Goal: Task Accomplishment & Management: Complete application form

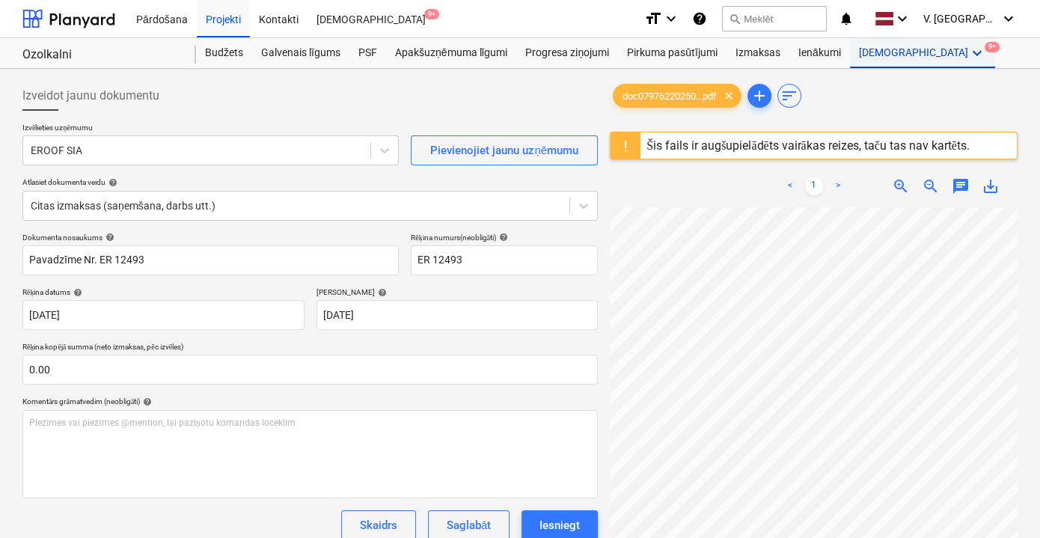
click at [868, 62] on div "Vairāk keyboard_arrow_down 9+" at bounding box center [922, 53] width 145 height 30
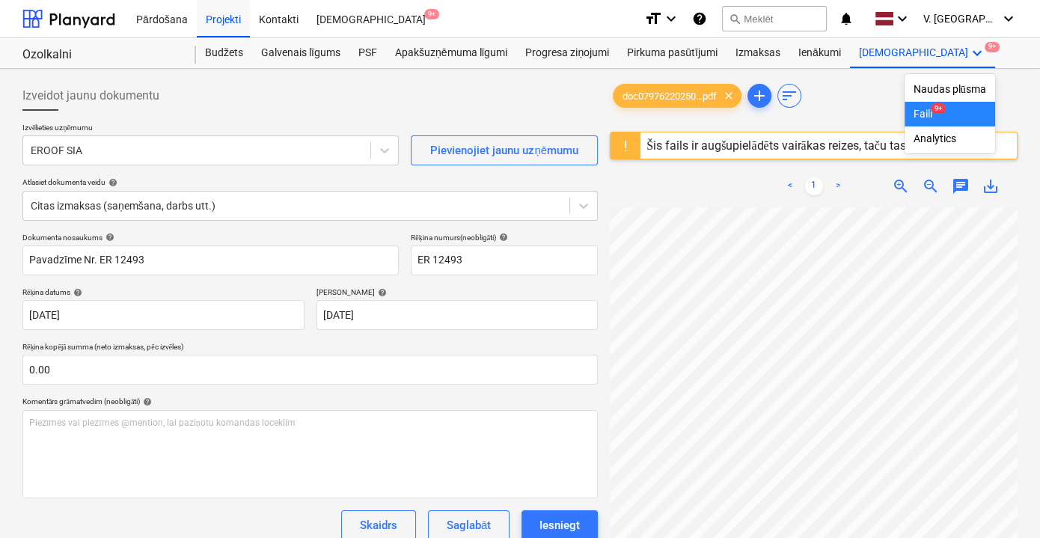
click at [930, 108] on span "9+" at bounding box center [937, 108] width 15 height 10
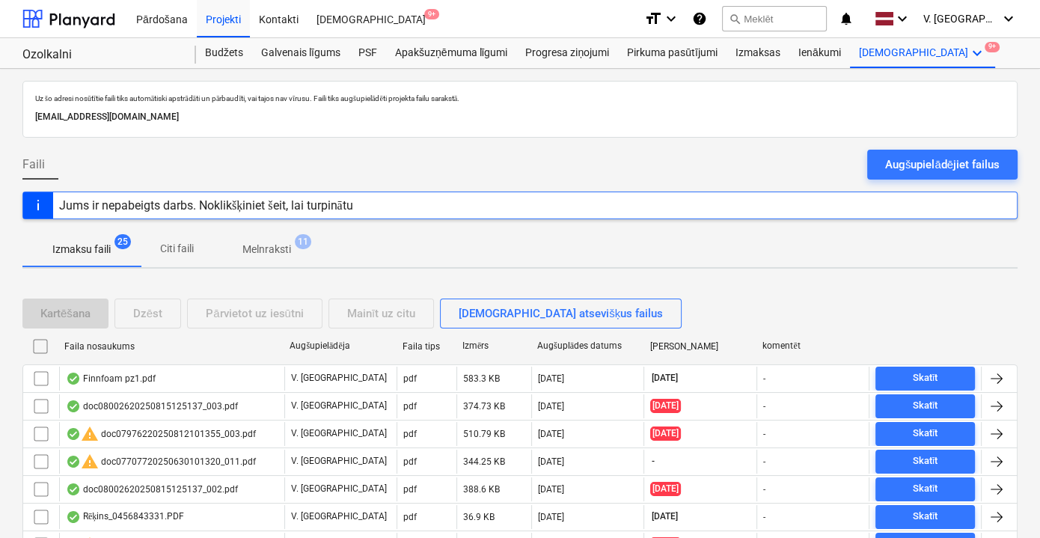
click at [268, 249] on p "Melnraksti" at bounding box center [266, 250] width 49 height 16
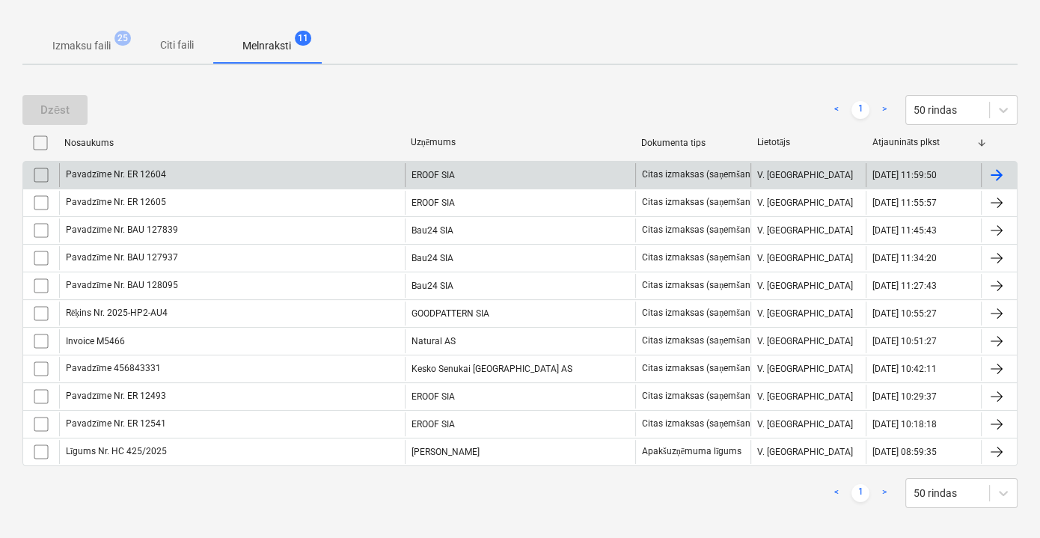
scroll to position [67, 0]
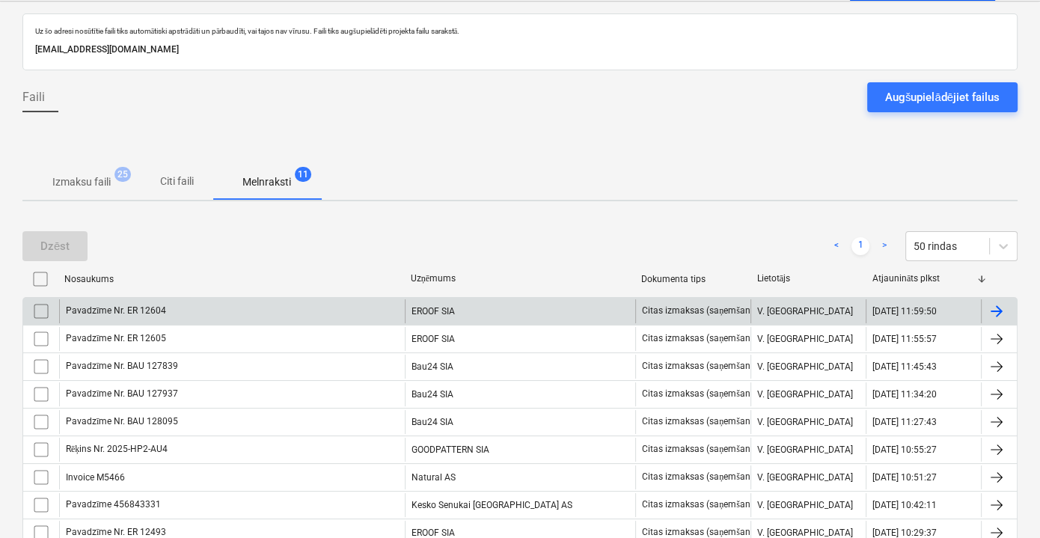
click at [306, 313] on div "Pavadzīme Nr. ER 12604" at bounding box center [232, 311] width 346 height 24
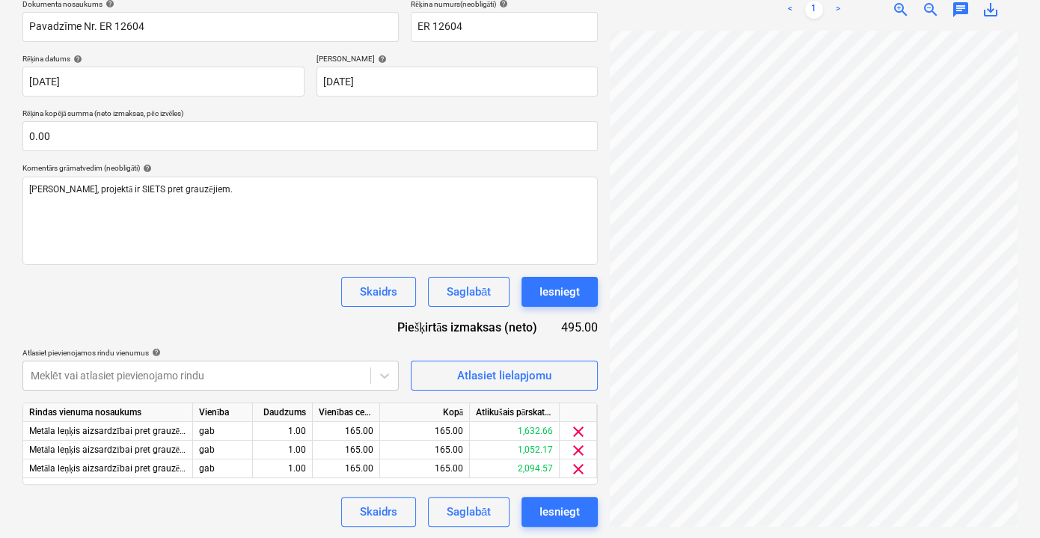
scroll to position [0, 46]
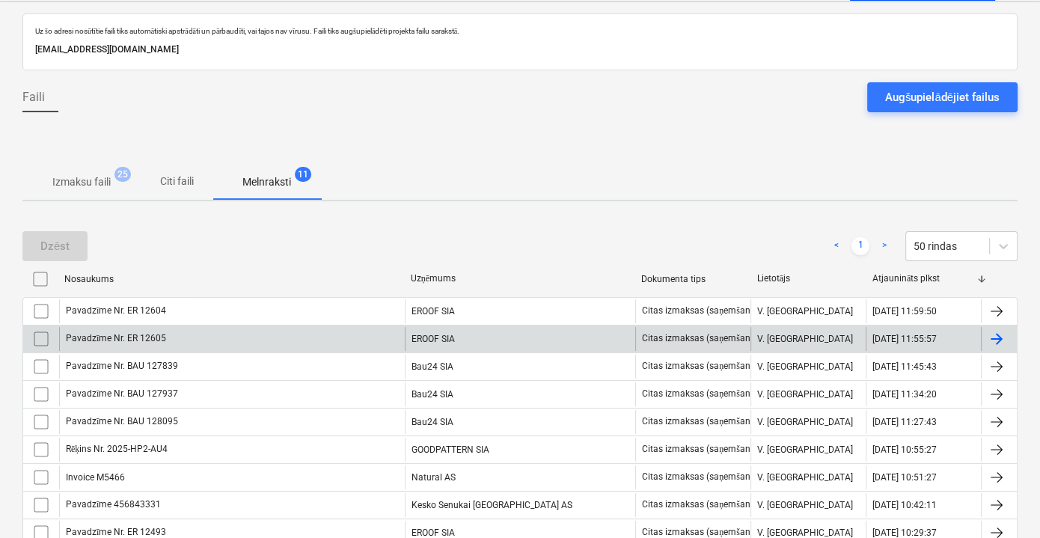
click at [210, 340] on div "Pavadzīme Nr. ER 12605" at bounding box center [232, 339] width 346 height 24
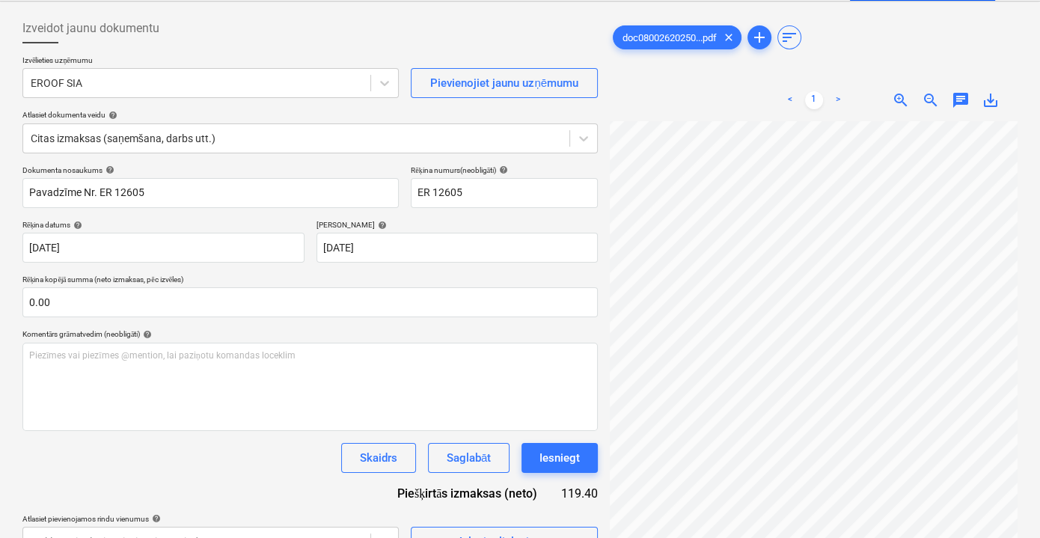
scroll to position [133, 46]
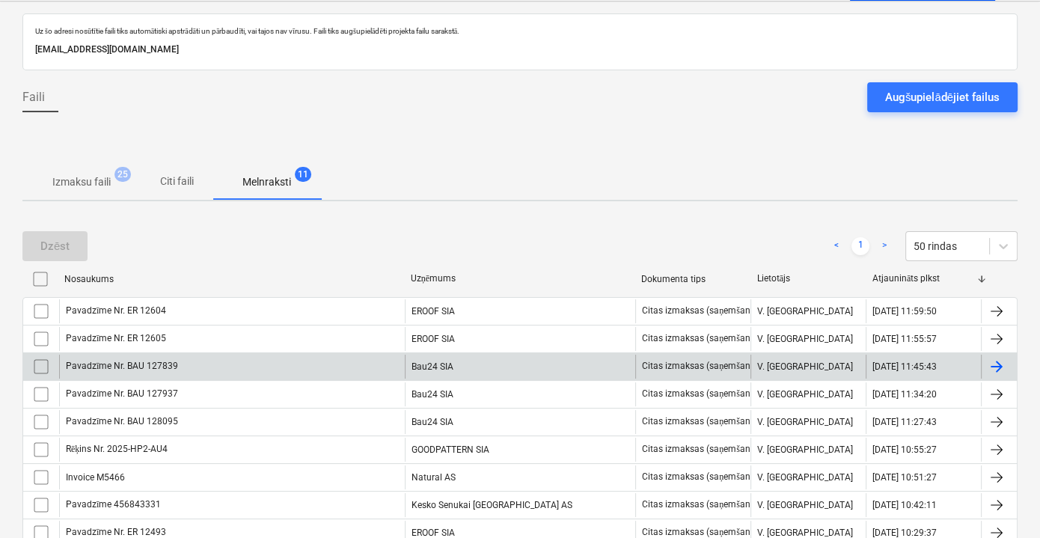
click at [303, 373] on div "Pavadzīme Nr. BAU 127839" at bounding box center [232, 366] width 346 height 24
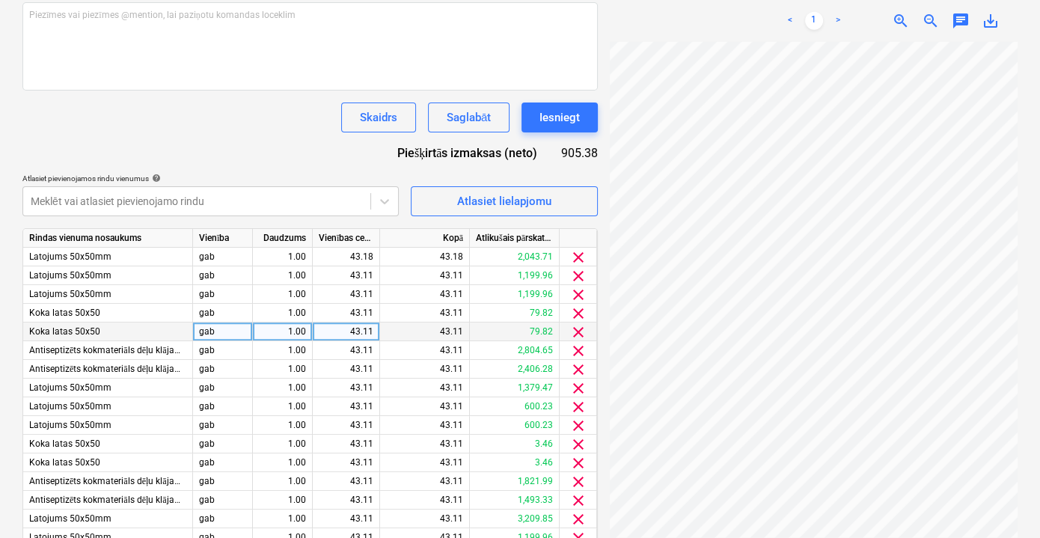
scroll to position [0, 29]
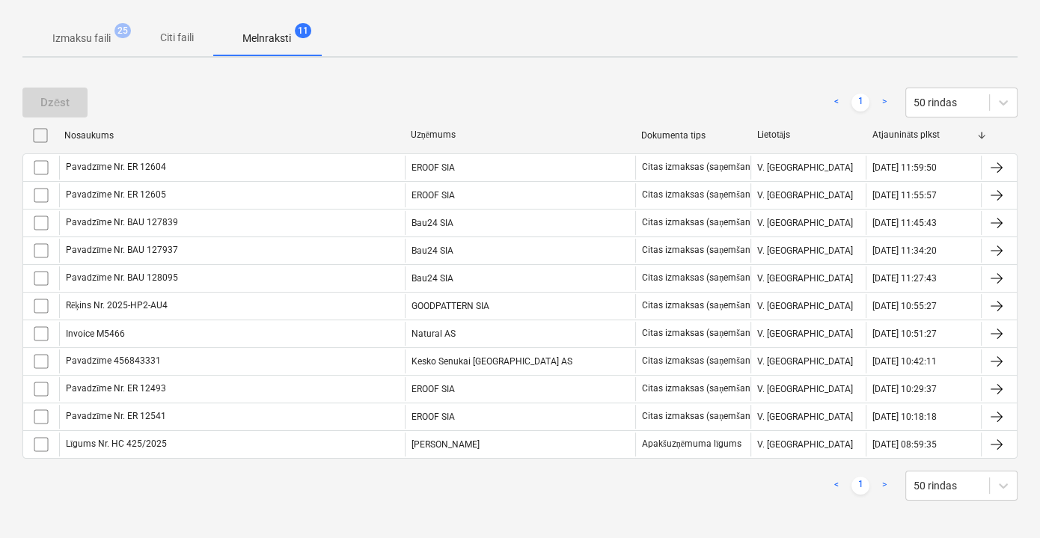
scroll to position [144, 0]
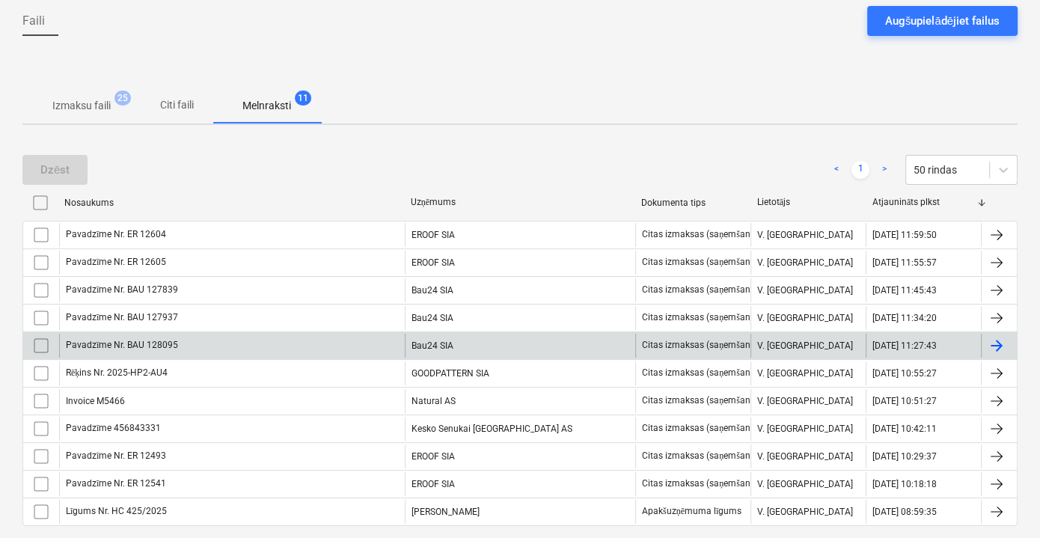
click at [363, 348] on div "Pavadzīme Nr. BAU 128095" at bounding box center [232, 346] width 346 height 24
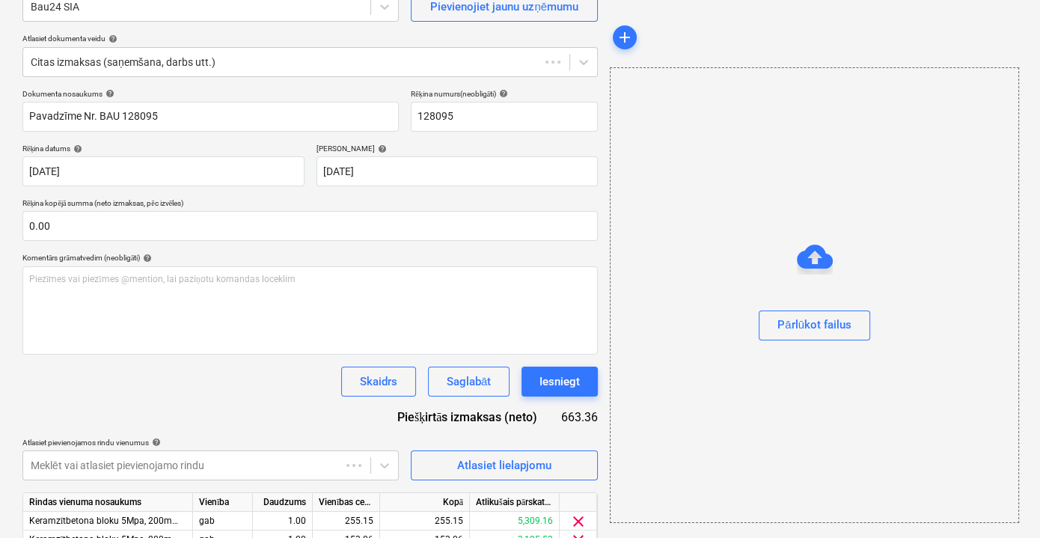
scroll to position [97, 0]
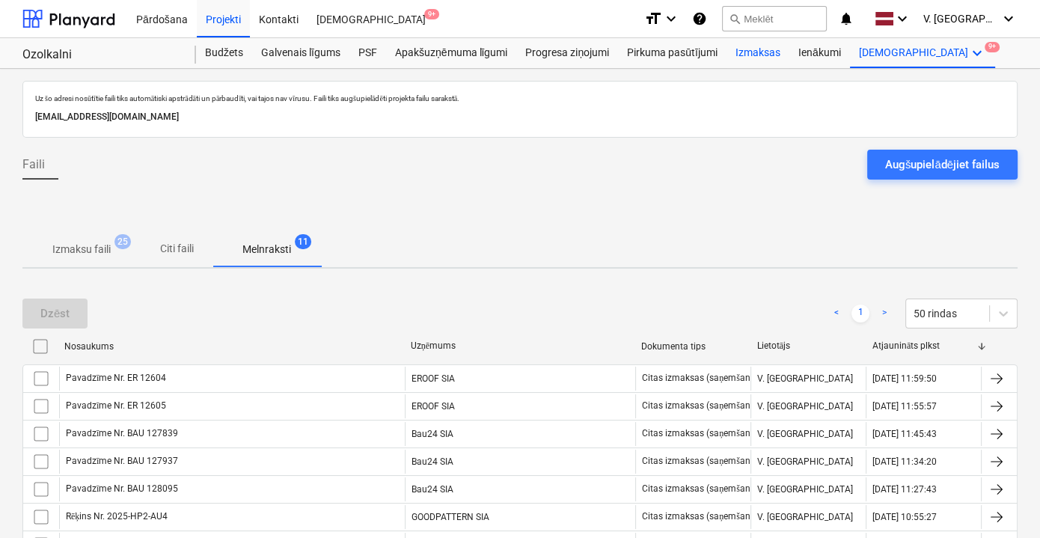
click at [772, 55] on div "Izmaksas" at bounding box center [757, 53] width 63 height 30
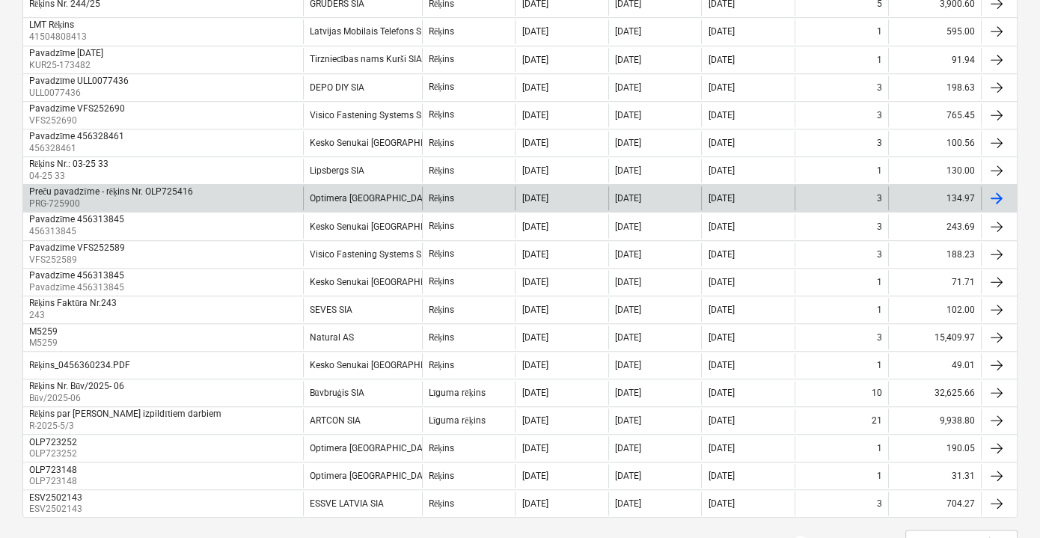
scroll to position [1155, 0]
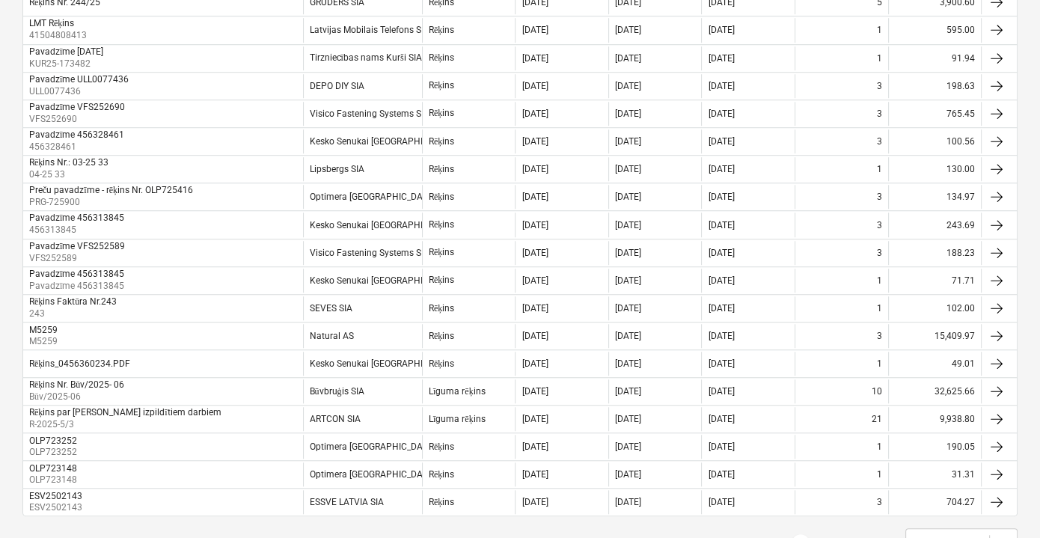
click at [827, 534] on link "2" at bounding box center [830, 543] width 18 height 18
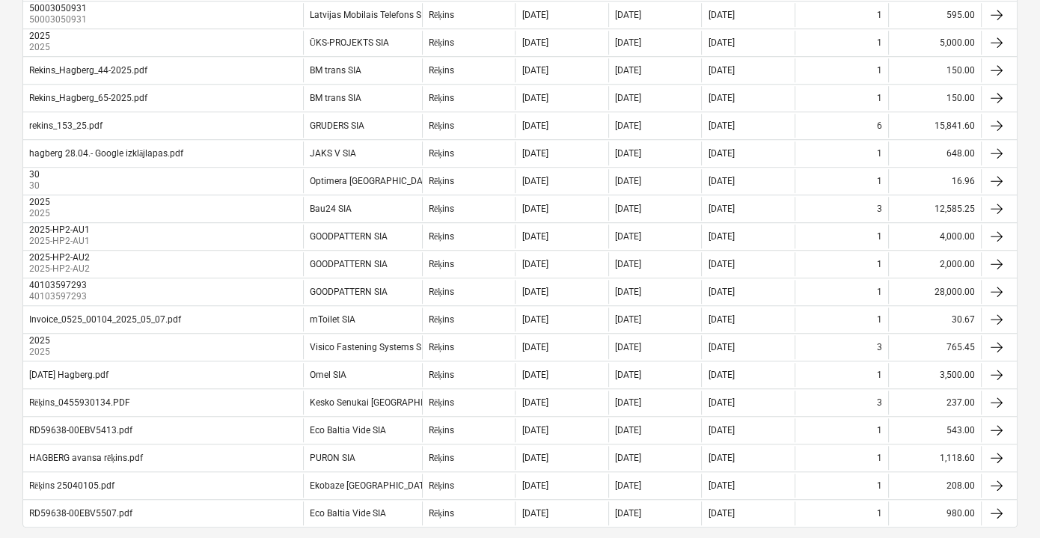
scroll to position [1201, 0]
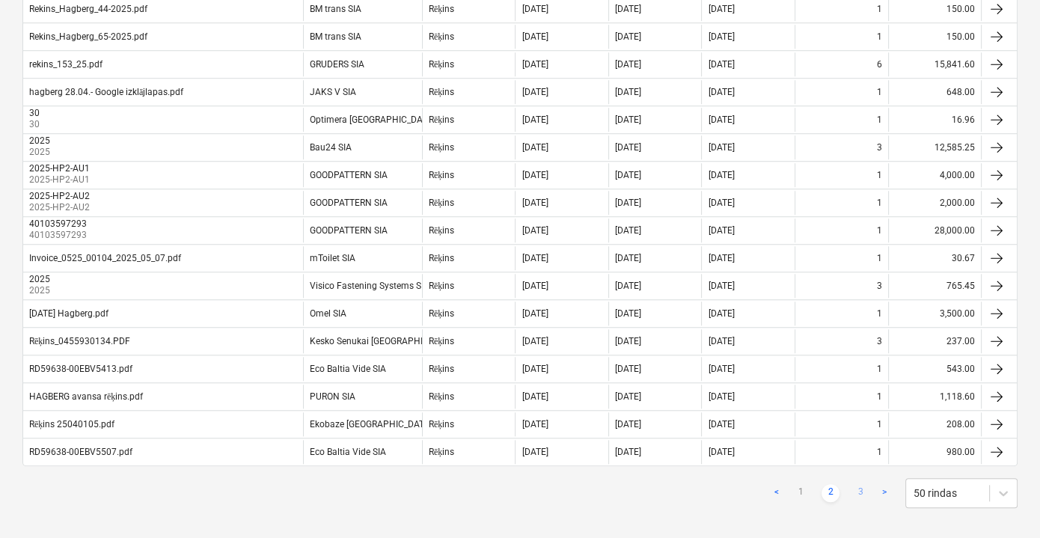
click at [865, 484] on link "3" at bounding box center [860, 493] width 18 height 18
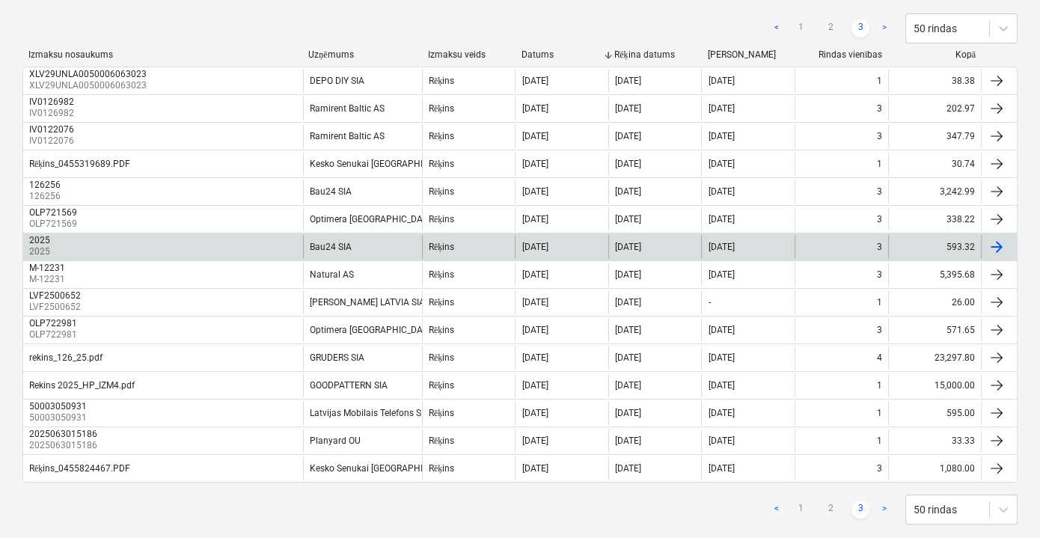
scroll to position [239, 0]
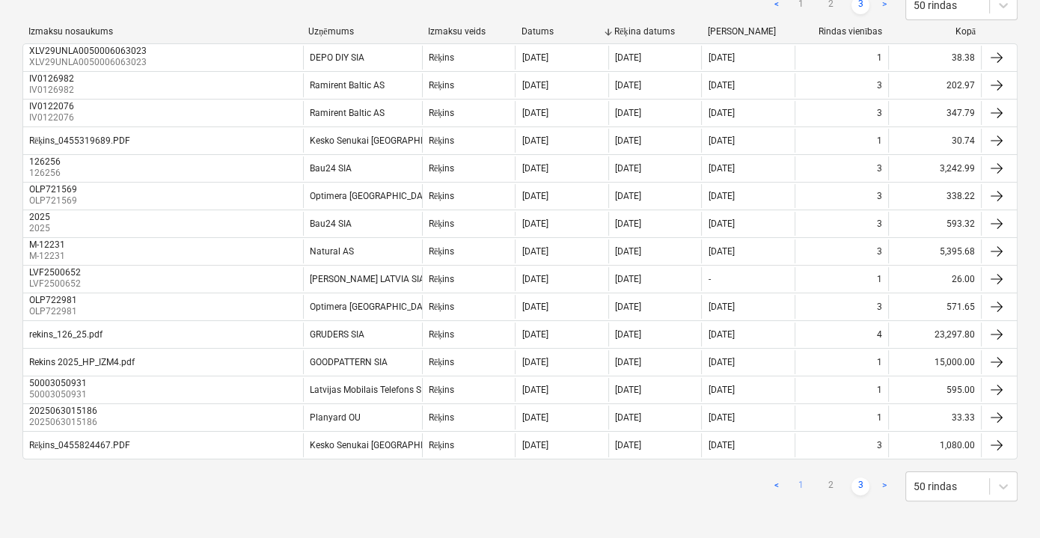
click at [802, 483] on link "1" at bounding box center [800, 486] width 18 height 18
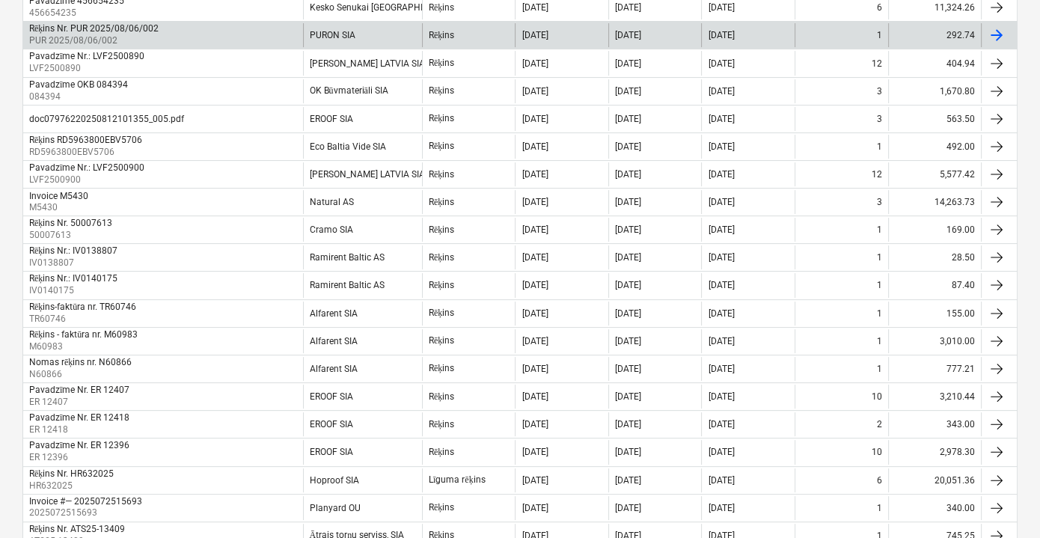
scroll to position [0, 0]
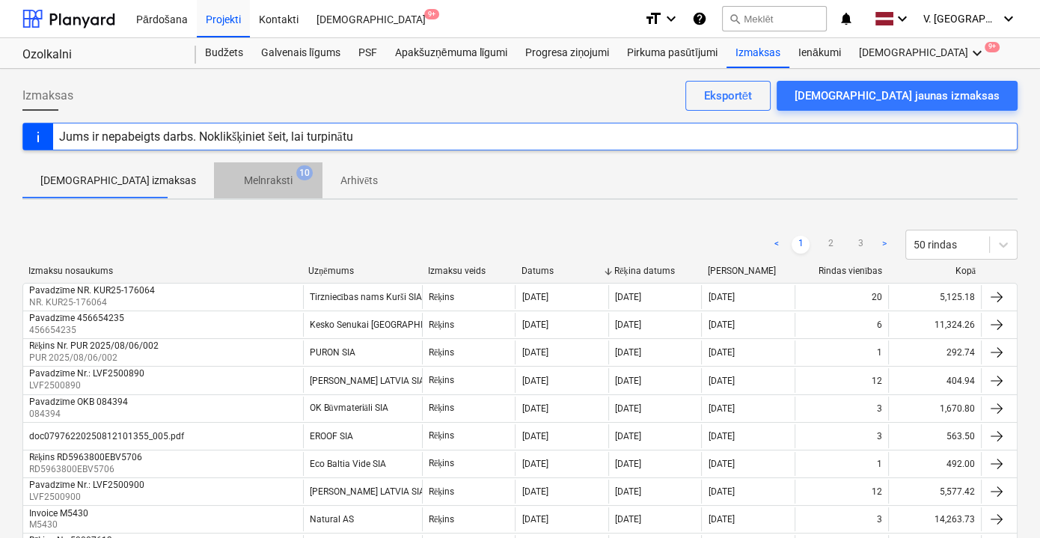
click at [254, 181] on span "Melnraksti 10" at bounding box center [268, 181] width 73 height 16
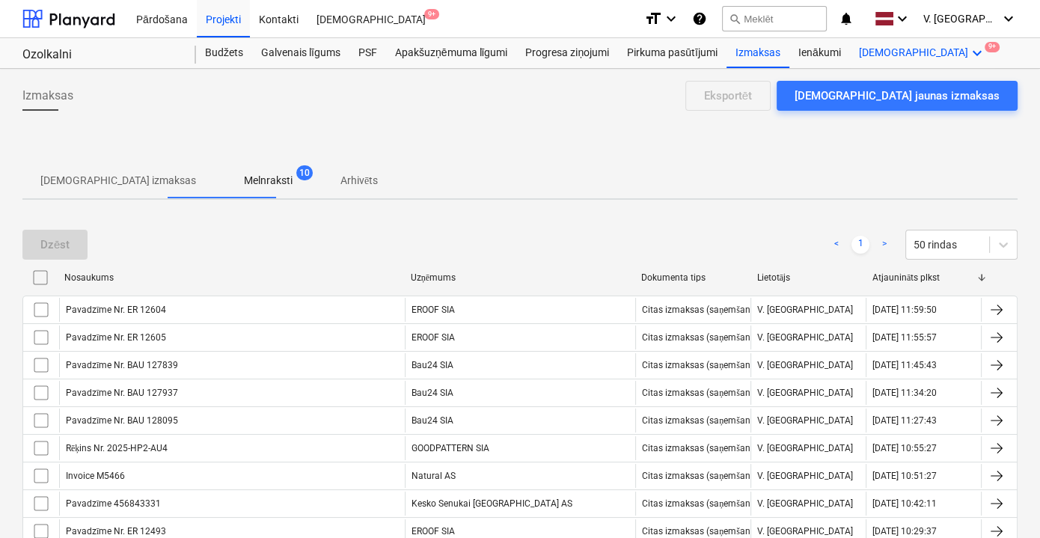
click at [850, 52] on div "Vairāk keyboard_arrow_down 9+" at bounding box center [922, 53] width 145 height 30
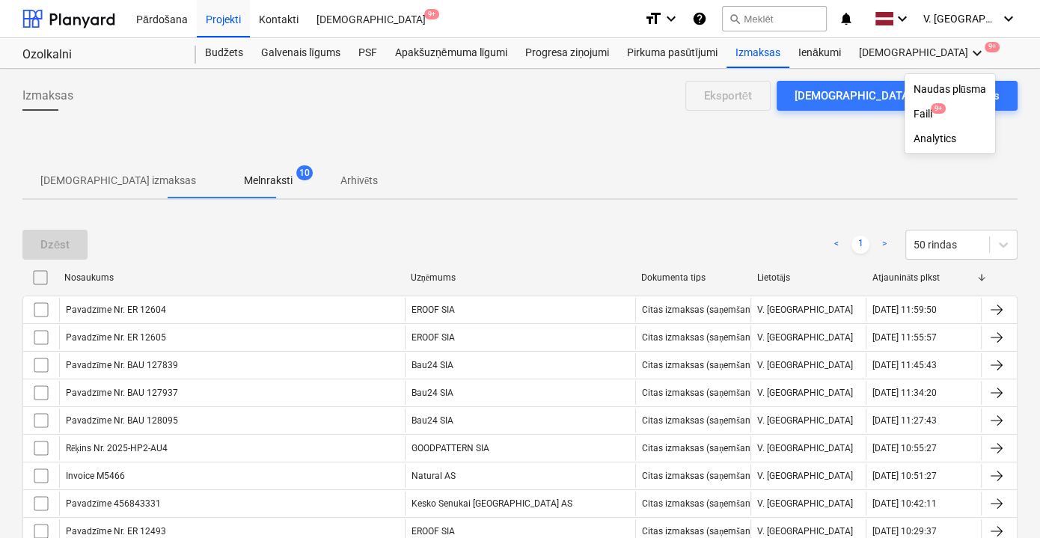
click at [828, 52] on div at bounding box center [520, 269] width 1040 height 538
click at [828, 52] on div "Ienākumi" at bounding box center [819, 53] width 61 height 30
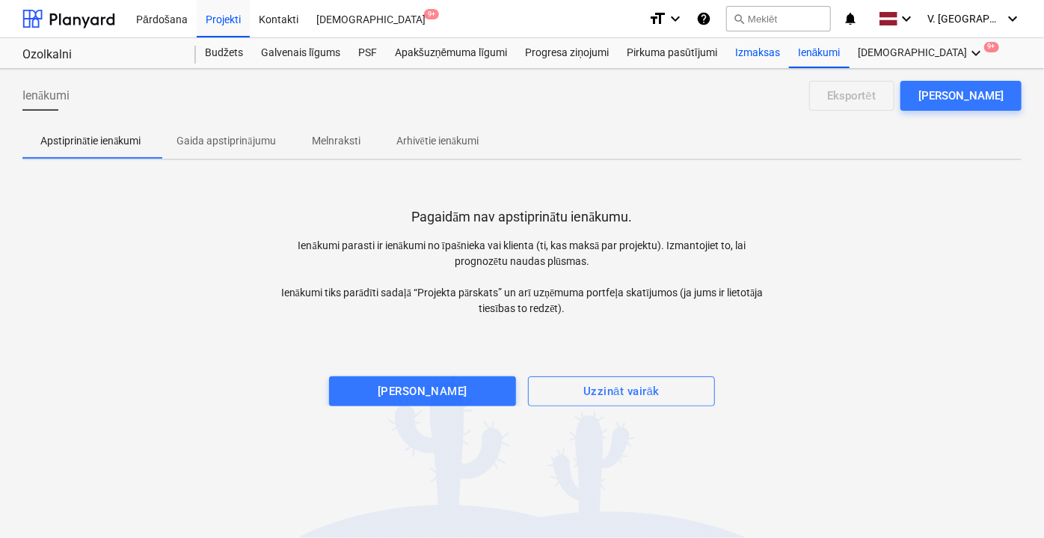
click at [765, 64] on div "Izmaksas" at bounding box center [757, 53] width 63 height 30
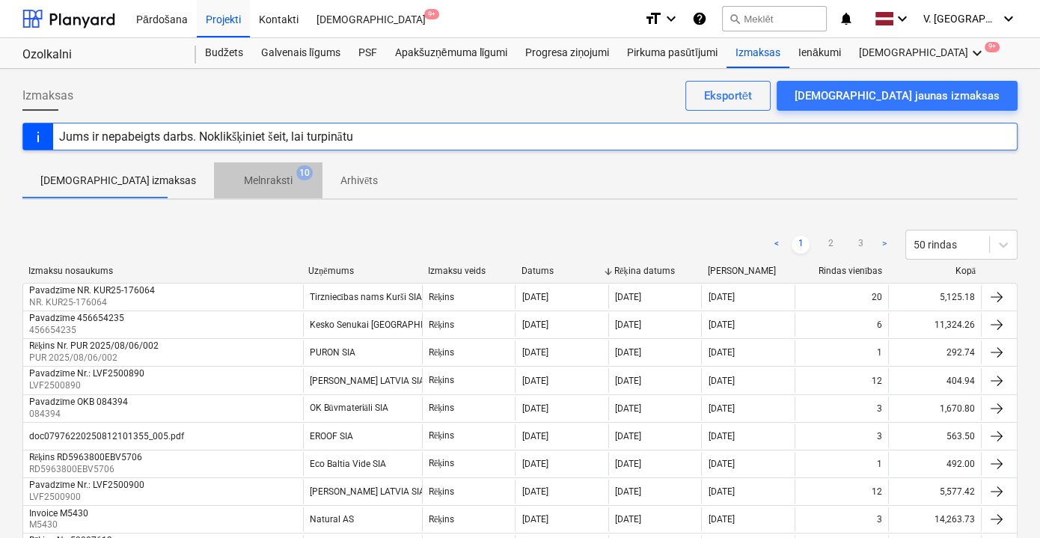
click at [232, 182] on span "Melnraksti 10" at bounding box center [268, 181] width 73 height 16
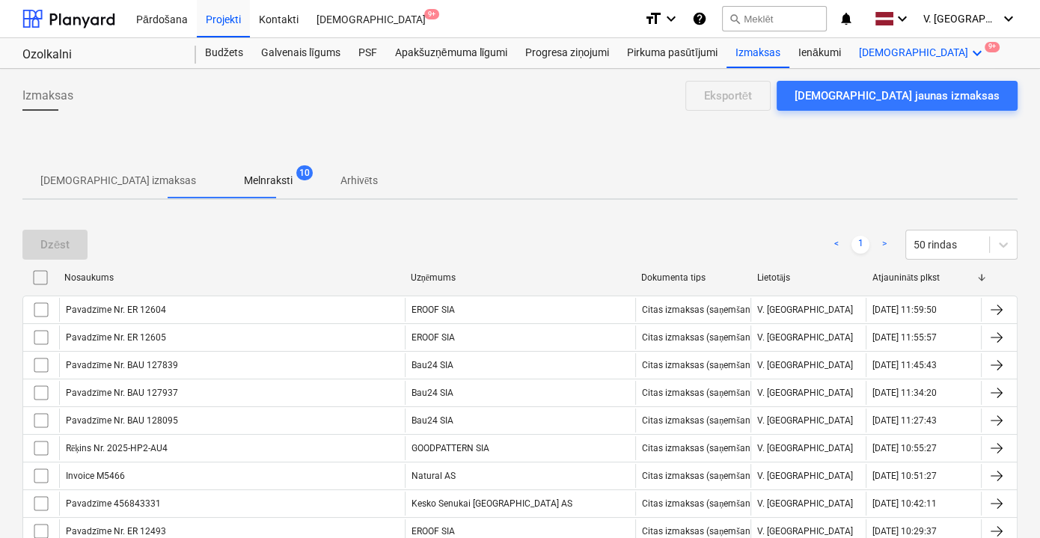
click at [968, 60] on icon "keyboard_arrow_down" at bounding box center [977, 53] width 18 height 18
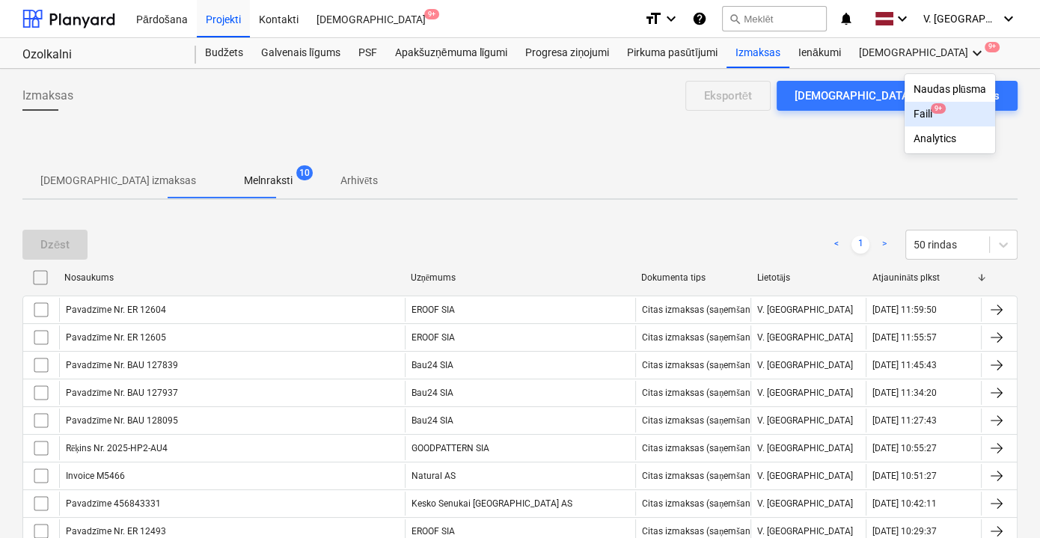
click at [913, 117] on div "Faili 9+" at bounding box center [949, 114] width 73 height 13
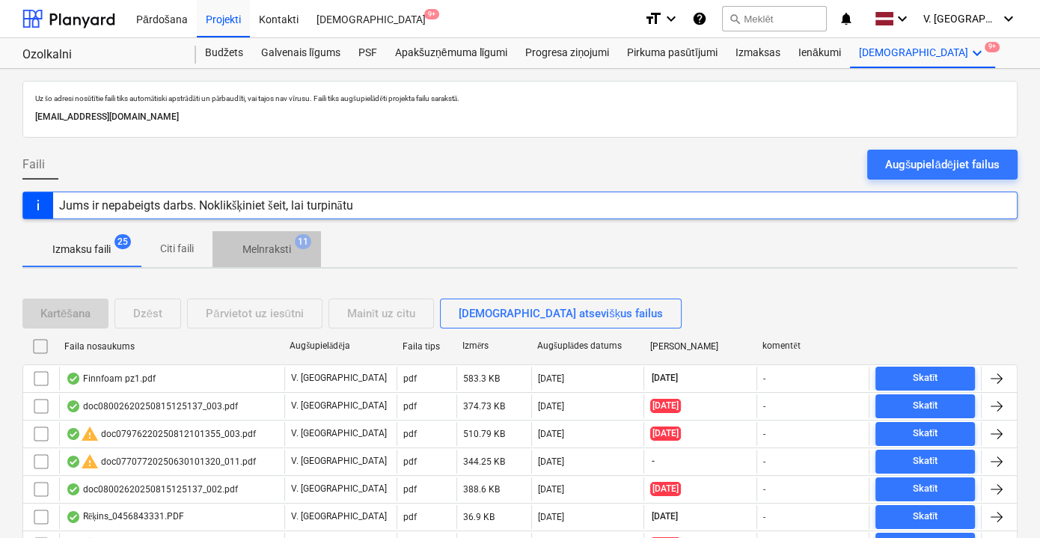
click at [282, 248] on p "Melnraksti" at bounding box center [266, 250] width 49 height 16
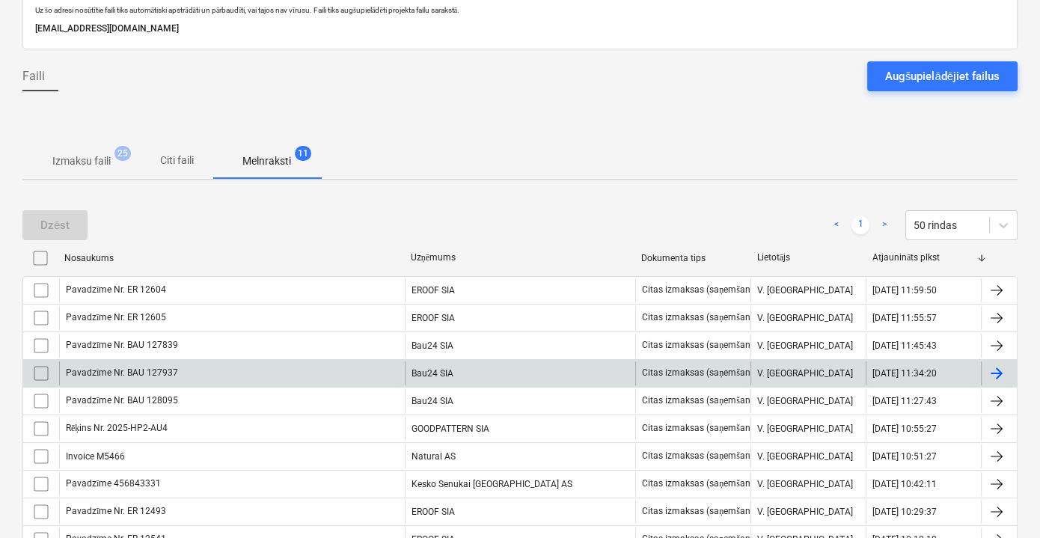
scroll to position [7, 0]
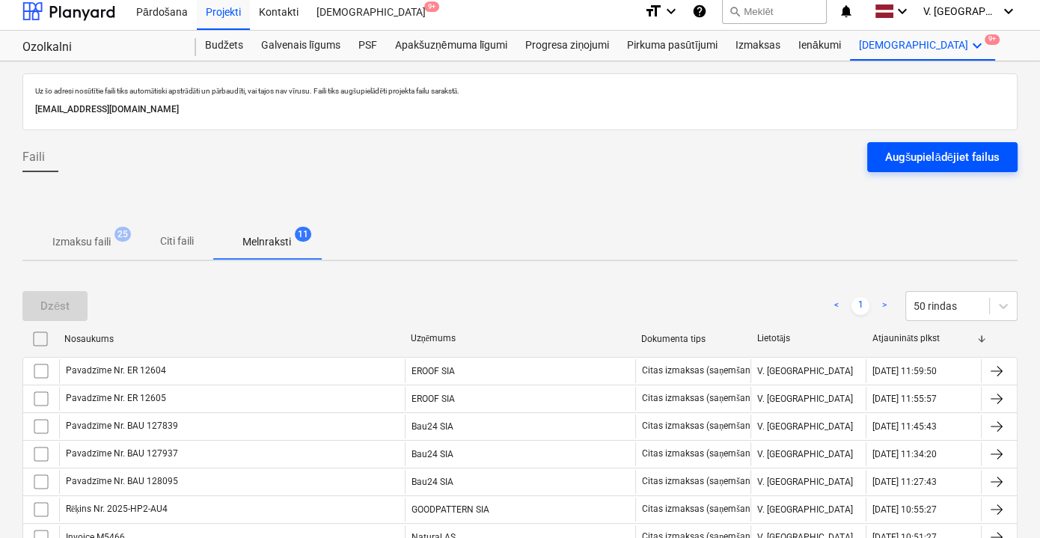
click at [911, 156] on div "Augšupielādējiet failus" at bounding box center [942, 156] width 114 height 19
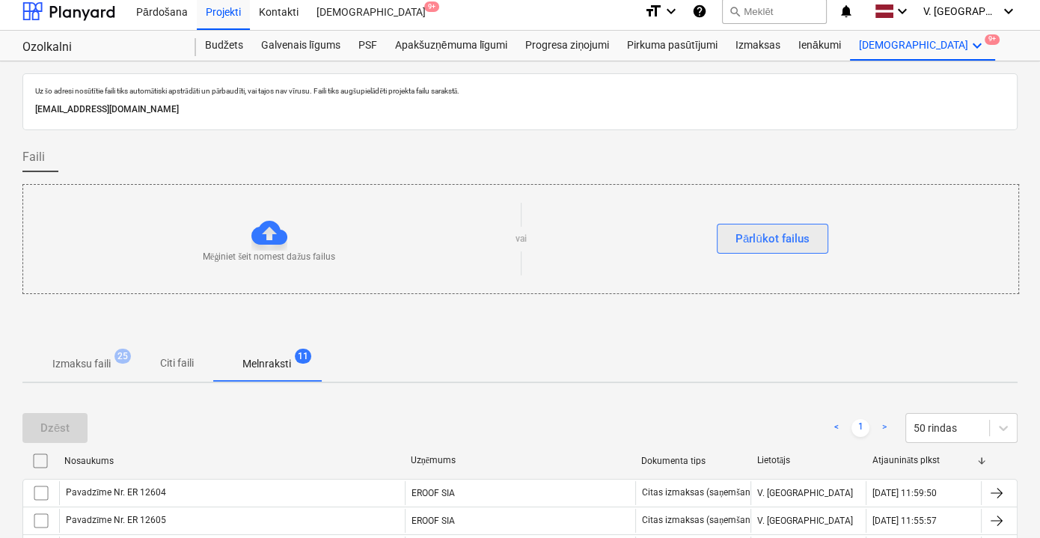
click at [764, 236] on div "Pārlūkot failus" at bounding box center [772, 238] width 74 height 19
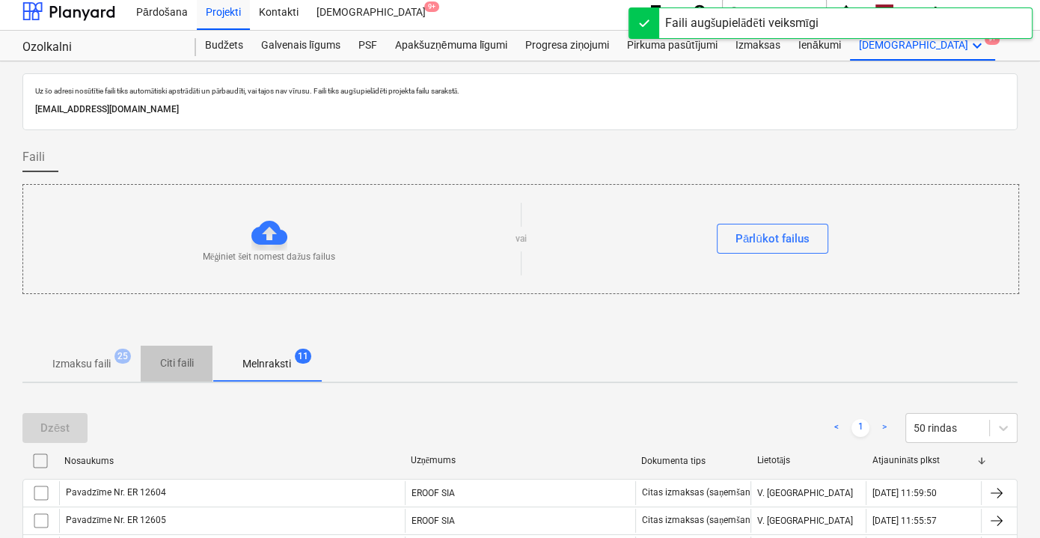
click at [168, 360] on p "Citi faili" at bounding box center [177, 363] width 36 height 16
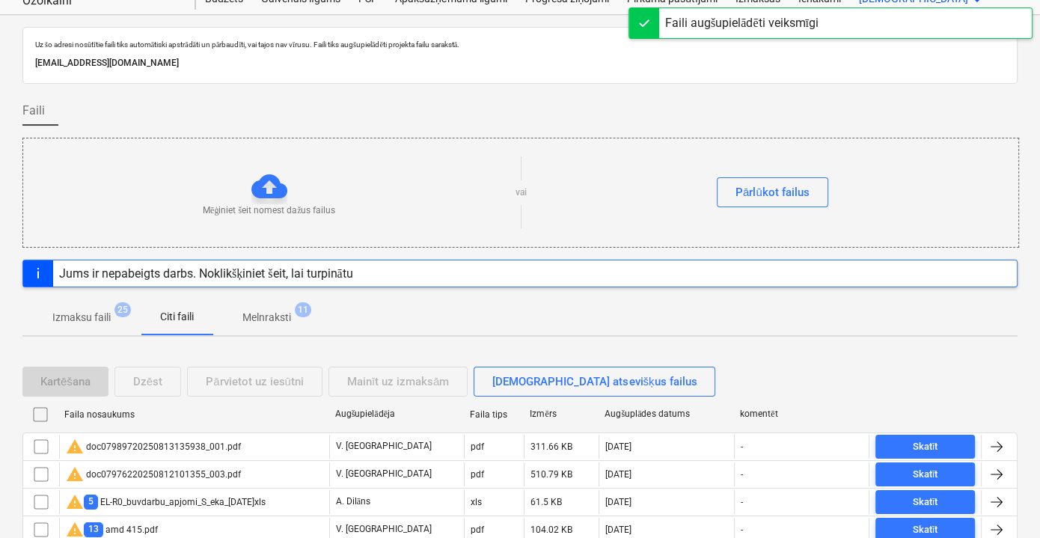
scroll to position [76, 0]
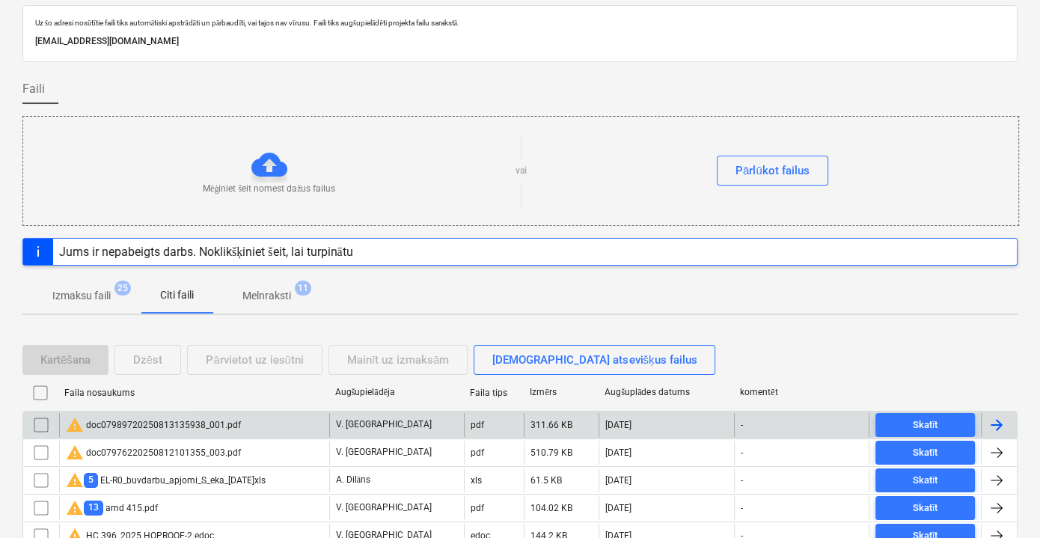
click at [262, 416] on div "warning doc07989720250813135938_001.pdf" at bounding box center [194, 425] width 270 height 24
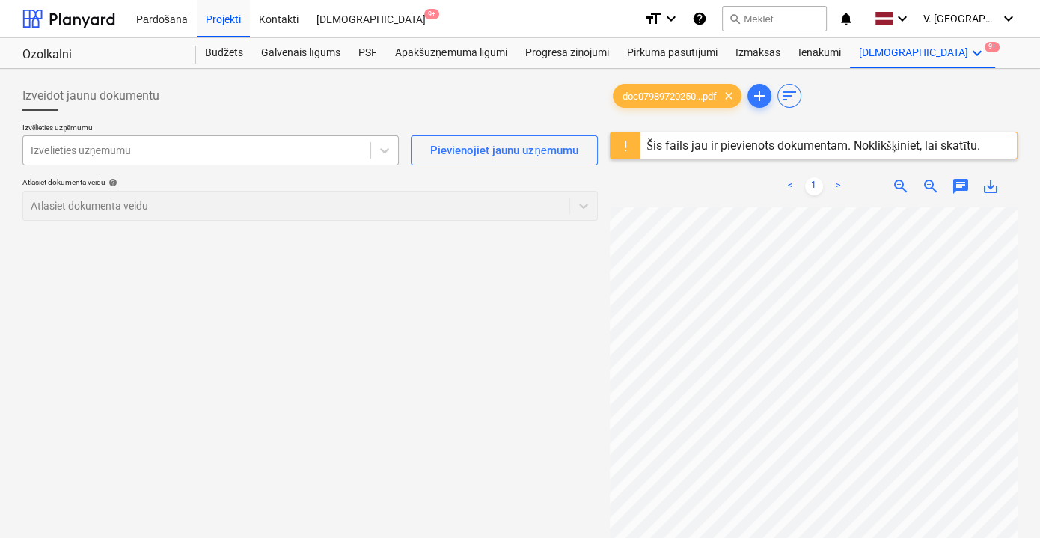
click at [323, 147] on div at bounding box center [197, 150] width 332 height 15
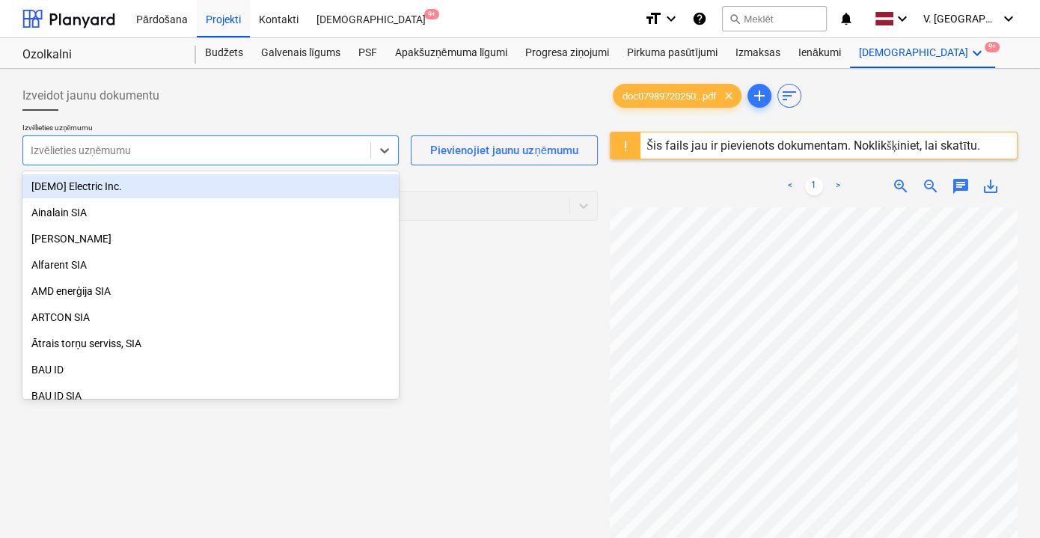
click at [271, 159] on div "Izvēlieties uzņēmumu" at bounding box center [196, 150] width 347 height 21
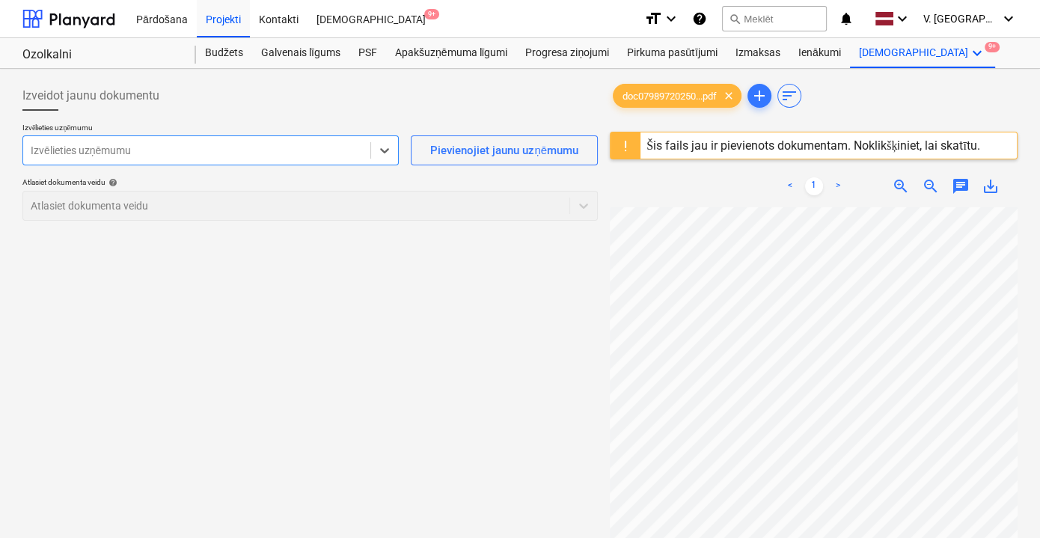
click at [271, 159] on div "Izvēlieties uzņēmumu" at bounding box center [196, 150] width 347 height 21
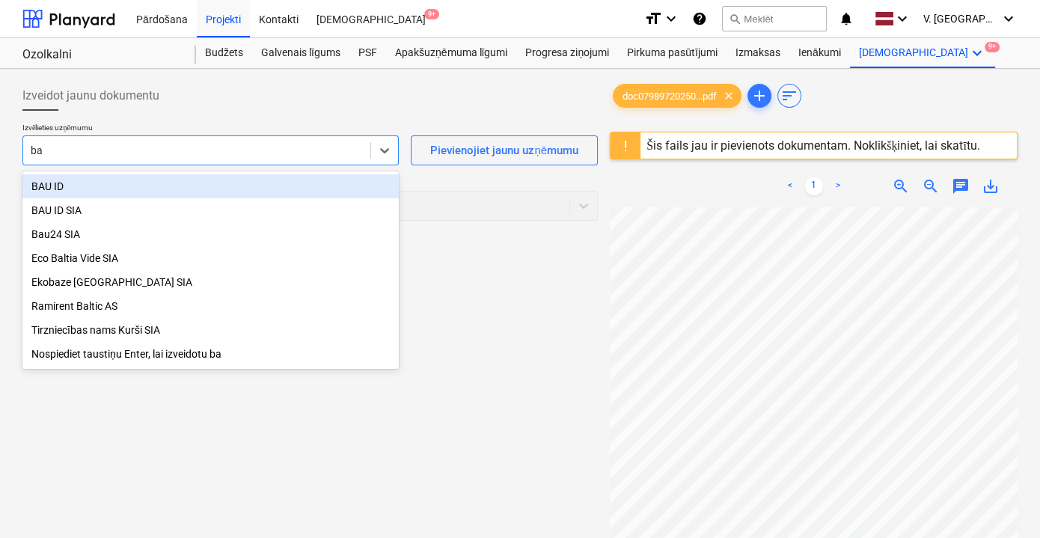
type input "bau"
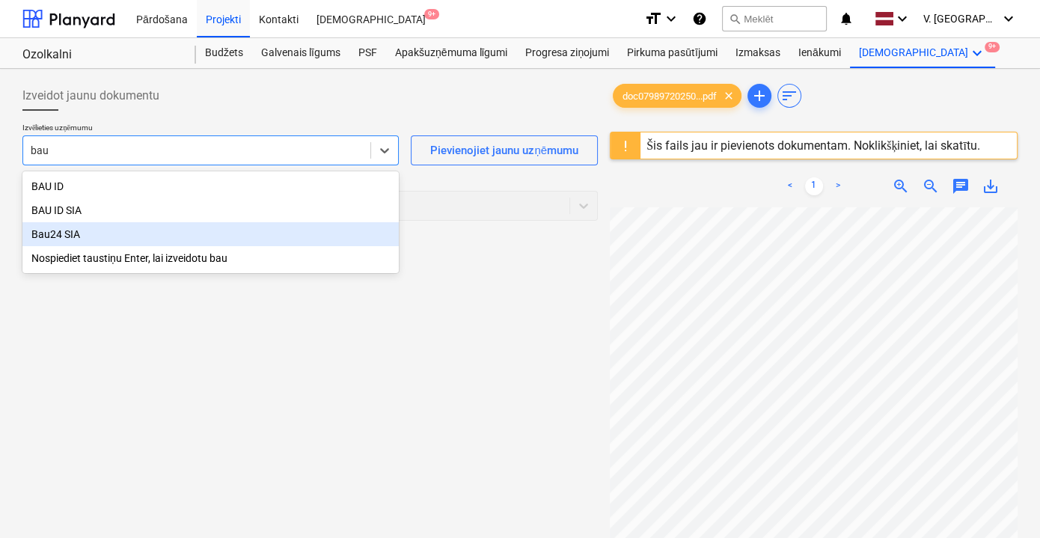
click at [245, 223] on div "Bau24 SIA" at bounding box center [210, 234] width 376 height 24
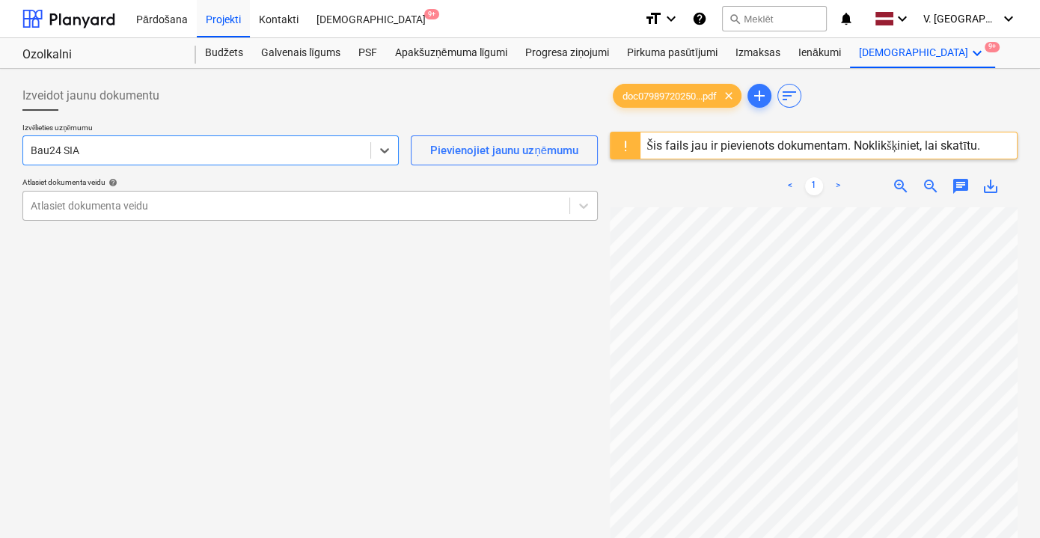
click at [334, 199] on div at bounding box center [296, 205] width 531 height 15
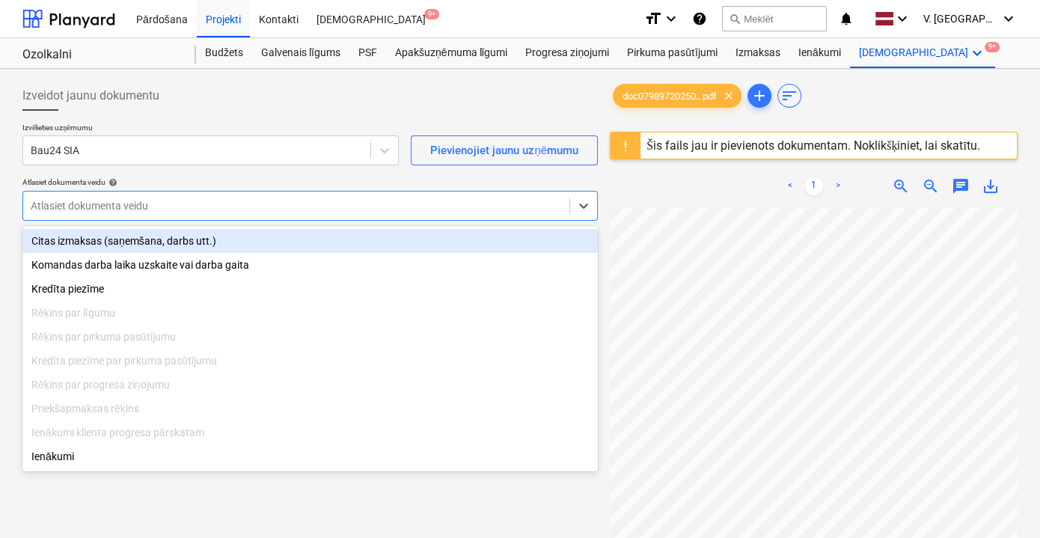
click at [286, 236] on div "Citas izmaksas (saņemšana, darbs utt.)" at bounding box center [309, 241] width 575 height 24
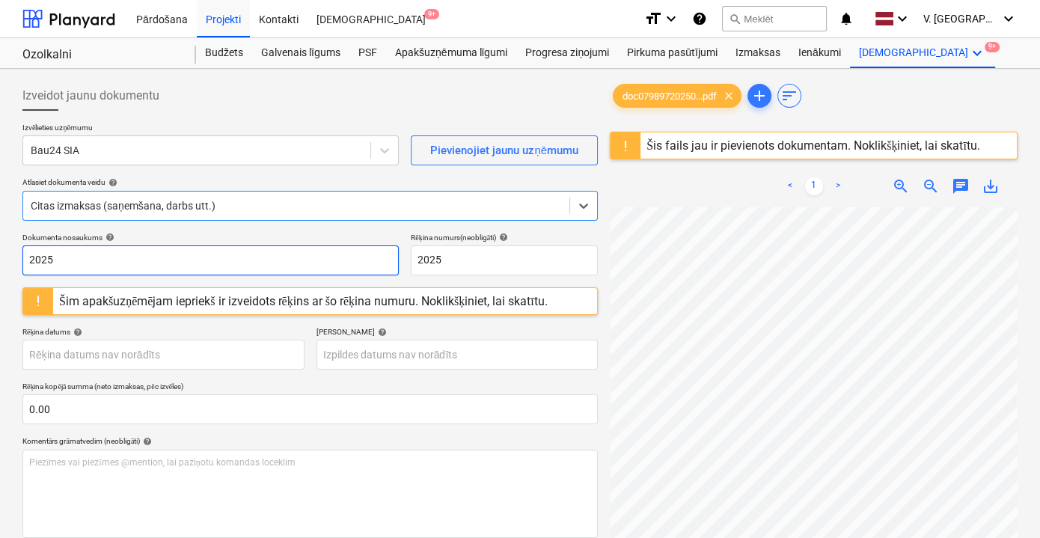
click at [335, 254] on input "2025" at bounding box center [210, 260] width 376 height 30
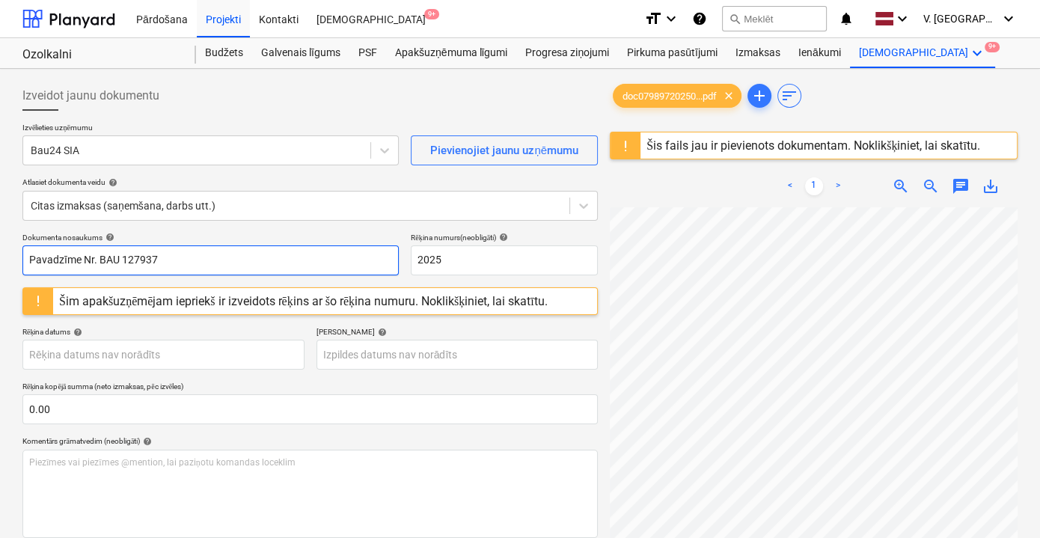
drag, startPoint x: 224, startPoint y: 266, endPoint x: 98, endPoint y: 253, distance: 126.4
click at [98, 253] on input "Pavadzīme Nr. BAU 127937" at bounding box center [210, 260] width 376 height 30
type input "Pavadzīme Nr. BAU 127937"
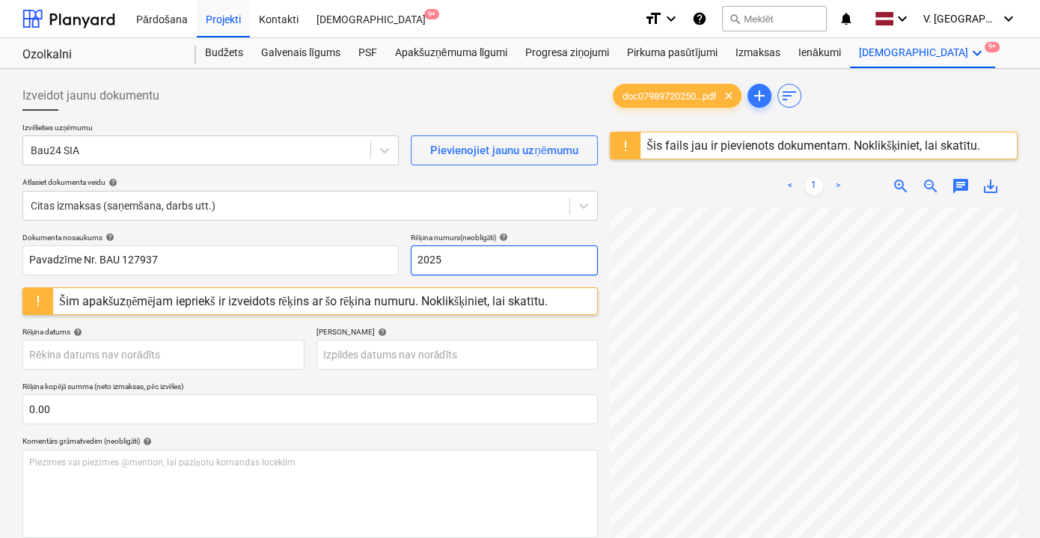
click at [497, 257] on input "2025" at bounding box center [504, 260] width 187 height 30
paste input "BAU 127937"
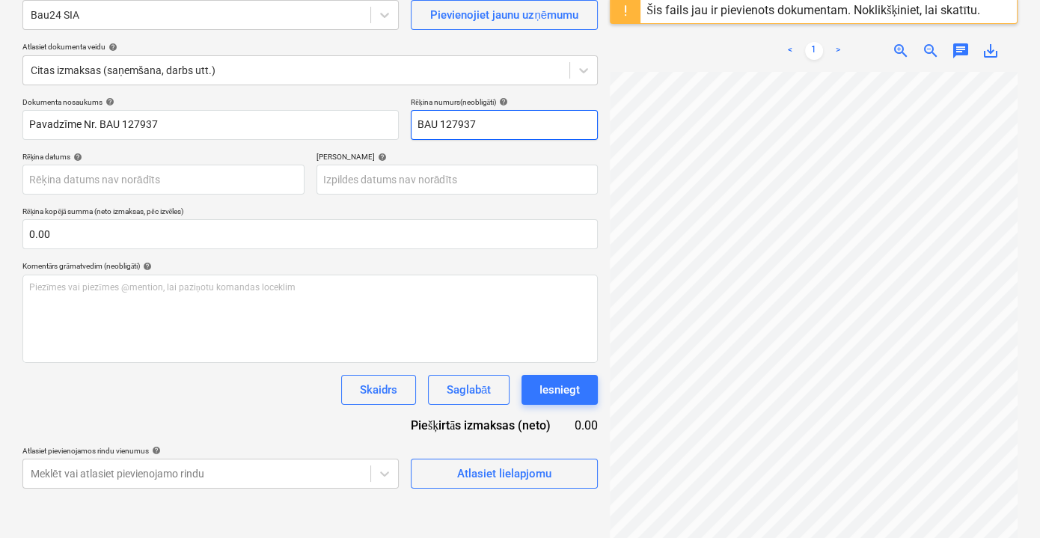
scroll to position [67, 0]
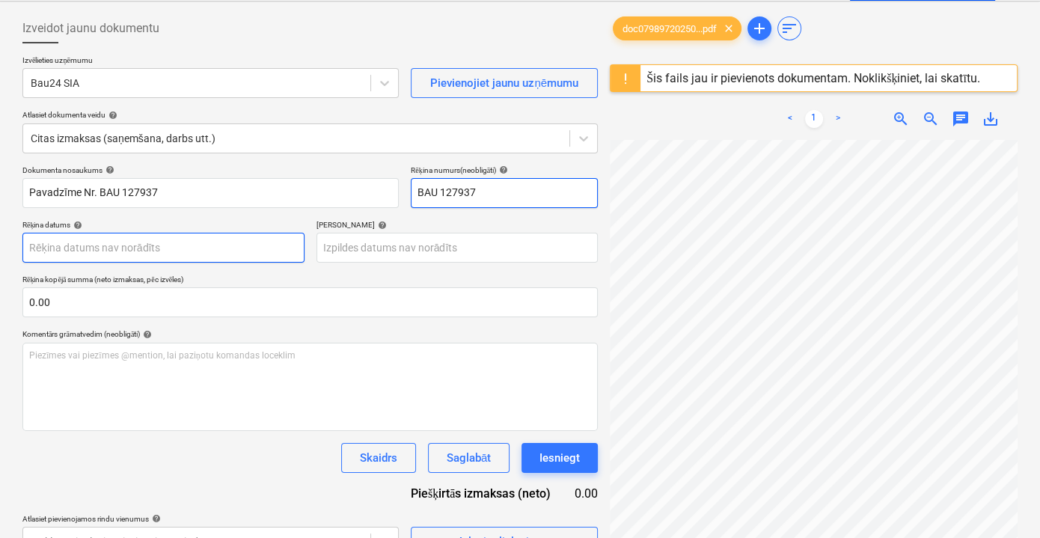
type input "BAU 127937"
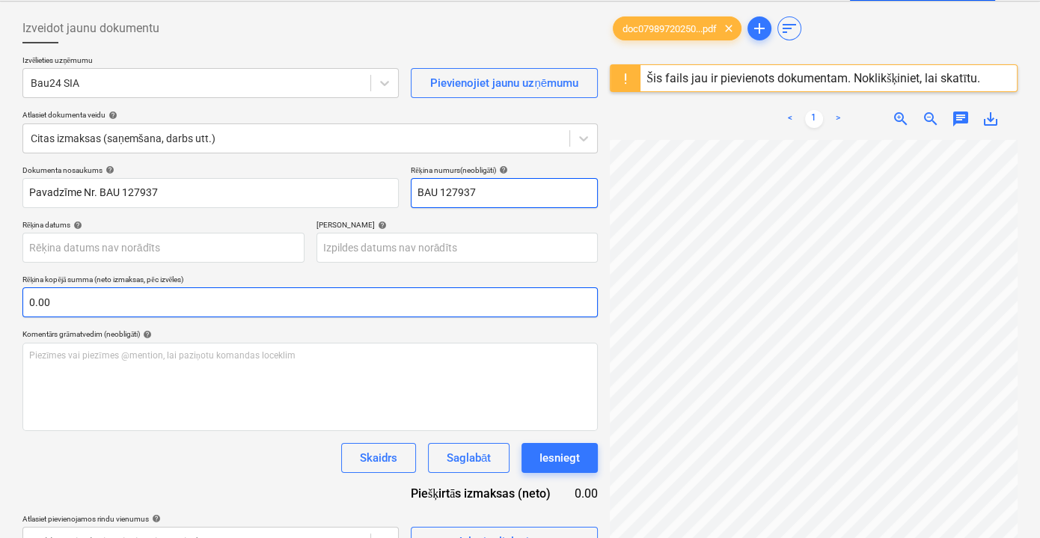
scroll to position [0, 0]
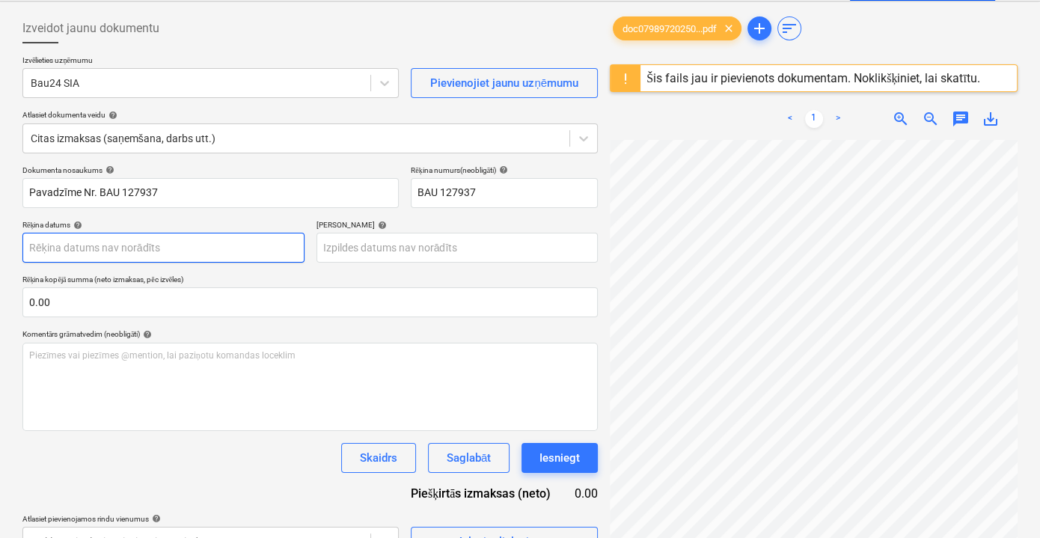
click at [281, 257] on body "Pārdošana Projekti Kontakti Iesūtne 9+ format_size keyboard_arrow_down help sea…" at bounding box center [520, 202] width 1040 height 538
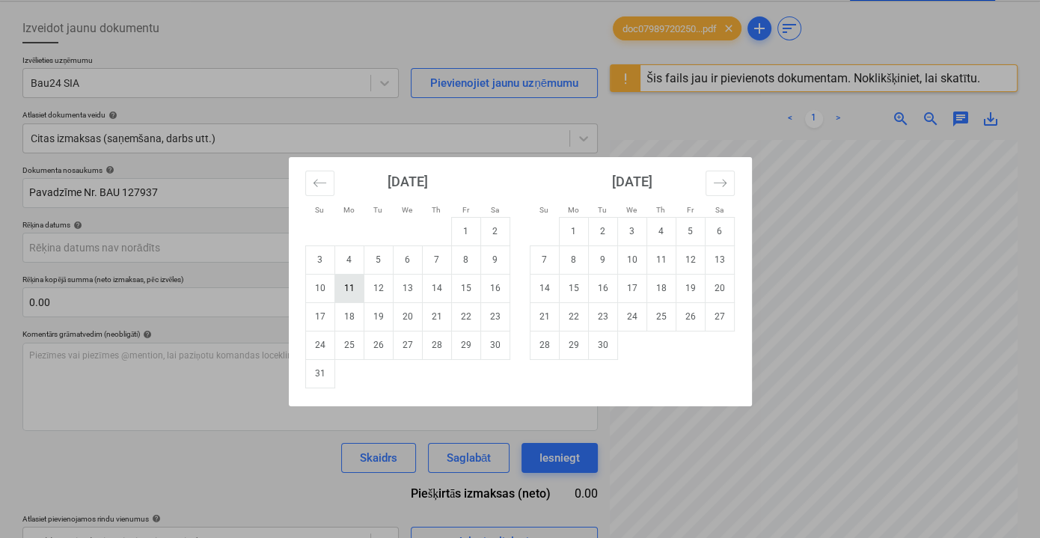
click at [356, 290] on td "11" at bounding box center [348, 288] width 29 height 28
type input "[DATE]"
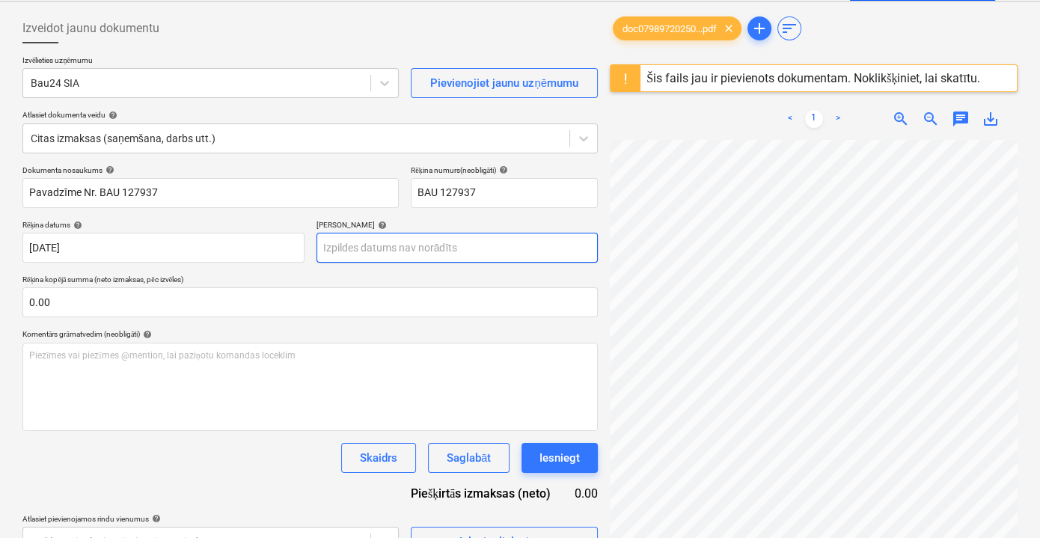
click at [443, 246] on body "Pārdošana Projekti Kontakti Iesūtne 9+ format_size keyboard_arrow_down help sea…" at bounding box center [520, 202] width 1040 height 538
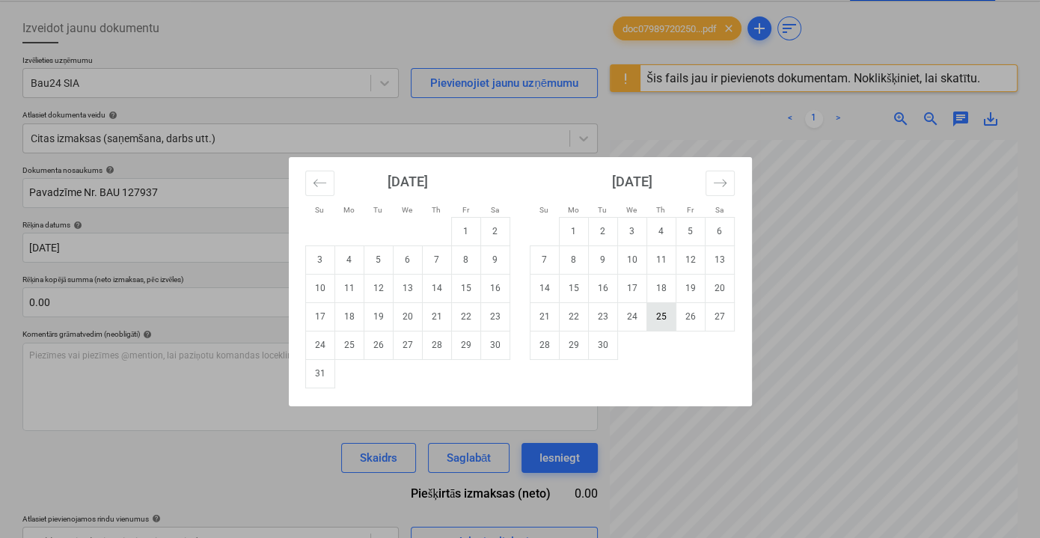
click at [666, 318] on td "25" at bounding box center [660, 316] width 29 height 28
type input "[DATE]"
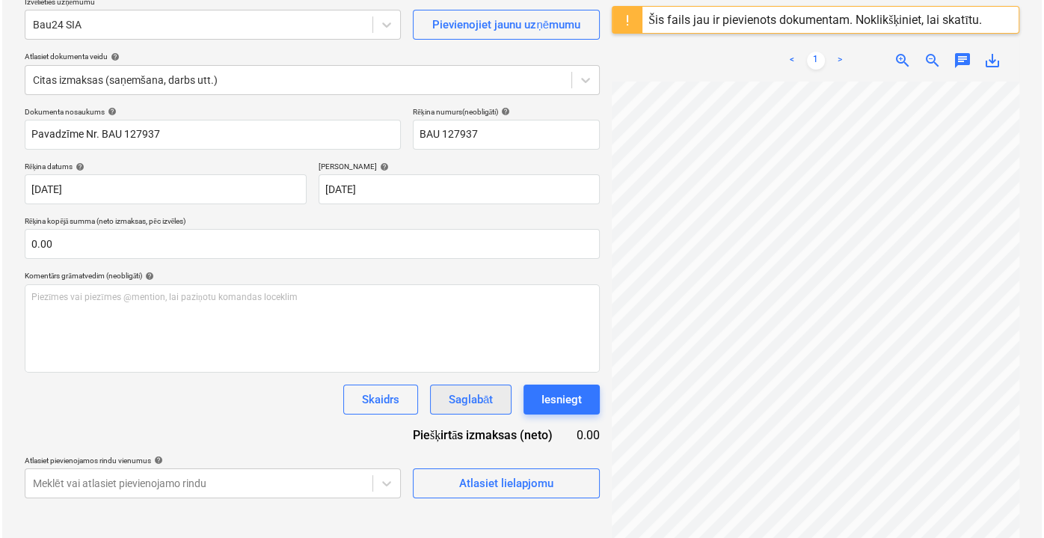
scroll to position [176, 0]
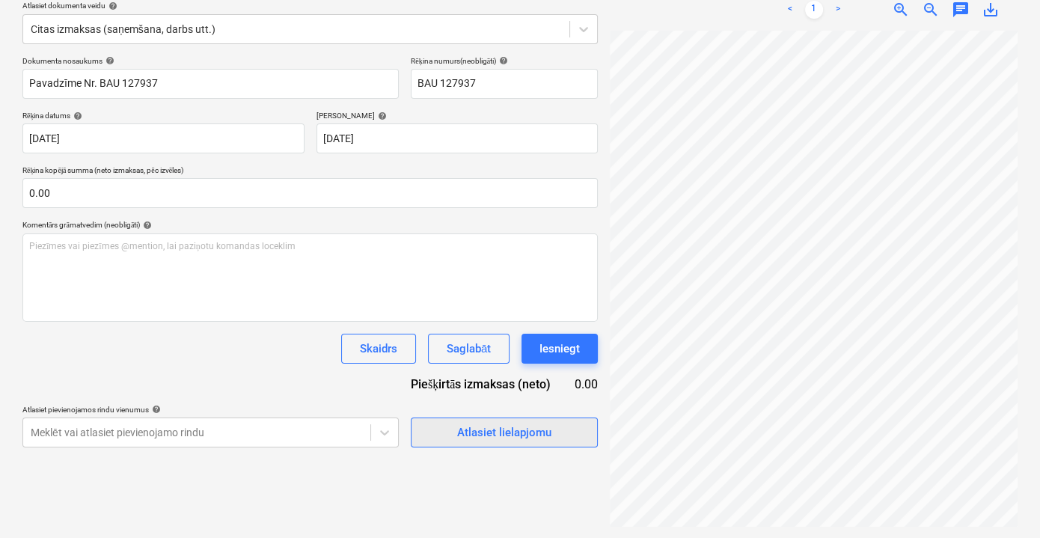
click at [538, 441] on div "Atlasiet lielapjomu" at bounding box center [504, 432] width 94 height 19
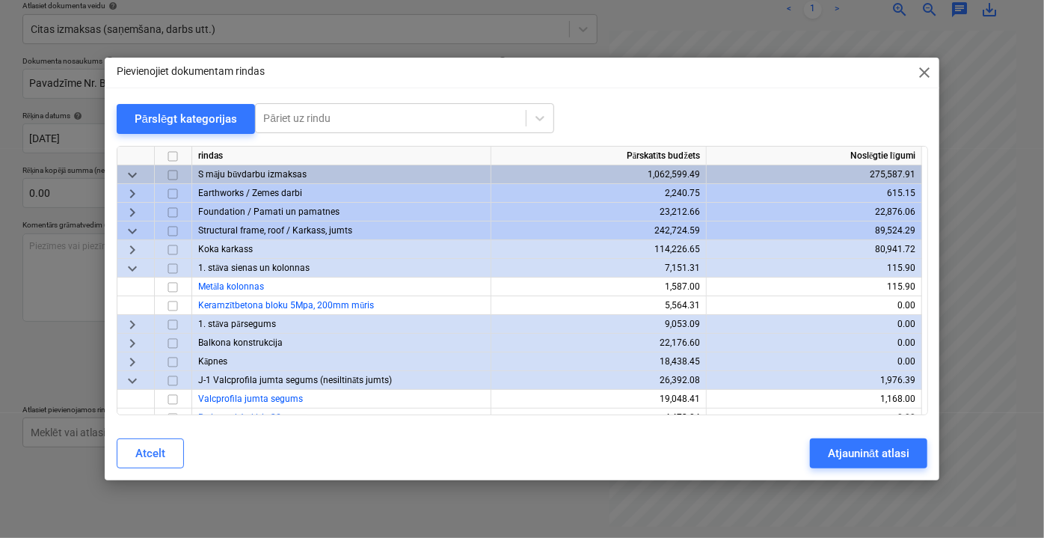
click at [925, 76] on span "close" at bounding box center [924, 73] width 18 height 18
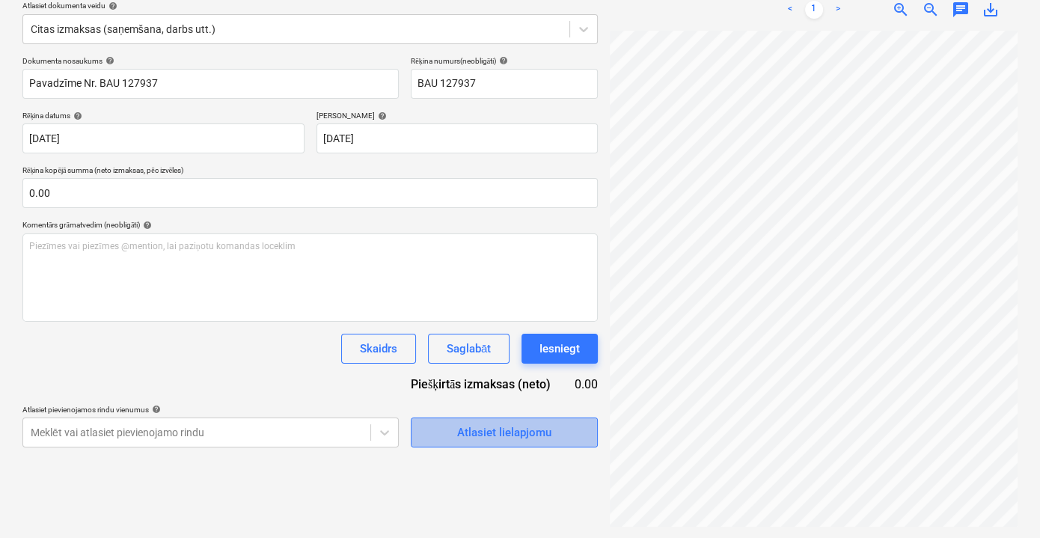
click at [502, 434] on div "Atlasiet lielapjomu" at bounding box center [504, 432] width 94 height 19
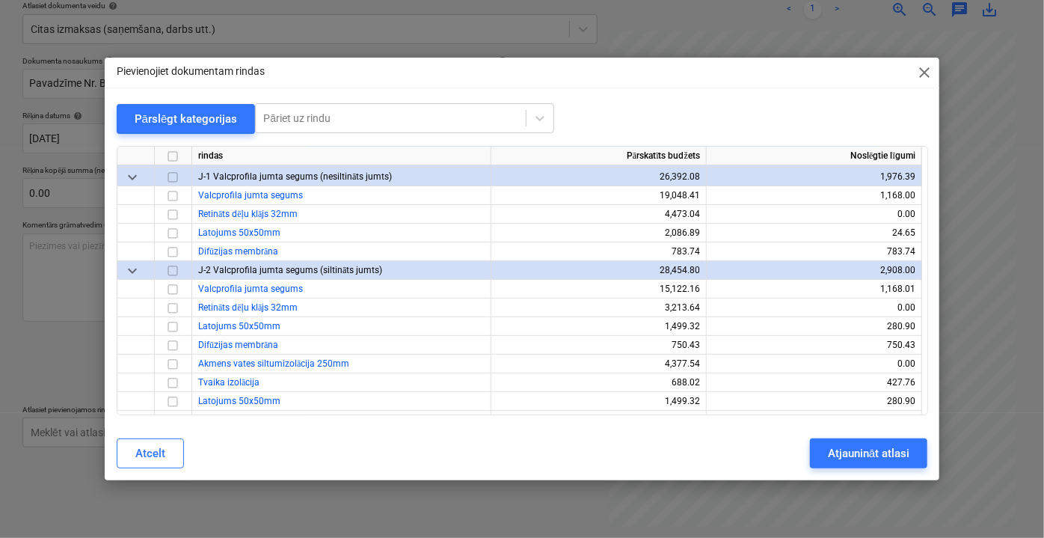
scroll to position [67, 0]
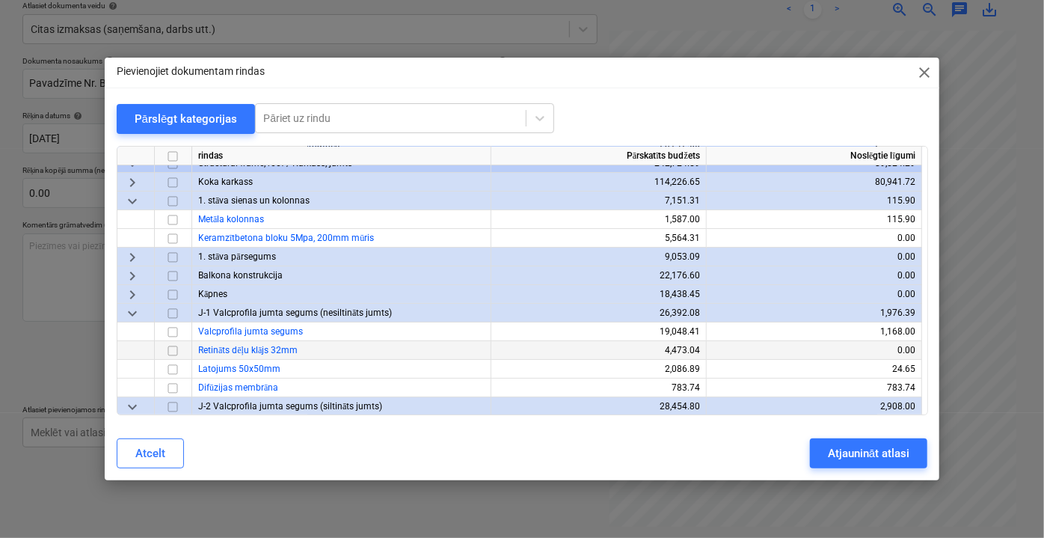
click at [172, 349] on input "checkbox" at bounding box center [173, 350] width 18 height 18
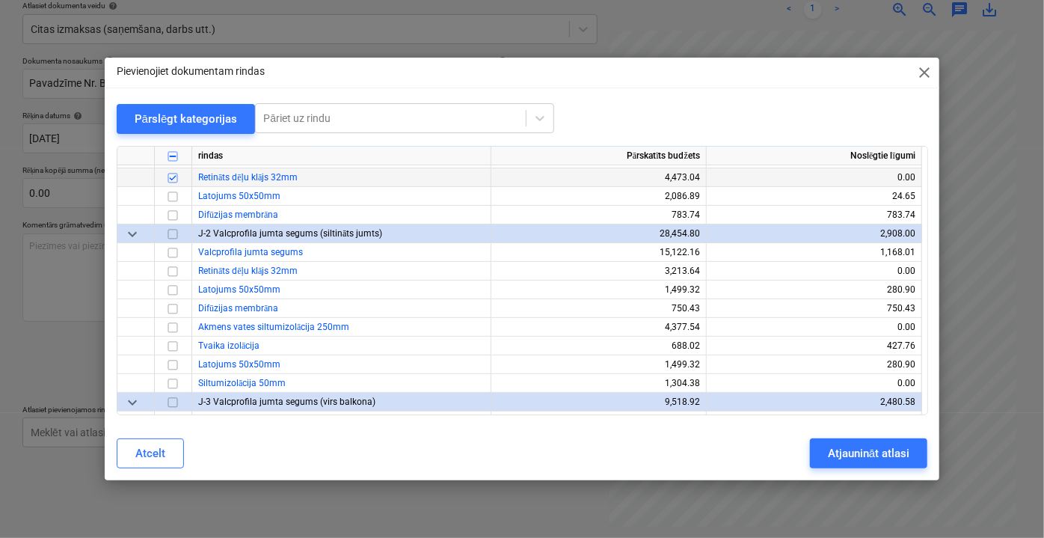
scroll to position [271, 0]
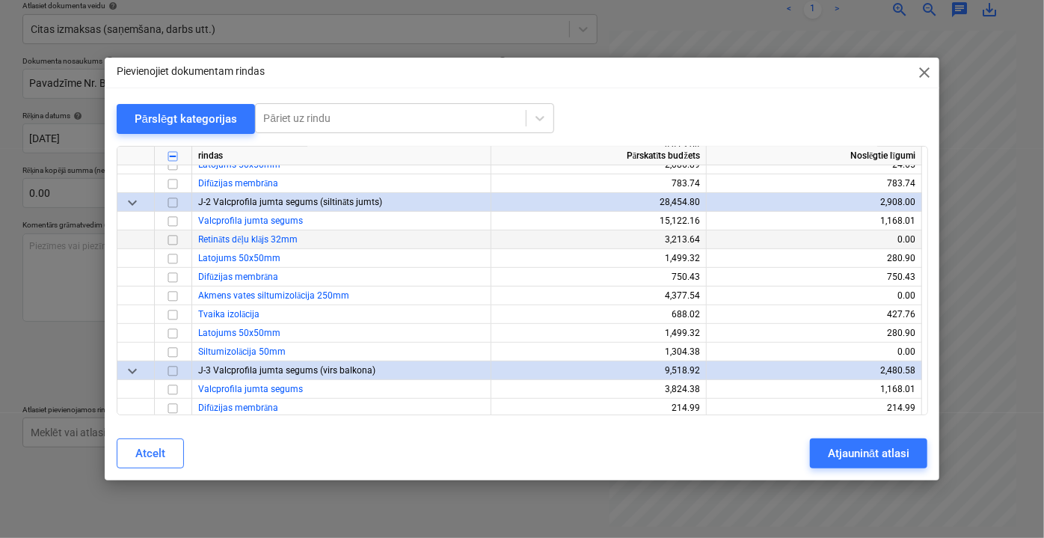
click at [171, 242] on input "checkbox" at bounding box center [173, 239] width 18 height 18
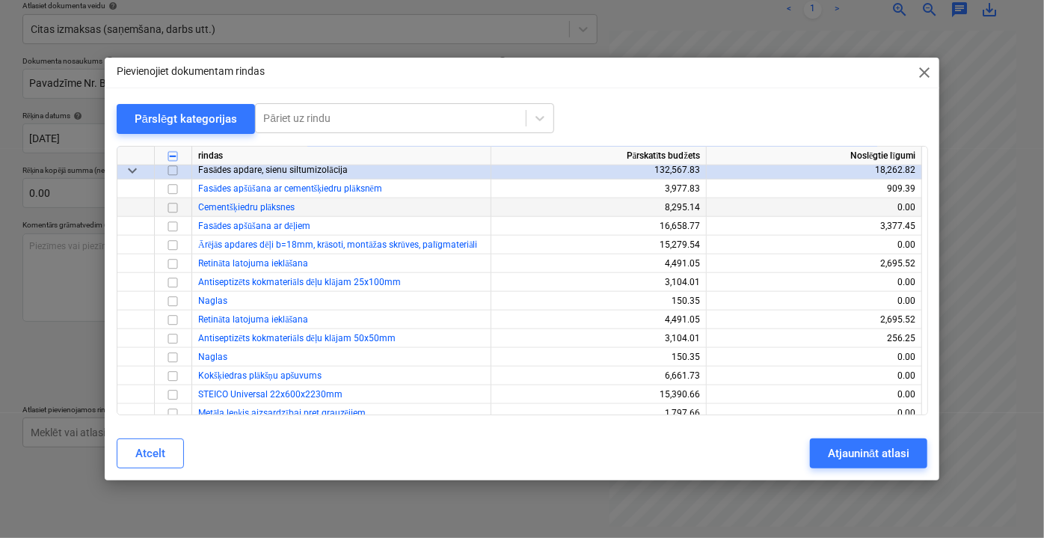
scroll to position [680, 0]
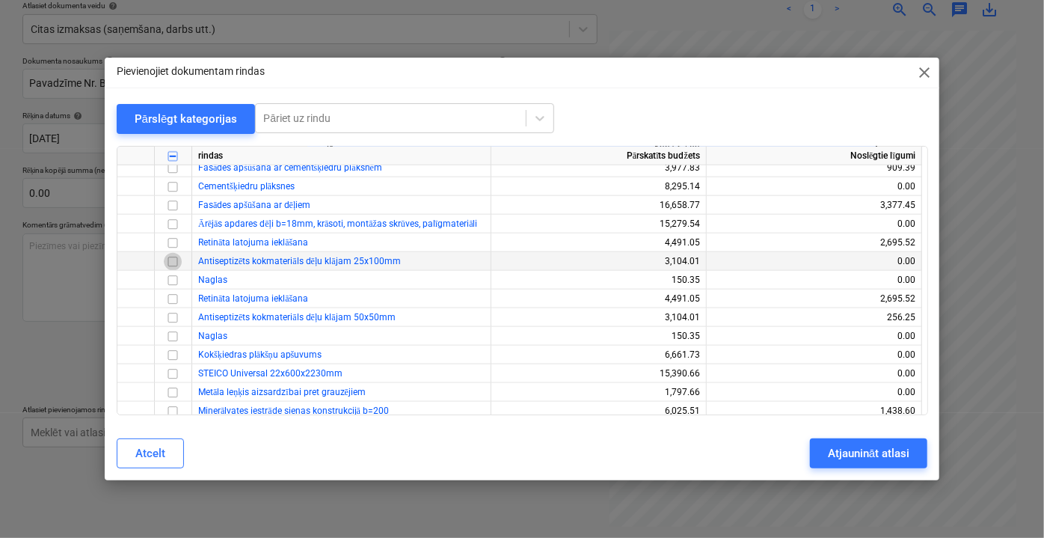
click at [173, 262] on input "checkbox" at bounding box center [173, 261] width 18 height 18
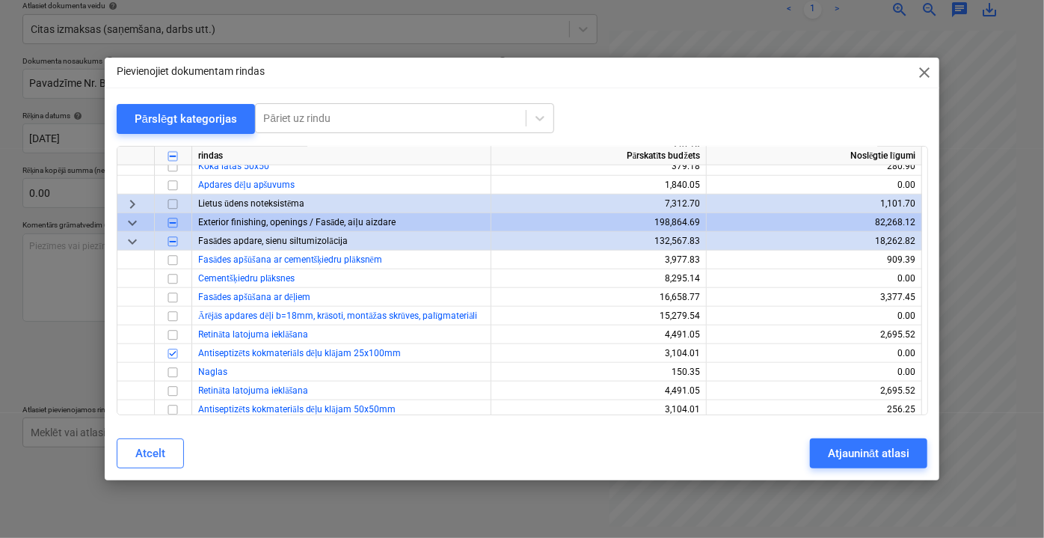
scroll to position [612, 0]
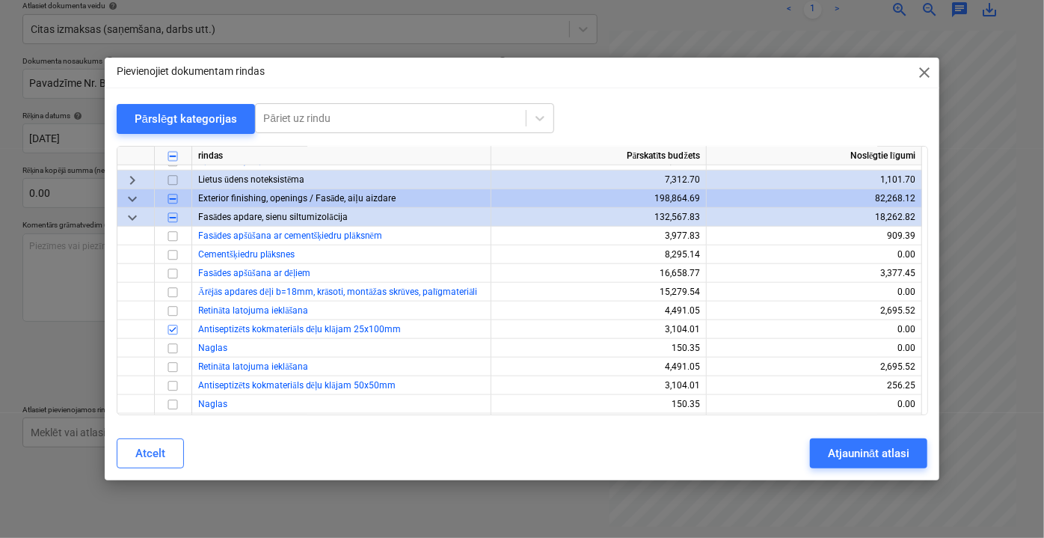
click at [924, 76] on span "close" at bounding box center [924, 73] width 18 height 18
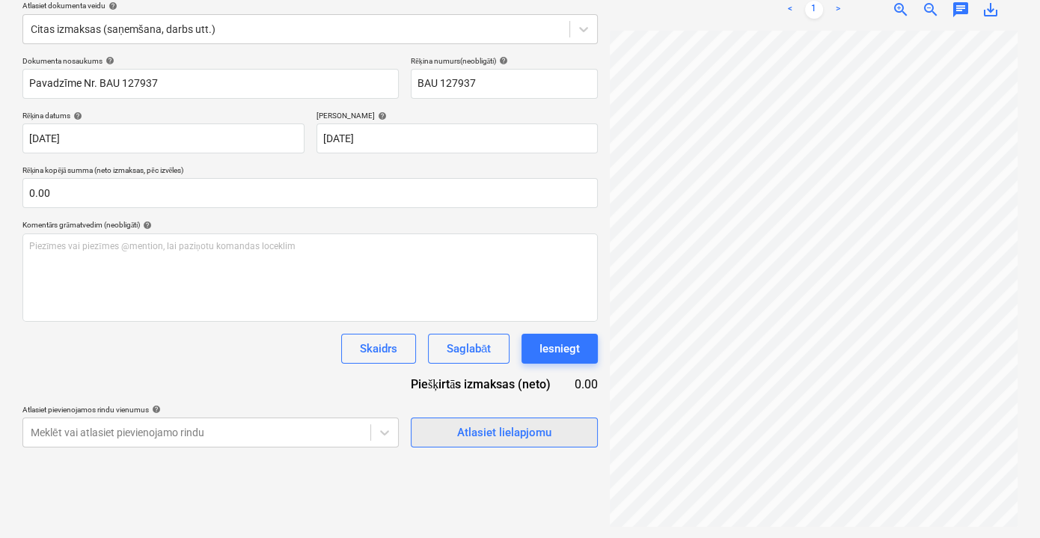
click at [473, 426] on div "Atlasiet lielapjomu" at bounding box center [504, 432] width 94 height 19
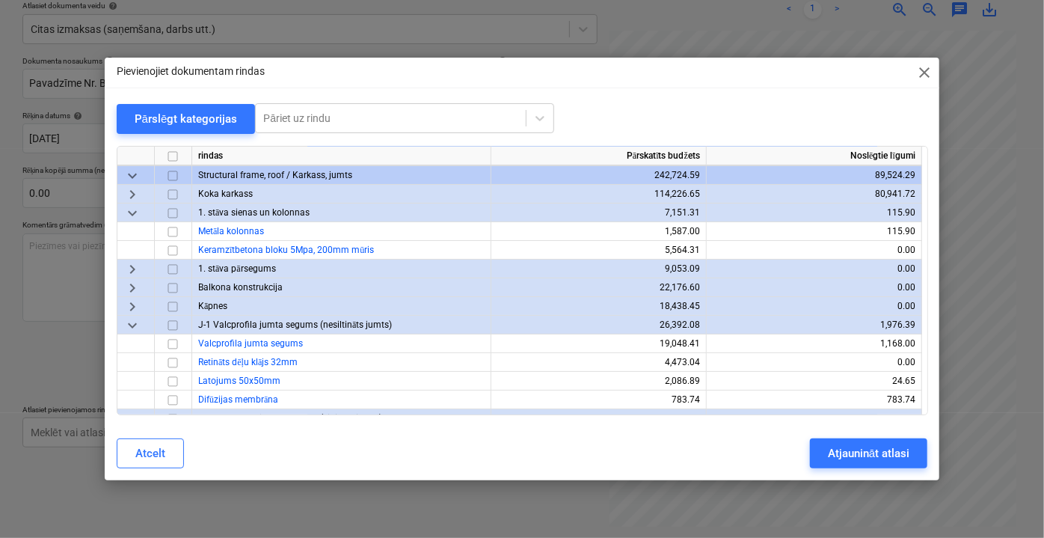
scroll to position [135, 0]
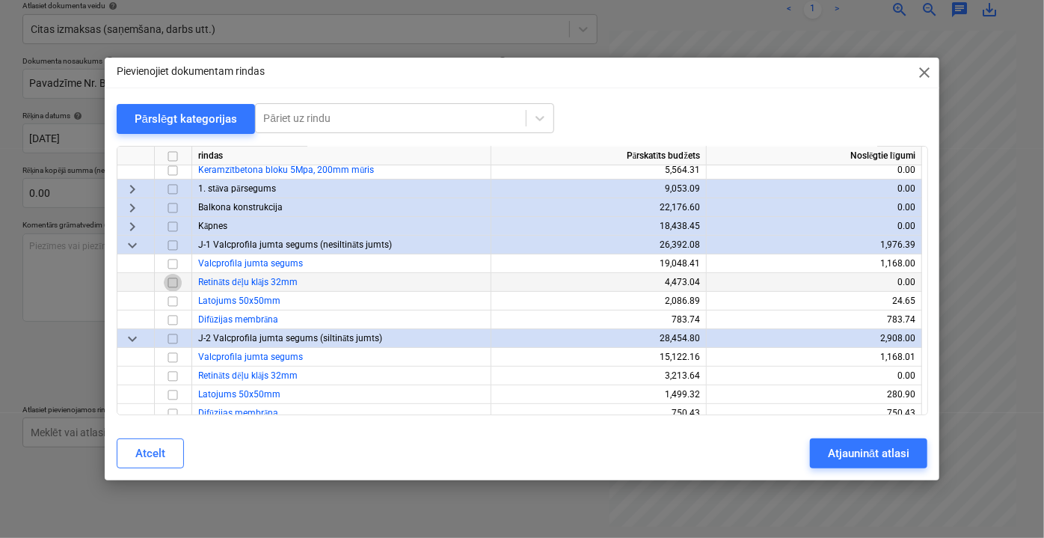
click at [174, 280] on input "checkbox" at bounding box center [173, 282] width 18 height 18
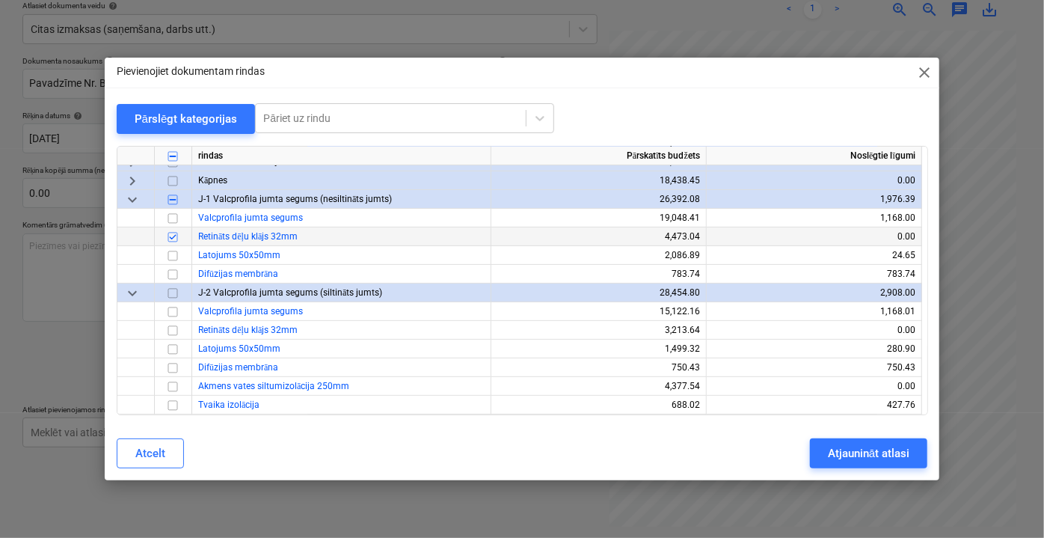
scroll to position [203, 0]
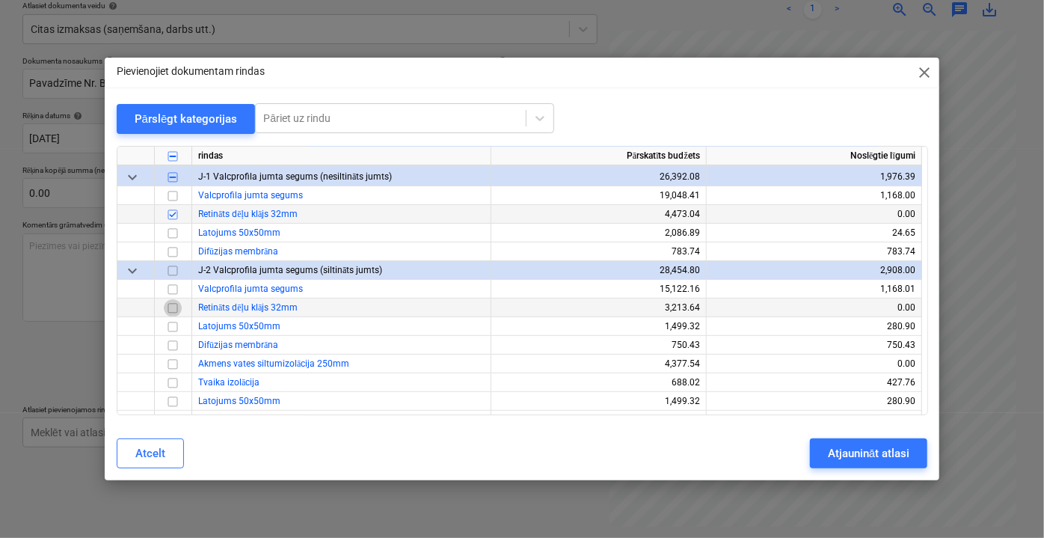
click at [174, 308] on input "checkbox" at bounding box center [173, 307] width 18 height 18
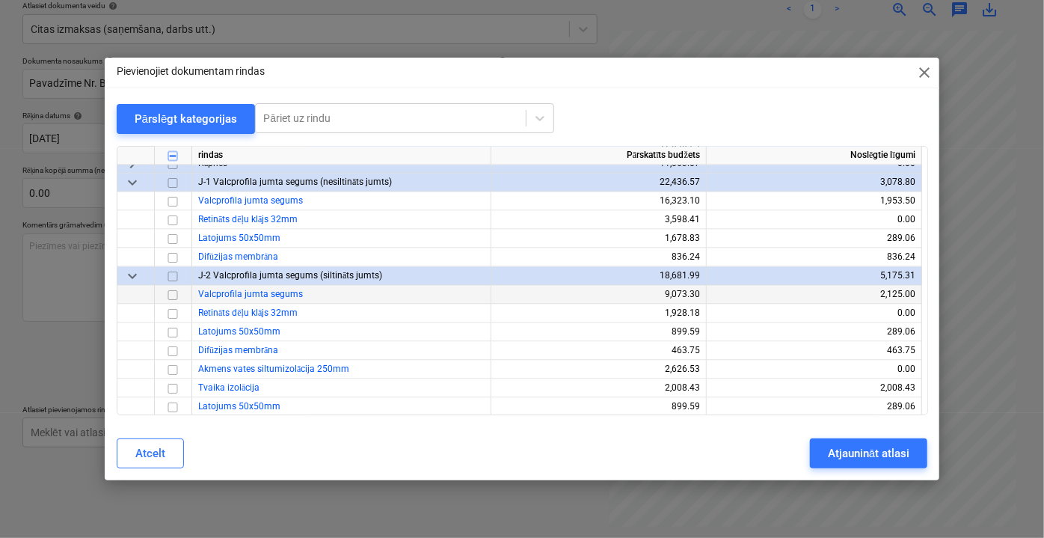
scroll to position [1428, 0]
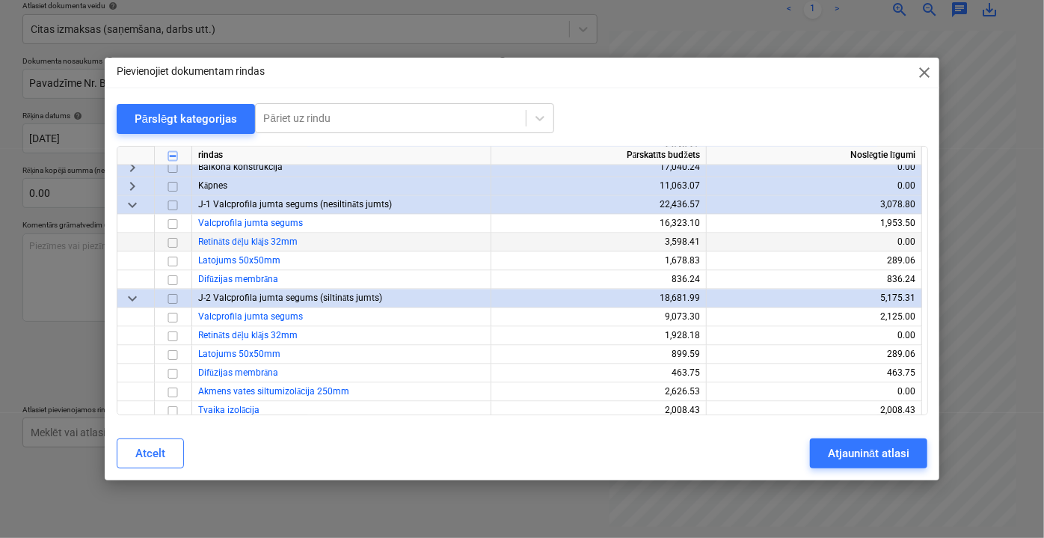
click at [171, 243] on input "checkbox" at bounding box center [173, 242] width 18 height 18
click at [175, 338] on input "checkbox" at bounding box center [173, 336] width 18 height 18
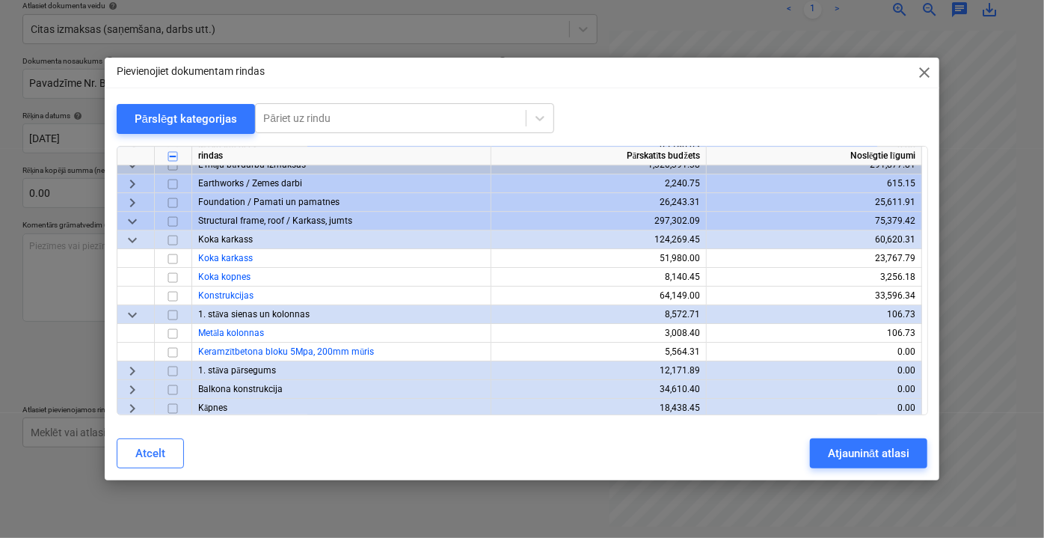
scroll to position [2719, 0]
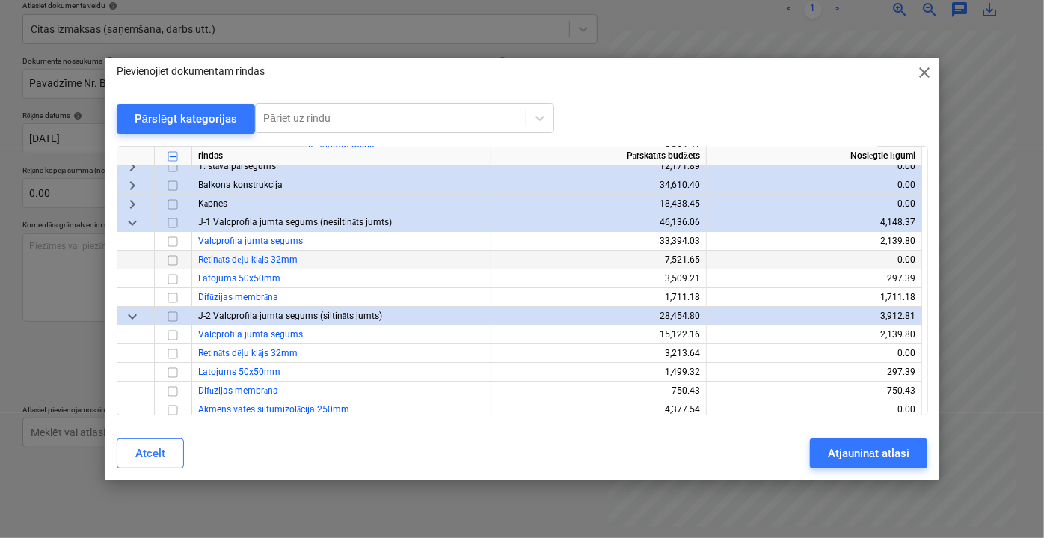
click at [174, 258] on input "checkbox" at bounding box center [173, 260] width 18 height 18
click at [174, 354] on input "checkbox" at bounding box center [173, 353] width 18 height 18
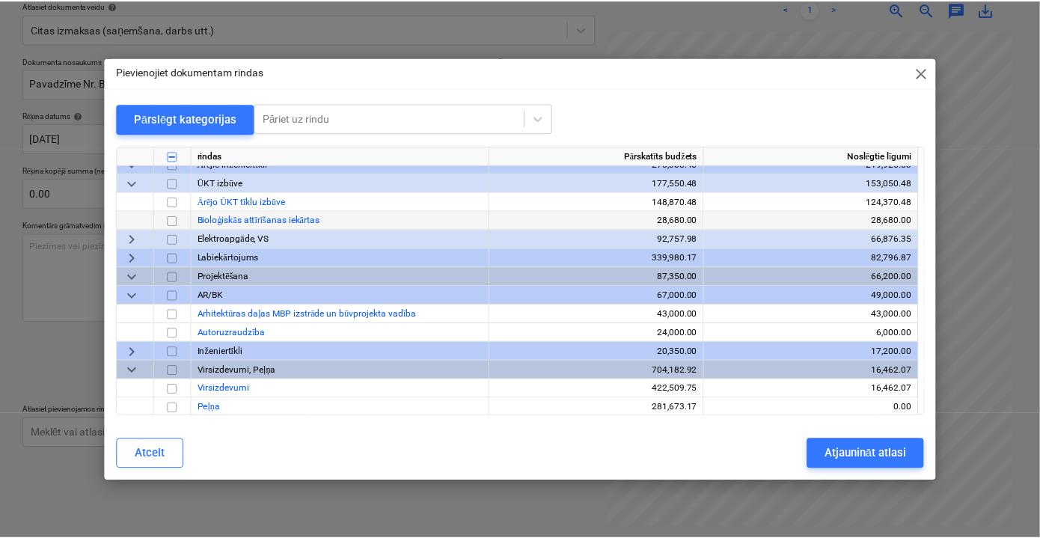
scroll to position [3957, 0]
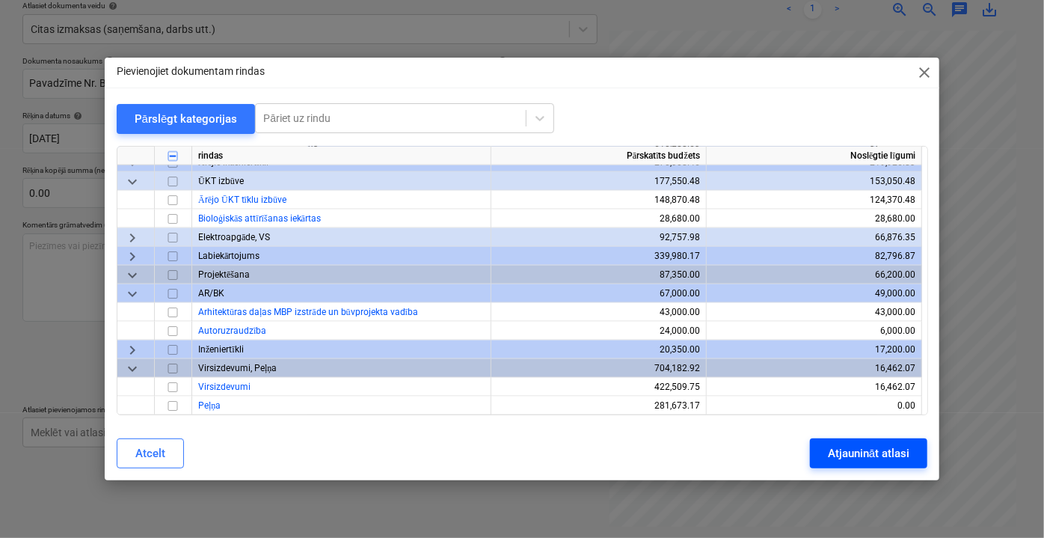
click at [856, 456] on div "Atjaunināt atlasi" at bounding box center [869, 452] width 82 height 19
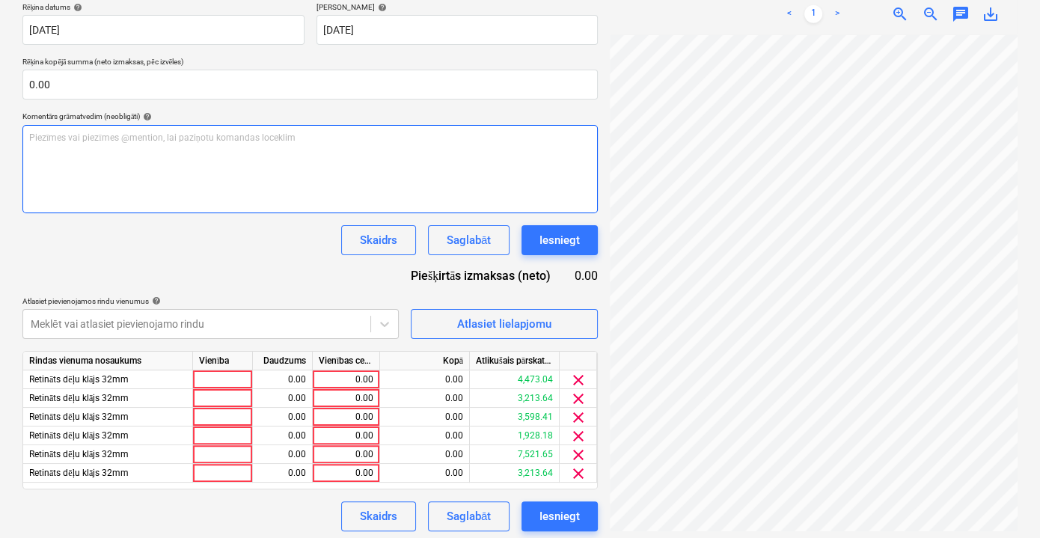
scroll to position [289, 0]
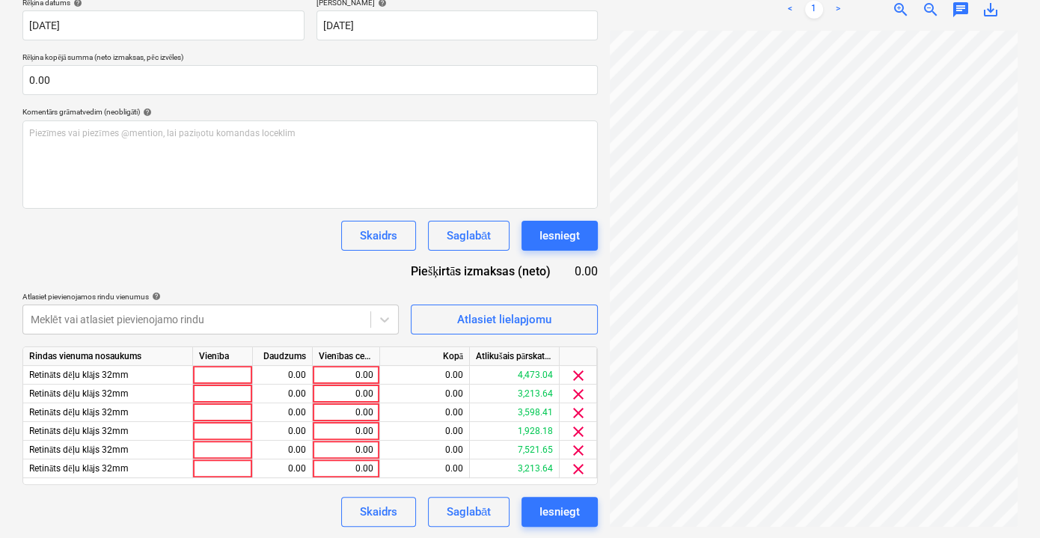
drag, startPoint x: 674, startPoint y: 526, endPoint x: 707, endPoint y: 523, distance: 33.7
click at [707, 523] on div "doc07989720250...pdf clear add sort Šis fails jau ir pievienots dokumentam. Nok…" at bounding box center [814, 158] width 420 height 747
click at [371, 362] on div "Vienības cena" at bounding box center [346, 356] width 67 height 19
click at [369, 368] on div "0.00" at bounding box center [346, 375] width 55 height 19
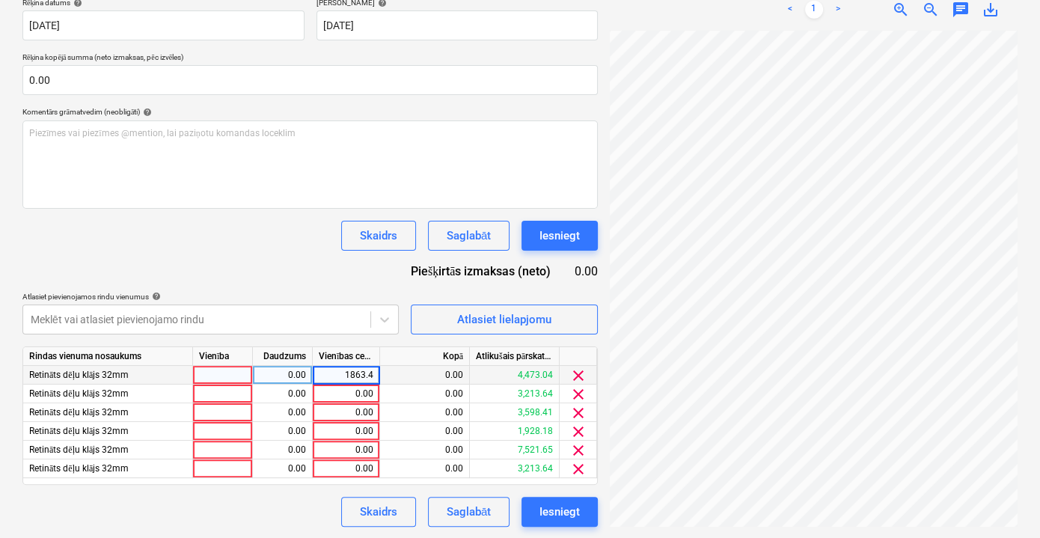
type input "1863.42"
drag, startPoint x: 334, startPoint y: 371, endPoint x: 375, endPoint y: 375, distance: 40.6
click at [375, 375] on input "1863.42" at bounding box center [346, 375] width 67 height 18
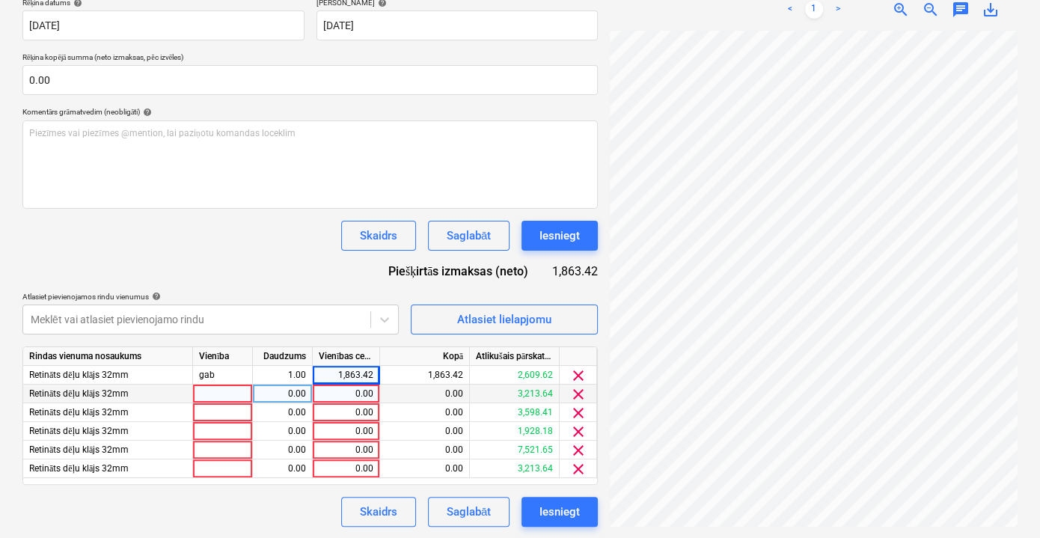
click at [366, 396] on div "0.00" at bounding box center [346, 393] width 55 height 19
click at [365, 449] on div "0.00" at bounding box center [346, 449] width 55 height 19
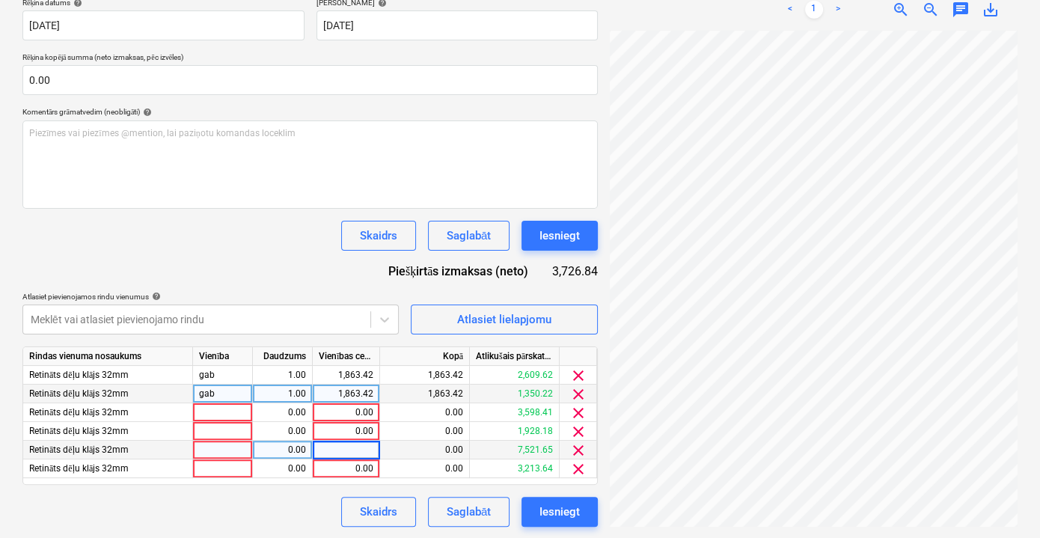
type input "1863.42"
click at [360, 466] on div "0.00" at bounding box center [346, 468] width 55 height 19
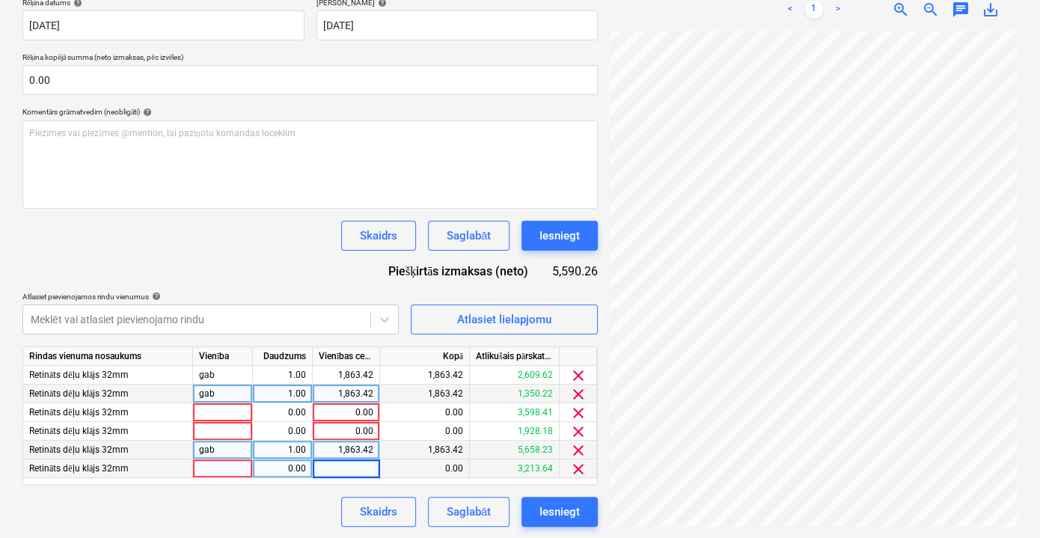
type input "1863.42"
click at [359, 412] on div "0.00" at bounding box center [346, 412] width 55 height 19
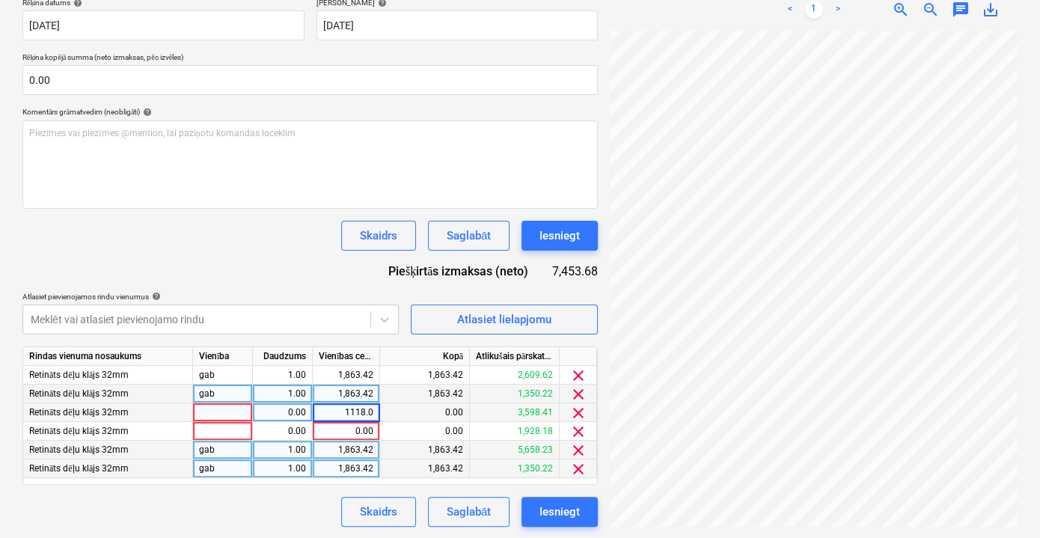
type input "1118.05"
drag, startPoint x: 342, startPoint y: 409, endPoint x: 383, endPoint y: 411, distance: 41.2
click at [0, 0] on div "Retināts dēļu klājs 32mm 0.00 1118.05 0.00 3,598.41 clear" at bounding box center [0, 0] width 0 height 0
click at [363, 427] on div "0.00" at bounding box center [346, 431] width 55 height 19
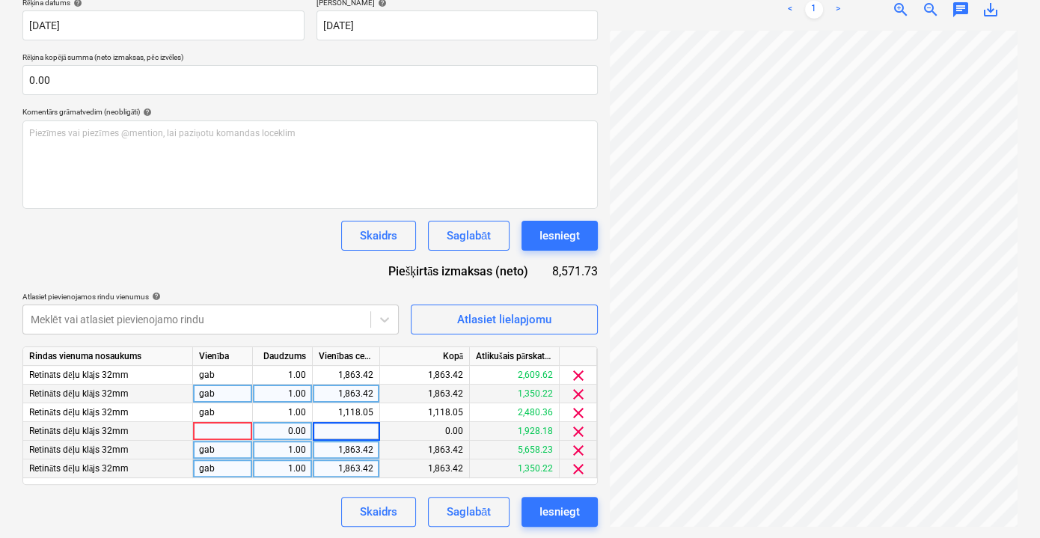
type input "1118.05"
click at [307, 515] on div "Skaidrs Saglabāt Iesniegt" at bounding box center [309, 512] width 575 height 30
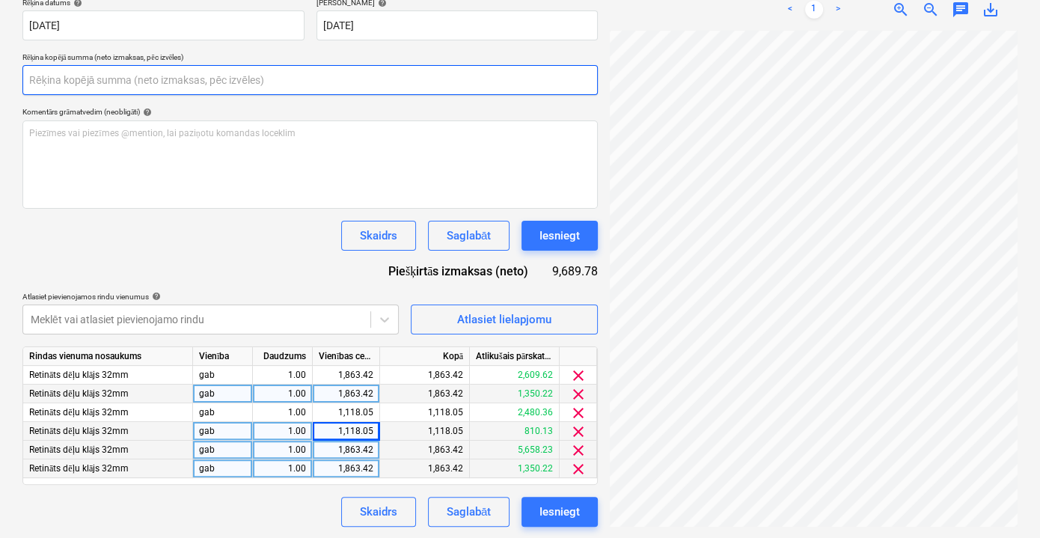
click at [150, 67] on input "text" at bounding box center [309, 80] width 575 height 30
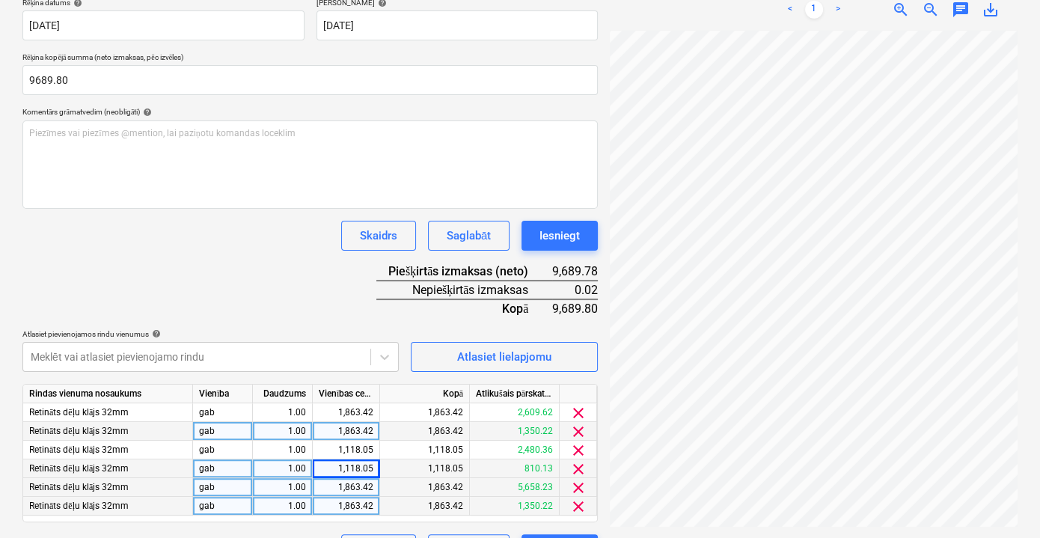
type input "9,689.80"
click at [290, 281] on div "Dokumenta nosaukums help Pavadzīme Nr. BAU 127937 Rēķina numurs (neobligāti) he…" at bounding box center [309, 253] width 575 height 621
click at [464, 413] on div "1,863.42" at bounding box center [425, 412] width 90 height 19
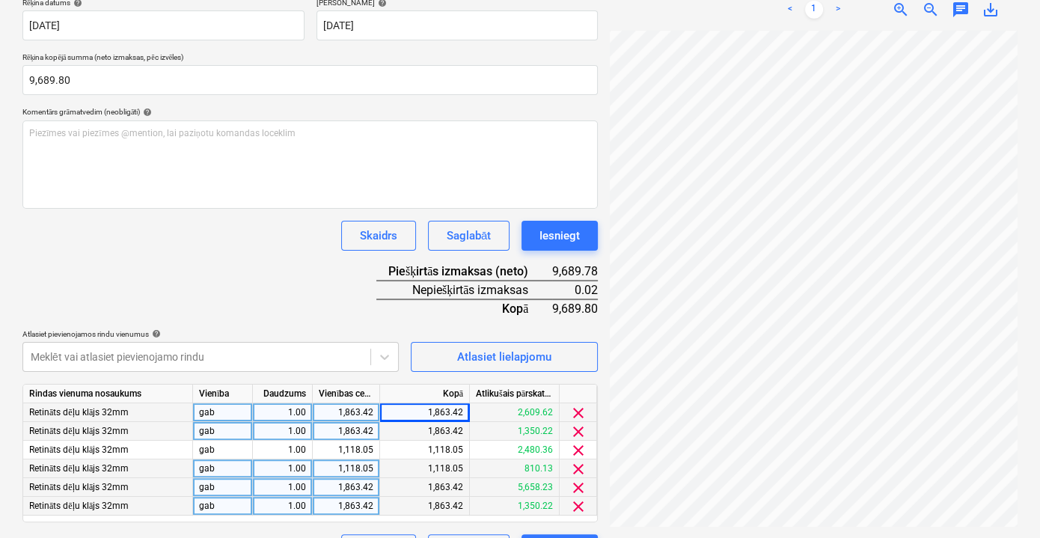
click at [369, 408] on div "1,863.42" at bounding box center [346, 412] width 55 height 19
click at [373, 410] on input "1863.42" at bounding box center [346, 412] width 67 height 18
click at [370, 410] on input "1863.42" at bounding box center [346, 412] width 67 height 18
type input "1863.44"
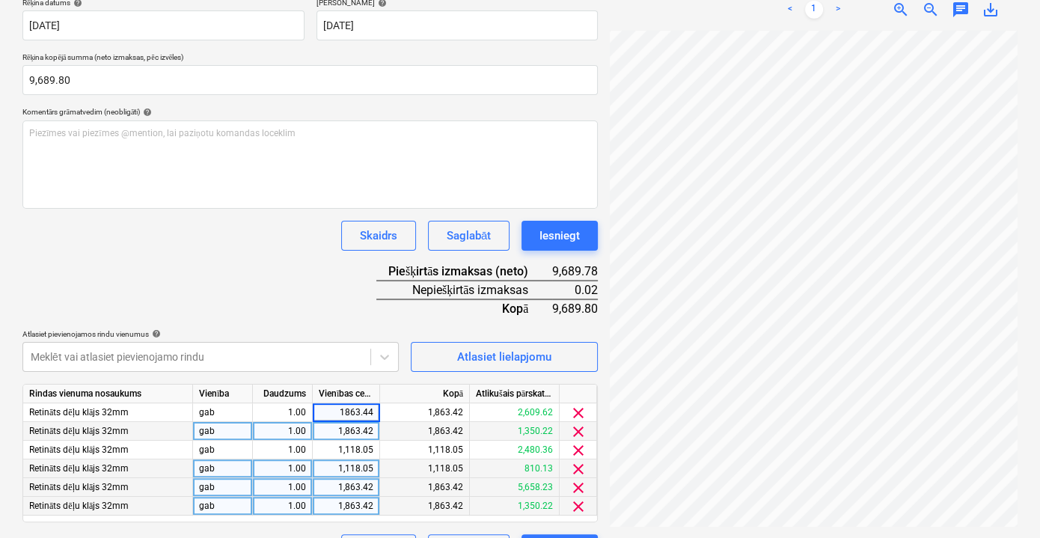
click at [348, 311] on div "Dokumenta nosaukums help Pavadzīme Nr. BAU 127937 Rēķina numurs (neobligāti) he…" at bounding box center [309, 253] width 575 height 621
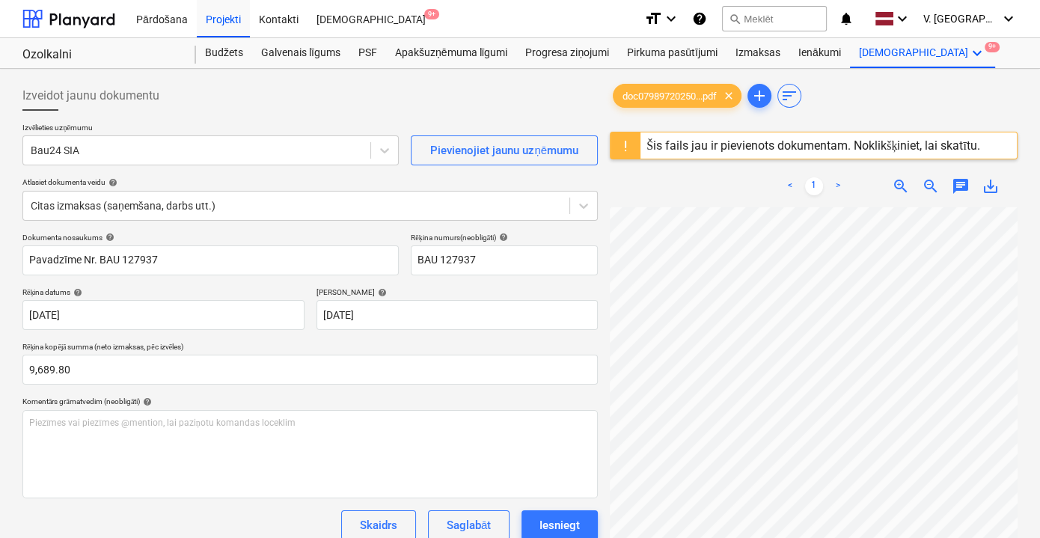
scroll to position [327, 0]
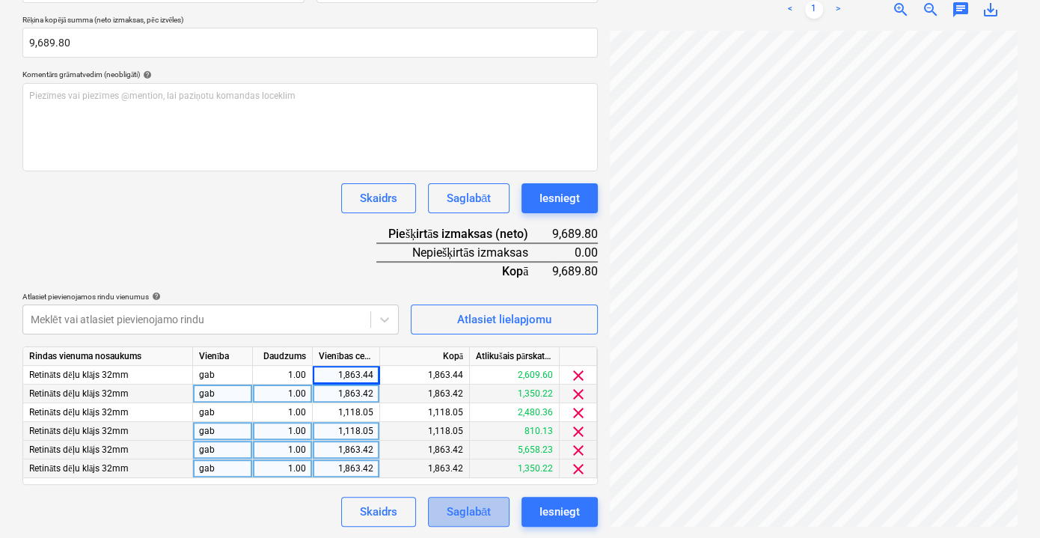
click at [466, 512] on div "Saglabāt" at bounding box center [468, 511] width 44 height 19
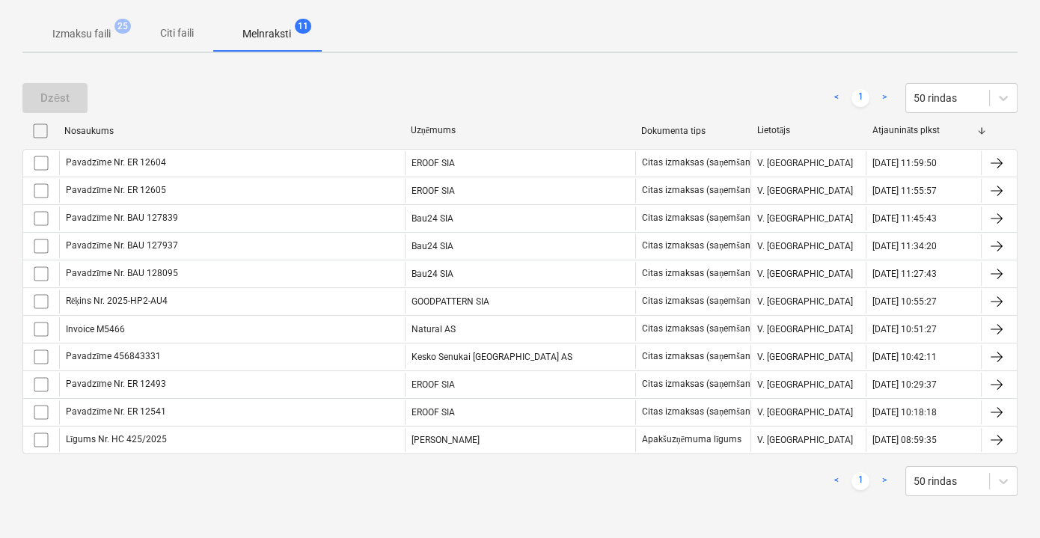
scroll to position [211, 0]
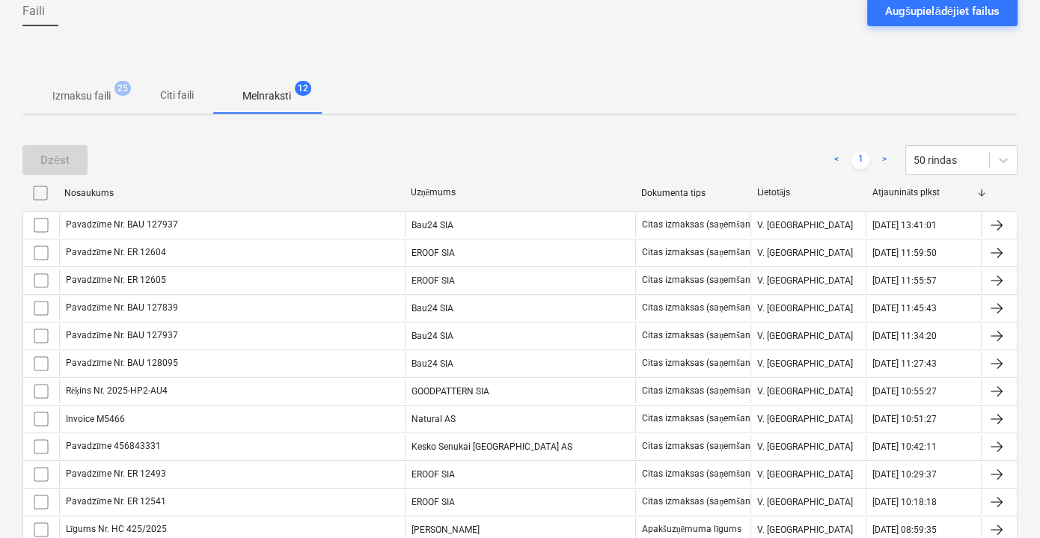
scroll to position [34, 0]
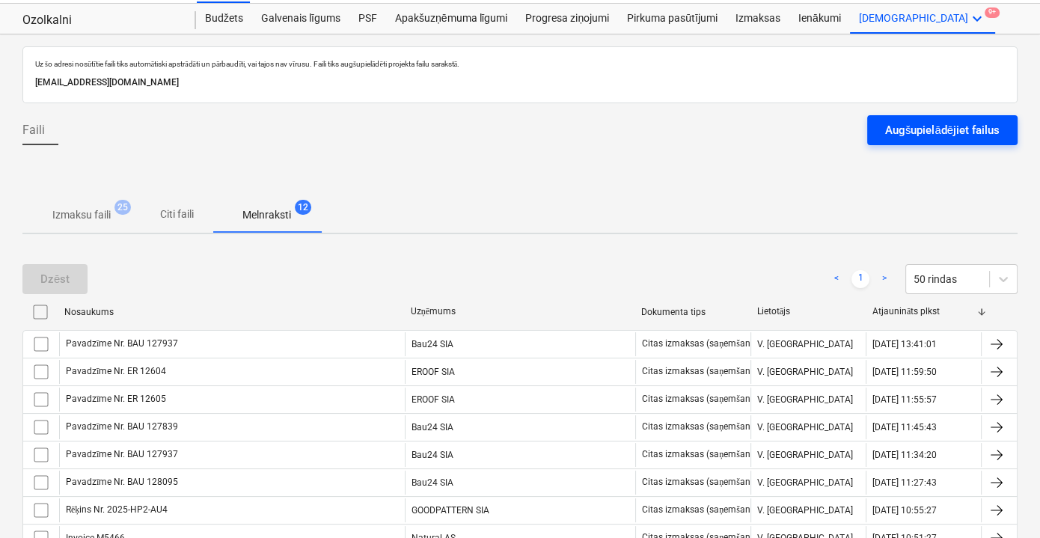
click at [907, 127] on div "Augšupielādējiet failus" at bounding box center [942, 129] width 114 height 19
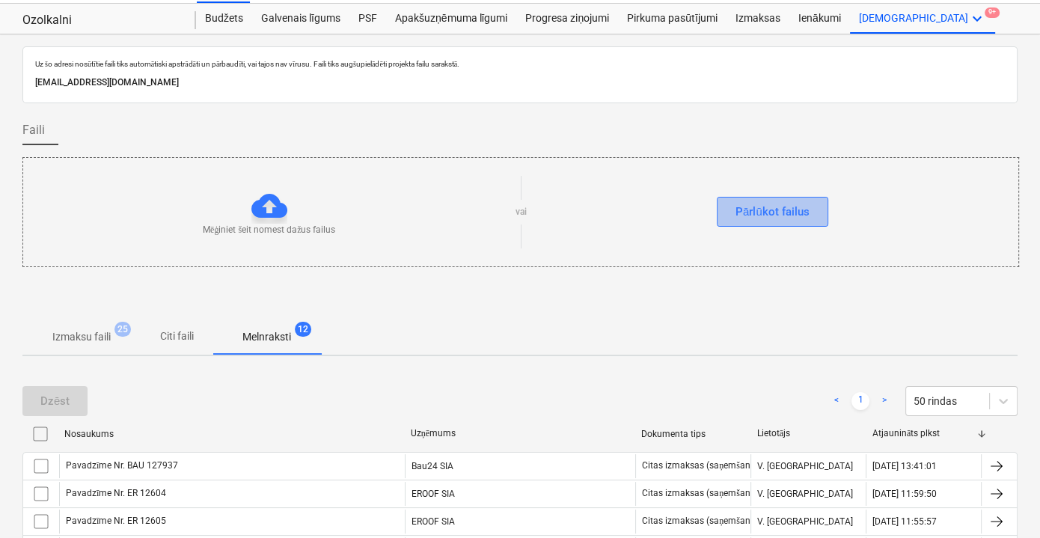
click at [753, 215] on div "Pārlūkot failus" at bounding box center [772, 211] width 74 height 19
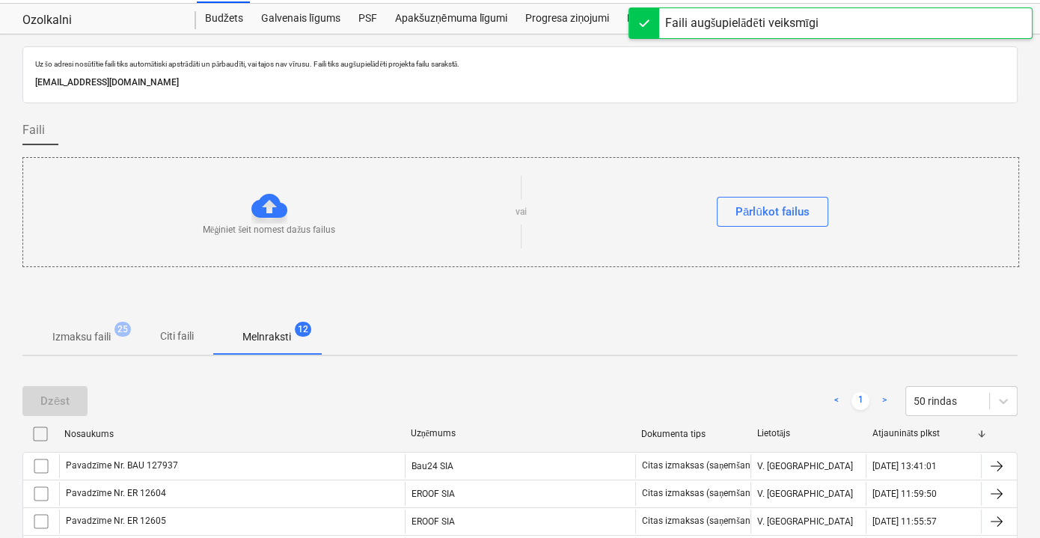
click at [168, 347] on button "Citi faili" at bounding box center [177, 337] width 72 height 36
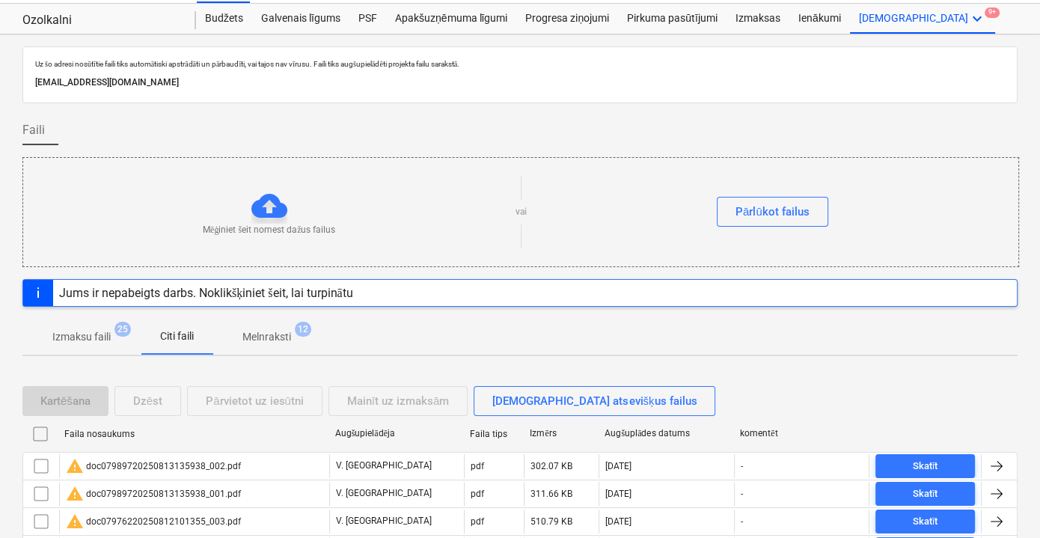
click at [275, 332] on p "Melnraksti" at bounding box center [266, 337] width 49 height 16
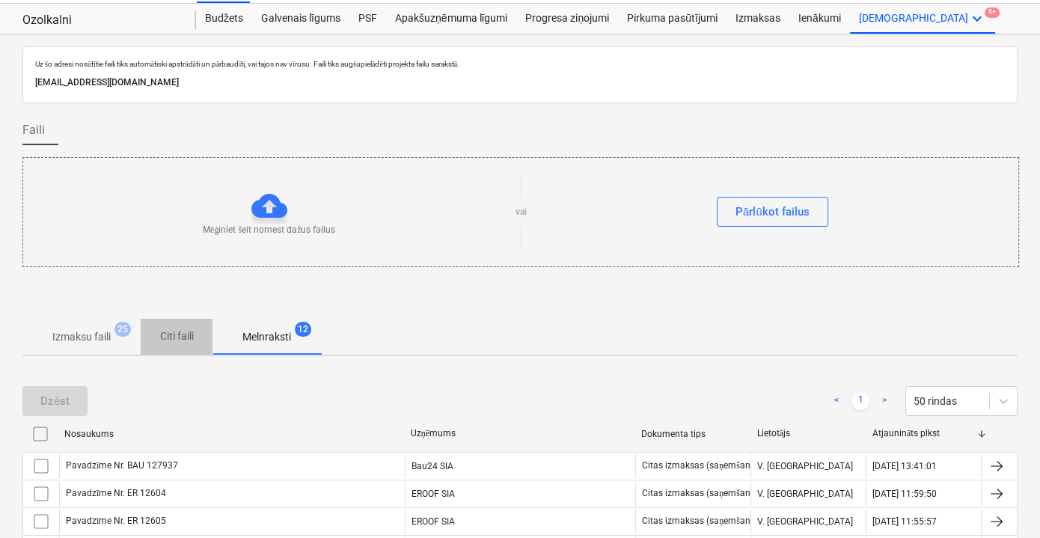
click at [205, 337] on span "Citi faili" at bounding box center [177, 336] width 72 height 25
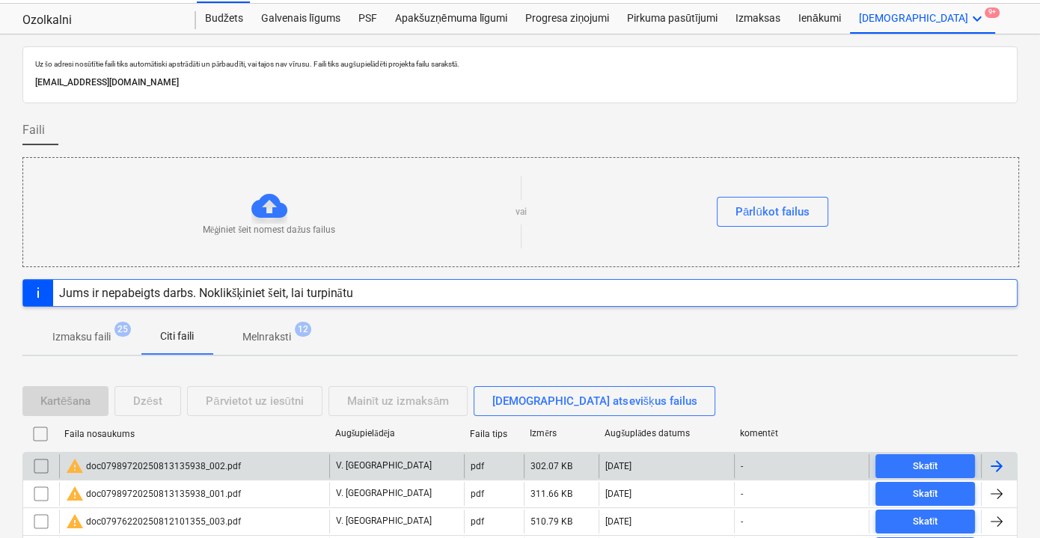
click at [261, 462] on div "warning doc07989720250813135938_002.pdf" at bounding box center [194, 466] width 270 height 24
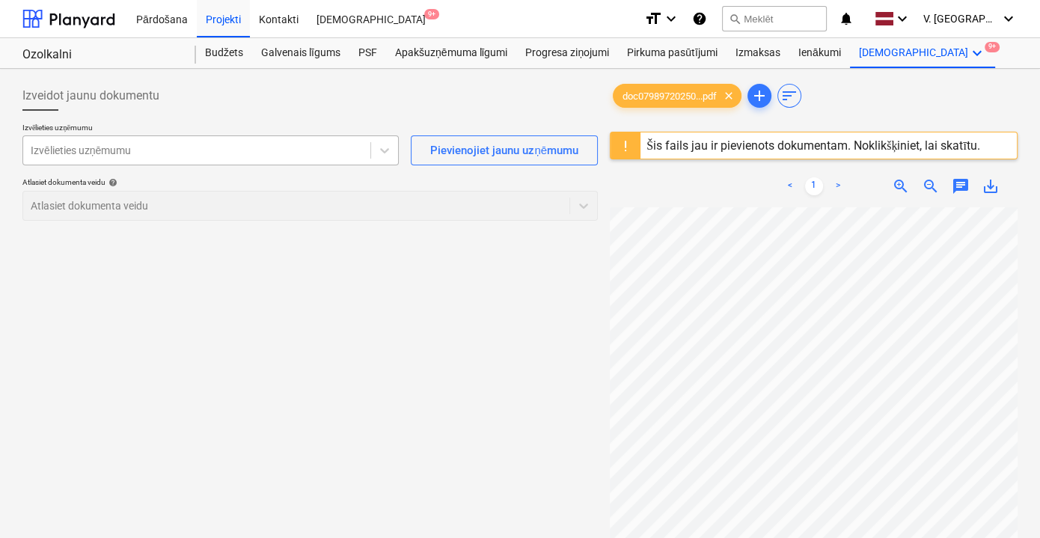
click at [320, 145] on div at bounding box center [197, 150] width 332 height 15
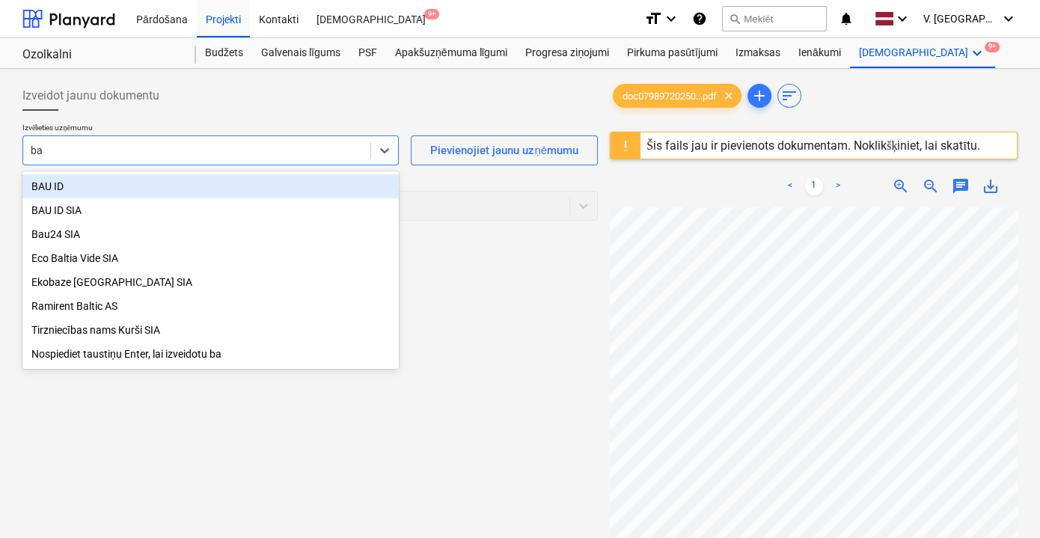
type input "bau"
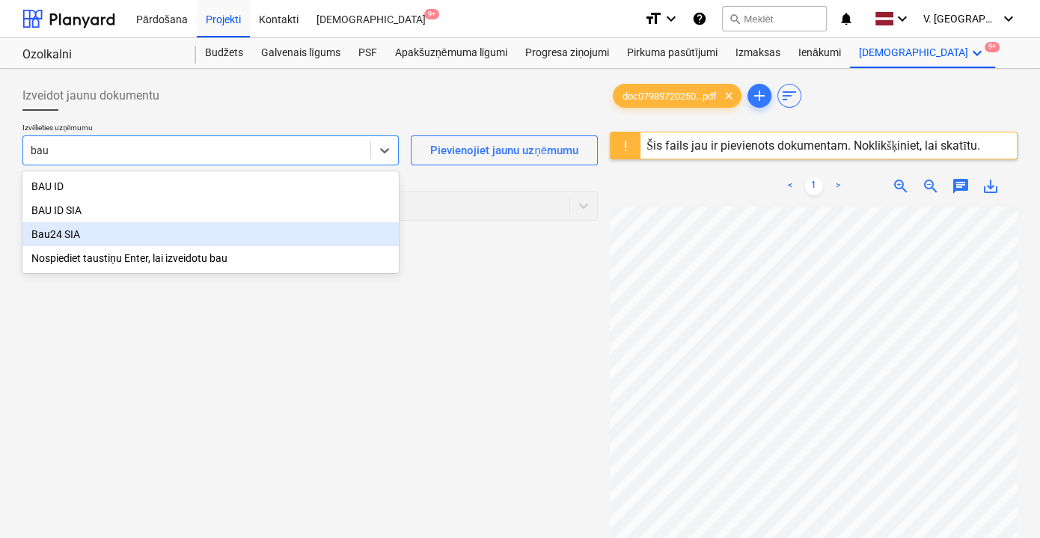
click at [127, 229] on div "Bau24 SIA" at bounding box center [210, 234] width 376 height 24
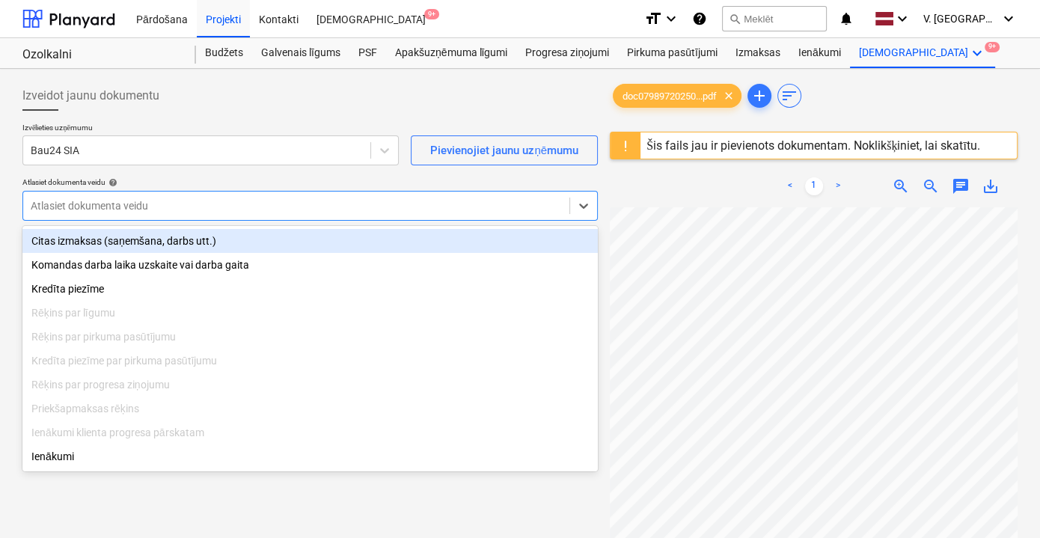
click at [179, 203] on div at bounding box center [296, 205] width 531 height 15
click at [173, 240] on div "Citas izmaksas (saņemšana, darbs utt.)" at bounding box center [309, 241] width 575 height 24
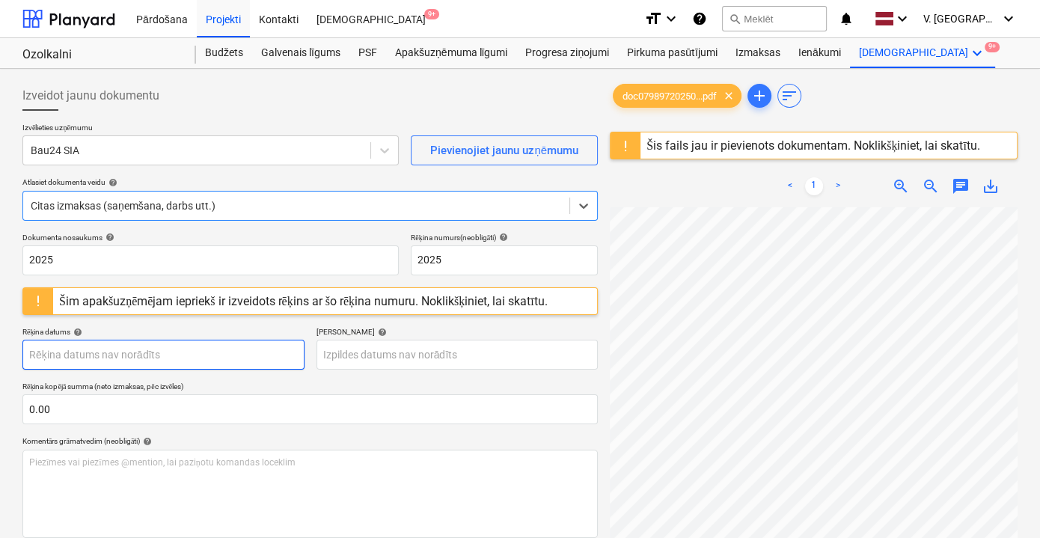
click at [261, 357] on body "Pārdošana Projekti Kontakti Iesūtne 9+ format_size keyboard_arrow_down help sea…" at bounding box center [520, 269] width 1040 height 538
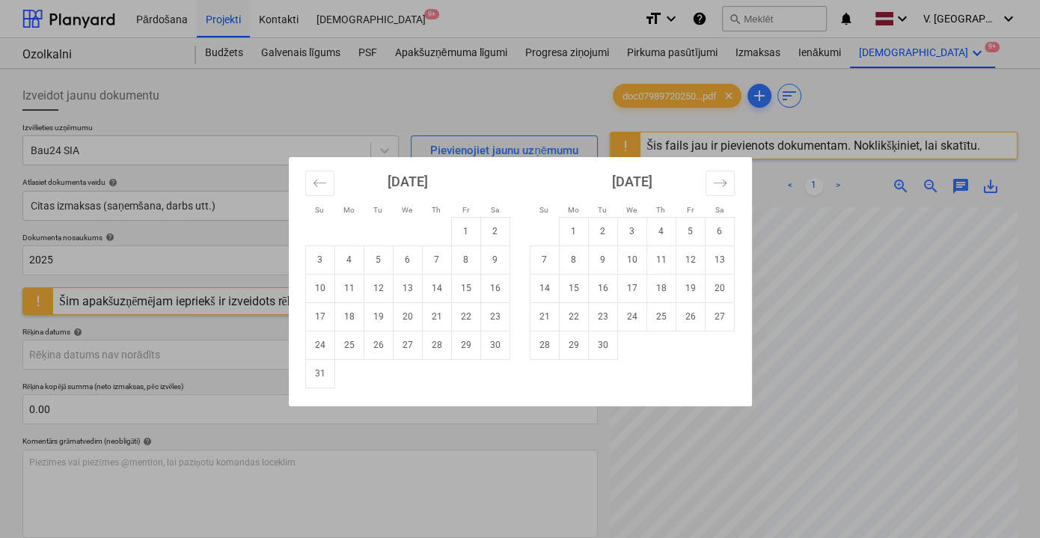
click at [586, 123] on div "Su Mo Tu We Th Fr Sa Su Mo Tu We Th Fr Sa [DATE] 1 2 3 4 5 6 7 8 9 10 11 12 13 …" at bounding box center [520, 269] width 1040 height 538
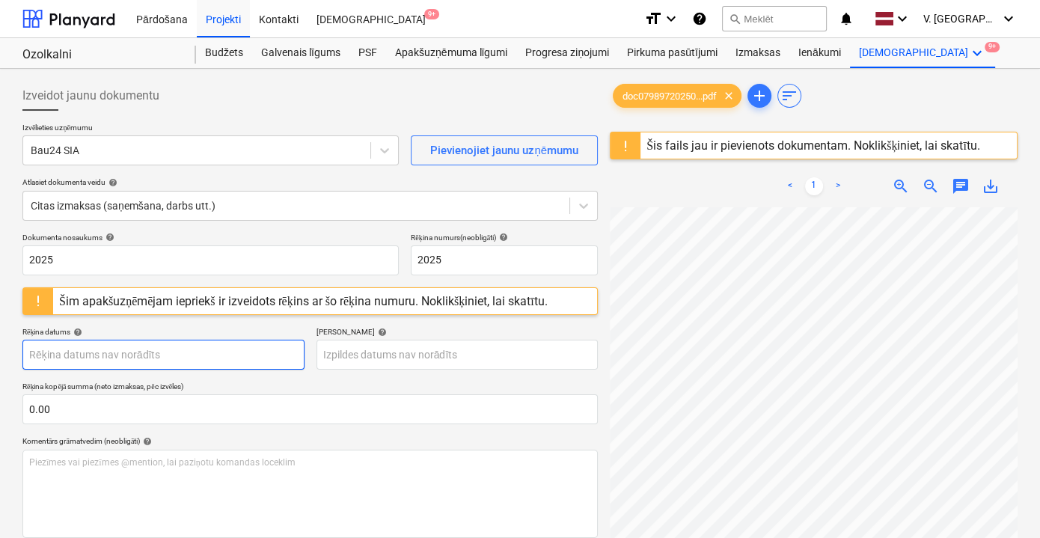
click at [215, 357] on body "Pārdošana Projekti Kontakti Iesūtne 9+ format_size keyboard_arrow_down help sea…" at bounding box center [520, 269] width 1040 height 538
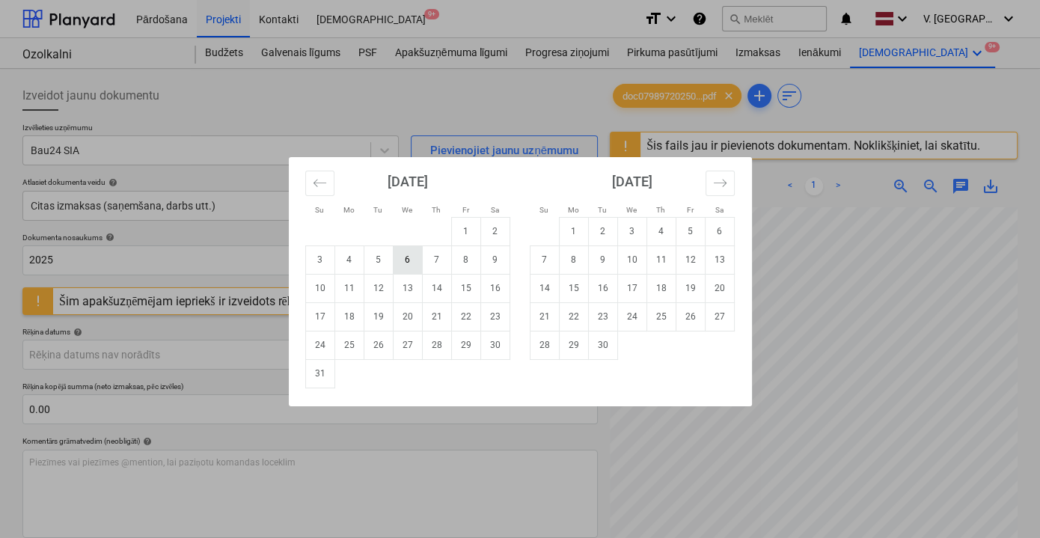
click at [406, 266] on td "6" at bounding box center [407, 259] width 29 height 28
type input "[DATE]"
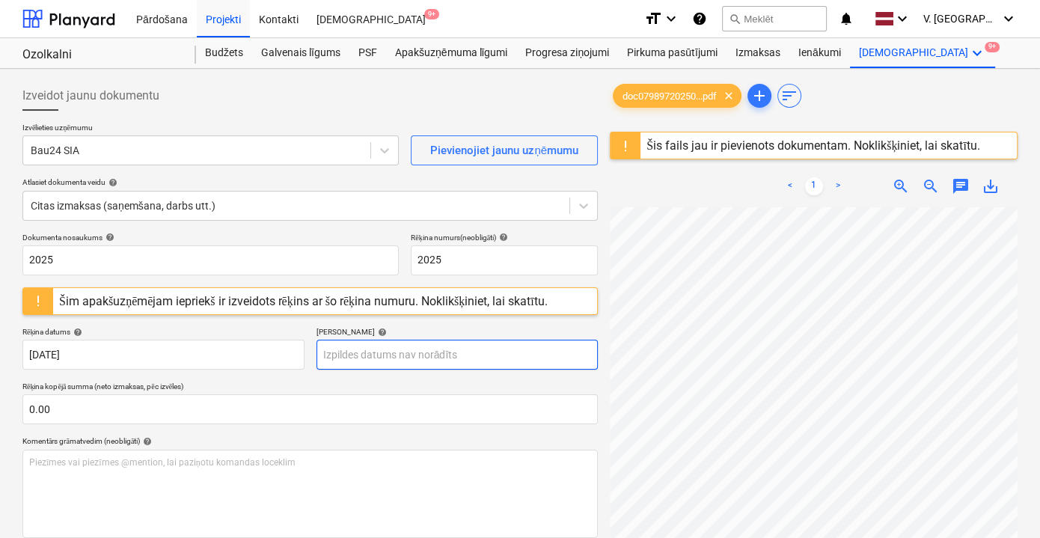
click at [458, 354] on body "Pārdošana Projekti Kontakti Iesūtne 9+ format_size keyboard_arrow_down help sea…" at bounding box center [520, 269] width 1040 height 538
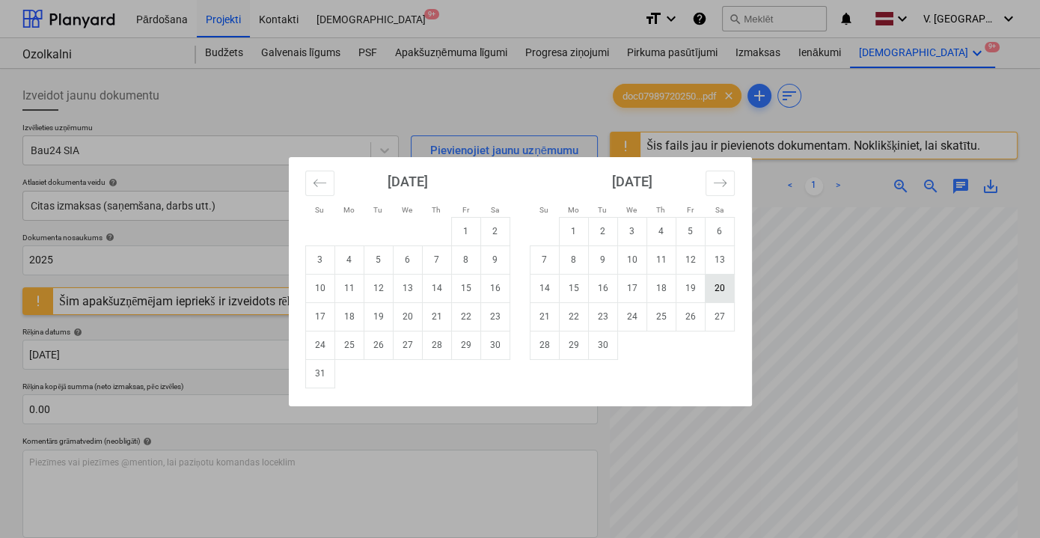
click at [727, 292] on td "20" at bounding box center [718, 288] width 29 height 28
type input "[DATE]"
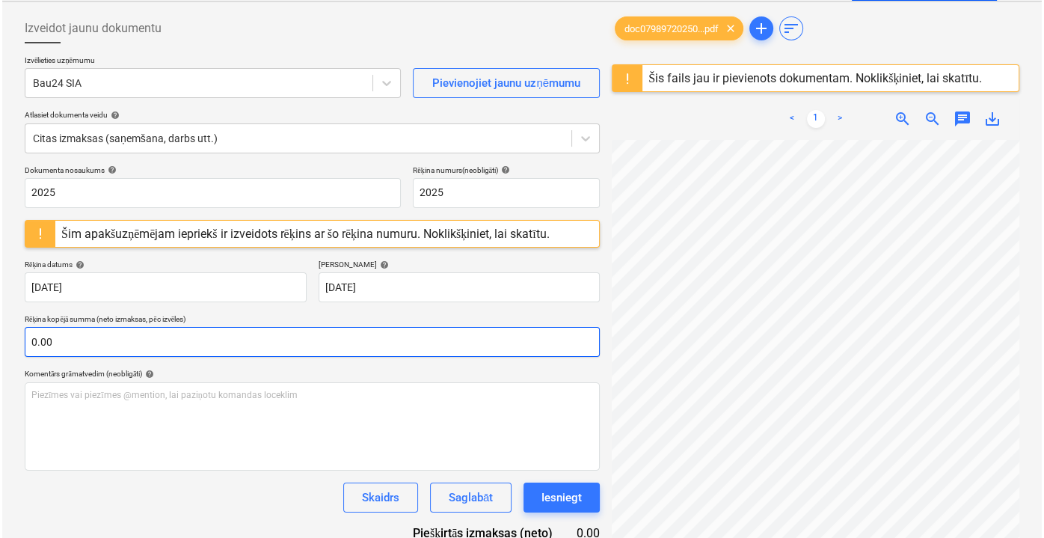
scroll to position [176, 0]
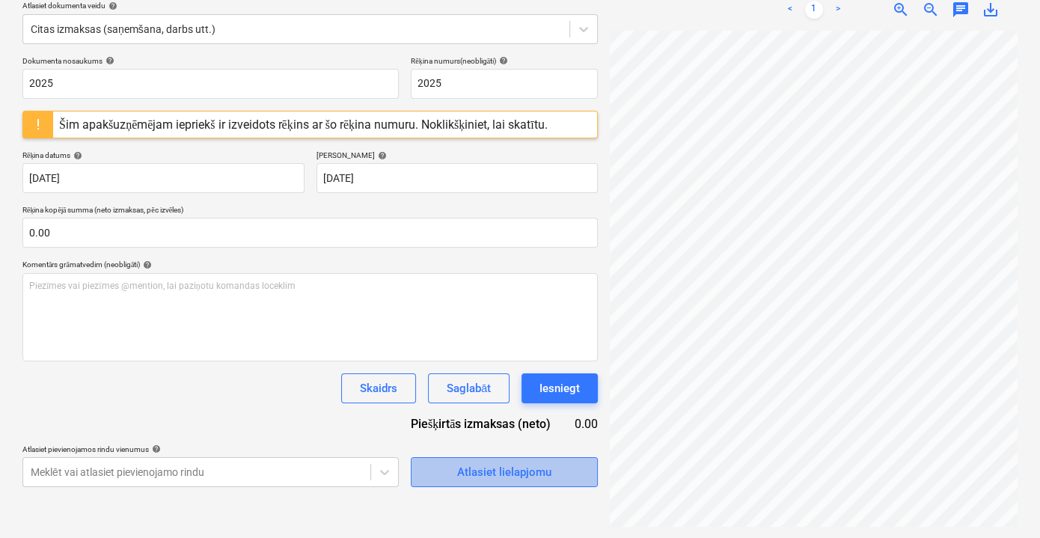
click at [523, 472] on div "Atlasiet lielapjomu" at bounding box center [504, 471] width 94 height 19
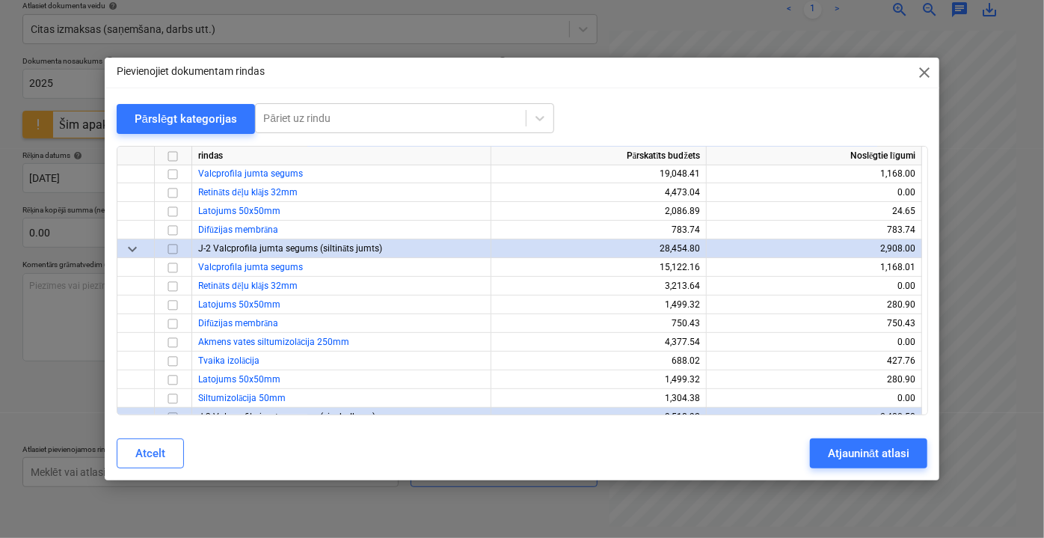
scroll to position [203, 0]
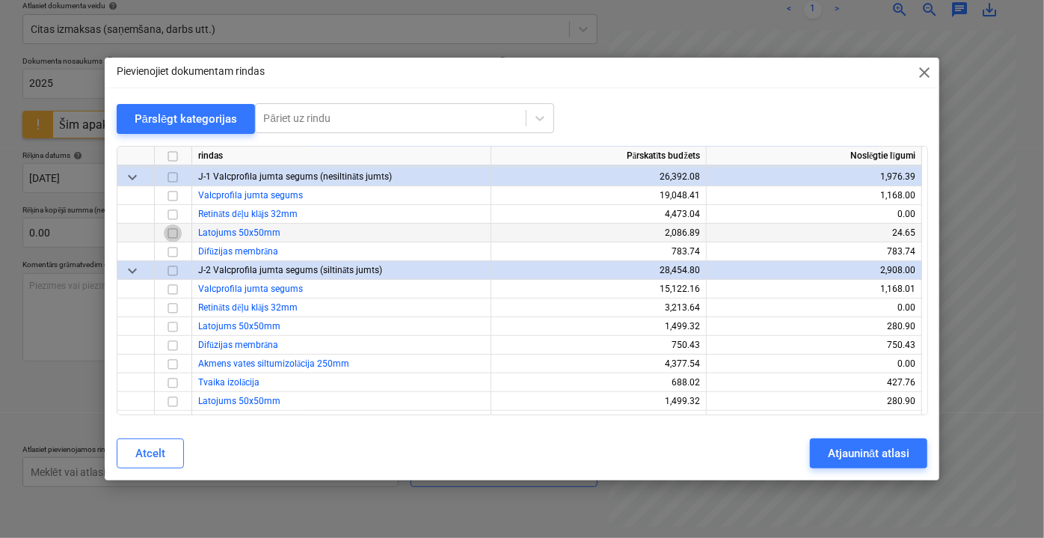
click at [172, 236] on input "checkbox" at bounding box center [173, 233] width 18 height 18
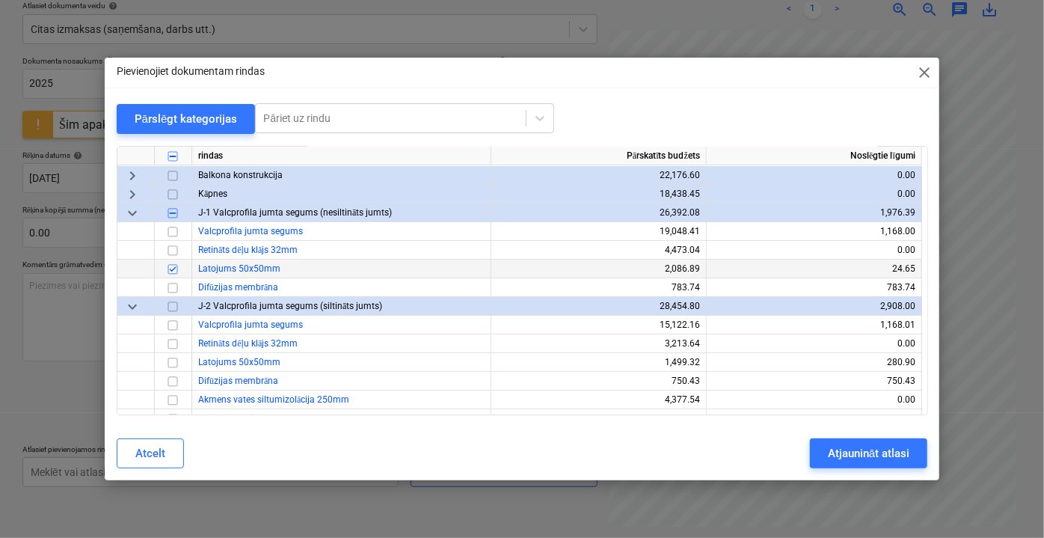
scroll to position [271, 0]
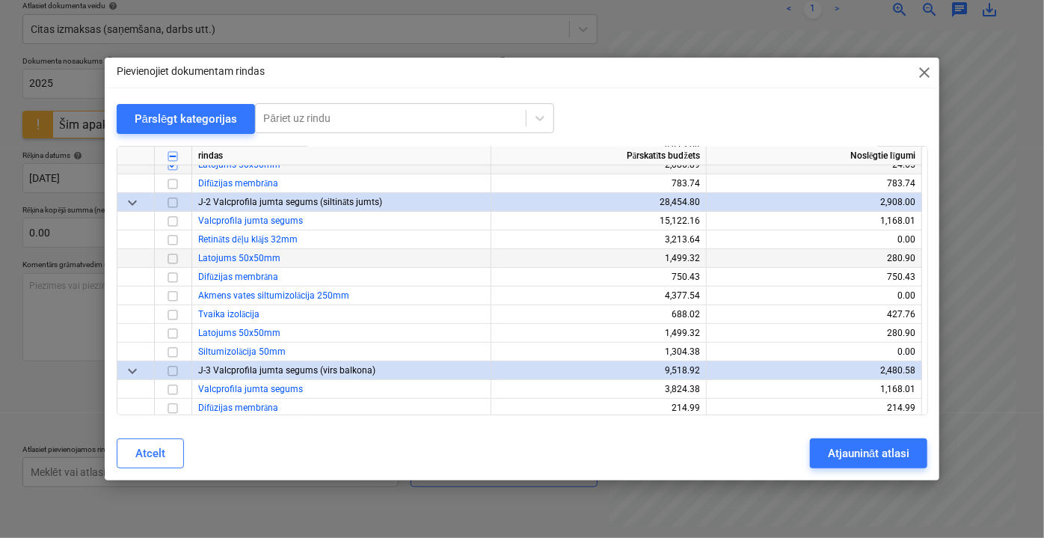
click at [172, 260] on input "checkbox" at bounding box center [173, 258] width 18 height 18
click at [175, 332] on input "checkbox" at bounding box center [173, 333] width 18 height 18
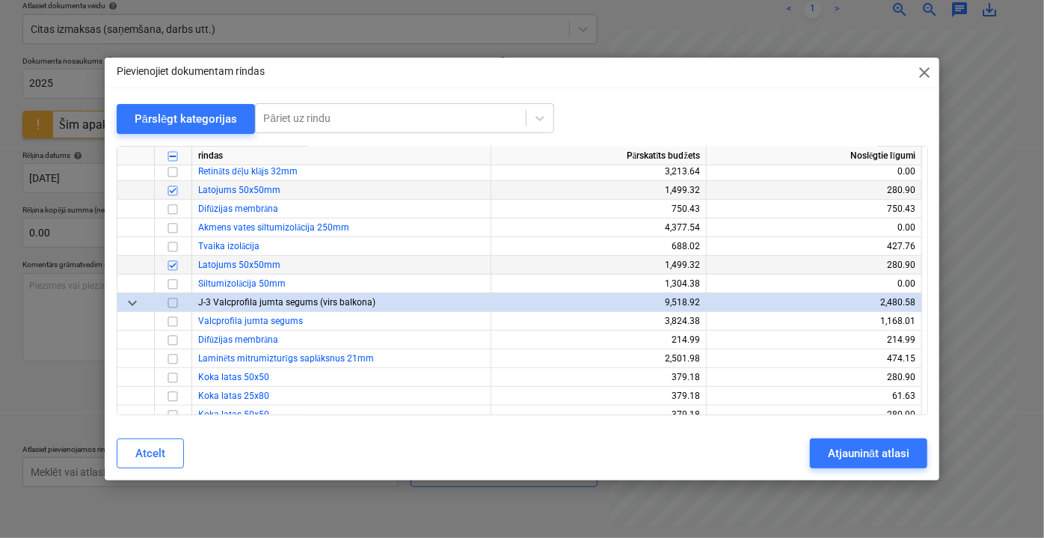
scroll to position [408, 0]
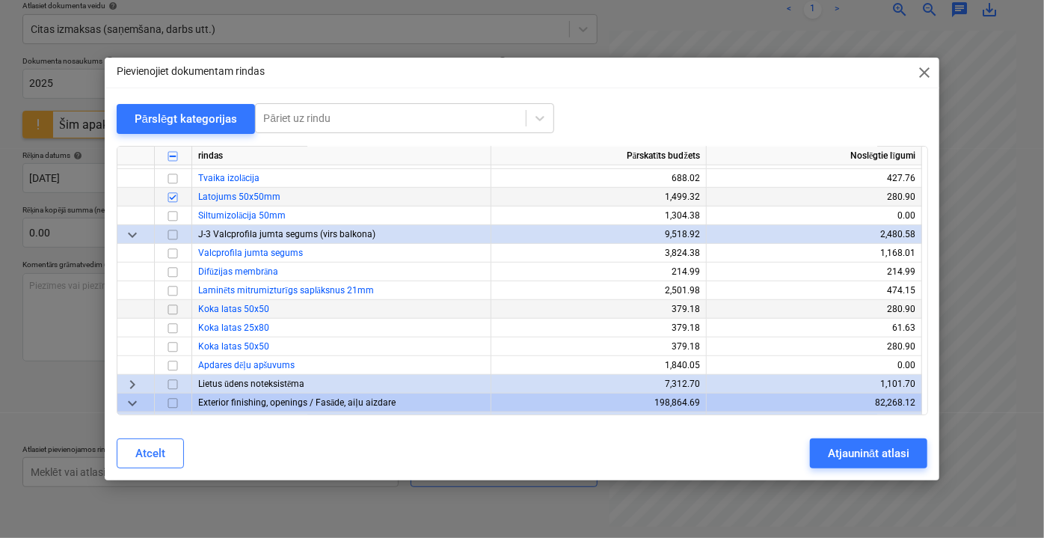
click at [174, 308] on input "checkbox" at bounding box center [173, 309] width 18 height 18
click at [174, 349] on input "checkbox" at bounding box center [173, 346] width 18 height 18
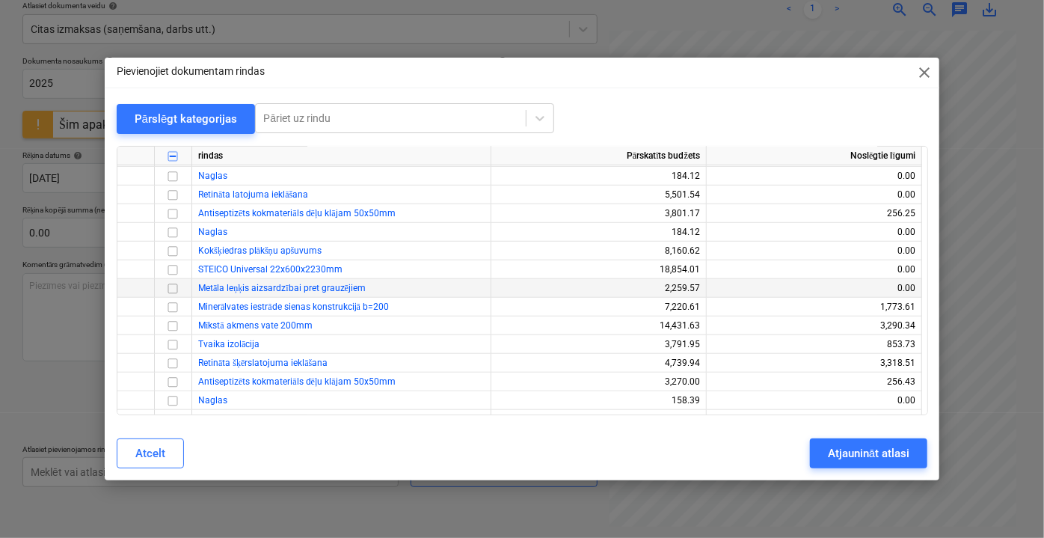
scroll to position [3277, 0]
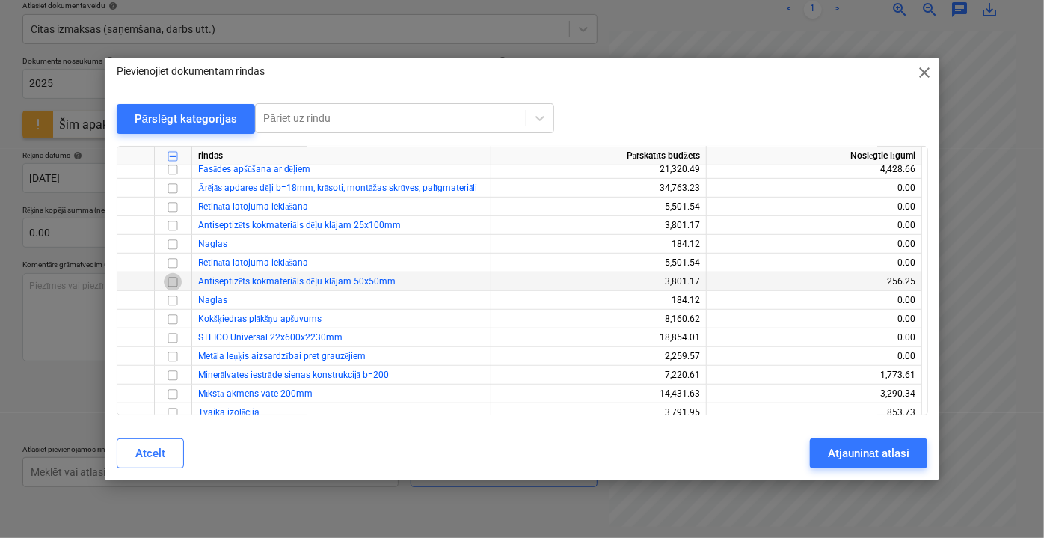
click at [168, 283] on input "checkbox" at bounding box center [173, 281] width 18 height 18
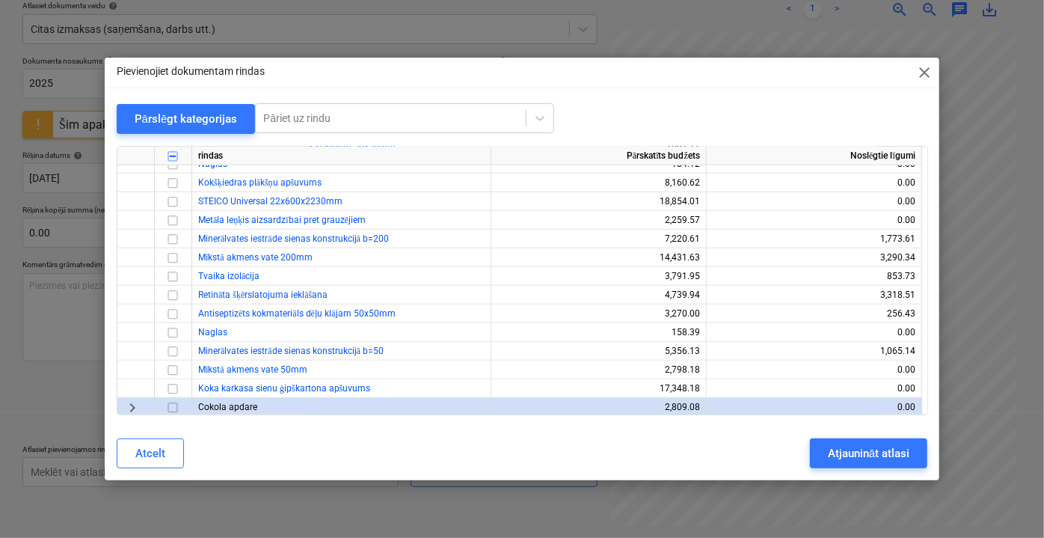
scroll to position [3481, 0]
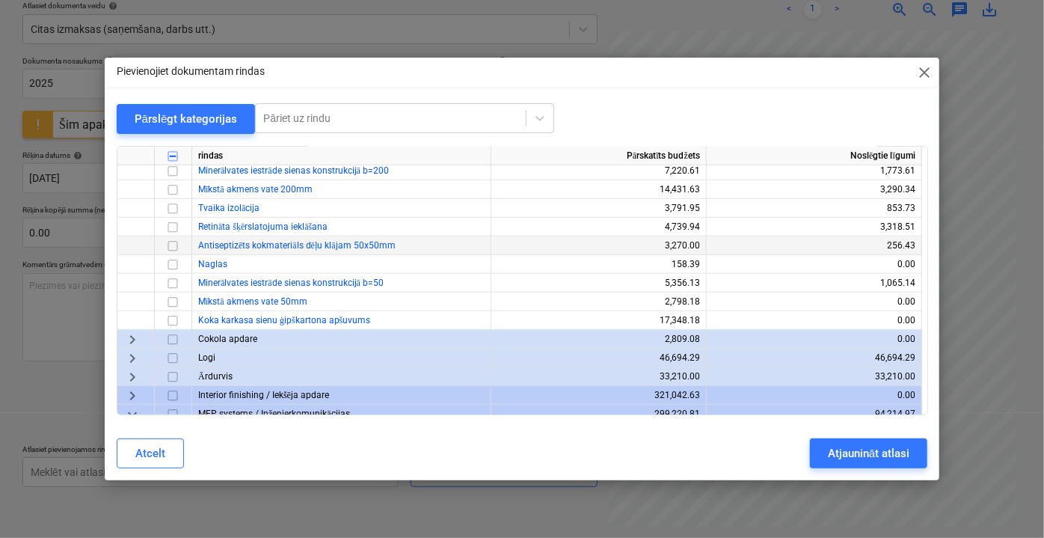
click at [174, 245] on input "checkbox" at bounding box center [173, 245] width 18 height 18
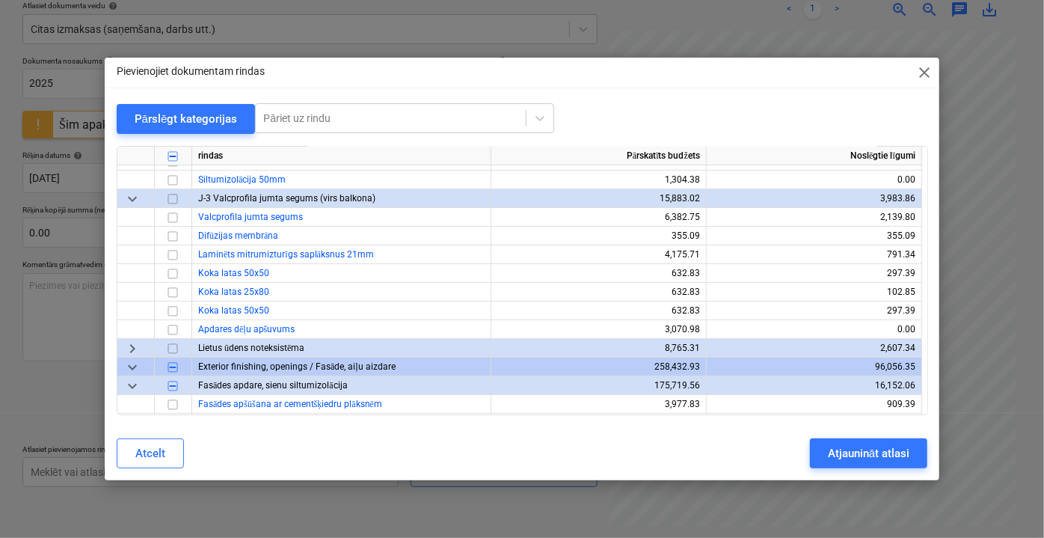
scroll to position [2938, 0]
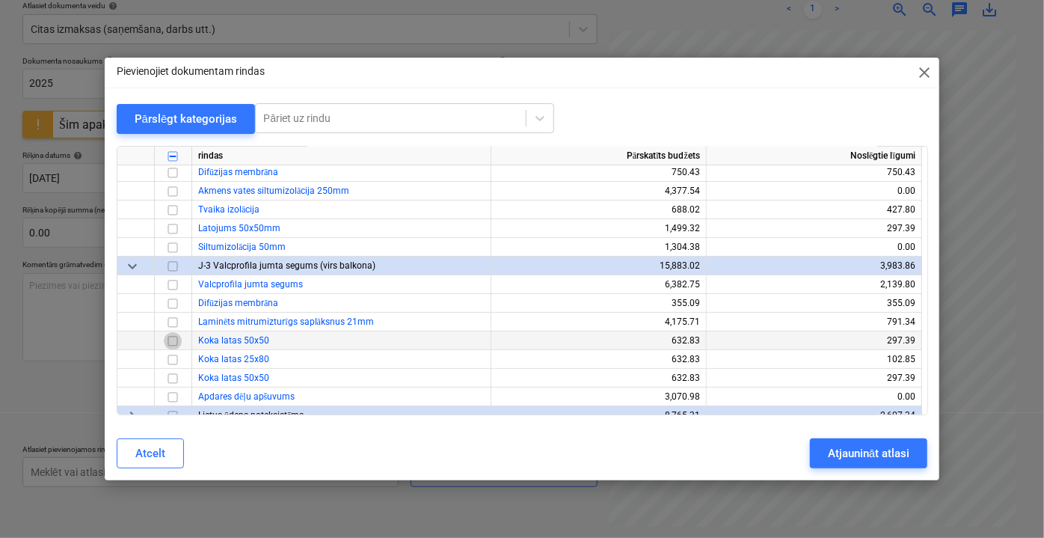
click at [174, 340] on input "checkbox" at bounding box center [173, 340] width 18 height 18
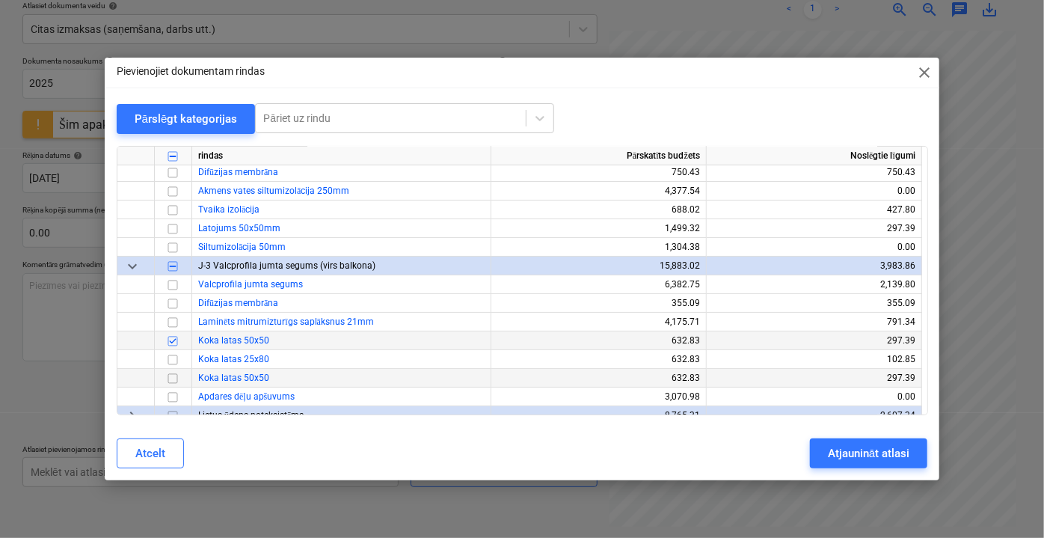
click at [177, 381] on input "checkbox" at bounding box center [173, 378] width 18 height 18
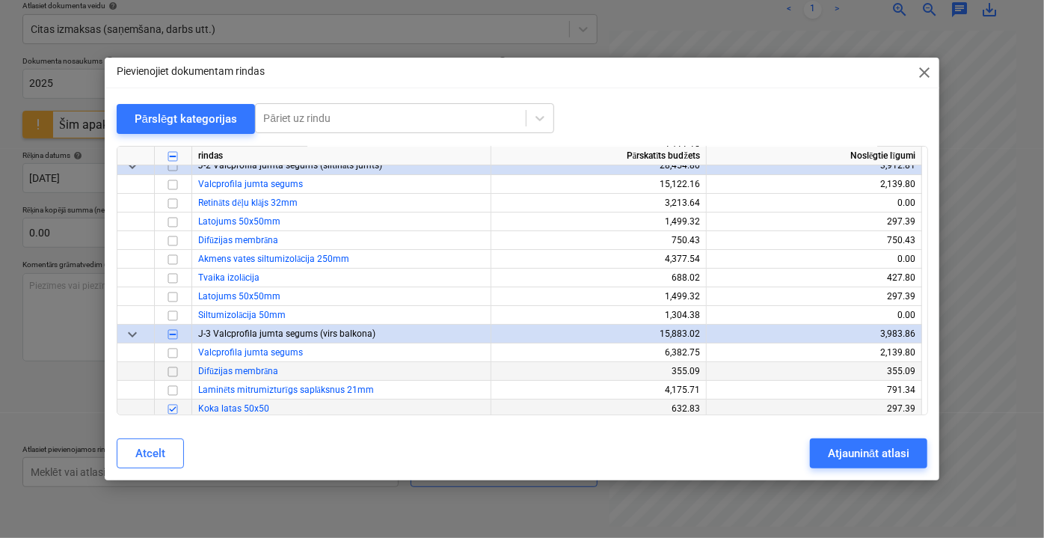
scroll to position [2801, 0]
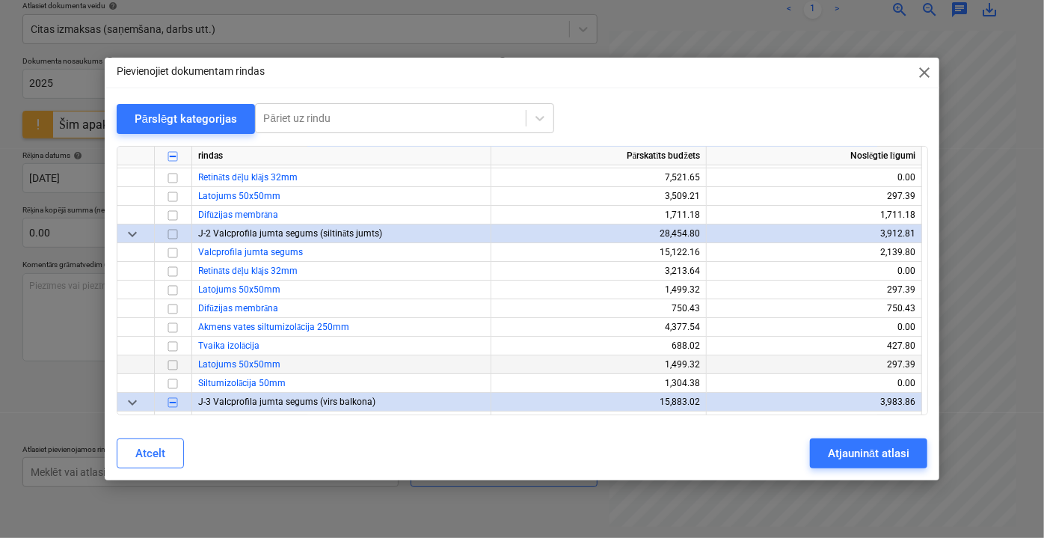
click at [176, 360] on input "checkbox" at bounding box center [173, 364] width 18 height 18
click at [175, 288] on input "checkbox" at bounding box center [173, 289] width 18 height 18
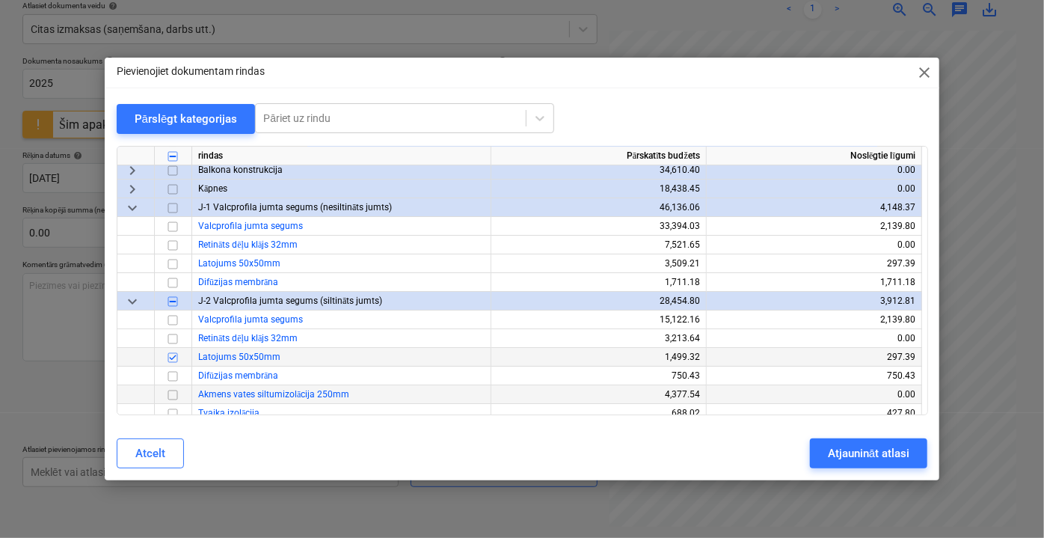
scroll to position [2733, 0]
click at [169, 264] on input "checkbox" at bounding box center [173, 264] width 18 height 18
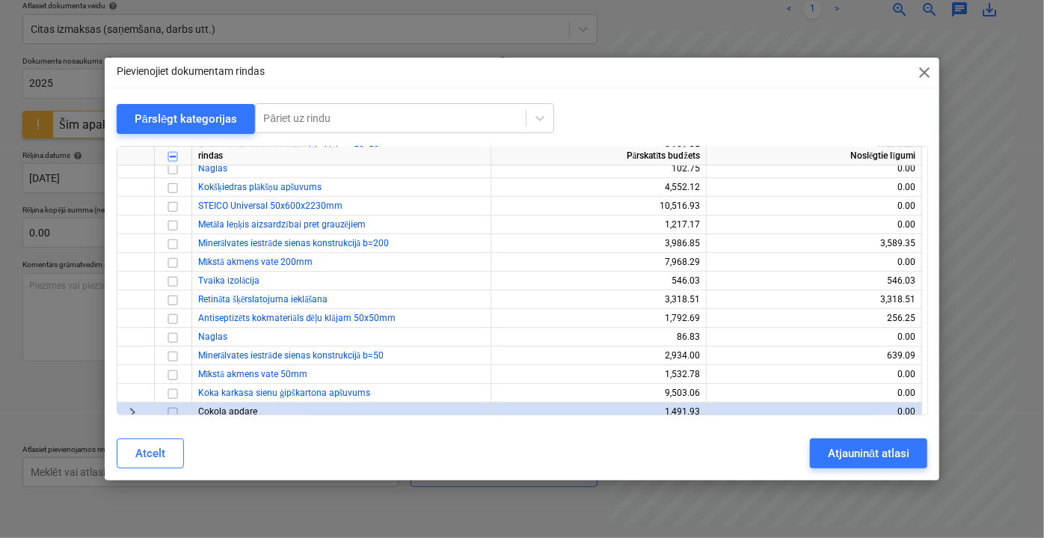
scroll to position [2122, 0]
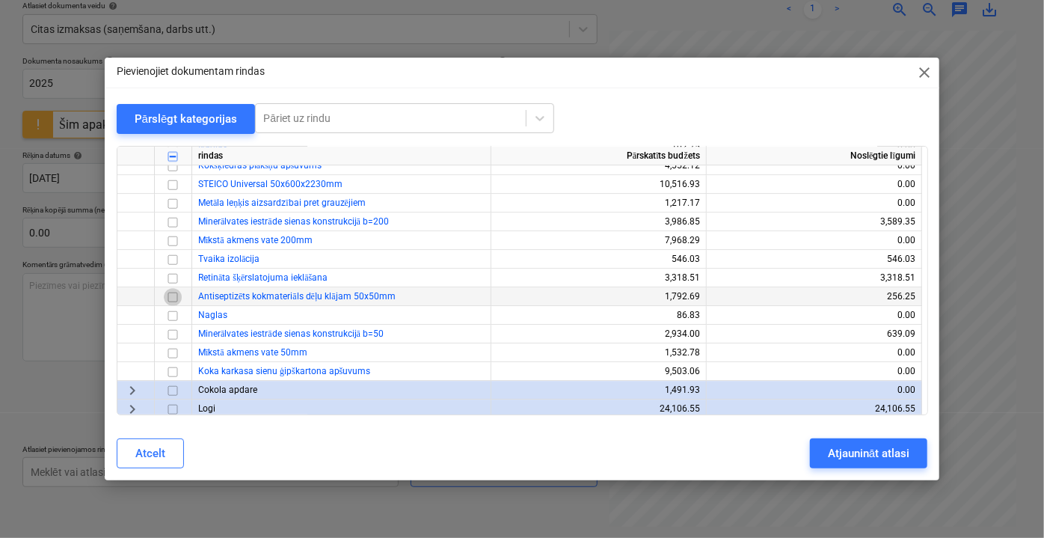
click at [174, 295] on input "checkbox" at bounding box center [173, 296] width 18 height 18
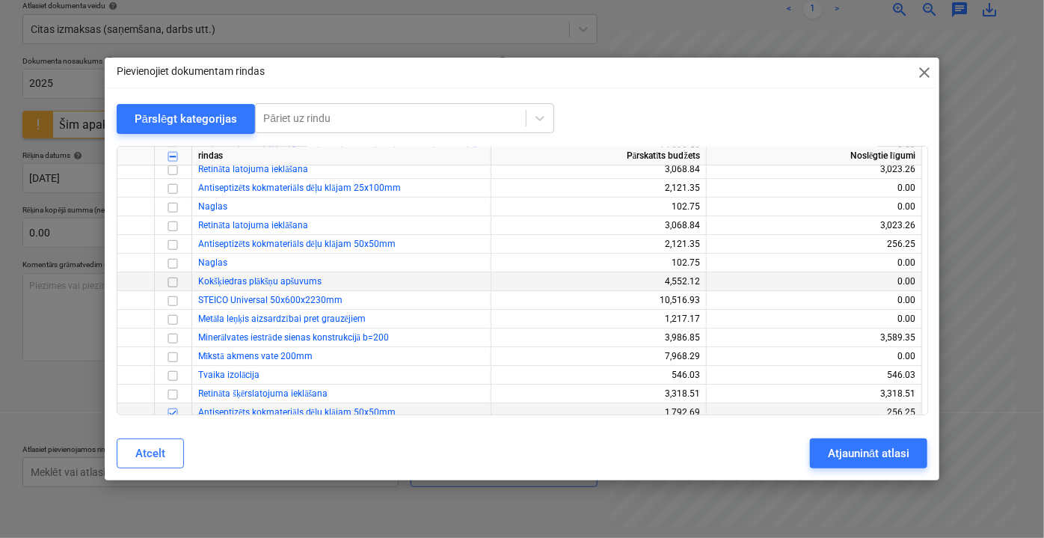
scroll to position [1986, 0]
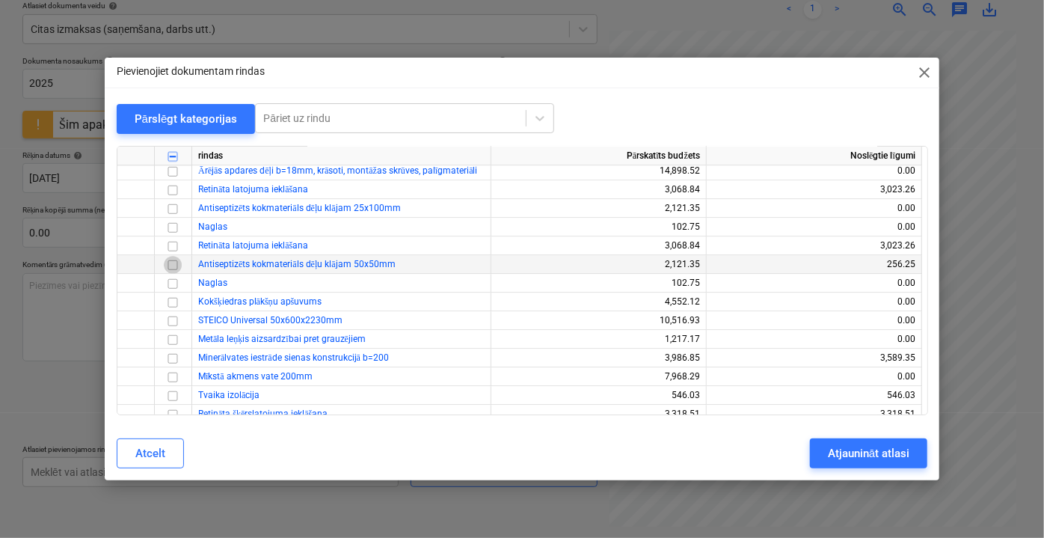
click at [171, 265] on input "checkbox" at bounding box center [173, 264] width 18 height 18
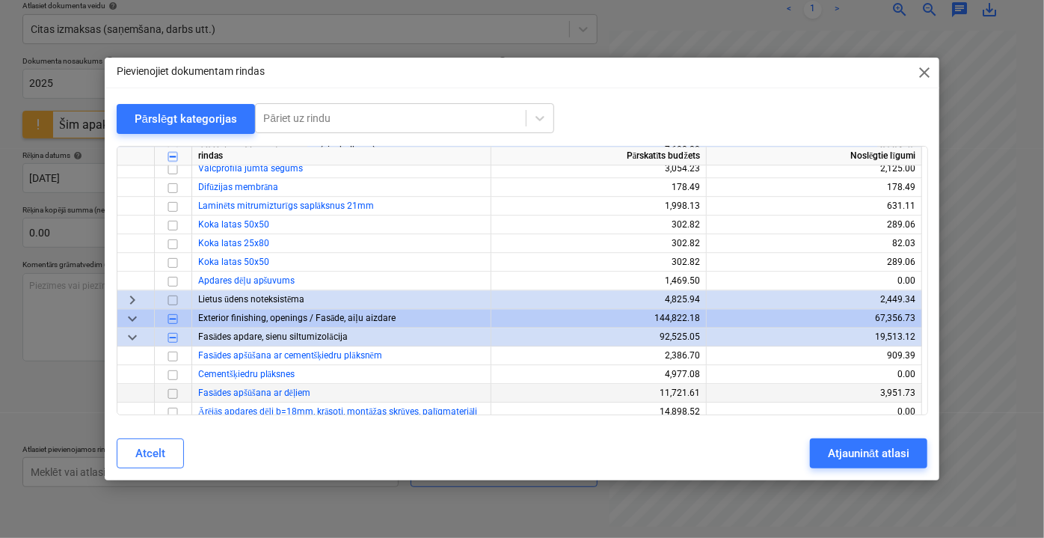
scroll to position [1713, 0]
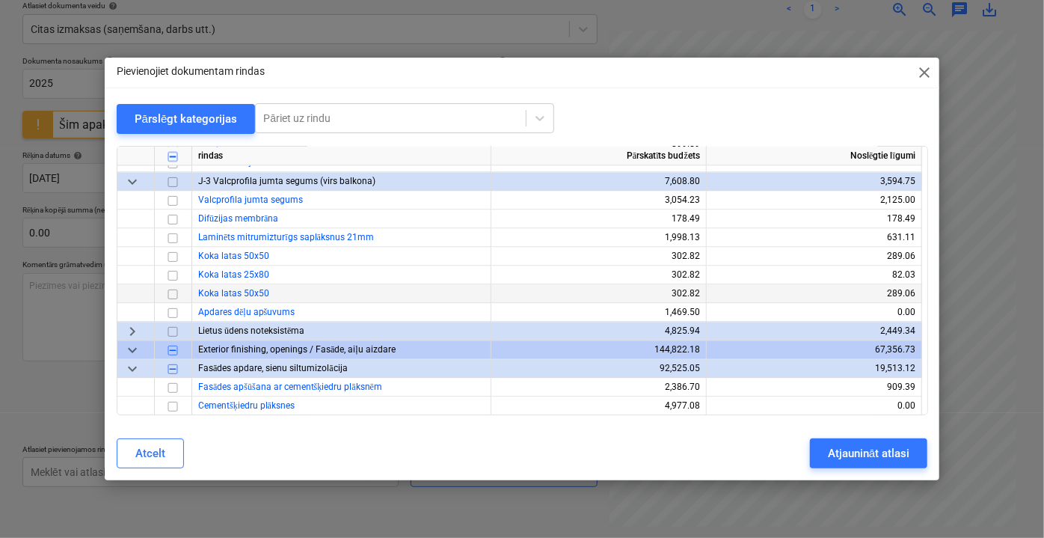
click at [174, 289] on input "checkbox" at bounding box center [173, 293] width 18 height 18
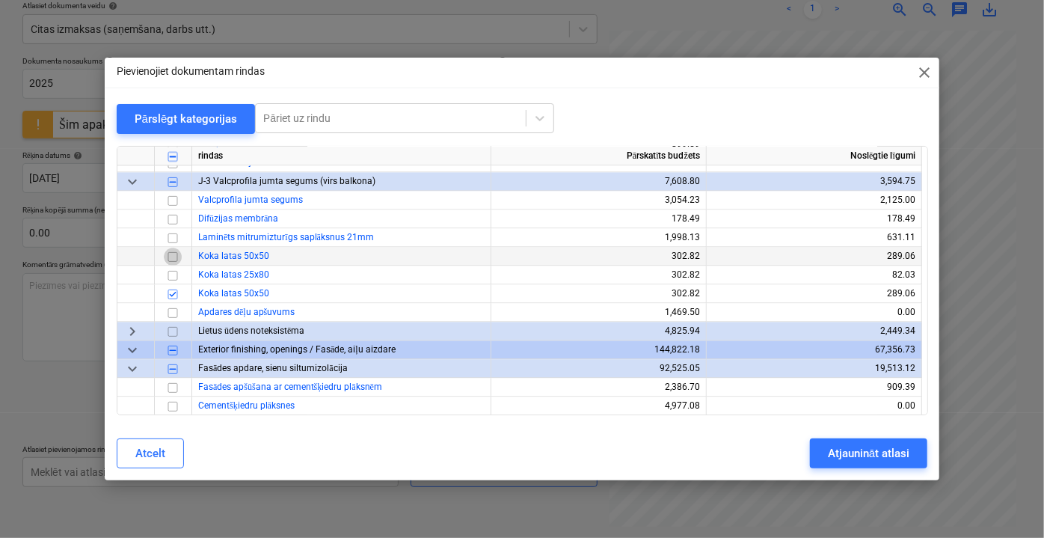
click at [175, 253] on input "checkbox" at bounding box center [173, 256] width 18 height 18
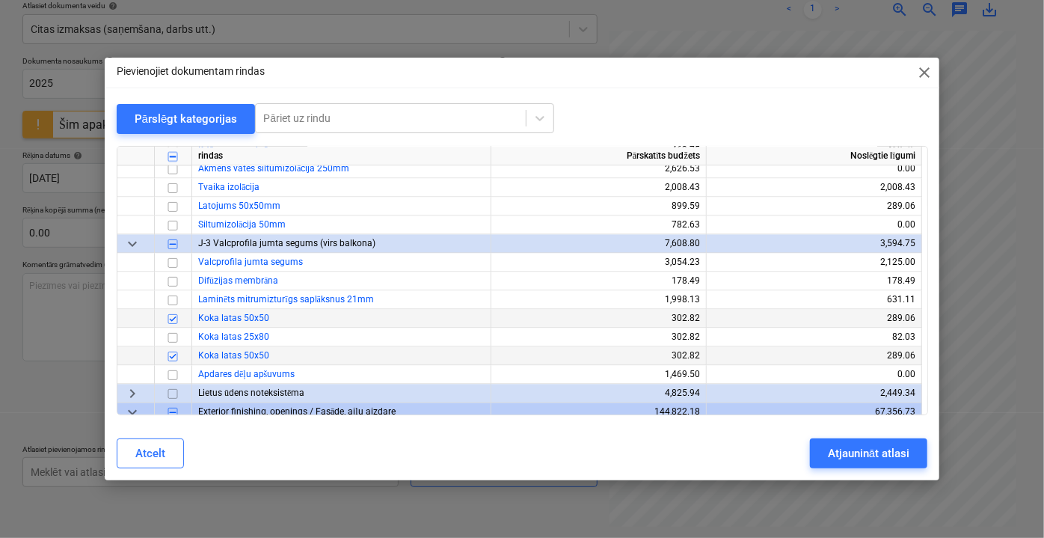
scroll to position [1577, 0]
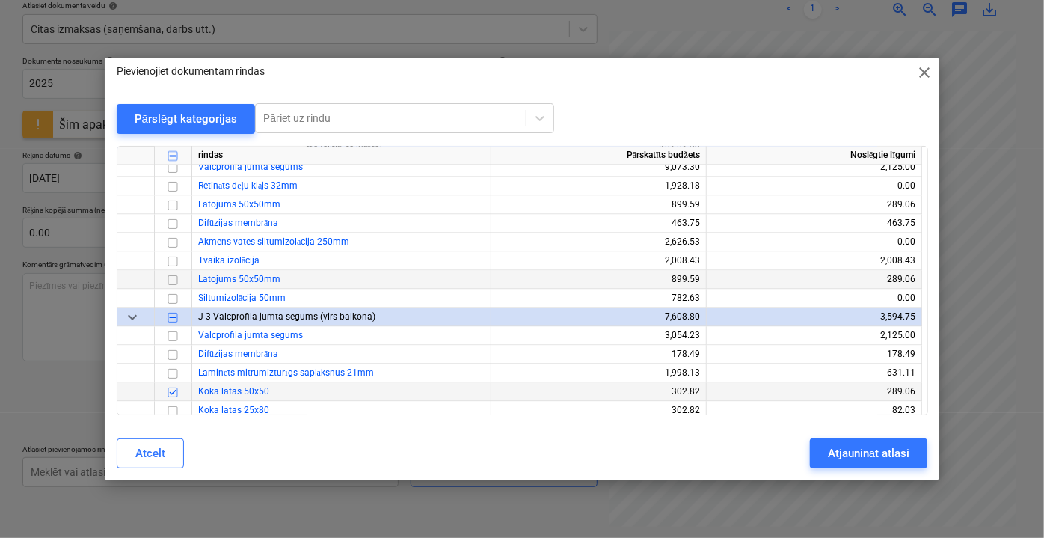
click at [172, 279] on input "checkbox" at bounding box center [173, 280] width 18 height 18
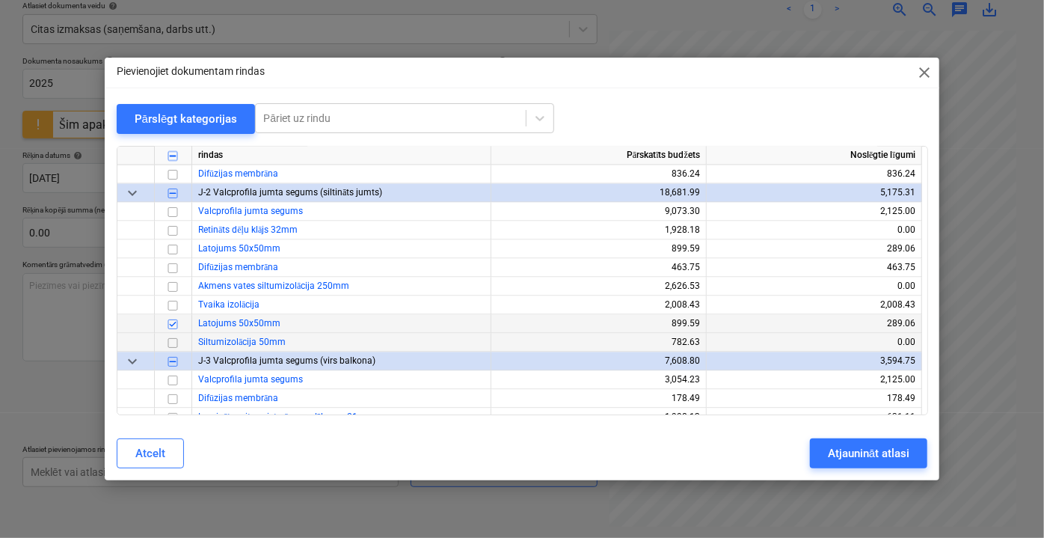
scroll to position [1509, 0]
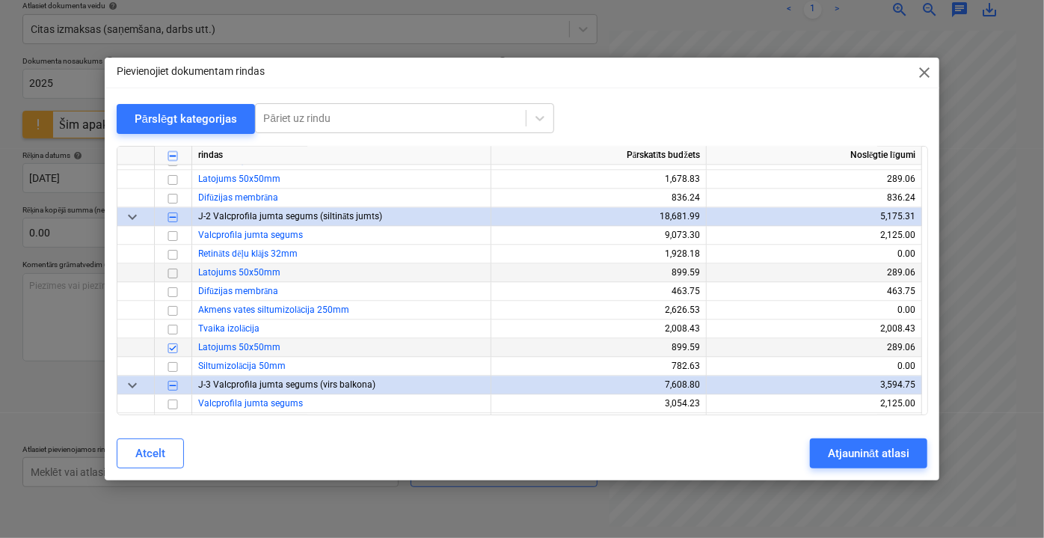
click at [174, 277] on input "checkbox" at bounding box center [173, 273] width 18 height 18
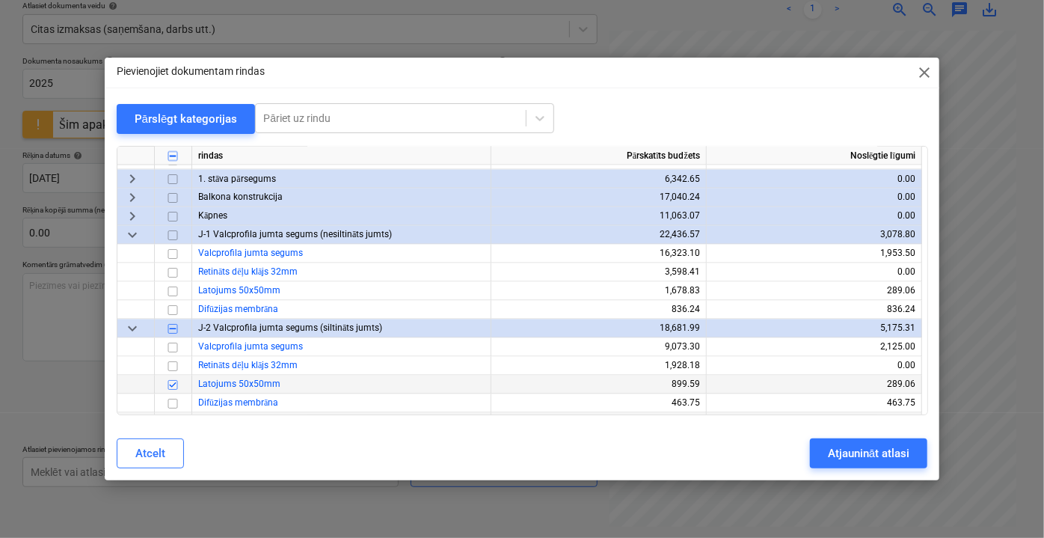
scroll to position [1374, 0]
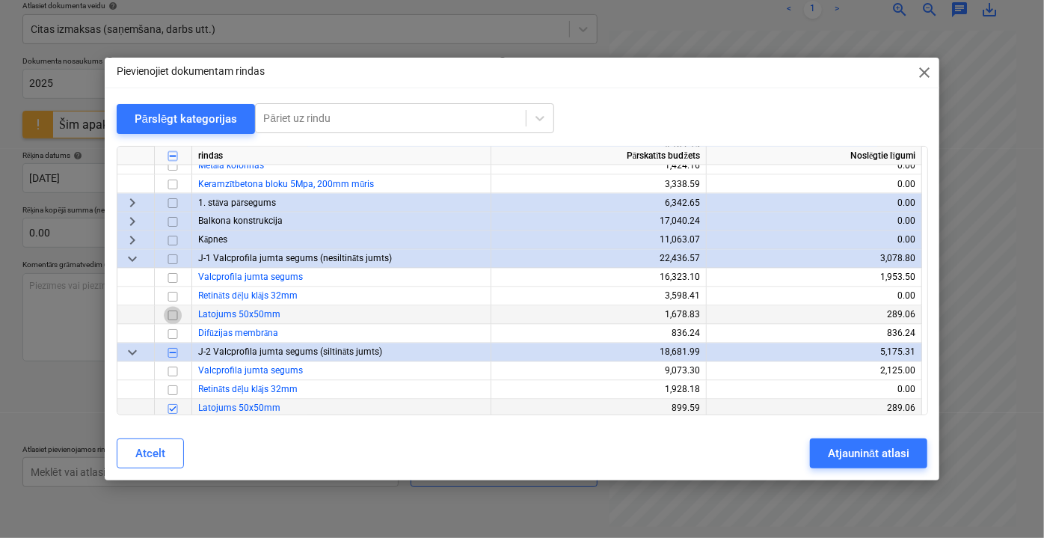
click at [175, 312] on input "checkbox" at bounding box center [173, 315] width 18 height 18
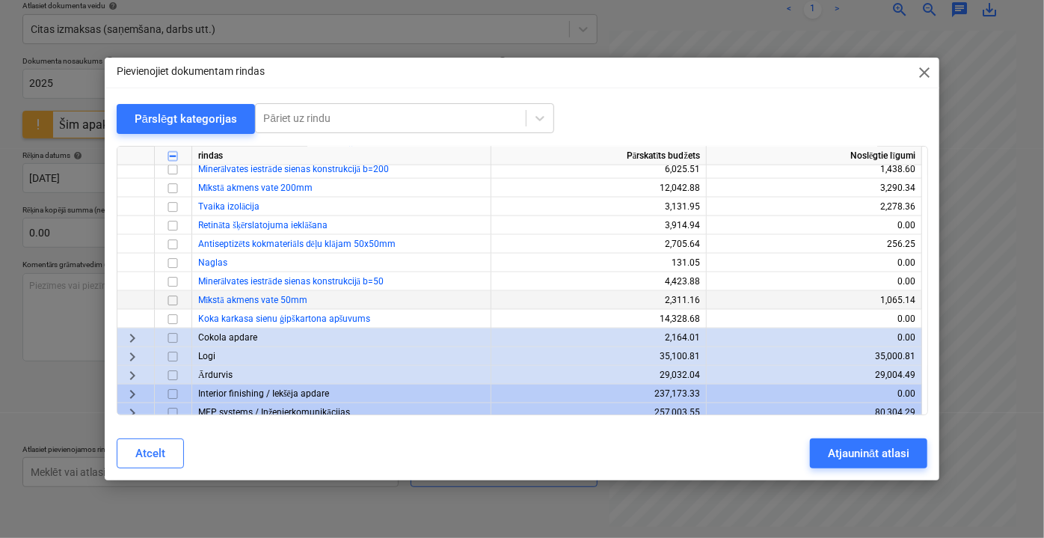
scroll to position [897, 0]
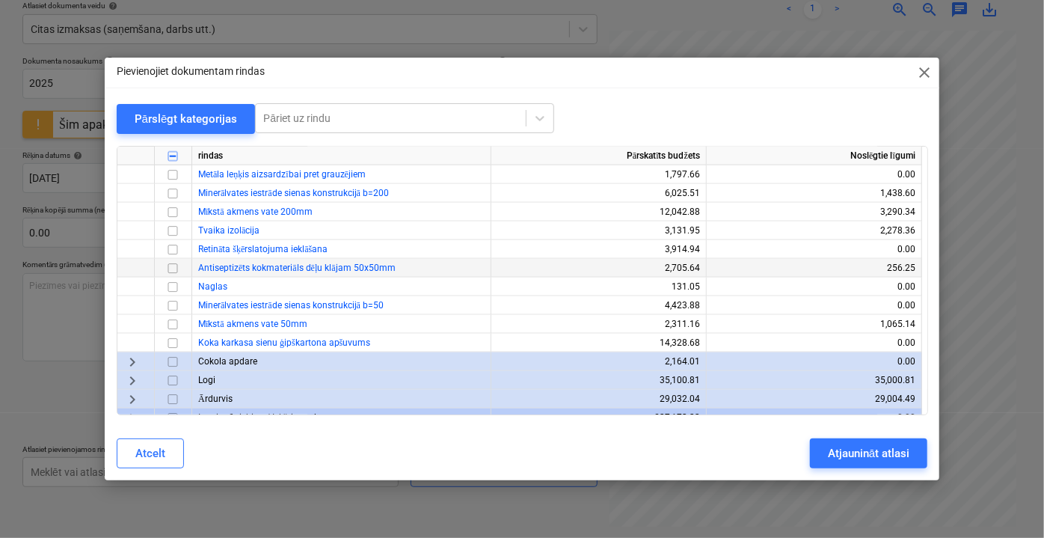
click at [171, 269] on input "checkbox" at bounding box center [173, 268] width 18 height 18
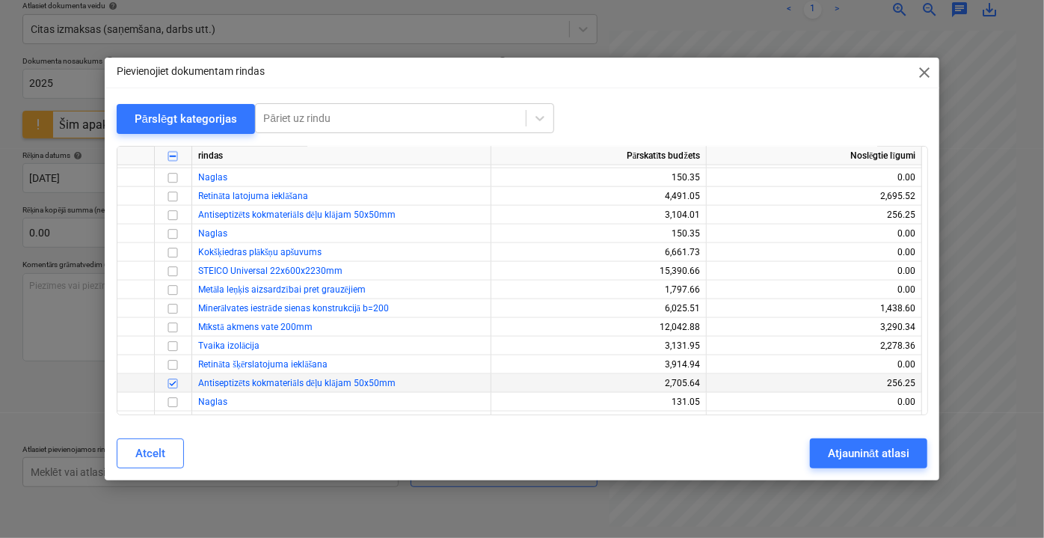
scroll to position [761, 0]
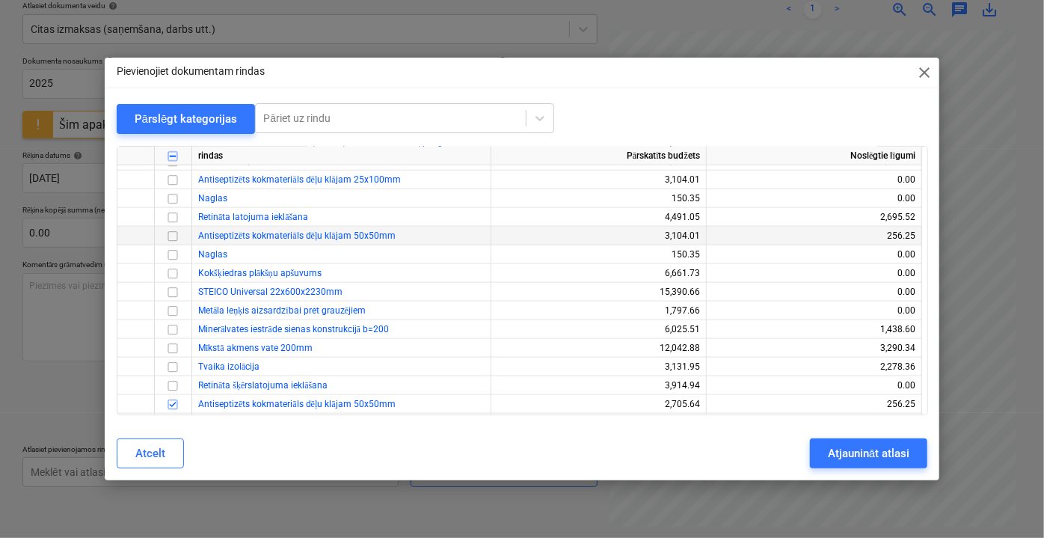
click at [168, 233] on input "checkbox" at bounding box center [173, 236] width 18 height 18
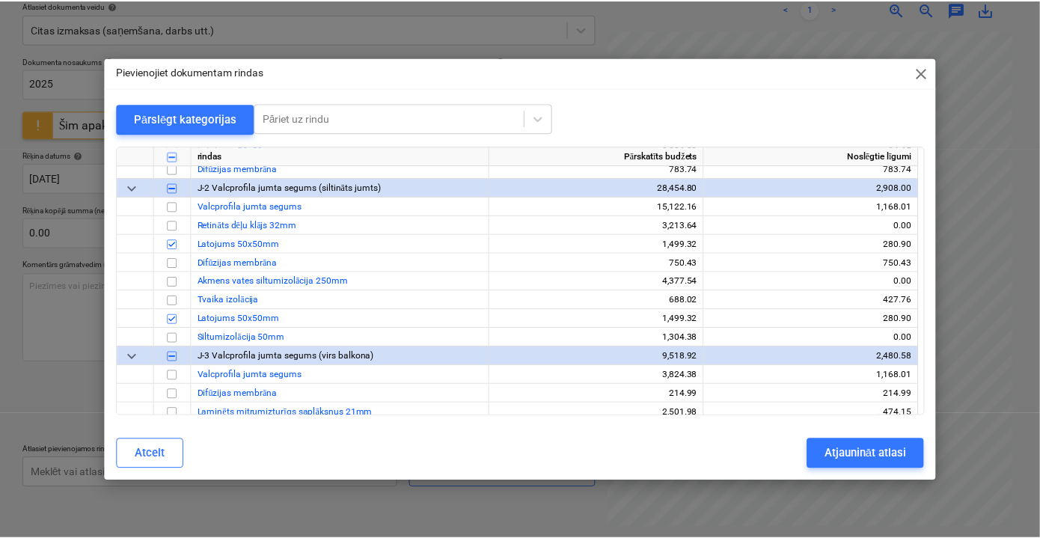
scroll to position [286, 0]
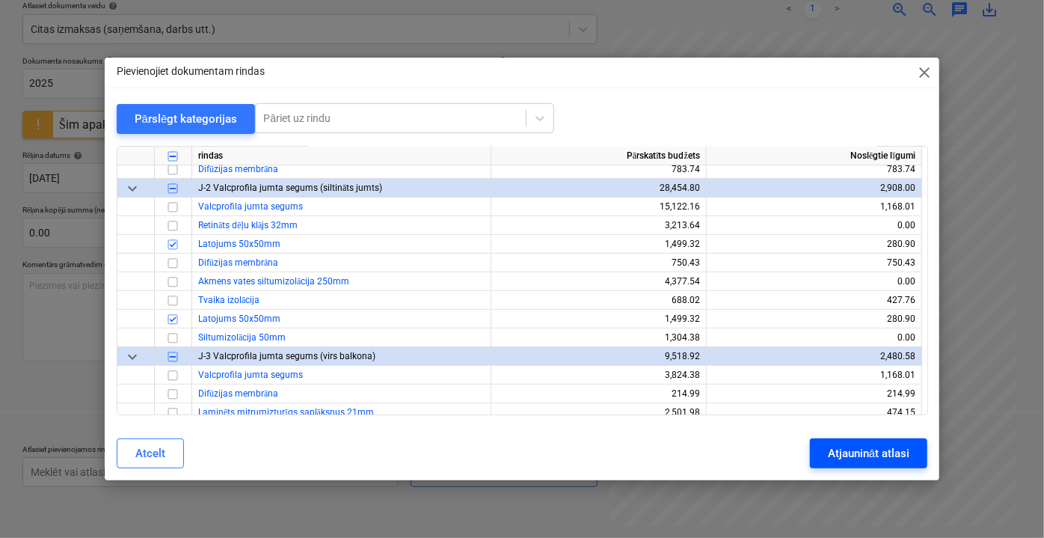
click at [878, 449] on div "Atjaunināt atlasi" at bounding box center [869, 452] width 82 height 19
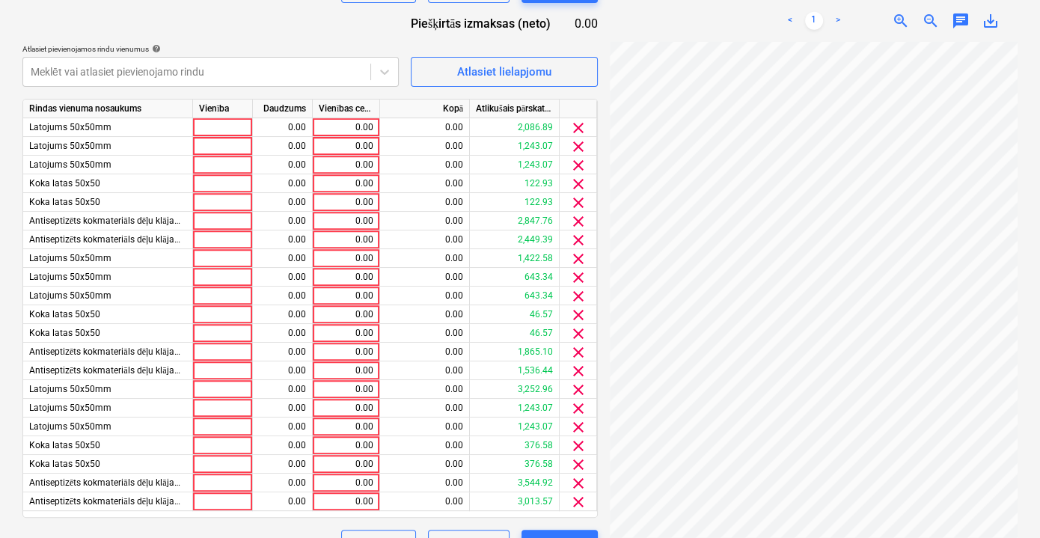
scroll to position [610, 0]
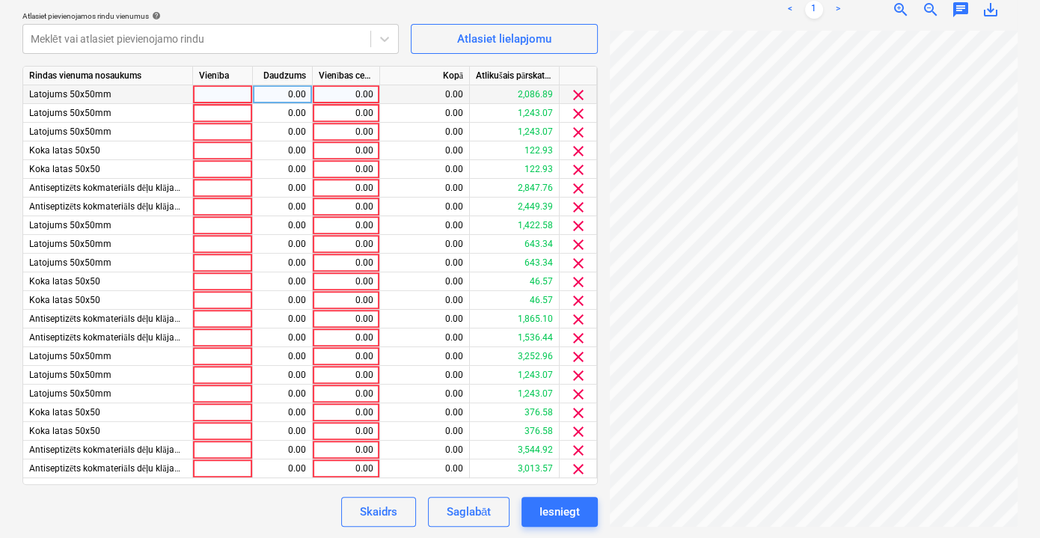
click at [346, 87] on div "0.00" at bounding box center [346, 94] width 55 height 19
type input "43.11"
drag, startPoint x: 347, startPoint y: 92, endPoint x: 375, endPoint y: 95, distance: 27.8
click at [375, 95] on input "43.11" at bounding box center [346, 94] width 67 height 18
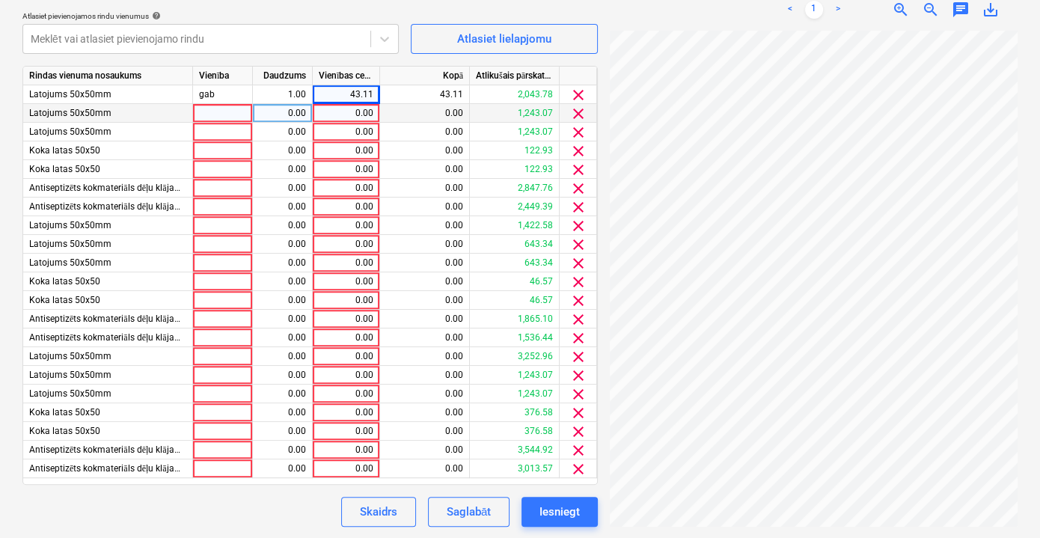
click at [353, 113] on div "0.00" at bounding box center [346, 113] width 55 height 19
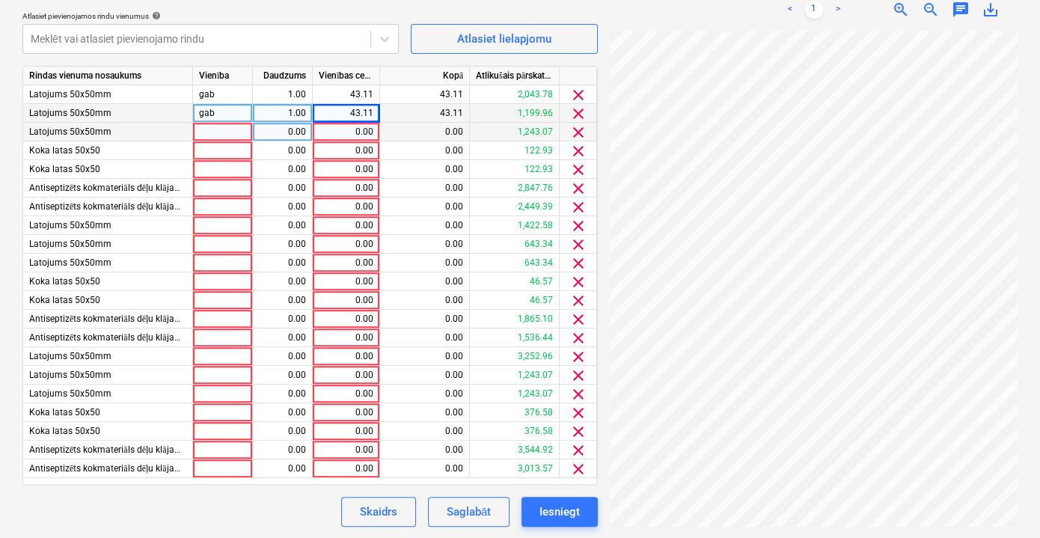
click at [360, 129] on div "0.00" at bounding box center [346, 132] width 55 height 19
click at [361, 153] on div "0.00" at bounding box center [346, 150] width 55 height 19
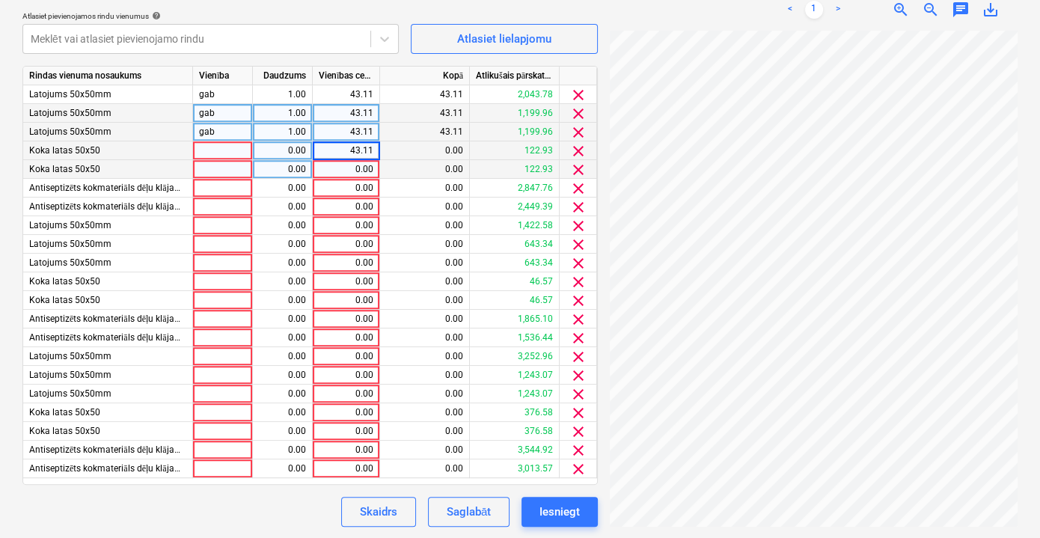
click at [357, 168] on div "0.00" at bounding box center [346, 169] width 55 height 19
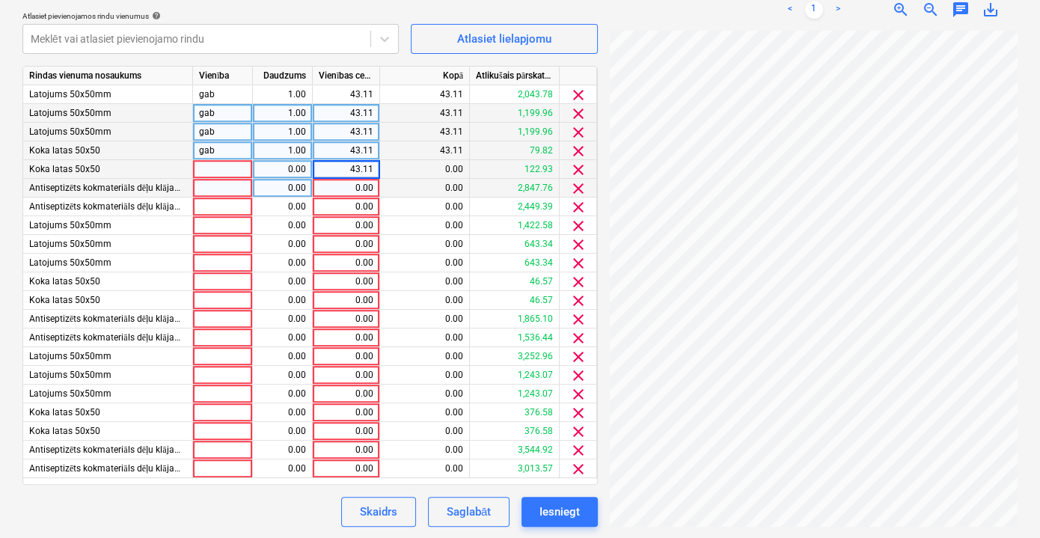
click at [360, 188] on div "0.00" at bounding box center [346, 188] width 55 height 19
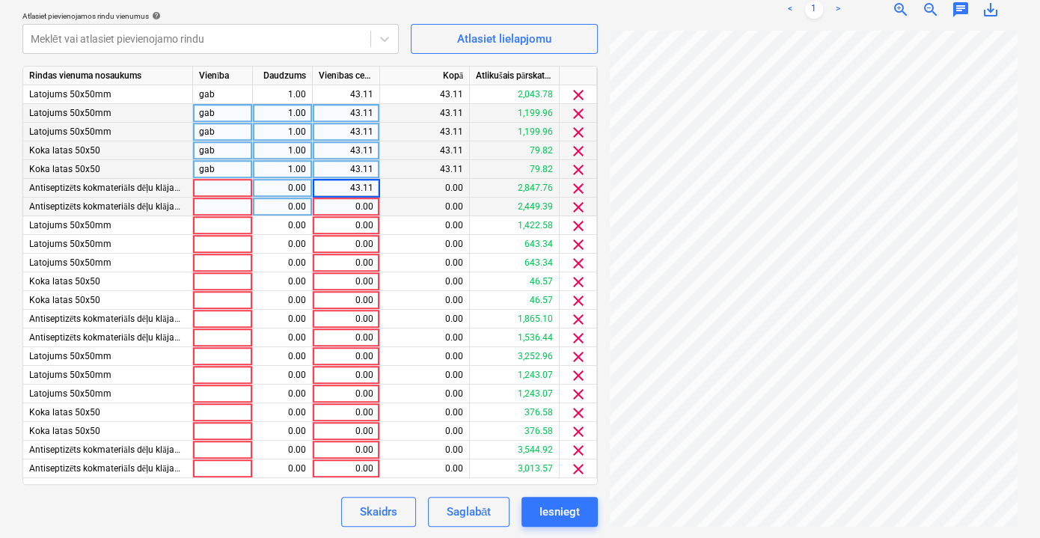
click at [359, 212] on div "0.00" at bounding box center [346, 206] width 55 height 19
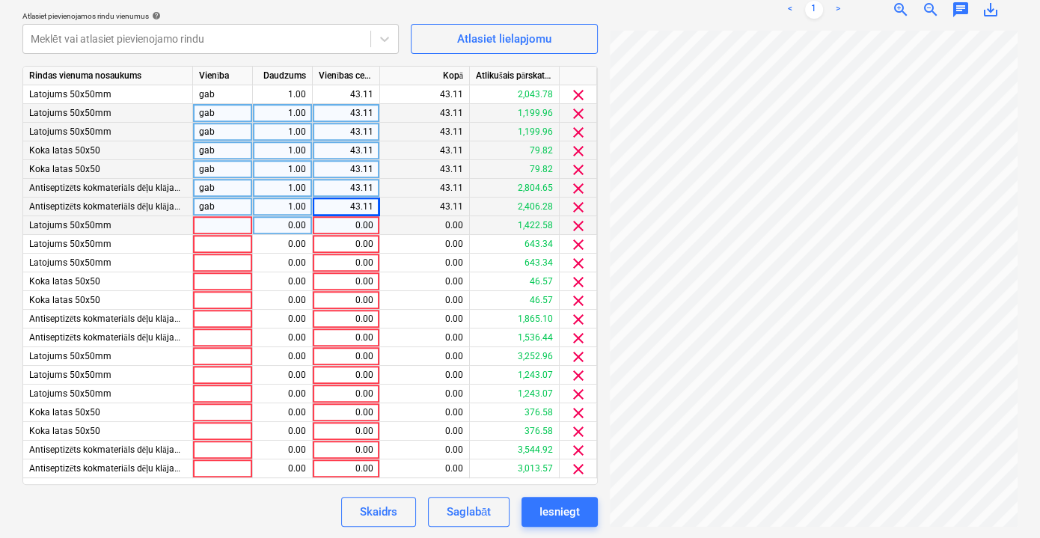
click at [359, 227] on div "0.00" at bounding box center [346, 225] width 55 height 19
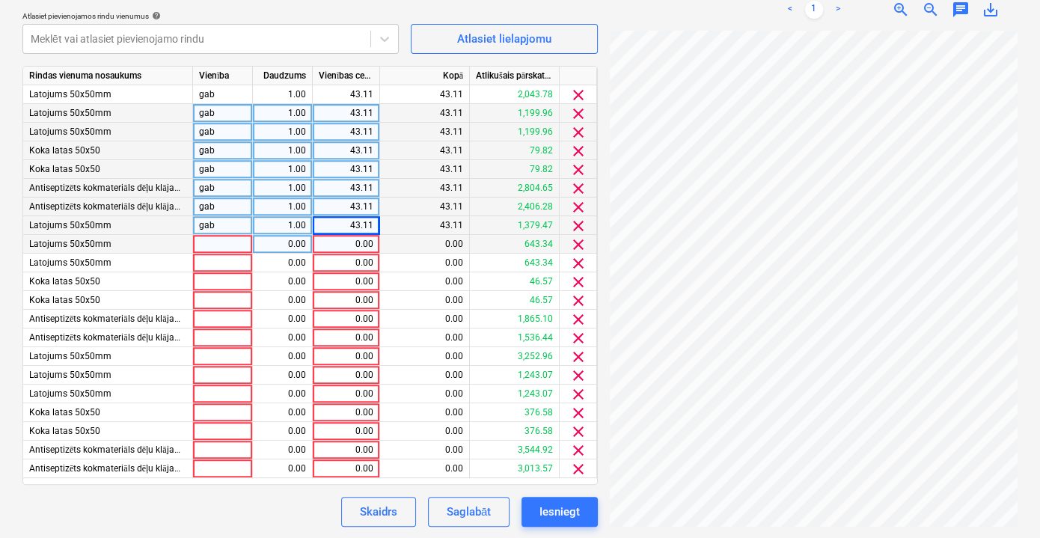
click at [359, 247] on div "0.00" at bounding box center [346, 244] width 55 height 19
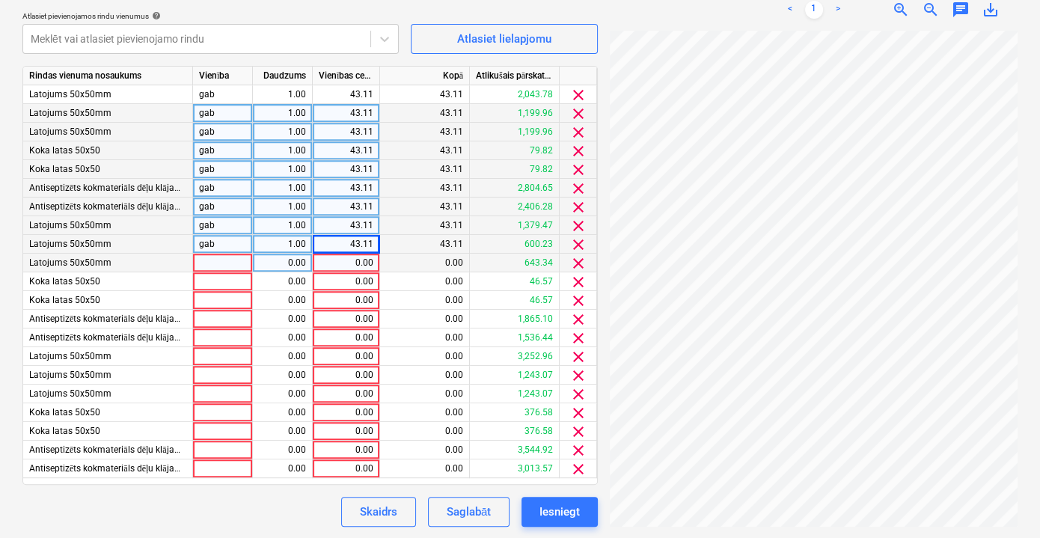
click at [357, 265] on div "0.00" at bounding box center [346, 263] width 55 height 19
click at [358, 280] on div "0.00" at bounding box center [346, 281] width 55 height 19
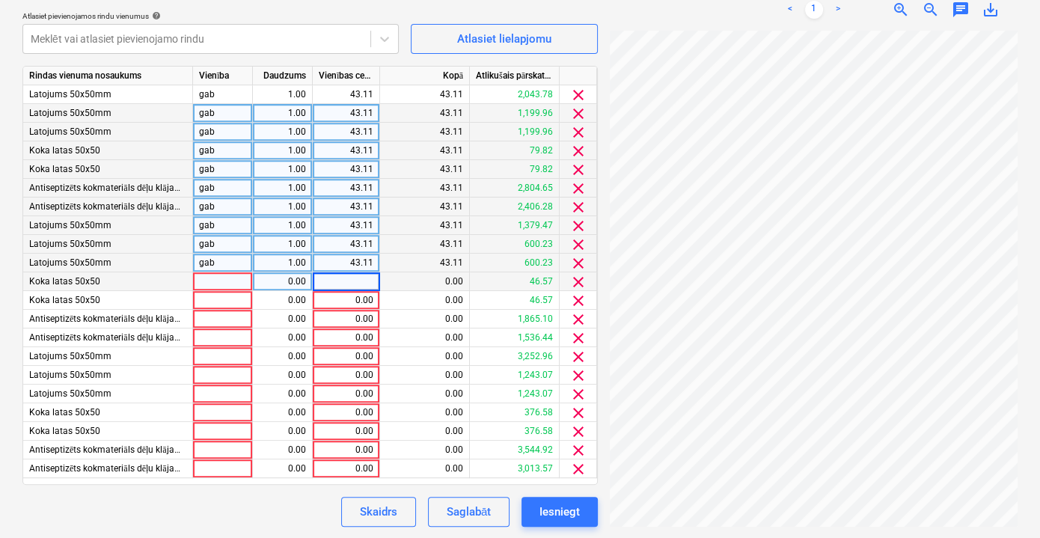
type input "43.11"
click at [359, 298] on div "0.00" at bounding box center [346, 300] width 55 height 19
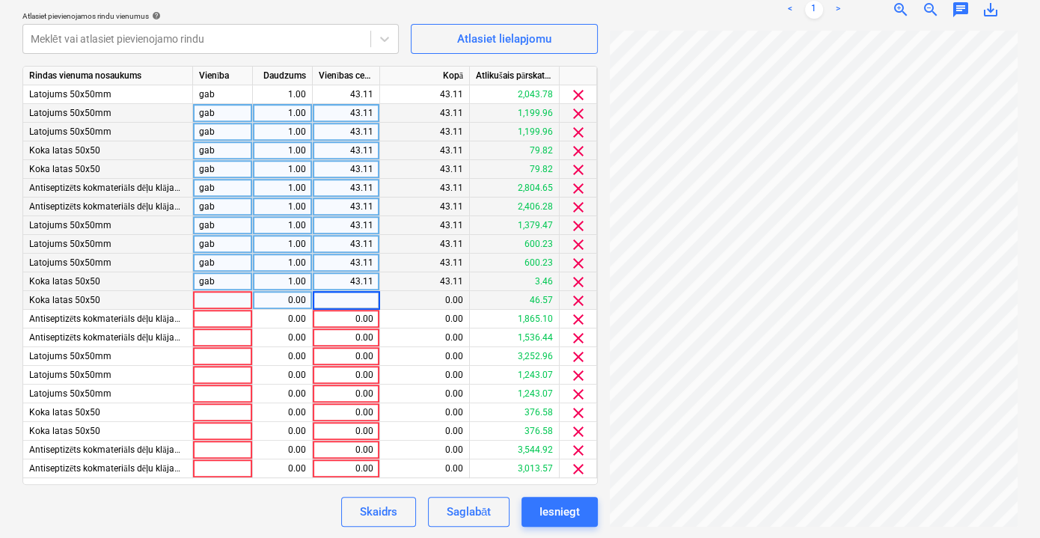
type input "43.11"
click at [358, 325] on div "0.00" at bounding box center [346, 319] width 55 height 19
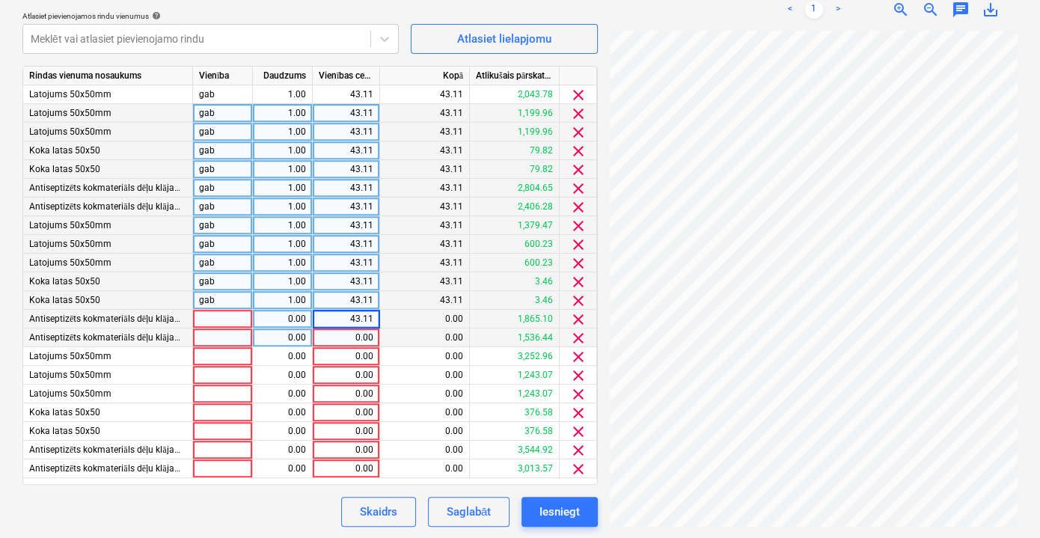
click at [357, 334] on div "0.00" at bounding box center [346, 337] width 55 height 19
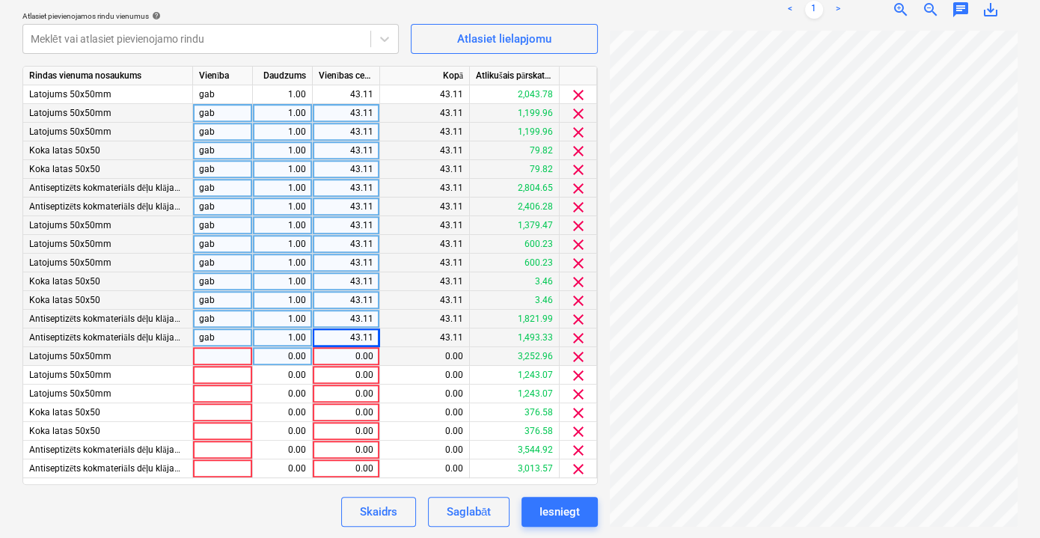
click at [357, 350] on div "0.00" at bounding box center [346, 356] width 55 height 19
click at [358, 378] on div "0.00" at bounding box center [346, 375] width 55 height 19
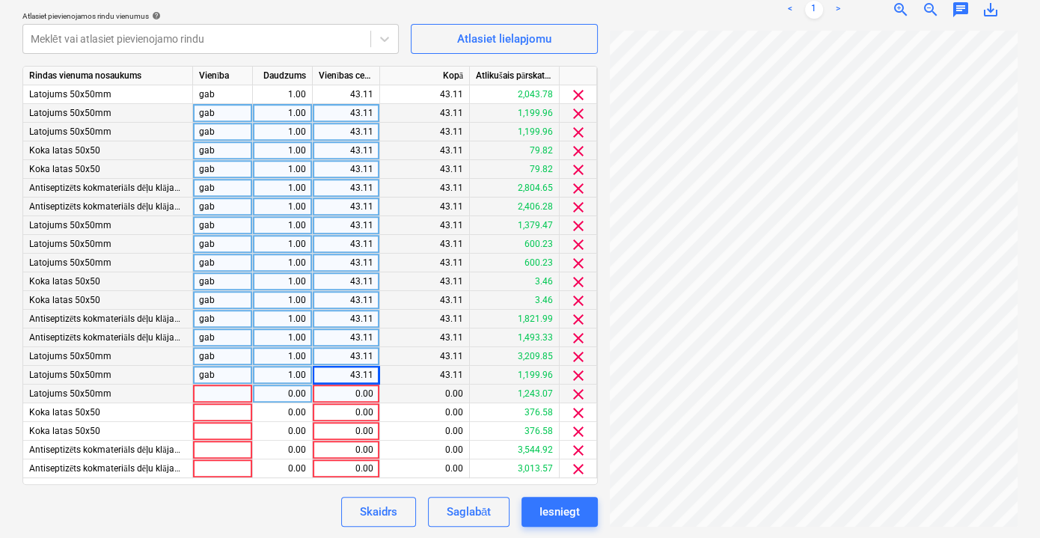
click at [359, 392] on div "0.00" at bounding box center [346, 393] width 55 height 19
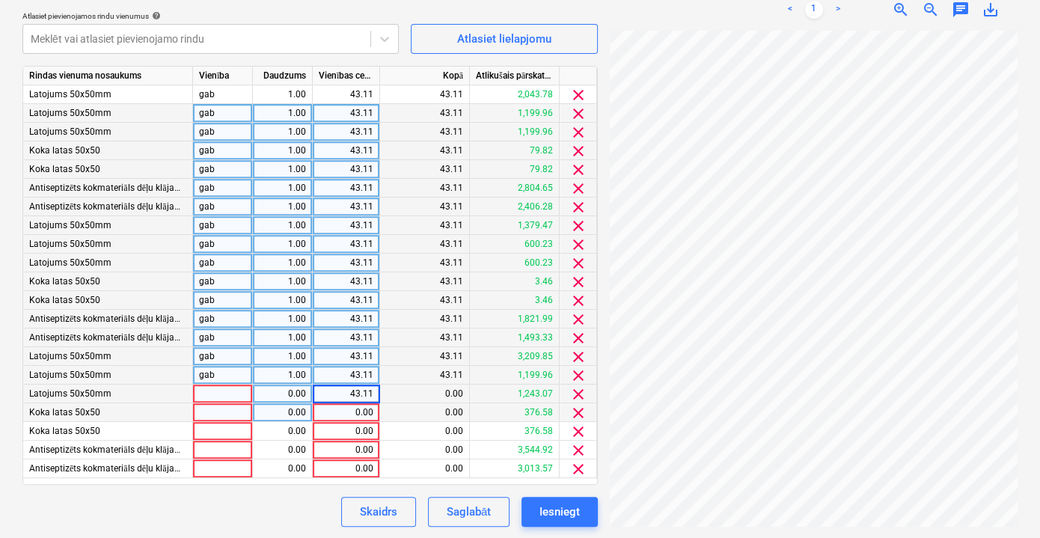
click at [360, 414] on div "0.00" at bounding box center [346, 412] width 55 height 19
click at [362, 430] on div "0.00" at bounding box center [346, 431] width 55 height 19
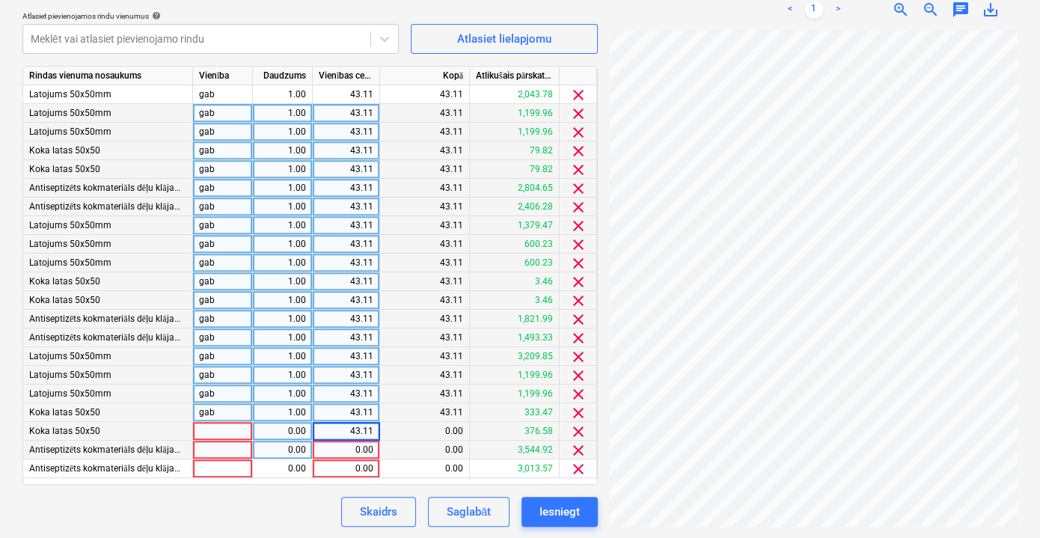
click at [363, 447] on div "0.00" at bounding box center [346, 449] width 55 height 19
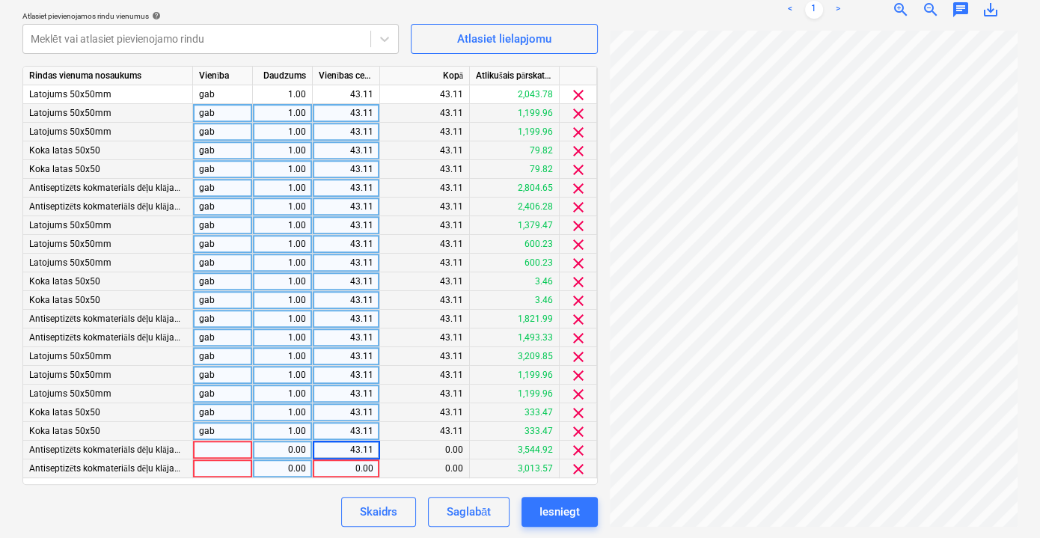
click at [363, 467] on div "0.00" at bounding box center [346, 468] width 55 height 19
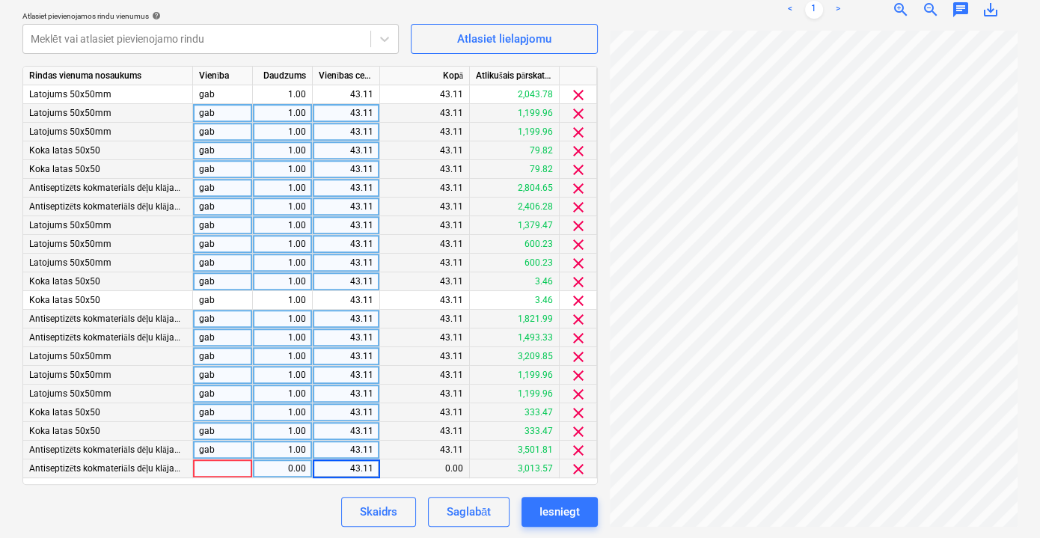
click at [274, 513] on div "Skaidrs Saglabāt Iesniegt" at bounding box center [309, 512] width 575 height 30
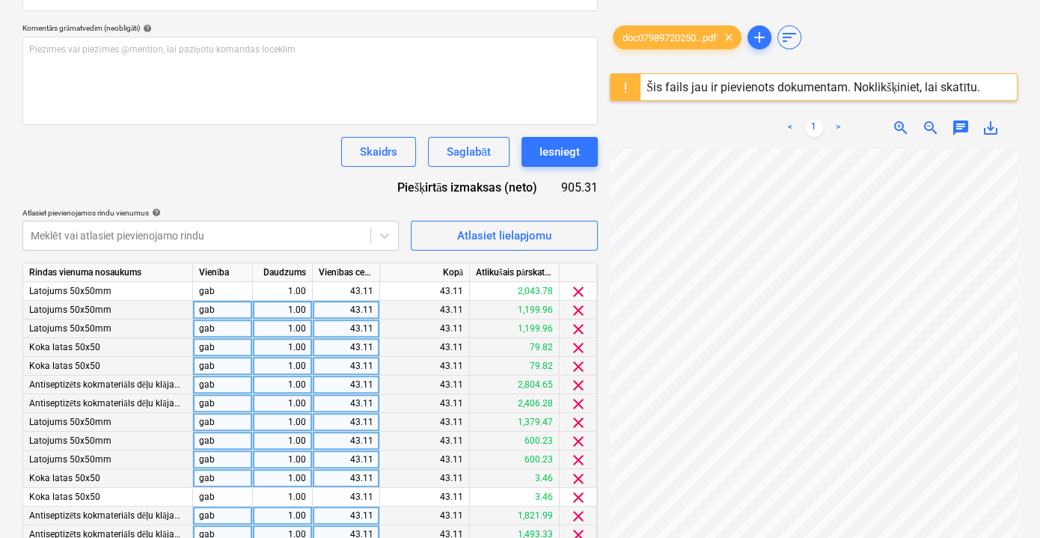
scroll to position [405, 0]
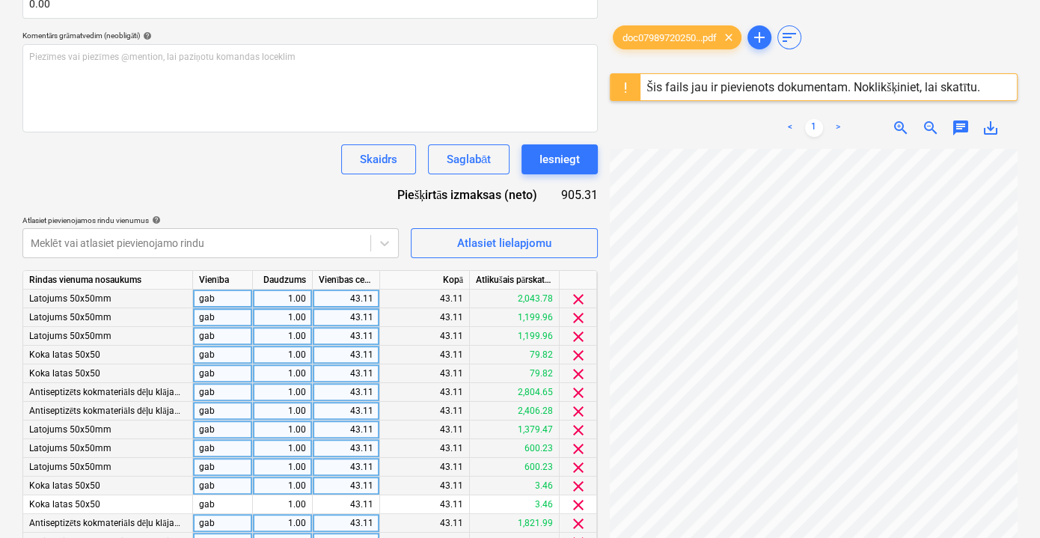
click at [458, 295] on div "43.11" at bounding box center [425, 298] width 90 height 19
click at [462, 295] on div "43.11" at bounding box center [425, 298] width 90 height 19
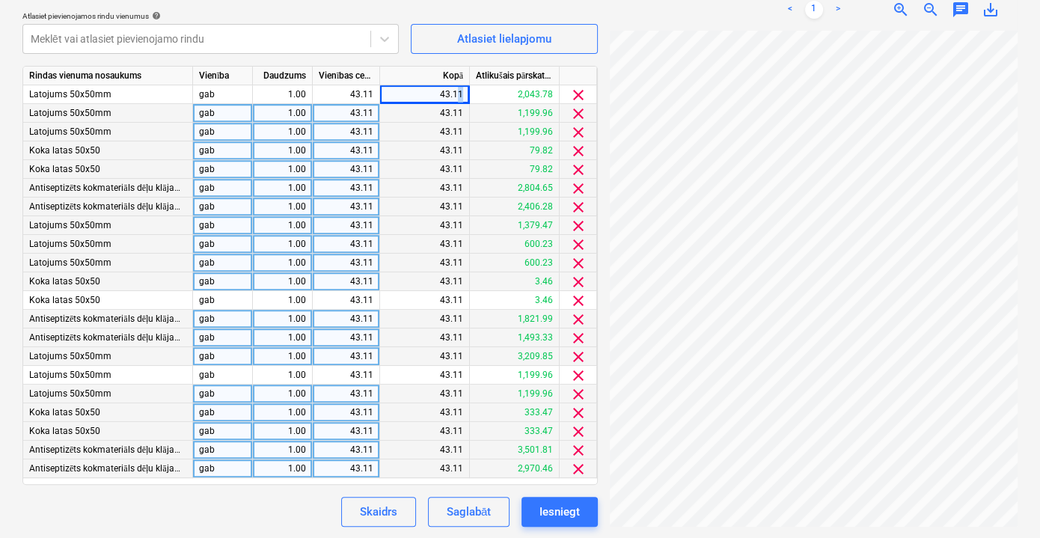
scroll to position [269, 0]
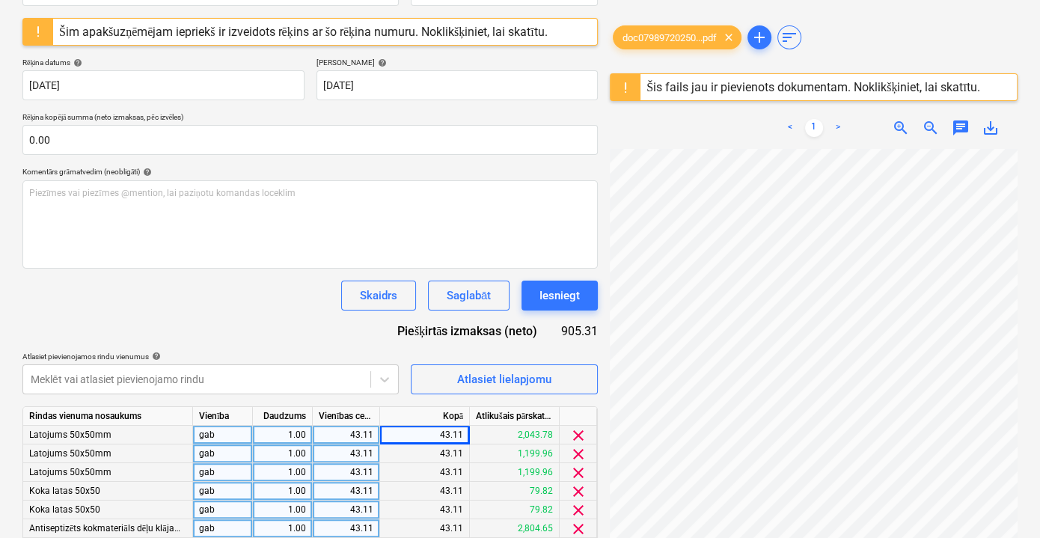
click at [370, 434] on div "43.11" at bounding box center [346, 435] width 55 height 19
click at [369, 434] on input "43.11" at bounding box center [346, 435] width 67 height 18
click at [377, 434] on input "43.11" at bounding box center [346, 435] width 67 height 18
type input "43.17"
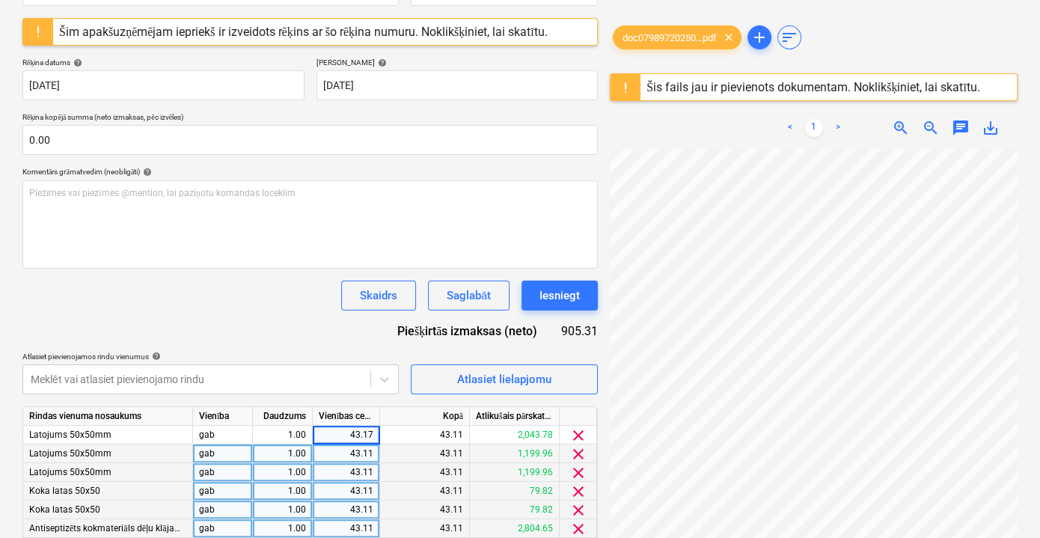
click at [303, 334] on div "Dokumenta nosaukums help 2025 Rēķina numurs (neobligāti) help 2025 Šim apakšuzņ…" at bounding box center [309, 414] width 575 height 903
click at [366, 436] on div "43.17" at bounding box center [346, 435] width 55 height 19
click at [369, 434] on input "43.17" at bounding box center [346, 435] width 67 height 18
click at [375, 432] on input "43.17" at bounding box center [346, 435] width 67 height 18
type input "43.18"
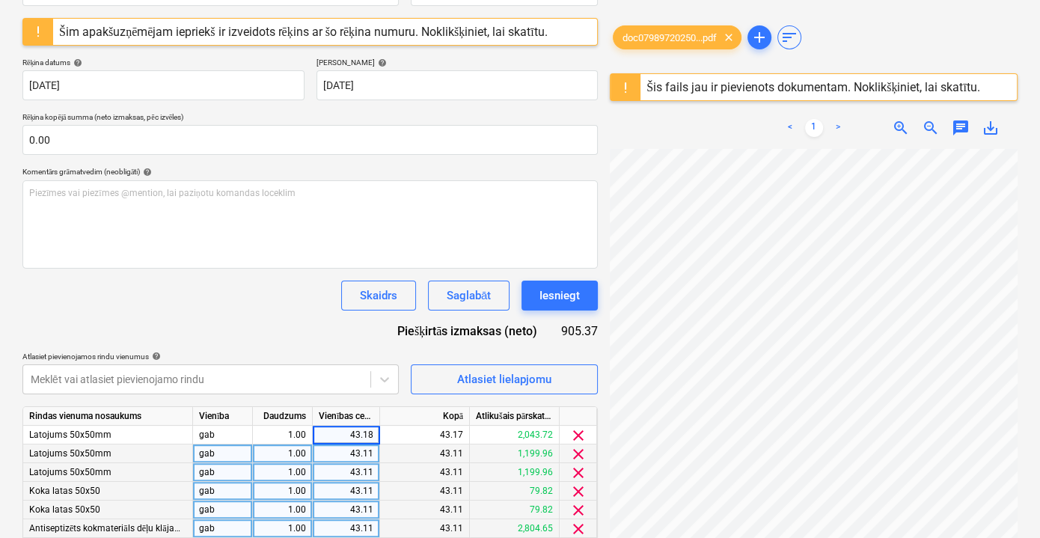
click at [295, 295] on div "Skaidrs Saglabāt Iesniegt" at bounding box center [309, 295] width 575 height 30
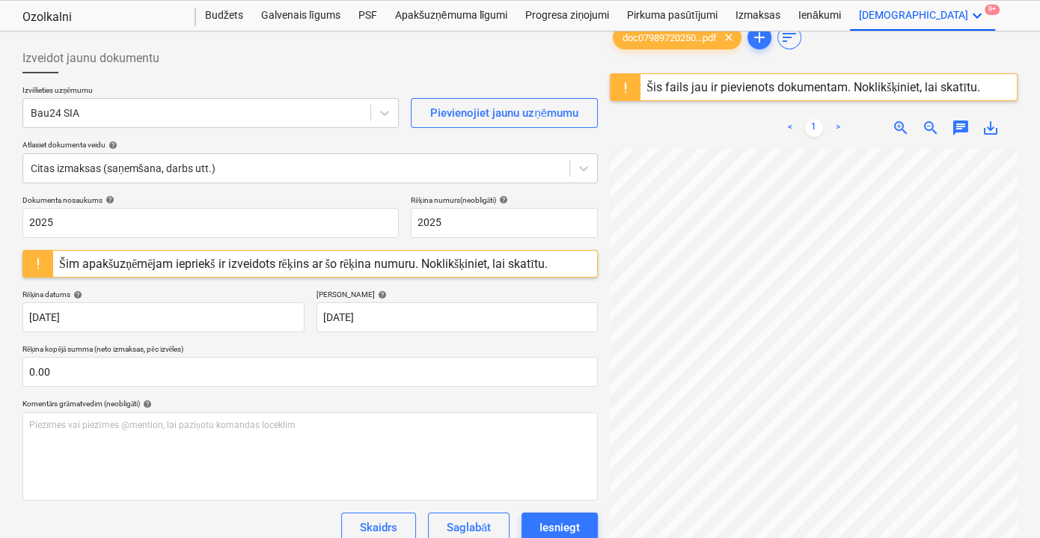
scroll to position [0, 0]
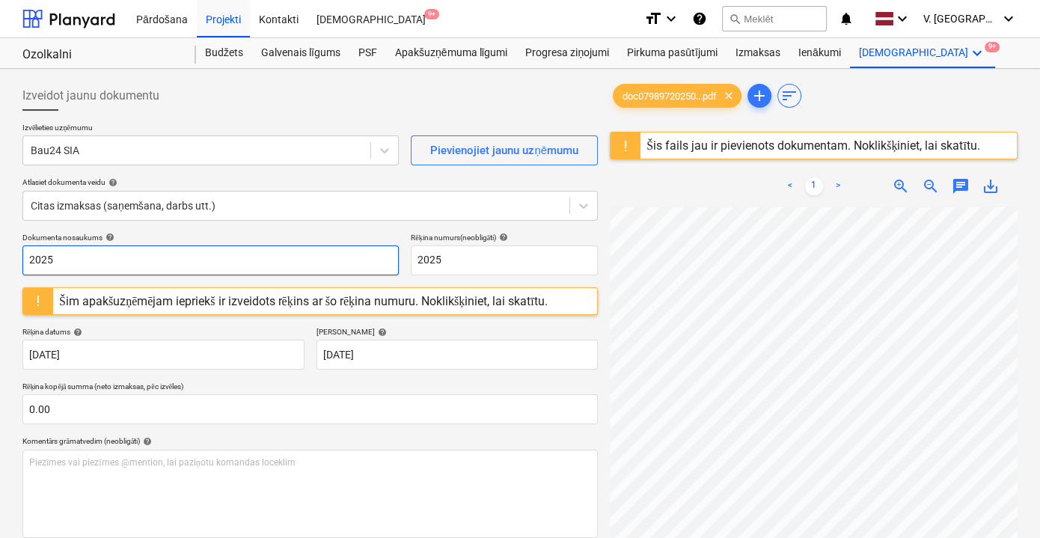
click at [203, 265] on input "2025" at bounding box center [210, 260] width 376 height 30
drag, startPoint x: 179, startPoint y: 259, endPoint x: 99, endPoint y: 259, distance: 80.8
click at [99, 259] on input "Pavadzīme Nr. BAU 127839" at bounding box center [210, 260] width 376 height 30
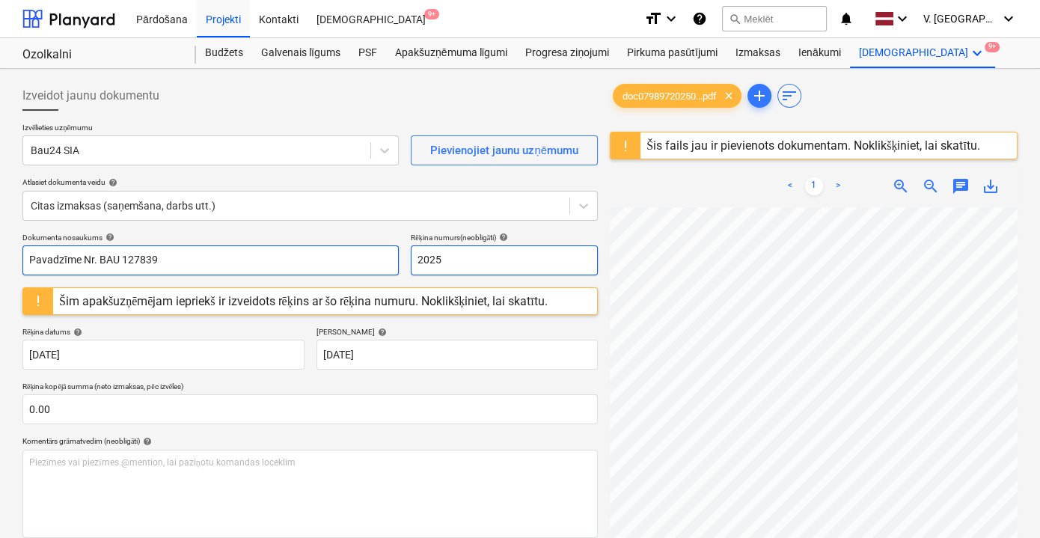
type input "Pavadzīme Nr. BAU 127839"
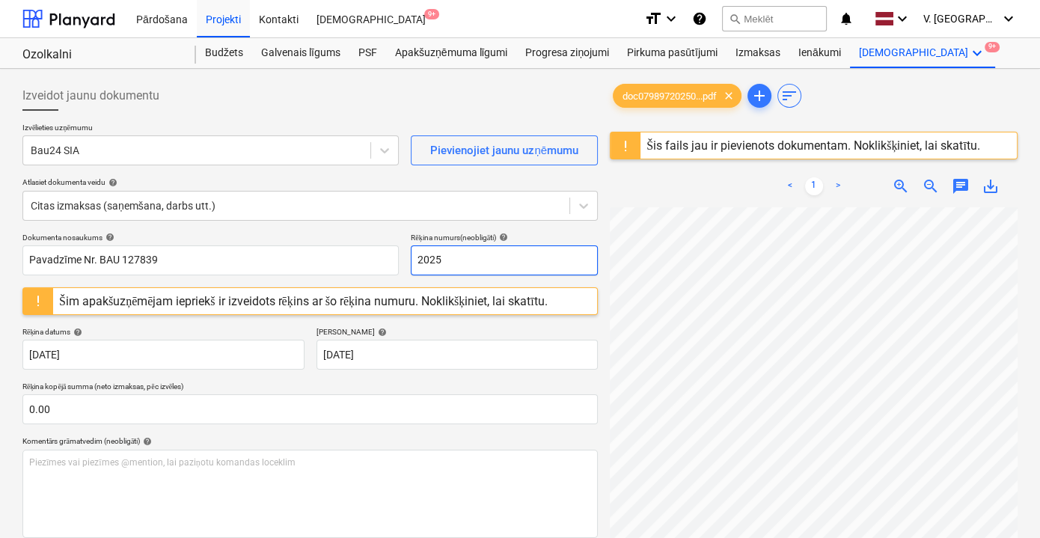
click at [429, 262] on input "2025" at bounding box center [504, 260] width 187 height 30
paste input "BAU 127839"
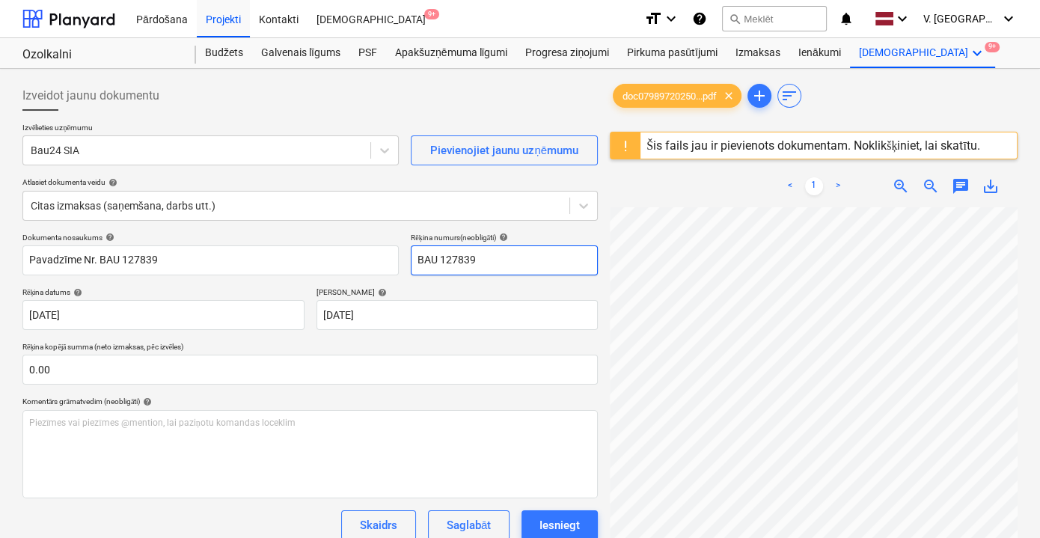
type input "BAU 127839"
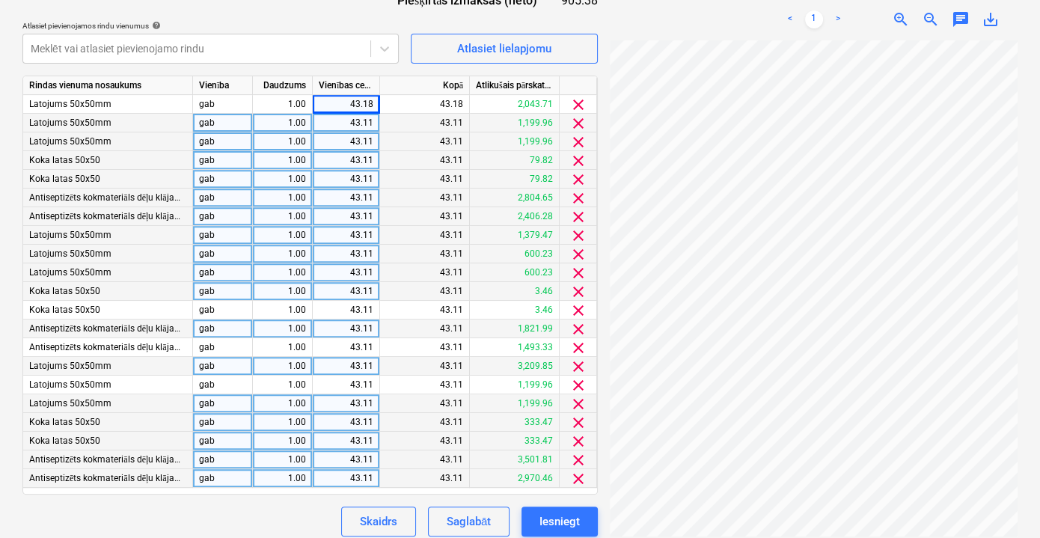
scroll to position [570, 0]
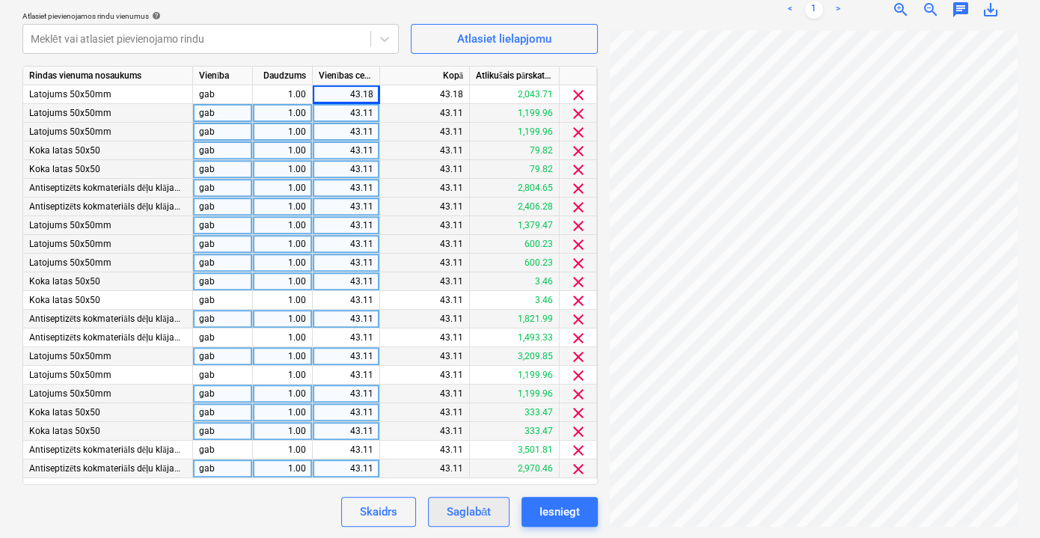
click at [476, 516] on div "Saglabāt" at bounding box center [468, 511] width 44 height 19
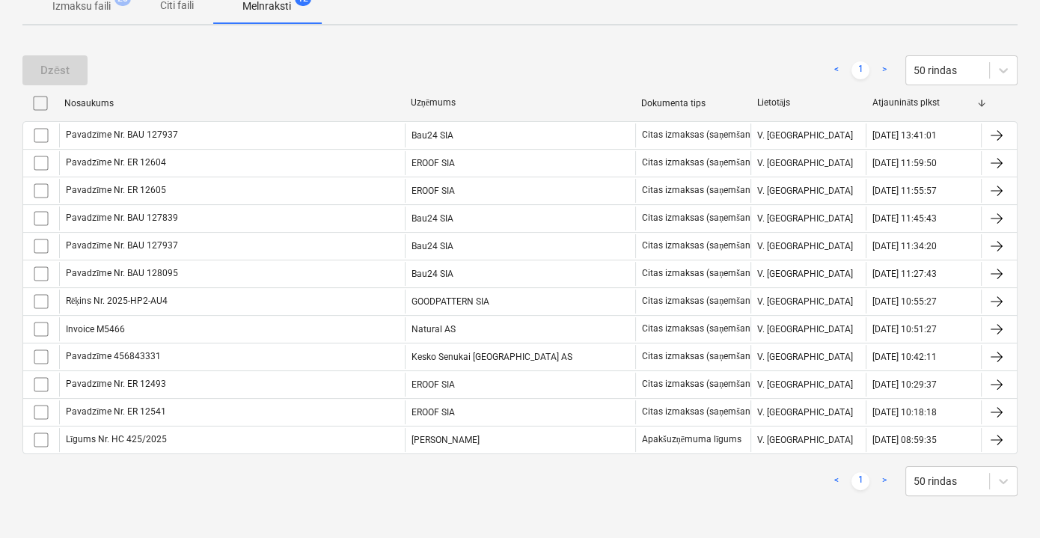
scroll to position [239, 0]
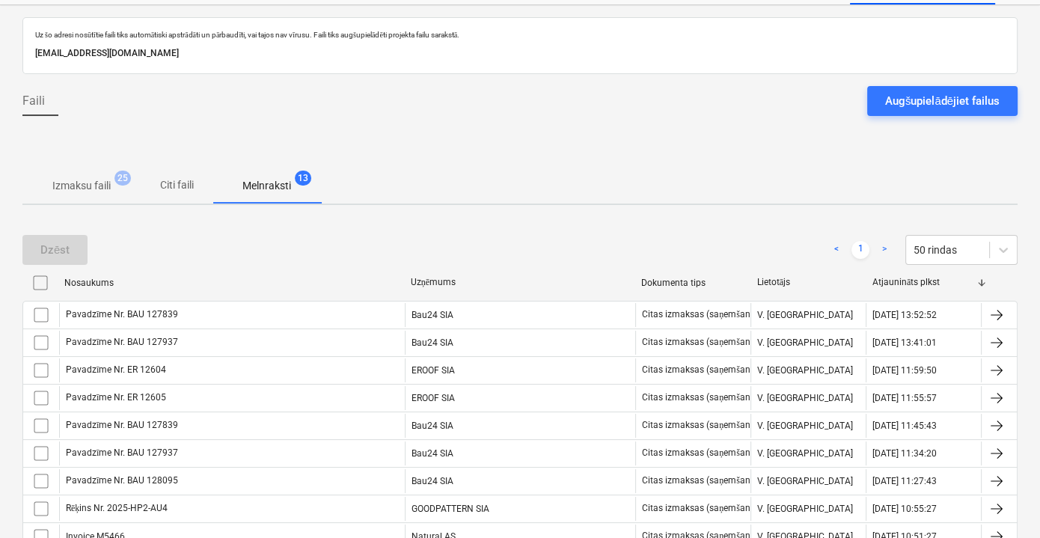
scroll to position [62, 0]
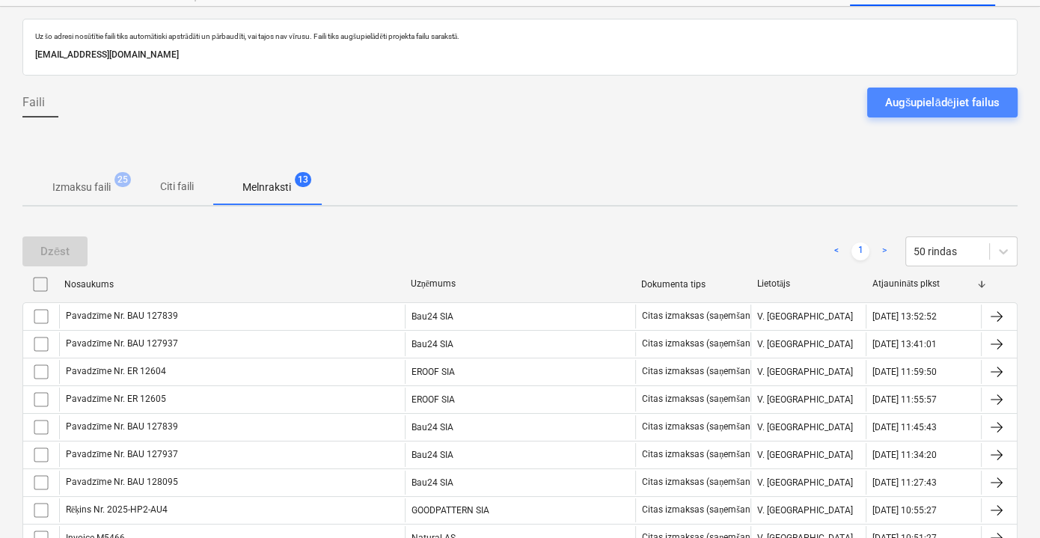
click at [919, 107] on div "Augšupielādējiet failus" at bounding box center [942, 102] width 114 height 19
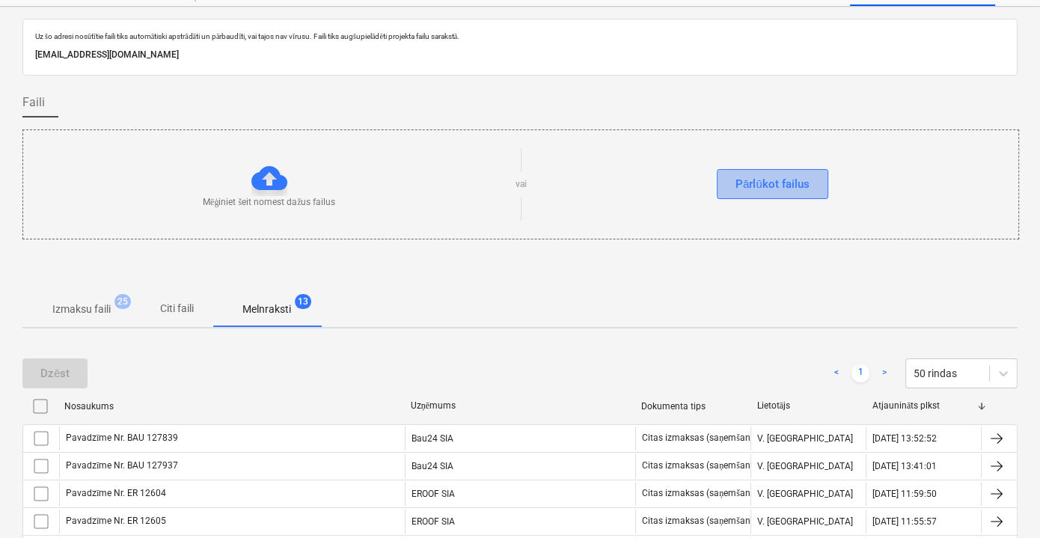
click at [786, 172] on button "Pārlūkot failus" at bounding box center [771, 184] width 111 height 30
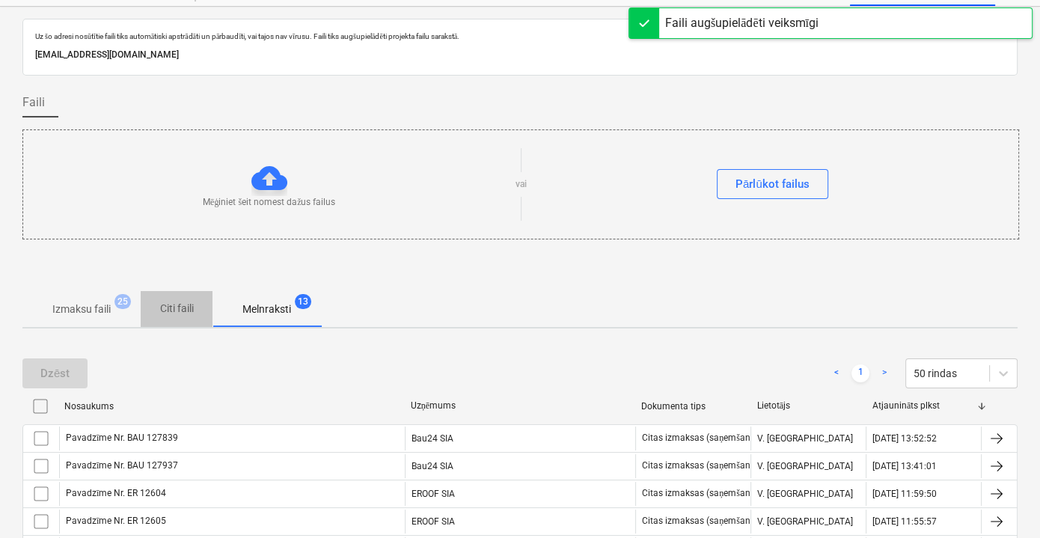
click at [168, 314] on p "Citi faili" at bounding box center [177, 309] width 36 height 16
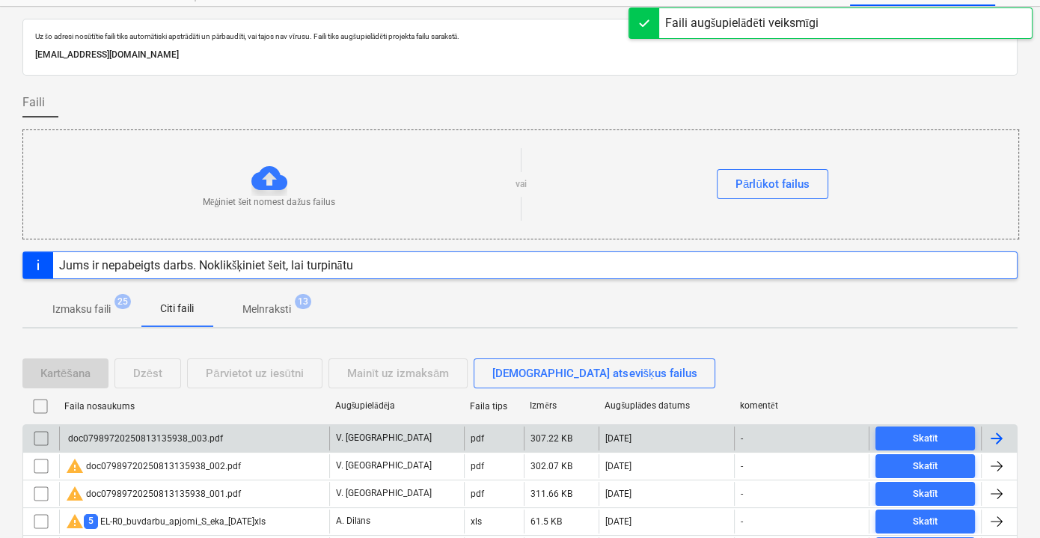
click at [224, 426] on div "doc07989720250813135938_003.pdf" at bounding box center [194, 438] width 270 height 24
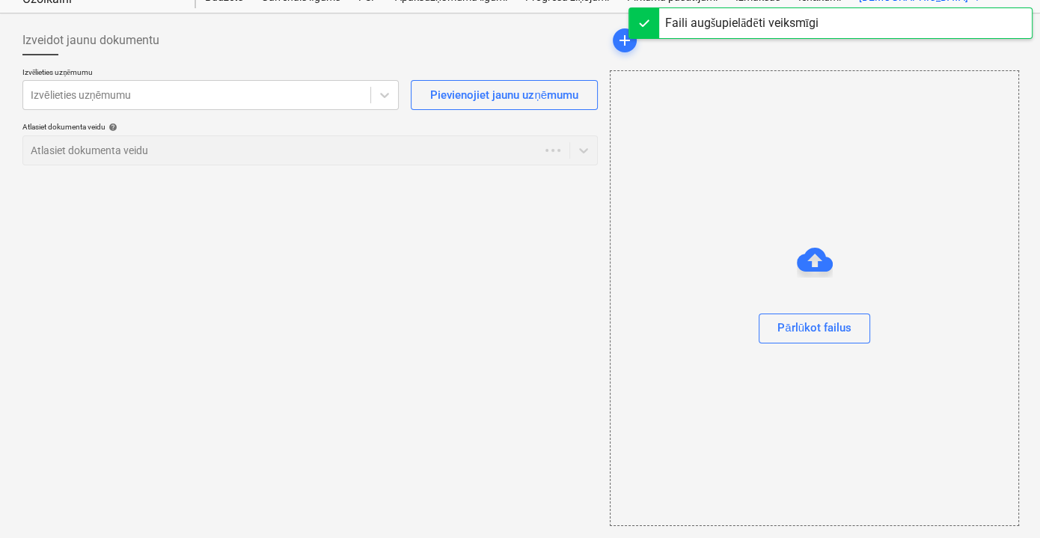
scroll to position [54, 0]
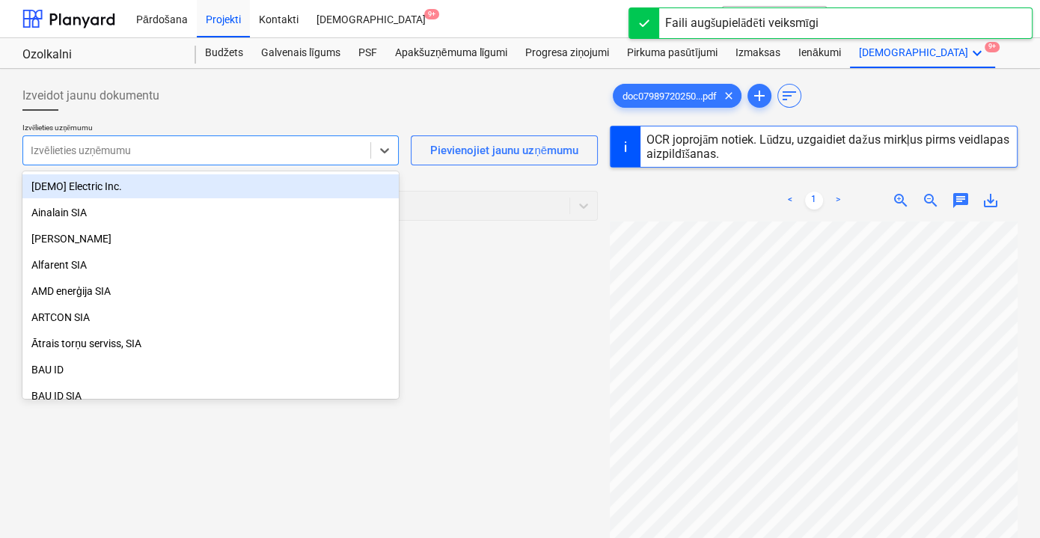
click at [304, 147] on div at bounding box center [197, 150] width 332 height 15
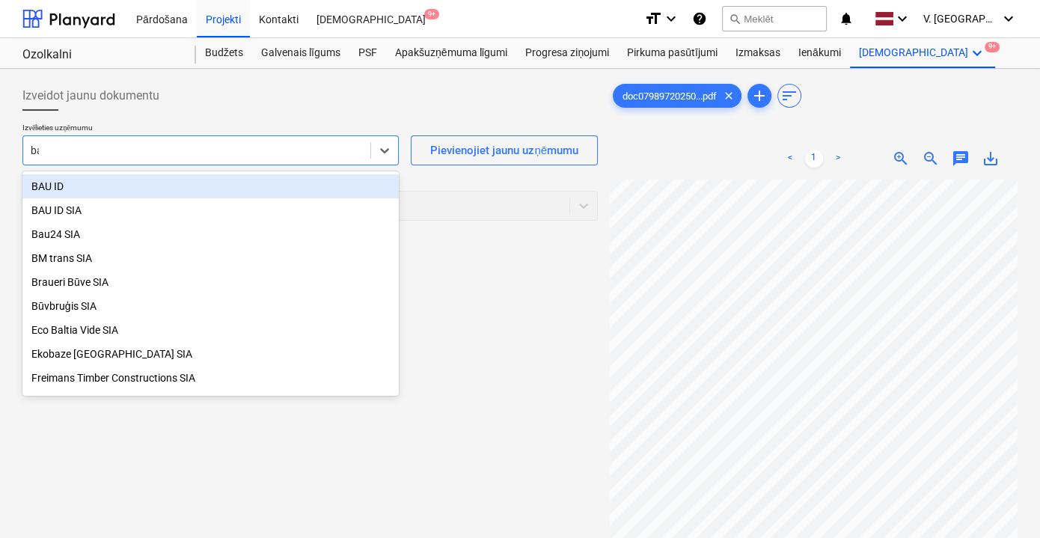
type input "bau"
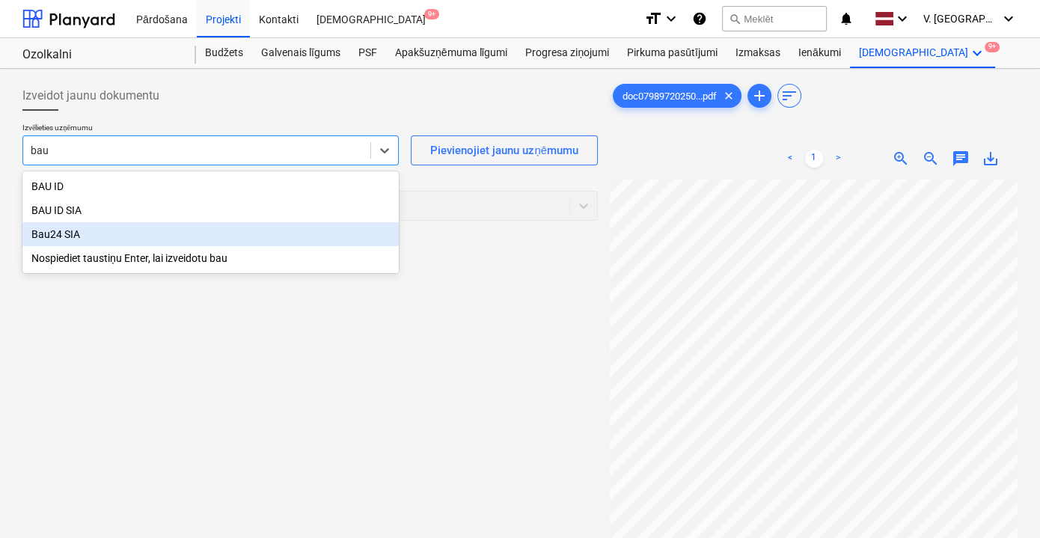
click at [127, 234] on div "Bau24 SIA" at bounding box center [210, 234] width 376 height 24
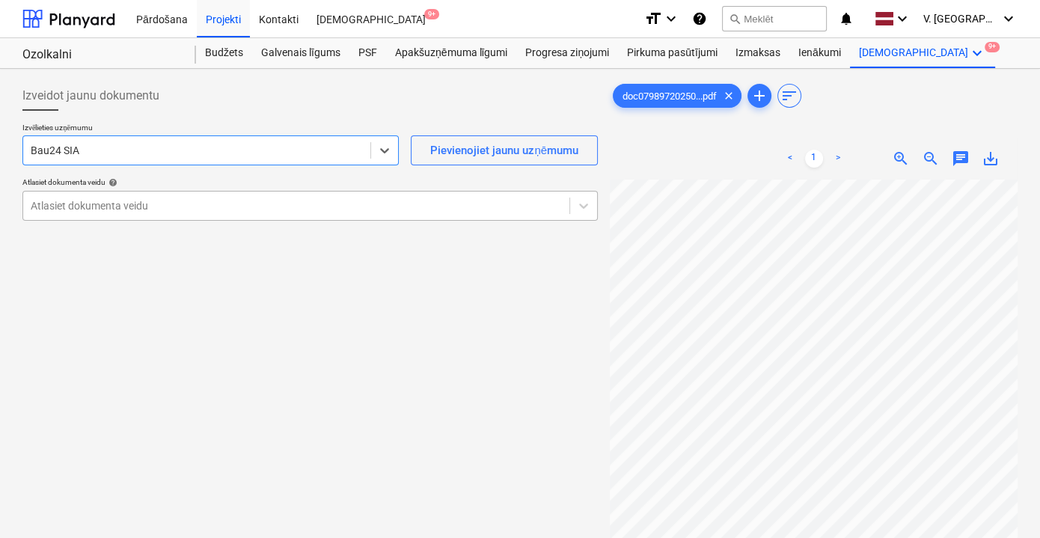
click at [155, 191] on div "Atlasiet dokumenta veidu" at bounding box center [309, 206] width 575 height 30
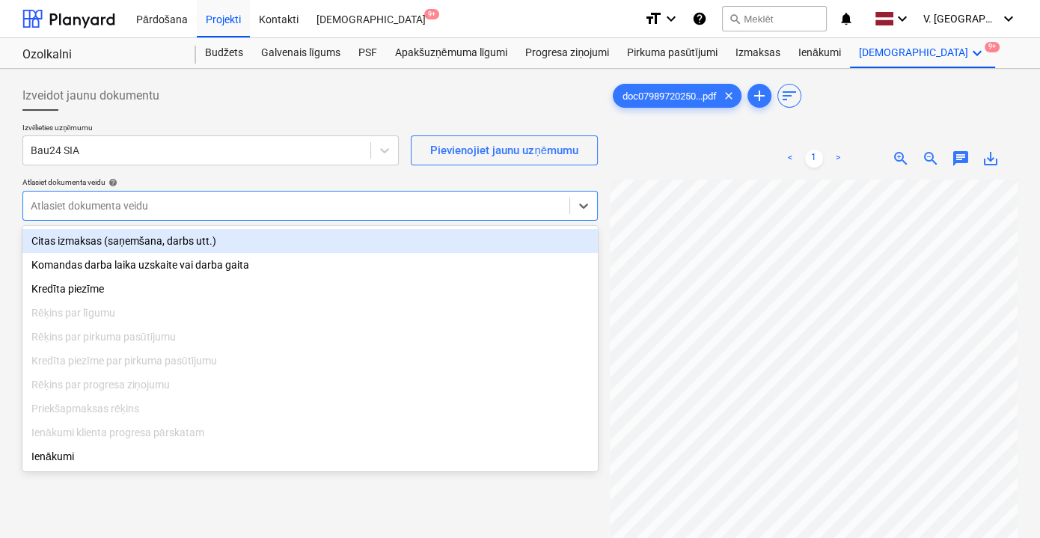
click at [168, 240] on div "Citas izmaksas (saņemšana, darbs utt.)" at bounding box center [309, 241] width 575 height 24
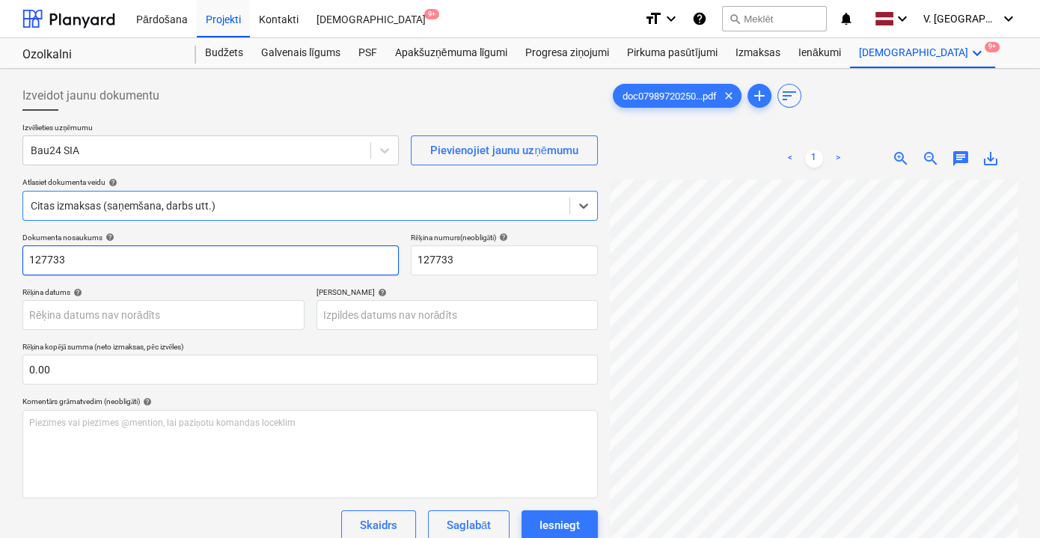
click at [192, 265] on input "127733" at bounding box center [210, 260] width 376 height 30
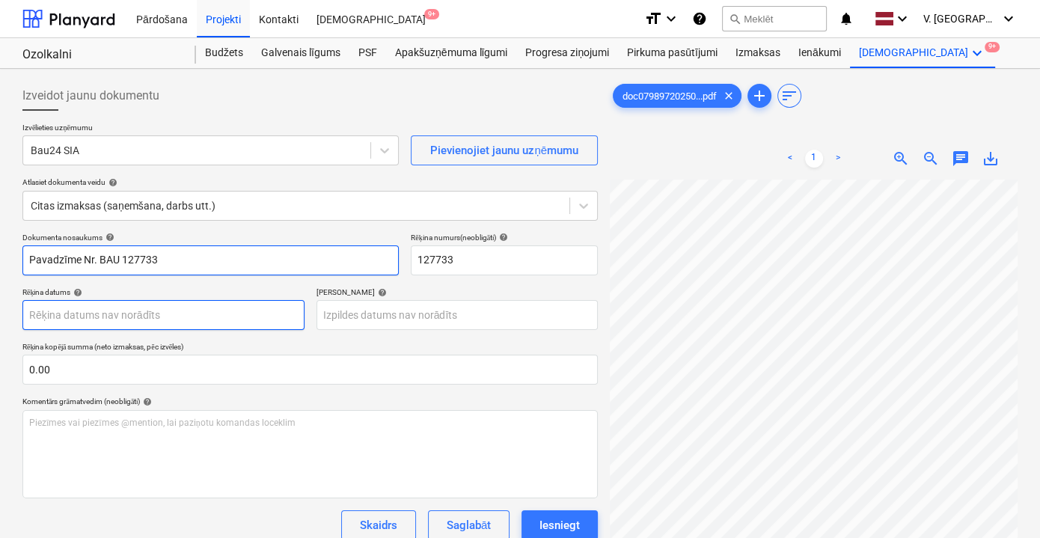
type input "Pavadzīme Nr. BAU 127733"
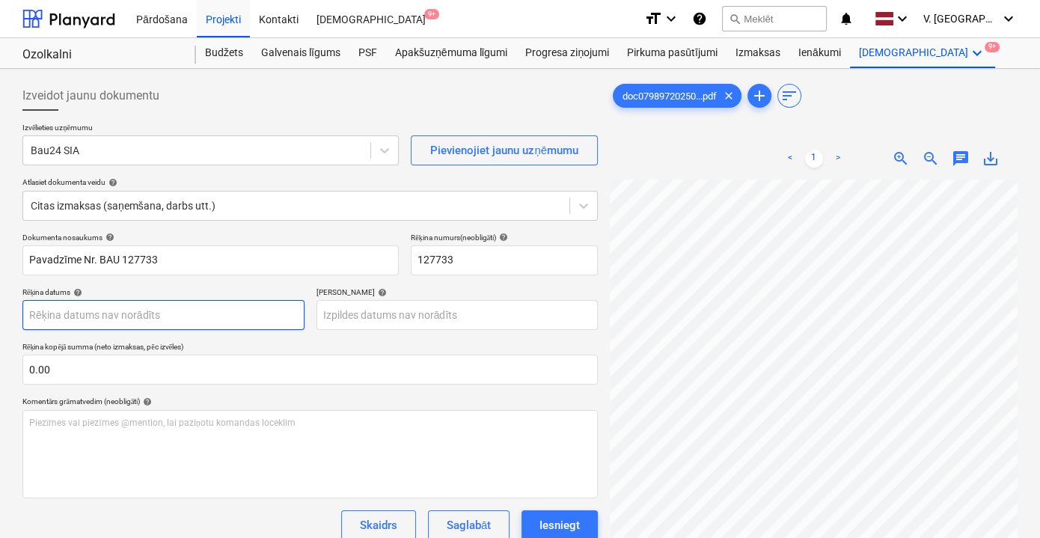
click at [239, 316] on body "Pārdošana Projekti Kontakti Iesūtne 9+ format_size keyboard_arrow_down help sea…" at bounding box center [520, 269] width 1040 height 538
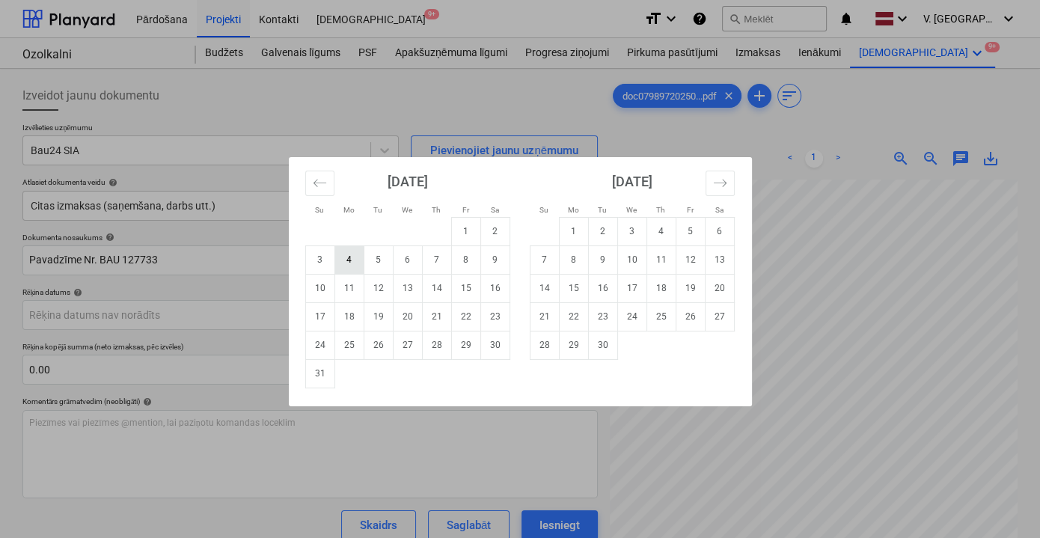
click at [343, 257] on td "4" at bounding box center [348, 259] width 29 height 28
type input "[DATE]"
click at [436, 313] on body "Pārdošana Projekti Kontakti Iesūtne 9+ format_size keyboard_arrow_down help sea…" at bounding box center [520, 269] width 1040 height 538
click at [660, 289] on td "18" at bounding box center [660, 288] width 29 height 28
type input "[DATE]"
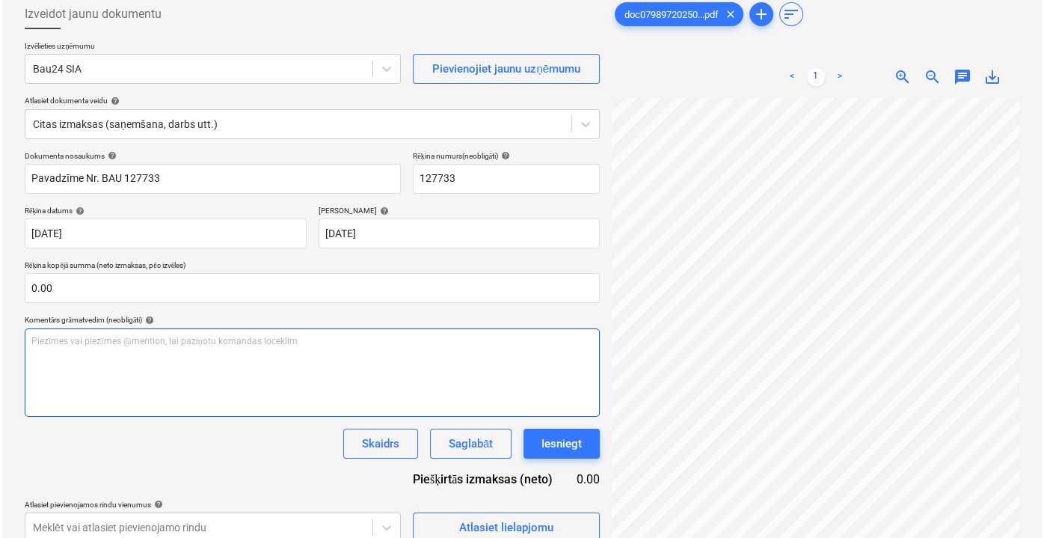
scroll to position [149, 0]
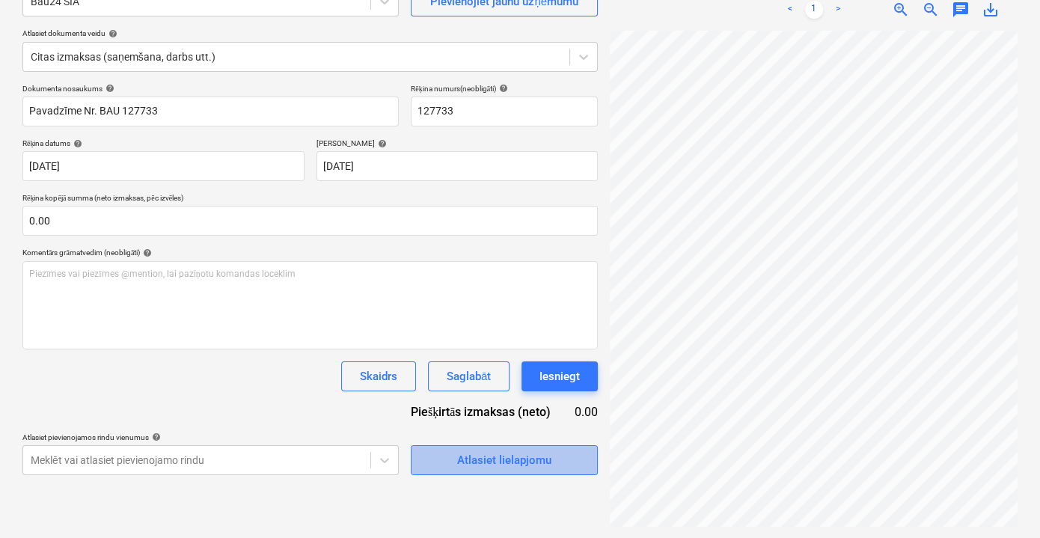
click at [479, 461] on div "Atlasiet lielapjomu" at bounding box center [504, 459] width 94 height 19
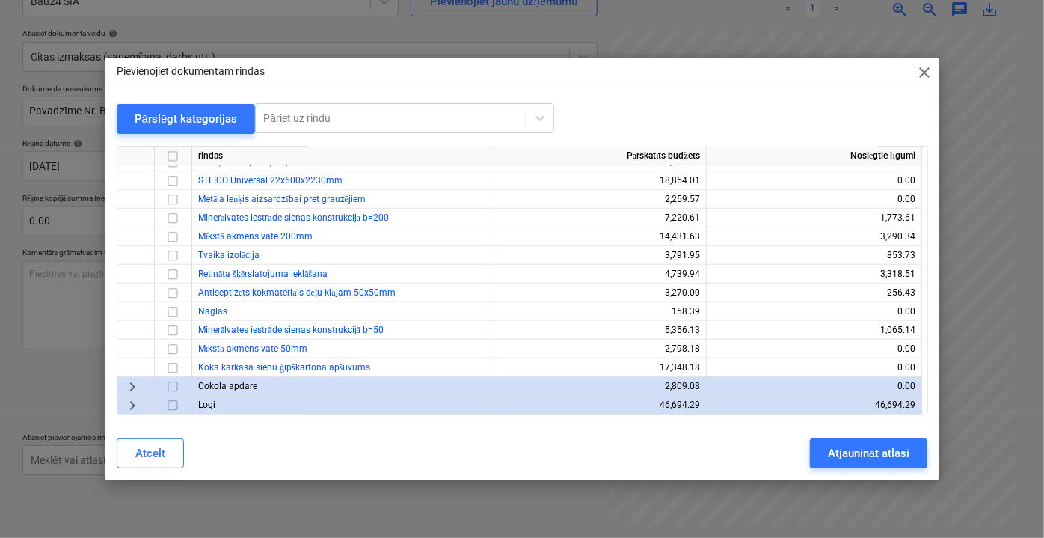
scroll to position [3413, 0]
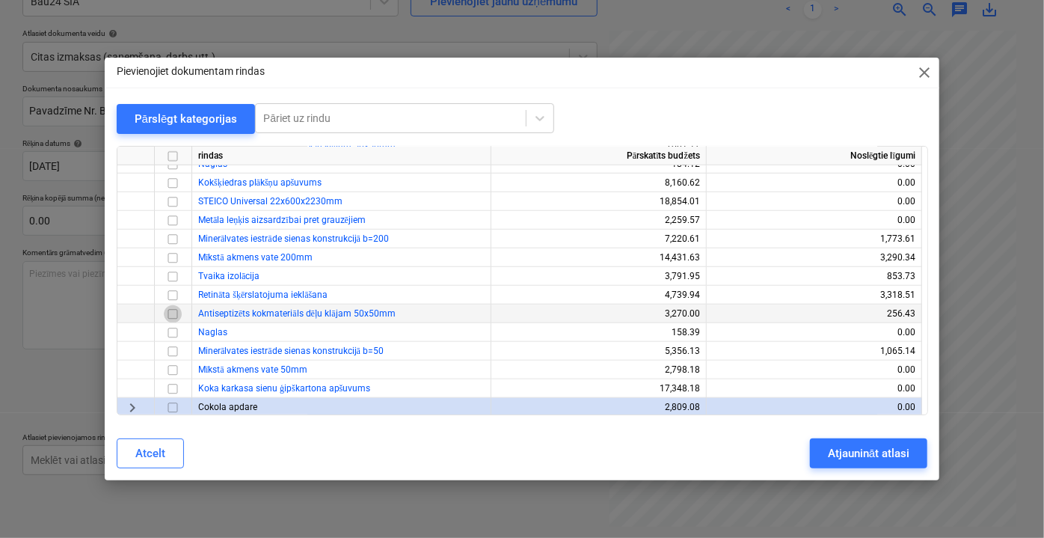
click at [171, 316] on input "checkbox" at bounding box center [173, 313] width 18 height 18
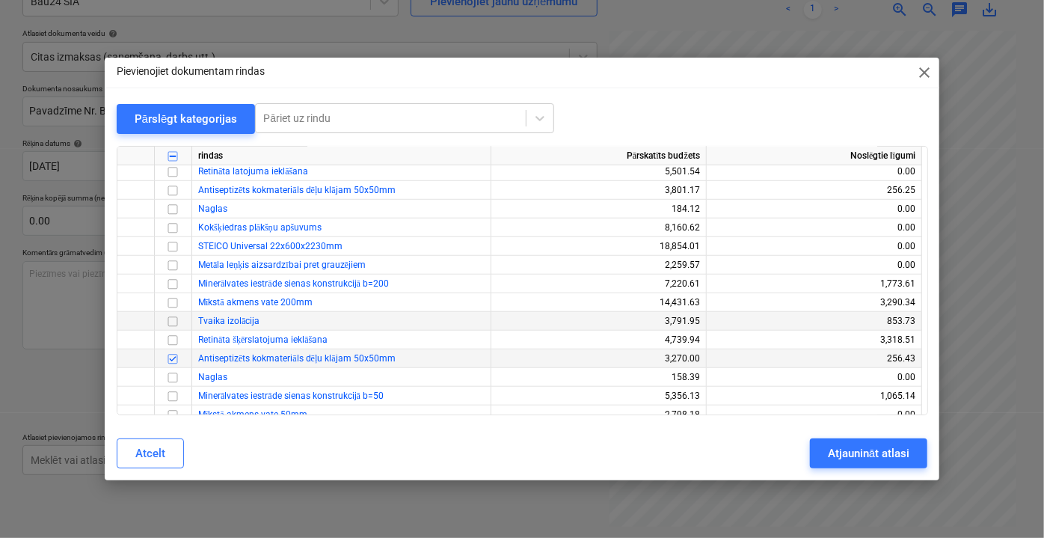
scroll to position [3345, 0]
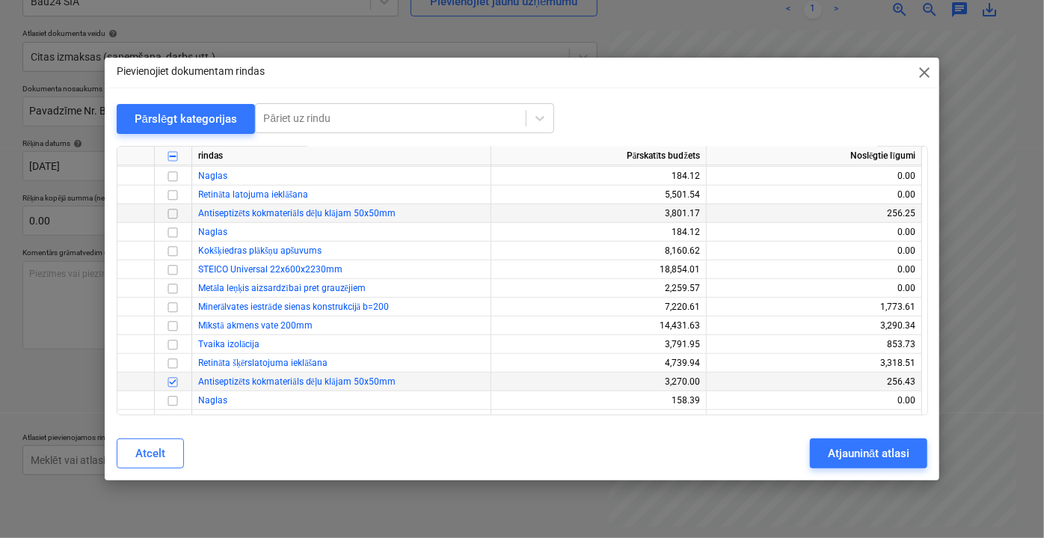
click at [176, 211] on input "checkbox" at bounding box center [173, 213] width 18 height 18
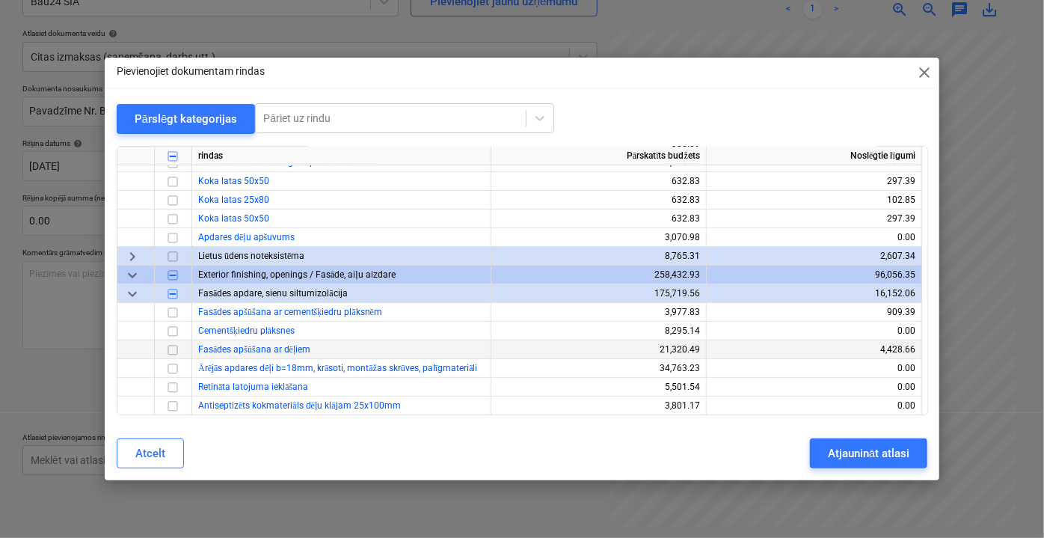
scroll to position [3073, 0]
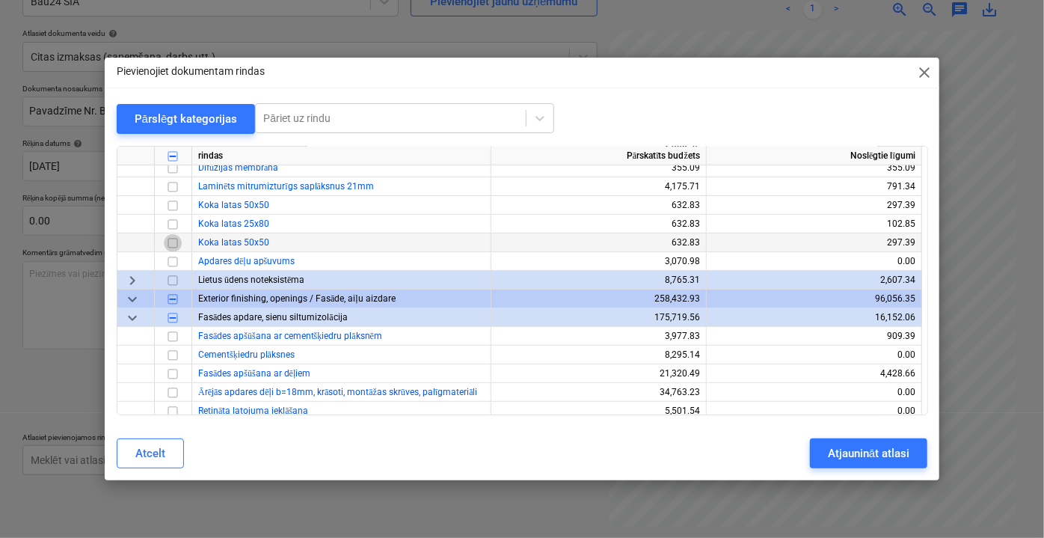
click at [171, 242] on input "checkbox" at bounding box center [173, 242] width 18 height 18
click at [171, 203] on input "checkbox" at bounding box center [173, 205] width 18 height 18
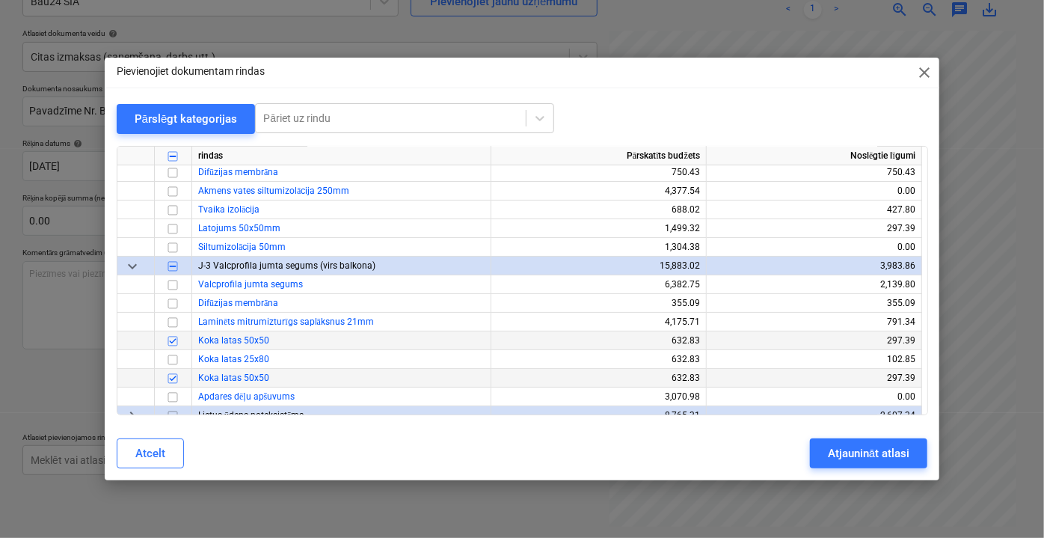
scroll to position [2870, 0]
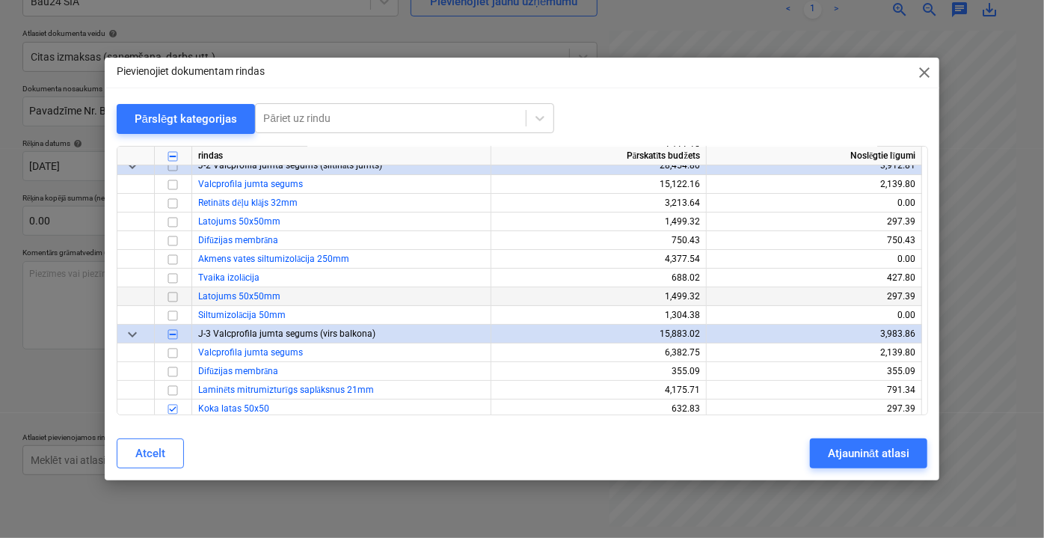
click at [174, 295] on input "checkbox" at bounding box center [173, 296] width 18 height 18
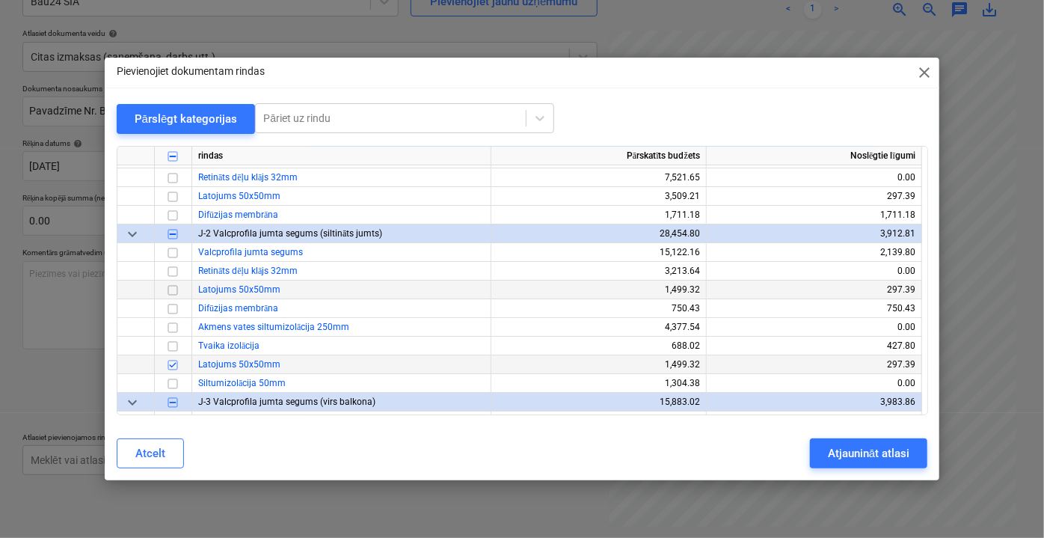
click at [172, 289] on input "checkbox" at bounding box center [173, 289] width 18 height 18
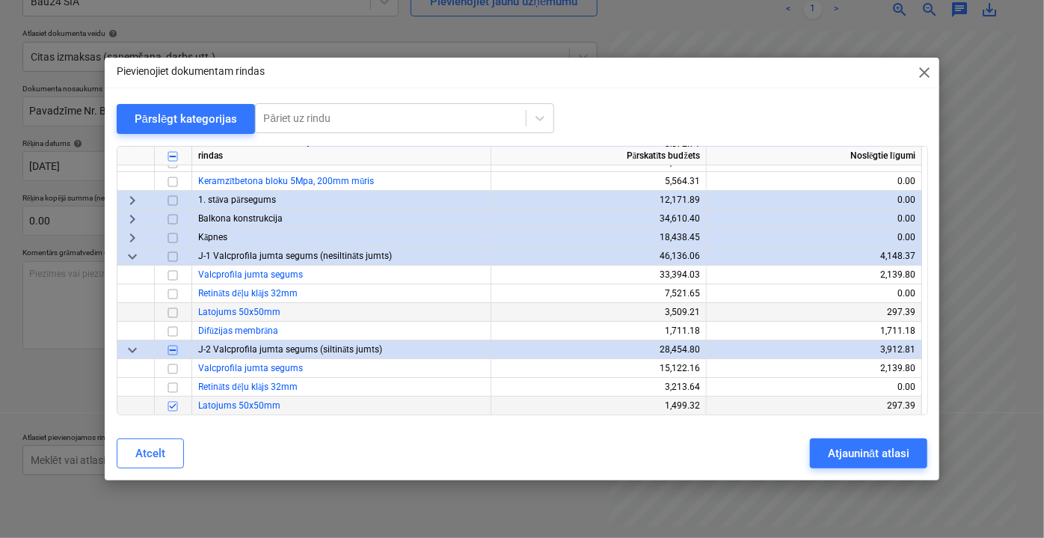
scroll to position [2665, 0]
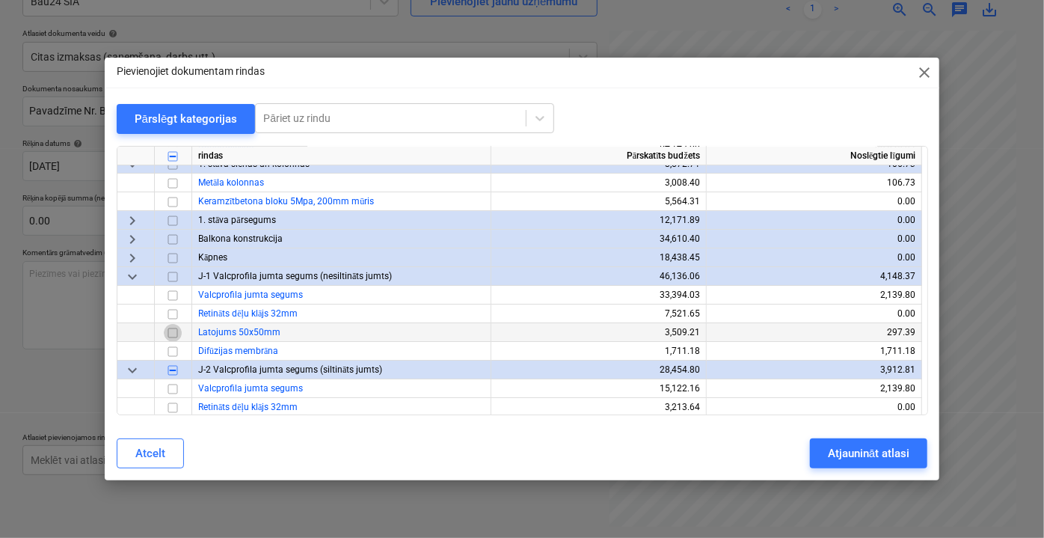
click at [172, 332] on input "checkbox" at bounding box center [173, 332] width 18 height 18
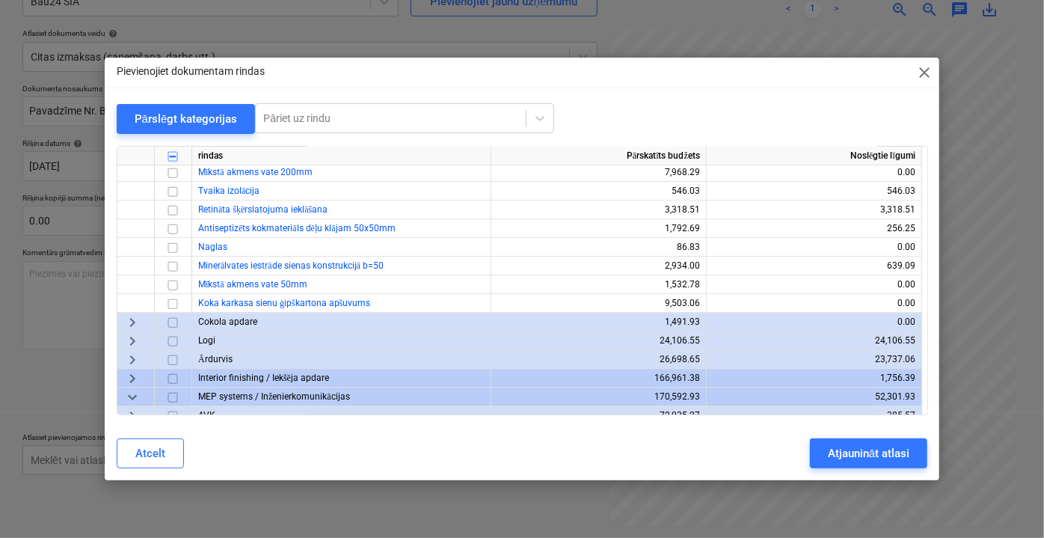
scroll to position [2122, 0]
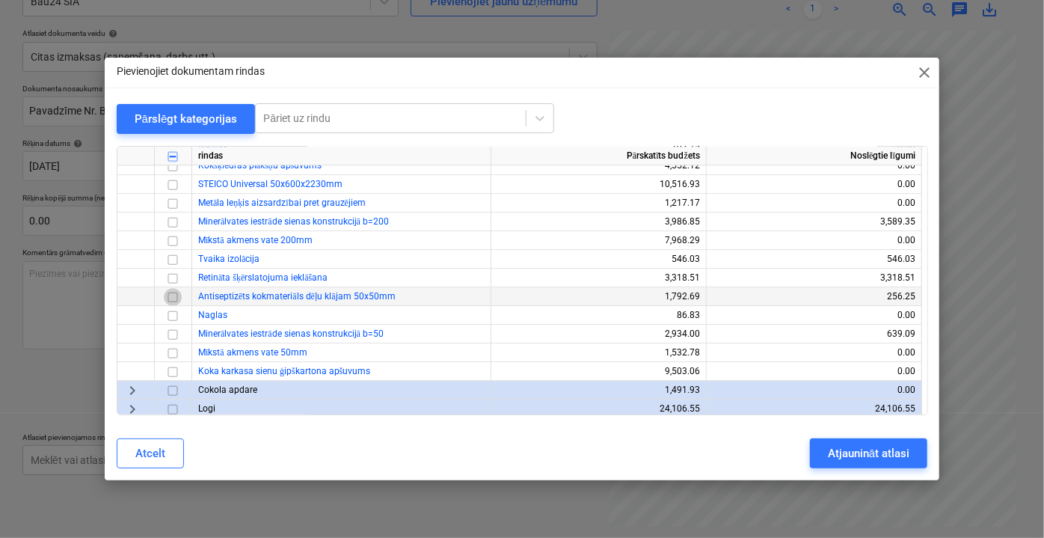
click at [173, 296] on input "checkbox" at bounding box center [173, 296] width 18 height 18
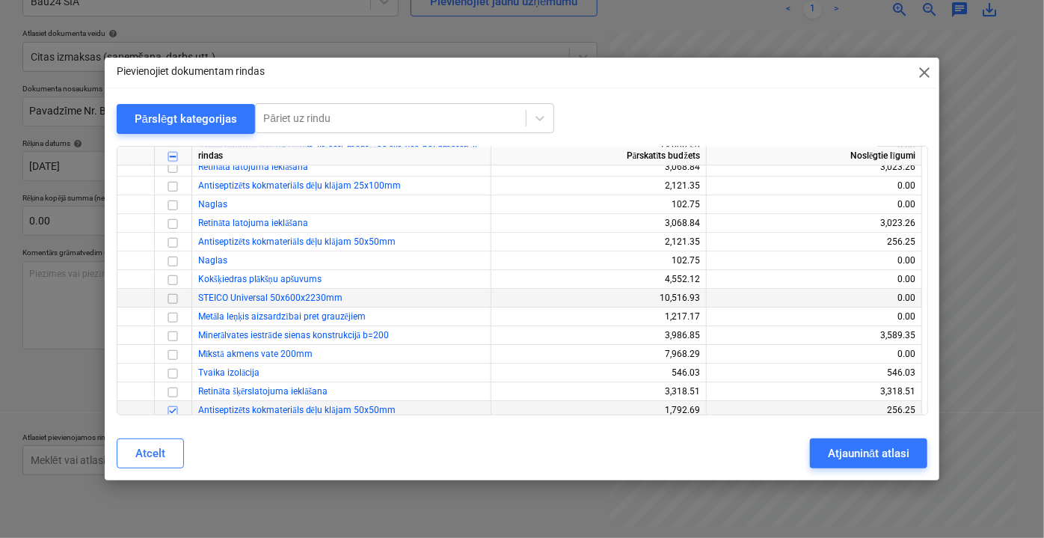
scroll to position [1986, 0]
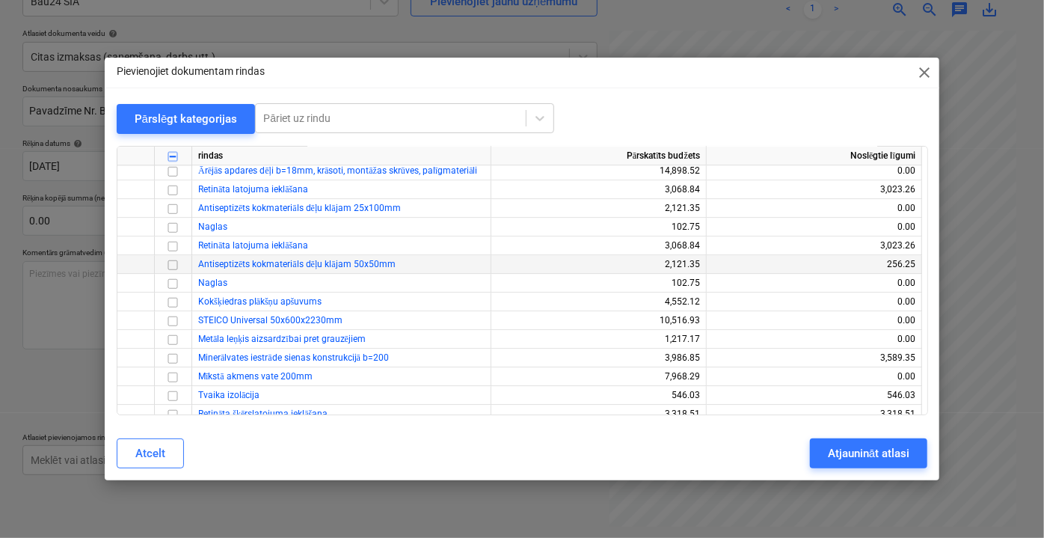
click at [171, 260] on input "checkbox" at bounding box center [173, 264] width 18 height 18
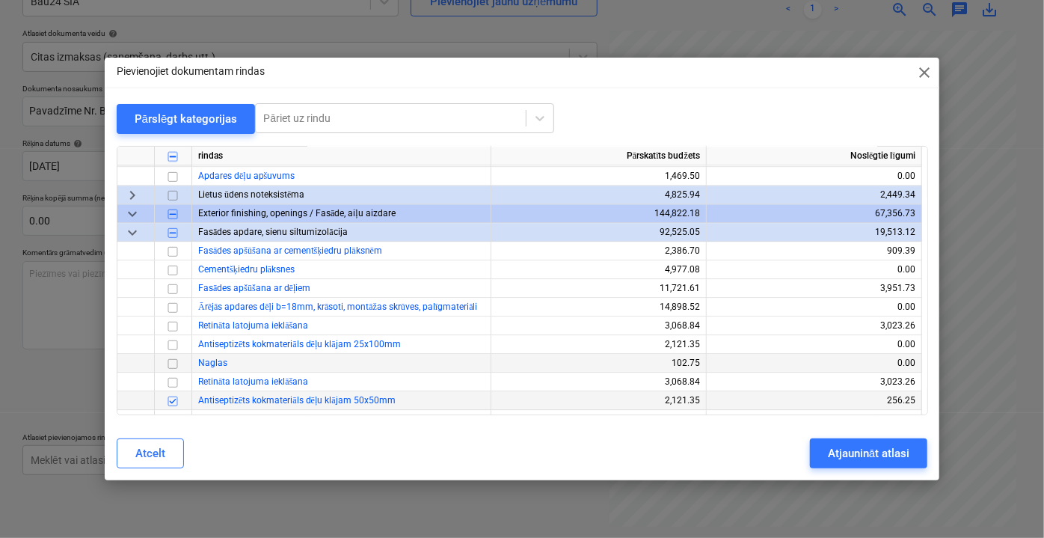
scroll to position [1713, 0]
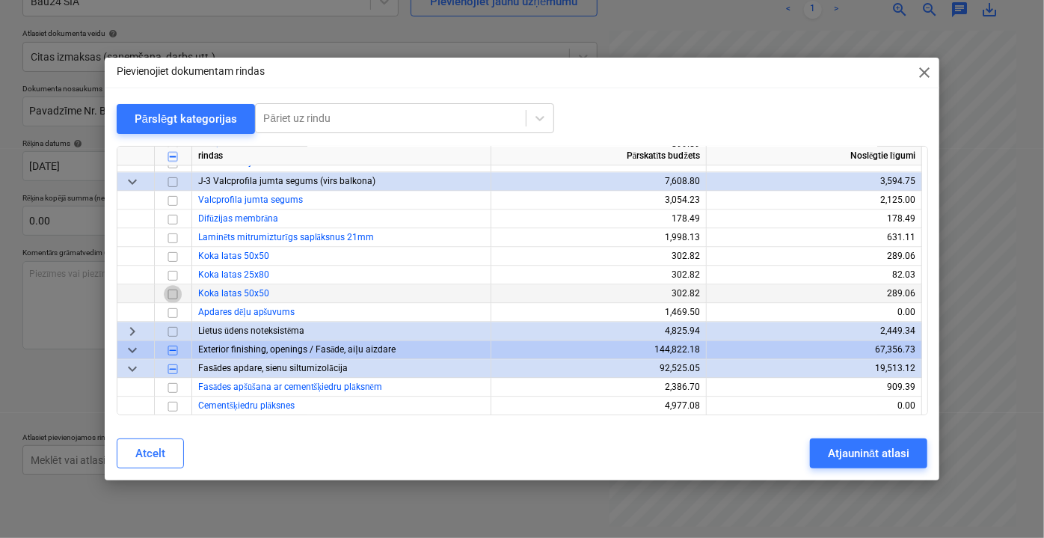
click at [176, 290] on input "checkbox" at bounding box center [173, 293] width 18 height 18
click at [177, 252] on input "checkbox" at bounding box center [173, 256] width 18 height 18
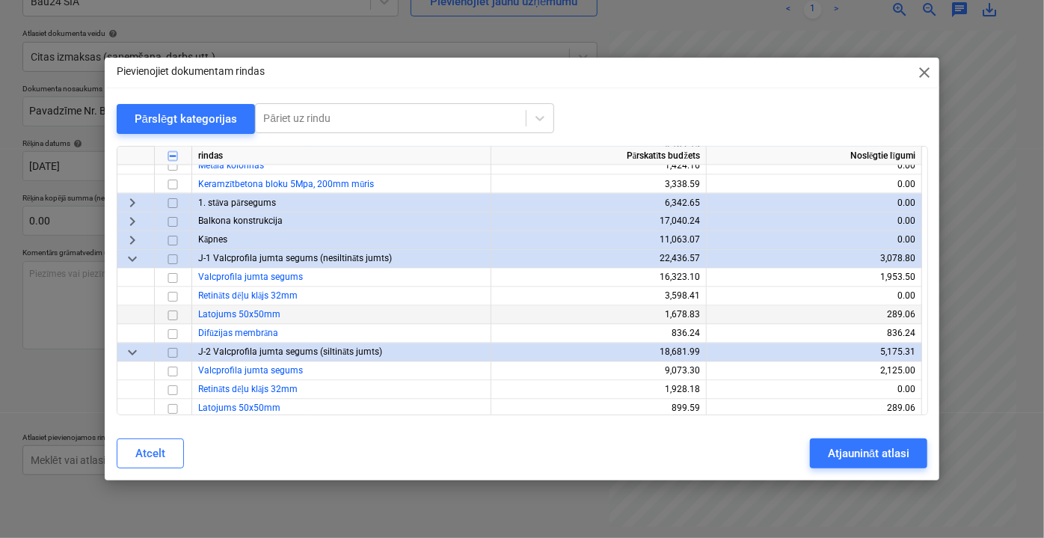
scroll to position [1509, 0]
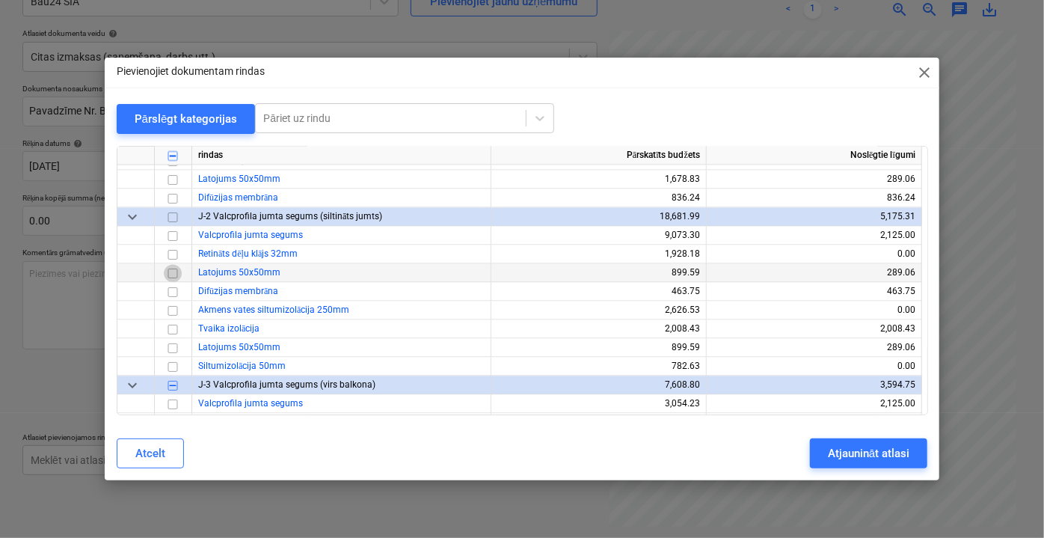
click at [170, 271] on input "checkbox" at bounding box center [173, 273] width 18 height 18
click at [175, 346] on input "checkbox" at bounding box center [173, 348] width 18 height 18
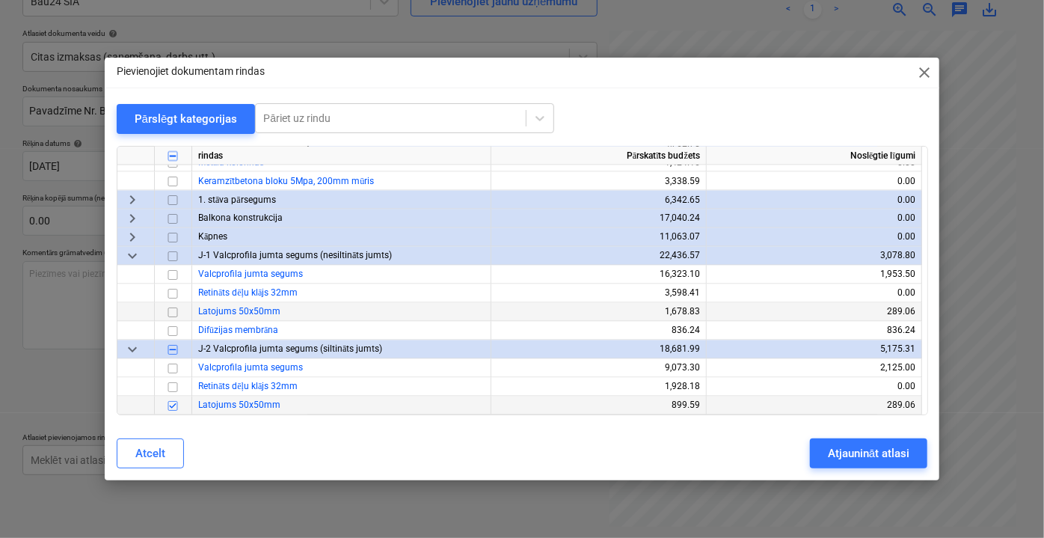
scroll to position [1374, 0]
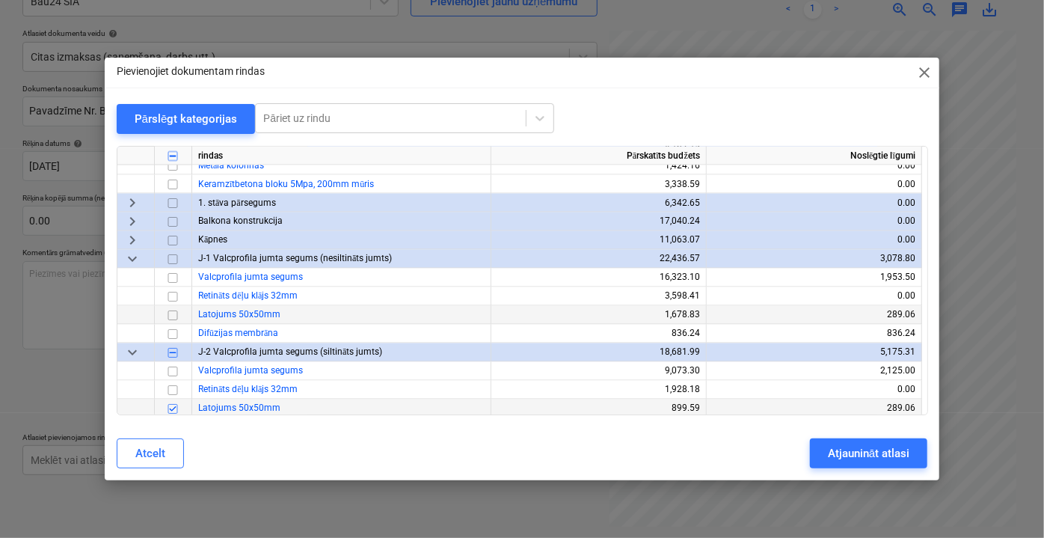
click at [168, 318] on input "checkbox" at bounding box center [173, 315] width 18 height 18
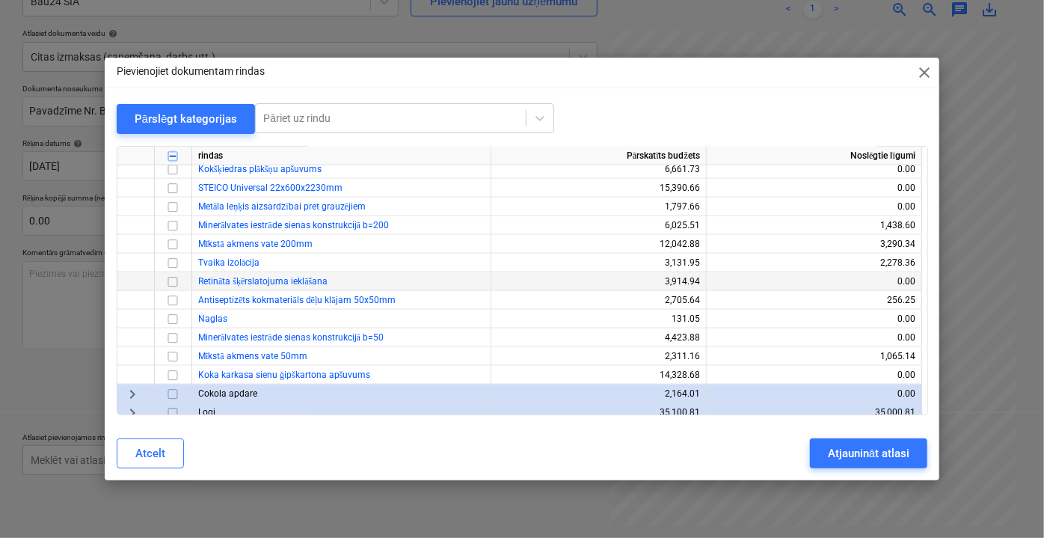
scroll to position [897, 0]
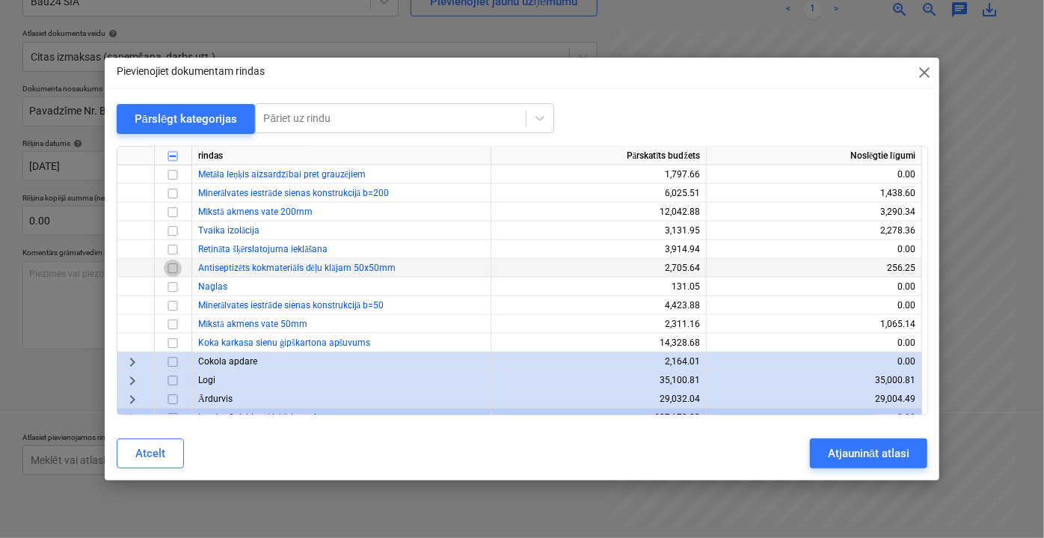
click at [172, 265] on input "checkbox" at bounding box center [173, 268] width 18 height 18
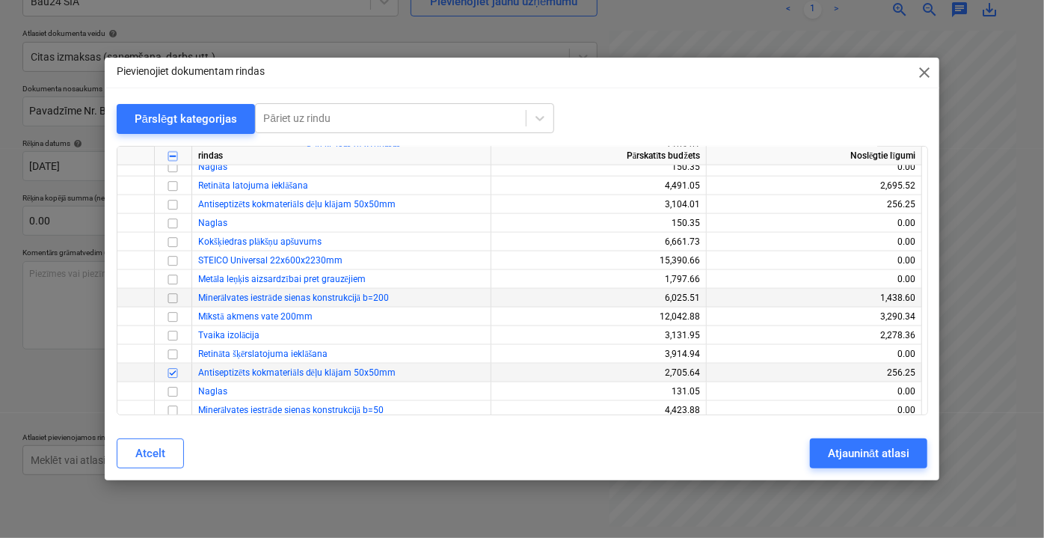
scroll to position [761, 0]
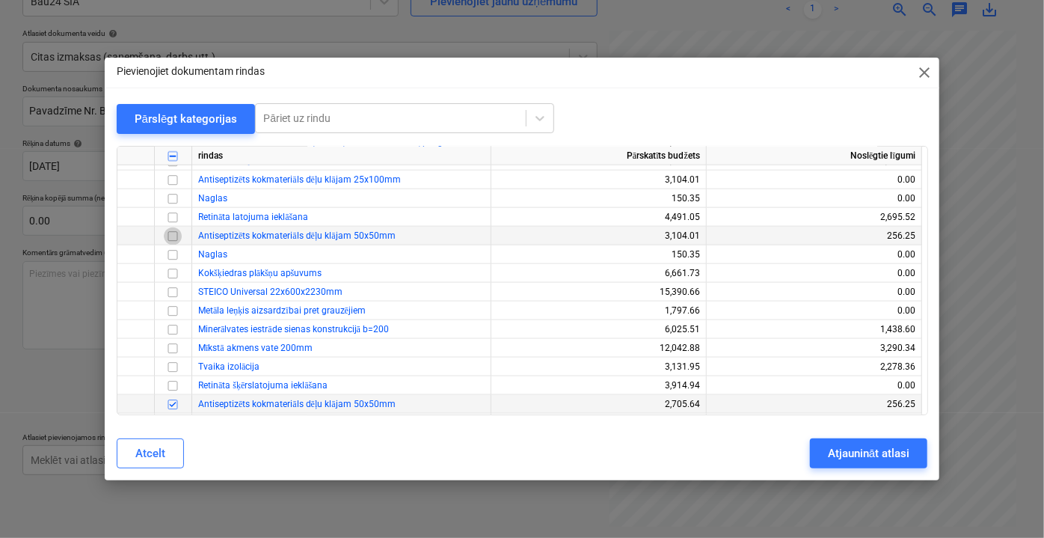
click at [171, 235] on input "checkbox" at bounding box center [173, 236] width 18 height 18
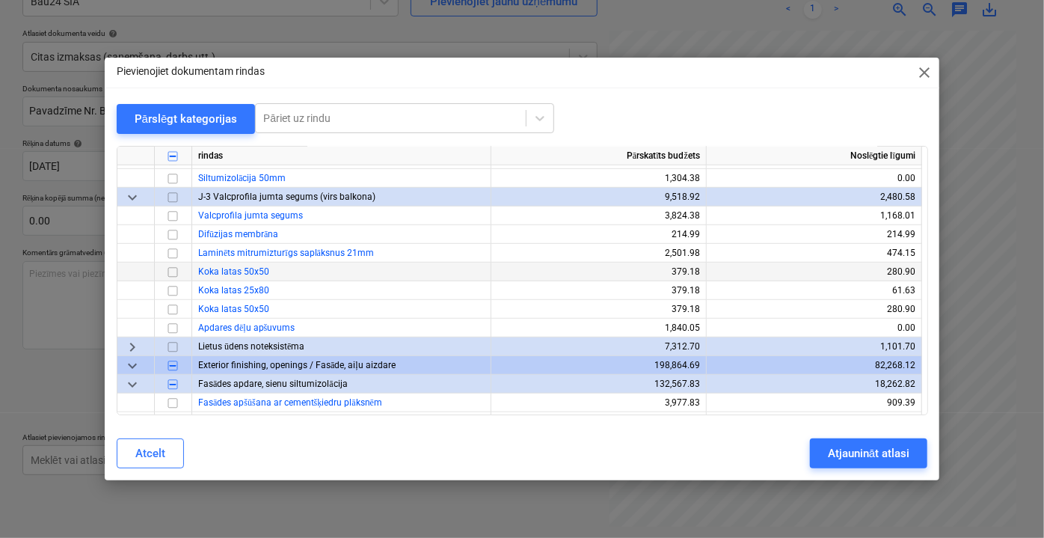
scroll to position [422, 0]
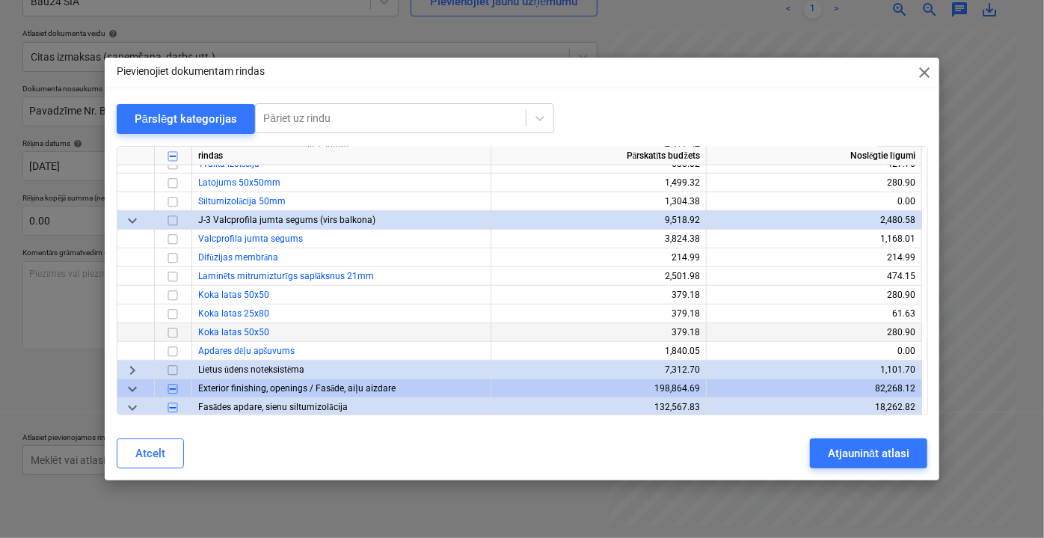
click at [174, 328] on input "checkbox" at bounding box center [173, 332] width 18 height 18
click at [175, 299] on input "checkbox" at bounding box center [173, 295] width 18 height 18
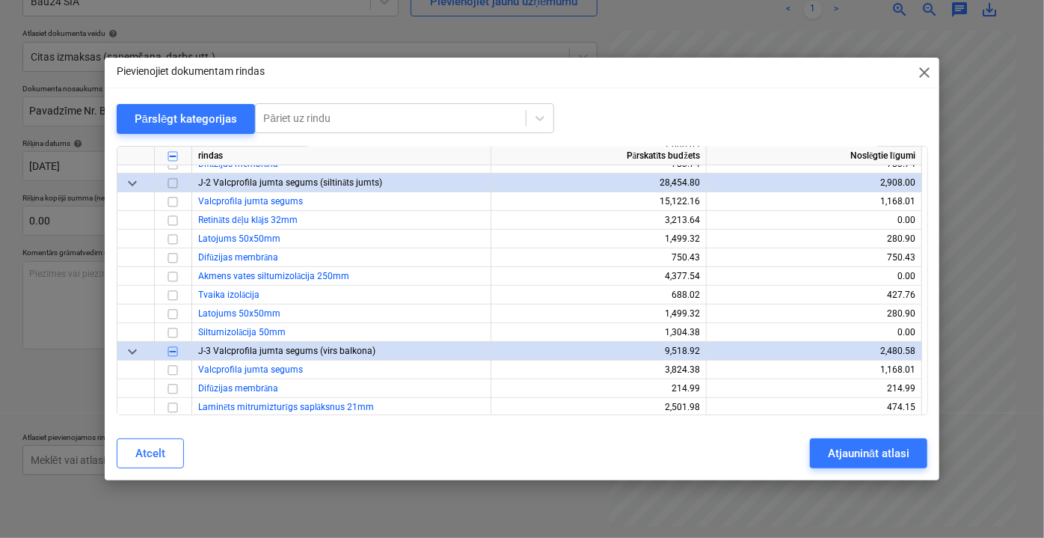
scroll to position [286, 0]
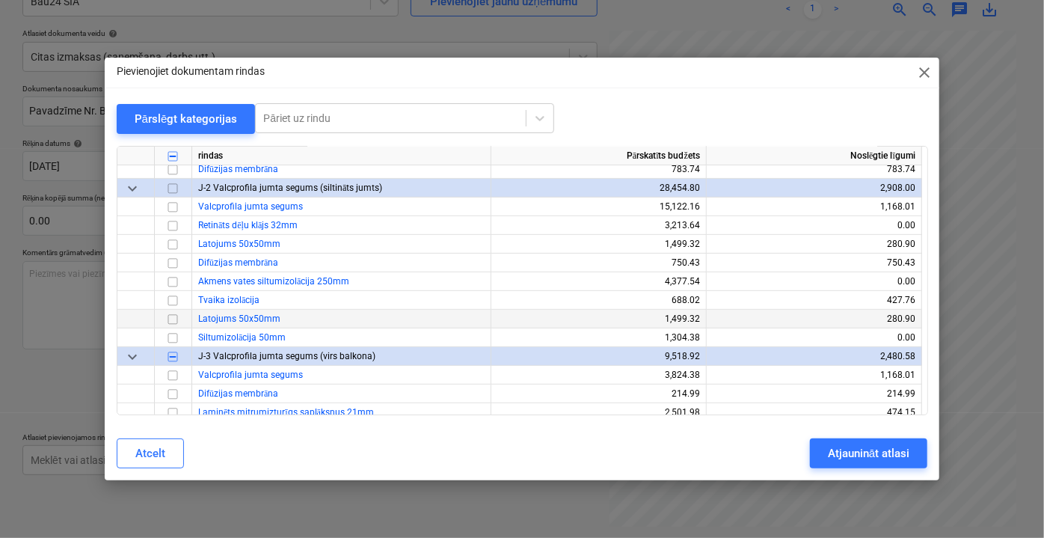
click at [171, 318] on input "checkbox" at bounding box center [173, 319] width 18 height 18
click at [173, 248] on input "checkbox" at bounding box center [173, 244] width 18 height 18
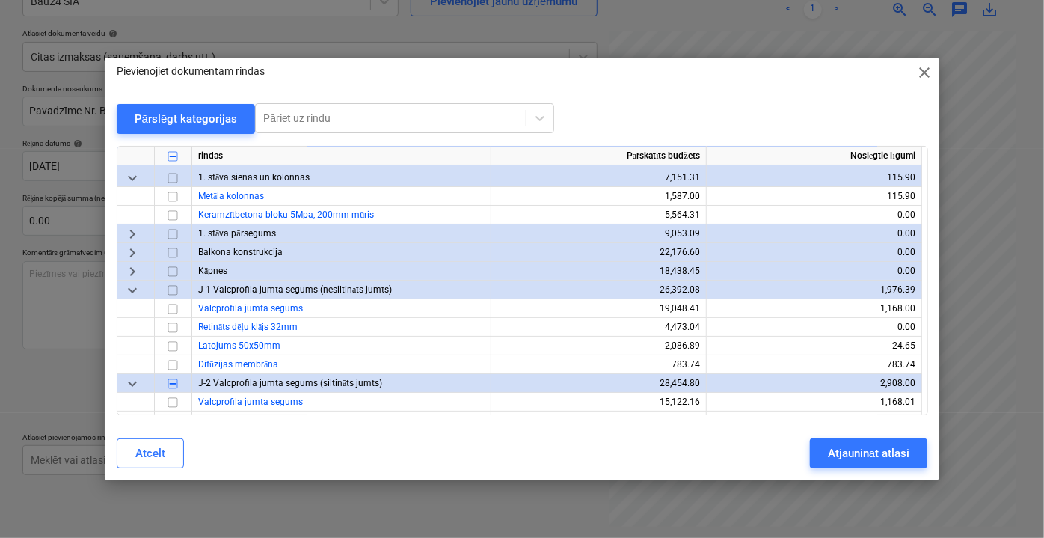
scroll to position [82, 0]
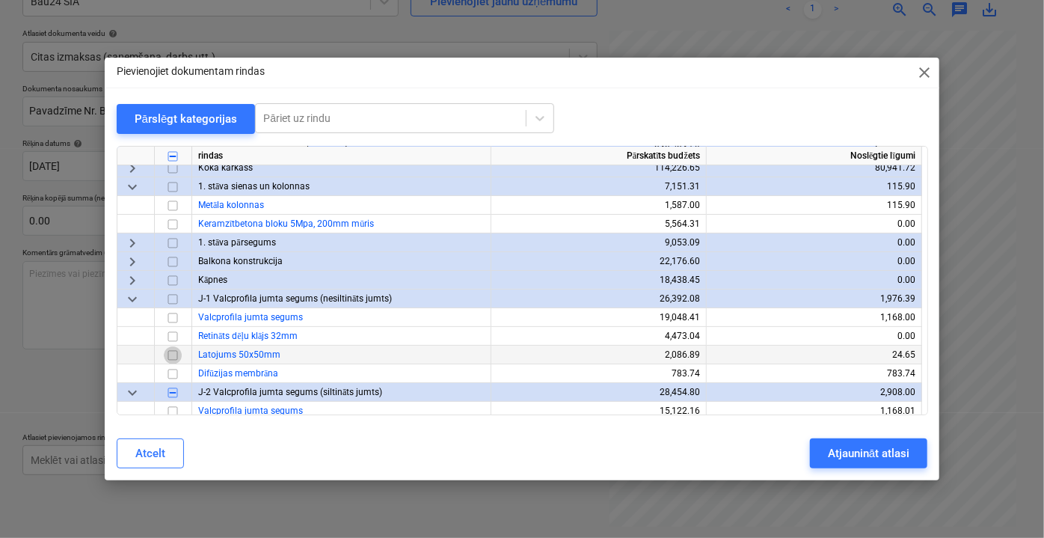
click at [172, 351] on input "checkbox" at bounding box center [173, 355] width 18 height 18
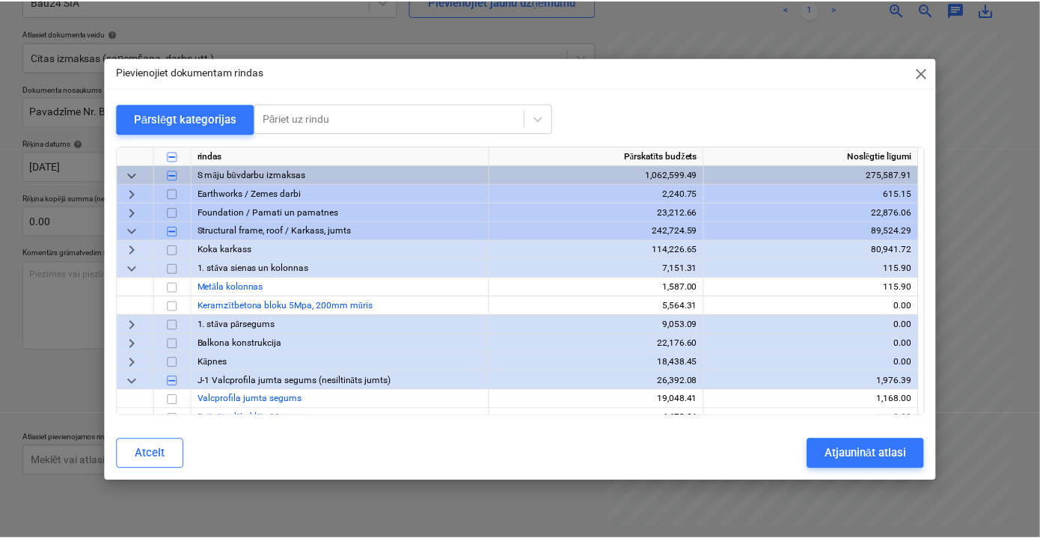
scroll to position [0, 0]
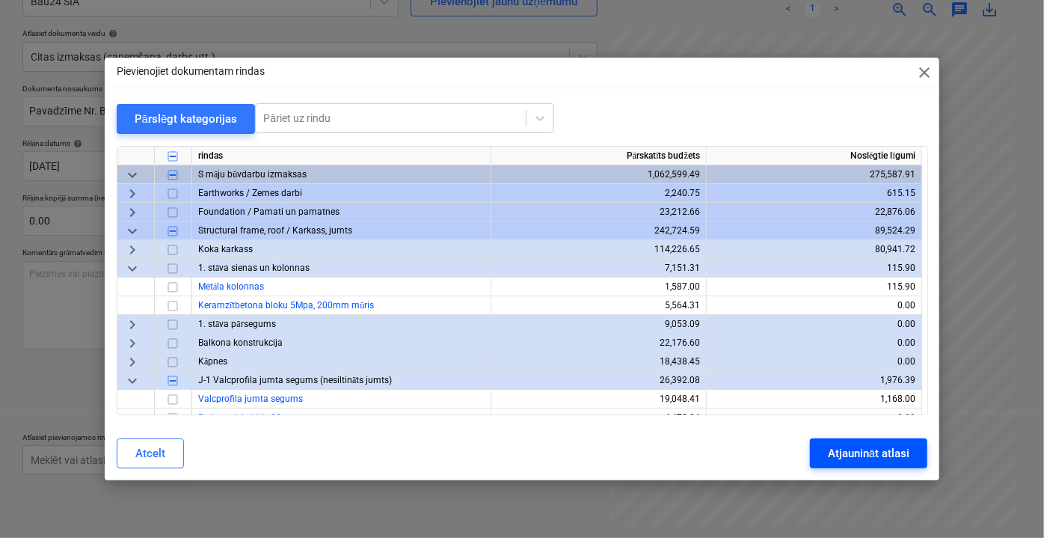
click at [901, 459] on div "Atjaunināt atlasi" at bounding box center [869, 452] width 82 height 19
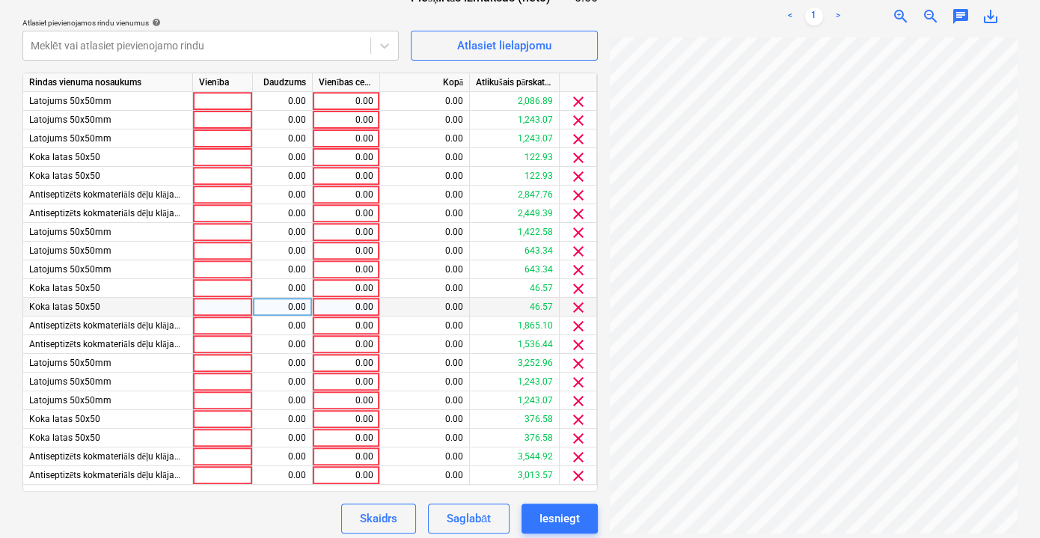
scroll to position [570, 0]
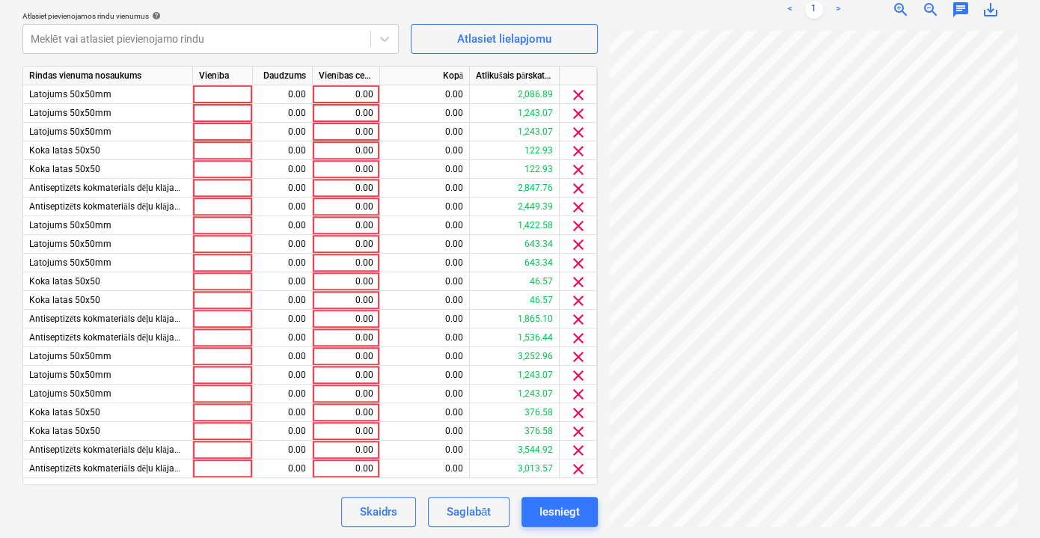
drag, startPoint x: 718, startPoint y: 526, endPoint x: 754, endPoint y: 526, distance: 35.9
click at [754, 526] on div "doc07989720250...pdf clear add sort < 1 > zoom_in zoom_out chat 0 save_alt" at bounding box center [814, 19] width 420 height 1028
click at [357, 96] on div "0.00" at bounding box center [346, 94] width 55 height 19
type input "113.86"
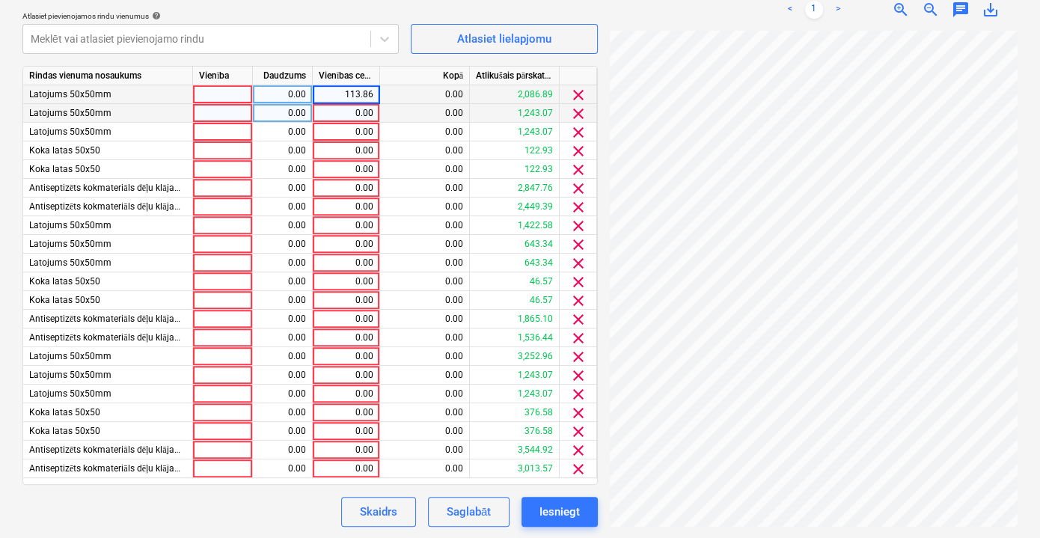
click at [358, 121] on div "0.00" at bounding box center [346, 113] width 55 height 19
click at [366, 92] on div "113.86" at bounding box center [346, 94] width 55 height 19
click at [347, 116] on div "0.00" at bounding box center [346, 113] width 55 height 19
type input "113.86"
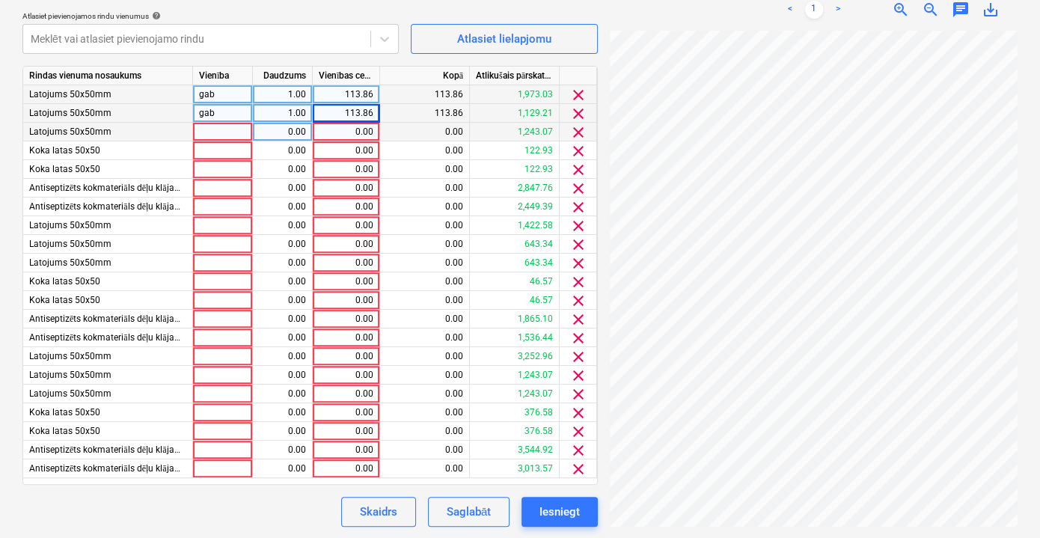
click at [350, 129] on div "0.00" at bounding box center [346, 132] width 55 height 19
type input "113.86"
click at [357, 148] on div "0.00" at bounding box center [346, 150] width 55 height 19
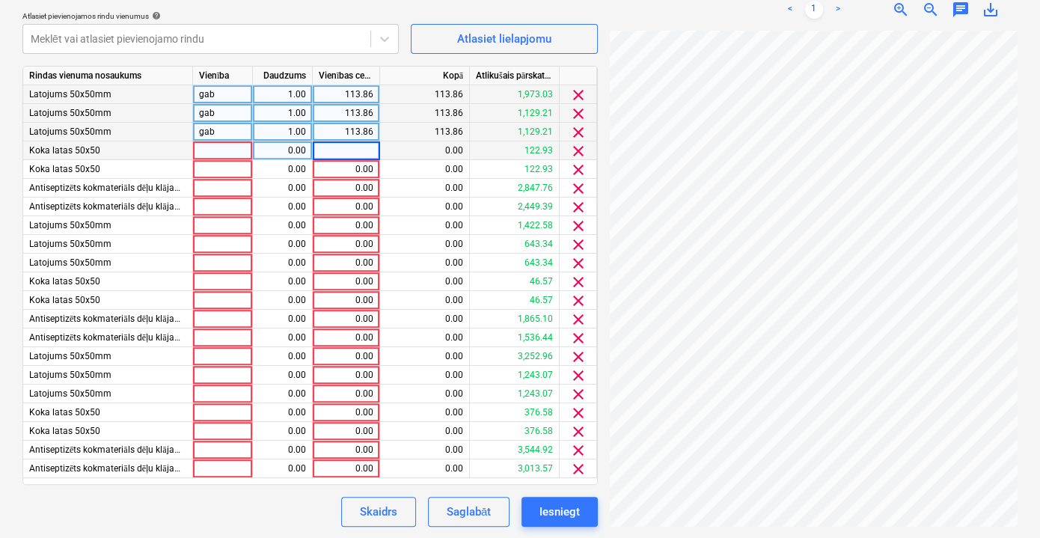
type input "113.86"
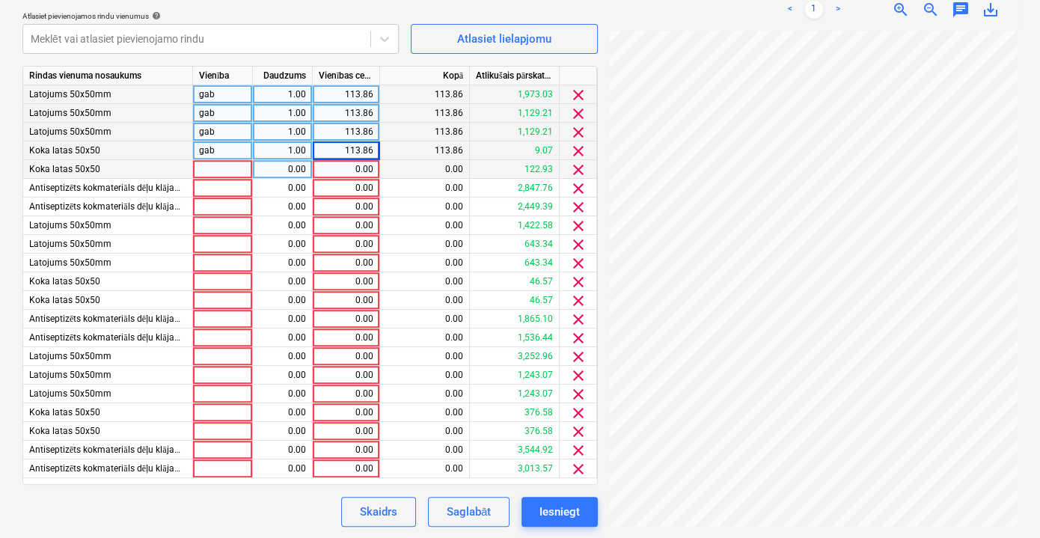
click at [359, 165] on div "0.00" at bounding box center [346, 169] width 55 height 19
click at [368, 188] on div "0.00" at bounding box center [346, 188] width 55 height 19
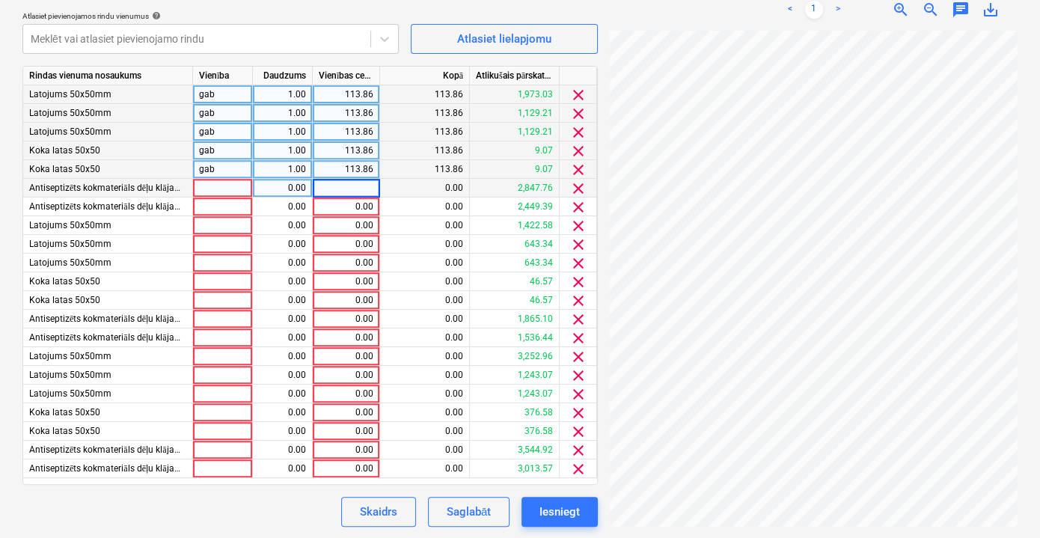
type input "113.86"
click at [366, 203] on div "0.00" at bounding box center [346, 206] width 55 height 19
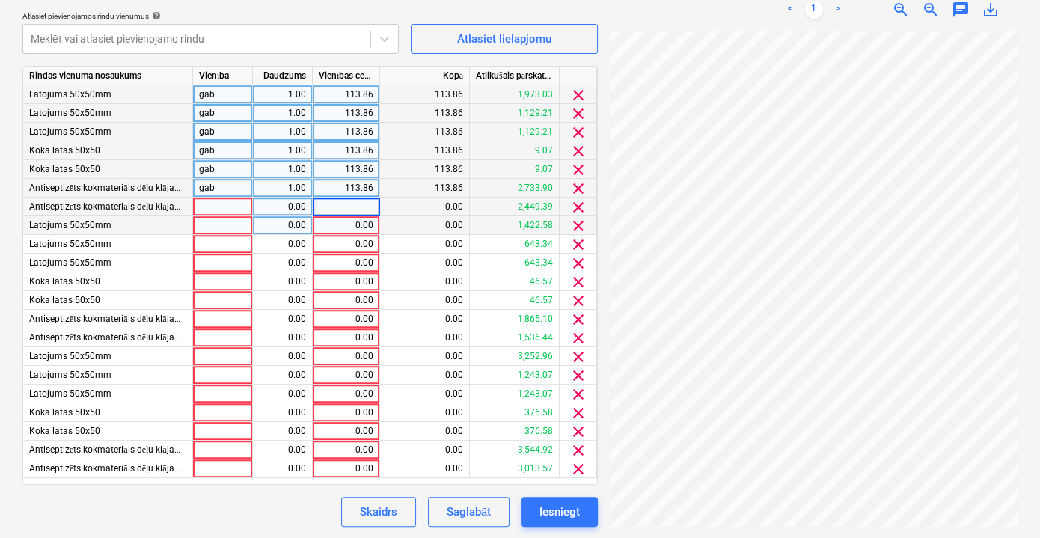
type input "113.86"
click at [365, 227] on div "0.00" at bounding box center [346, 225] width 55 height 19
type input "113.86"
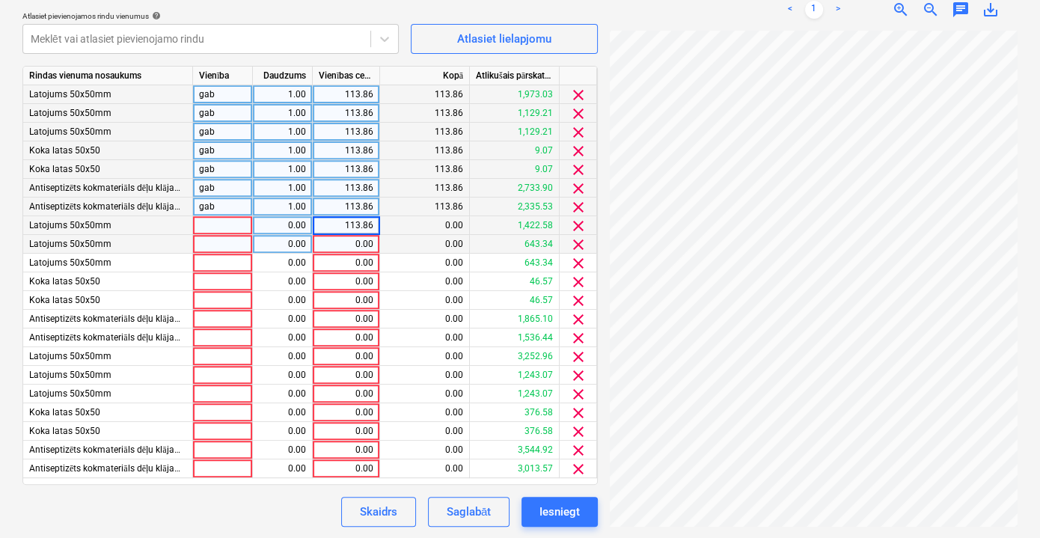
click at [360, 244] on div "0.00" at bounding box center [346, 244] width 55 height 19
type input "113.86"
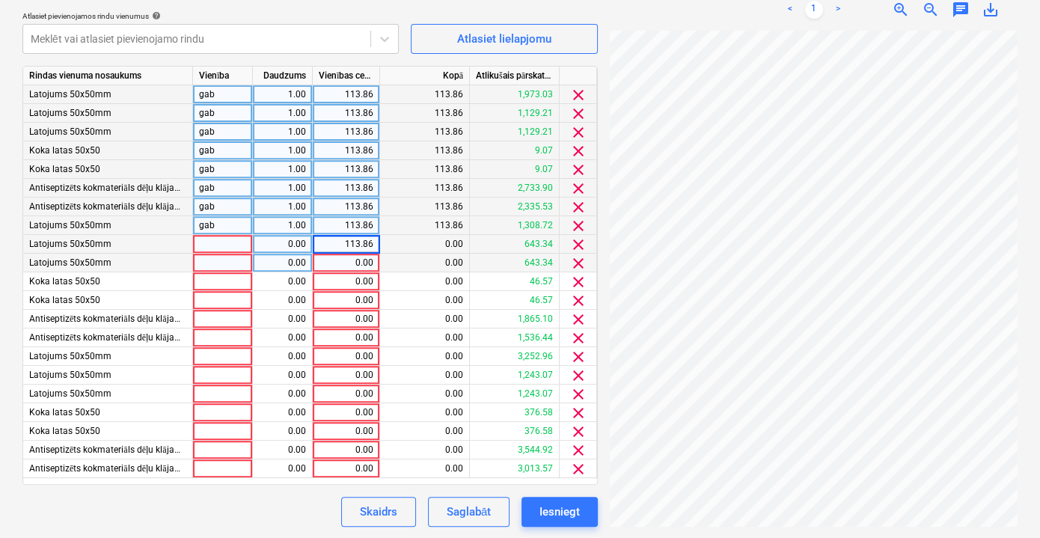
click at [370, 262] on div "0.00" at bounding box center [346, 263] width 55 height 19
type input "113.86"
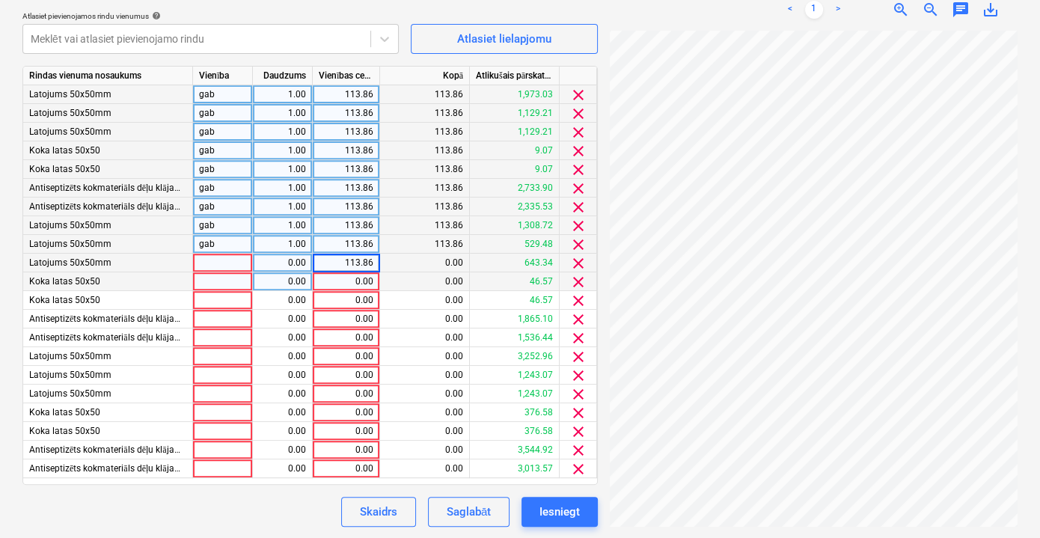
click at [365, 283] on div "0.00" at bounding box center [346, 281] width 55 height 19
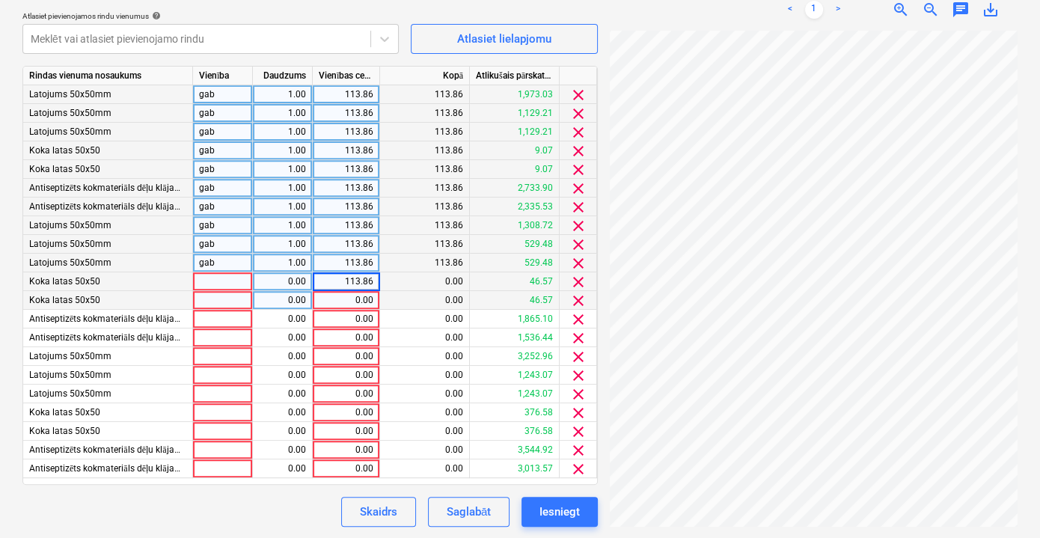
click at [360, 304] on div "0.00" at bounding box center [346, 300] width 55 height 19
type input "113.86"
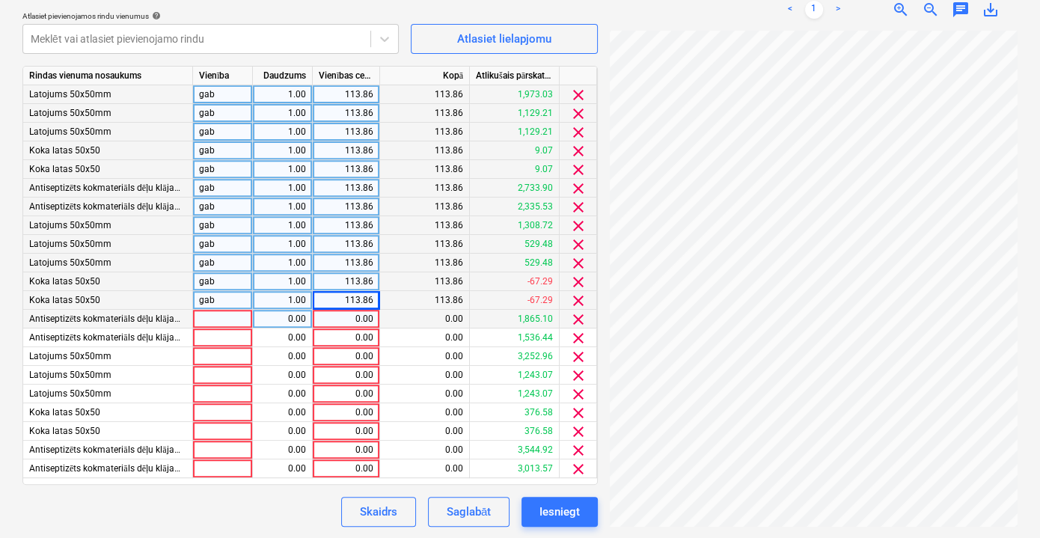
click at [357, 320] on div "0.00" at bounding box center [346, 319] width 55 height 19
click at [360, 339] on div "0.00" at bounding box center [346, 337] width 55 height 19
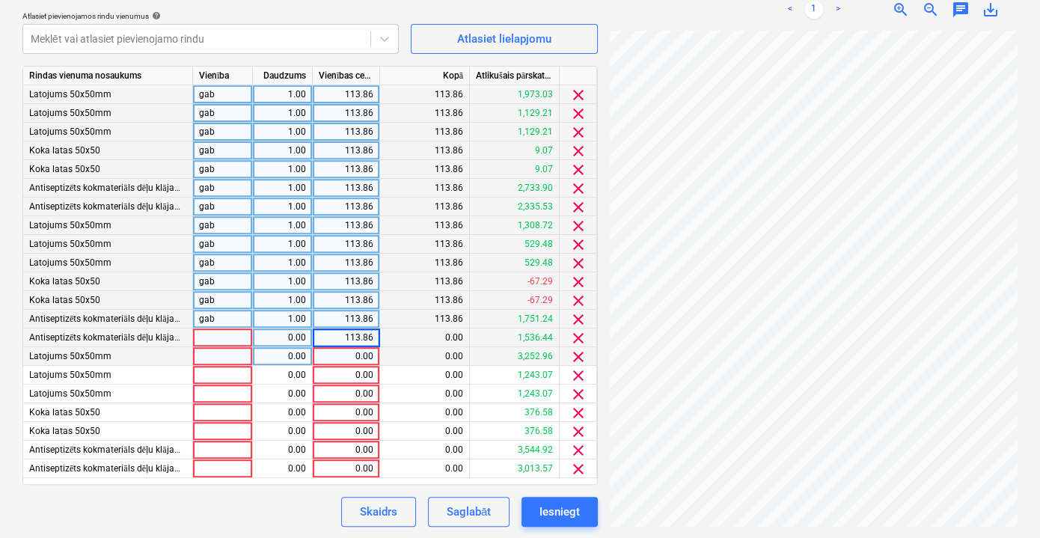
click at [360, 354] on div "0.00" at bounding box center [346, 356] width 55 height 19
click at [363, 379] on div "0.00" at bounding box center [346, 375] width 55 height 19
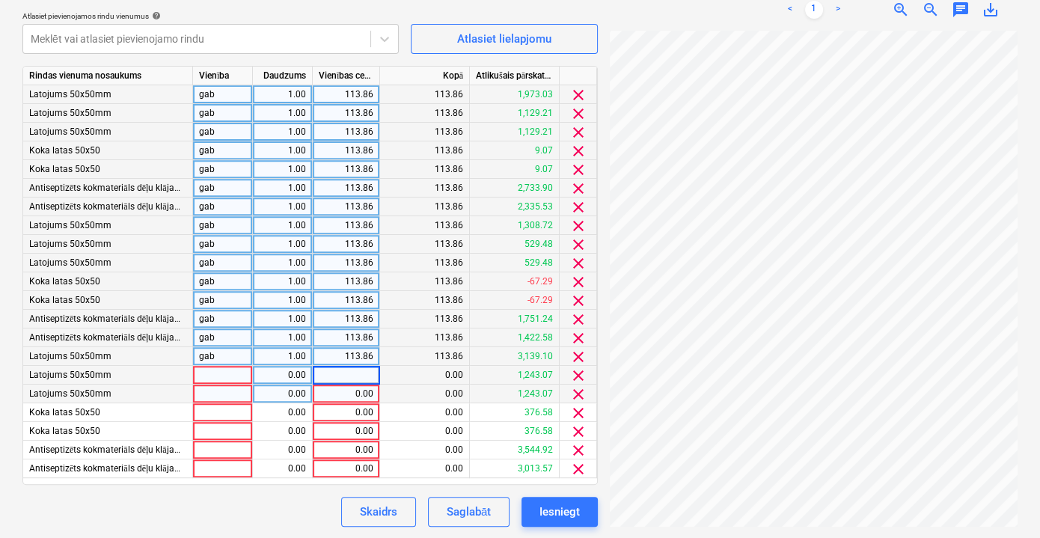
type input "113.86"
click at [366, 396] on div "0.00" at bounding box center [346, 393] width 55 height 19
type input "113.86"
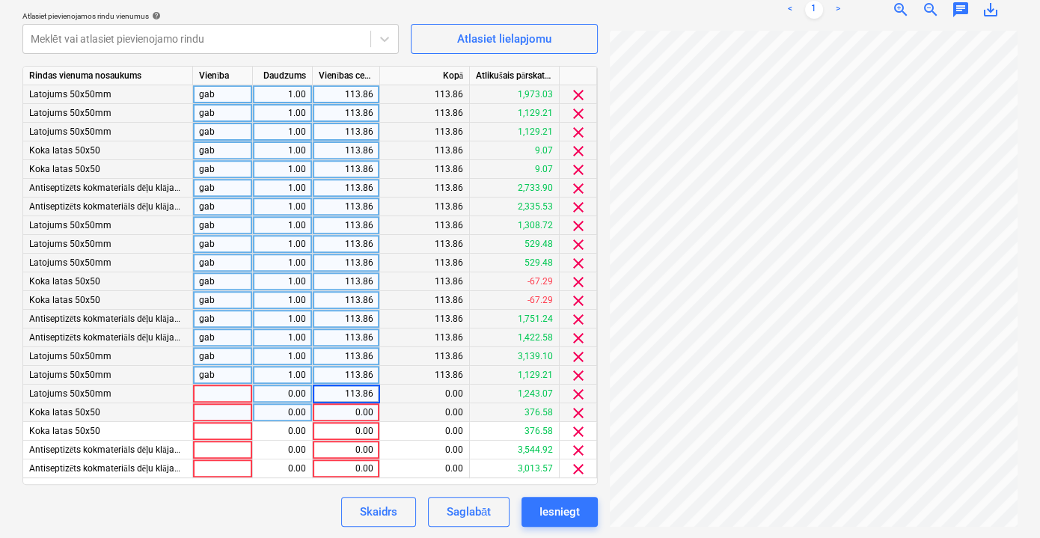
click at [355, 412] on div "0.00" at bounding box center [346, 412] width 55 height 19
type input "113.86"
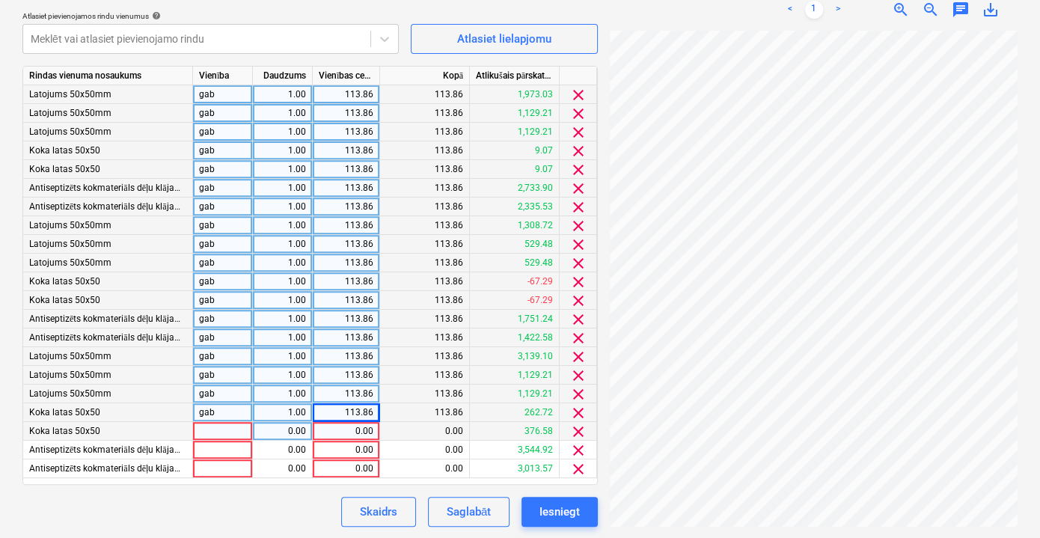
click at [357, 431] on div "0.00" at bounding box center [346, 431] width 55 height 19
click at [360, 451] on div "0.00" at bounding box center [346, 449] width 55 height 19
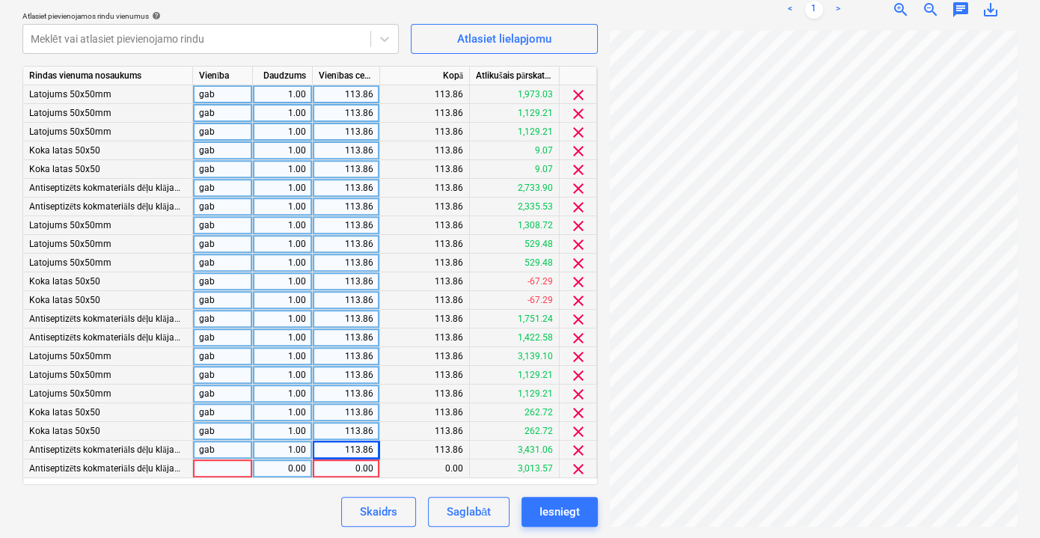
click at [363, 463] on div "0.00" at bounding box center [346, 468] width 55 height 19
click at [298, 507] on div "Skaidrs Saglabāt Iesniegt" at bounding box center [309, 512] width 575 height 30
click at [461, 277] on div "113.86" at bounding box center [425, 281] width 90 height 19
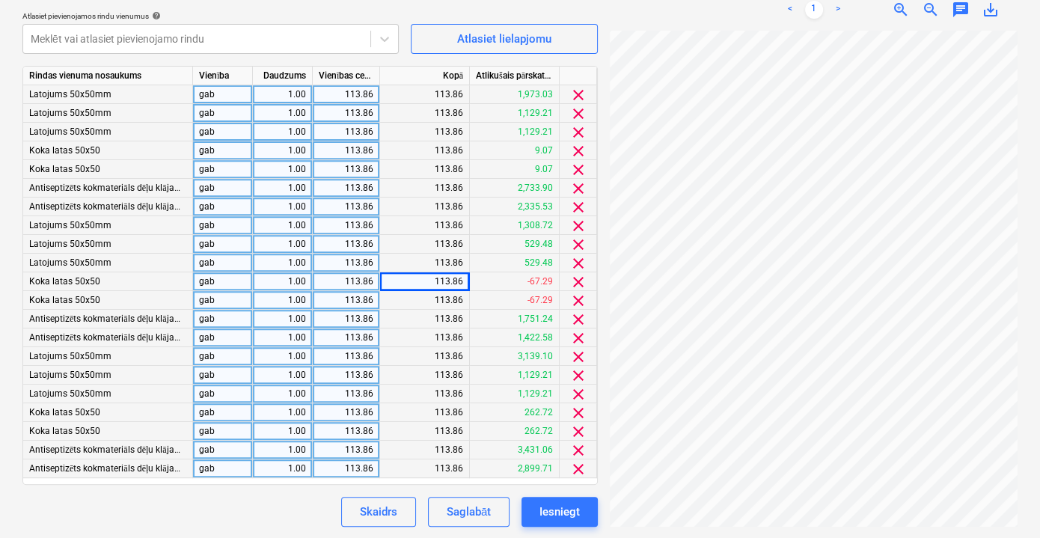
click at [369, 279] on div "113.86" at bounding box center [346, 281] width 55 height 19
type input "46.57"
click at [346, 296] on div "113.86" at bounding box center [346, 300] width 55 height 19
type input "5"
type input "46.57"
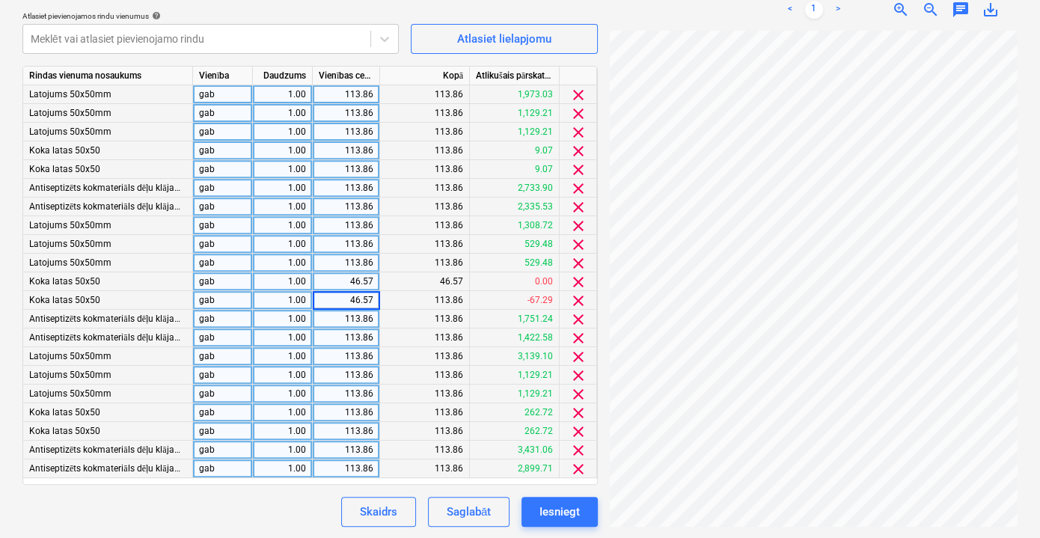
click at [258, 526] on div "Izveidot jaunu dokumentu Izvēlieties uzņēmumu Bau24 SIA Pievienojiet jaunu uzņē…" at bounding box center [309, 19] width 587 height 1028
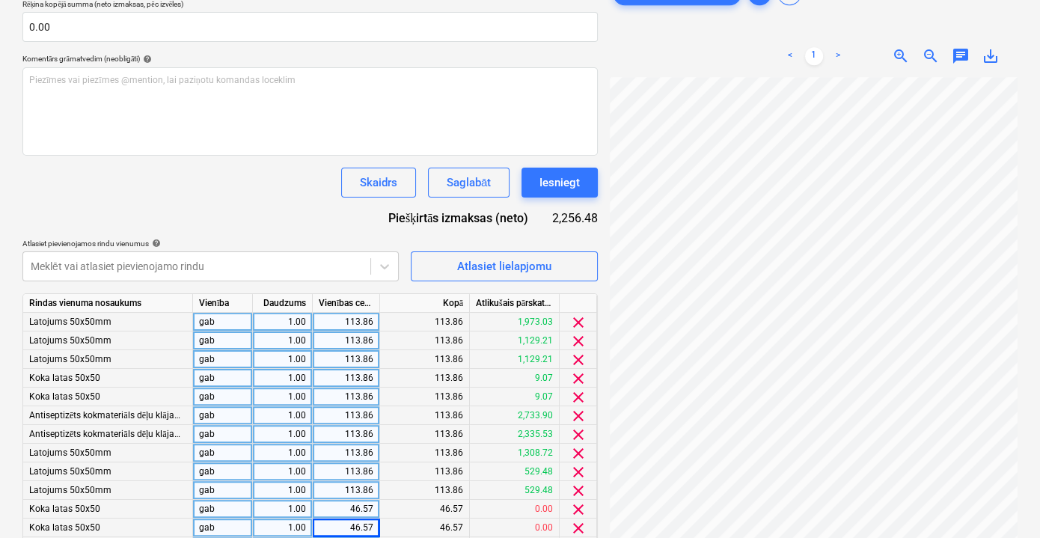
scroll to position [366, 0]
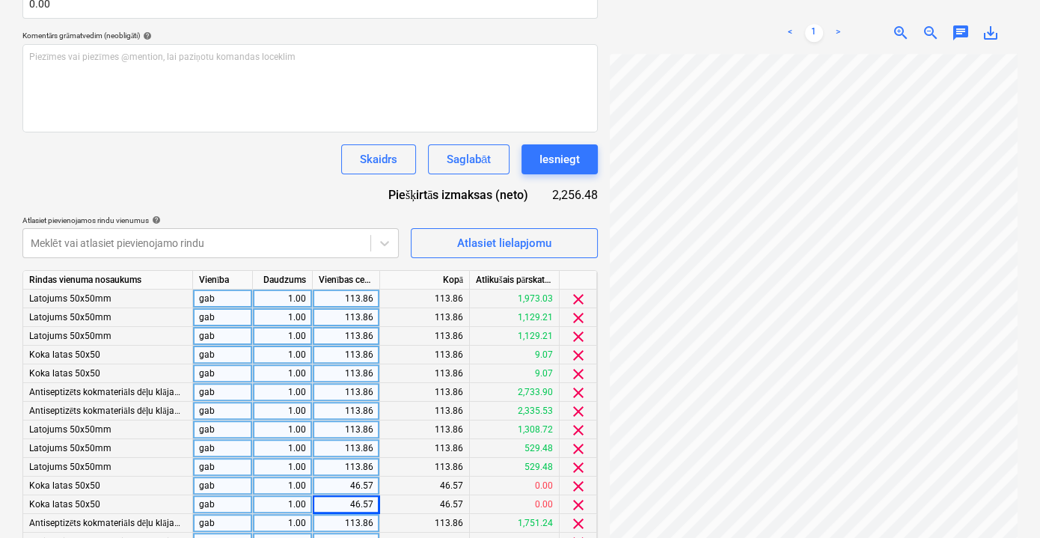
click at [364, 385] on div "113.86" at bounding box center [346, 392] width 55 height 19
type input "248.34"
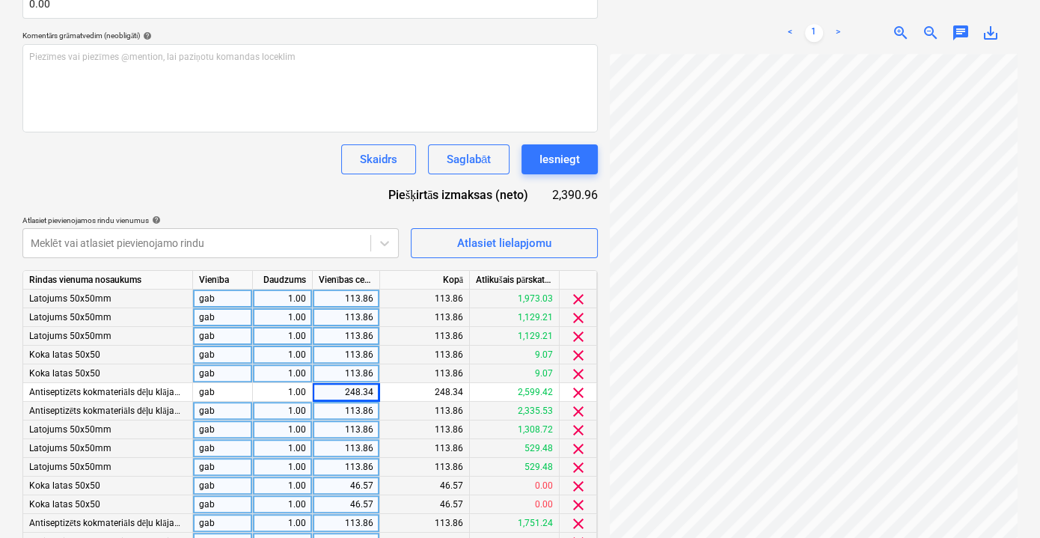
click at [343, 199] on div "Dokumenta nosaukums help Pavadzīme Nr. BAU 127733 Rēķina numurs (neobligāti) he…" at bounding box center [309, 299] width 575 height 864
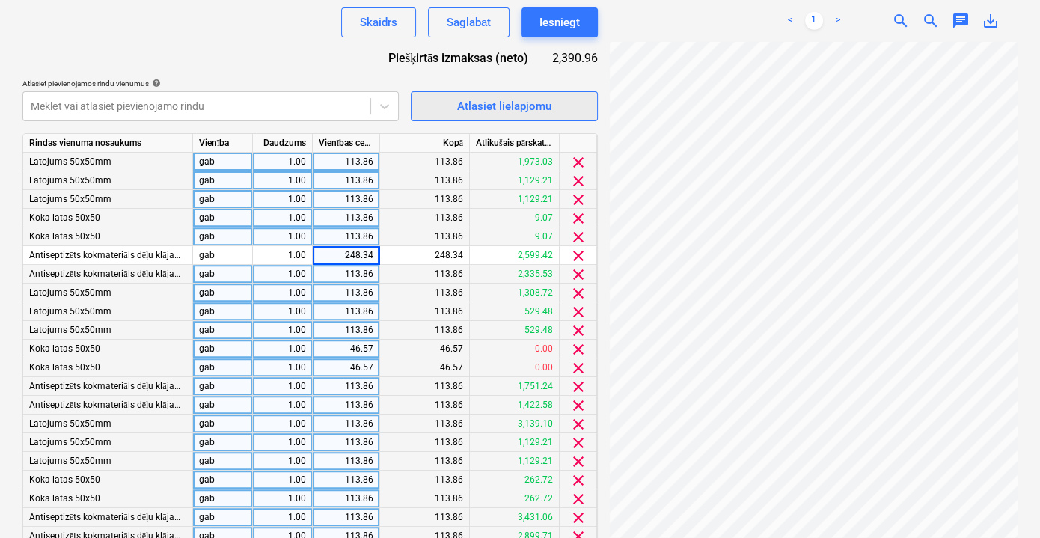
scroll to position [570, 0]
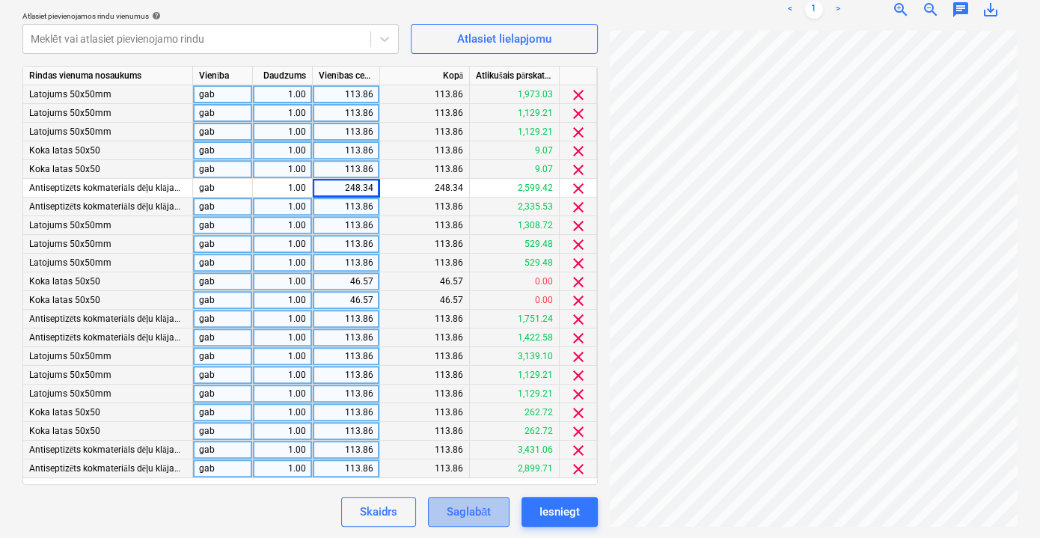
click at [490, 514] on div "Saglabāt" at bounding box center [468, 511] width 44 height 19
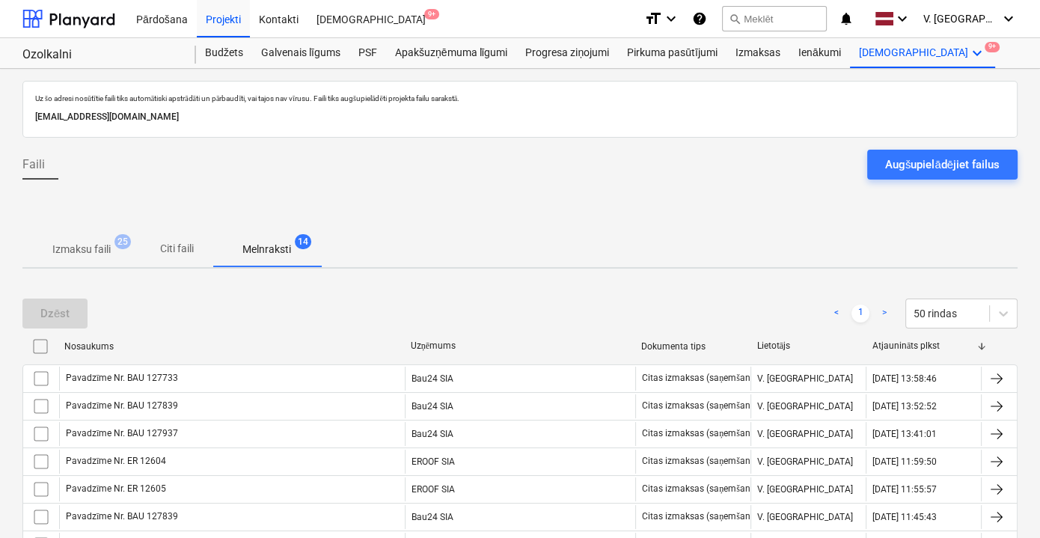
click at [921, 169] on div "Augšupielādējiet failus" at bounding box center [942, 164] width 114 height 19
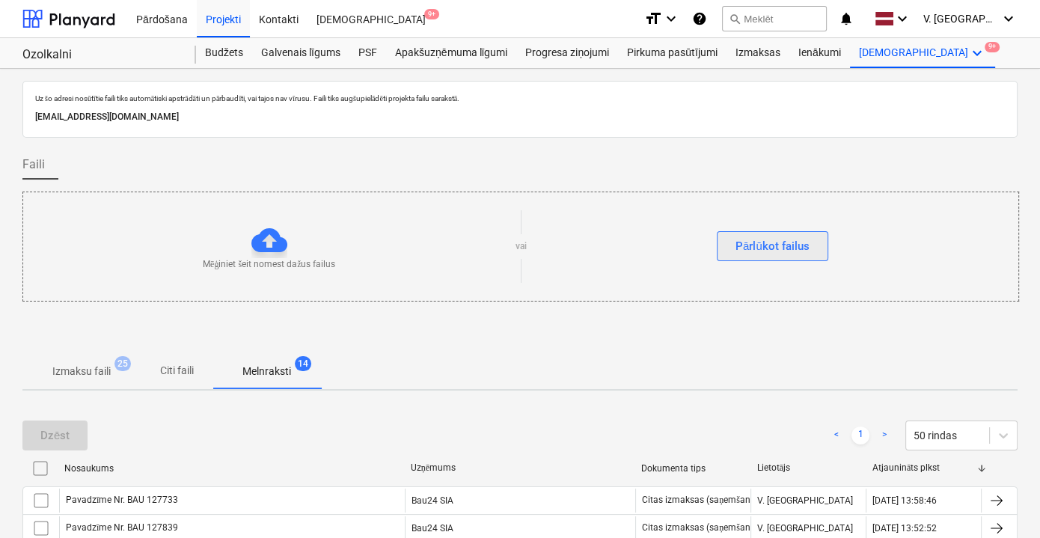
click at [785, 248] on div "Pārlūkot failus" at bounding box center [772, 245] width 74 height 19
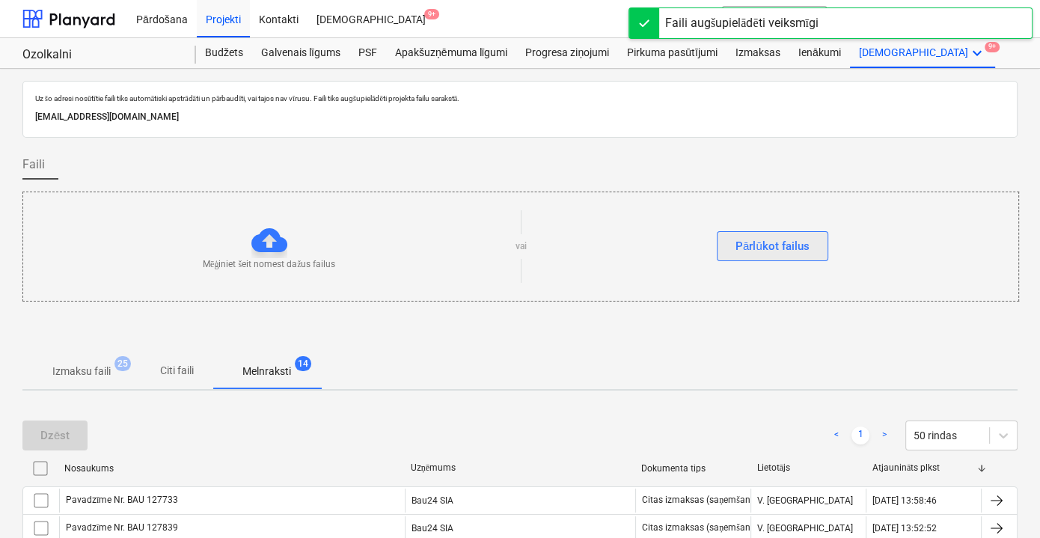
click at [784, 247] on div "Pārlūkot failus" at bounding box center [772, 245] width 74 height 19
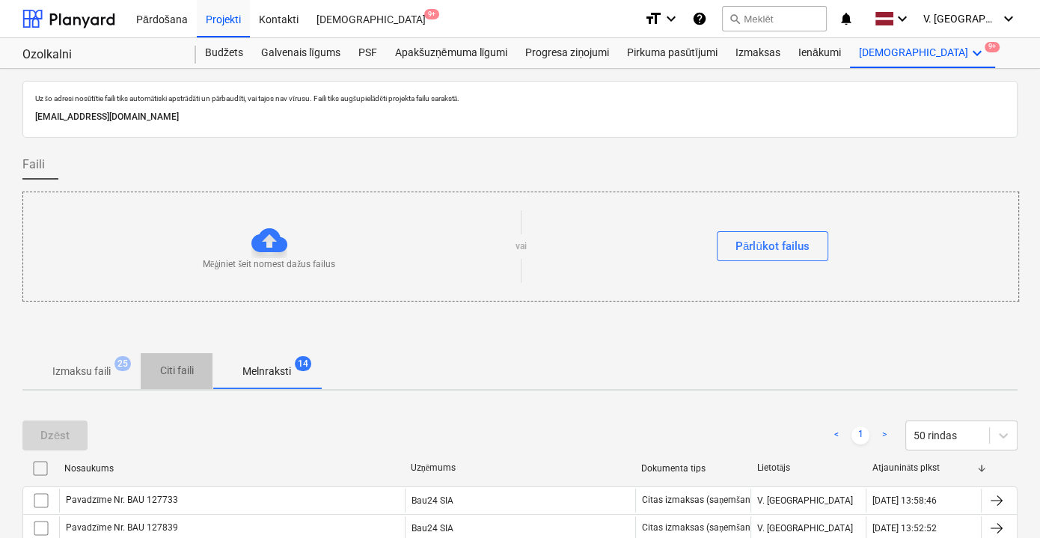
click at [193, 382] on button "Citi faili" at bounding box center [177, 371] width 72 height 36
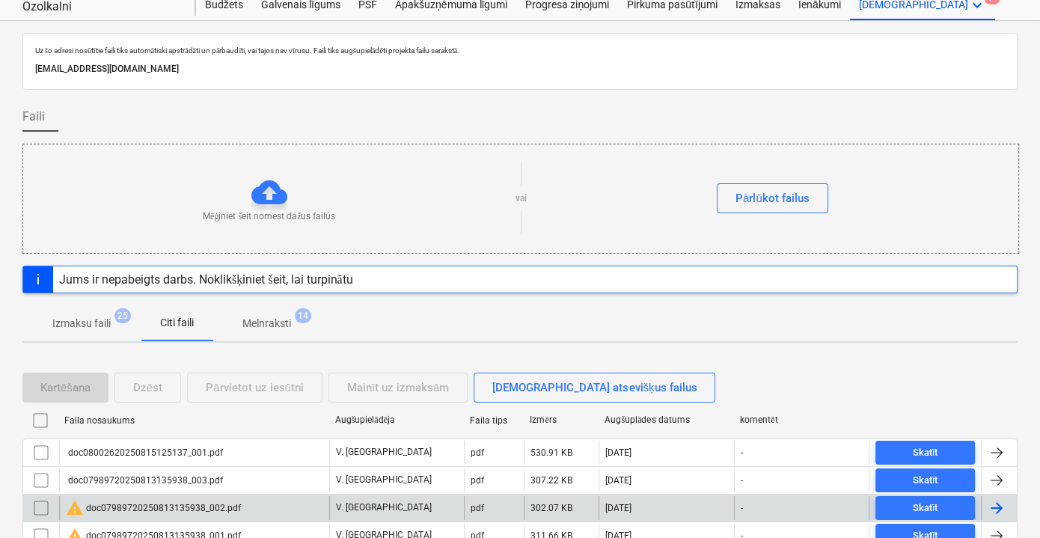
scroll to position [135, 0]
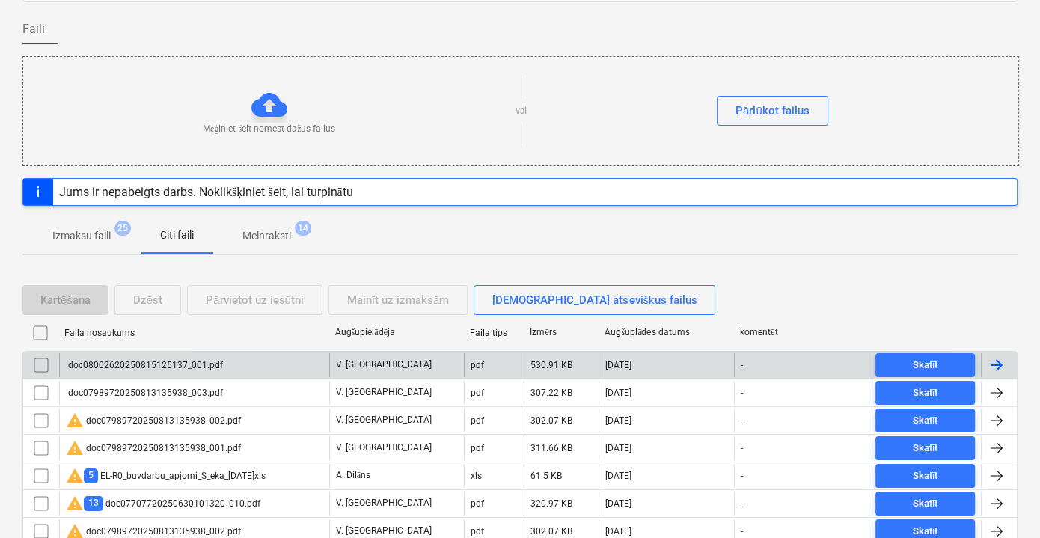
click at [257, 369] on div "doc08002620250815125137_001.pdf" at bounding box center [194, 365] width 270 height 24
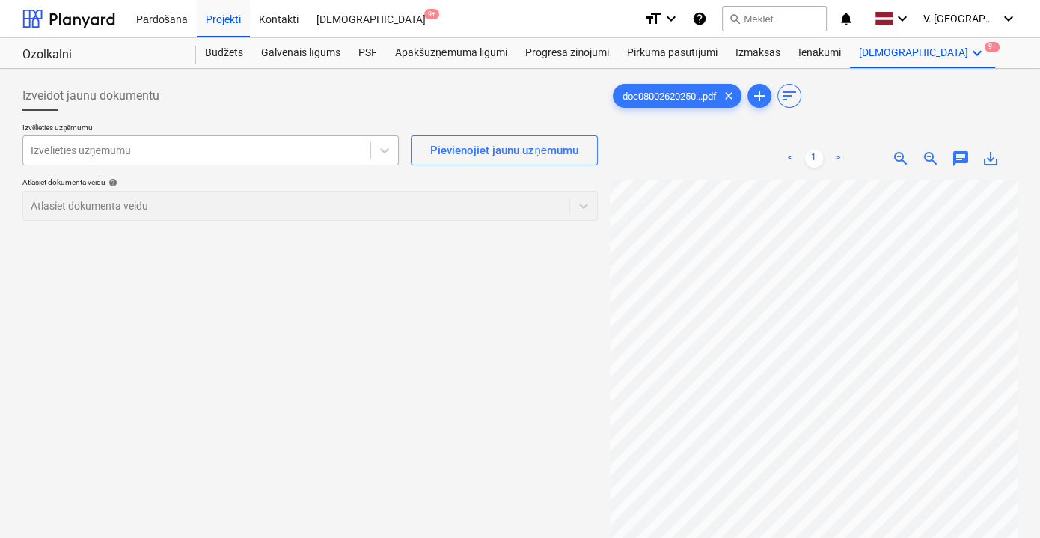
click at [193, 154] on div at bounding box center [197, 150] width 332 height 15
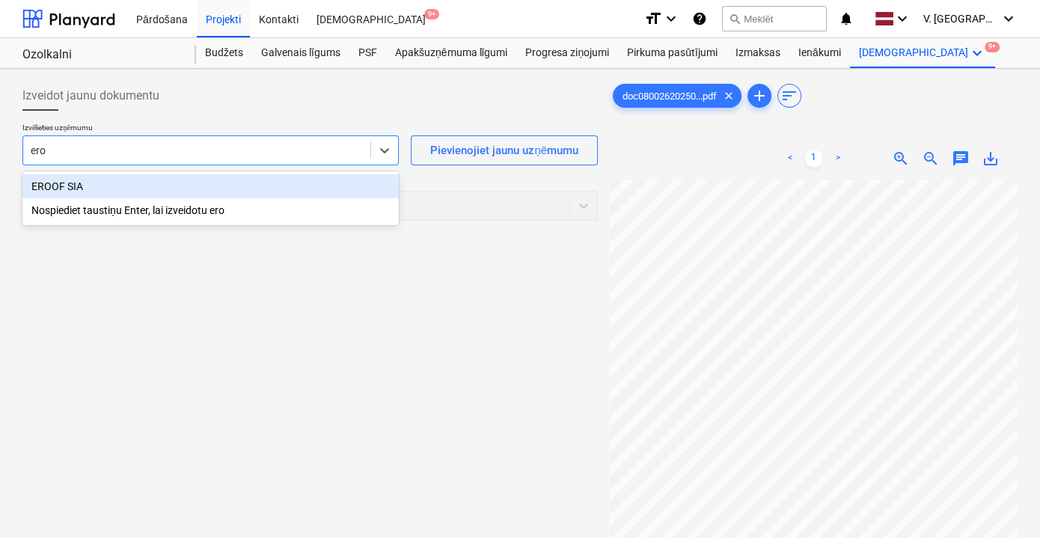
type input "eroo"
click at [179, 182] on div "EROOF SIA" at bounding box center [210, 186] width 376 height 24
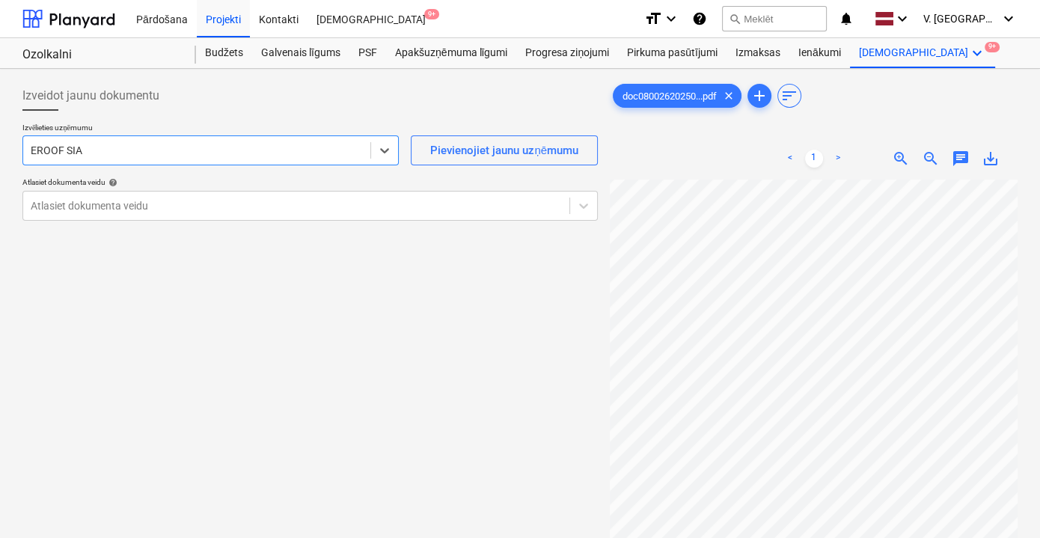
scroll to position [144, 0]
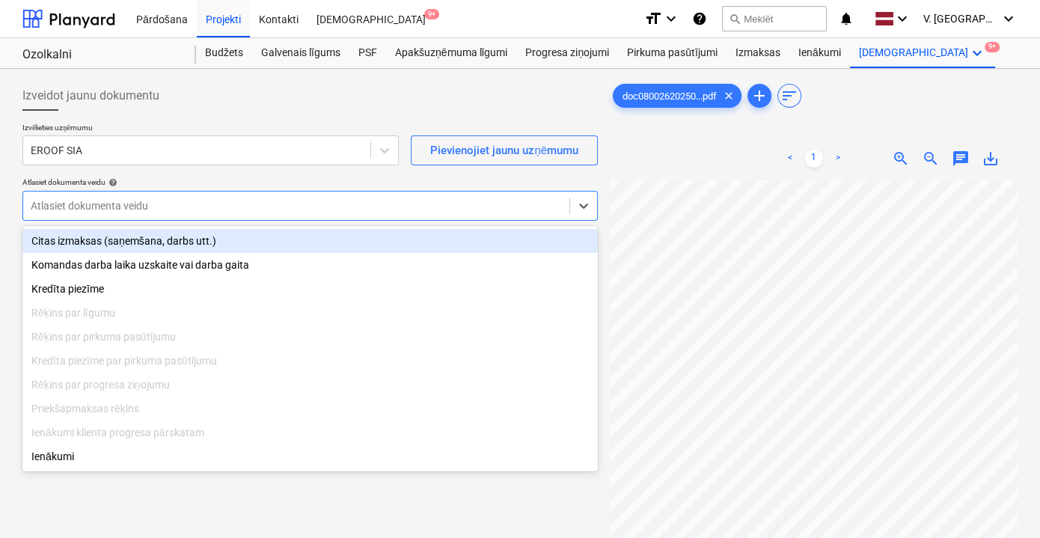
click at [172, 215] on div "Atlasiet dokumenta veidu" at bounding box center [309, 206] width 575 height 30
click at [159, 242] on div "Citas izmaksas (saņemšana, darbs utt.)" at bounding box center [309, 241] width 575 height 24
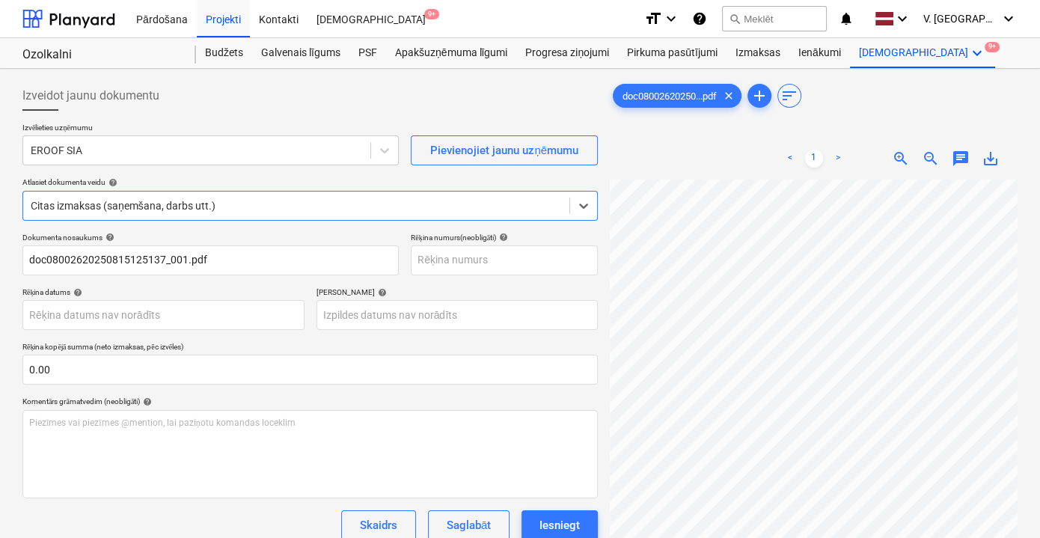
scroll to position [149, 0]
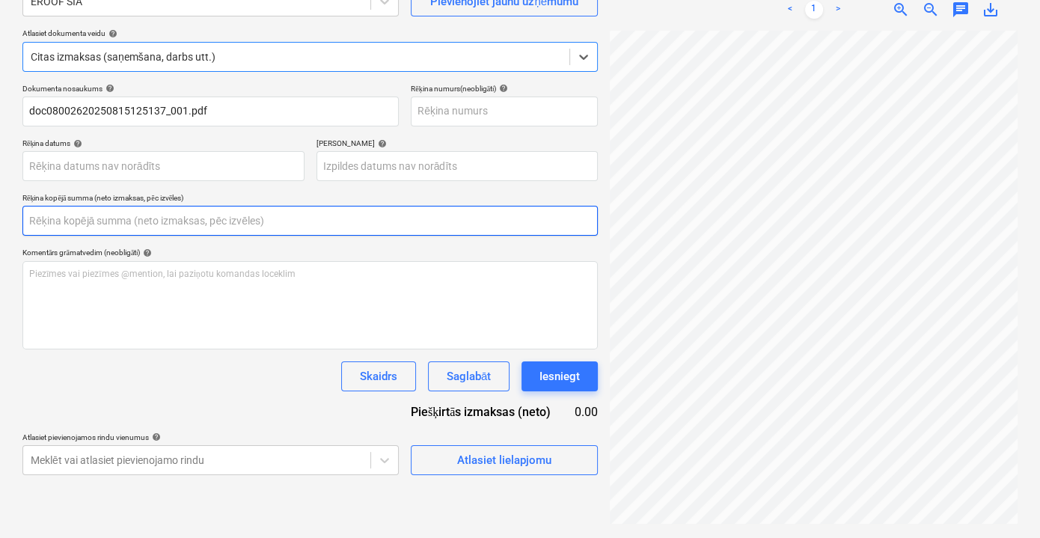
click at [101, 225] on input "text" at bounding box center [309, 221] width 575 height 30
paste input "2 978.32"
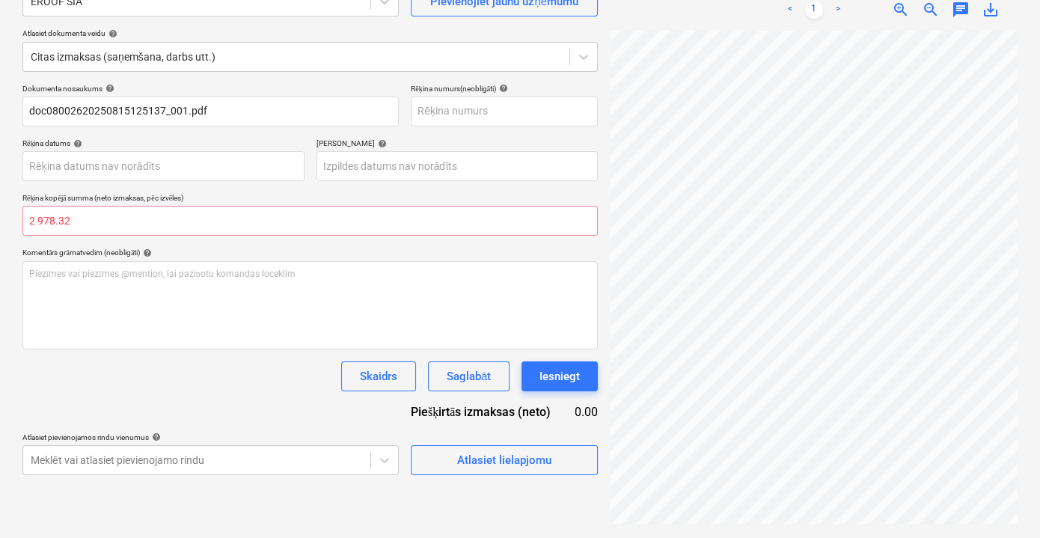
type input "0.00"
click at [153, 402] on div "Dokumenta nosaukums help doc08002620250815125137_001.pdf Rēķina numurs (neoblig…" at bounding box center [309, 279] width 575 height 391
click at [145, 218] on input "text" at bounding box center [309, 221] width 575 height 30
paste input "2 978.32"
click at [60, 219] on input "2 978.32" at bounding box center [309, 221] width 575 height 30
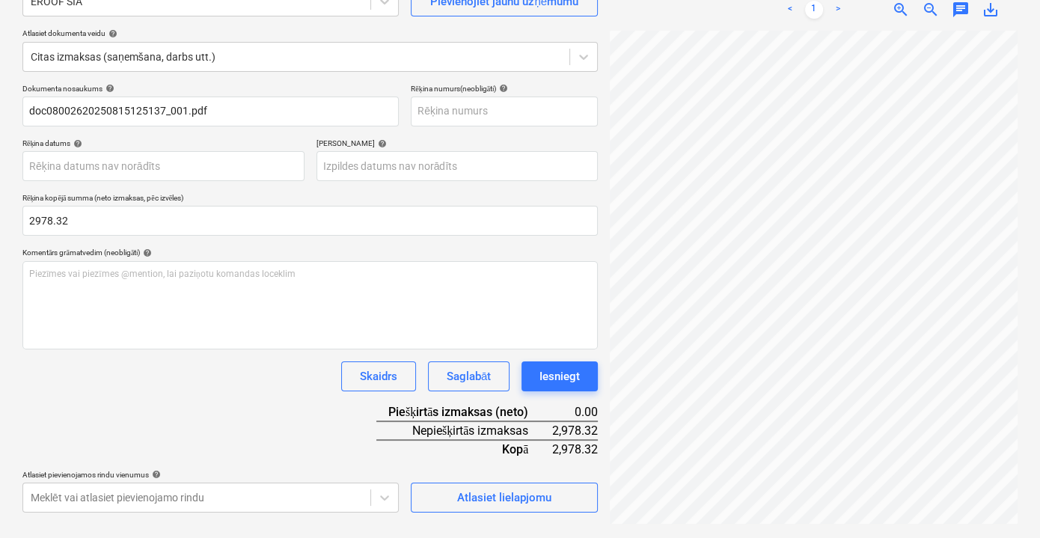
type input "2,978.32"
click at [214, 419] on div "Dokumenta nosaukums help doc08002620250815125137_001.pdf Rēķina numurs (neoblig…" at bounding box center [309, 298] width 575 height 429
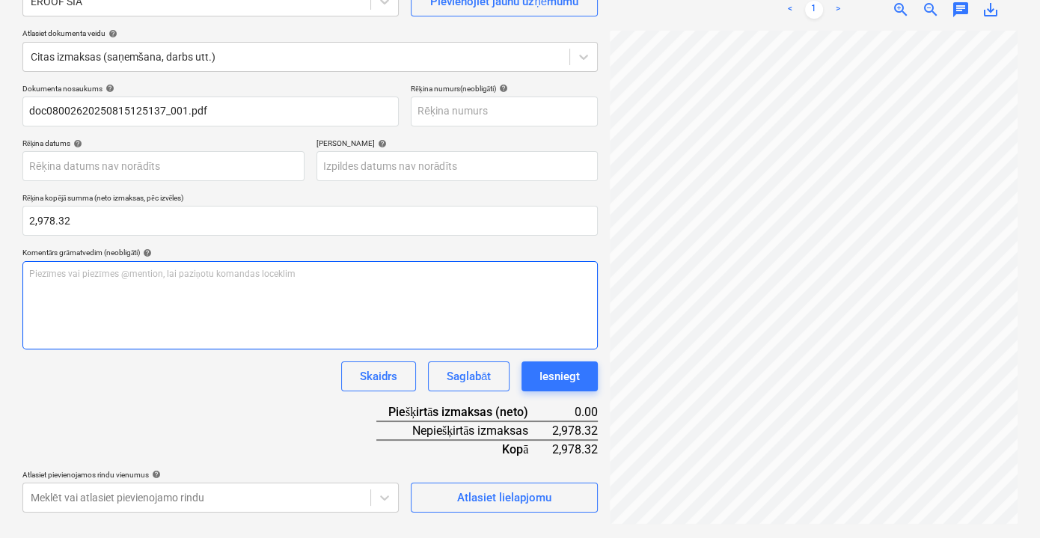
click at [133, 292] on div "Piezīmes vai piezīmes @mention, lai paziņotu komandas loceklim ﻿" at bounding box center [309, 305] width 575 height 88
paste div
click at [84, 268] on span "2 978.32 EUR (1 772.24 + 1 206.08) (BEZ PVN)" at bounding box center [123, 273] width 189 height 10
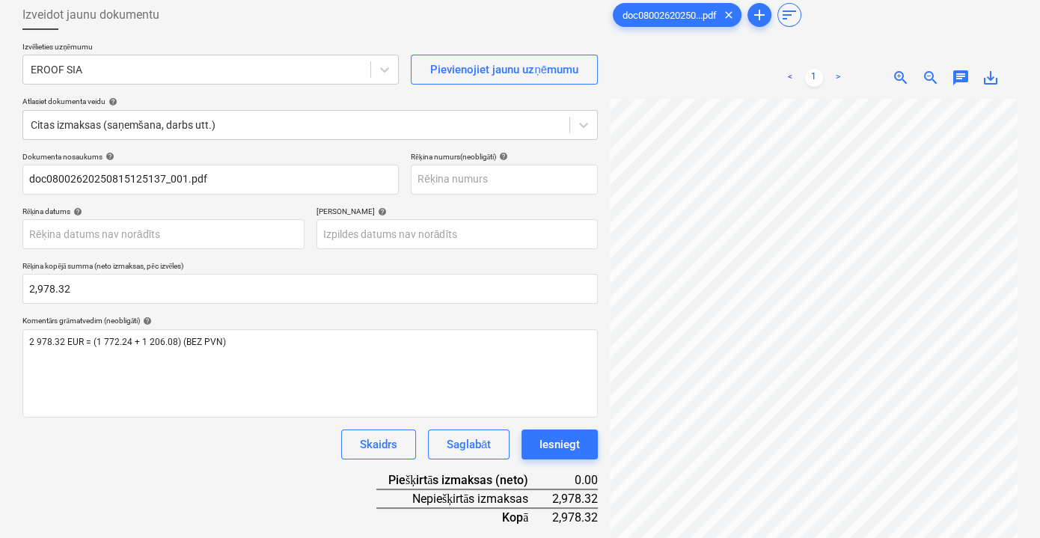
scroll to position [0, 0]
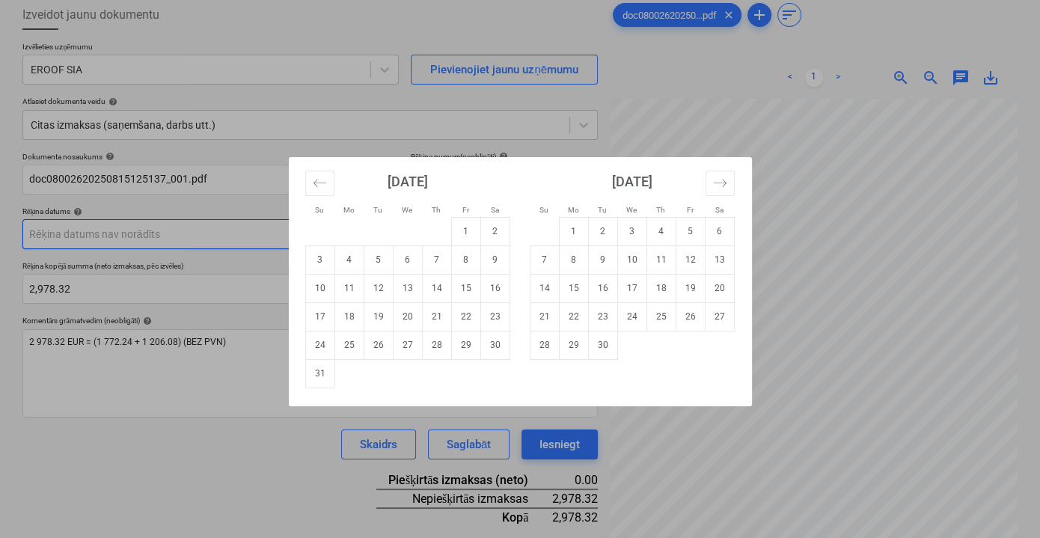
click at [186, 227] on body "Pārdošana Projekti Kontakti Iesūtne 9+ format_size keyboard_arrow_down help sea…" at bounding box center [520, 188] width 1040 height 538
click at [464, 283] on td "15" at bounding box center [465, 288] width 29 height 28
type input "[DATE]"
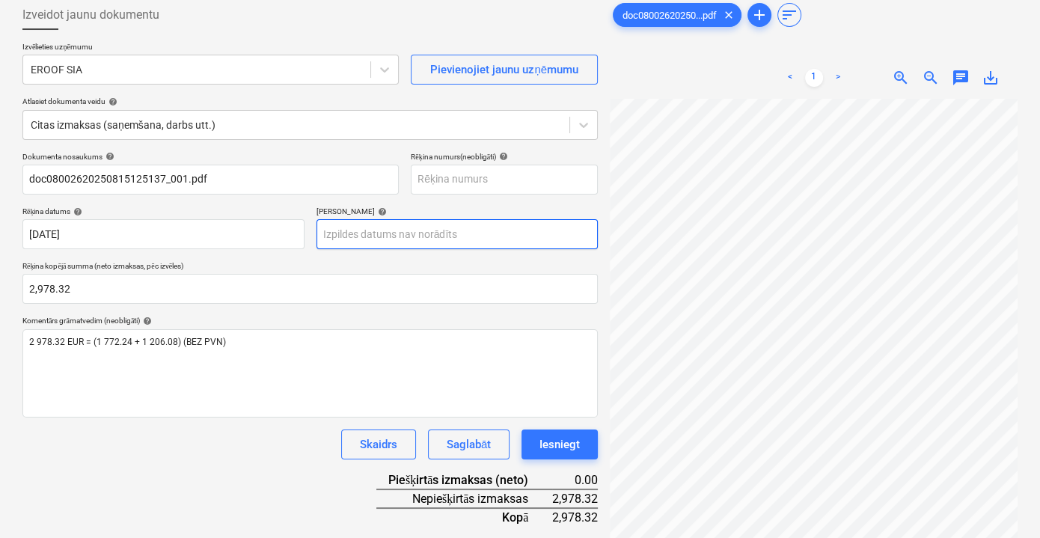
click at [476, 241] on body "Pārdošana Projekti Kontakti Iesūtne 9+ format_size keyboard_arrow_down help sea…" at bounding box center [520, 188] width 1040 height 538
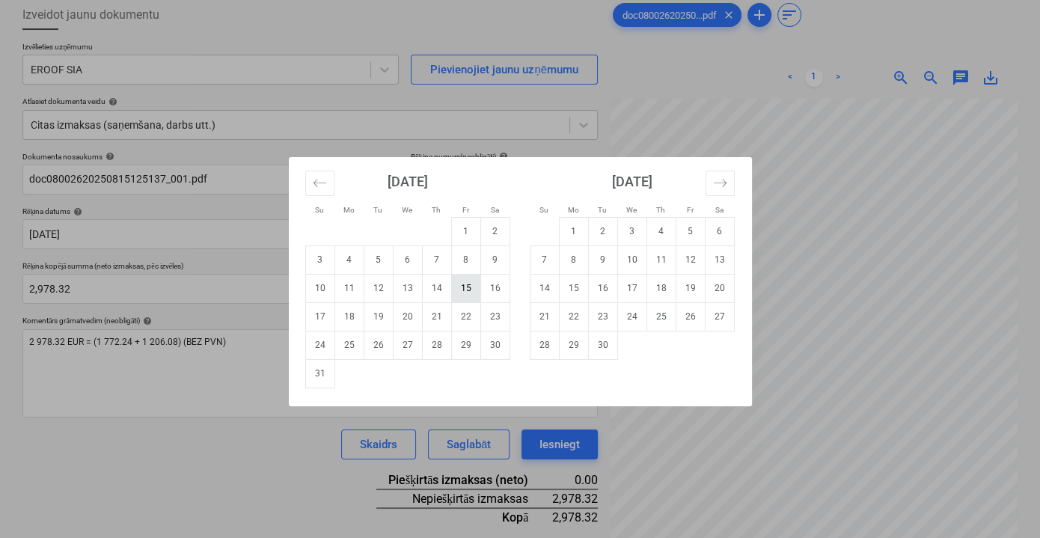
click at [470, 285] on td "15" at bounding box center [465, 288] width 29 height 28
type input "[DATE]"
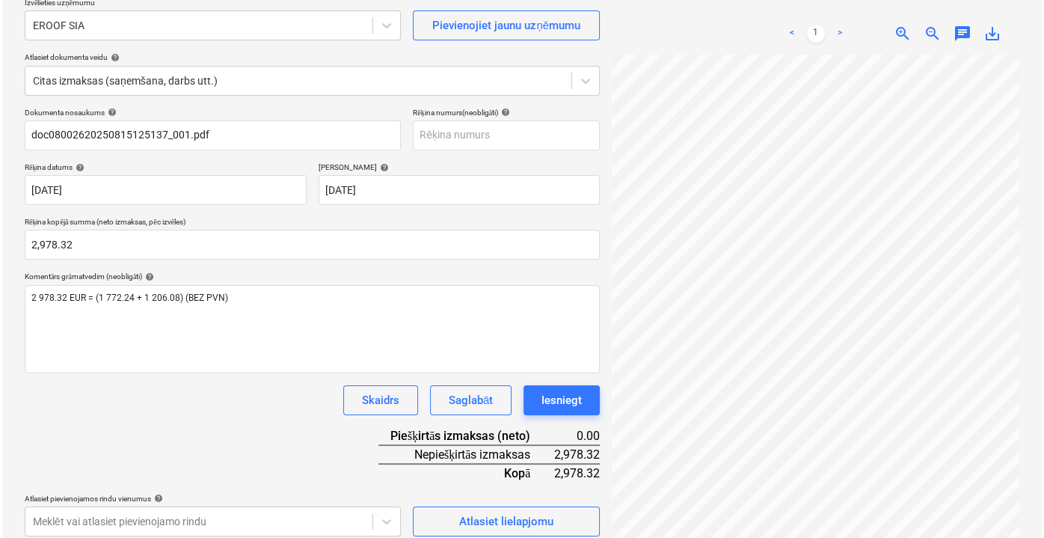
scroll to position [149, 0]
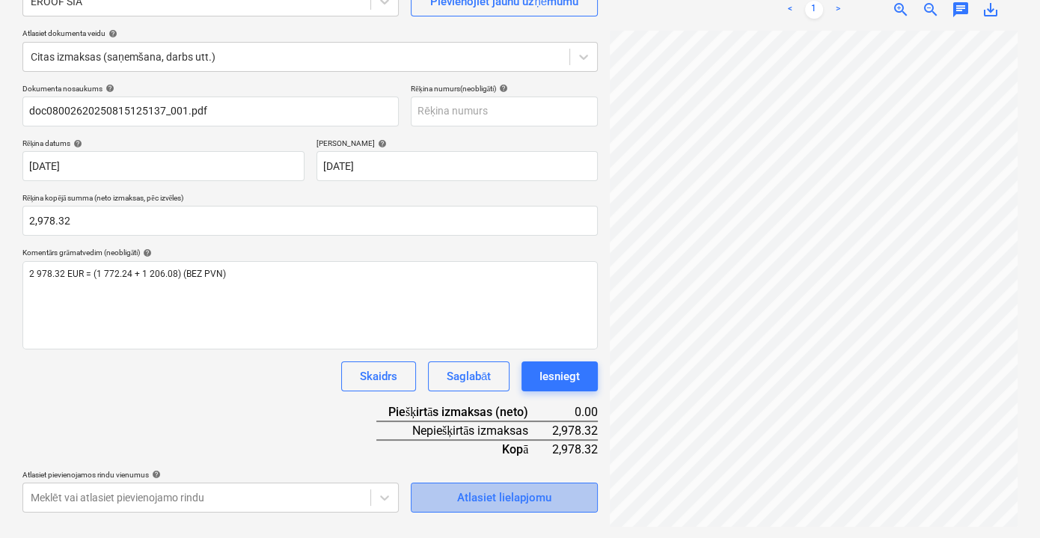
click at [494, 501] on div "Atlasiet lielapjomu" at bounding box center [504, 497] width 94 height 19
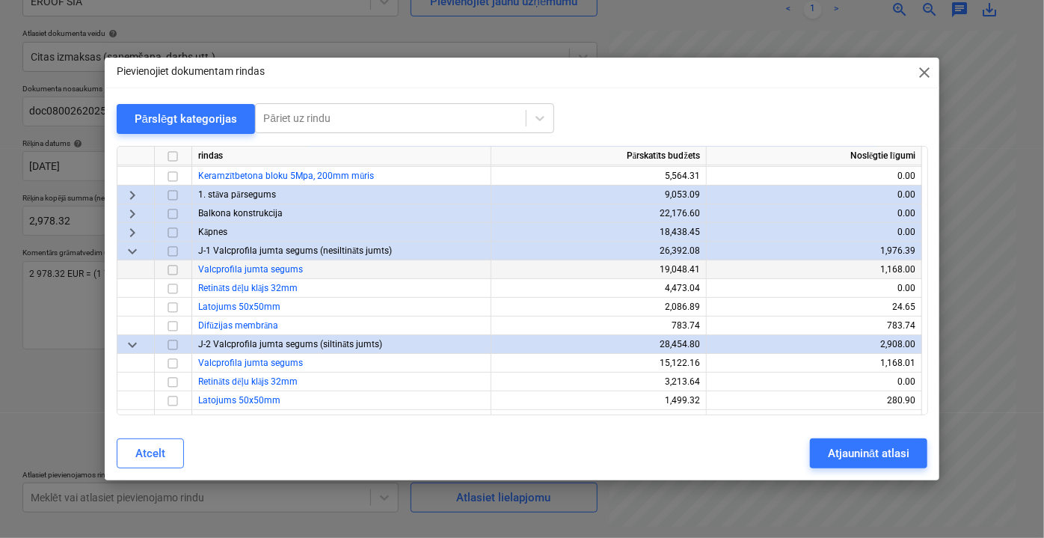
scroll to position [135, 0]
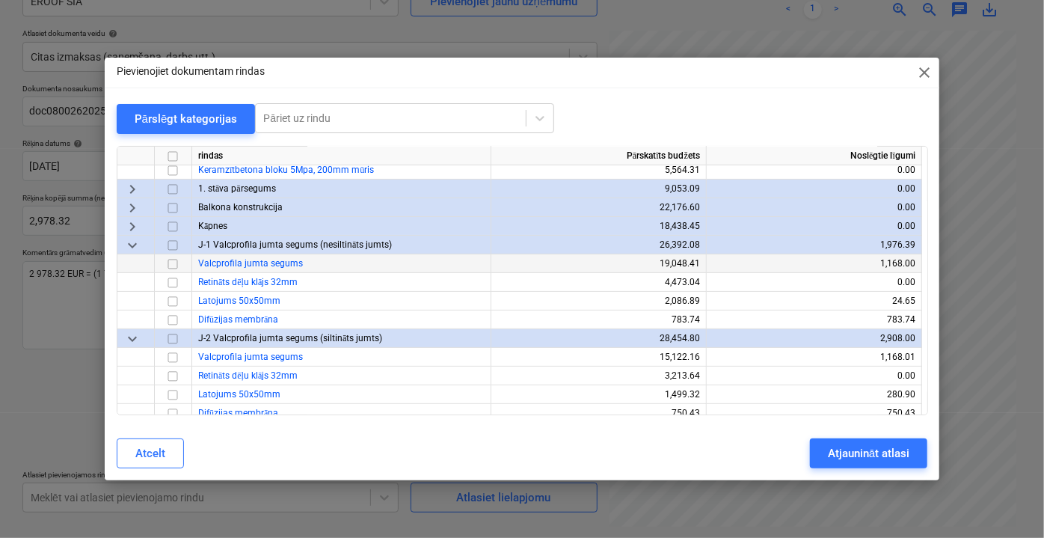
click at [173, 264] on input "checkbox" at bounding box center [173, 263] width 18 height 18
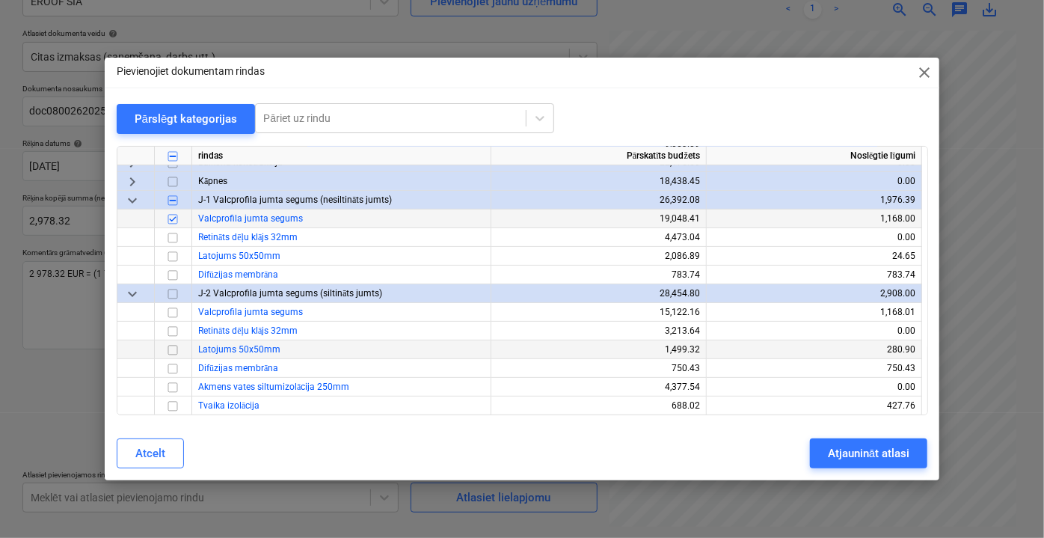
scroll to position [203, 0]
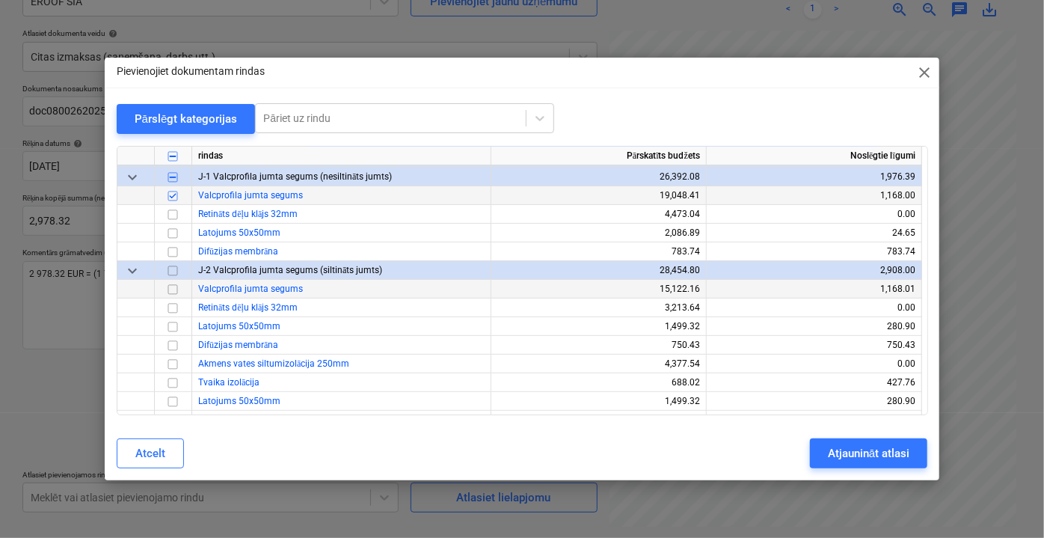
click at [175, 283] on input "checkbox" at bounding box center [173, 289] width 18 height 18
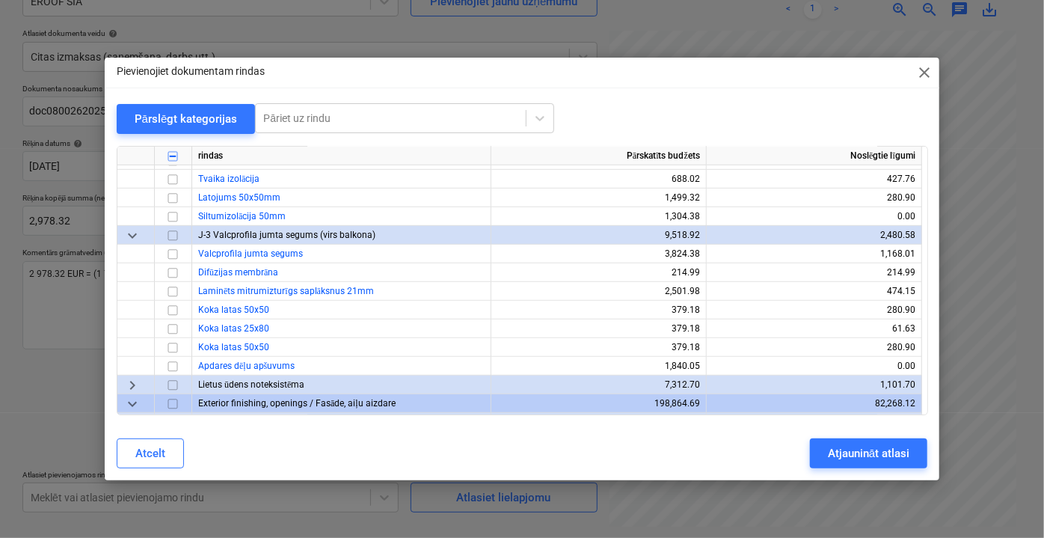
scroll to position [408, 0]
click at [174, 254] on input "checkbox" at bounding box center [173, 253] width 18 height 18
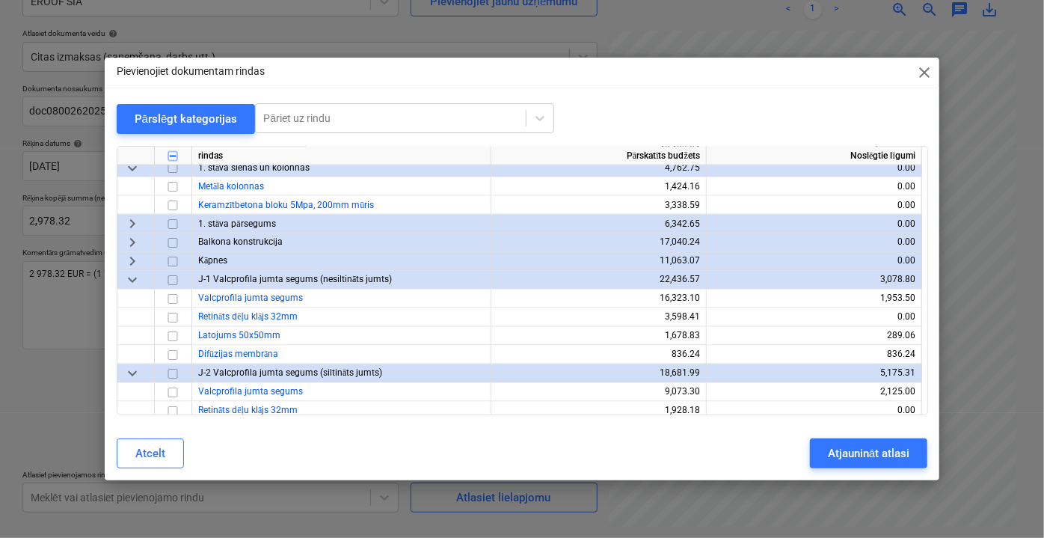
scroll to position [1360, 0]
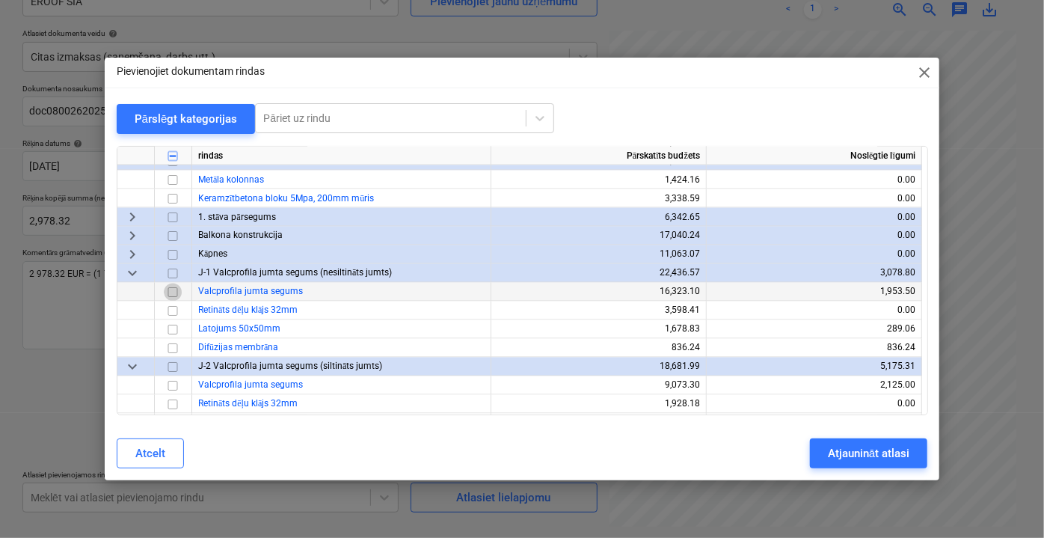
click at [170, 292] on input "checkbox" at bounding box center [173, 292] width 18 height 18
click at [179, 386] on input "checkbox" at bounding box center [173, 385] width 18 height 18
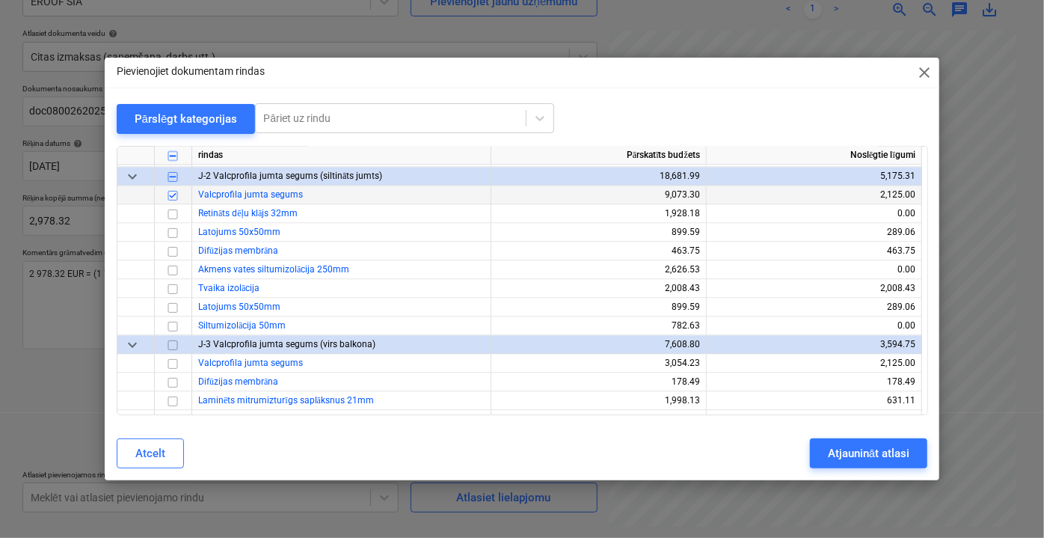
scroll to position [1563, 0]
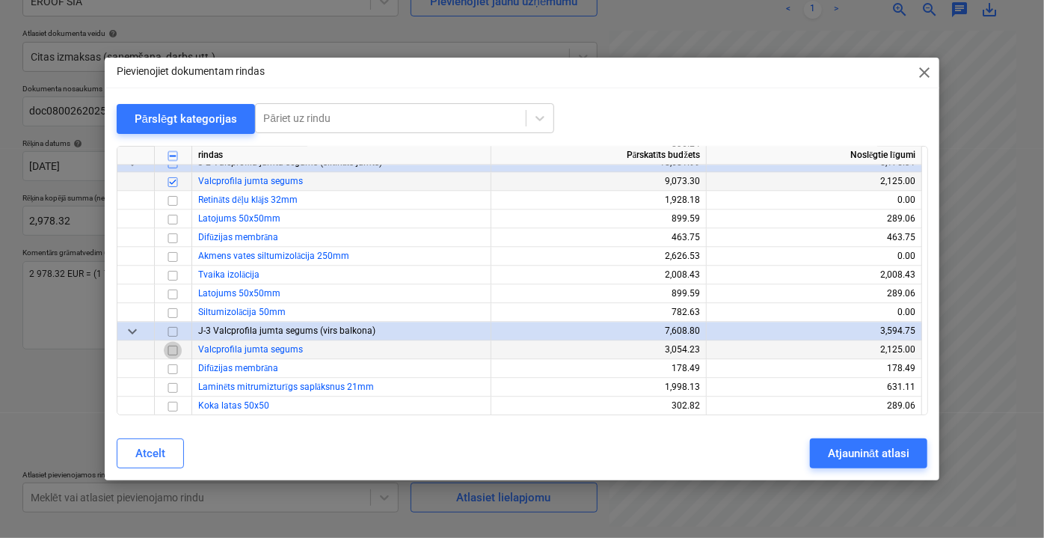
click at [174, 350] on input "checkbox" at bounding box center [173, 350] width 18 height 18
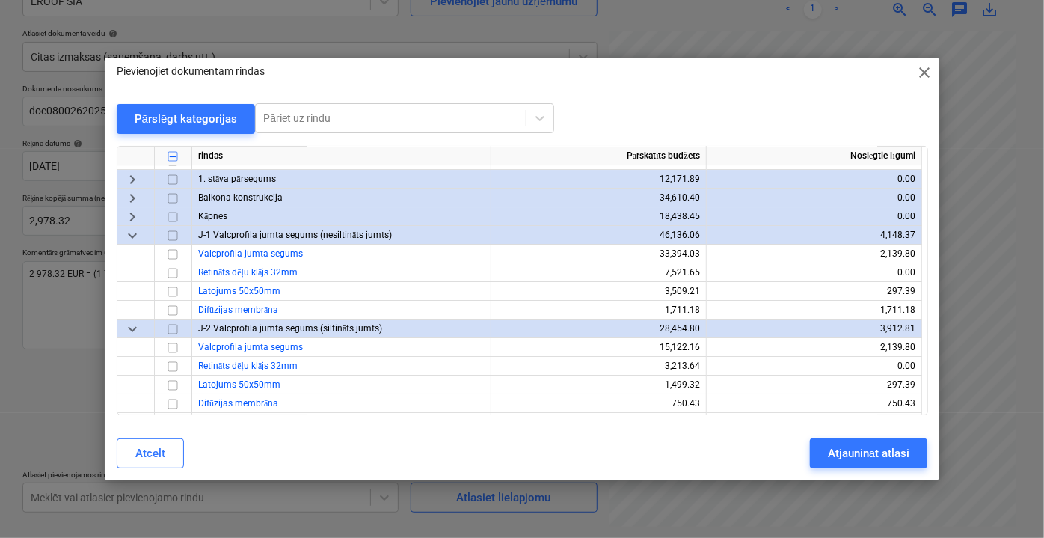
scroll to position [2719, 0]
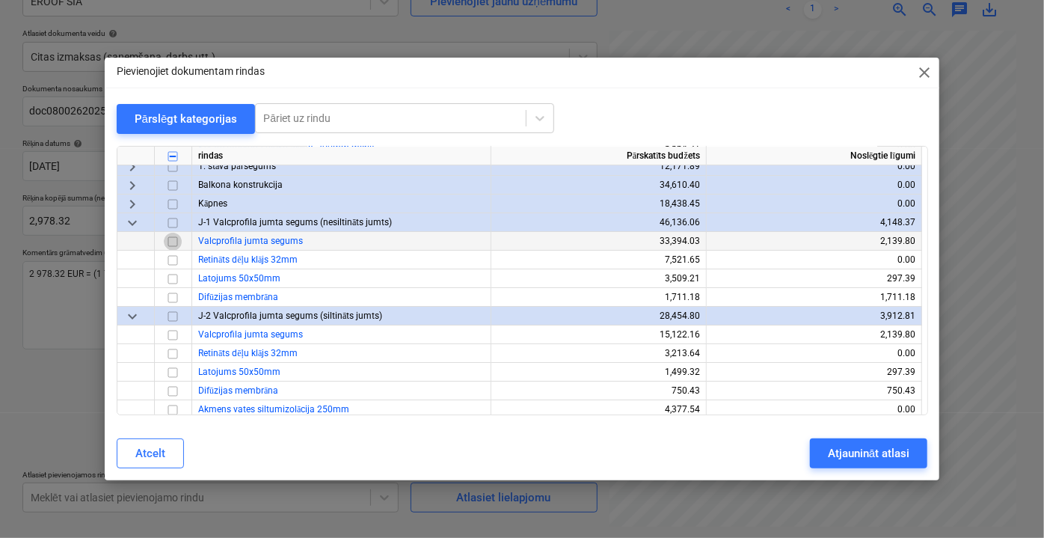
click at [170, 241] on input "checkbox" at bounding box center [173, 241] width 18 height 18
click at [174, 336] on input "checkbox" at bounding box center [173, 334] width 18 height 18
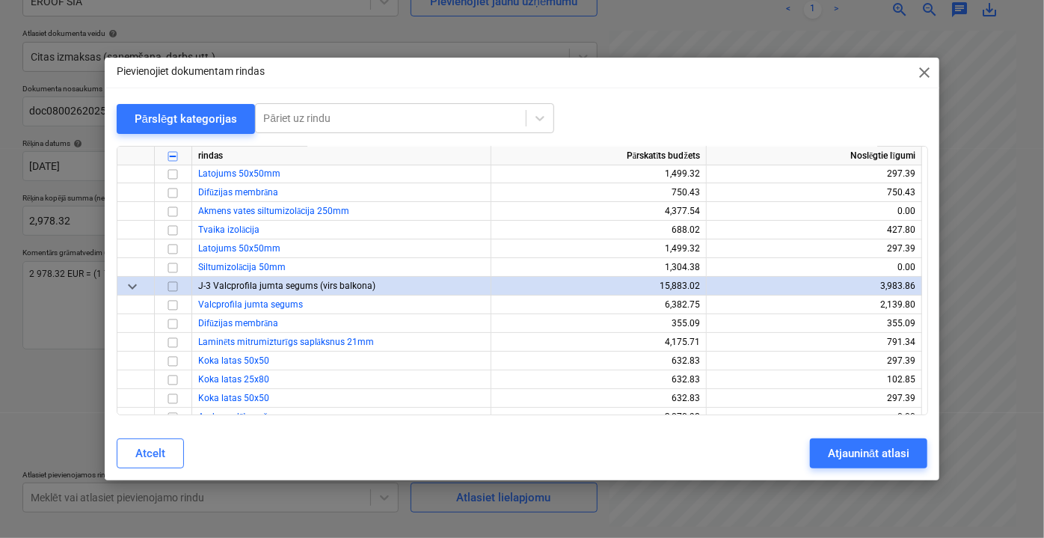
scroll to position [2923, 0]
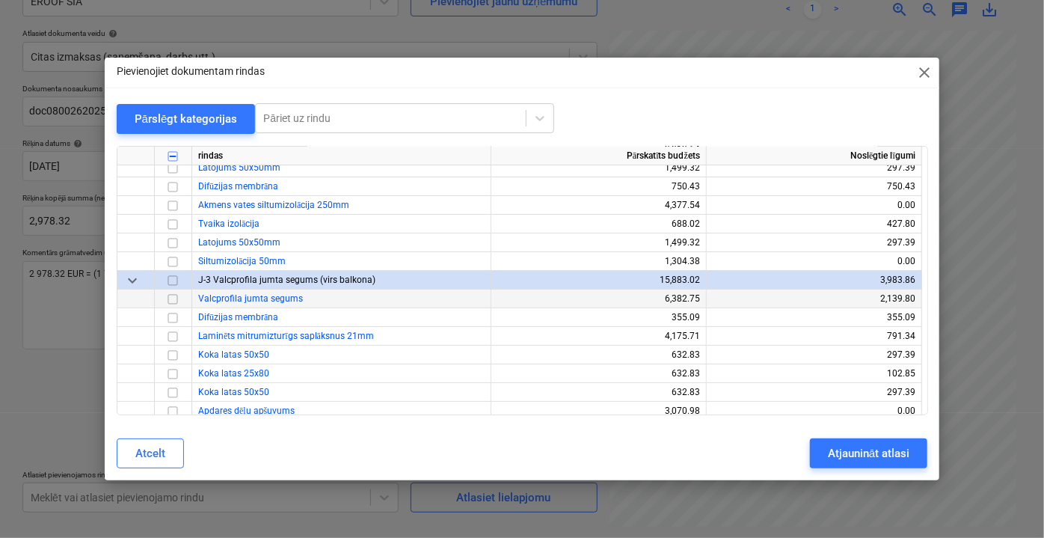
click at [174, 301] on input "checkbox" at bounding box center [173, 298] width 18 height 18
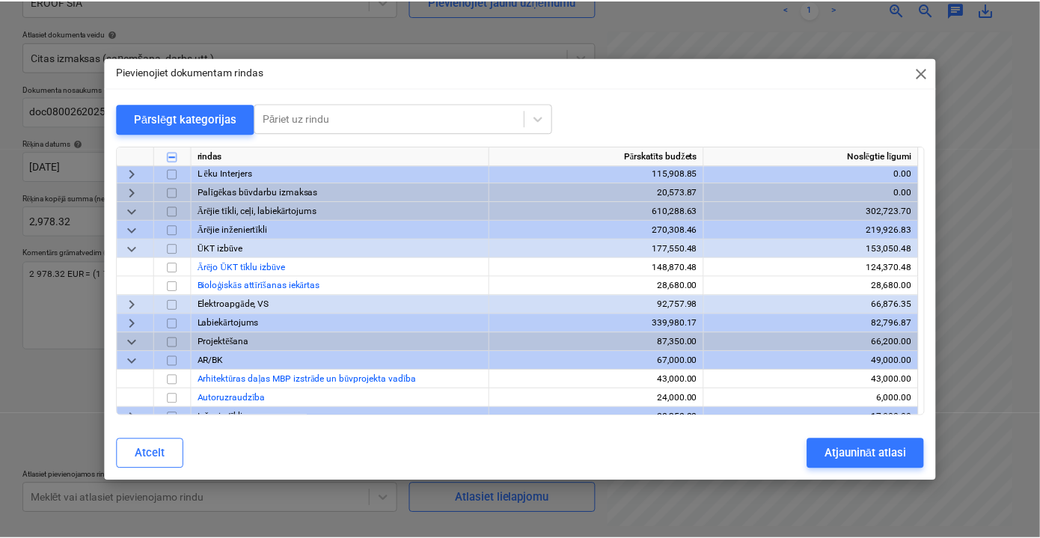
scroll to position [3943, 0]
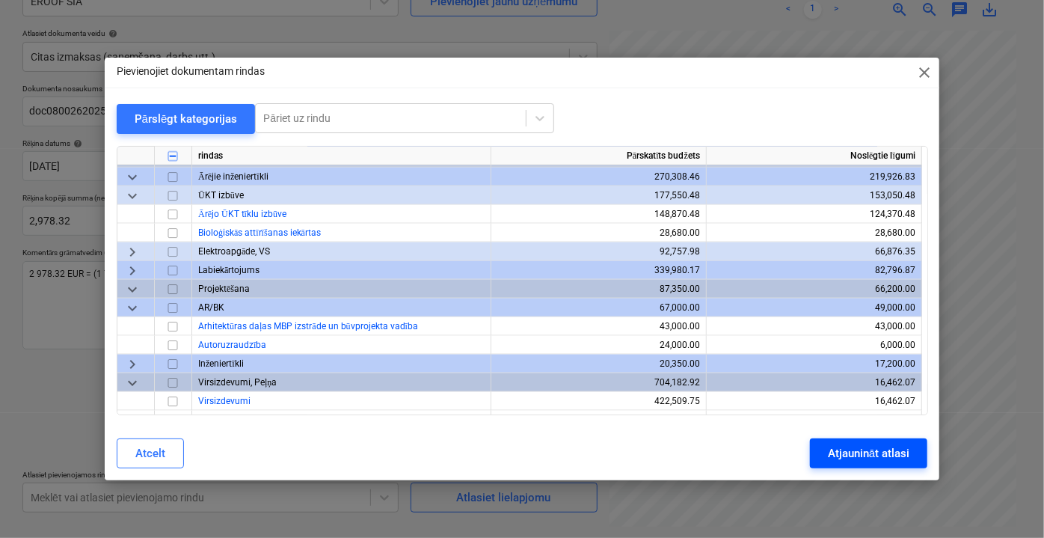
click at [844, 452] on div "Atjaunināt atlasi" at bounding box center [869, 452] width 82 height 19
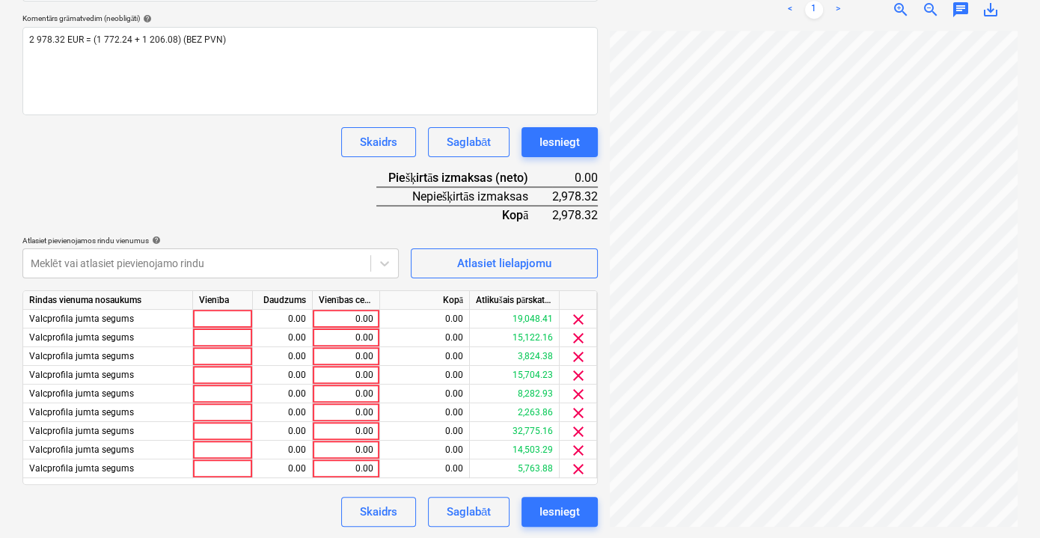
scroll to position [0, 46]
click at [347, 319] on div "0.00" at bounding box center [346, 319] width 55 height 19
type input "330.92"
drag, startPoint x: 341, startPoint y: 322, endPoint x: 384, endPoint y: 319, distance: 43.5
click at [0, 0] on div "Valcprofila jumta segums 0.00 330.92 0.00 19,048.41 clear" at bounding box center [0, 0] width 0 height 0
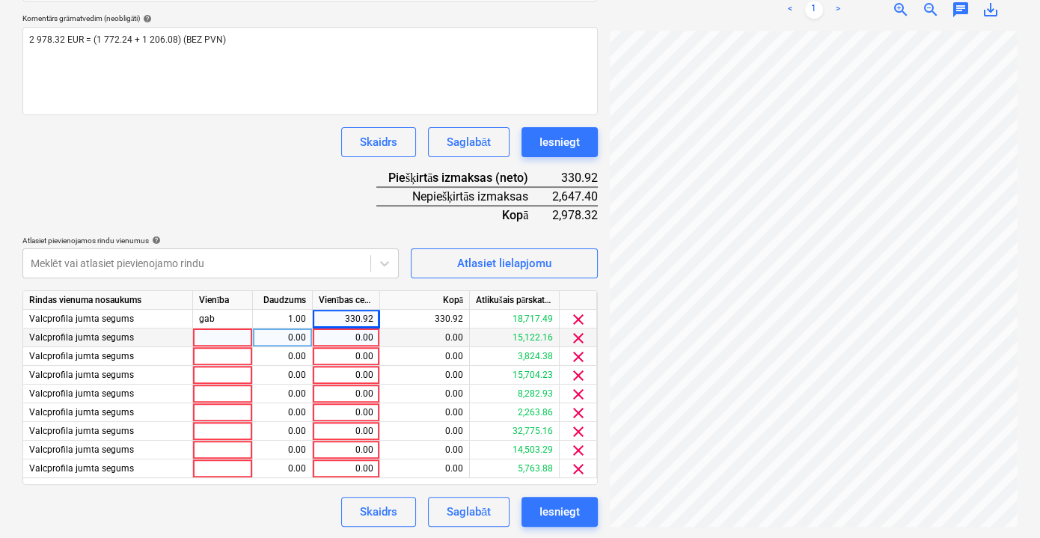
click at [351, 343] on div "0.00" at bounding box center [346, 337] width 55 height 19
click at [353, 353] on div "0.00" at bounding box center [346, 356] width 55 height 19
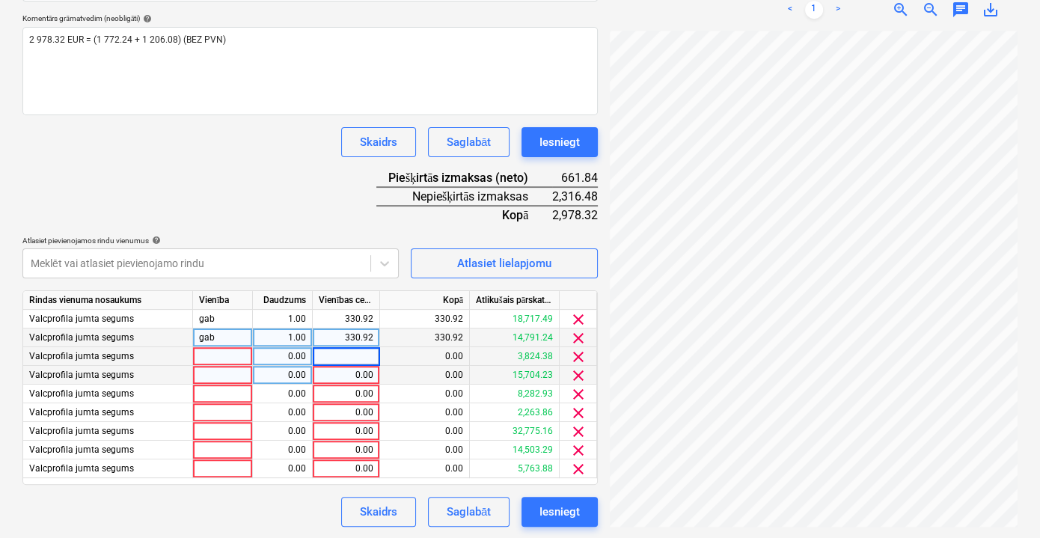
type input "330.92"
click at [354, 376] on div "0.00" at bounding box center [346, 375] width 55 height 19
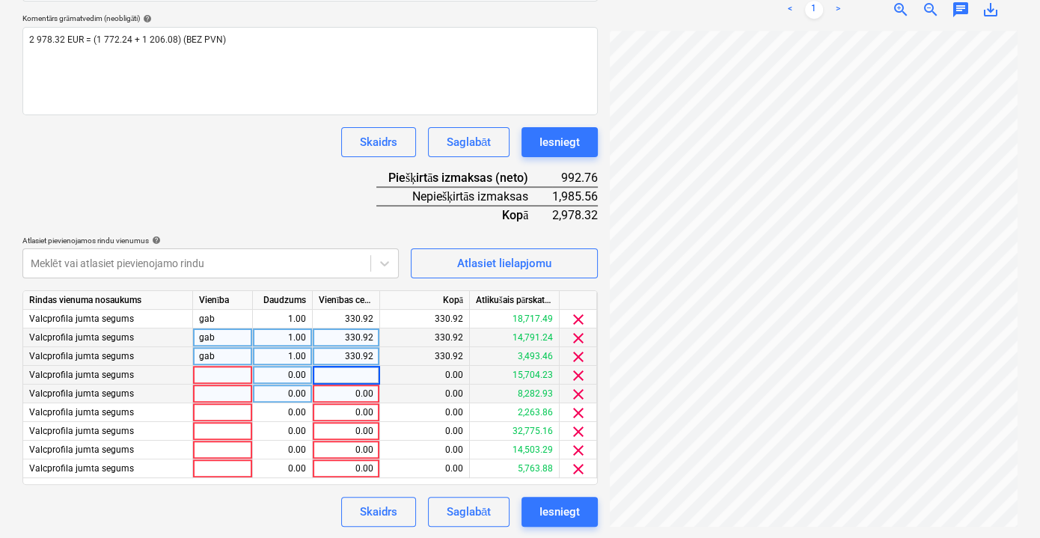
type input "330.92"
click at [353, 389] on div "0.00" at bounding box center [346, 393] width 55 height 19
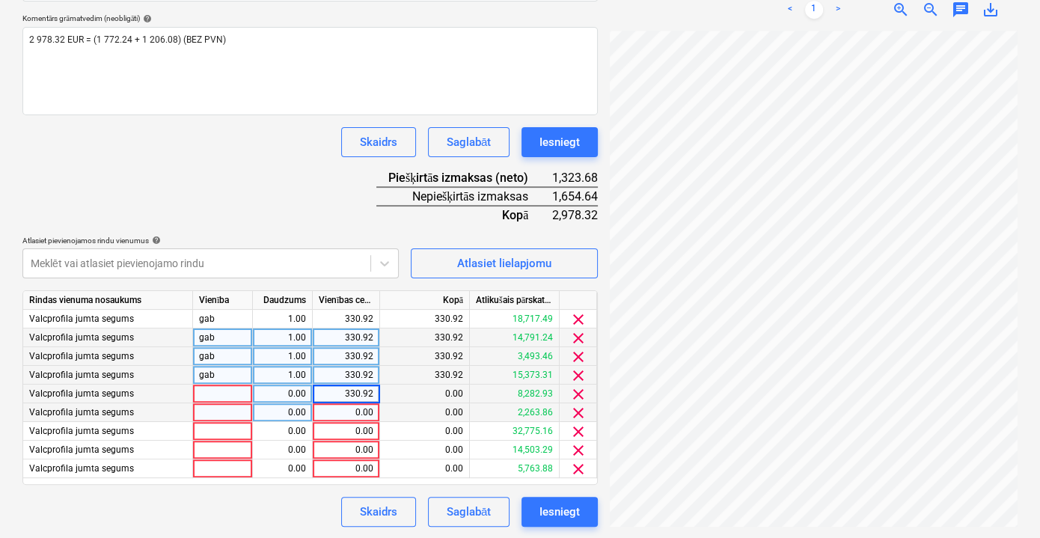
click at [361, 416] on div "0.00" at bounding box center [346, 412] width 55 height 19
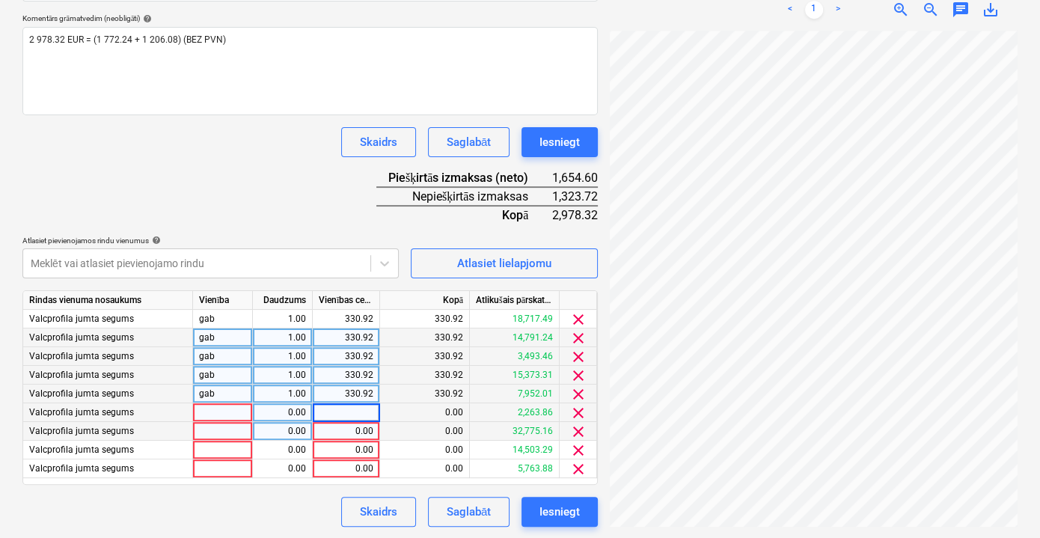
type input "330.92"
click at [355, 432] on div "0.00" at bounding box center [346, 431] width 55 height 19
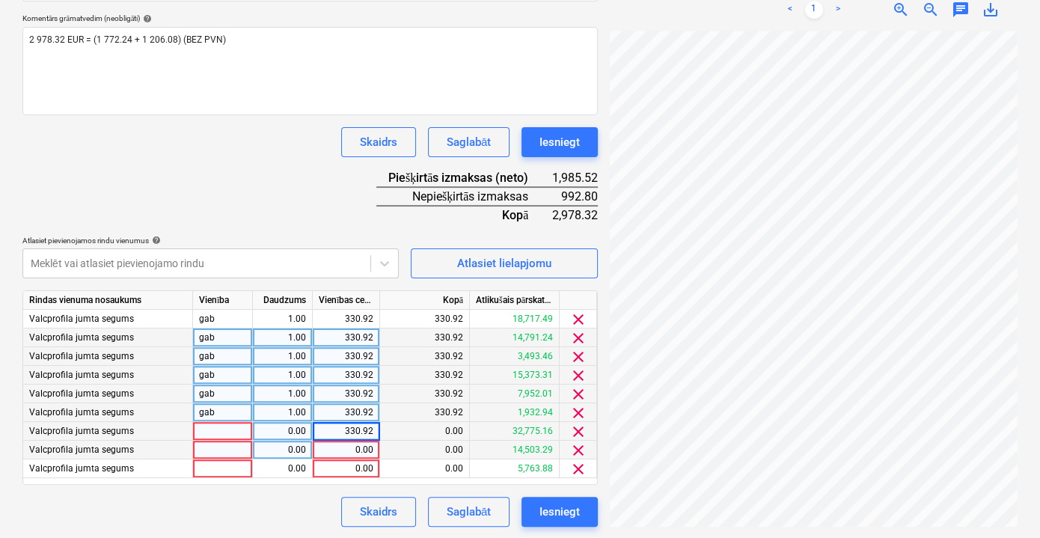
click at [354, 444] on div "0.00" at bounding box center [346, 449] width 55 height 19
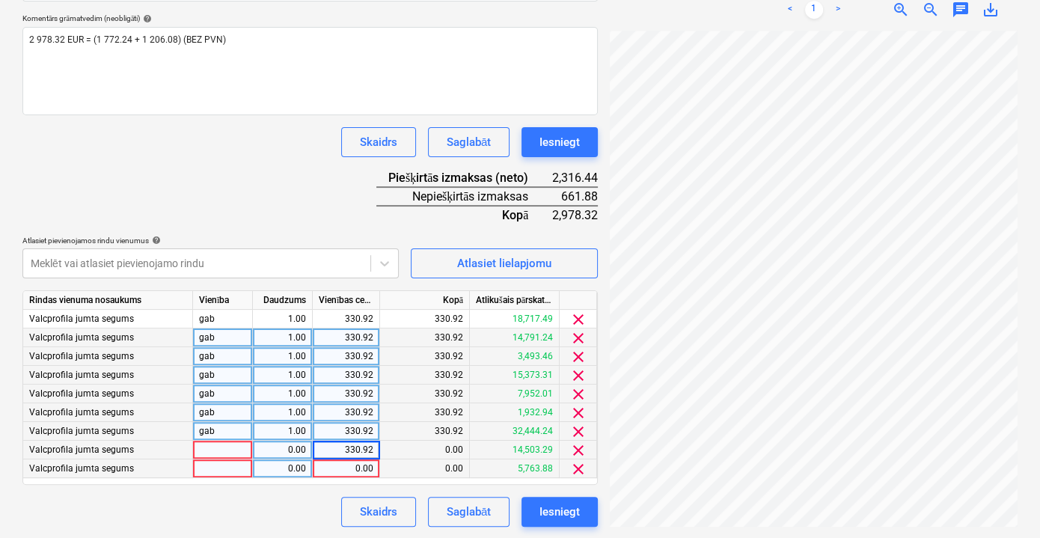
click at [354, 468] on div "0.00" at bounding box center [346, 468] width 55 height 19
click at [299, 207] on div "Dokumenta nosaukums help doc08002620250815125137_001.pdf Rēķina numurs (neoblig…" at bounding box center [309, 188] width 575 height 677
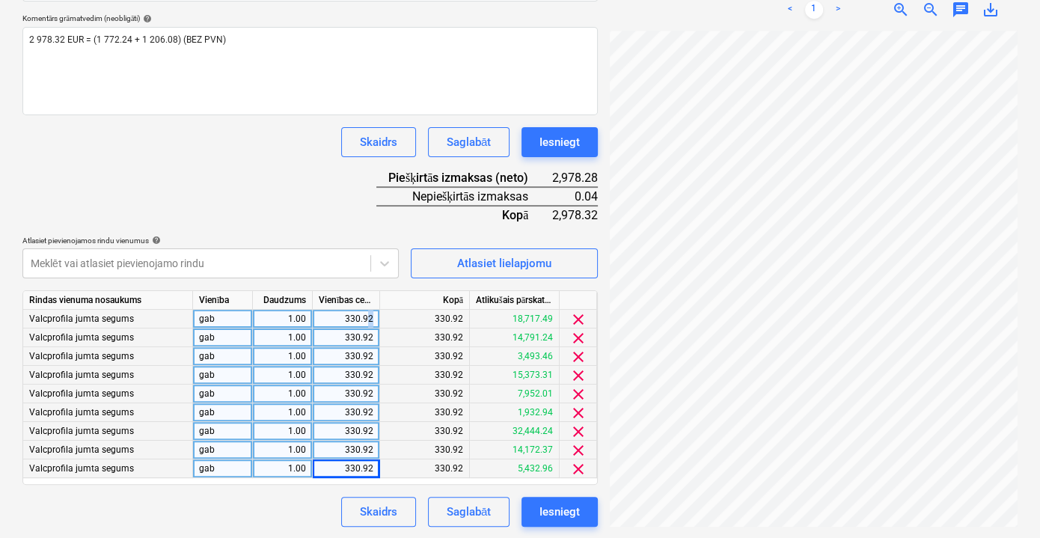
click at [369, 316] on div "330.92" at bounding box center [346, 319] width 67 height 19
type input "6"
click at [377, 316] on div "330.92" at bounding box center [346, 319] width 67 height 19
type input "6"
click at [303, 213] on div "Dokumenta nosaukums help doc08002620250815125137_001.pdf Rēķina numurs (neoblig…" at bounding box center [309, 188] width 575 height 677
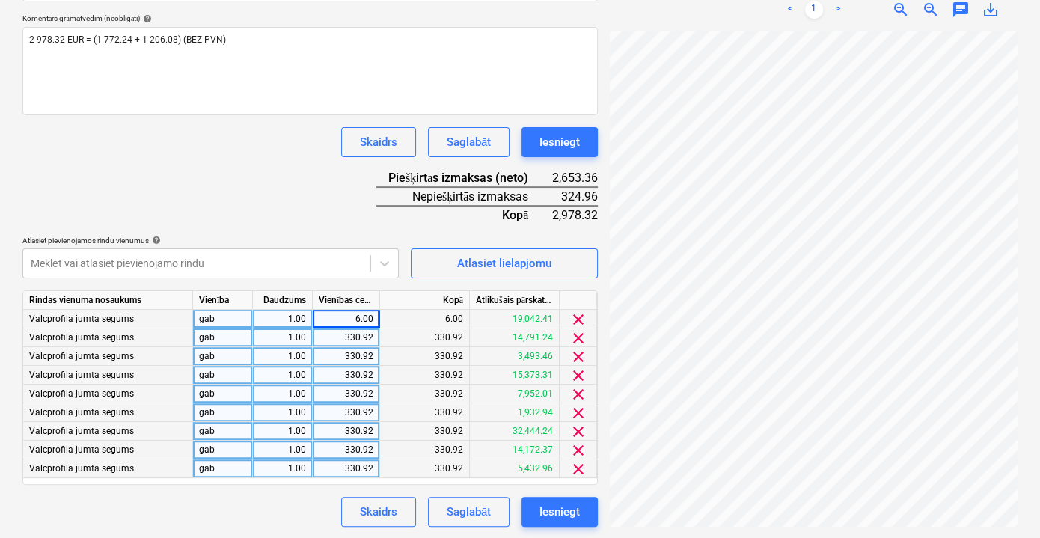
click at [360, 313] on div "6.00" at bounding box center [346, 319] width 55 height 19
type input "330.96"
click at [289, 188] on div "Dokumenta nosaukums help doc08002620250815125137_001.pdf Rēķina numurs (neoblig…" at bounding box center [309, 188] width 575 height 677
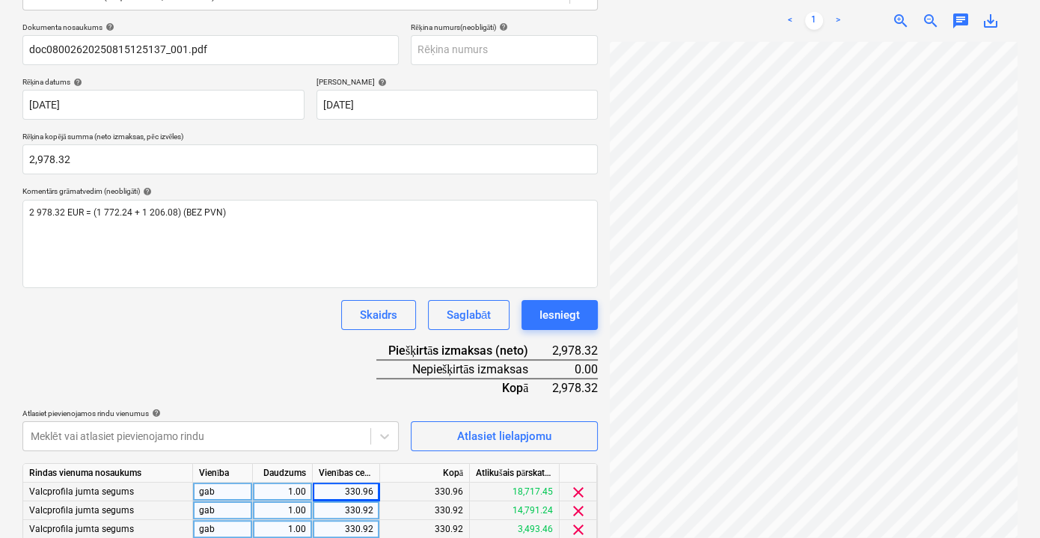
scroll to position [383, 0]
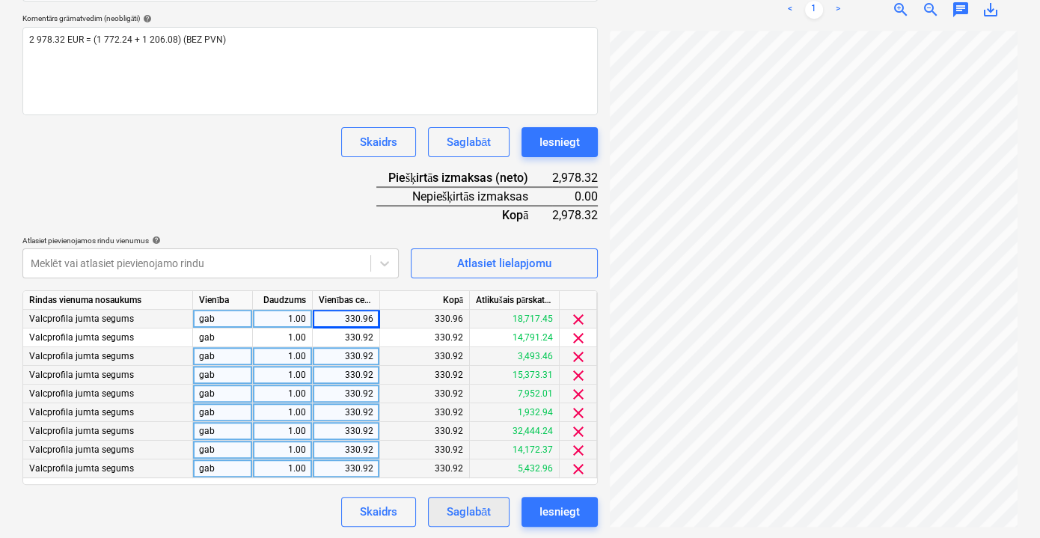
click at [470, 512] on div "Saglabāt" at bounding box center [468, 511] width 44 height 19
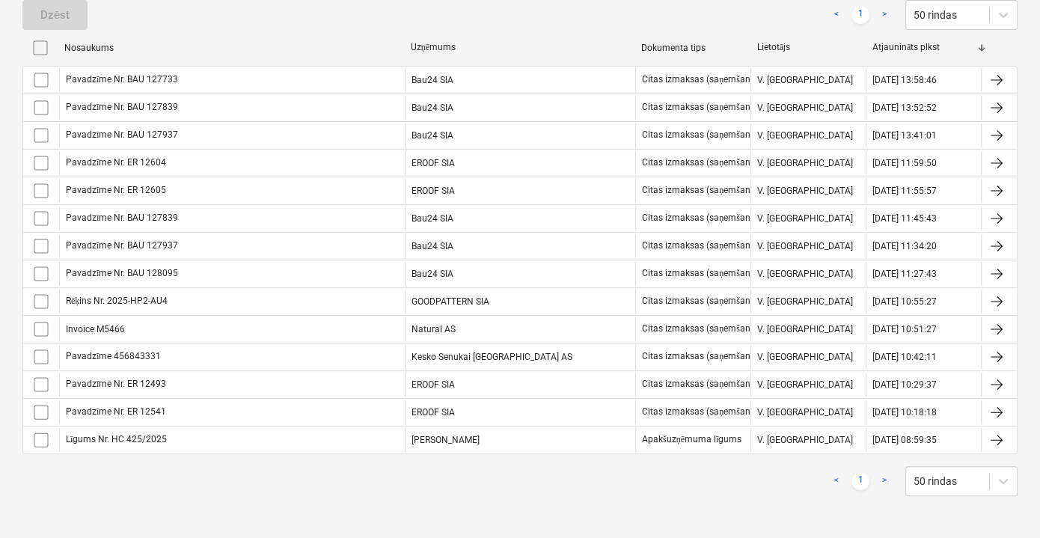
scroll to position [293, 0]
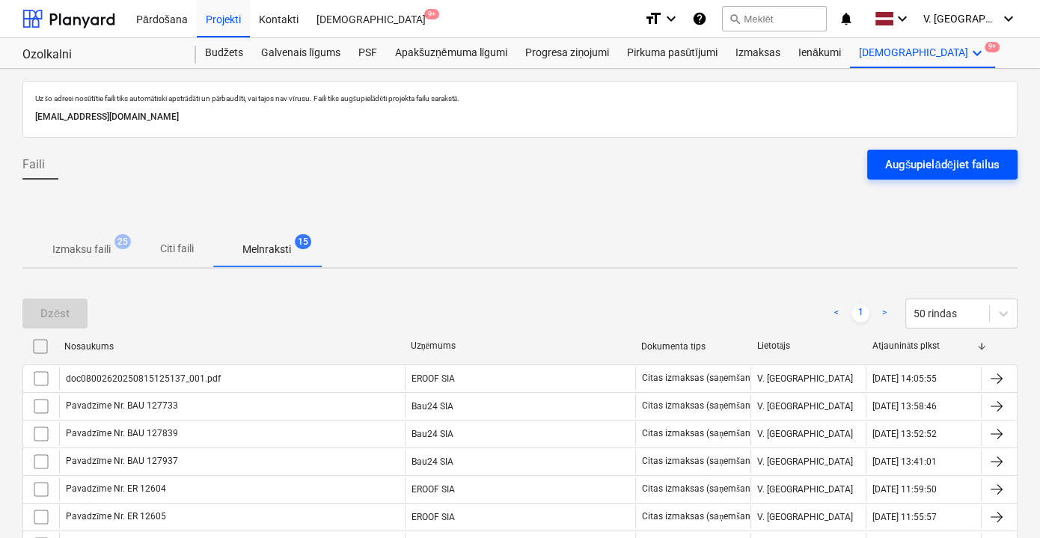
click at [919, 170] on div "Augšupielādējiet failus" at bounding box center [942, 164] width 114 height 19
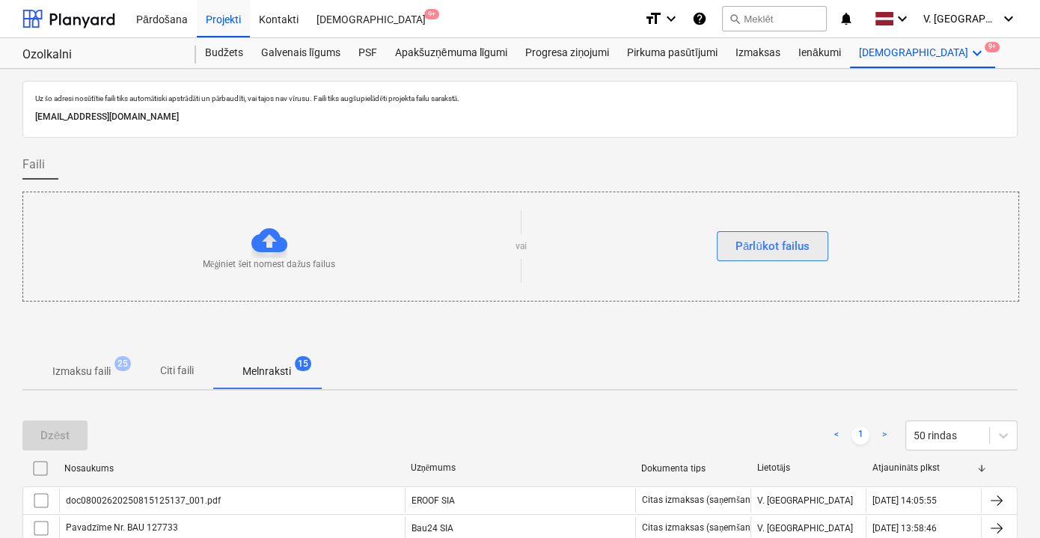
click at [746, 242] on div "Pārlūkot failus" at bounding box center [772, 245] width 74 height 19
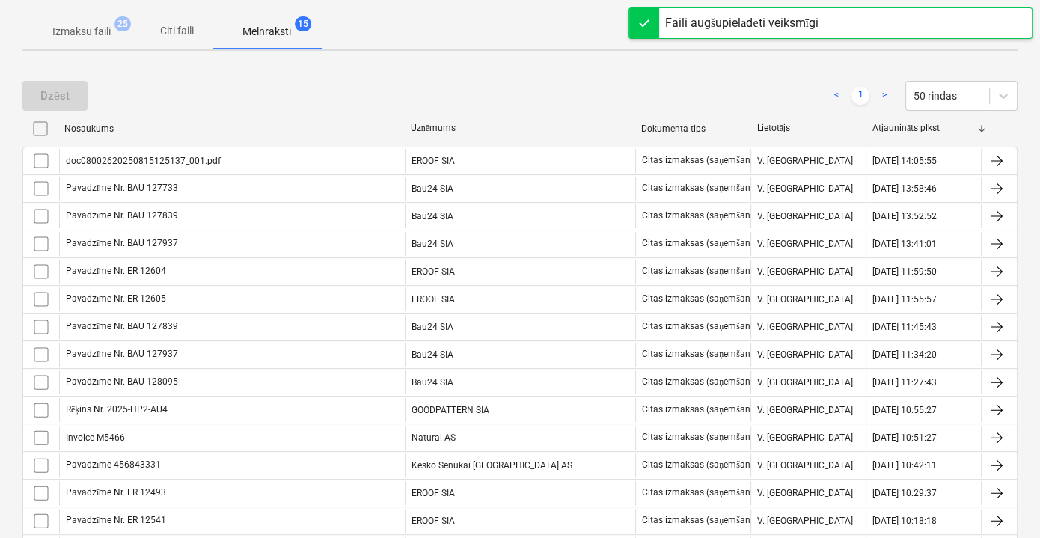
scroll to position [203, 0]
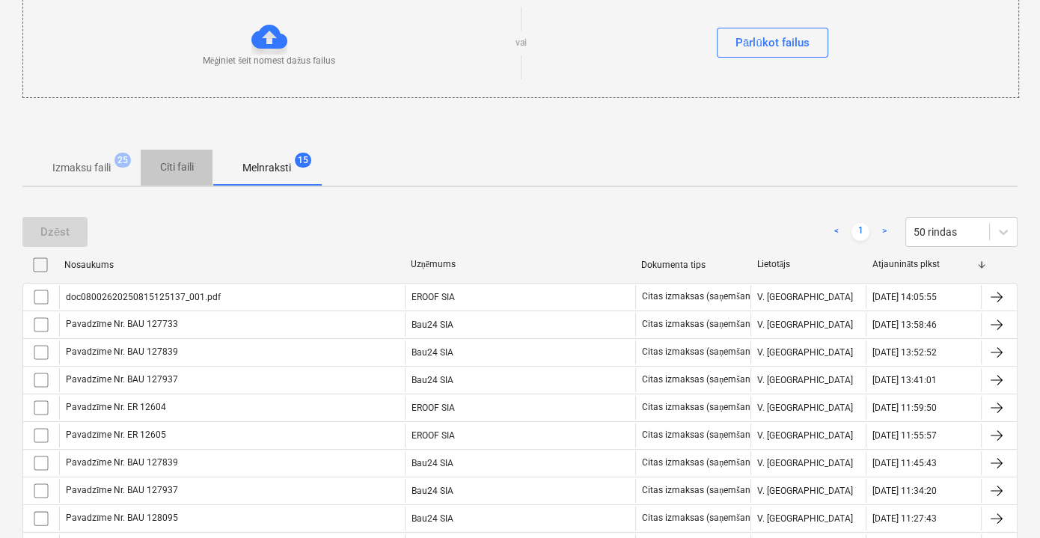
click at [174, 165] on p "Citi faili" at bounding box center [177, 167] width 36 height 16
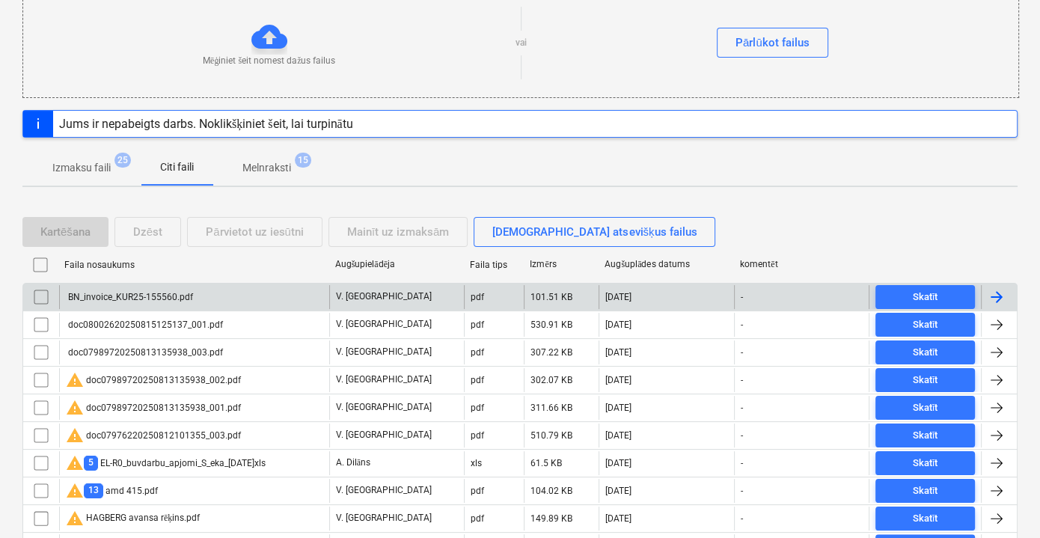
click at [237, 294] on div "BN_invoice_KUR25-155560.pdf" at bounding box center [194, 297] width 270 height 24
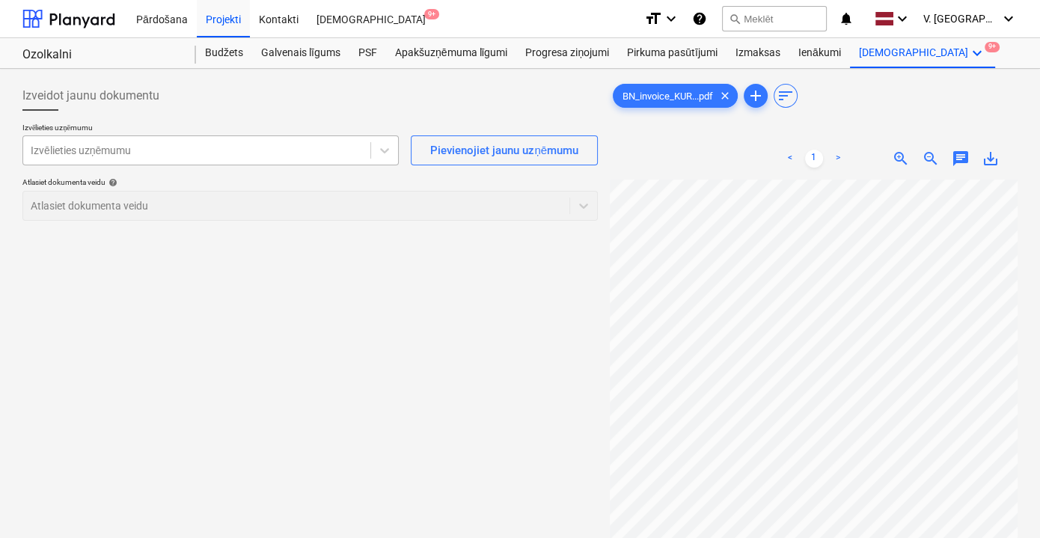
click at [263, 148] on div at bounding box center [197, 150] width 332 height 15
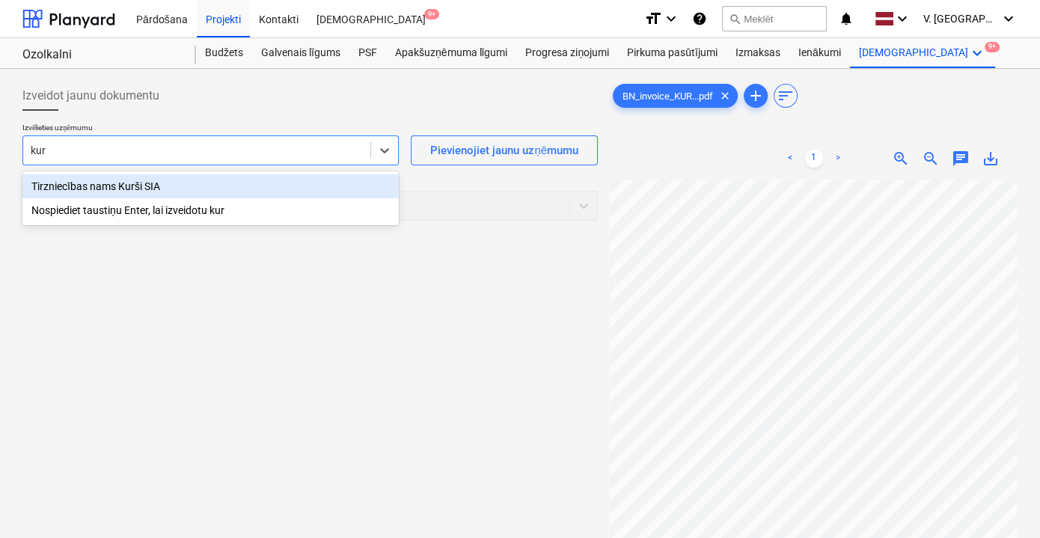
type input "kur"
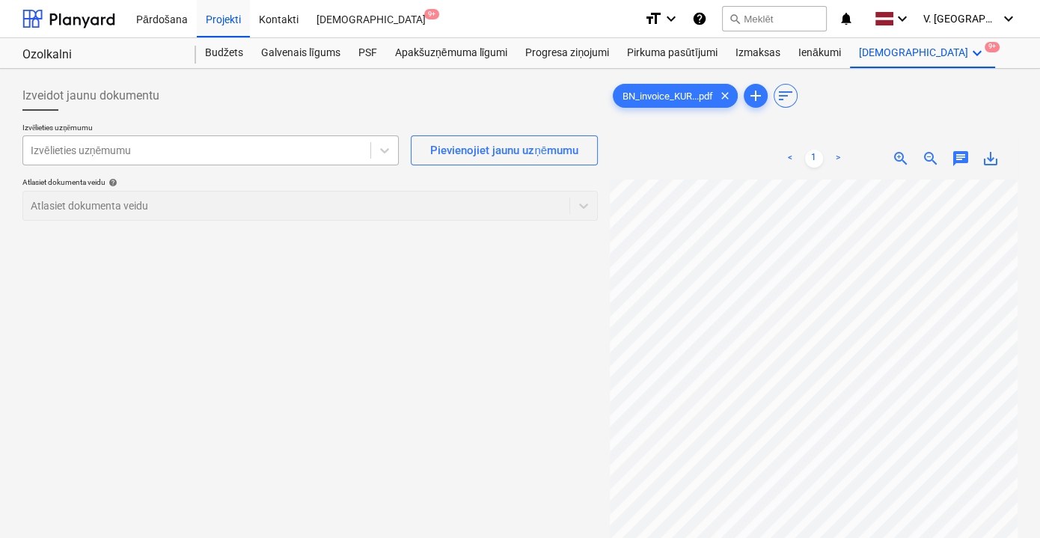
drag, startPoint x: 259, startPoint y: 191, endPoint x: 154, endPoint y: 157, distance: 110.0
click at [154, 157] on div at bounding box center [197, 150] width 332 height 15
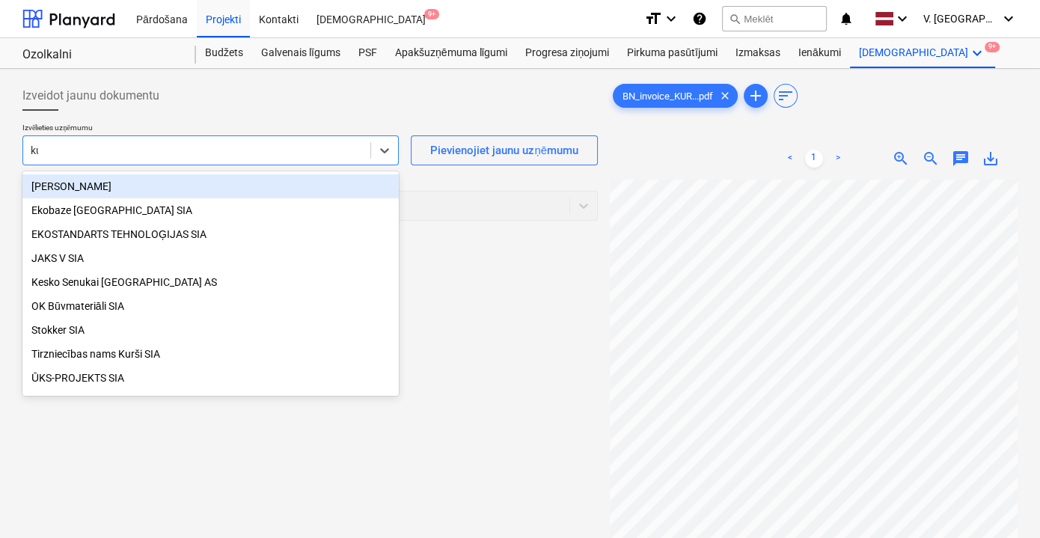
type input "kur"
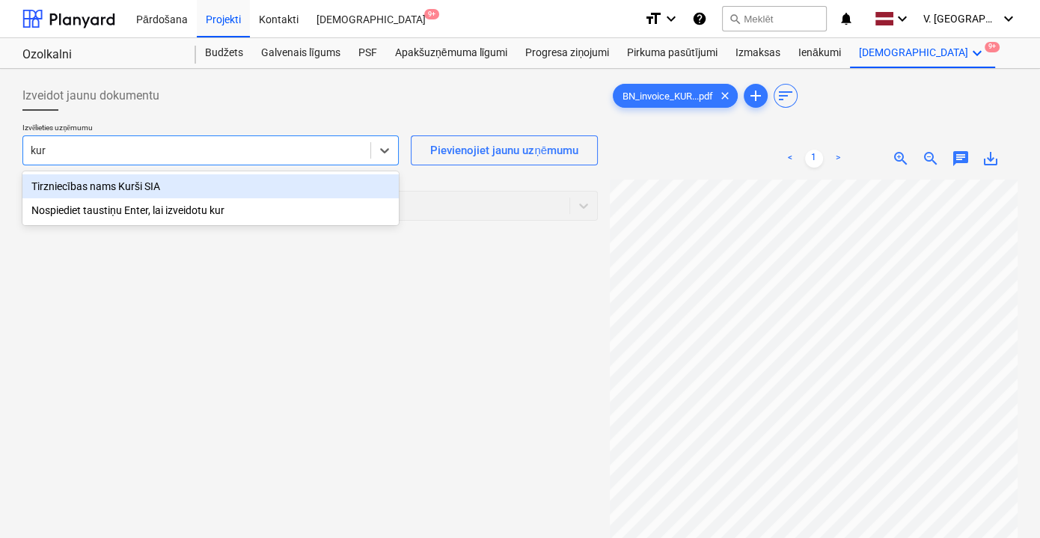
click at [171, 185] on div "Tirzniecības nams Kurši SIA" at bounding box center [210, 186] width 376 height 24
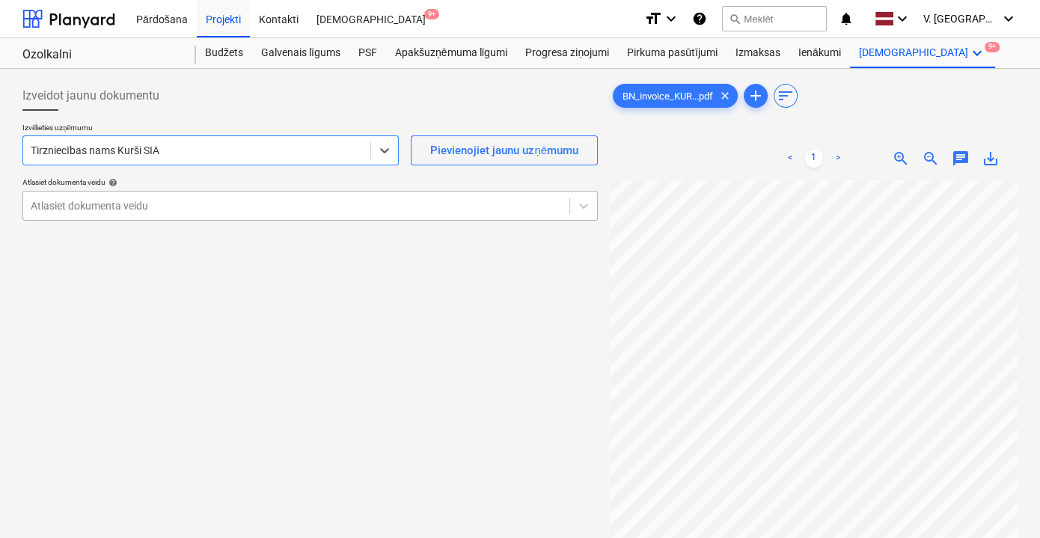
click at [309, 204] on div at bounding box center [296, 205] width 531 height 15
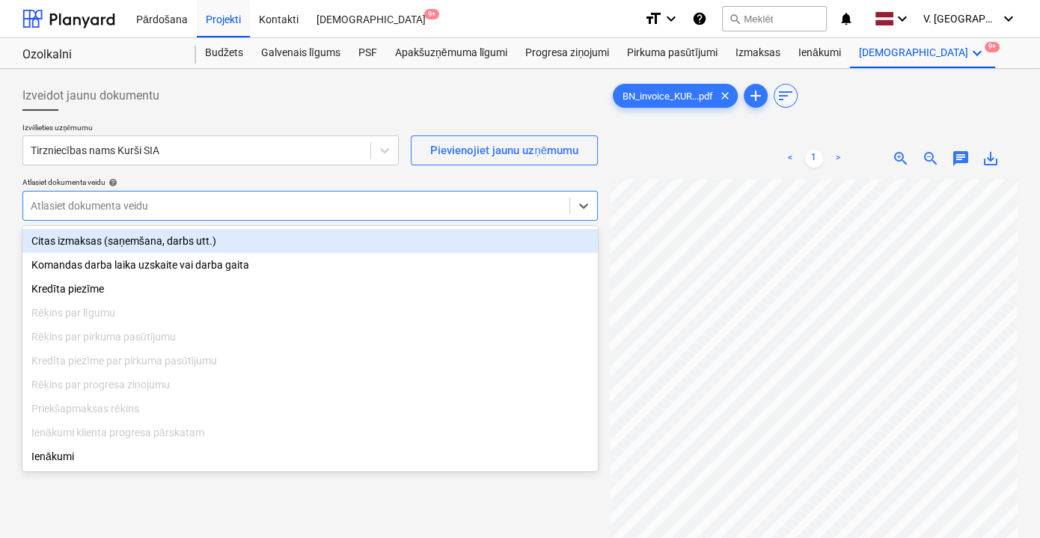
click at [300, 239] on div "Citas izmaksas (saņemšana, darbs utt.)" at bounding box center [309, 241] width 575 height 24
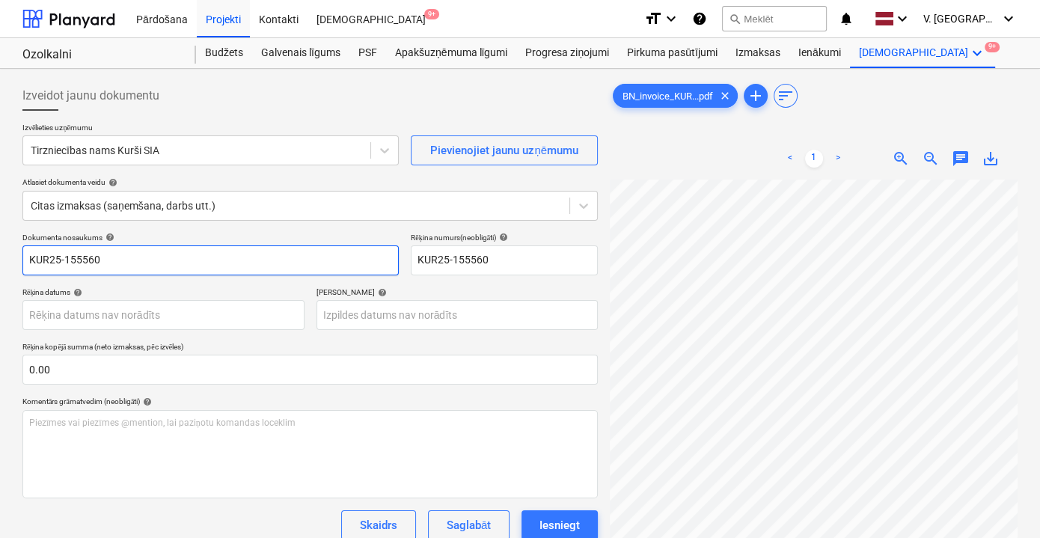
click at [284, 251] on input "KUR25-155560" at bounding box center [210, 260] width 376 height 30
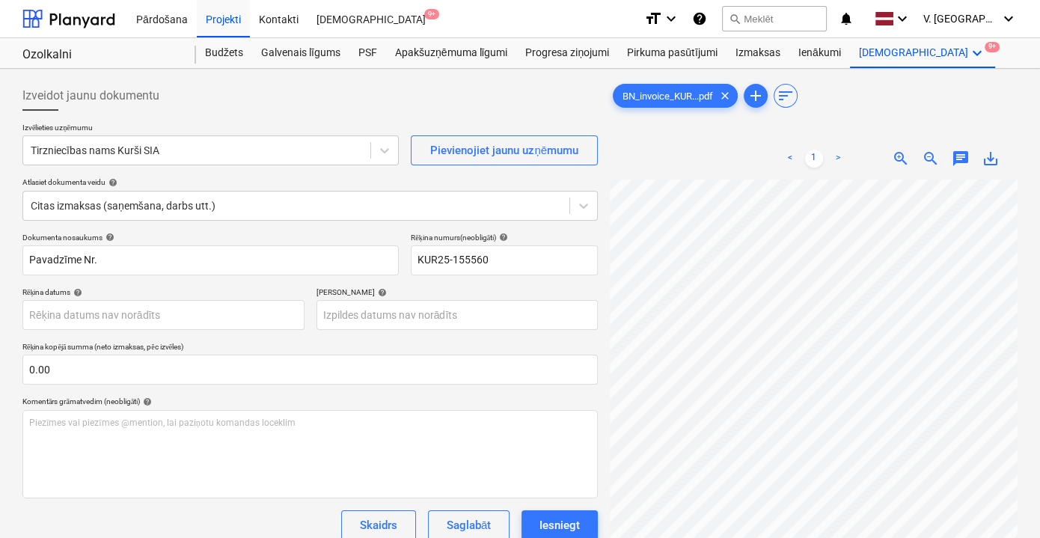
scroll to position [0, 46]
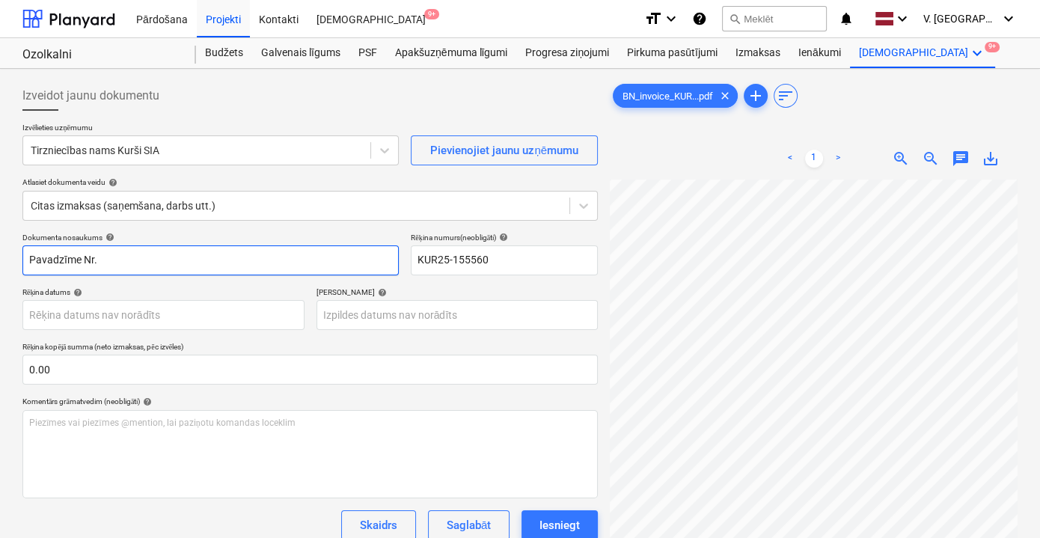
click at [181, 255] on input "Pavadzīme Nr." at bounding box center [210, 260] width 376 height 30
type input "Pavadzīme Nr. KUR25-155560"
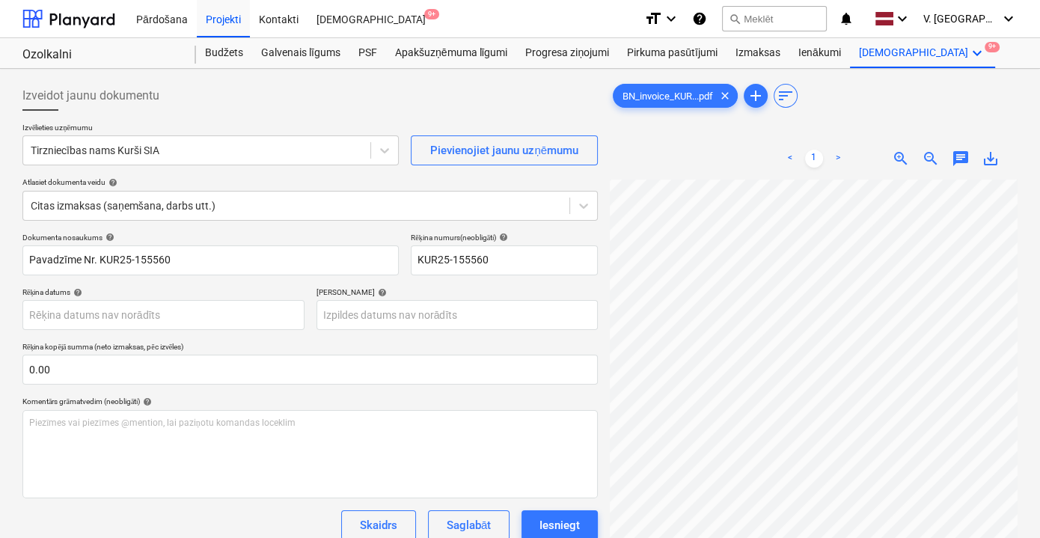
click at [428, 286] on div "Dokumenta nosaukums help Pavadzīme Nr. KUR25-155560 Rēķina numurs (neobligāti) …" at bounding box center [309, 428] width 575 height 391
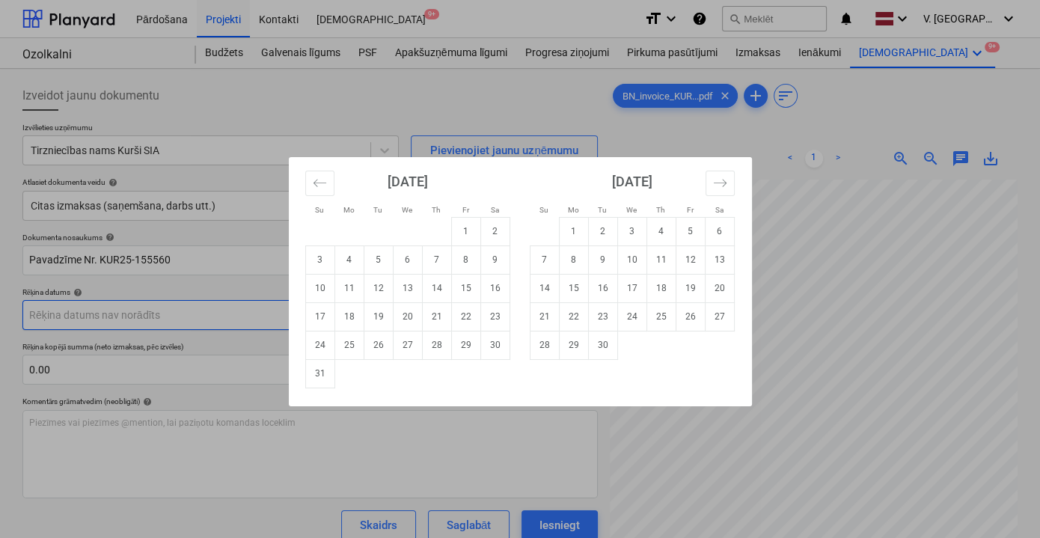
click at [208, 319] on body "Pārdošana Projekti Kontakti Iesūtne 9+ format_size keyboard_arrow_down help sea…" at bounding box center [520, 269] width 1040 height 538
click at [467, 288] on td "15" at bounding box center [465, 288] width 29 height 28
type input "[DATE]"
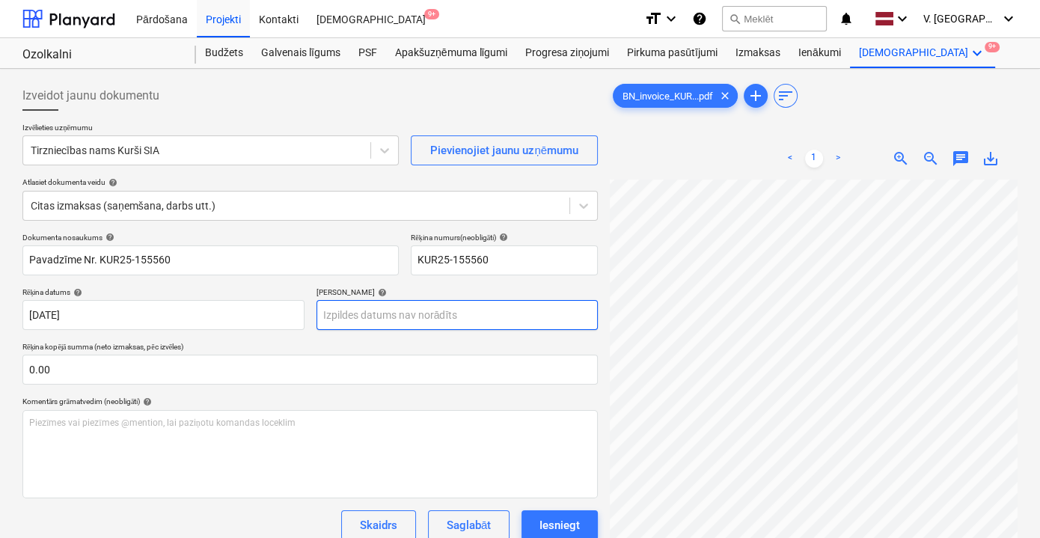
scroll to position [135, 46]
click at [444, 322] on body "Pārdošana Projekti Kontakti Iesūtne 9+ format_size keyboard_arrow_down help sea…" at bounding box center [520, 269] width 1040 height 538
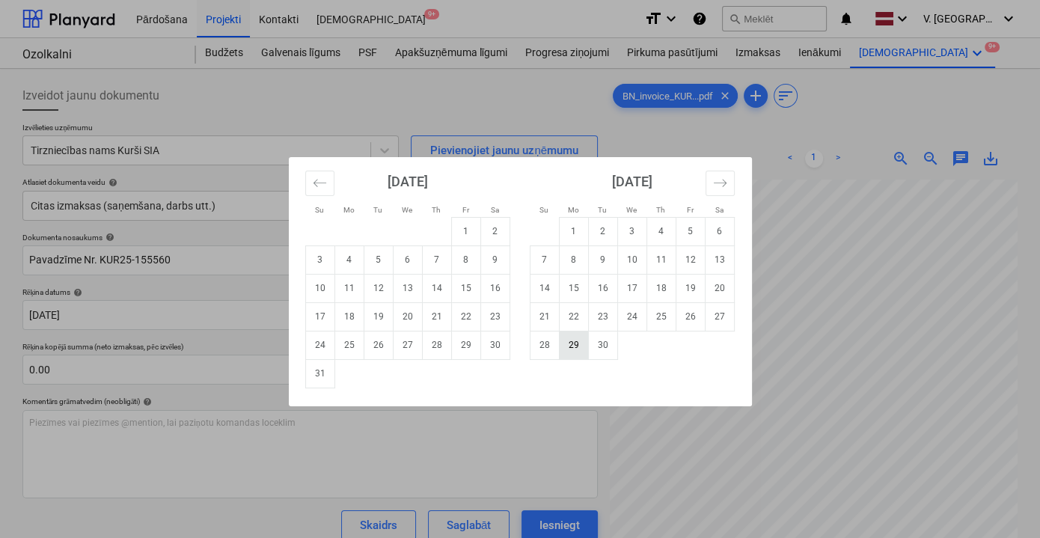
click at [569, 350] on td "29" at bounding box center [573, 345] width 29 height 28
type input "[DATE]"
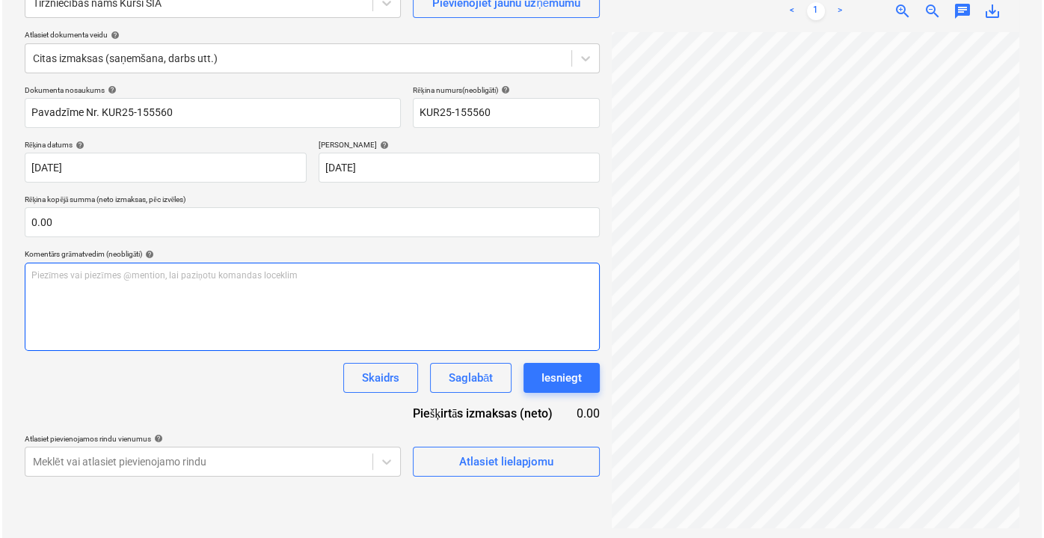
scroll to position [149, 0]
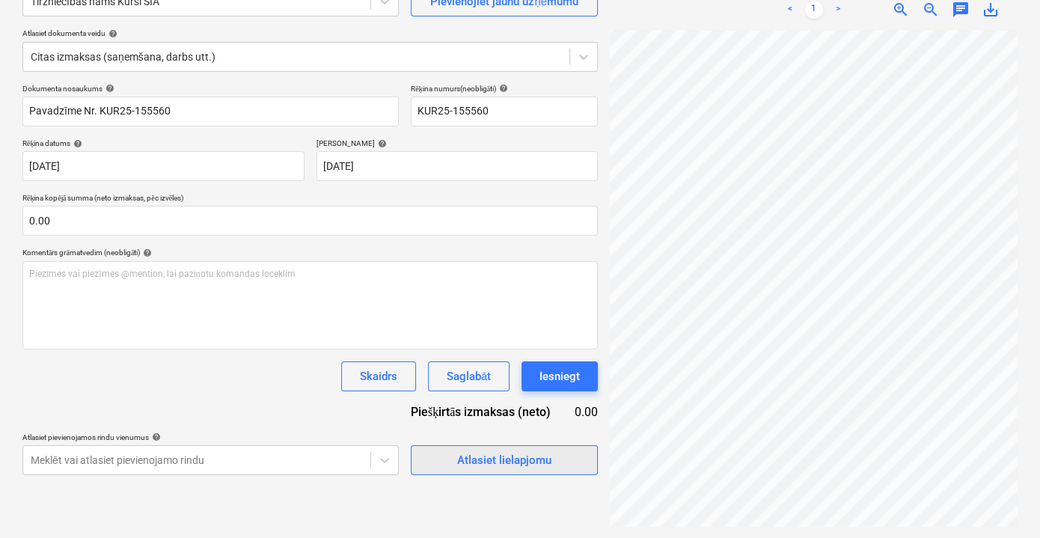
click at [487, 455] on div "Atlasiet lielapjomu" at bounding box center [504, 459] width 94 height 19
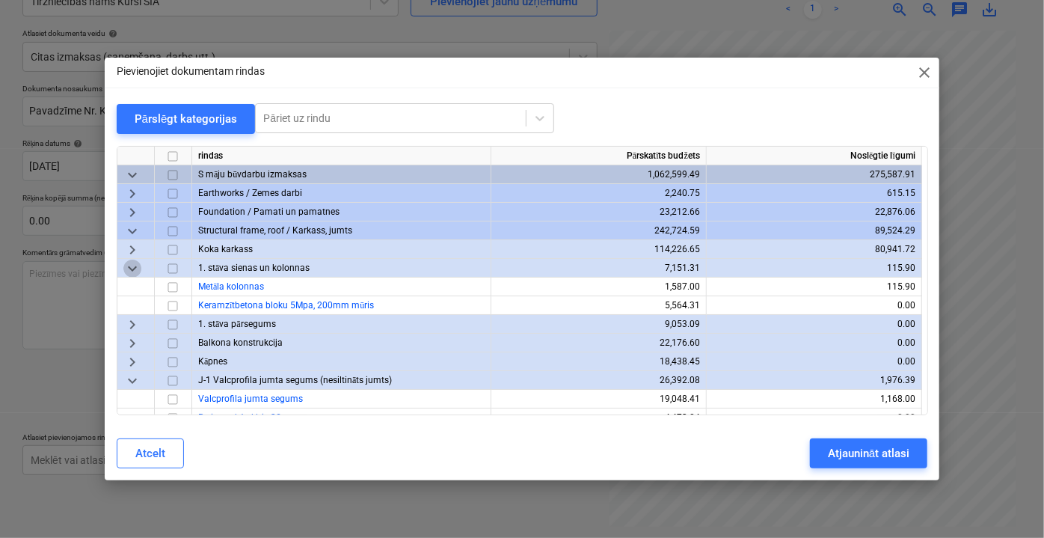
click at [133, 266] on span "keyboard_arrow_down" at bounding box center [132, 268] width 18 height 18
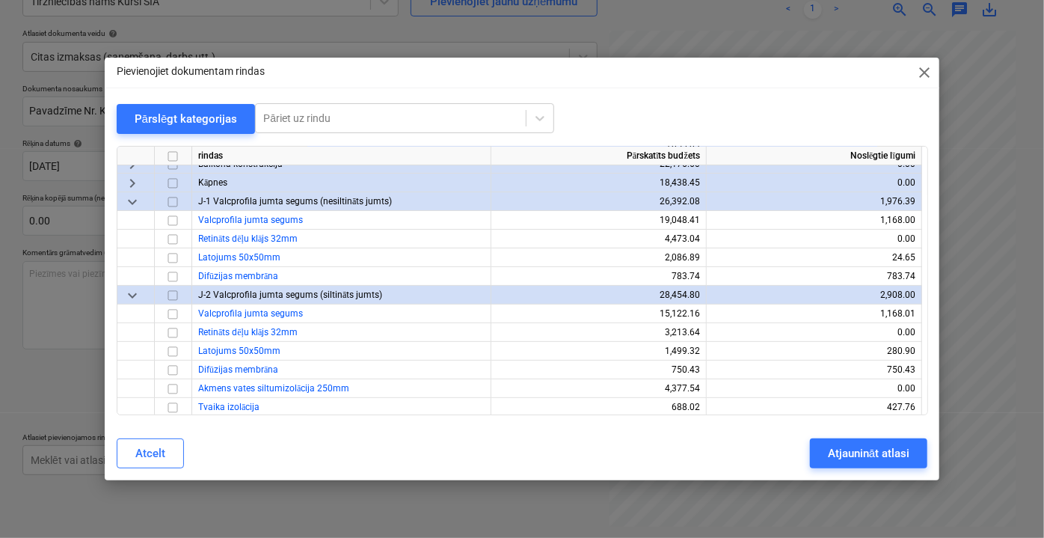
scroll to position [67, 0]
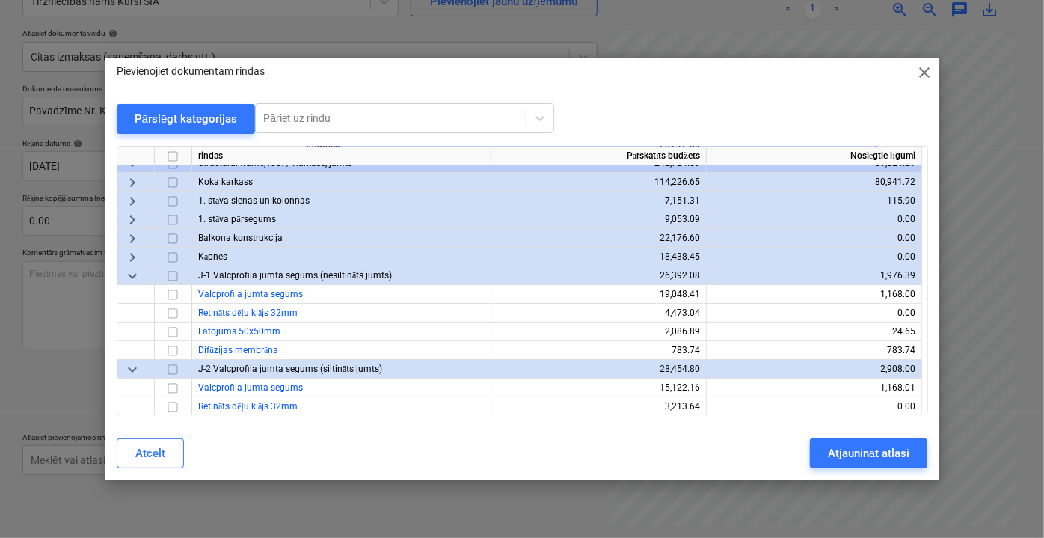
click at [127, 272] on span "keyboard_arrow_down" at bounding box center [132, 275] width 18 height 18
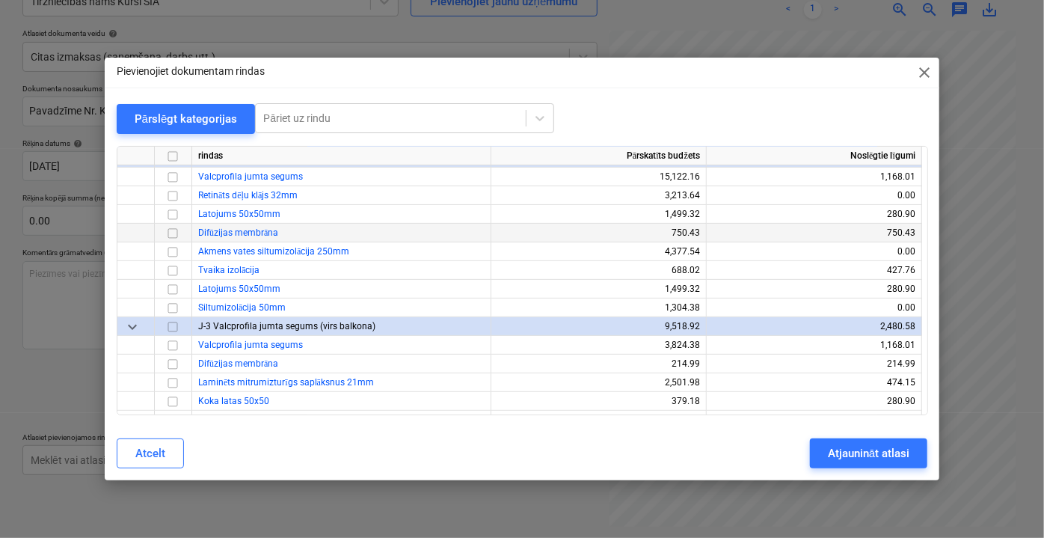
scroll to position [135, 0]
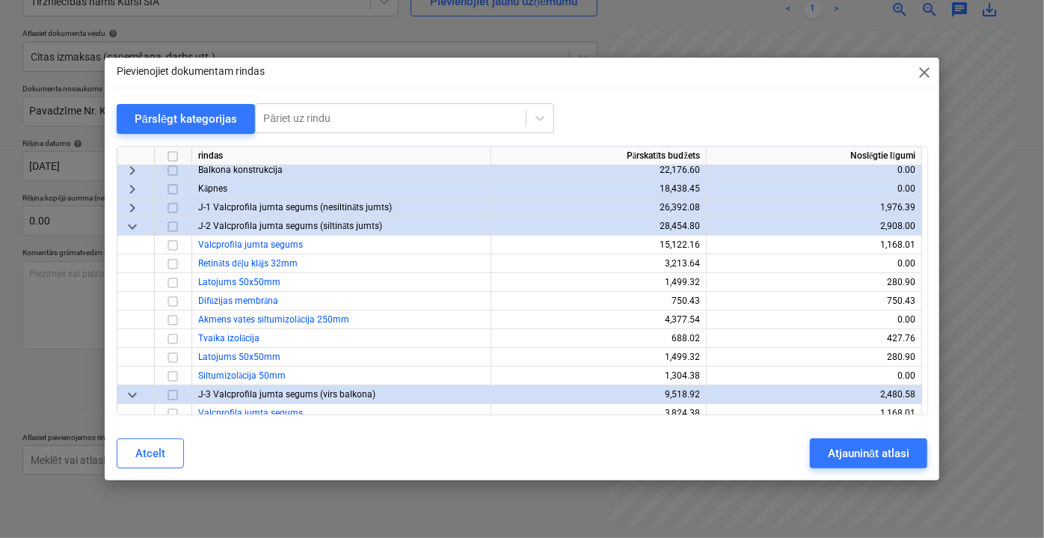
click at [129, 227] on span "keyboard_arrow_down" at bounding box center [132, 226] width 18 height 18
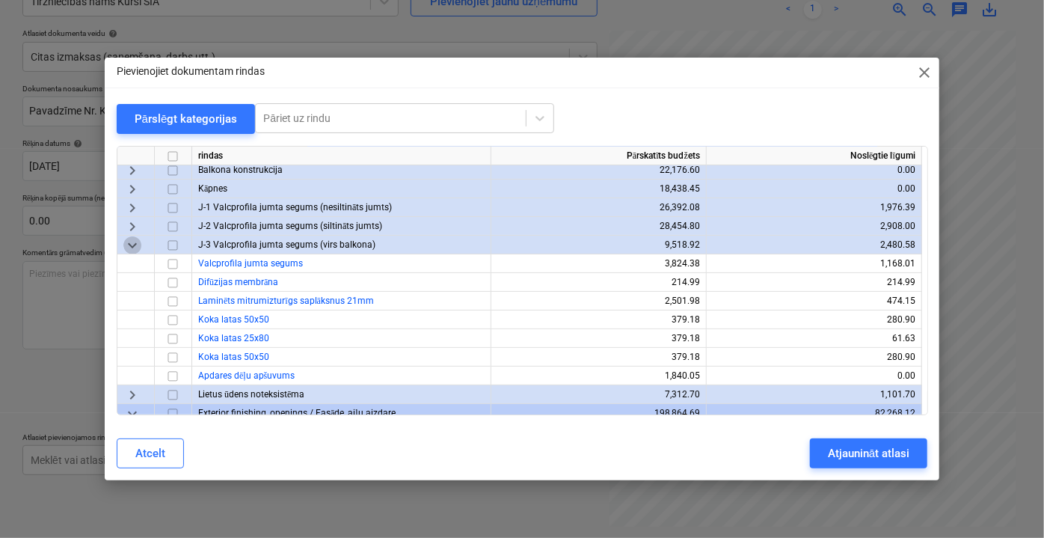
click at [138, 242] on span "keyboard_arrow_down" at bounding box center [132, 245] width 18 height 18
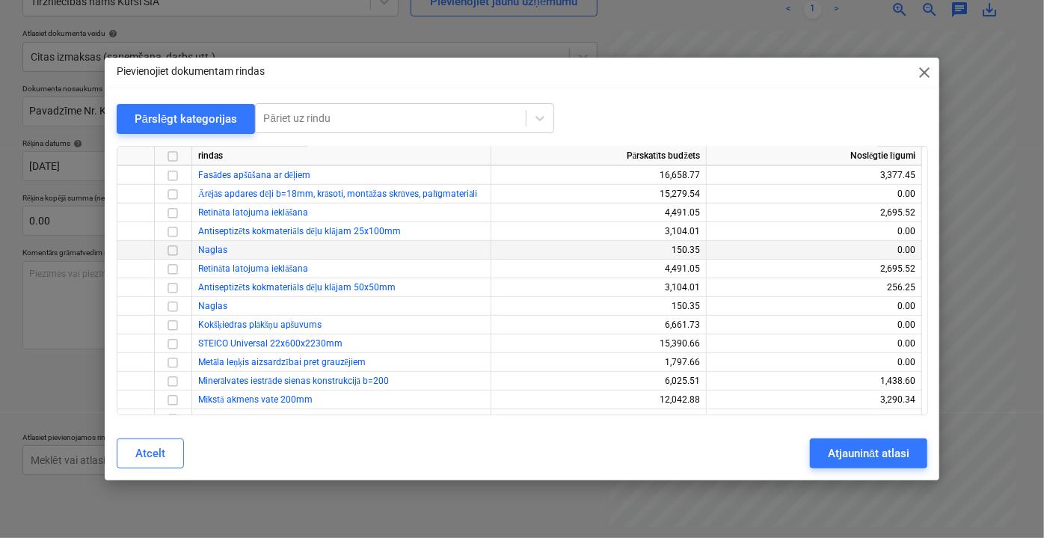
scroll to position [340, 0]
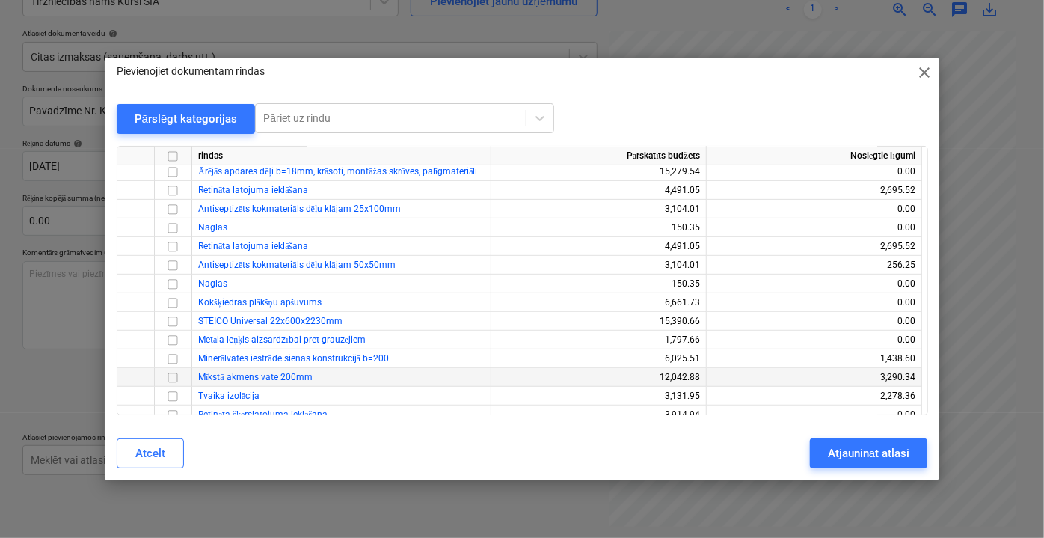
click at [174, 375] on input "checkbox" at bounding box center [173, 377] width 18 height 18
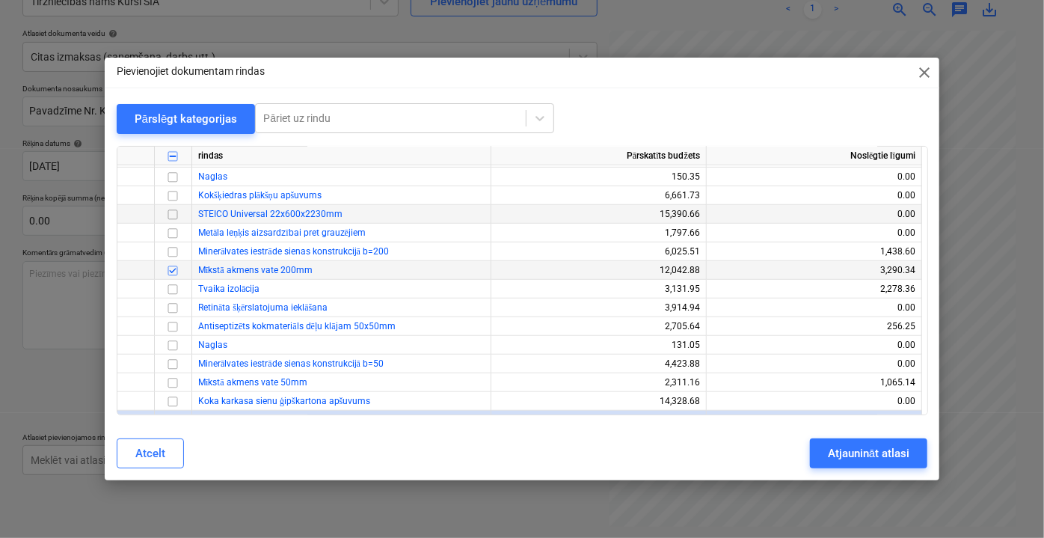
scroll to position [476, 0]
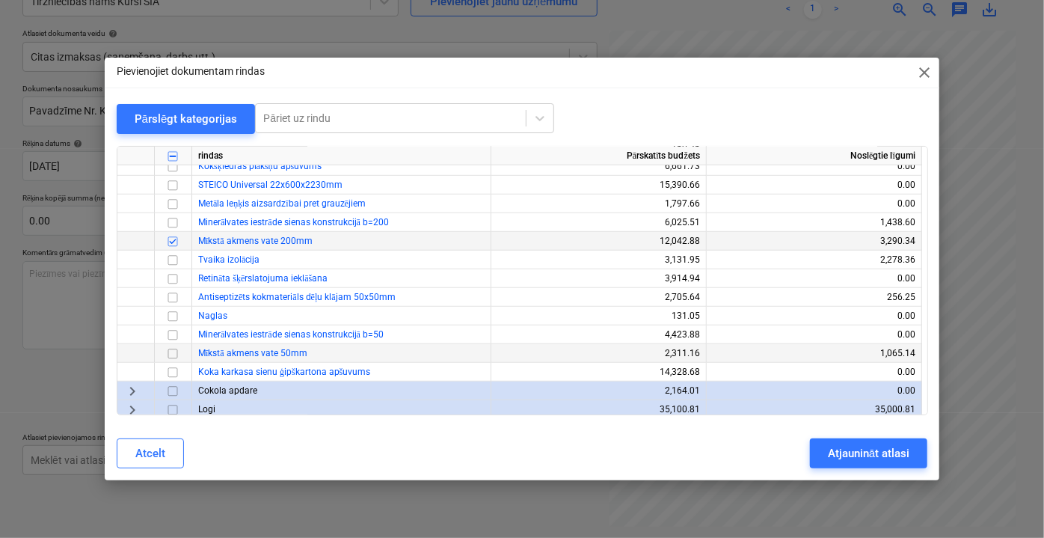
click at [171, 356] on input "checkbox" at bounding box center [173, 353] width 18 height 18
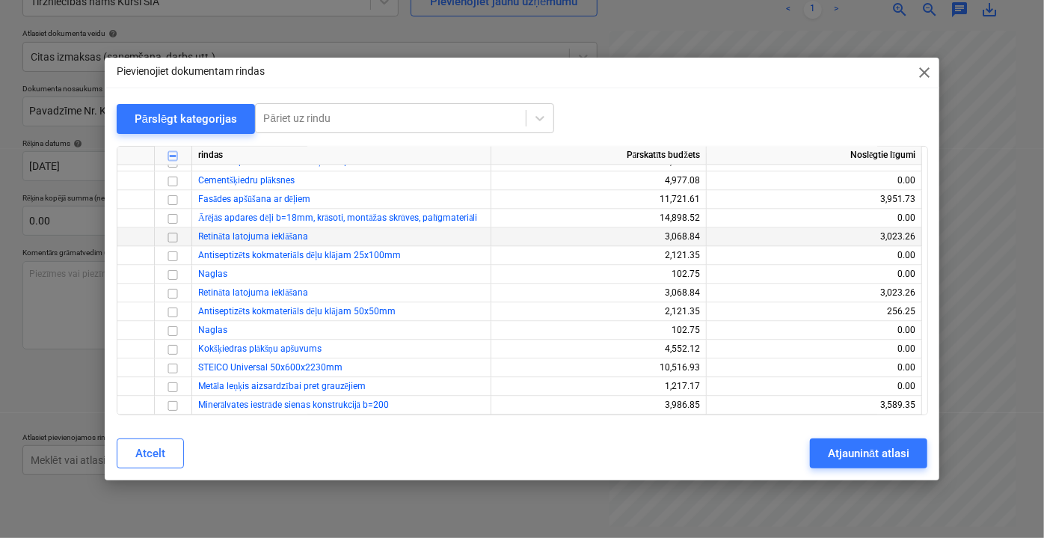
scroll to position [1631, 0]
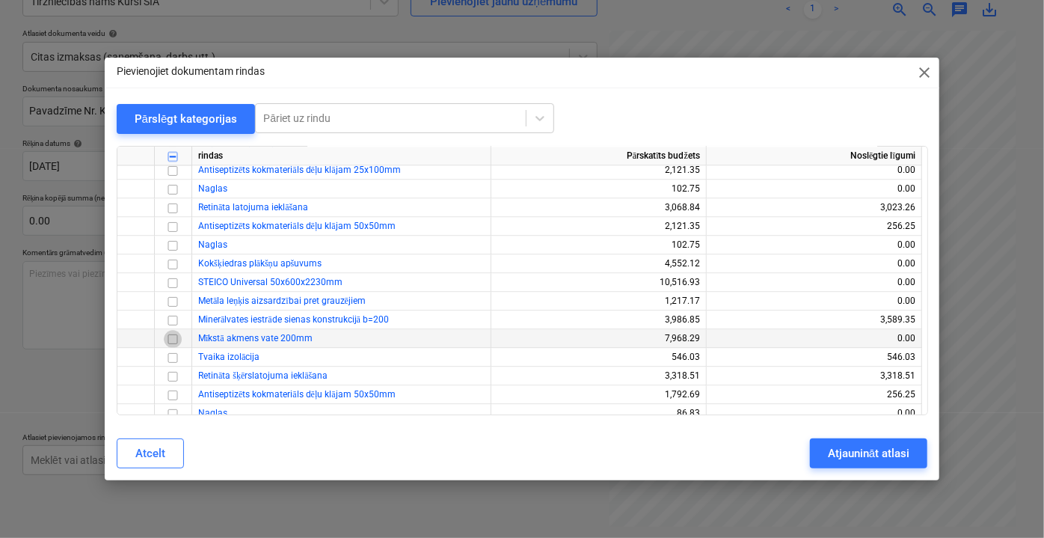
click at [175, 340] on input "checkbox" at bounding box center [173, 338] width 18 height 18
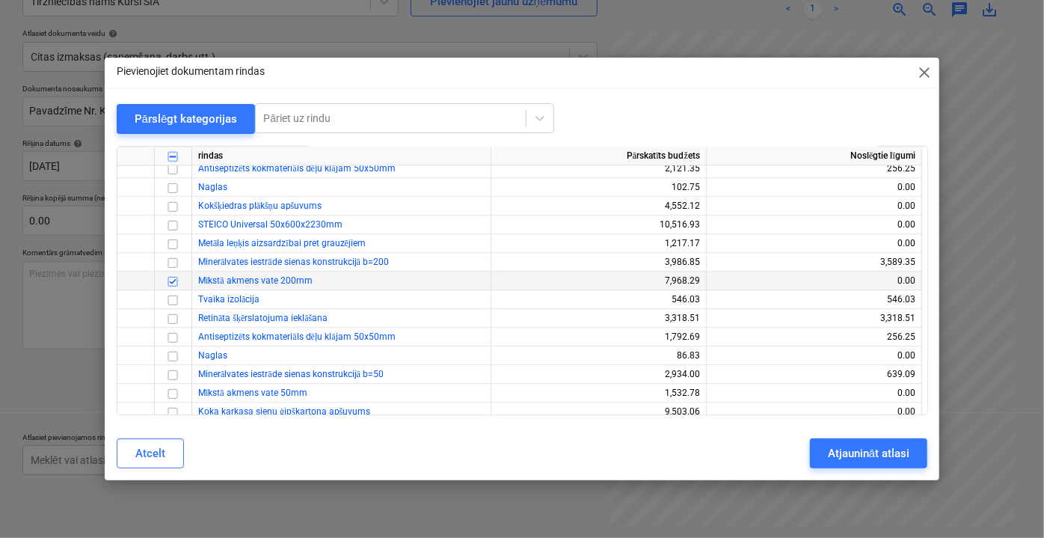
scroll to position [1767, 0]
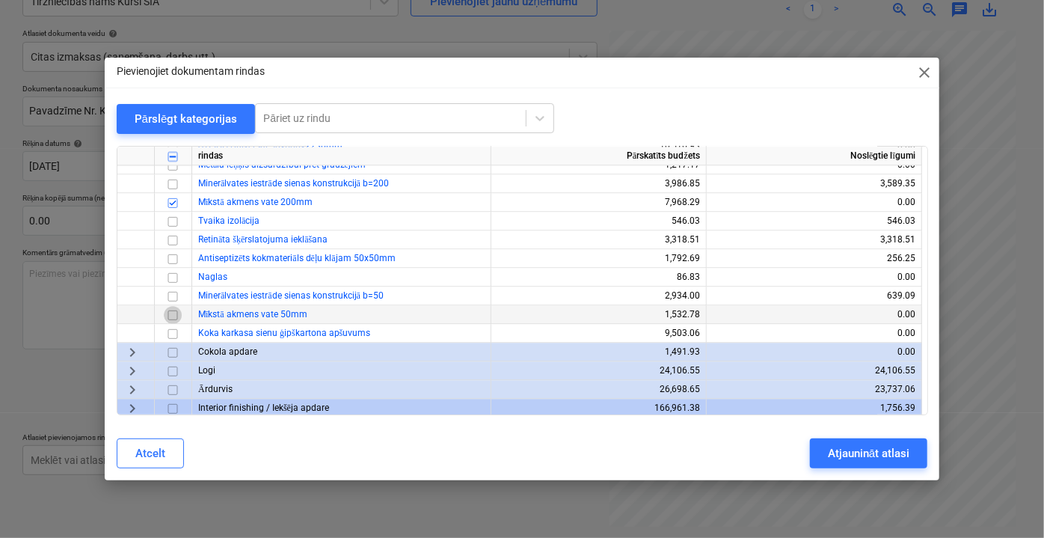
click at [173, 308] on input "checkbox" at bounding box center [173, 314] width 18 height 18
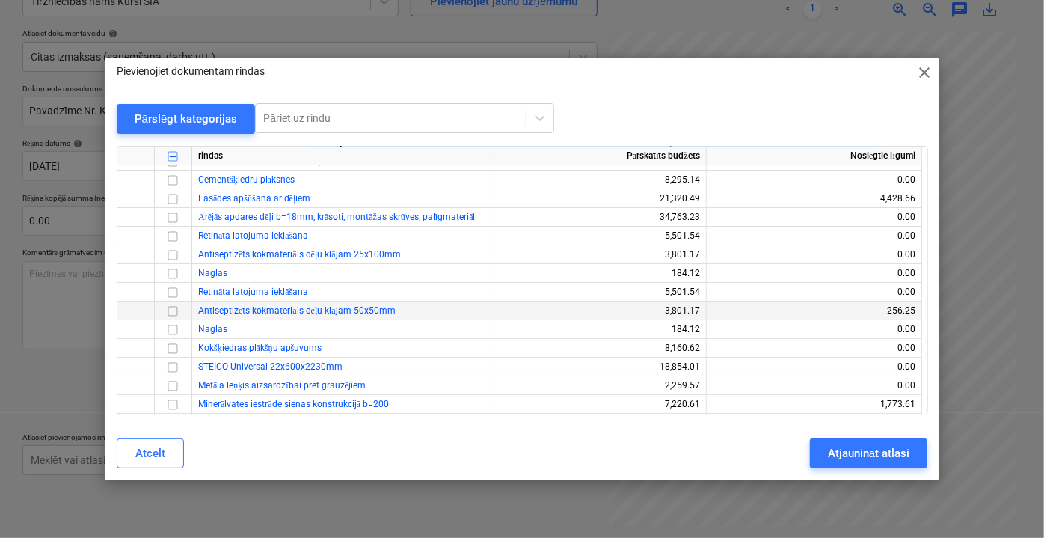
scroll to position [2923, 0]
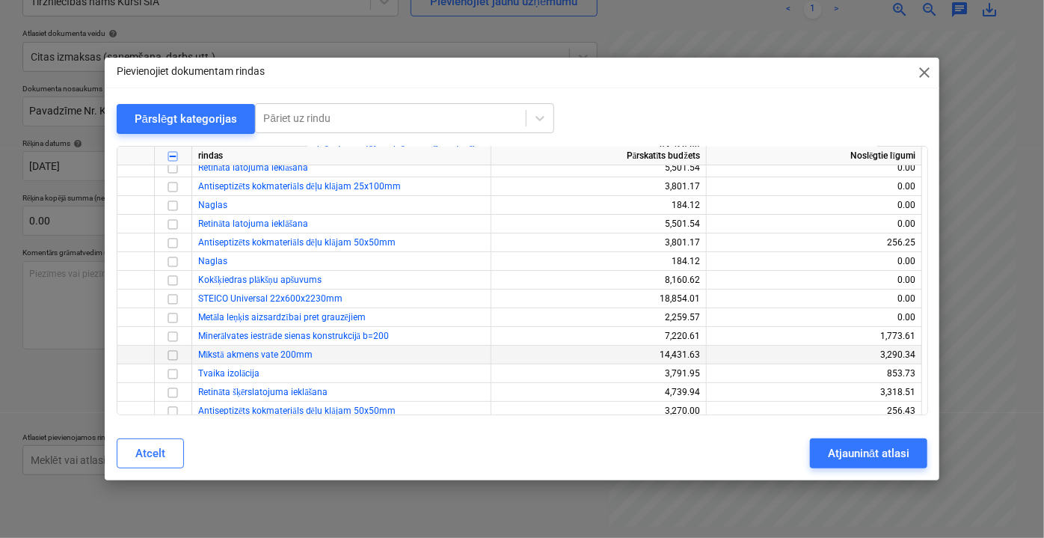
click at [174, 353] on input "checkbox" at bounding box center [173, 355] width 18 height 18
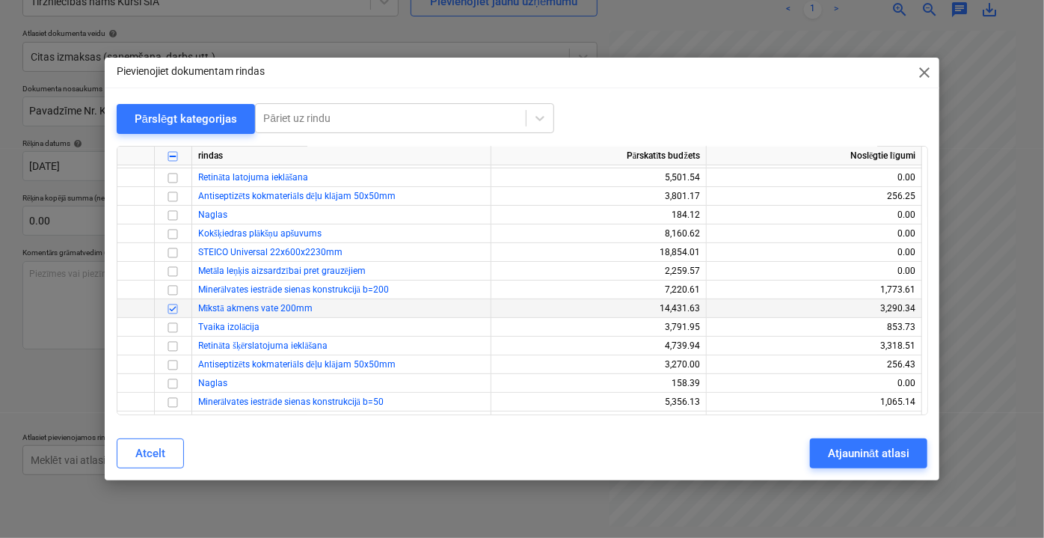
scroll to position [2991, 0]
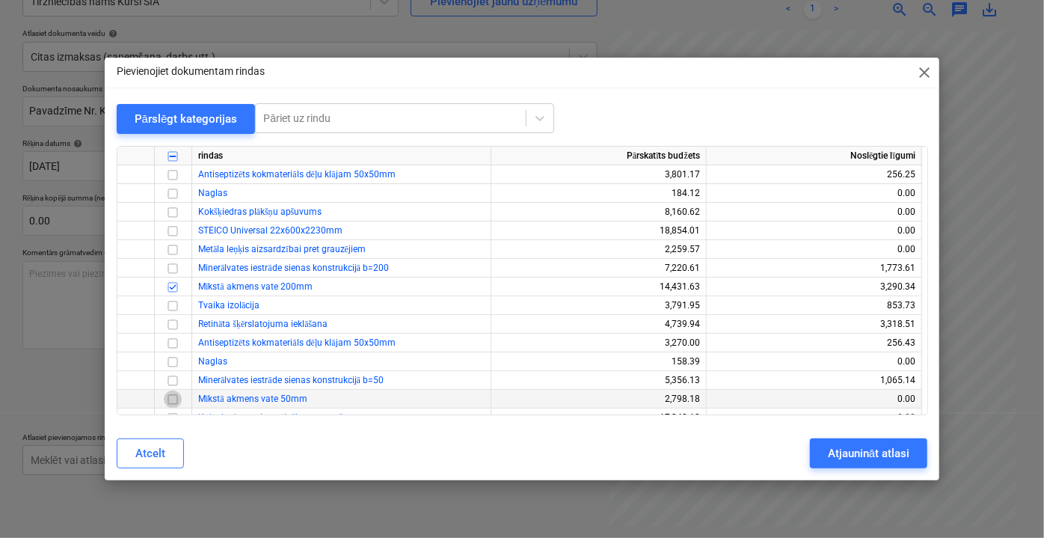
click at [170, 399] on input "checkbox" at bounding box center [173, 399] width 18 height 18
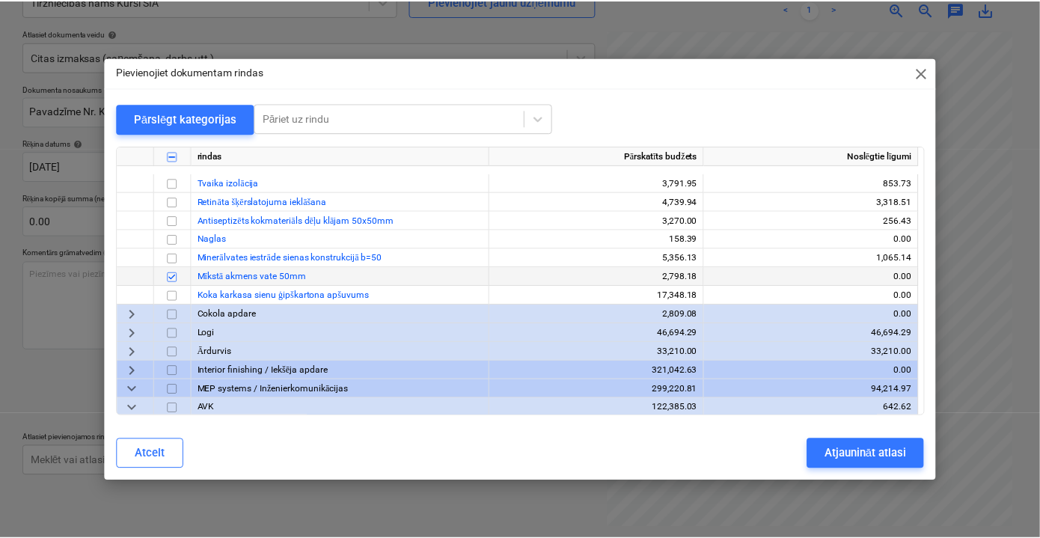
scroll to position [3263, 0]
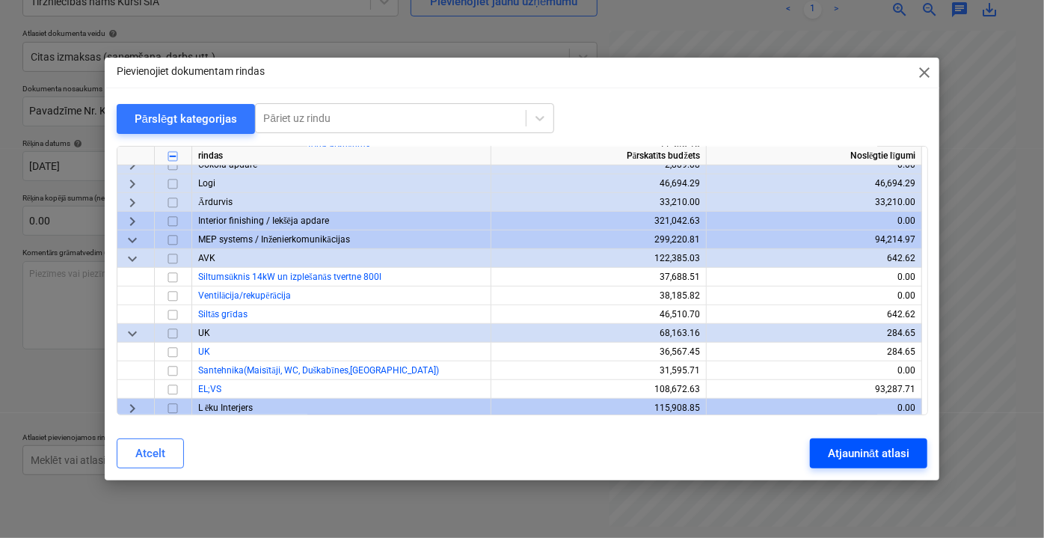
click at [869, 460] on div "Atjaunināt atlasi" at bounding box center [869, 452] width 82 height 19
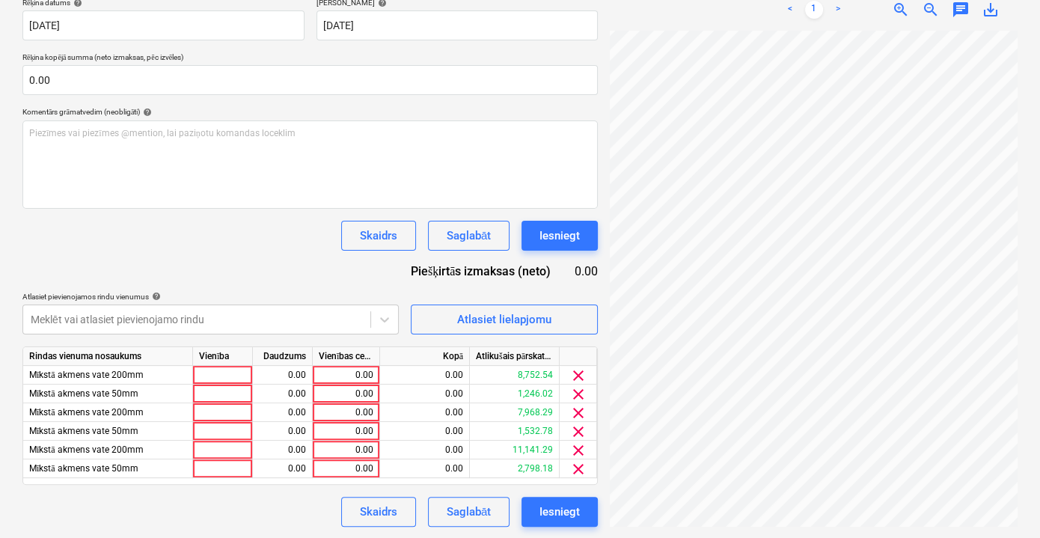
scroll to position [108, 46]
click at [323, 372] on div "0.00" at bounding box center [346, 375] width 55 height 19
type input "209.77"
drag, startPoint x: 342, startPoint y: 372, endPoint x: 379, endPoint y: 372, distance: 37.4
click at [0, 0] on div "Mīkstā akmens vate 200mm 0.00 209.77 0.00 8,752.54 clear" at bounding box center [0, 0] width 0 height 0
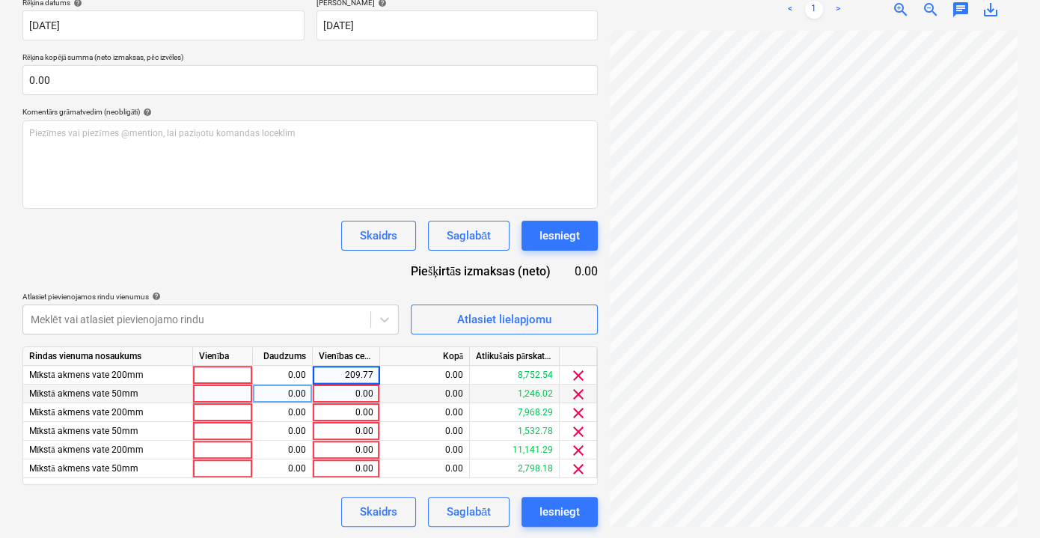
click at [347, 398] on div "0.00" at bounding box center [346, 393] width 55 height 19
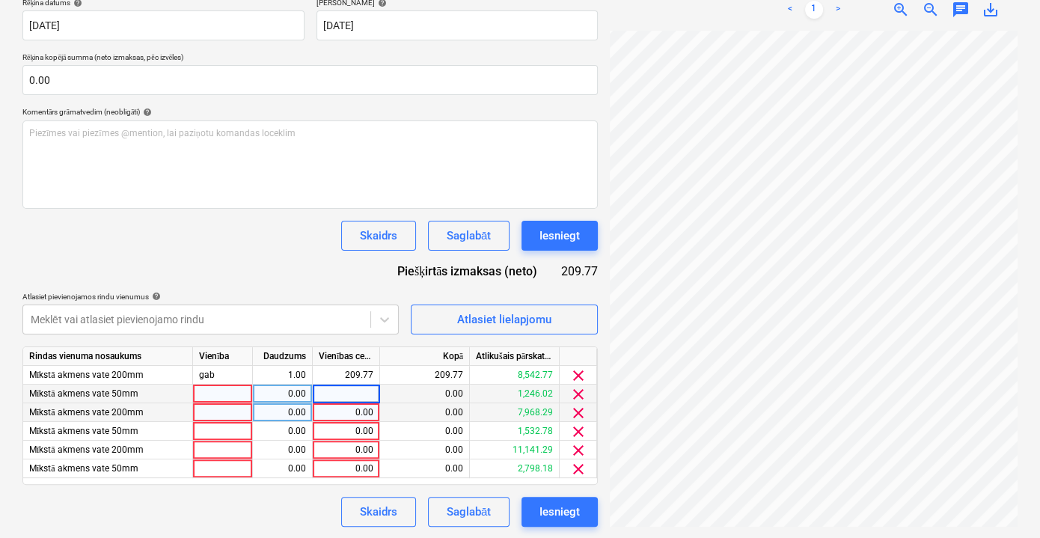
type input "209.77"
click at [355, 410] on div "0.00" at bounding box center [346, 412] width 55 height 19
type input "209.77"
click at [351, 423] on div "0.00" at bounding box center [346, 431] width 55 height 19
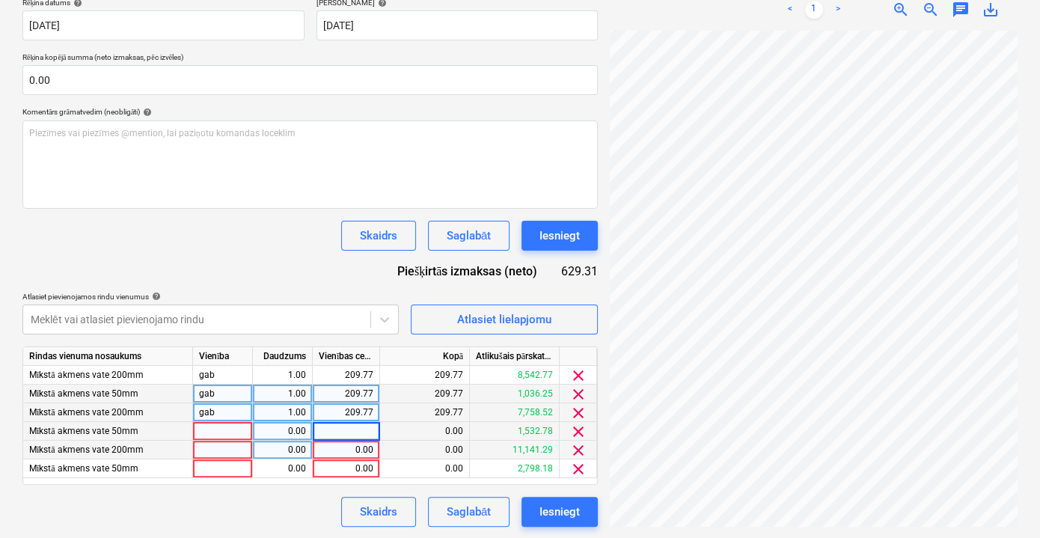
type input "209.77"
click at [348, 450] on div "0.00" at bounding box center [346, 449] width 55 height 19
type input "209.77"
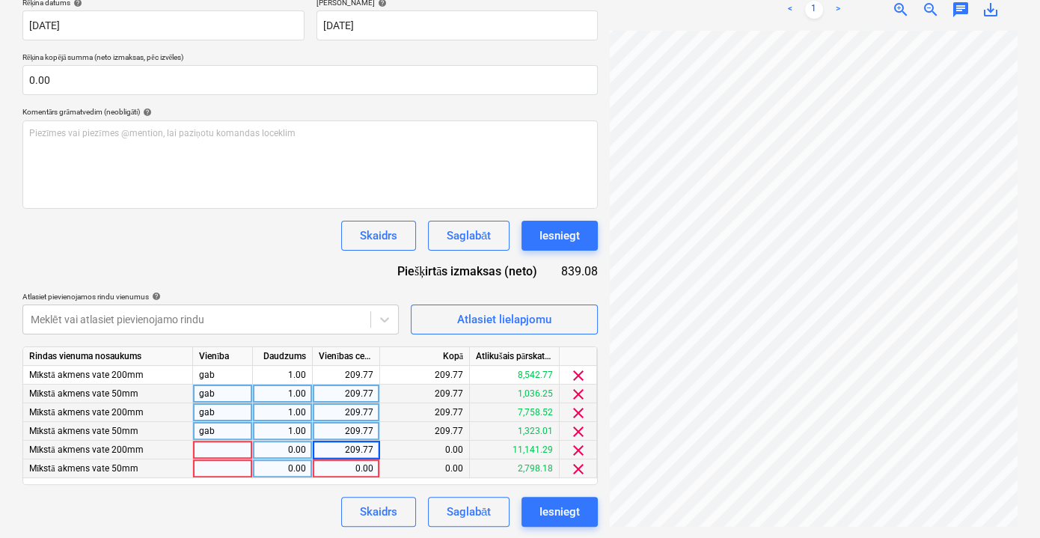
click at [348, 464] on div "0.00" at bounding box center [346, 468] width 55 height 19
click at [260, 508] on div "Skaidrs Saglabāt Iesniegt" at bounding box center [309, 512] width 575 height 30
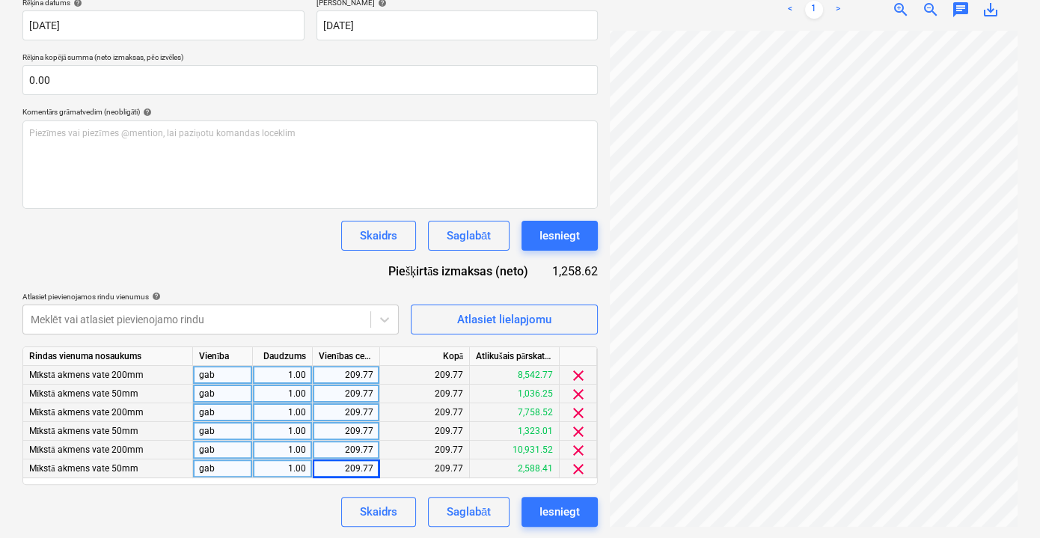
click at [372, 379] on div "209.77" at bounding box center [346, 375] width 67 height 19
click at [371, 372] on input "209.77" at bounding box center [346, 375] width 67 height 18
click at [374, 372] on input "209.77" at bounding box center [346, 375] width 67 height 18
type input "209.74"
click at [333, 285] on div "Dokumenta nosaukums help Pavadzīme Nr. KUR25-155560 Rēķina numurs (neobligāti) …" at bounding box center [309, 234] width 575 height 583
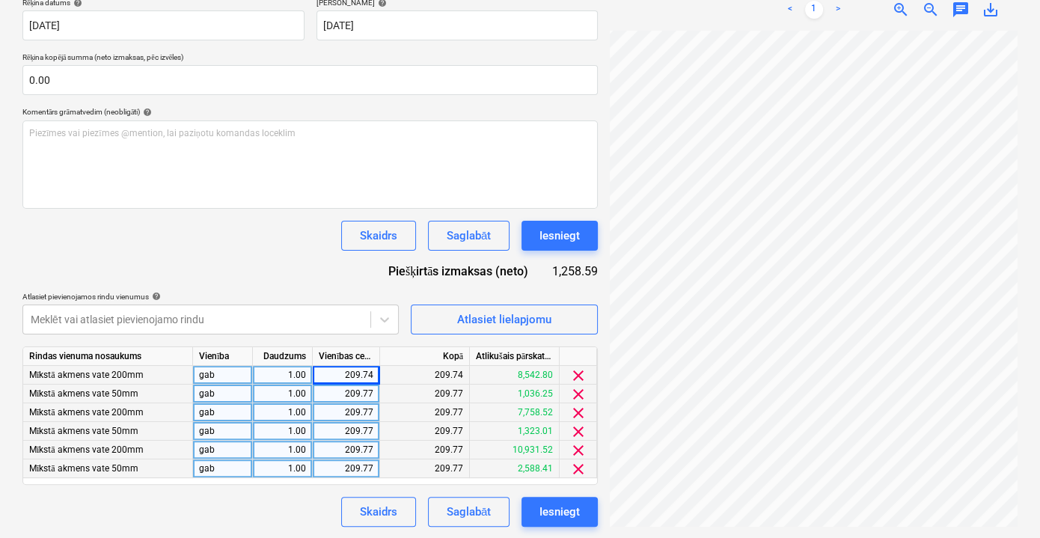
click at [372, 372] on div "209.74" at bounding box center [346, 375] width 55 height 19
click at [371, 372] on input "209.74" at bounding box center [346, 375] width 67 height 18
click at [369, 372] on input "209.74" at bounding box center [346, 375] width 67 height 18
type input "209.75"
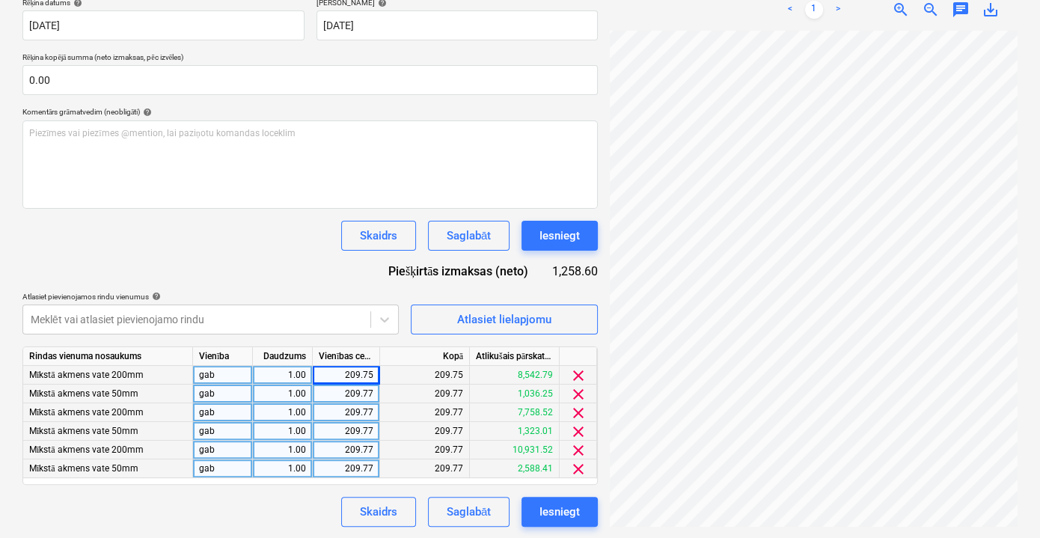
click at [305, 274] on div "Dokumenta nosaukums help Pavadzīme Nr. KUR25-155560 Rēķina numurs (neobligāti) …" at bounding box center [309, 234] width 575 height 583
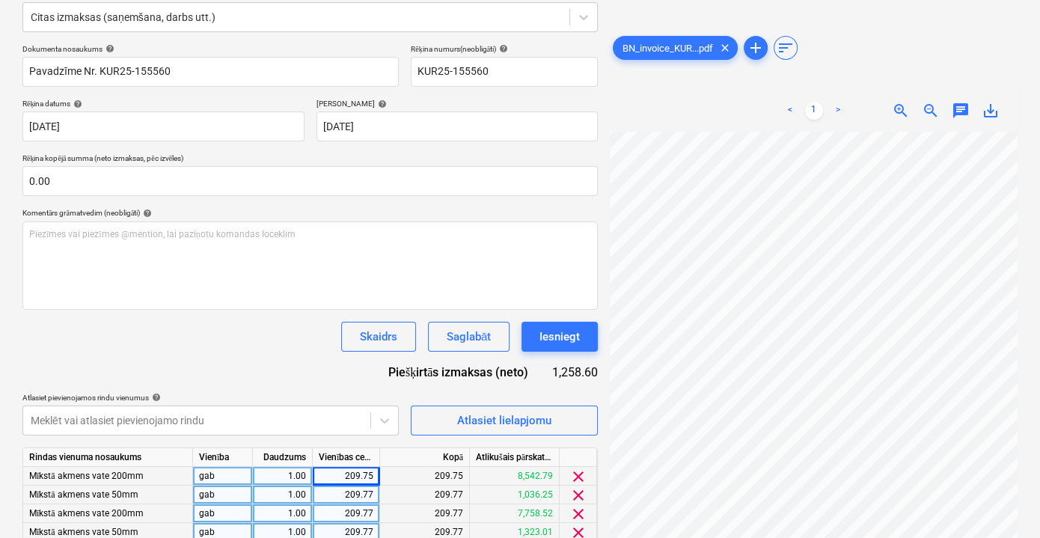
scroll to position [289, 0]
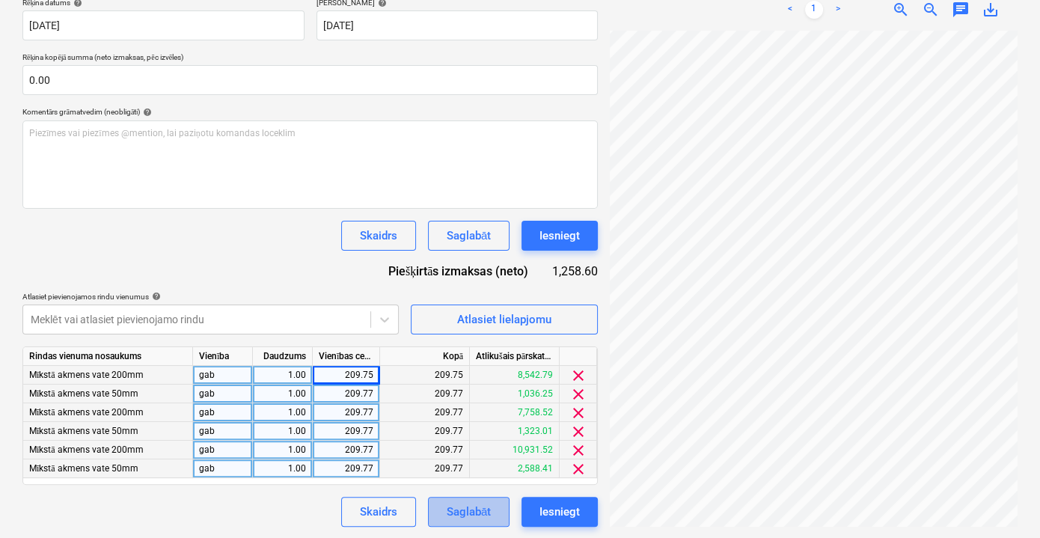
click at [496, 518] on button "Saglabāt" at bounding box center [469, 512] width 82 height 30
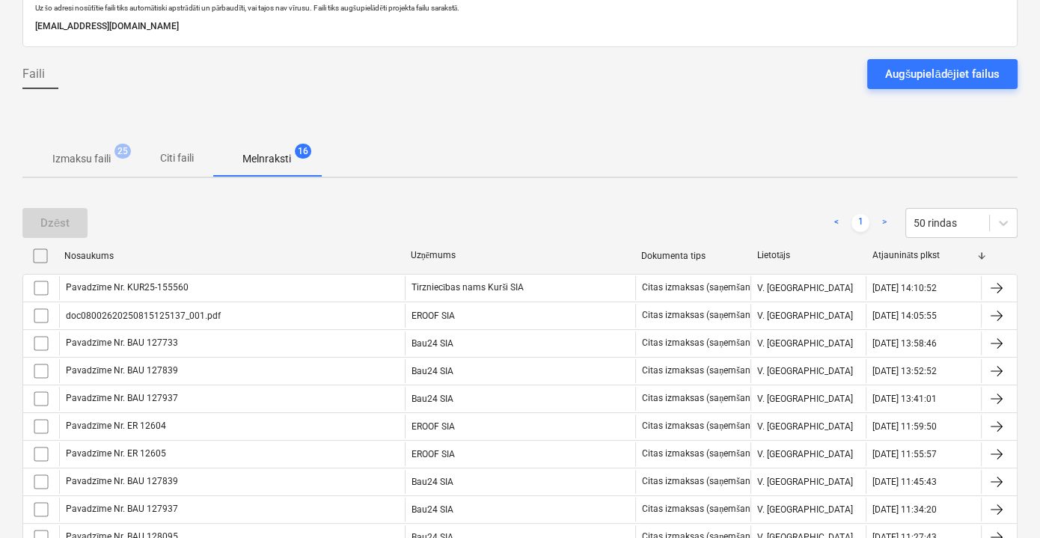
scroll to position [8, 0]
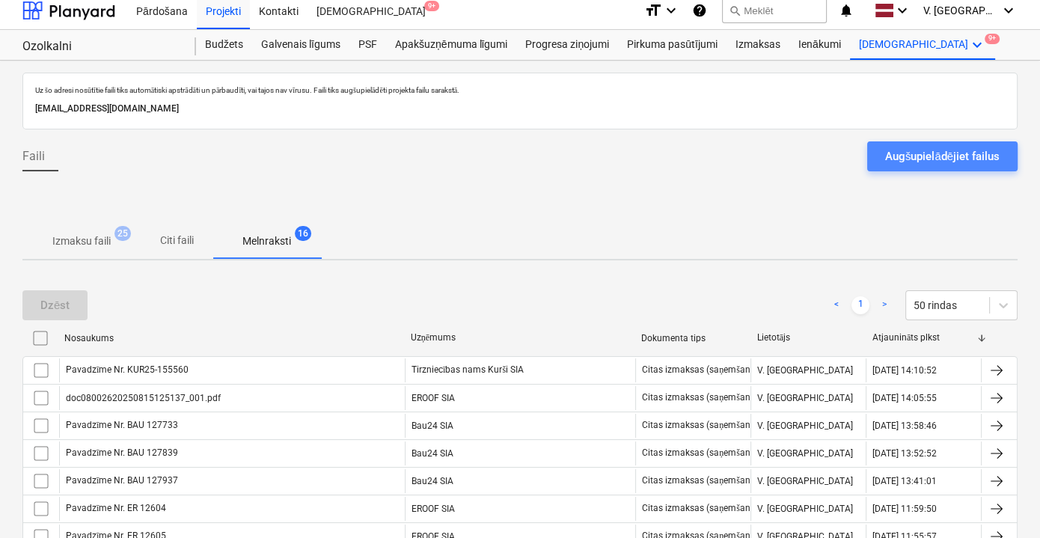
click at [945, 169] on button "Augšupielādējiet failus" at bounding box center [942, 156] width 150 height 30
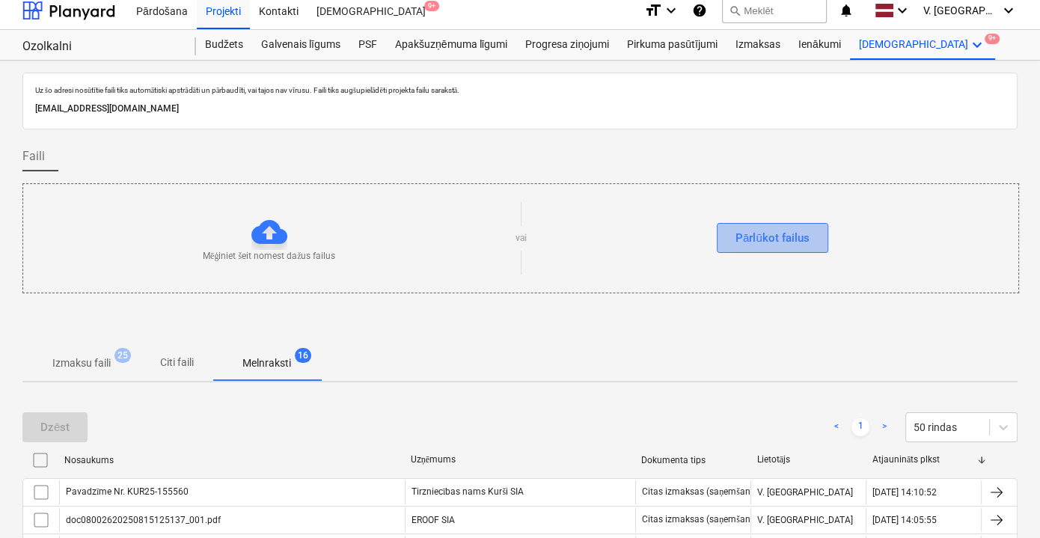
click at [755, 233] on div "Pārlūkot failus" at bounding box center [772, 237] width 74 height 19
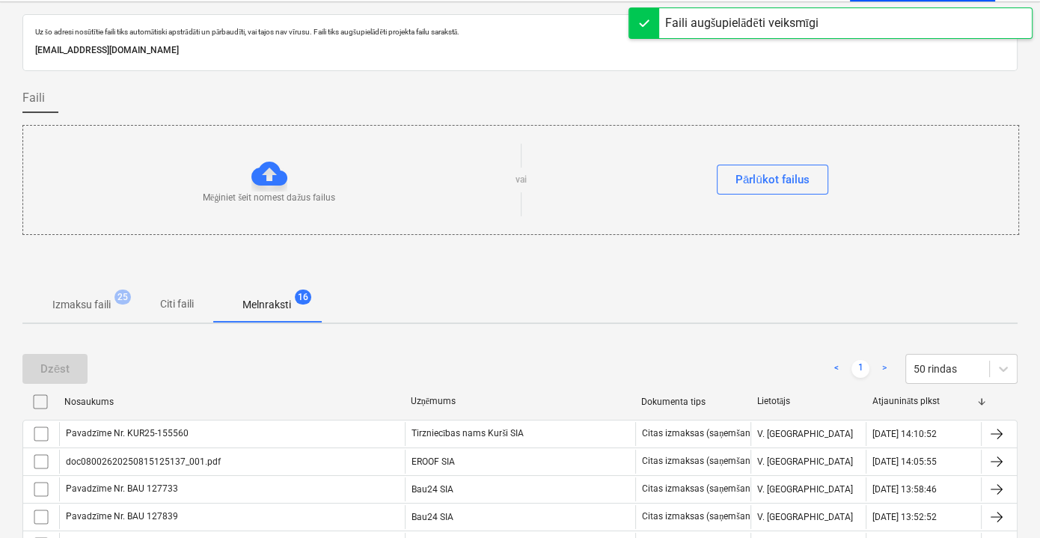
scroll to position [144, 0]
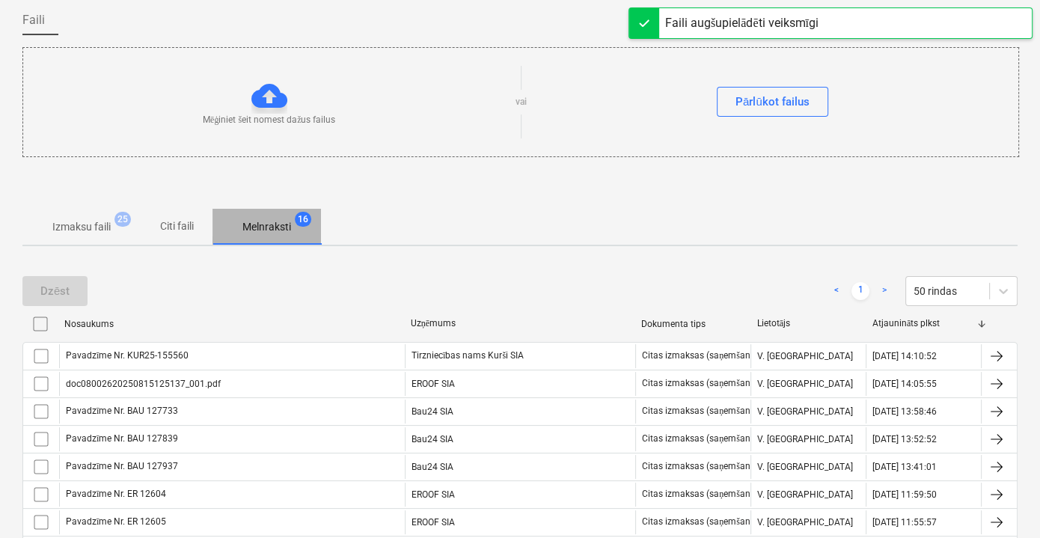
click at [223, 224] on span "Melnraksti 16" at bounding box center [266, 226] width 108 height 27
click at [194, 222] on p "Citi faili" at bounding box center [177, 226] width 36 height 16
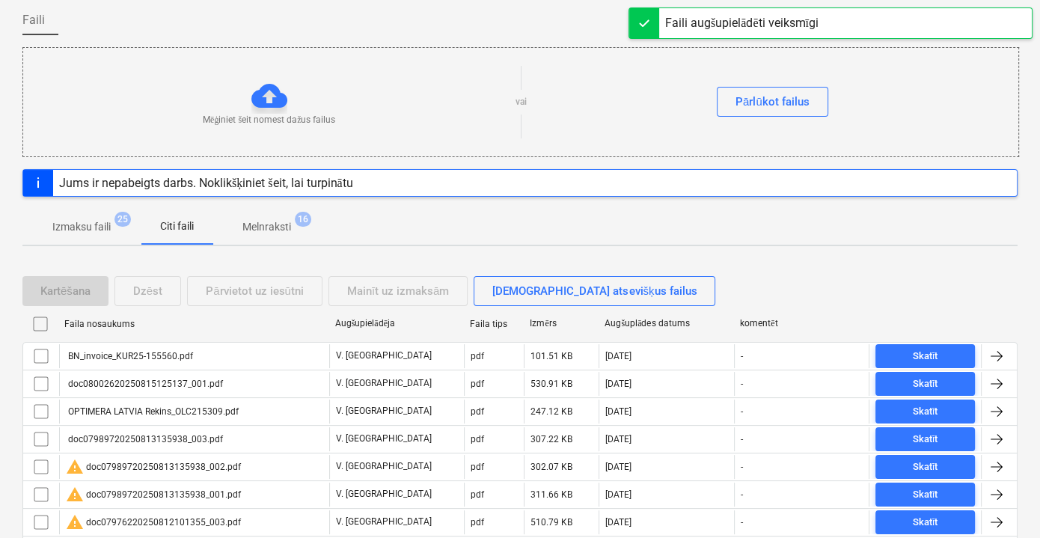
click at [286, 228] on p "Melnraksti" at bounding box center [266, 227] width 49 height 16
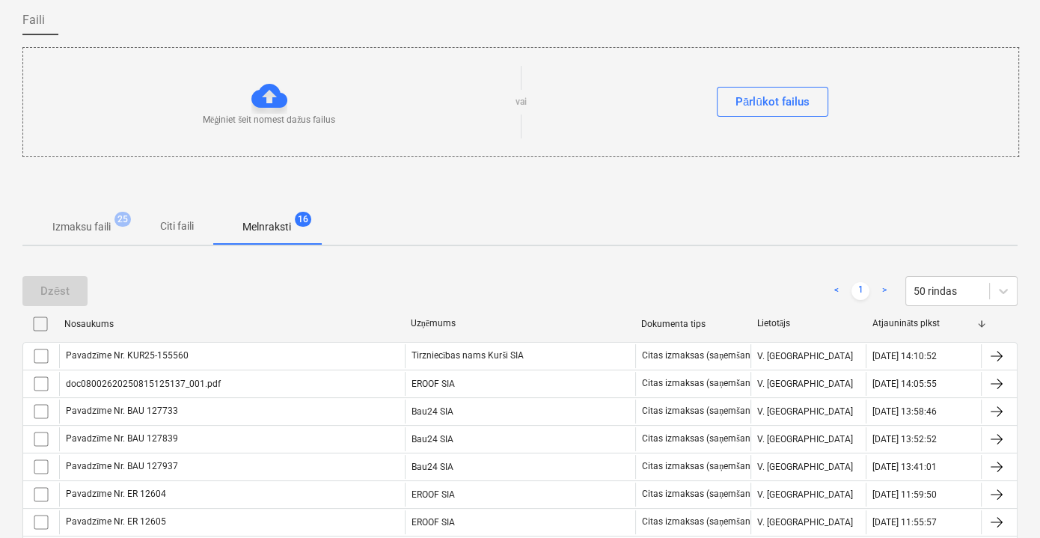
click at [170, 239] on button "Citi faili" at bounding box center [177, 227] width 72 height 36
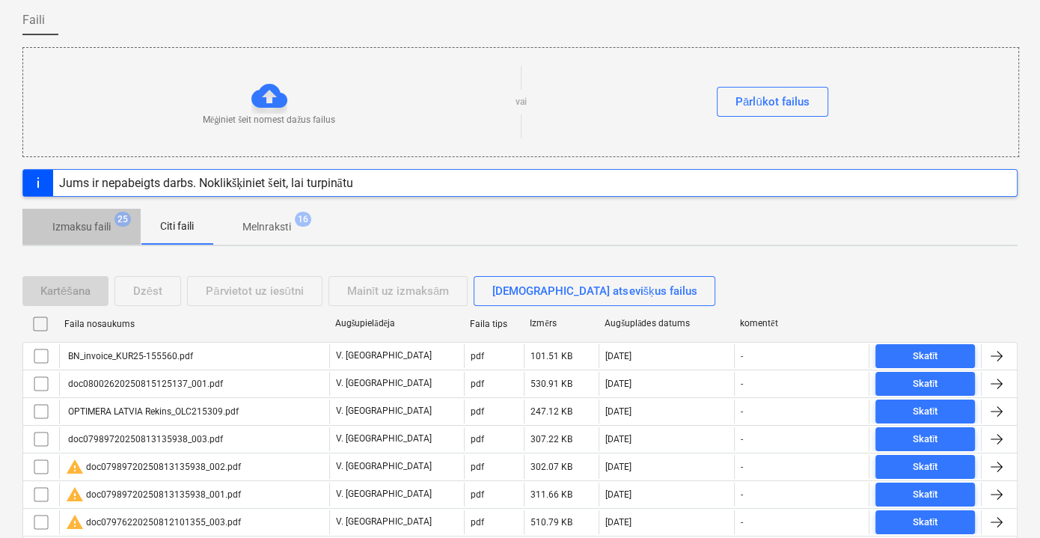
click at [109, 219] on p "Izmaksu faili" at bounding box center [81, 227] width 58 height 16
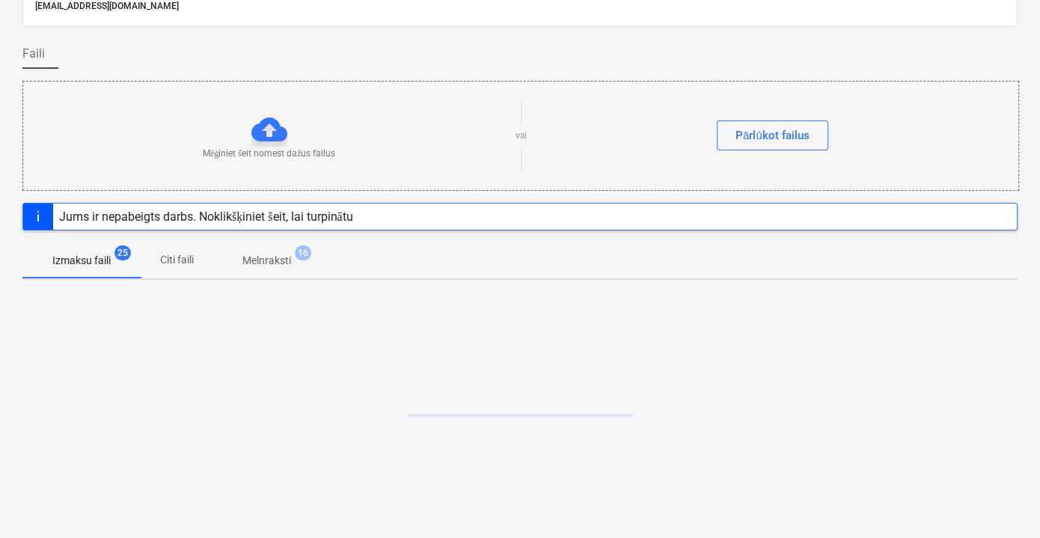
scroll to position [144, 0]
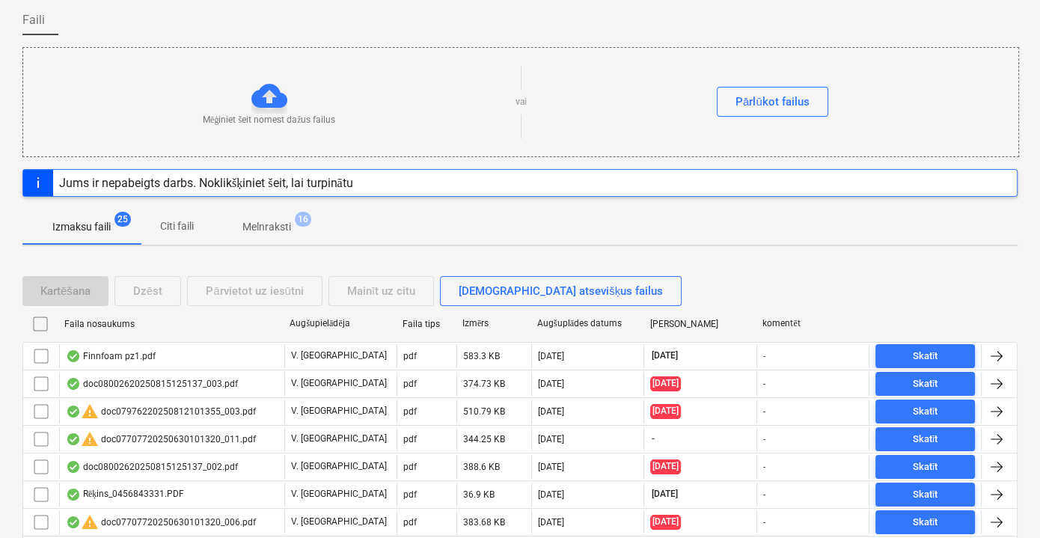
drag, startPoint x: 186, startPoint y: 254, endPoint x: 185, endPoint y: 262, distance: 8.4
click at [168, 215] on span "Citi faili" at bounding box center [177, 226] width 72 height 25
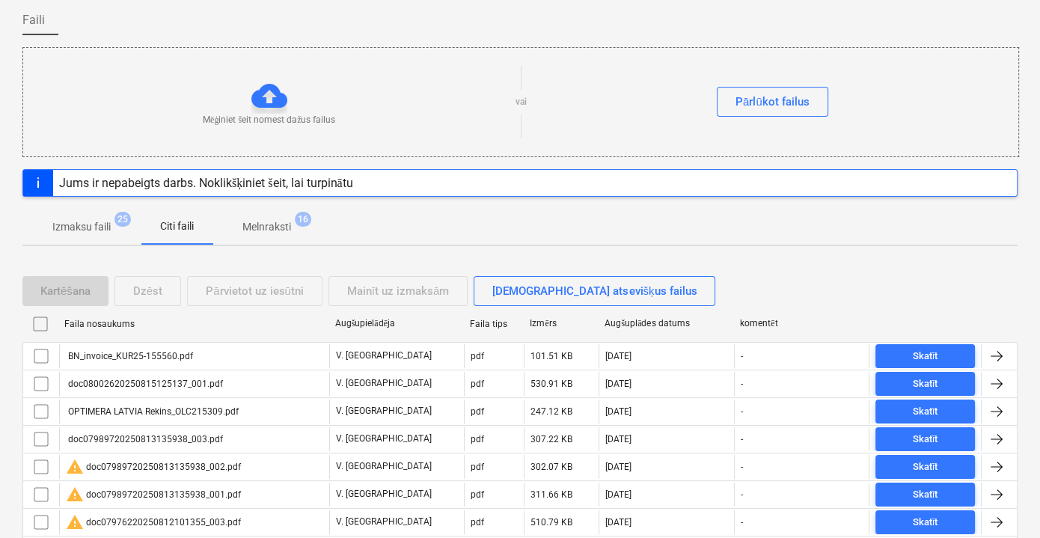
click at [247, 235] on span "Melnraksti 16" at bounding box center [266, 226] width 108 height 27
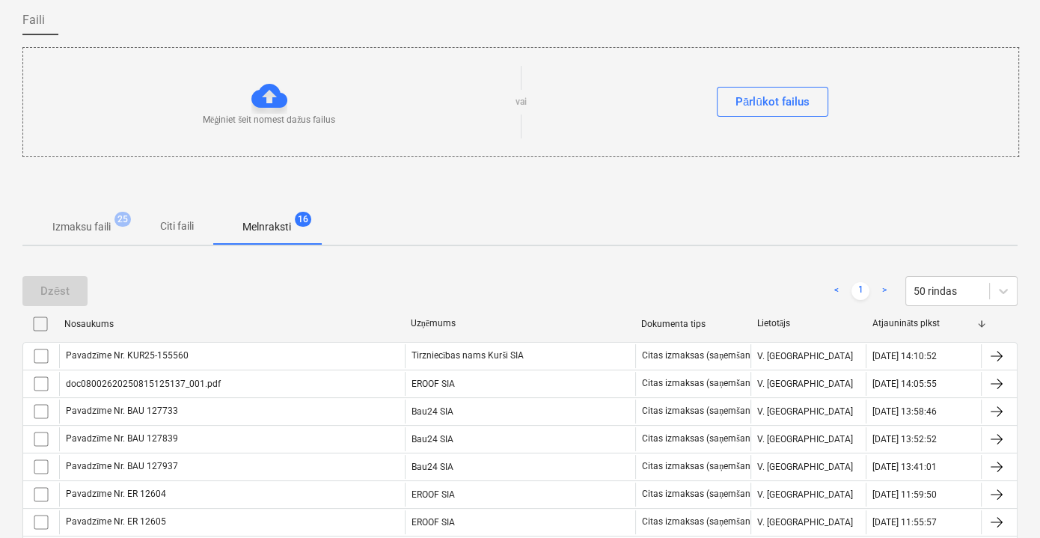
click at [177, 228] on p "Citi faili" at bounding box center [177, 226] width 36 height 16
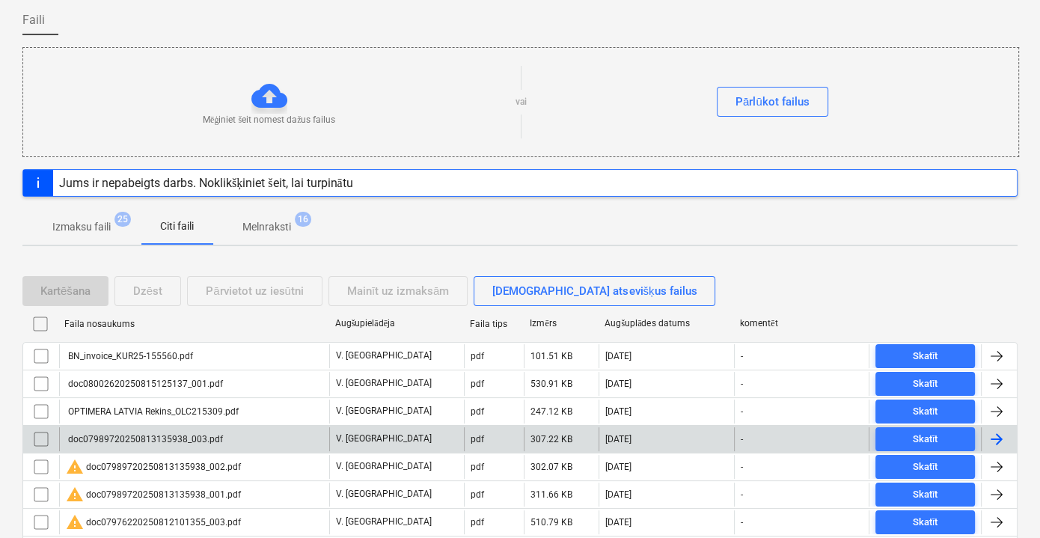
click at [235, 412] on div "OPTIMERA LATVIA Rekins_OLC215309.pdf" at bounding box center [152, 411] width 173 height 10
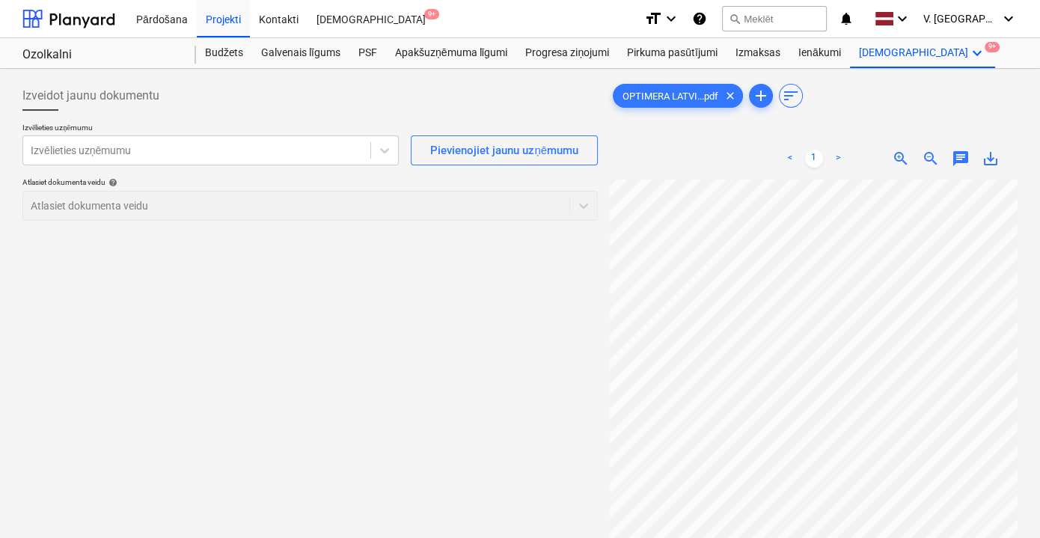
scroll to position [145, 0]
click at [384, 151] on icon at bounding box center [384, 150] width 9 height 5
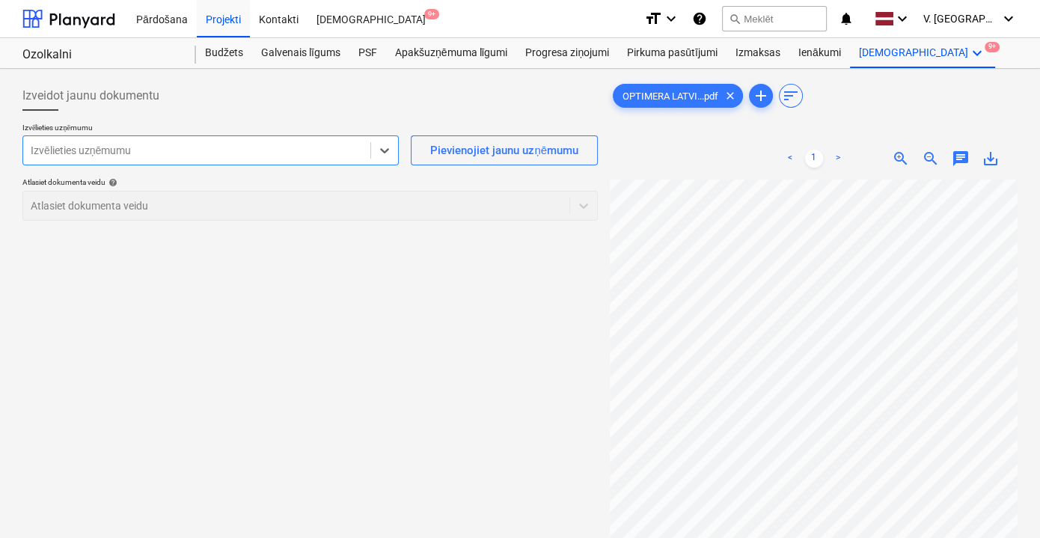
click at [212, 151] on div at bounding box center [197, 150] width 332 height 15
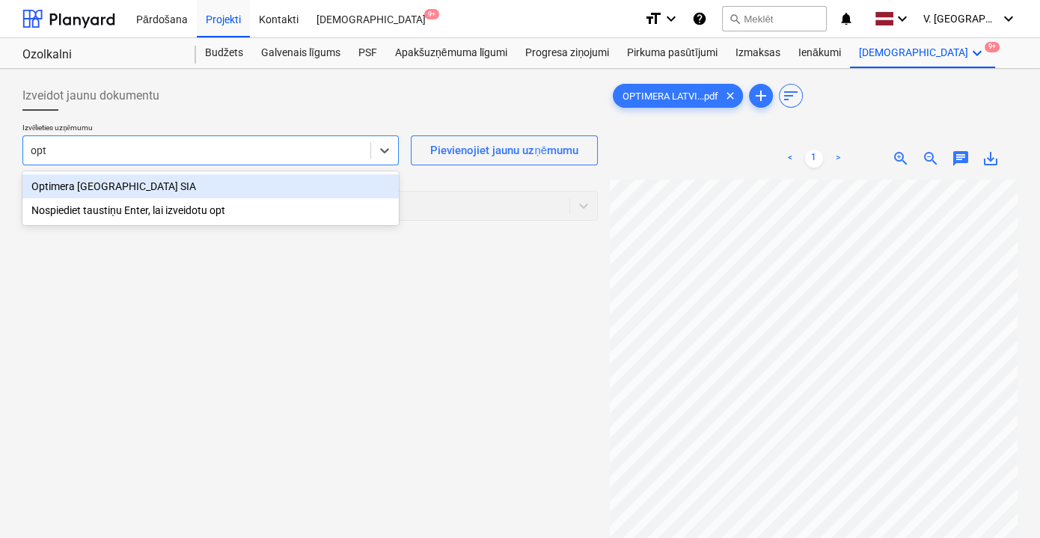
type input "opti"
click at [209, 173] on div "Optimera [GEOGRAPHIC_DATA] SIA Nospiediet taustiņu Enter, lai izveidotu opti" at bounding box center [210, 198] width 376 height 54
click at [212, 187] on div "Optimera [GEOGRAPHIC_DATA] SIA" at bounding box center [210, 186] width 376 height 24
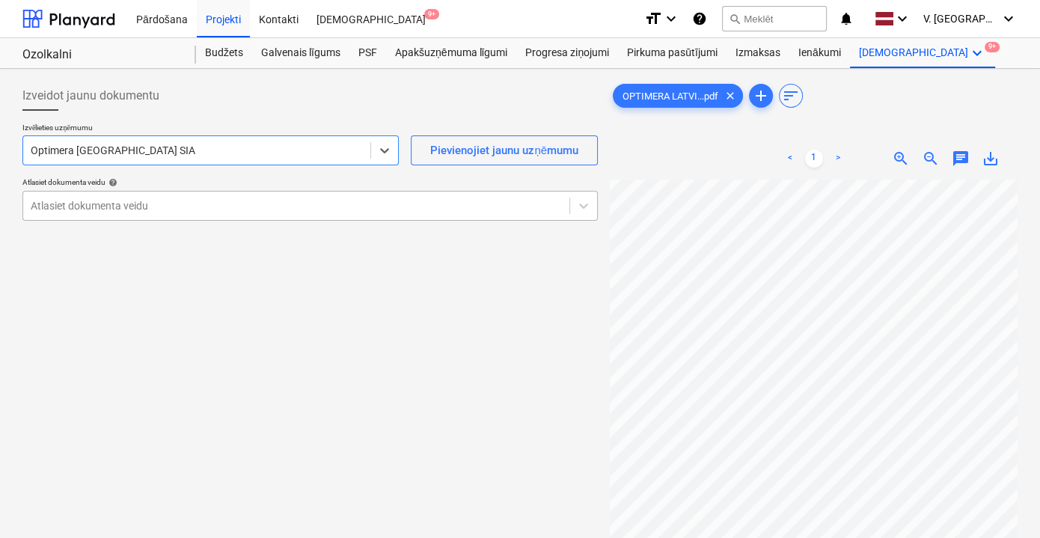
click at [248, 200] on div at bounding box center [296, 205] width 531 height 15
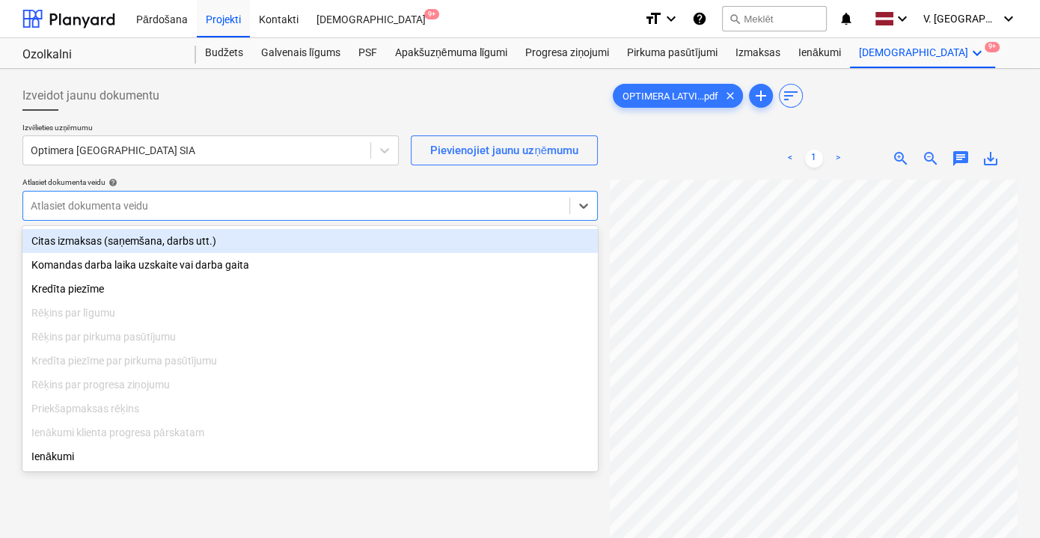
click at [239, 247] on div "Citas izmaksas (saņemšana, darbs utt.)" at bounding box center [309, 241] width 575 height 24
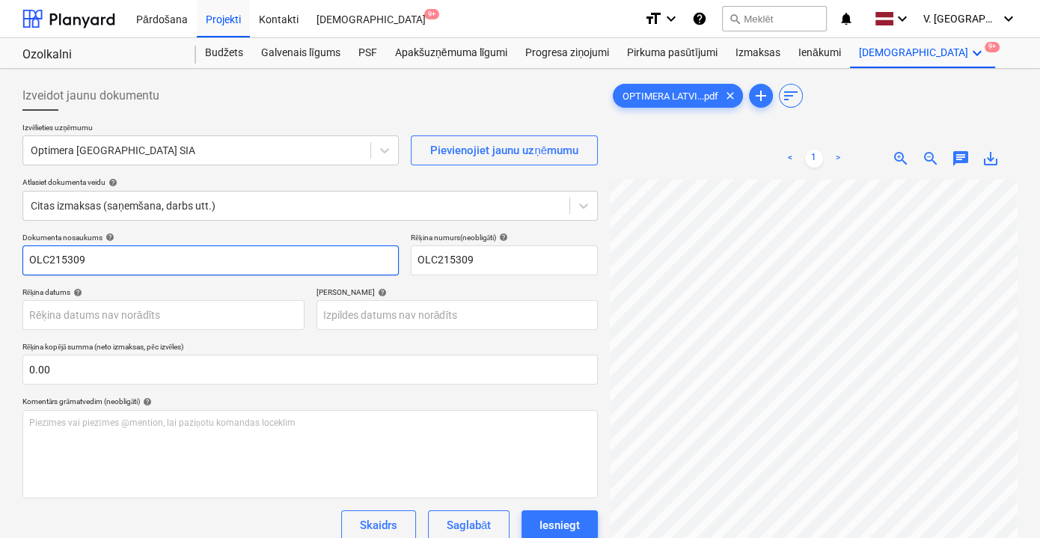
click at [175, 267] on input "OLC215309" at bounding box center [210, 260] width 376 height 30
drag, startPoint x: 236, startPoint y: 257, endPoint x: 147, endPoint y: 257, distance: 88.2
click at [147, 257] on input "Preču pavadzīme - rēķins Nr. OLC215309" at bounding box center [210, 260] width 376 height 30
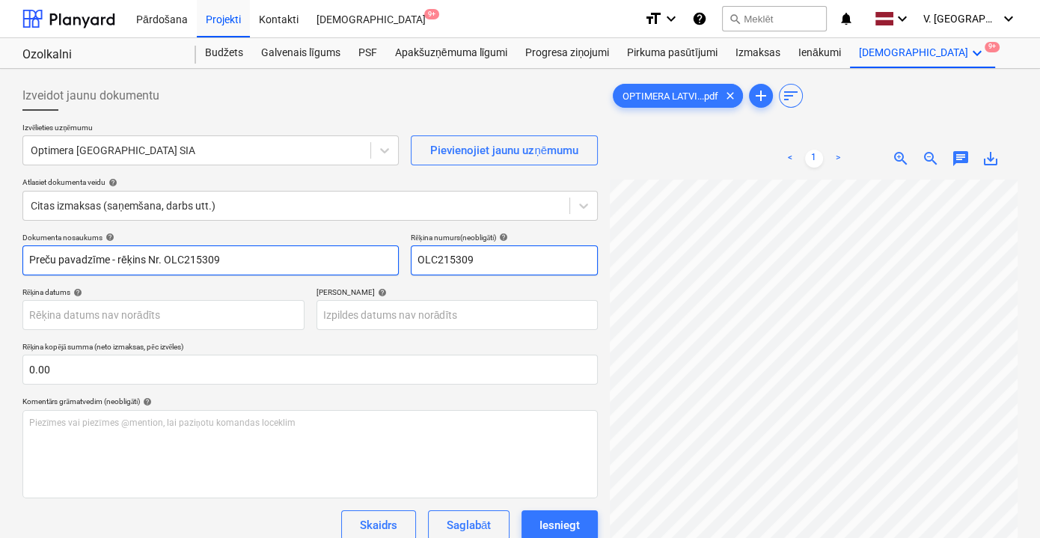
type input "Preču pavadzīme - rēķins Nr. OLC215309"
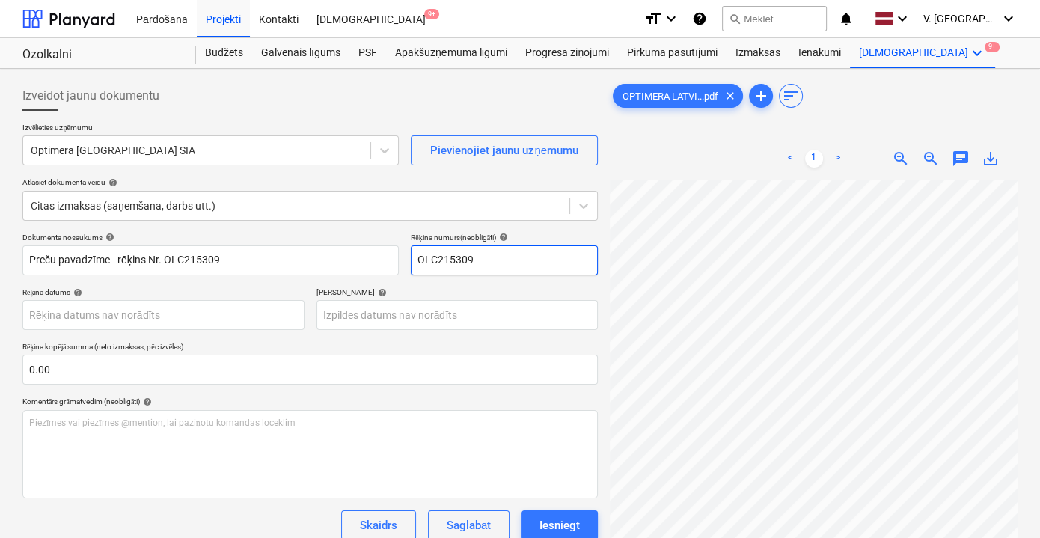
click at [488, 257] on input "OLC215309" at bounding box center [504, 260] width 187 height 30
paste input "Nr."
type input "Nr. OLC215309"
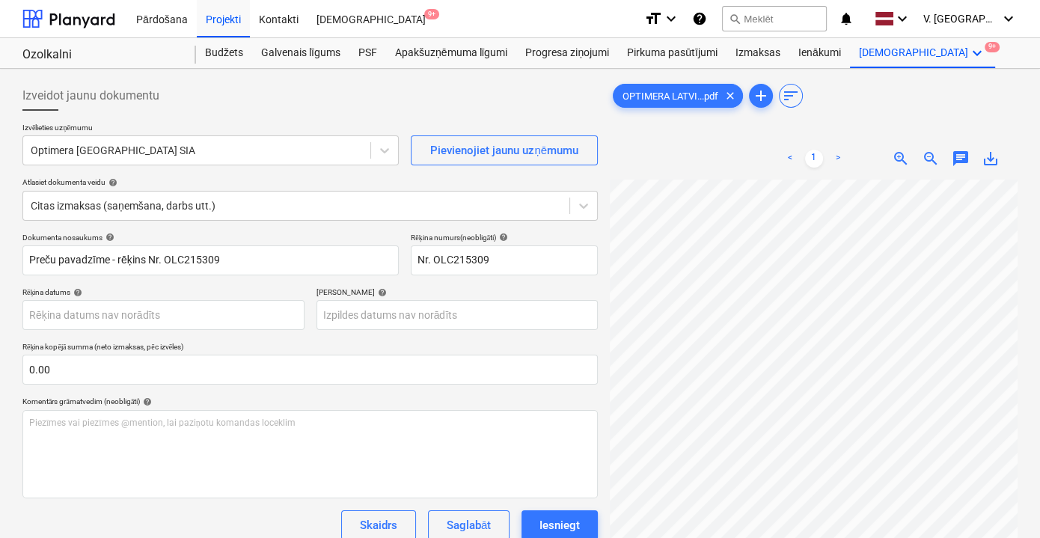
click at [264, 287] on div "Rēķina datums help" at bounding box center [163, 292] width 282 height 10
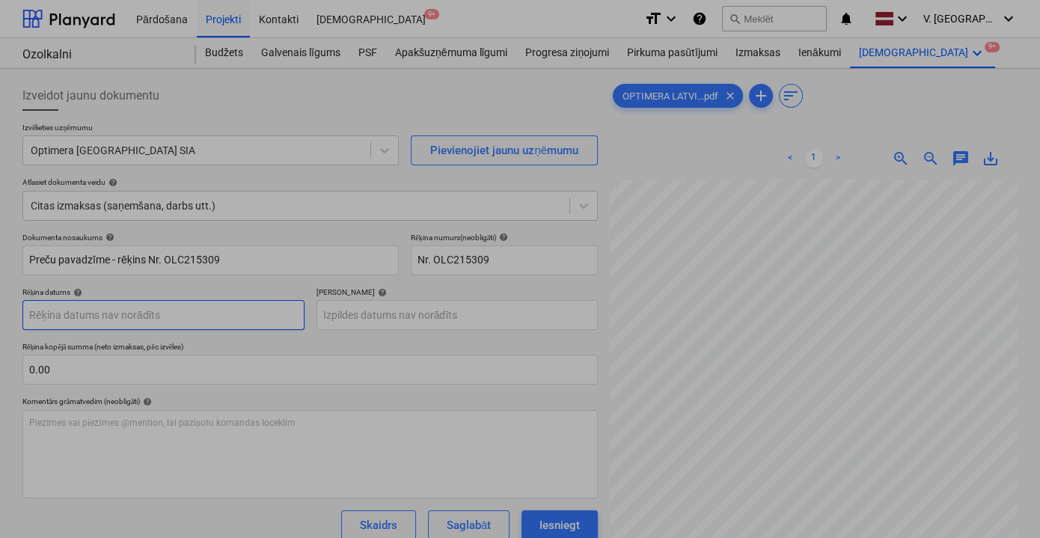
click at [254, 319] on body "Pārdošana Projekti Kontakti Iesūtne 9+ format_size keyboard_arrow_down help sea…" at bounding box center [520, 269] width 1040 height 538
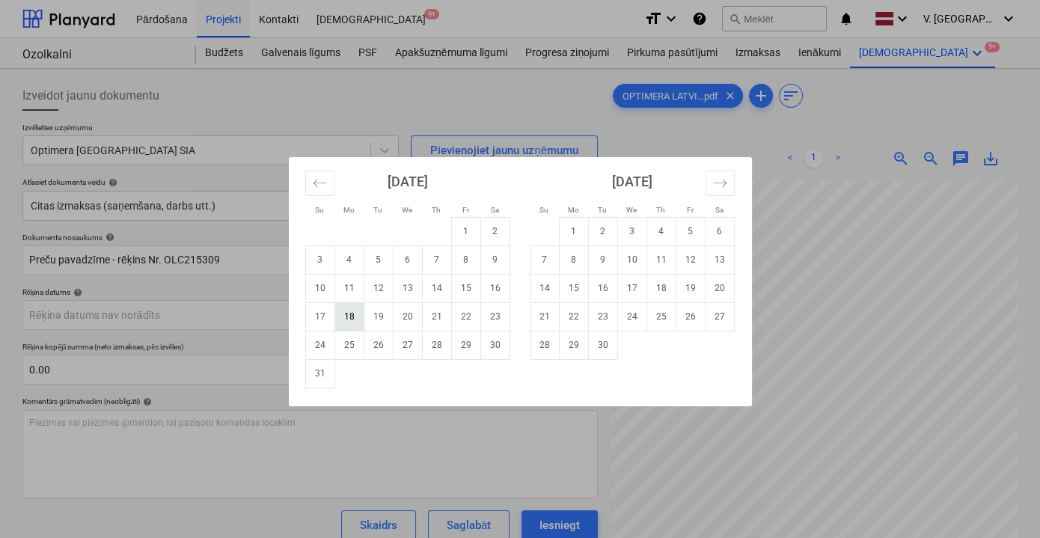
click at [350, 317] on td "18" at bounding box center [348, 316] width 29 height 28
type input "[DATE]"
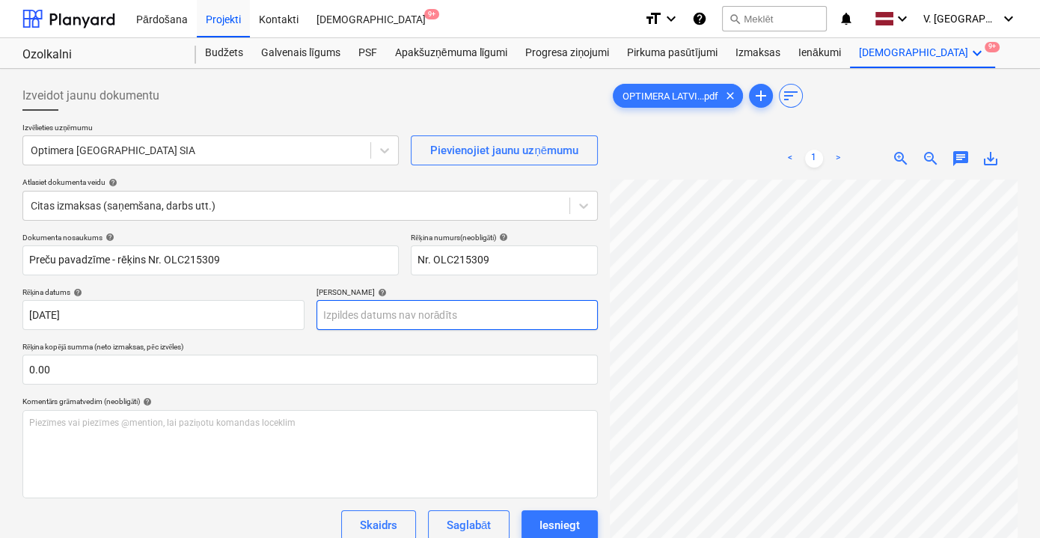
click at [393, 321] on body "Pārdošana Projekti Kontakti Iesūtne 9+ format_size keyboard_arrow_down help sea…" at bounding box center [520, 269] width 1040 height 538
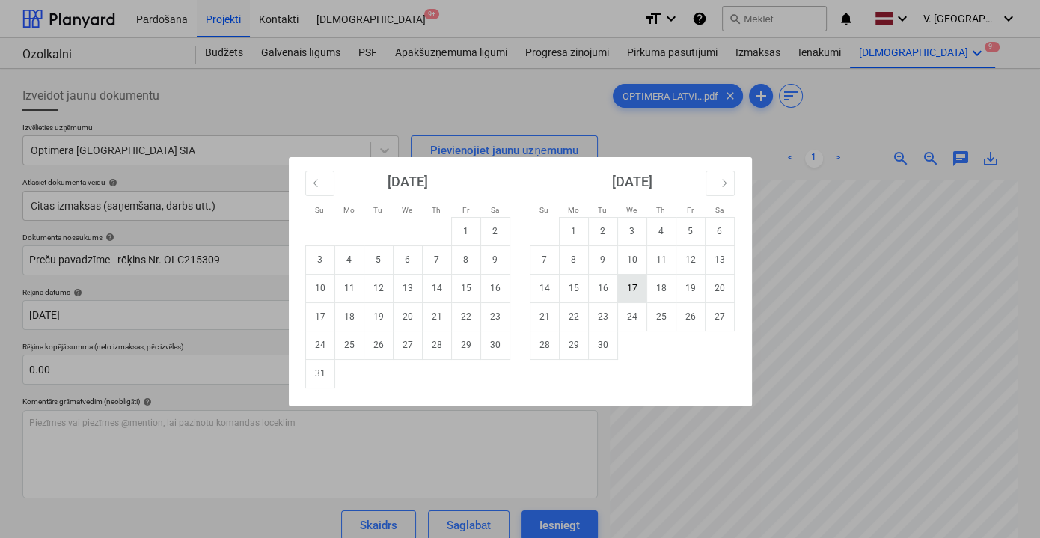
click at [645, 294] on td "17" at bounding box center [631, 288] width 29 height 28
type input "[DATE]"
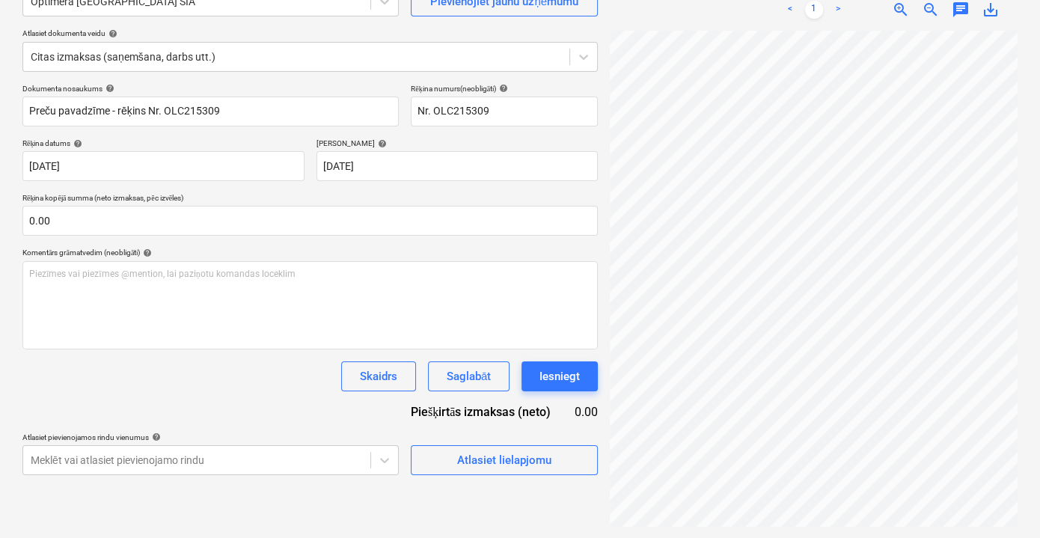
scroll to position [0, 46]
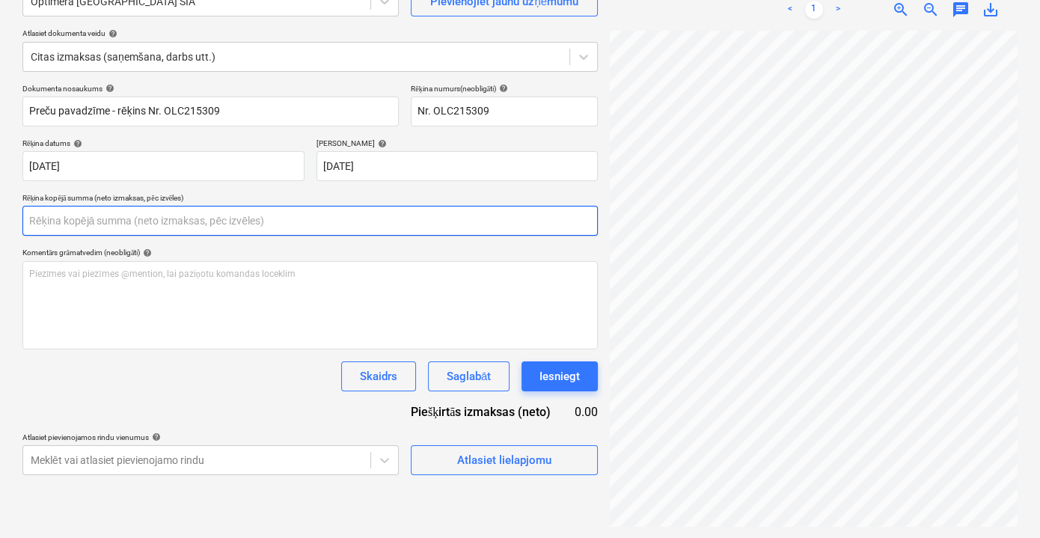
click at [195, 221] on input "text" at bounding box center [309, 221] width 575 height 30
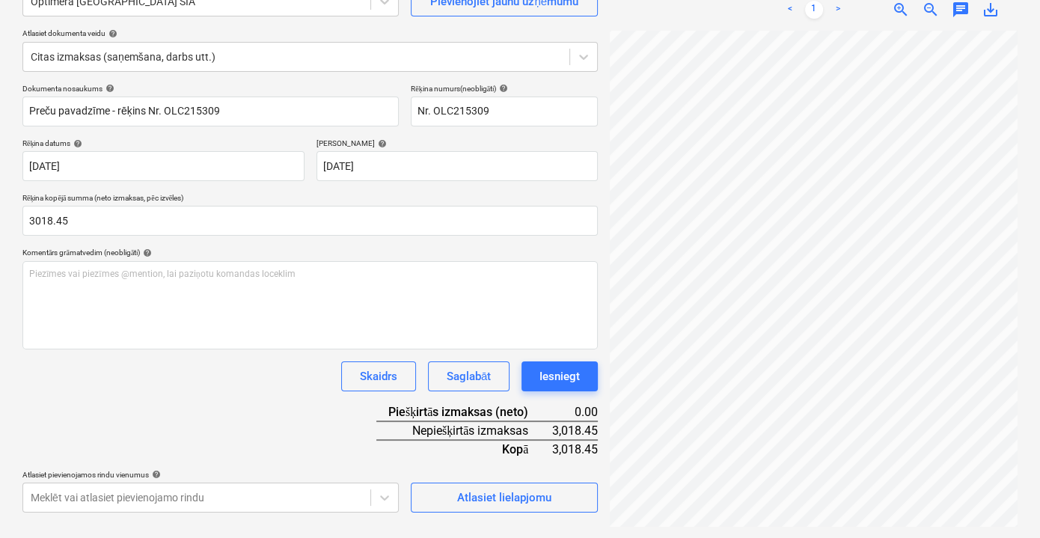
type input "3,018.45"
click at [235, 415] on div "Dokumenta nosaukums help Preču pavadzīme - rēķins Nr. OLC215309 Rēķina numurs (…" at bounding box center [309, 298] width 575 height 429
click at [568, 494] on span "Atlasiet lielapjomu" at bounding box center [504, 497] width 150 height 19
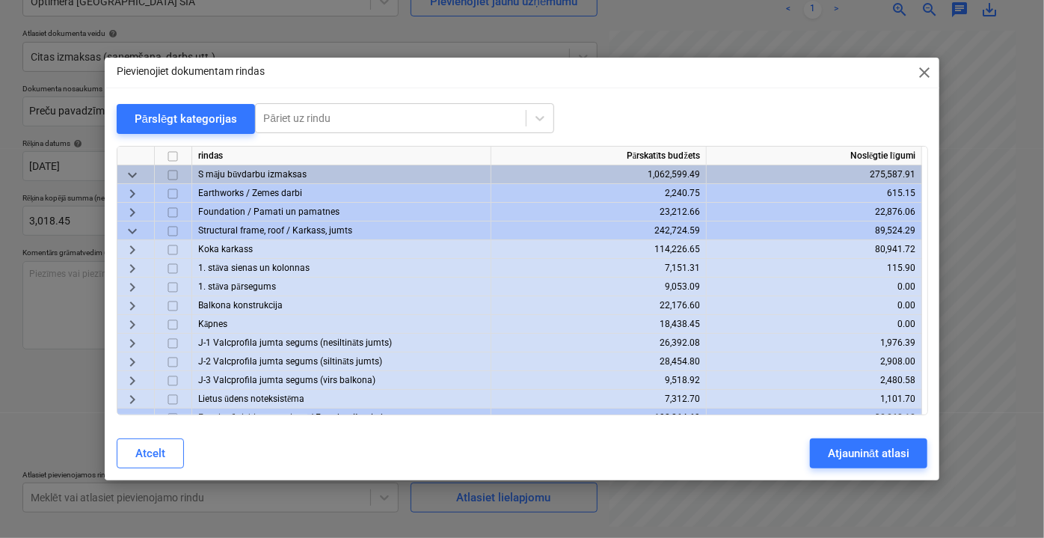
click at [923, 65] on span "close" at bounding box center [924, 73] width 18 height 18
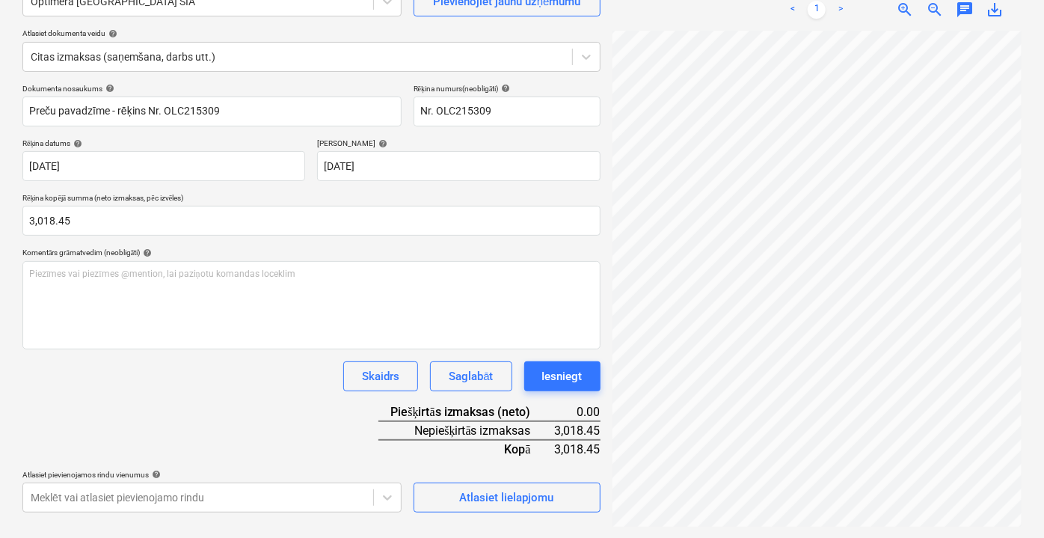
scroll to position [0, 43]
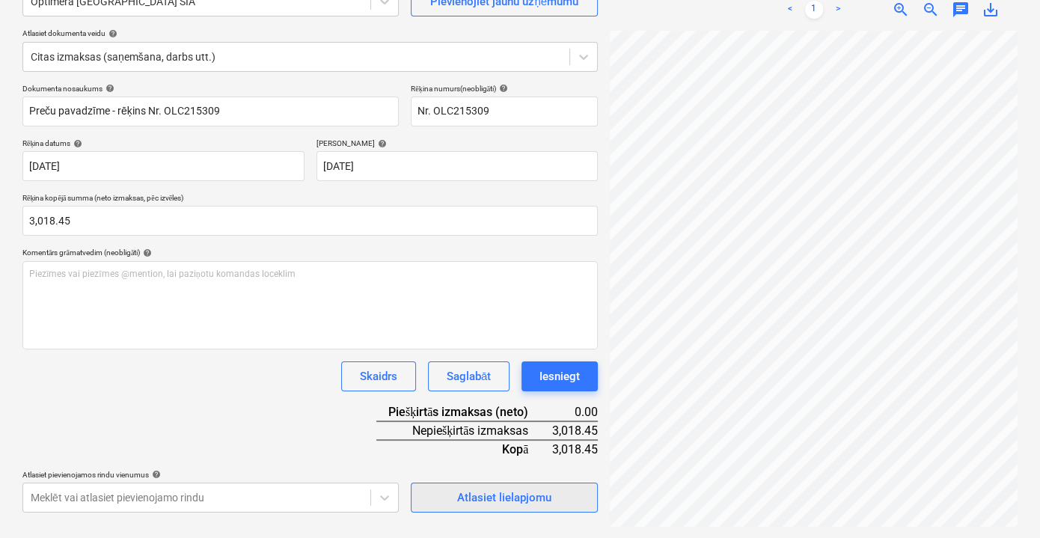
click at [506, 497] on div "Atlasiet lielapjomu" at bounding box center [504, 497] width 94 height 19
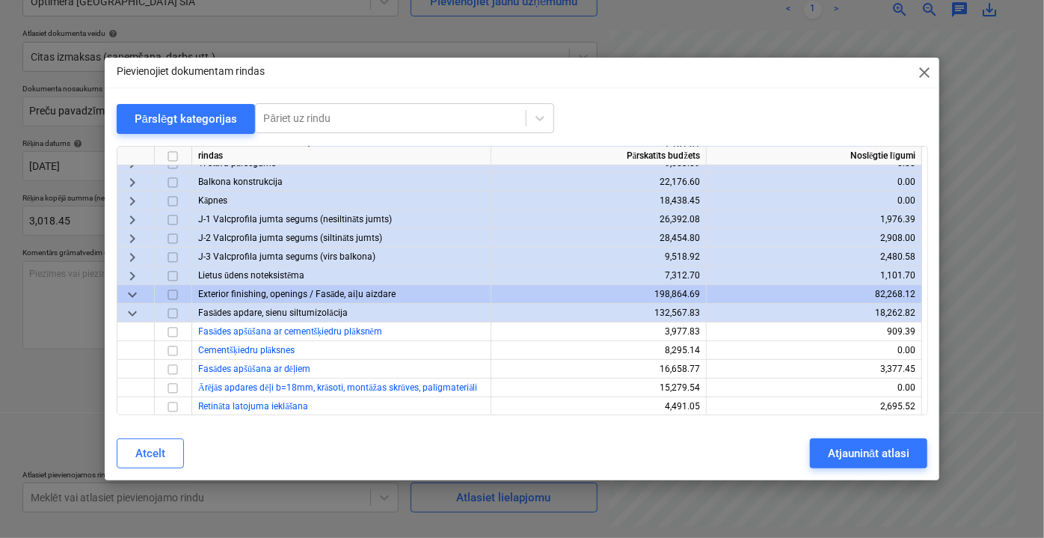
scroll to position [67, 0]
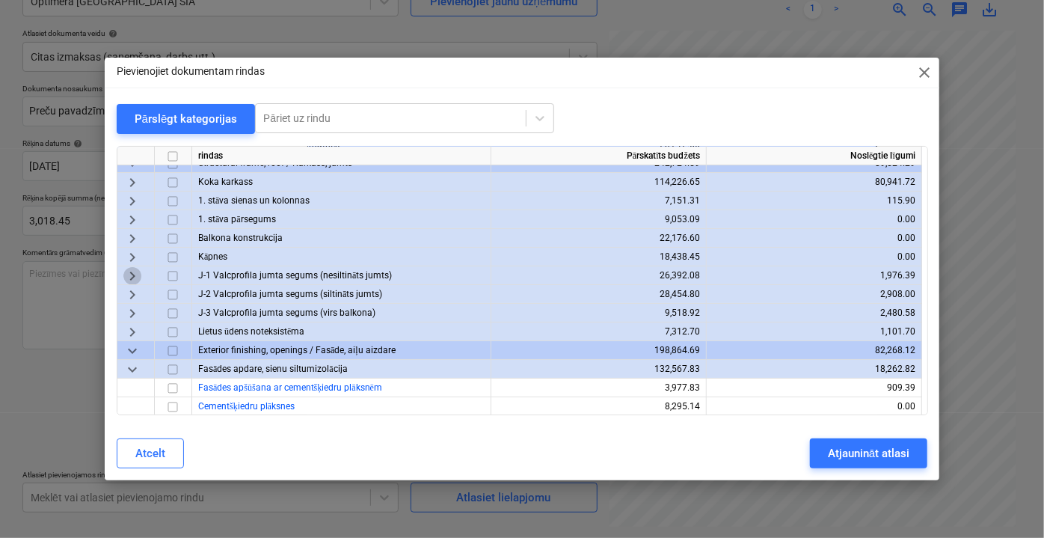
click at [134, 272] on span "keyboard_arrow_right" at bounding box center [132, 275] width 18 height 18
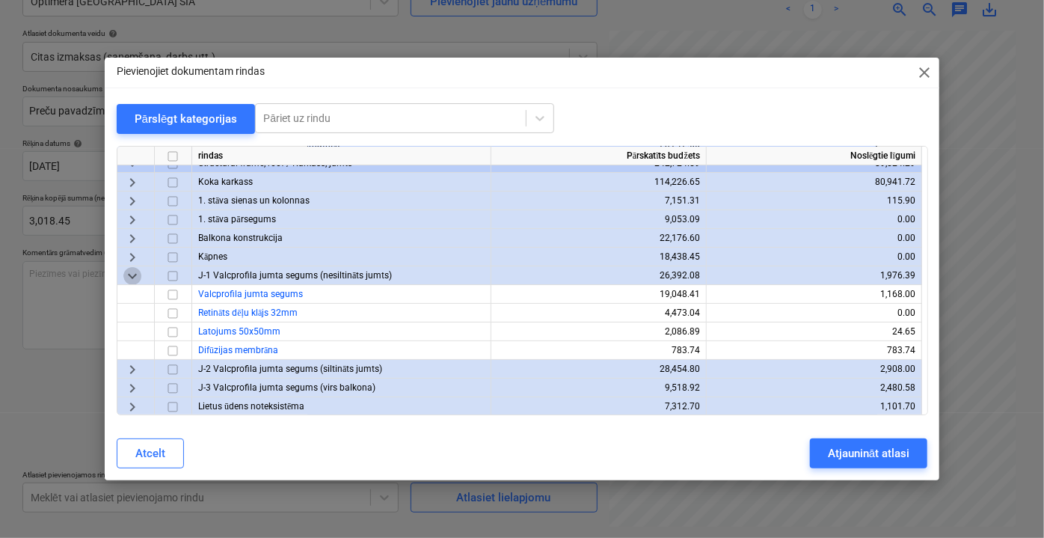
click at [133, 274] on span "keyboard_arrow_down" at bounding box center [132, 275] width 18 height 18
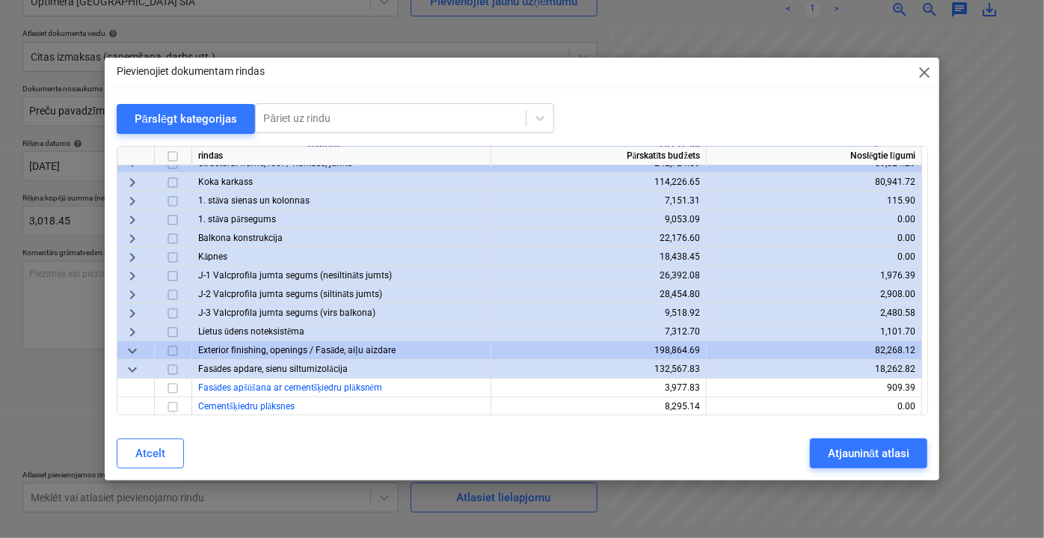
click at [132, 295] on span "keyboard_arrow_right" at bounding box center [132, 294] width 18 height 18
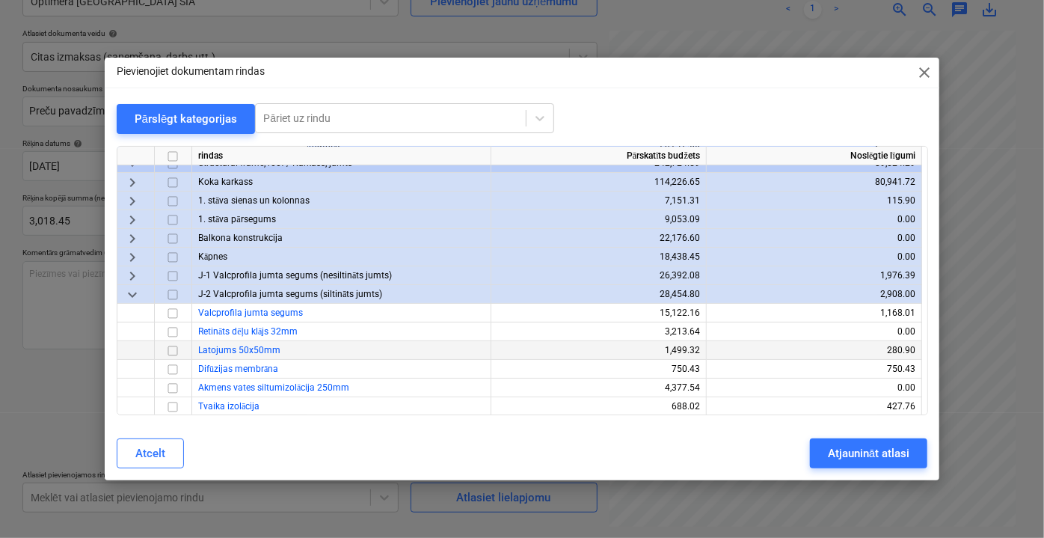
scroll to position [135, 0]
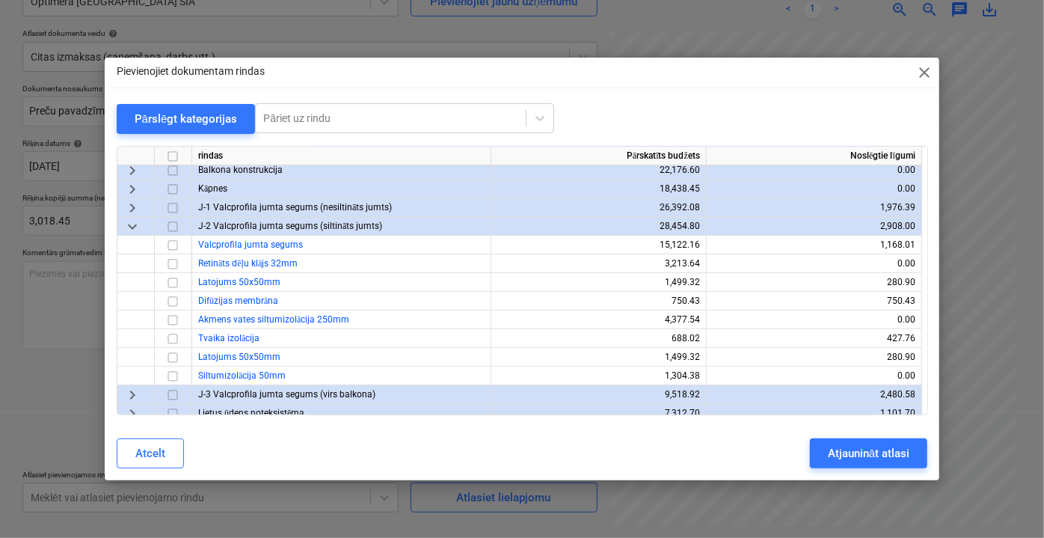
click at [133, 226] on span "keyboard_arrow_down" at bounding box center [132, 226] width 18 height 18
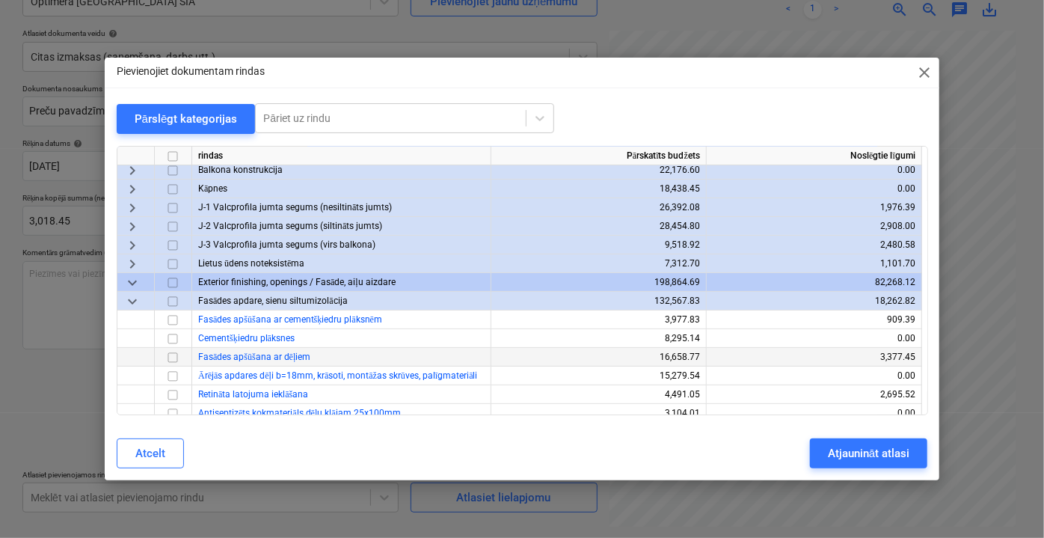
scroll to position [203, 0]
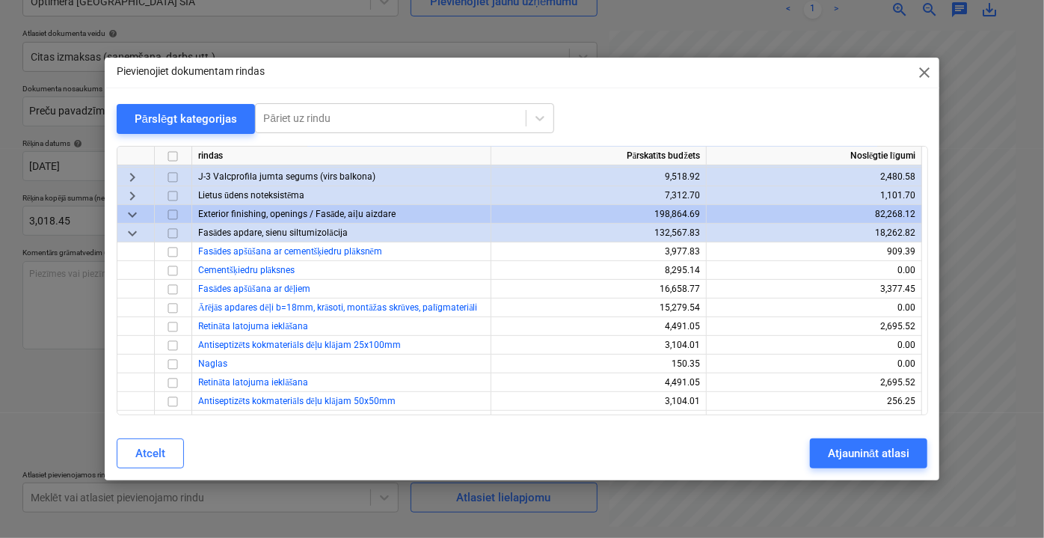
click at [140, 233] on span "keyboard_arrow_down" at bounding box center [132, 233] width 18 height 18
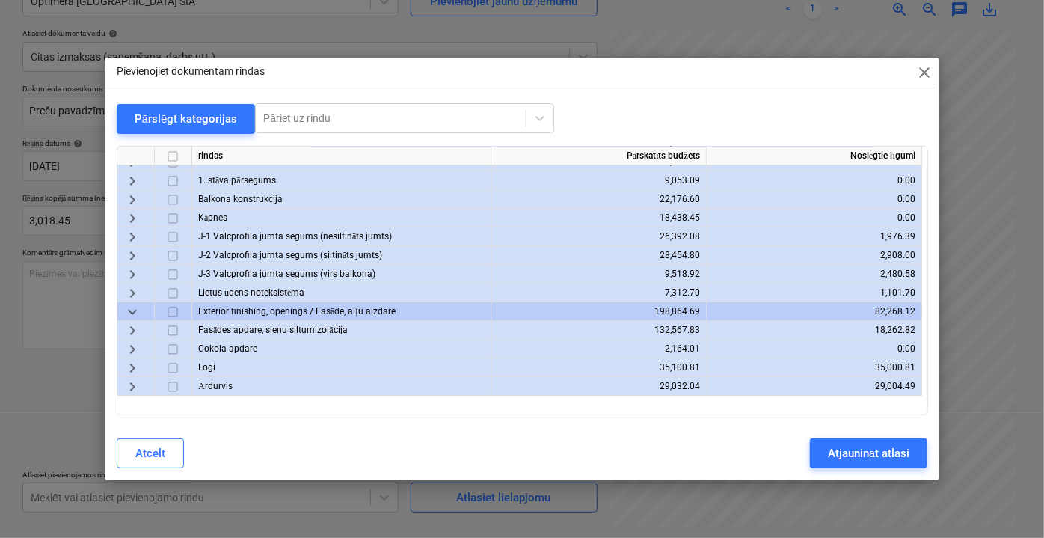
scroll to position [0, 0]
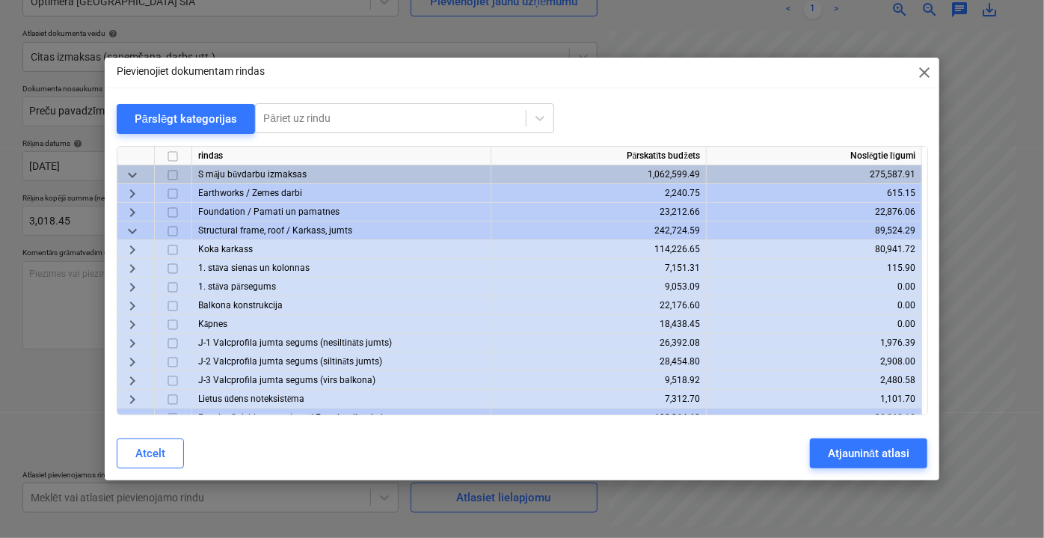
click at [135, 340] on span "keyboard_arrow_right" at bounding box center [132, 343] width 18 height 18
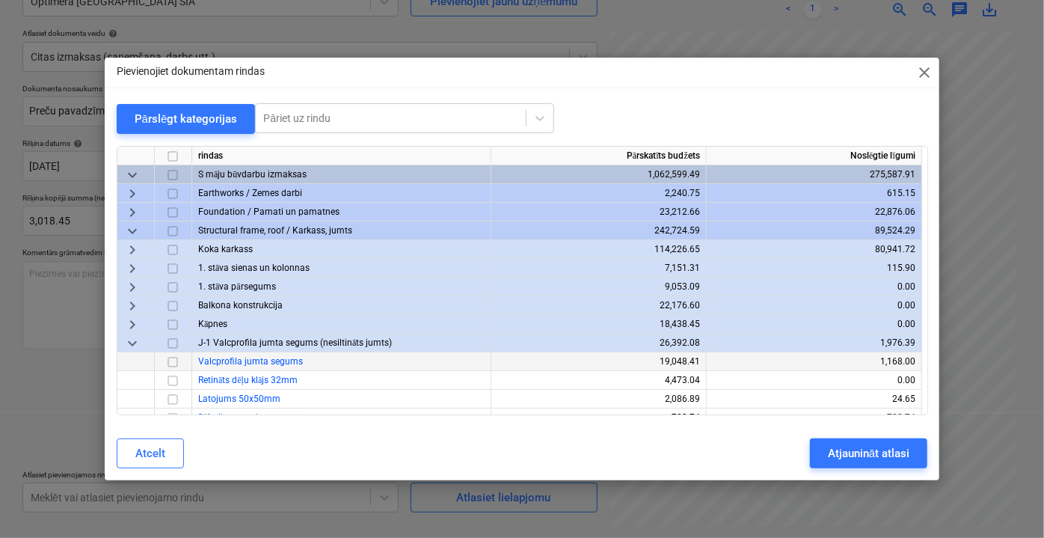
scroll to position [67, 0]
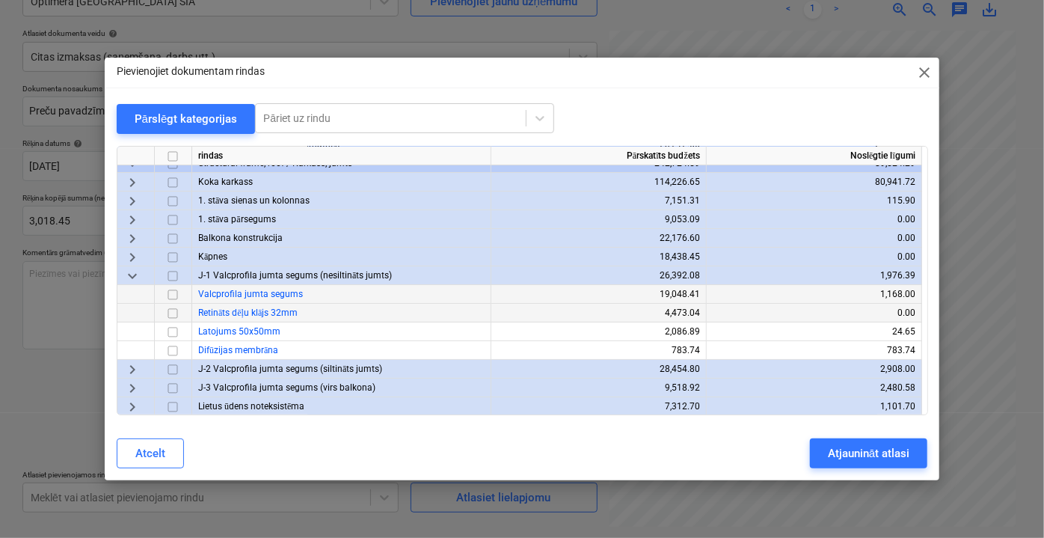
click at [177, 312] on input "checkbox" at bounding box center [173, 313] width 18 height 18
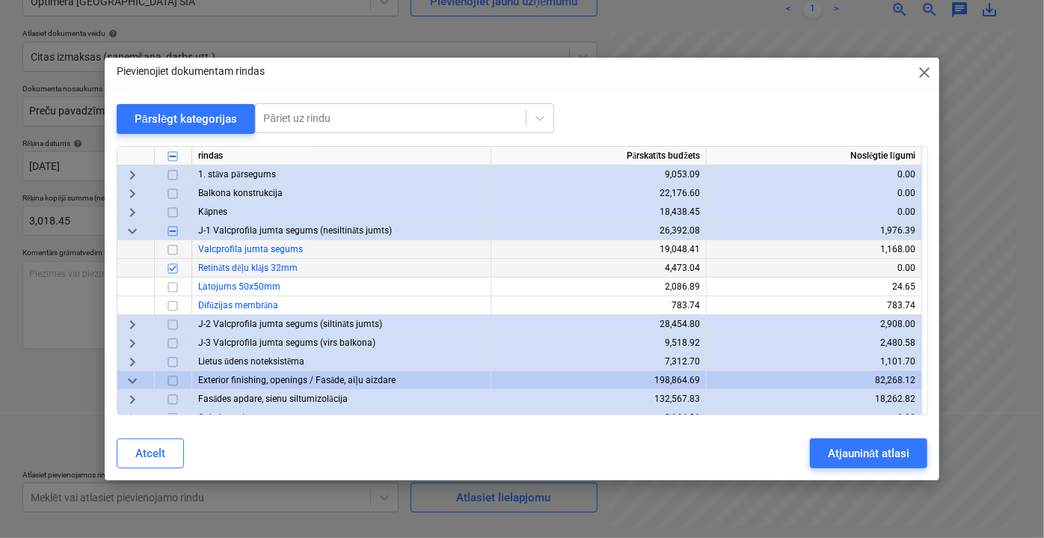
scroll to position [135, 0]
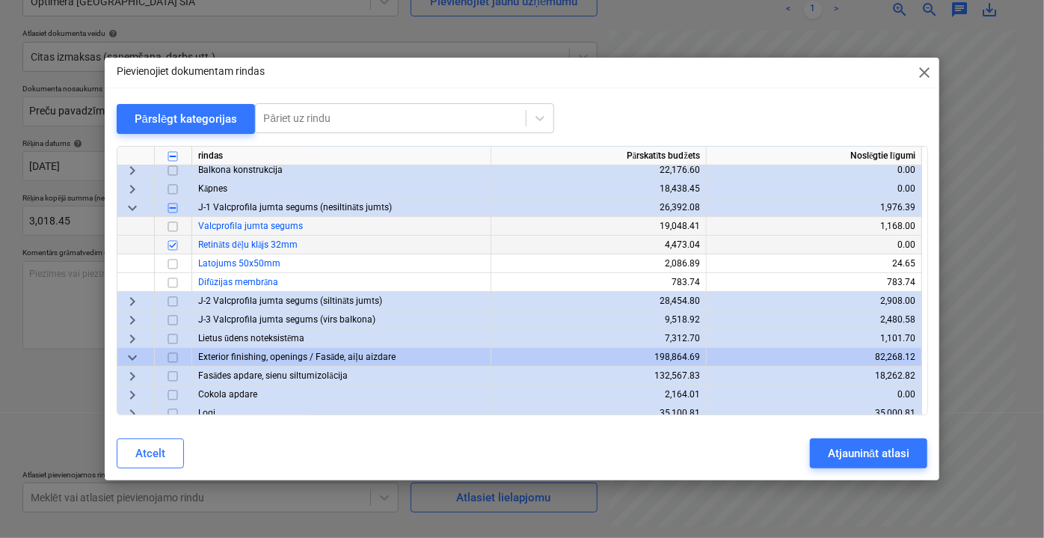
click at [133, 300] on span "keyboard_arrow_right" at bounding box center [132, 301] width 18 height 18
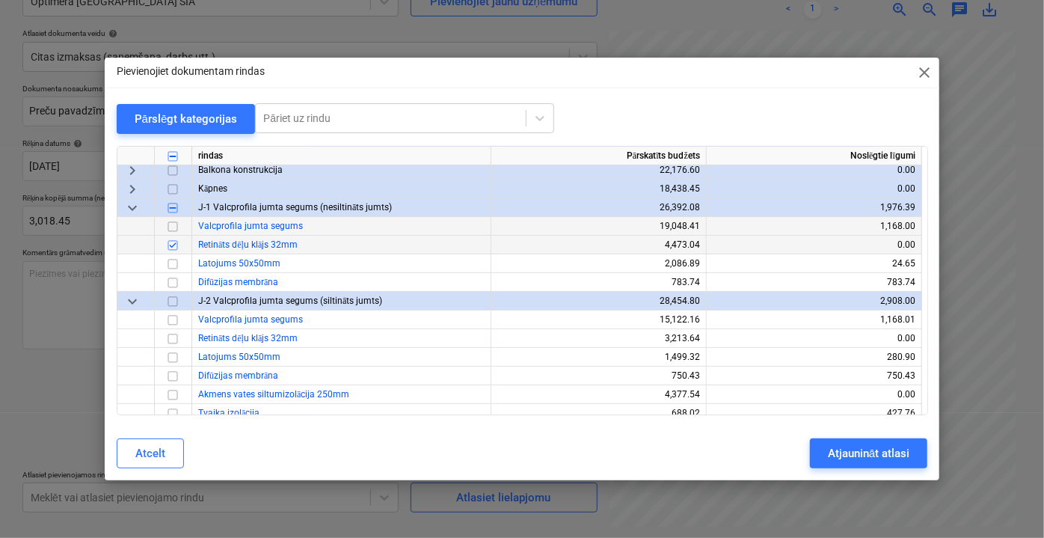
scroll to position [203, 0]
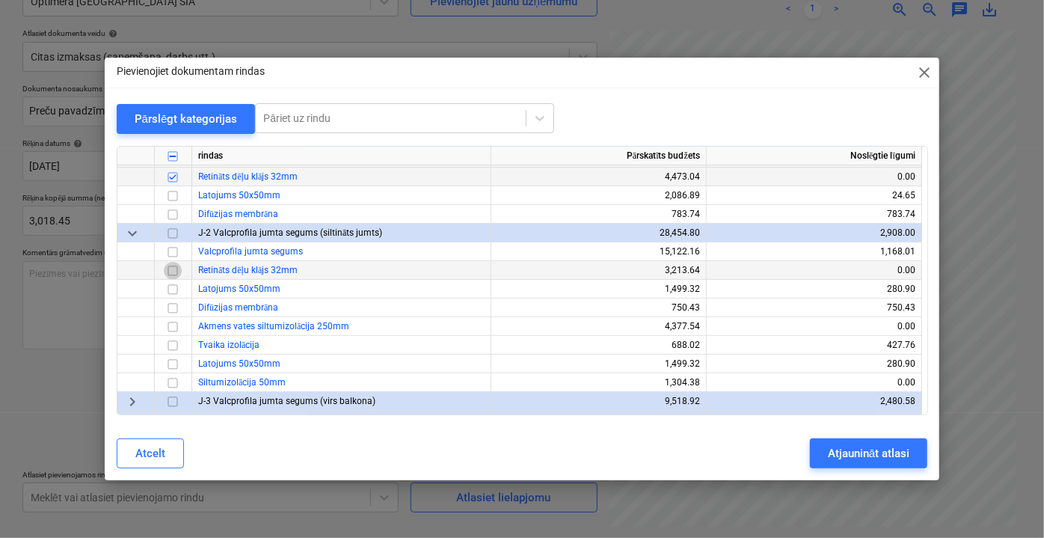
click at [173, 269] on input "checkbox" at bounding box center [173, 270] width 18 height 18
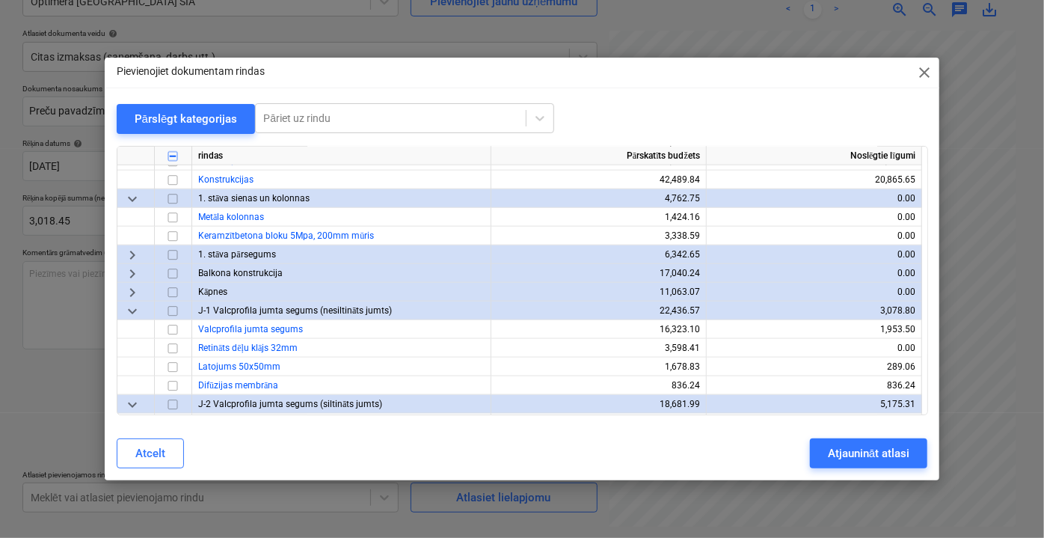
scroll to position [748, 0]
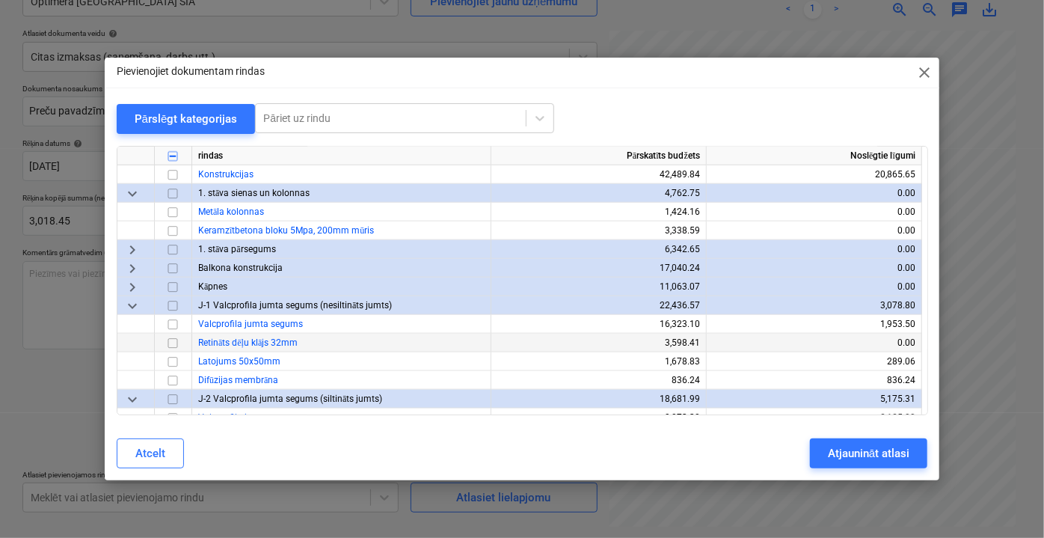
click at [173, 348] on input "checkbox" at bounding box center [173, 343] width 18 height 18
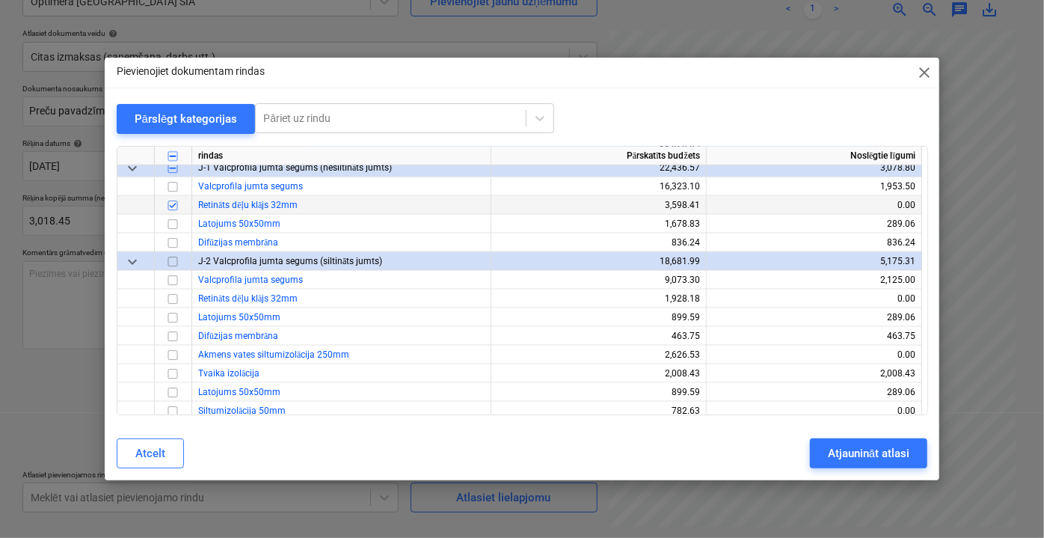
scroll to position [951, 0]
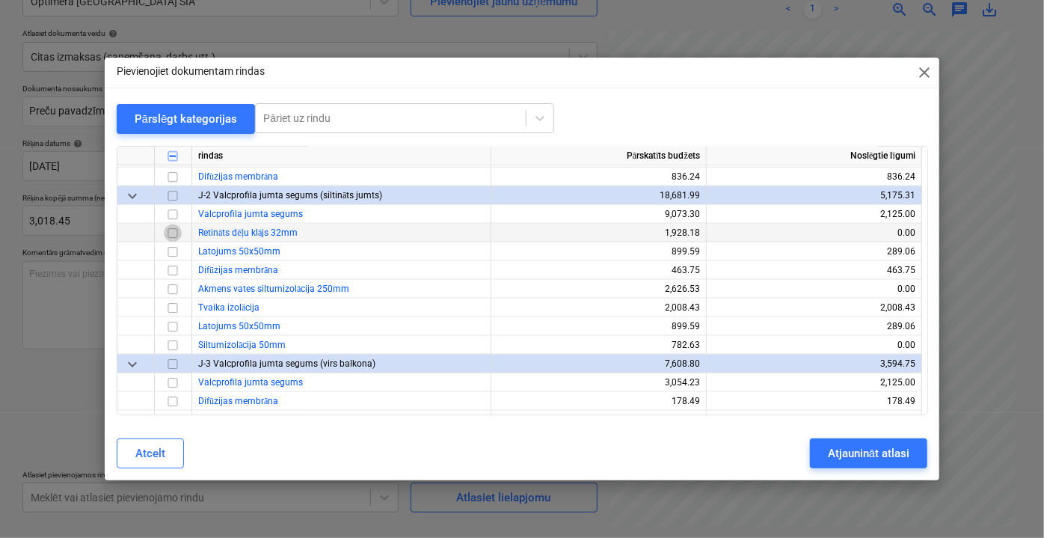
click at [171, 233] on input "checkbox" at bounding box center [173, 233] width 18 height 18
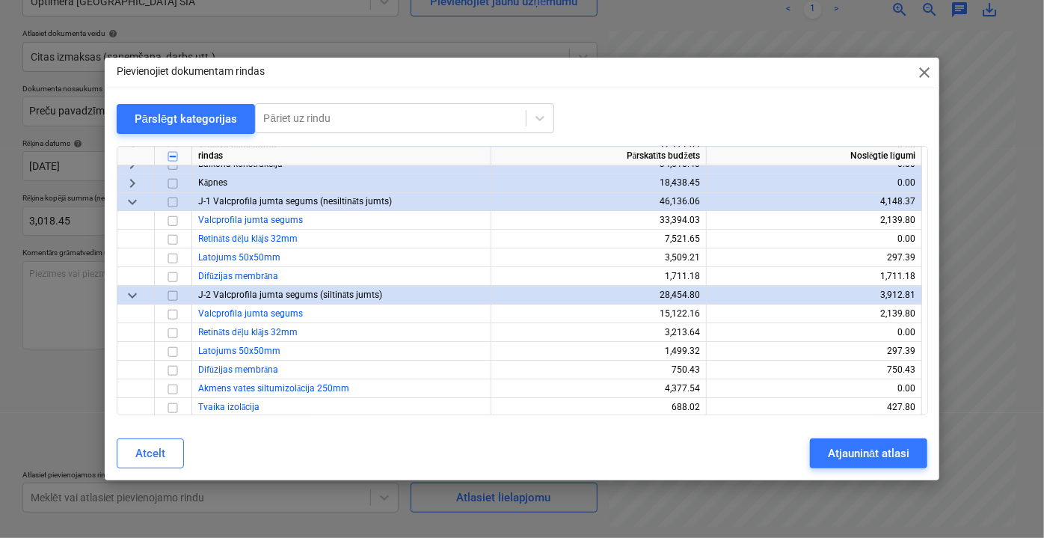
scroll to position [2176, 0]
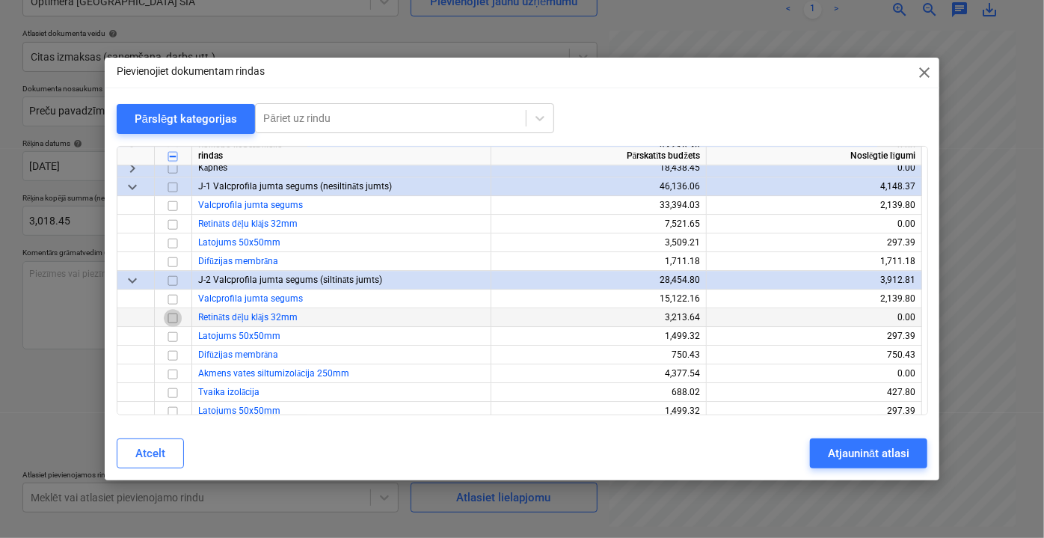
click at [171, 318] on input "checkbox" at bounding box center [173, 317] width 18 height 18
click at [169, 222] on input "checkbox" at bounding box center [173, 224] width 18 height 18
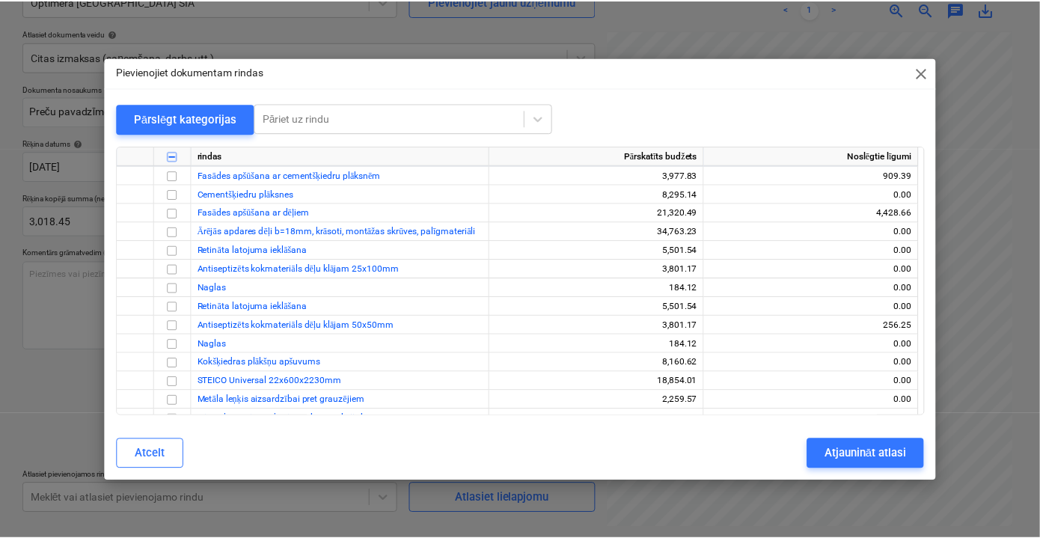
scroll to position [2651, 0]
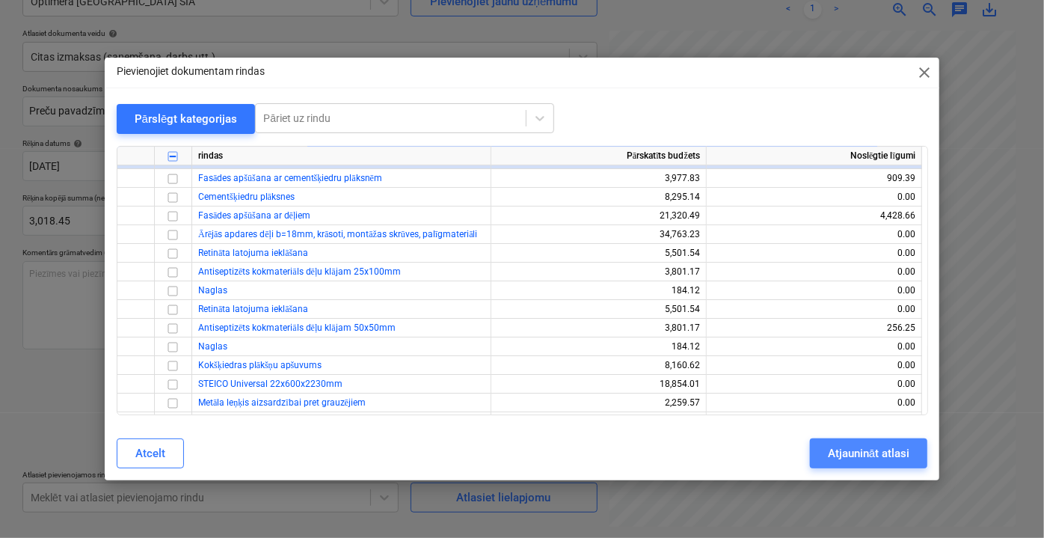
click at [862, 459] on div "Atjaunināt atlasi" at bounding box center [869, 452] width 82 height 19
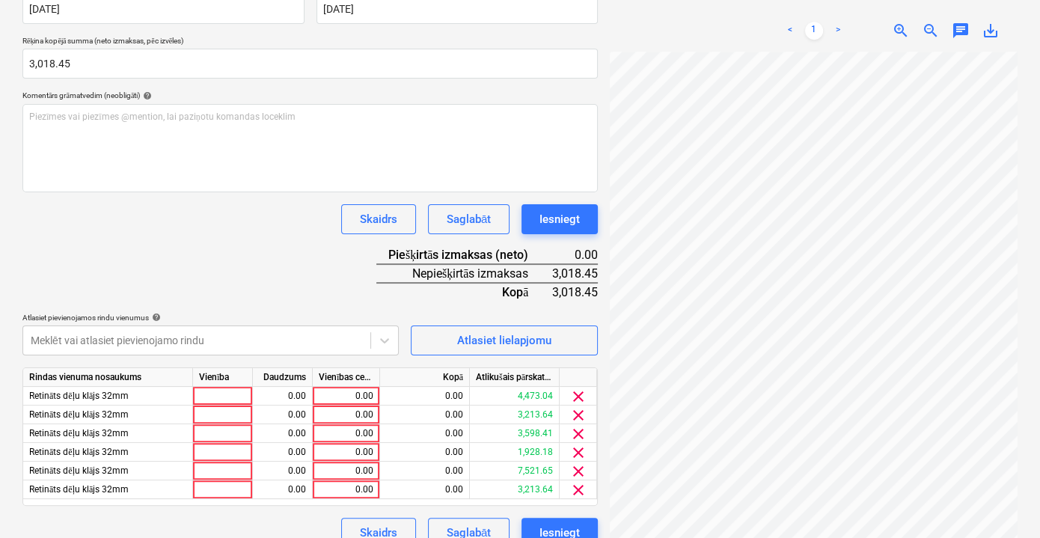
scroll to position [327, 0]
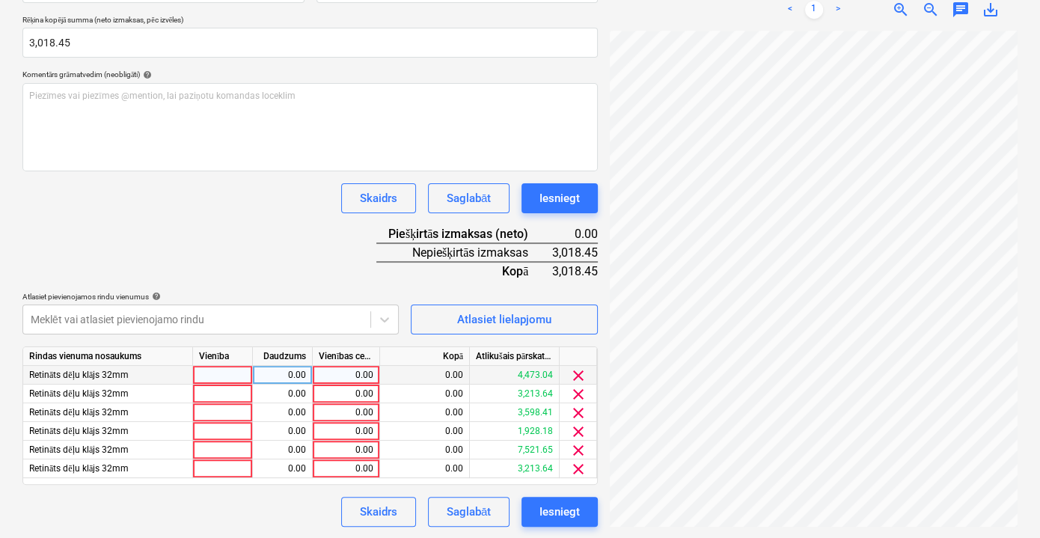
click at [372, 377] on div "0.00" at bounding box center [346, 375] width 67 height 19
type input "503.075"
click at [340, 364] on div "Rindas vienuma nosaukums Vienība Daudzums Vienības cena Kopā Atlikušais pārskat…" at bounding box center [309, 415] width 575 height 138
drag, startPoint x: 343, startPoint y: 373, endPoint x: 372, endPoint y: 372, distance: 29.9
click at [372, 372] on div "503.08" at bounding box center [346, 375] width 67 height 19
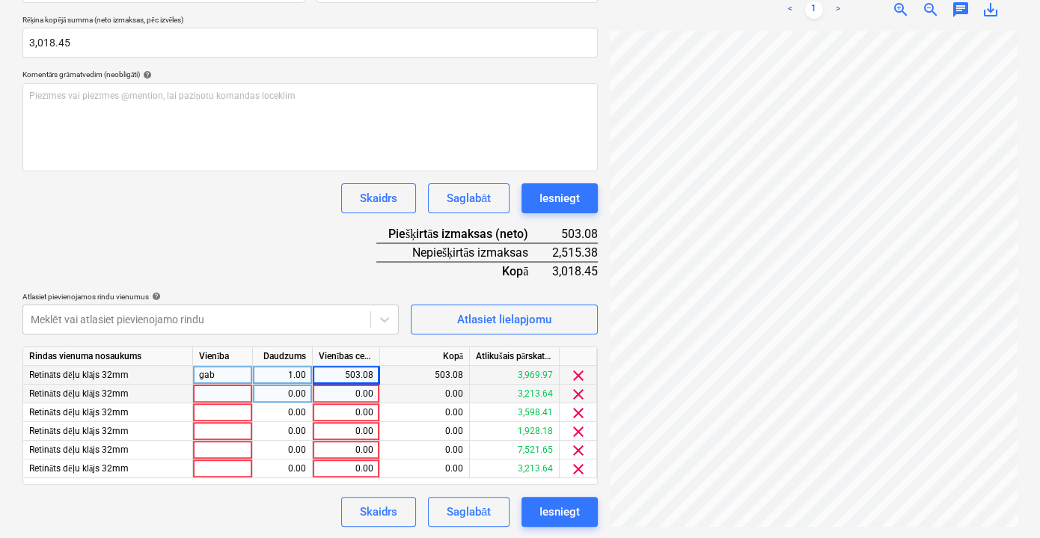
click at [370, 390] on div "0.00" at bounding box center [346, 393] width 55 height 19
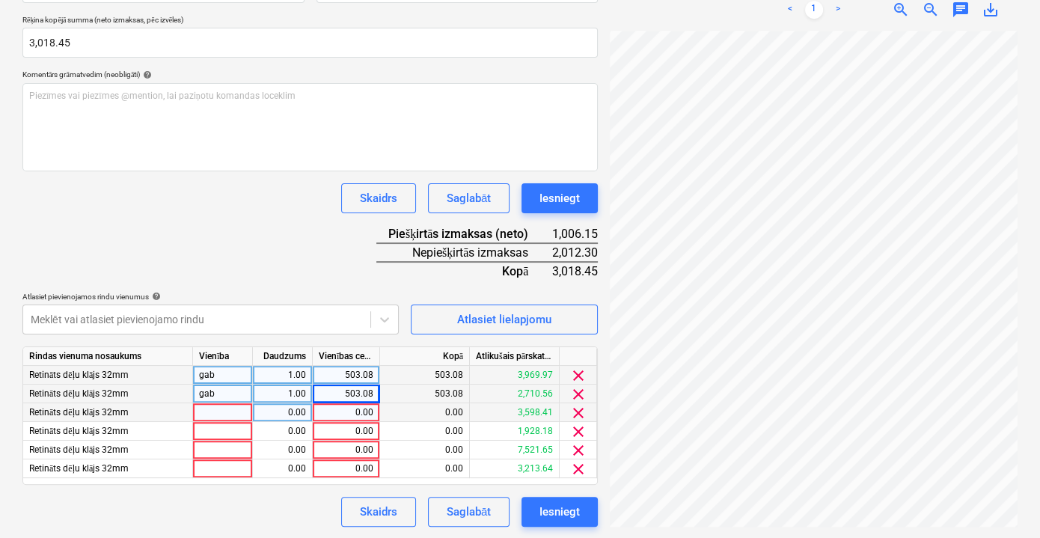
click at [360, 410] on div "0.00" at bounding box center [346, 412] width 55 height 19
click at [360, 430] on div "0.00" at bounding box center [346, 431] width 55 height 19
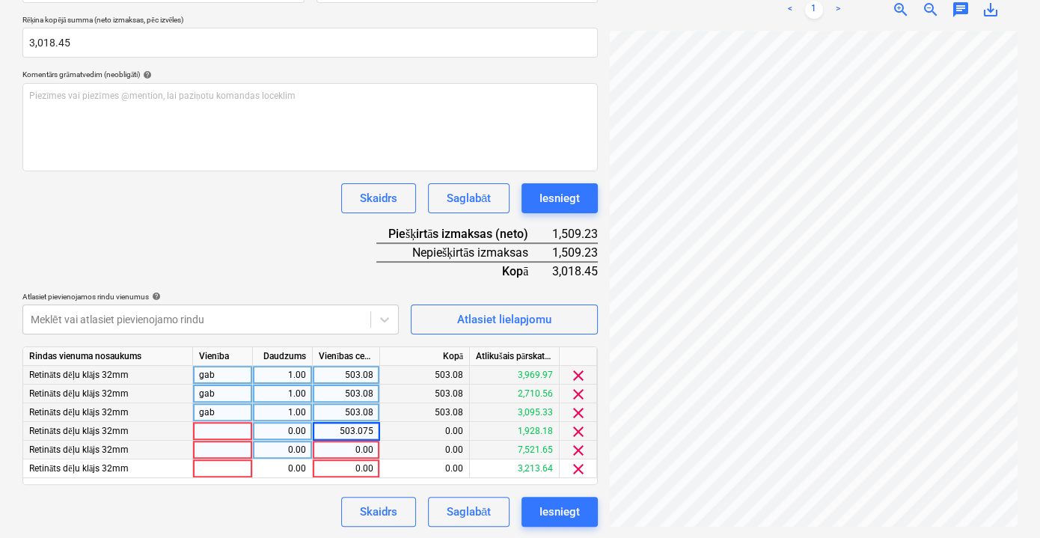
click at [360, 451] on div "0.00" at bounding box center [346, 449] width 55 height 19
type input "503.075"
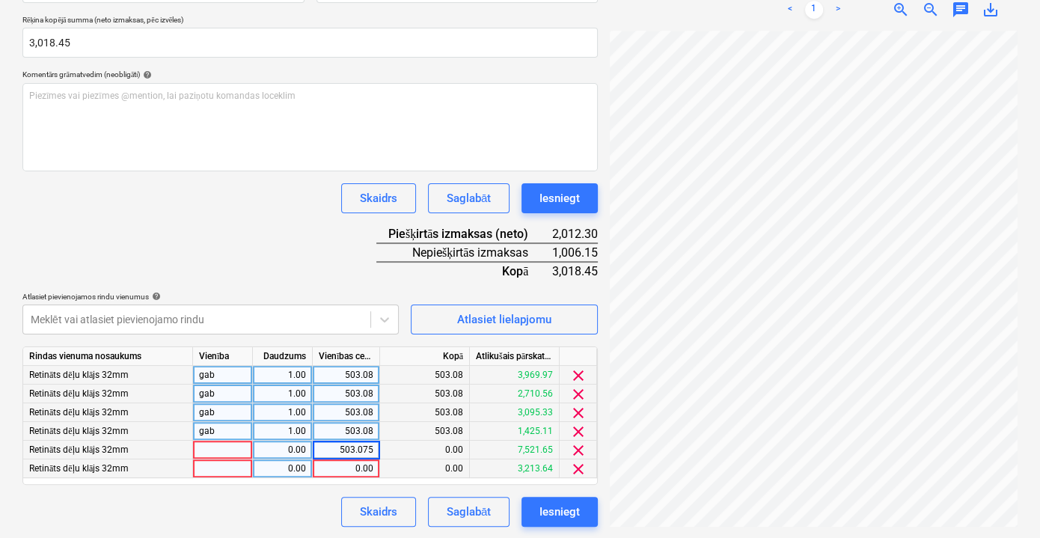
click at [358, 460] on div "0.00" at bounding box center [346, 468] width 55 height 19
type input "503.075"
click at [316, 507] on div "Skaidrs Saglabāt Iesniegt" at bounding box center [309, 512] width 575 height 30
click at [478, 516] on div "Saglabāt" at bounding box center [468, 511] width 44 height 19
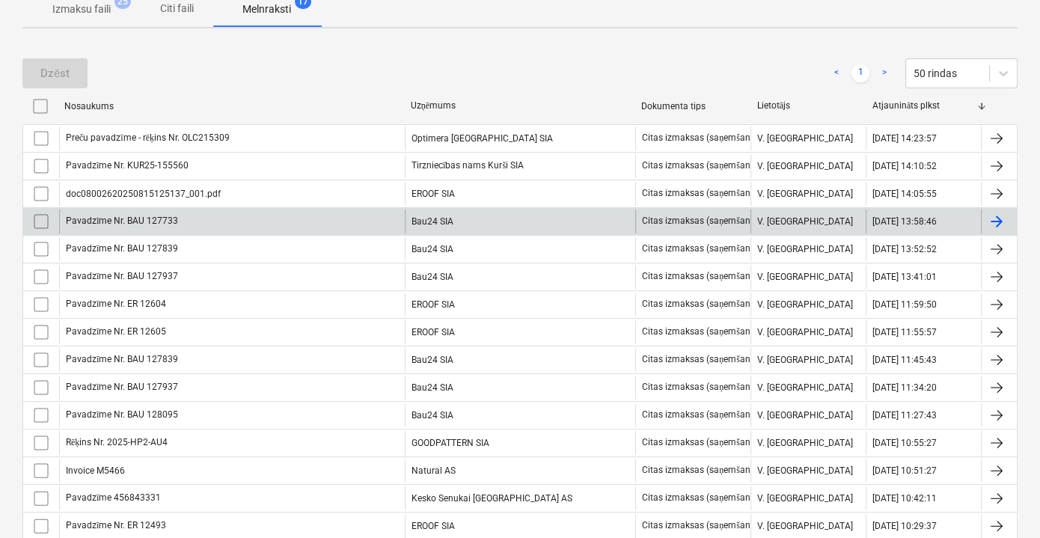
scroll to position [36, 0]
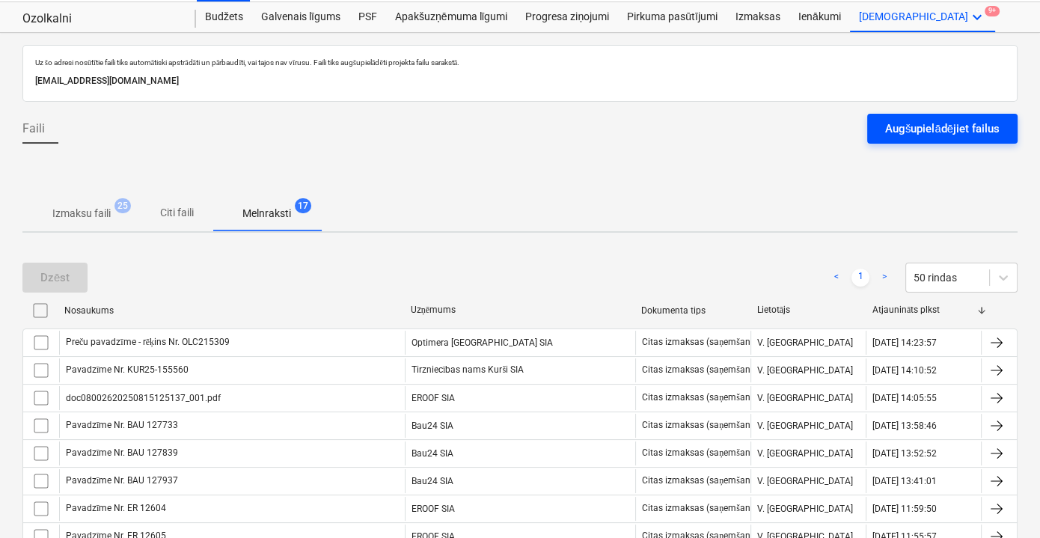
click at [912, 130] on div "Augšupielādējiet failus" at bounding box center [942, 128] width 114 height 19
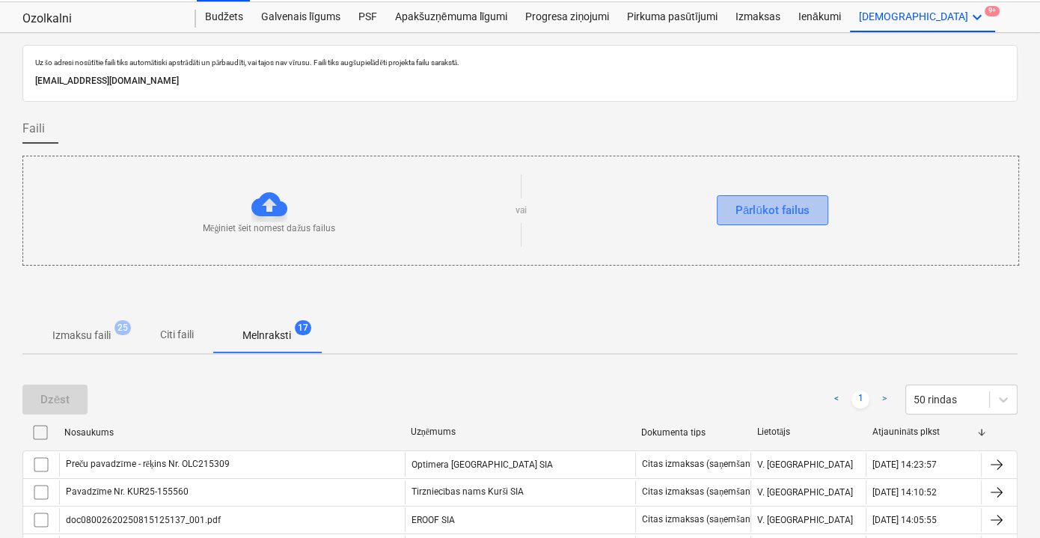
click at [779, 211] on div "Pārlūkot failus" at bounding box center [772, 209] width 74 height 19
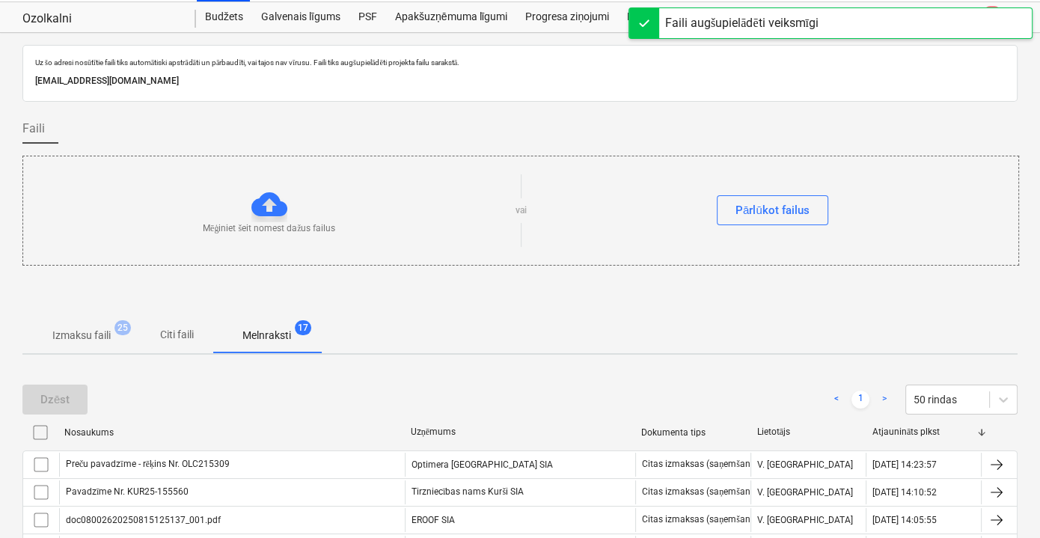
click at [188, 323] on span "Citi faili" at bounding box center [177, 334] width 72 height 25
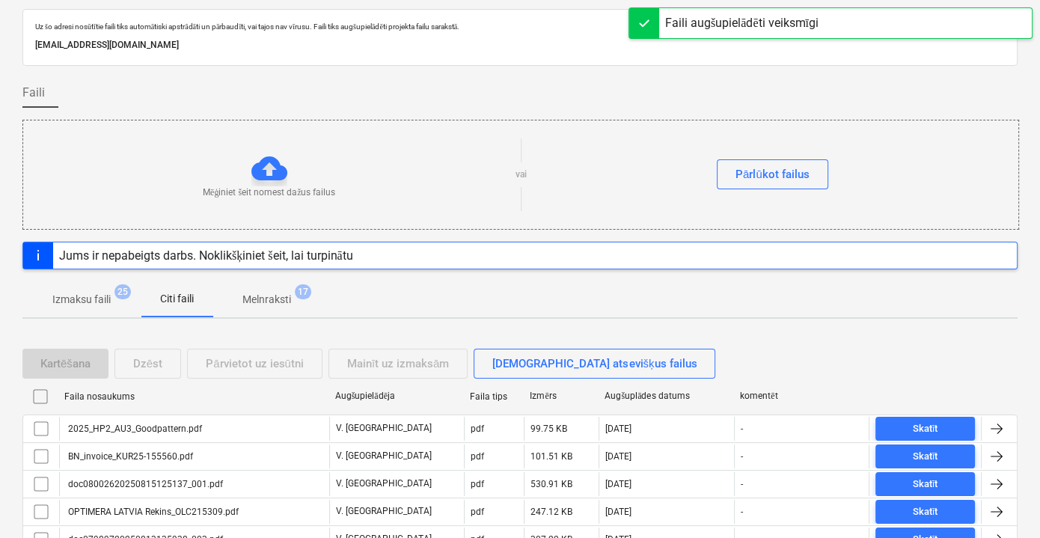
scroll to position [104, 0]
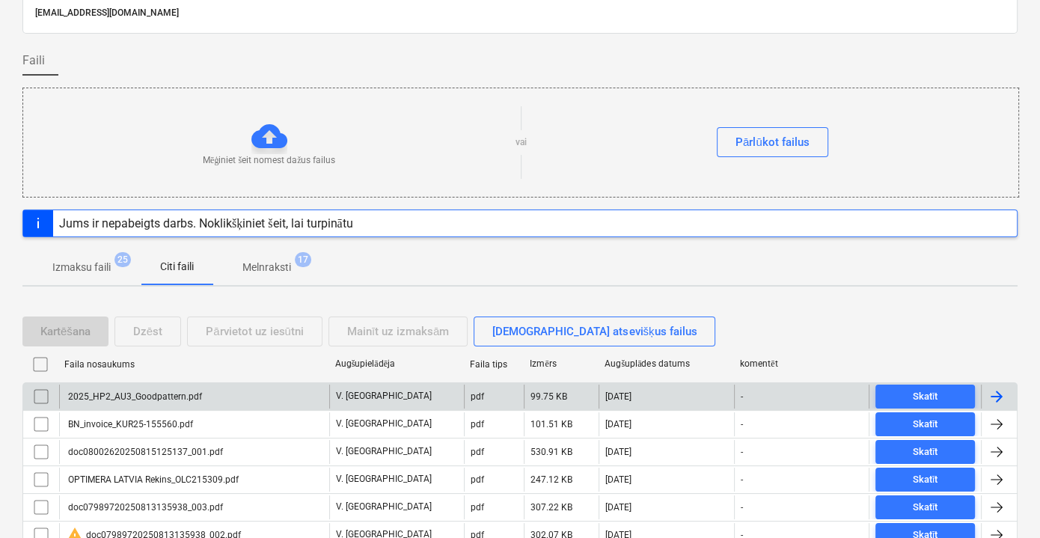
click at [250, 396] on div "2025_HP2_AU3_Goodpattern.pdf" at bounding box center [194, 396] width 270 height 24
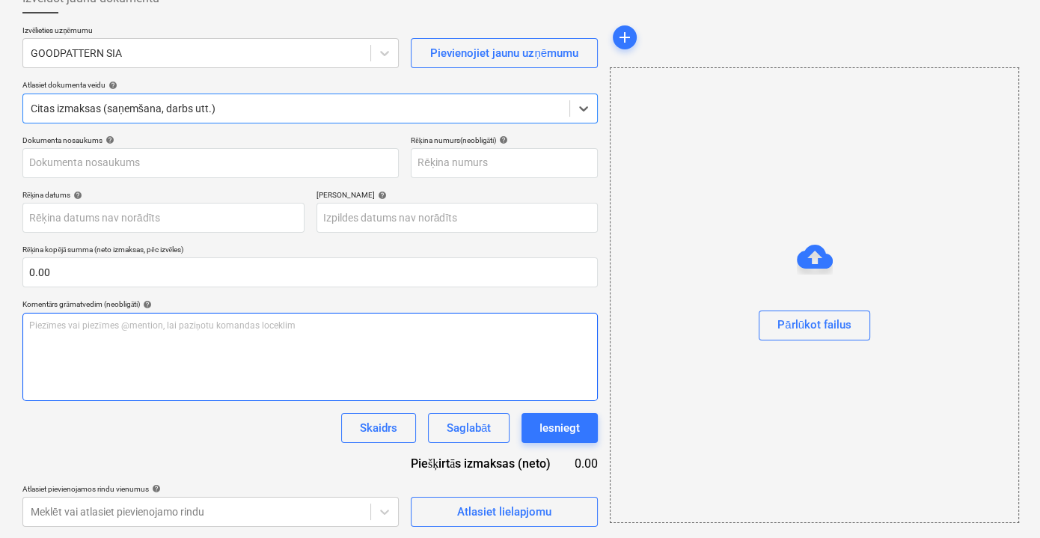
type input "2025-HP2-AU3"
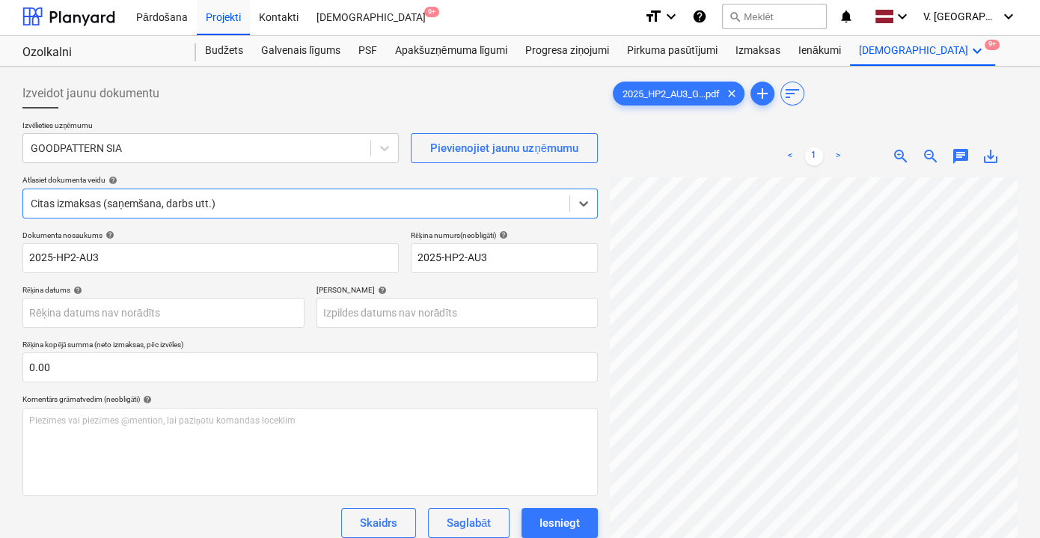
scroll to position [0, 0]
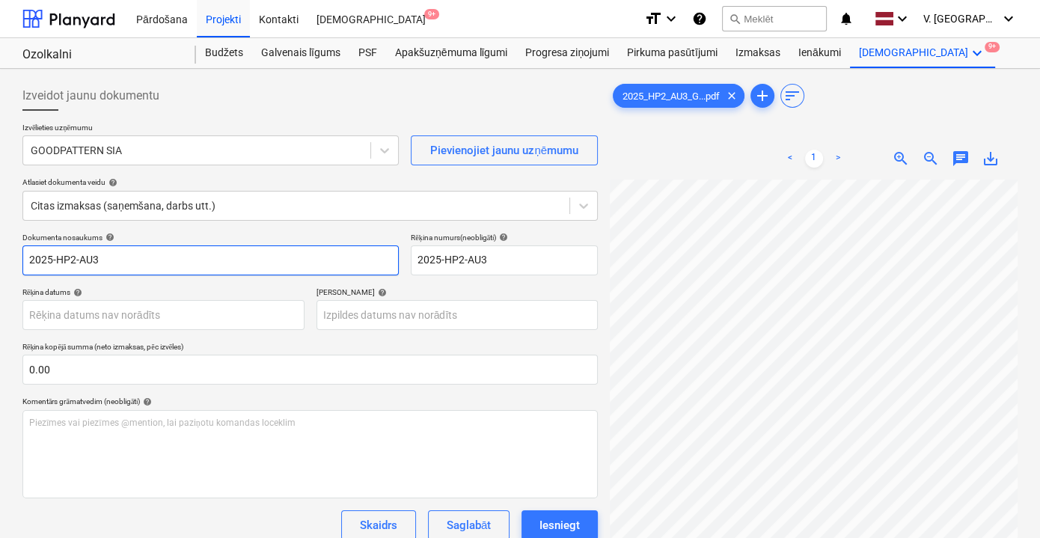
click at [26, 261] on input "2025-HP2-AU3" at bounding box center [210, 260] width 376 height 30
type input "Rēķins 2025-HP2-AU3"
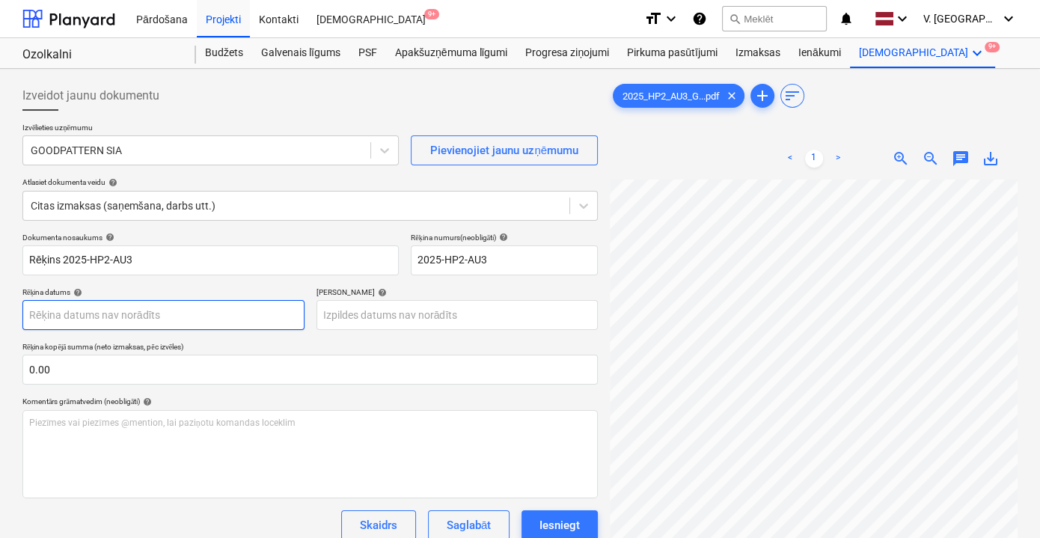
click at [72, 305] on body "Pārdošana Projekti Kontakti Iesūtne 9+ format_size keyboard_arrow_down help sea…" at bounding box center [520, 269] width 1040 height 538
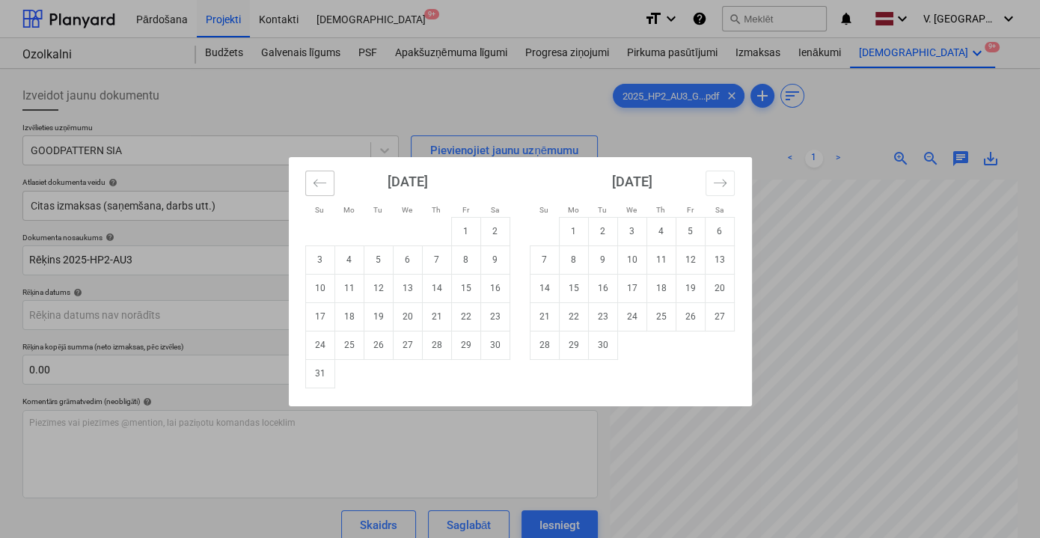
click at [319, 180] on icon "Move backward to switch to the previous month." at bounding box center [320, 183] width 14 height 14
click at [378, 259] on td "8" at bounding box center [377, 259] width 29 height 28
type input "[DATE]"
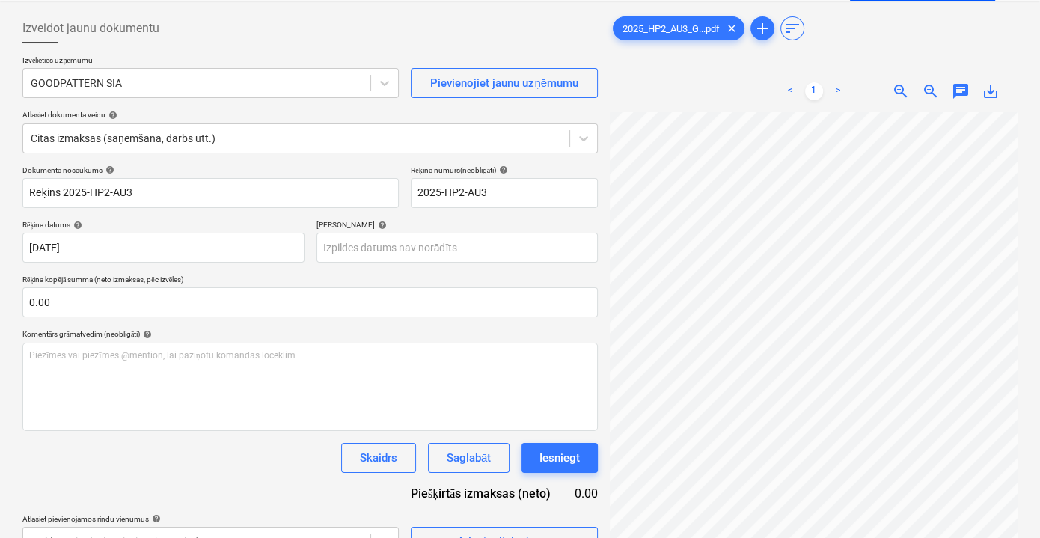
scroll to position [145, 0]
click at [381, 235] on body "Pārdošana Projekti Kontakti Iesūtne 9+ format_size keyboard_arrow_down help sea…" at bounding box center [520, 202] width 1040 height 538
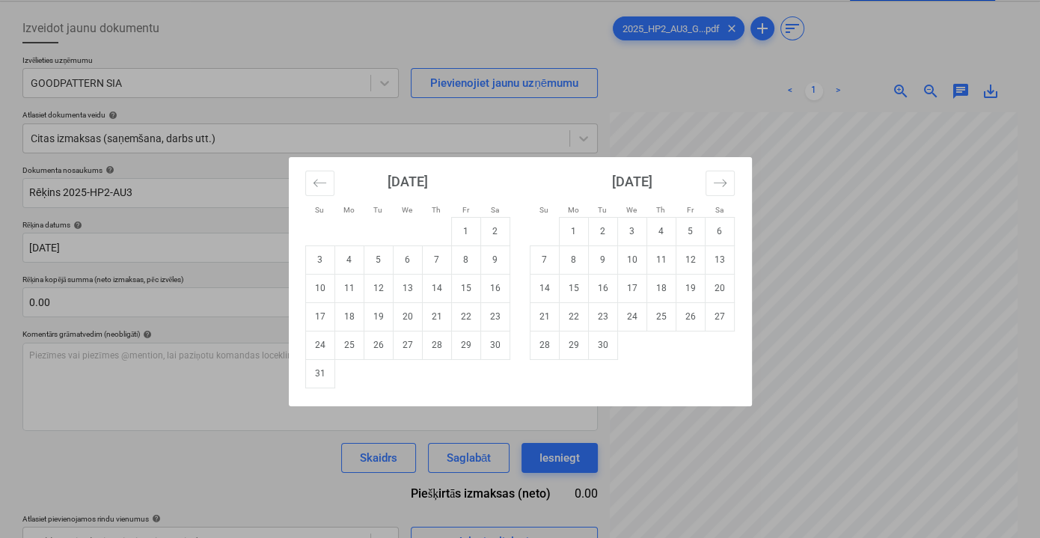
click at [345, 318] on td "18" at bounding box center [348, 316] width 29 height 28
type input "[DATE]"
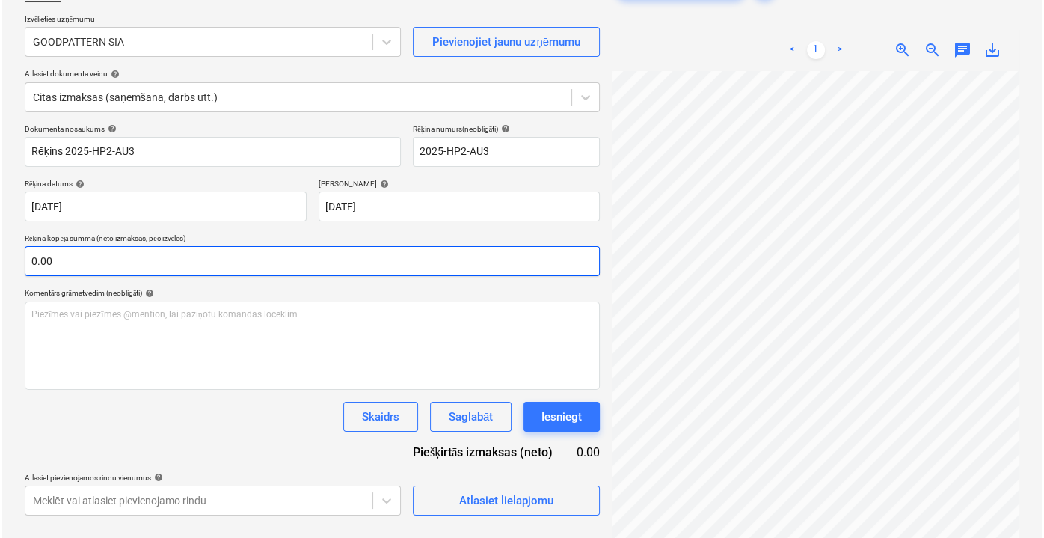
scroll to position [149, 0]
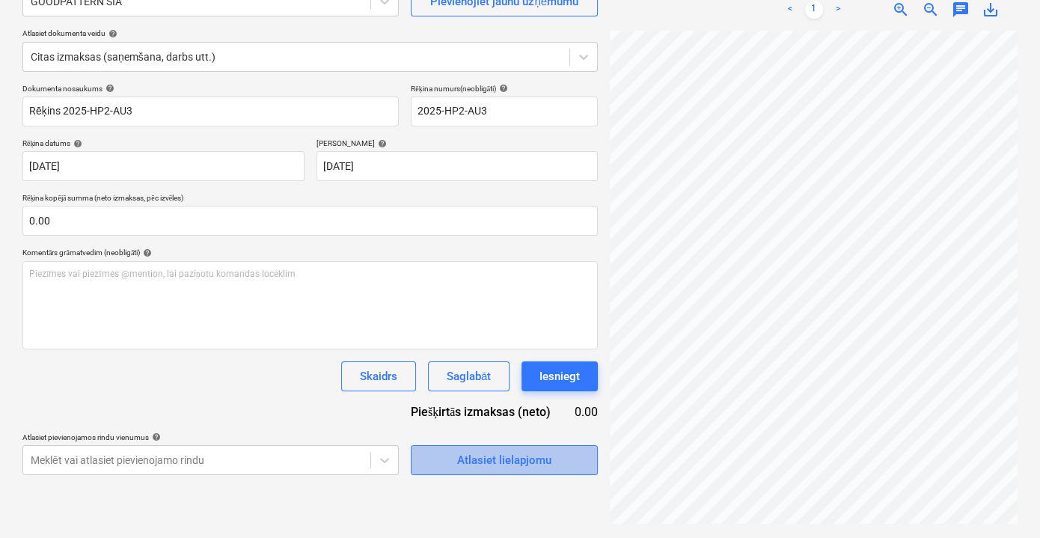
click at [510, 448] on button "Atlasiet lielapjomu" at bounding box center [504, 460] width 187 height 30
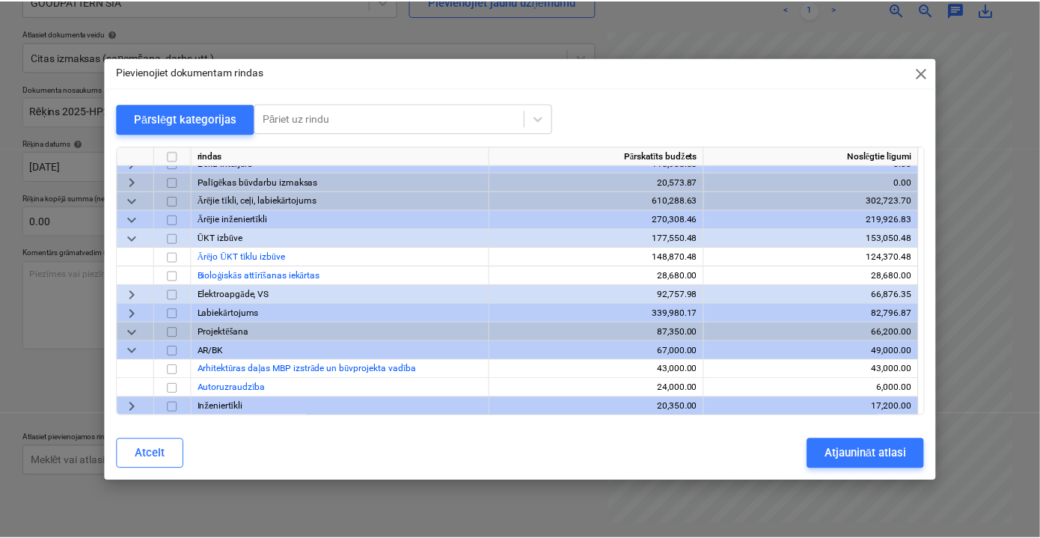
scroll to position [3377, 0]
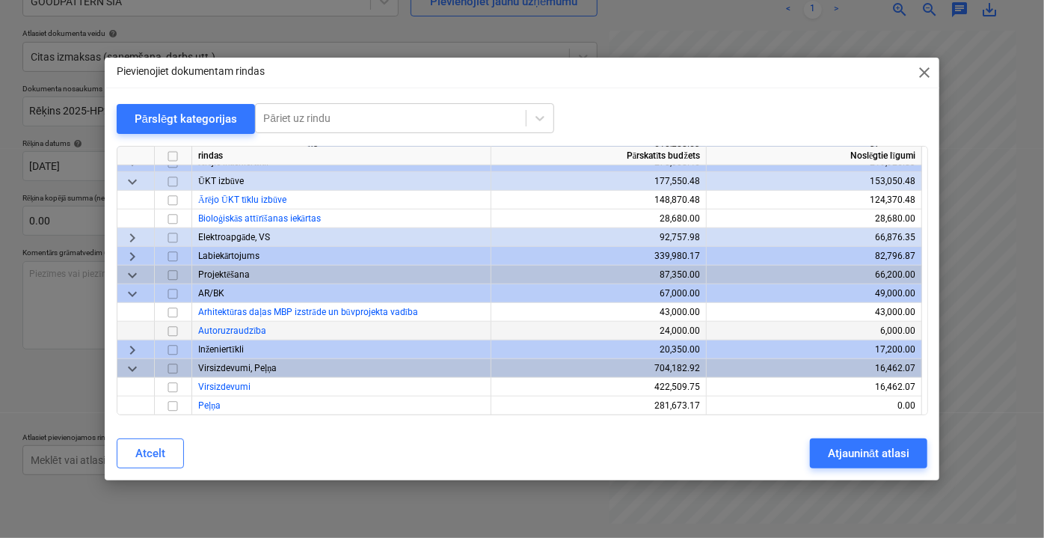
click at [176, 325] on input "checkbox" at bounding box center [173, 331] width 18 height 18
click at [850, 450] on div "Atjaunināt atlasi" at bounding box center [869, 452] width 82 height 19
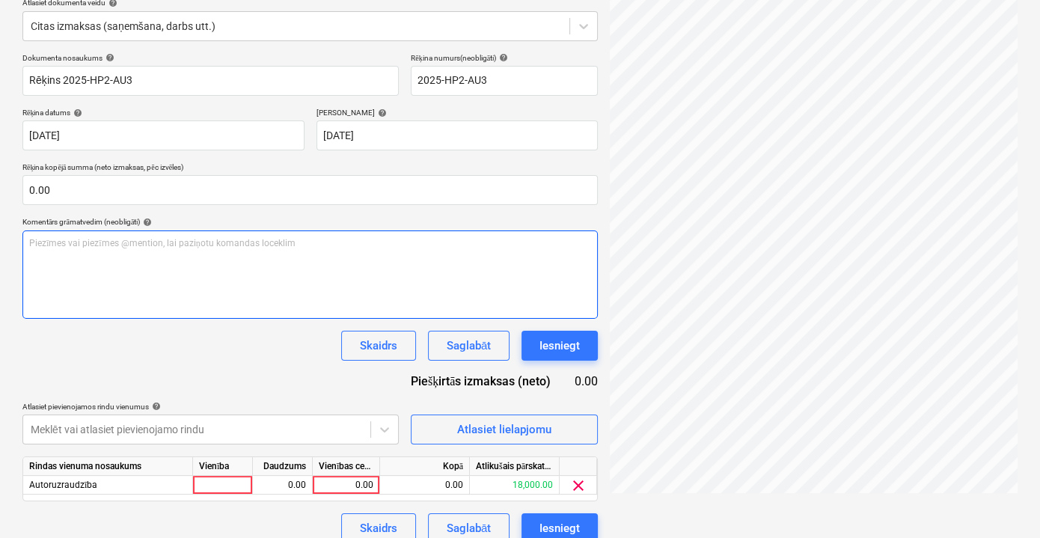
scroll to position [196, 0]
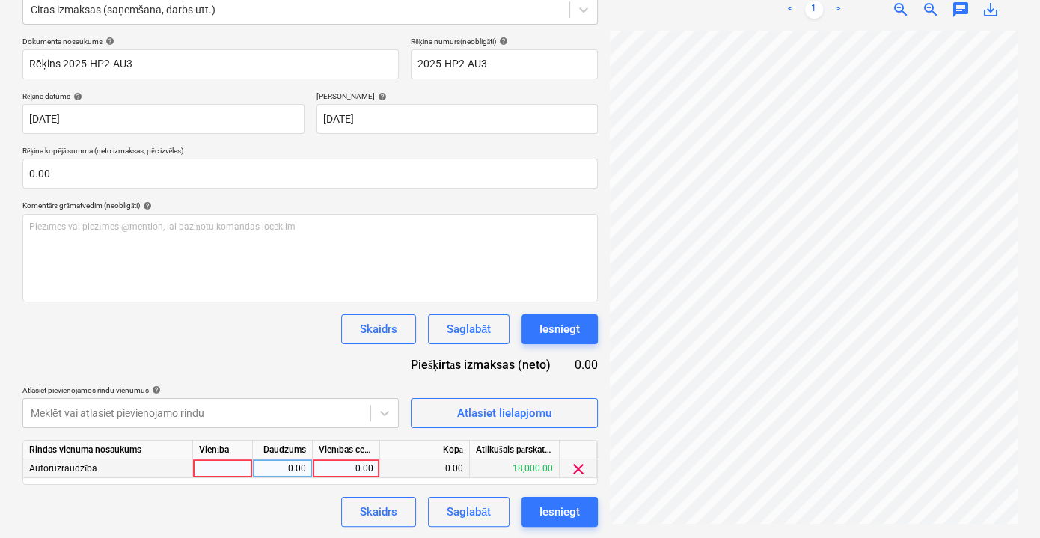
click at [351, 474] on div "0.00" at bounding box center [346, 468] width 55 height 19
type input "2000"
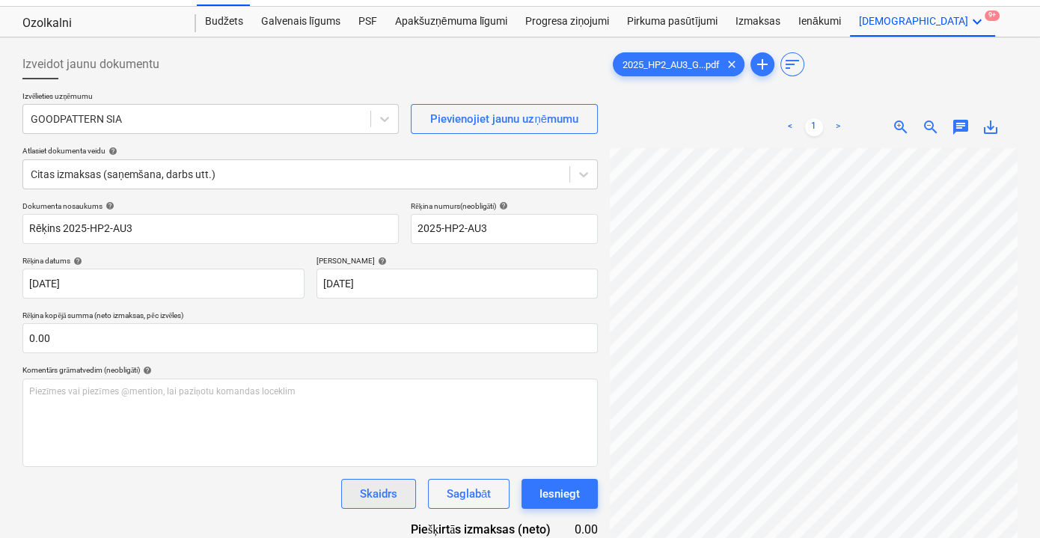
scroll to position [0, 0]
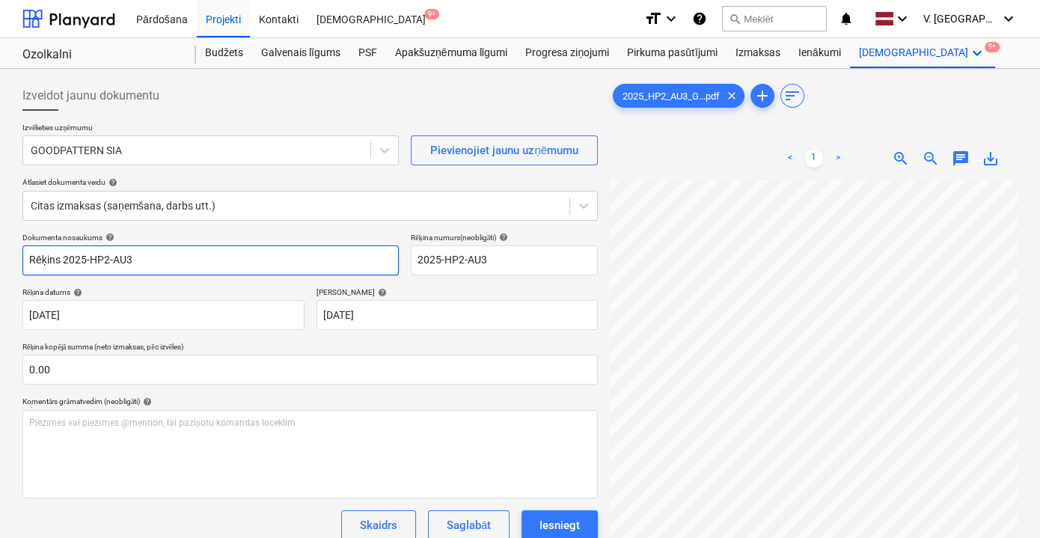
click at [197, 259] on input "Rēķins 2025-HP2-AU3" at bounding box center [210, 260] width 376 height 30
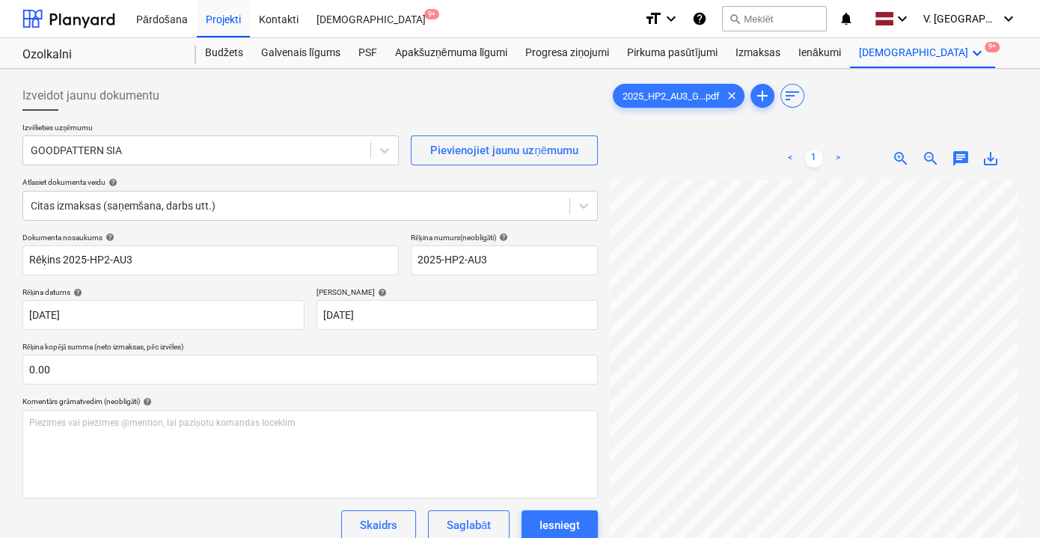
click at [211, 344] on p "Rēķina kopējā summa (neto izmaksas, pēc izvēles)" at bounding box center [309, 348] width 575 height 13
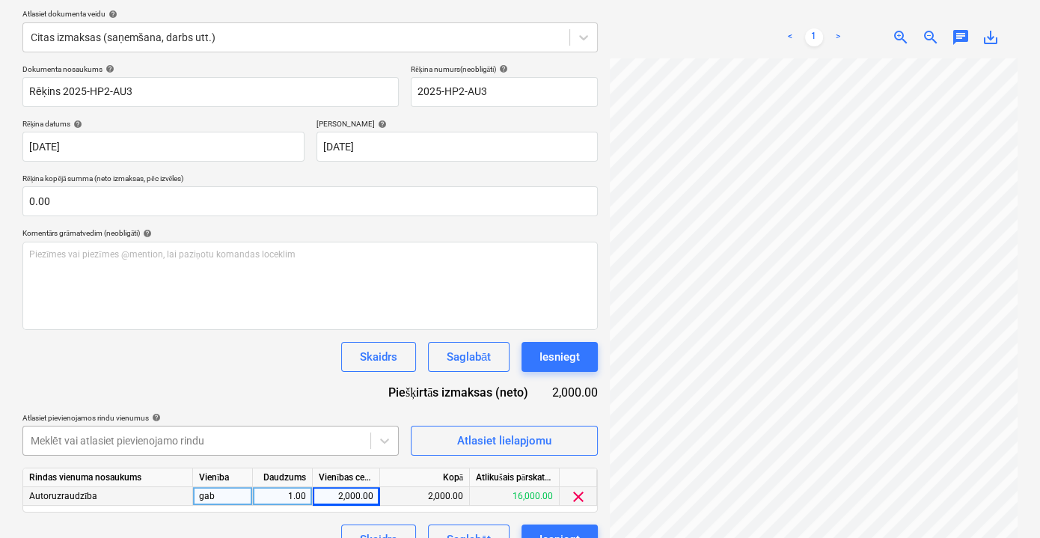
scroll to position [196, 0]
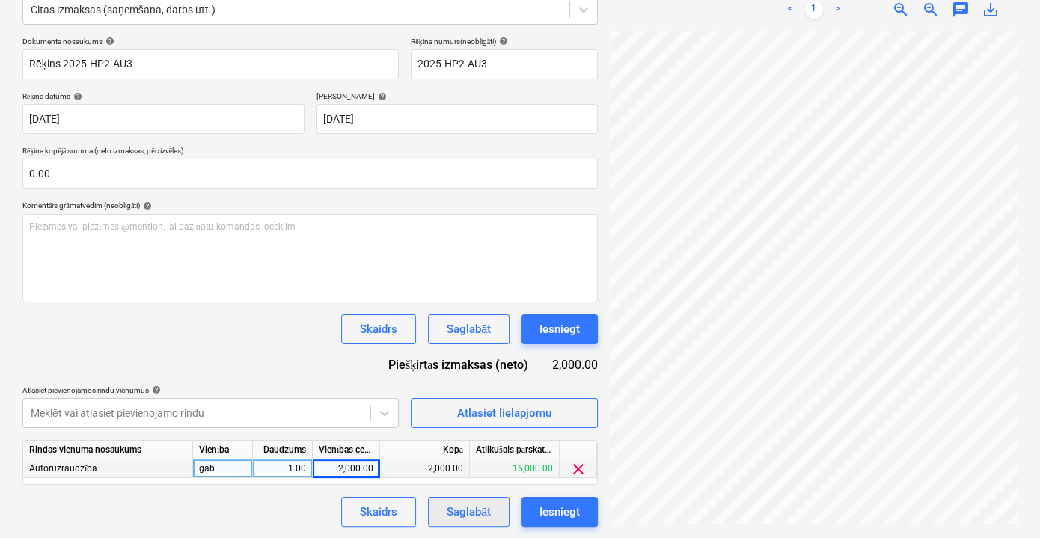
click at [468, 518] on div "Saglabāt" at bounding box center [468, 511] width 44 height 19
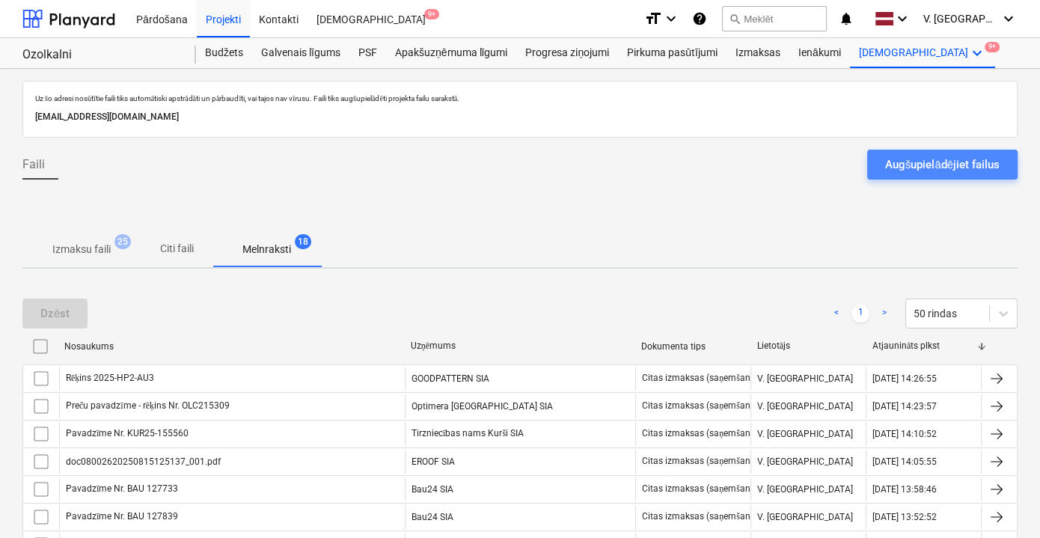
click at [922, 155] on div "Augšupielādējiet failus" at bounding box center [942, 164] width 114 height 19
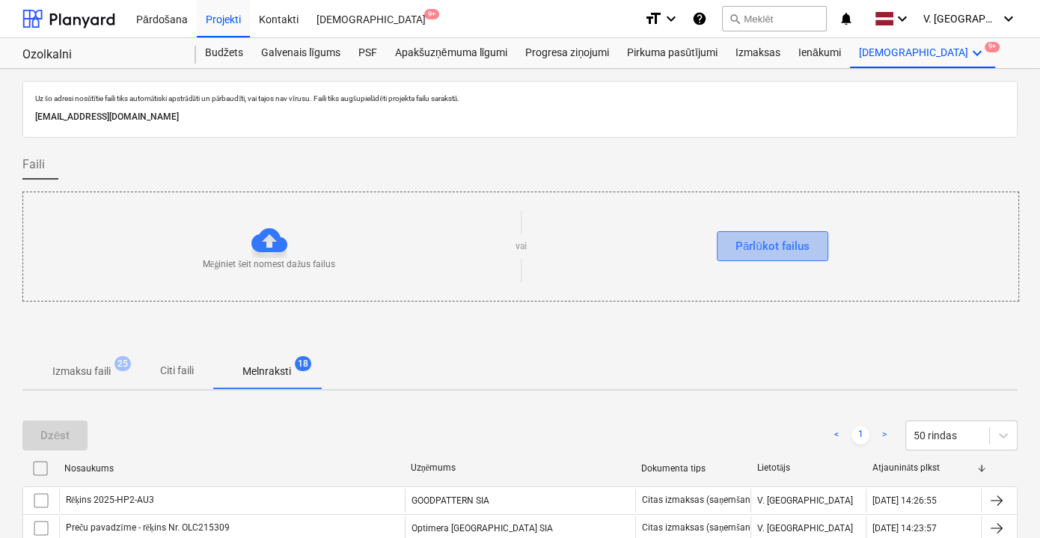
click at [793, 241] on div "Pārlūkot failus" at bounding box center [772, 245] width 74 height 19
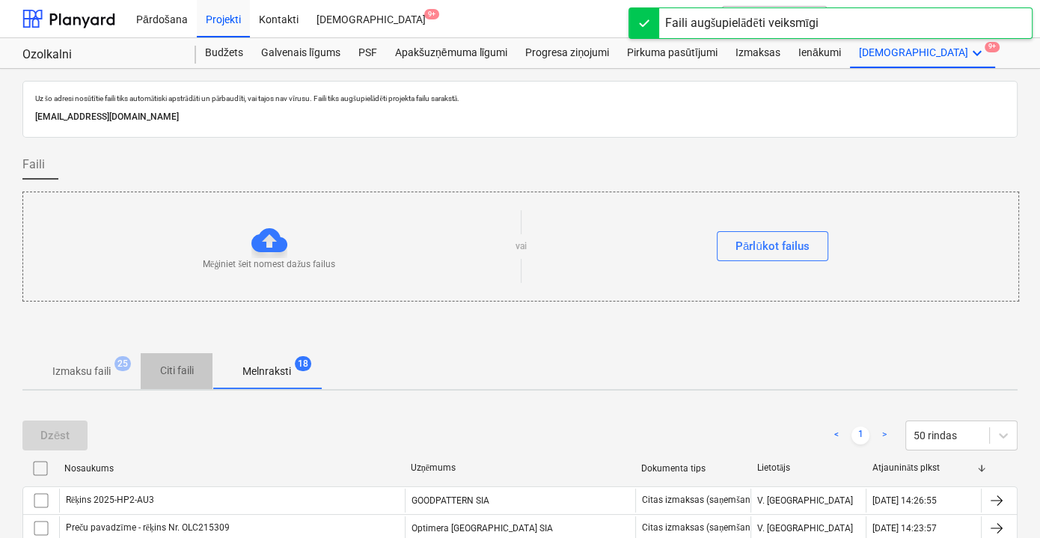
click at [183, 374] on p "Citi faili" at bounding box center [177, 371] width 36 height 16
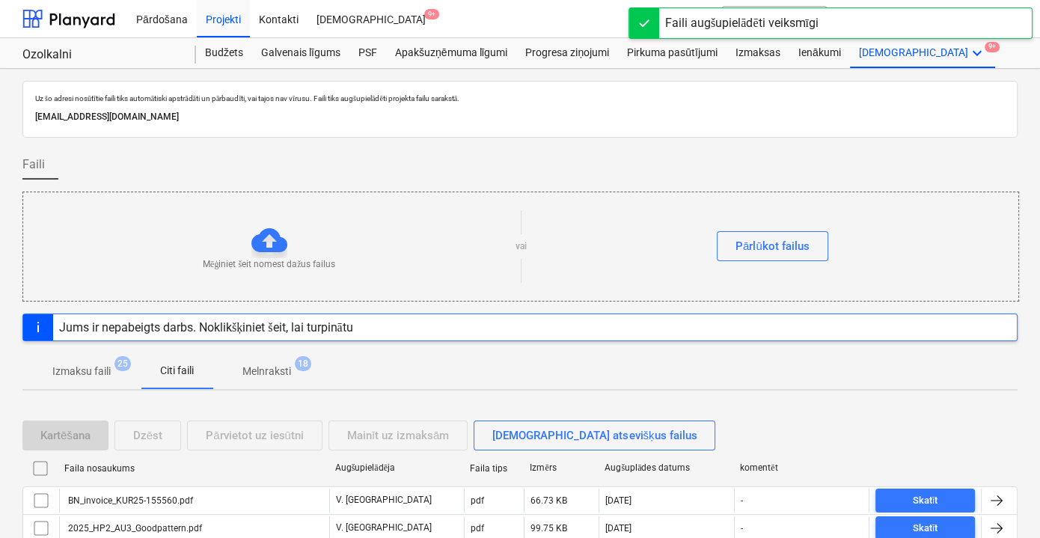
scroll to position [67, 0]
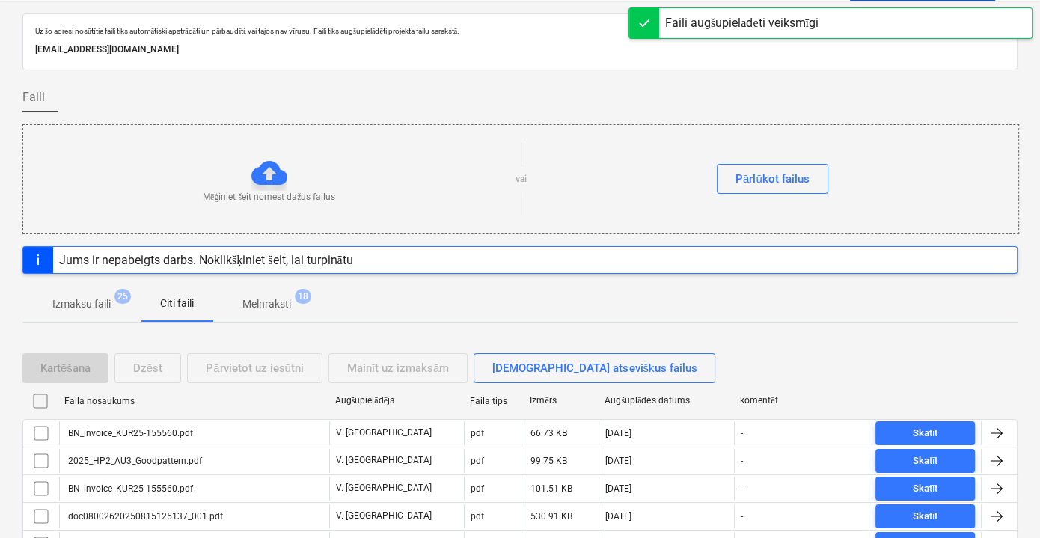
click at [102, 307] on p "Izmaksu faili" at bounding box center [81, 304] width 58 height 16
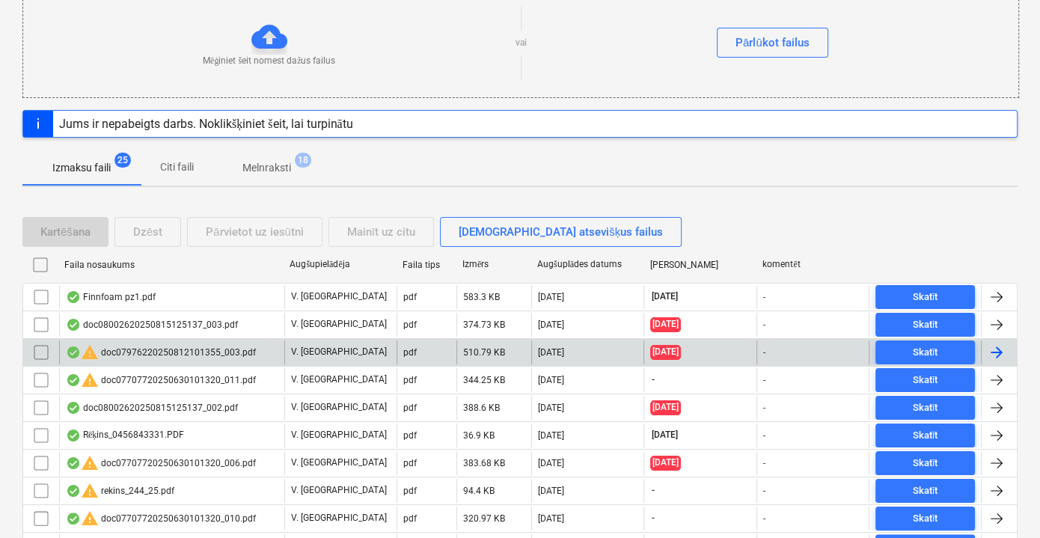
scroll to position [135, 0]
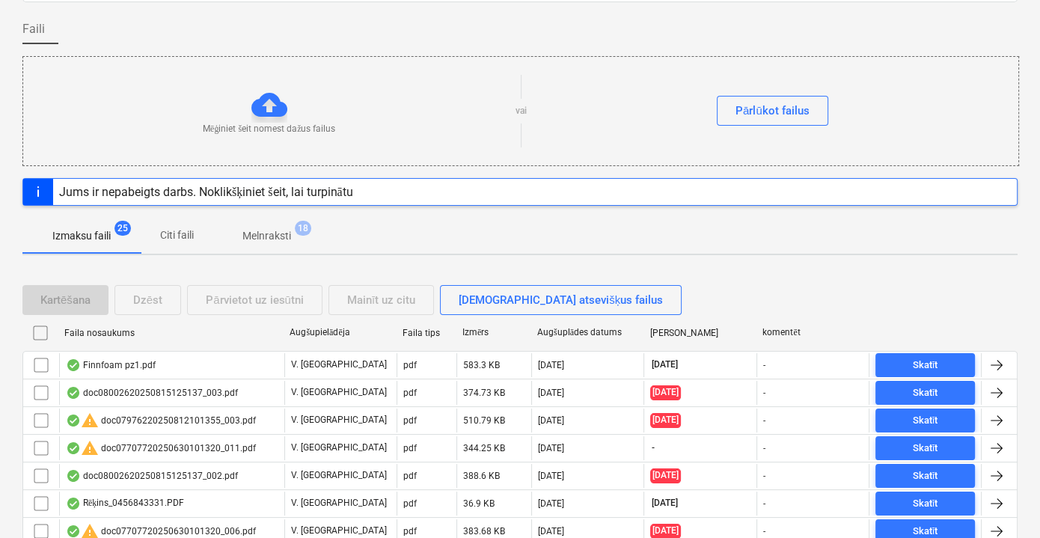
click at [191, 242] on span "Citi faili" at bounding box center [177, 235] width 72 height 25
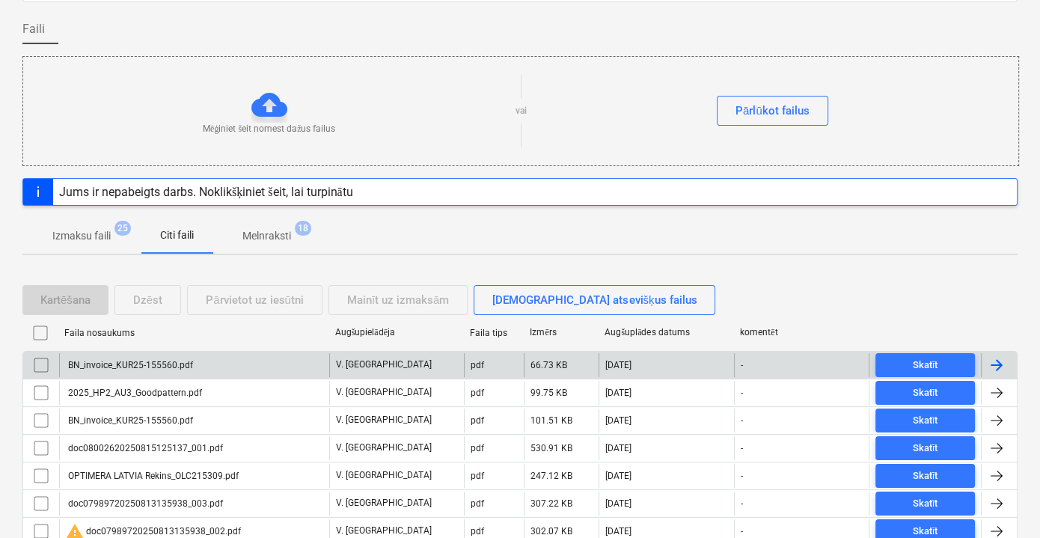
click at [213, 360] on div "BN_invoice_KUR25-155560.pdf" at bounding box center [194, 365] width 270 height 24
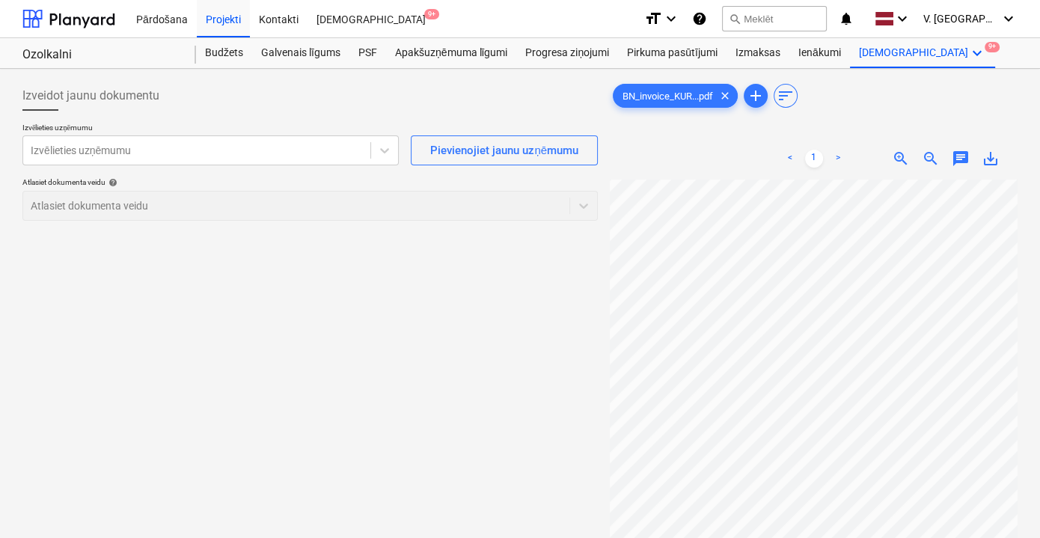
scroll to position [3, 46]
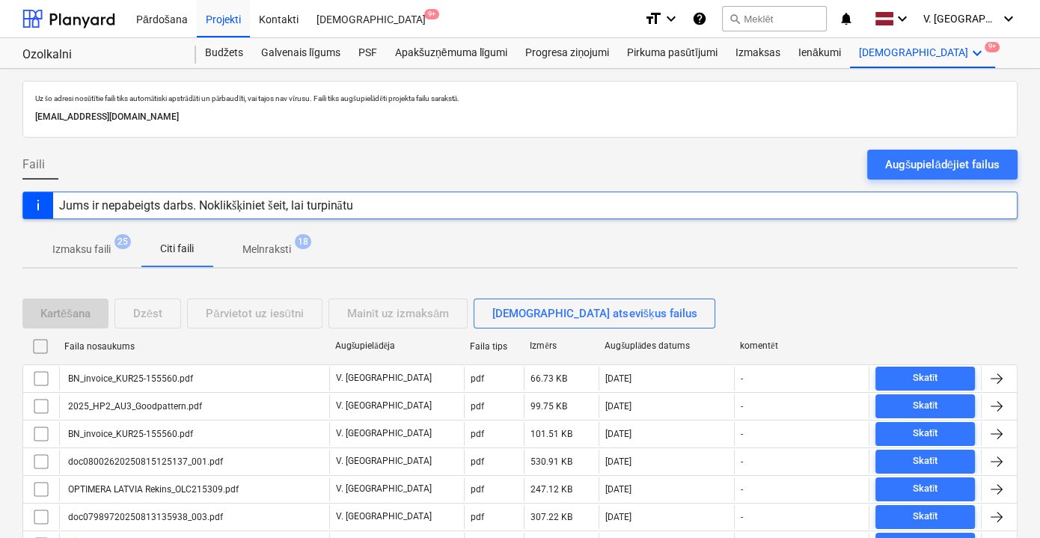
scroll to position [135, 0]
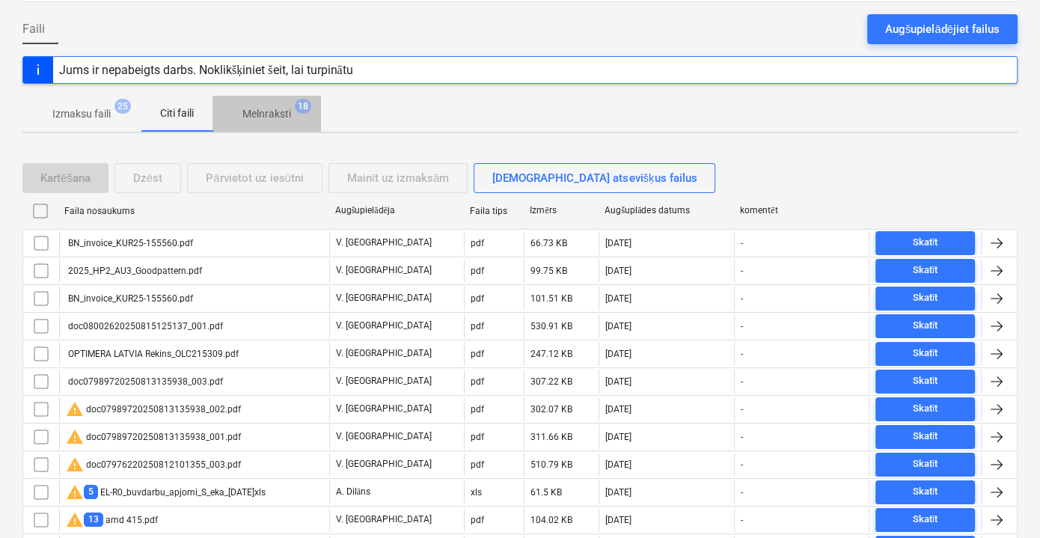
click at [287, 127] on button "Melnraksti 18" at bounding box center [266, 114] width 108 height 36
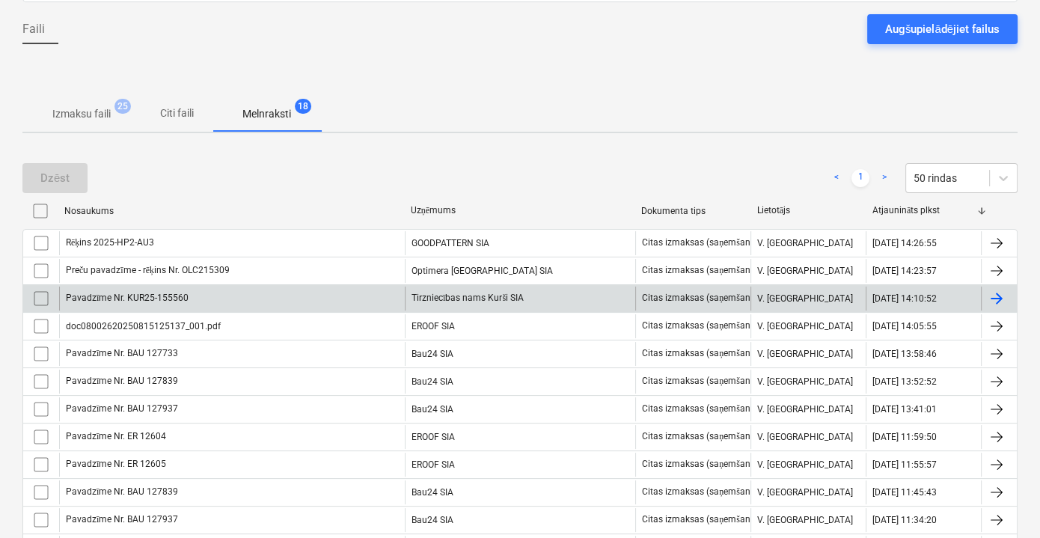
click at [357, 296] on div "Pavadzīme Nr. KUR25-155560" at bounding box center [232, 298] width 346 height 24
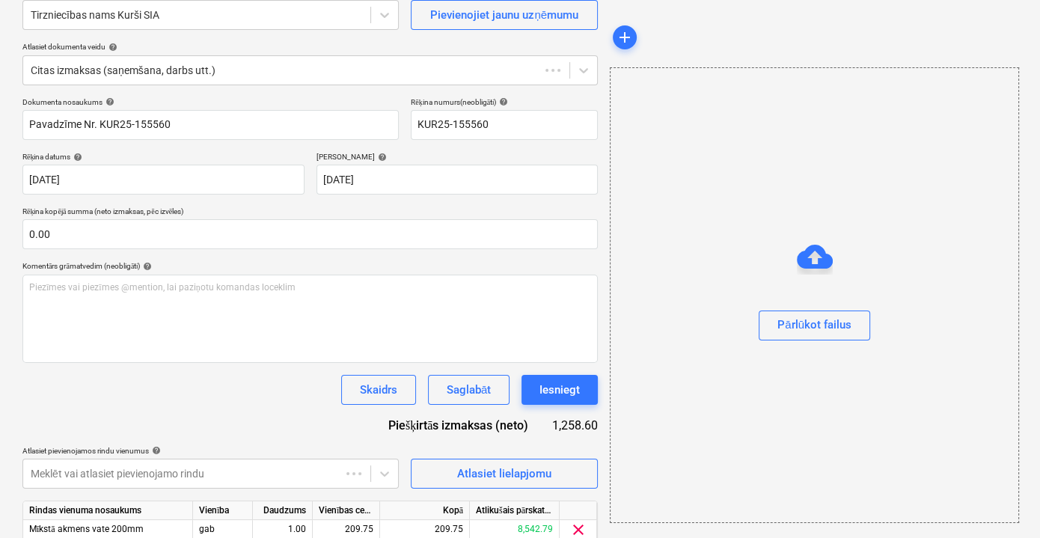
scroll to position [97, 0]
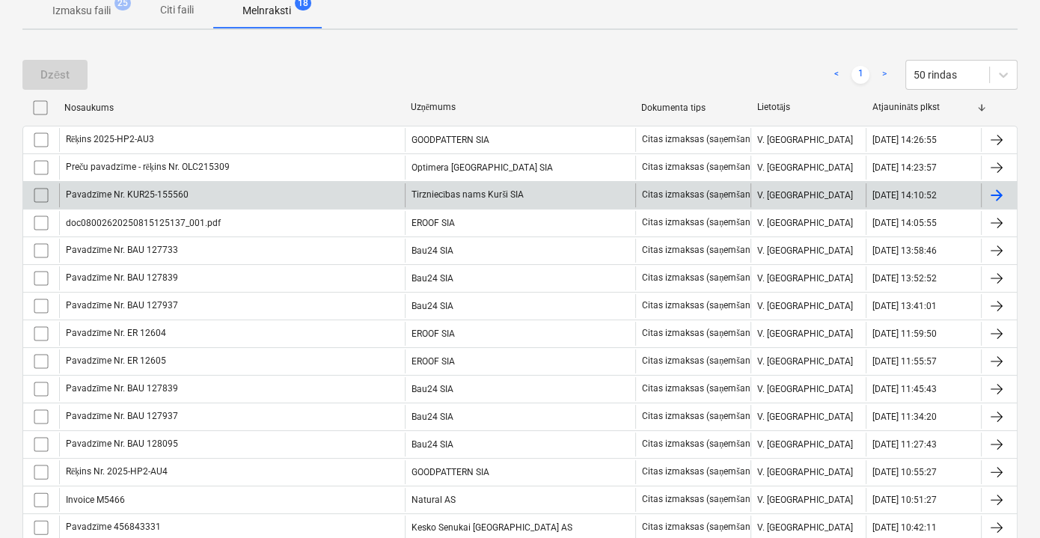
scroll to position [271, 0]
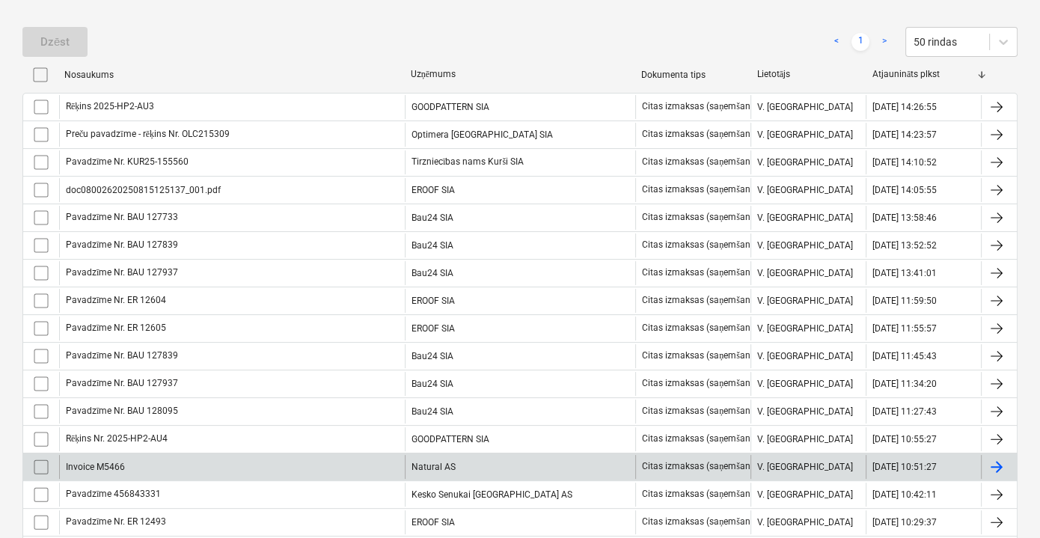
click at [517, 461] on div "Natural AS" at bounding box center [520, 467] width 230 height 24
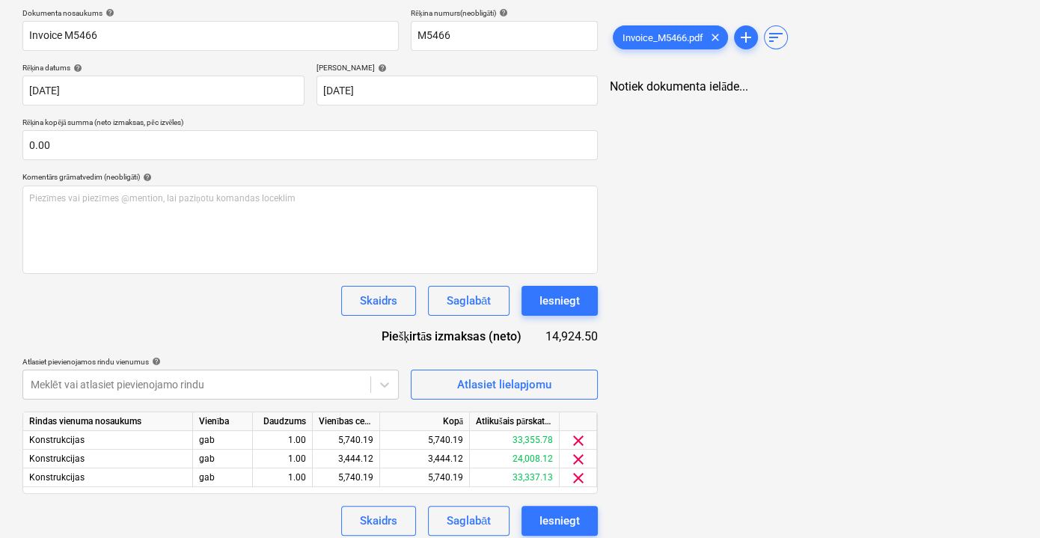
scroll to position [233, 0]
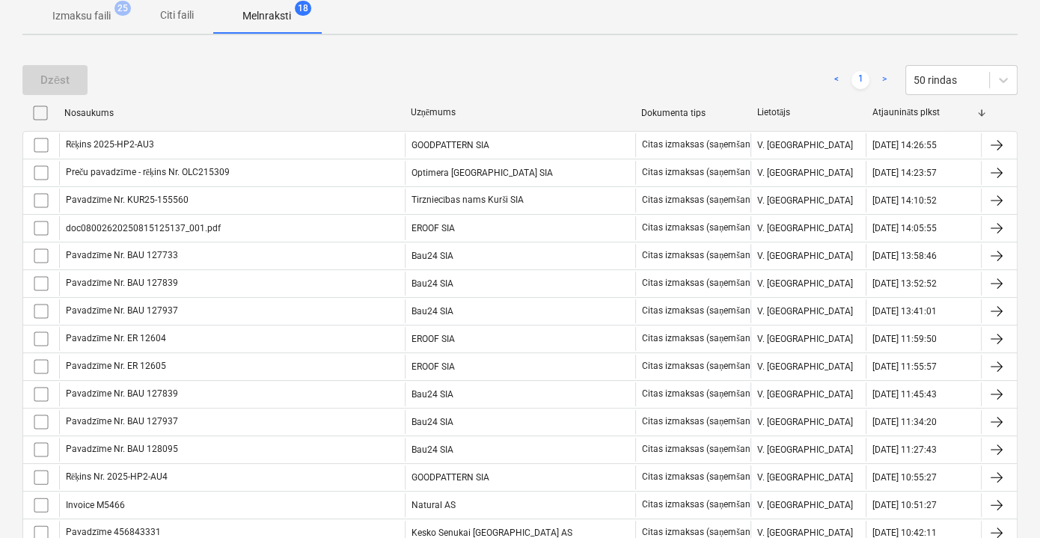
scroll to position [271, 0]
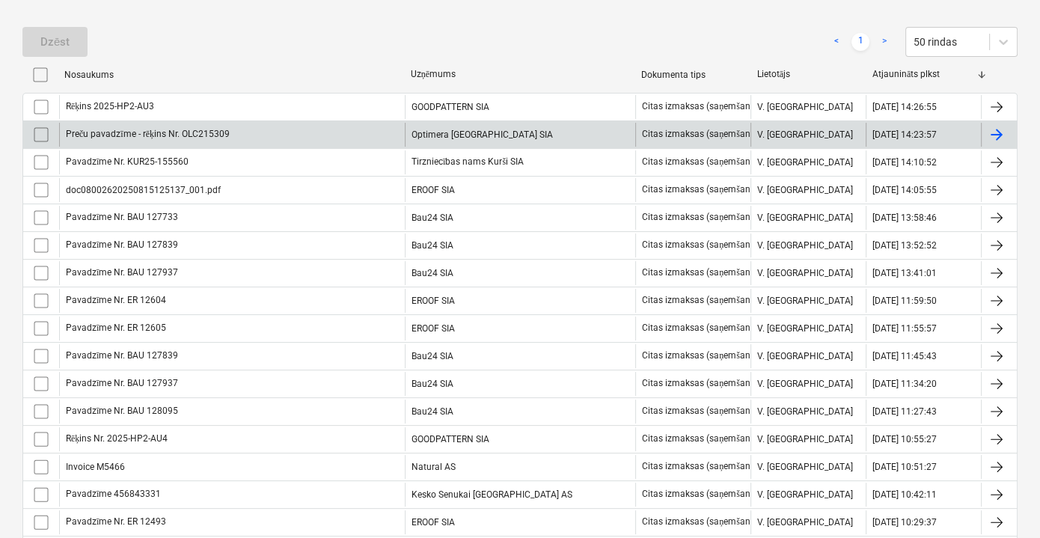
click at [492, 132] on div "Optimera [GEOGRAPHIC_DATA] SIA" at bounding box center [520, 135] width 230 height 24
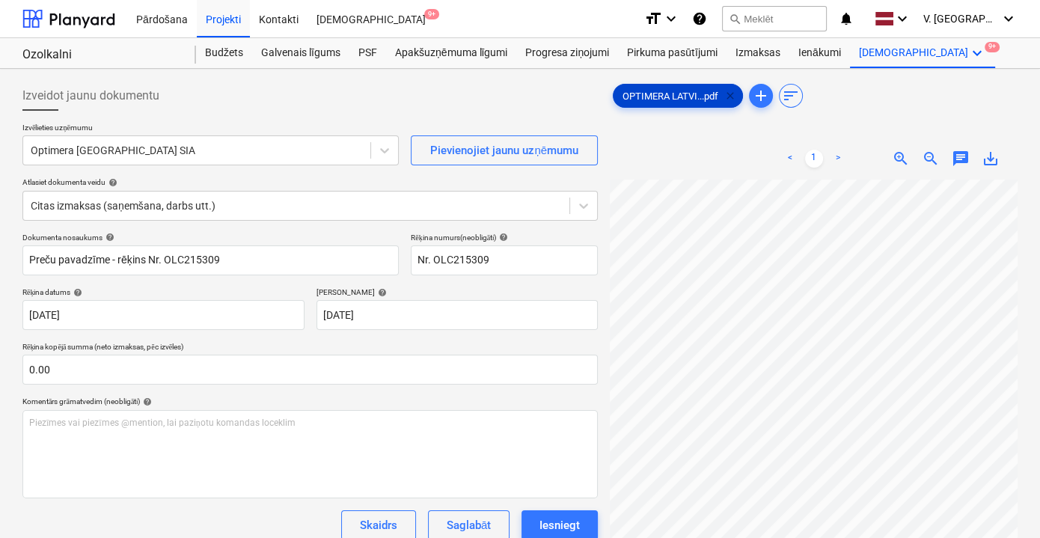
click at [734, 93] on span "clear" at bounding box center [730, 96] width 18 height 18
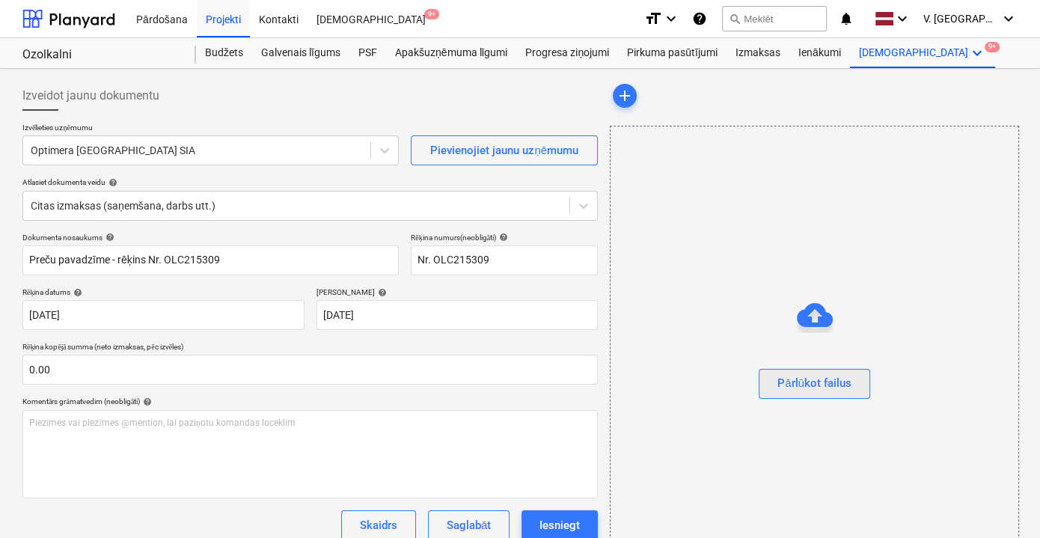
click at [823, 384] on div "Pārlūkot failus" at bounding box center [814, 382] width 74 height 19
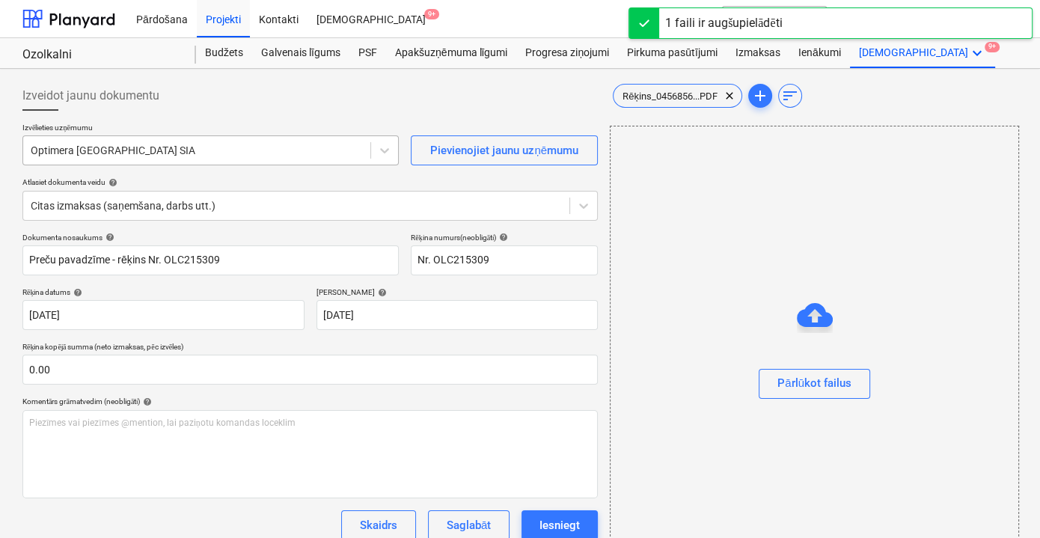
click at [308, 157] on div at bounding box center [197, 150] width 332 height 15
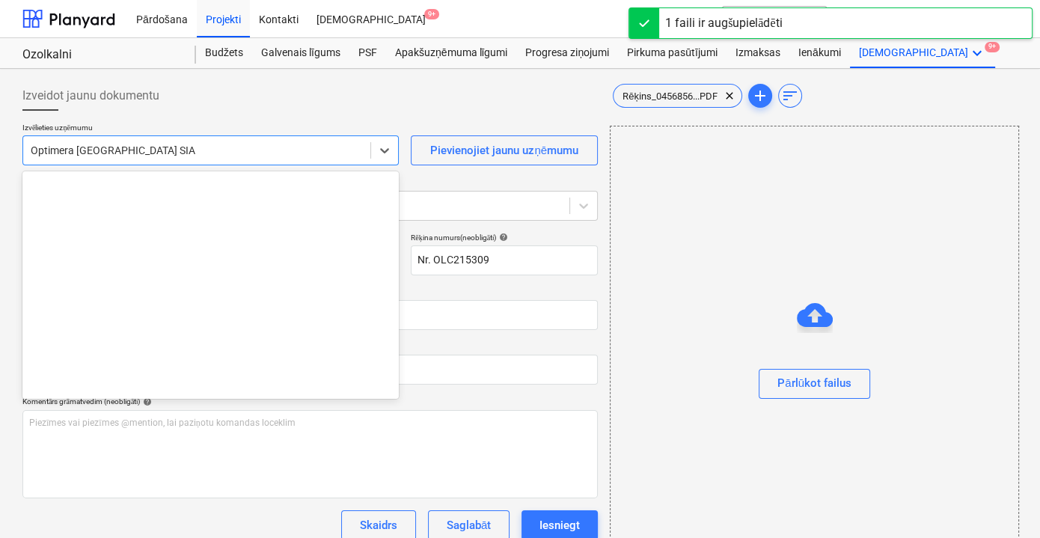
scroll to position [968, 0]
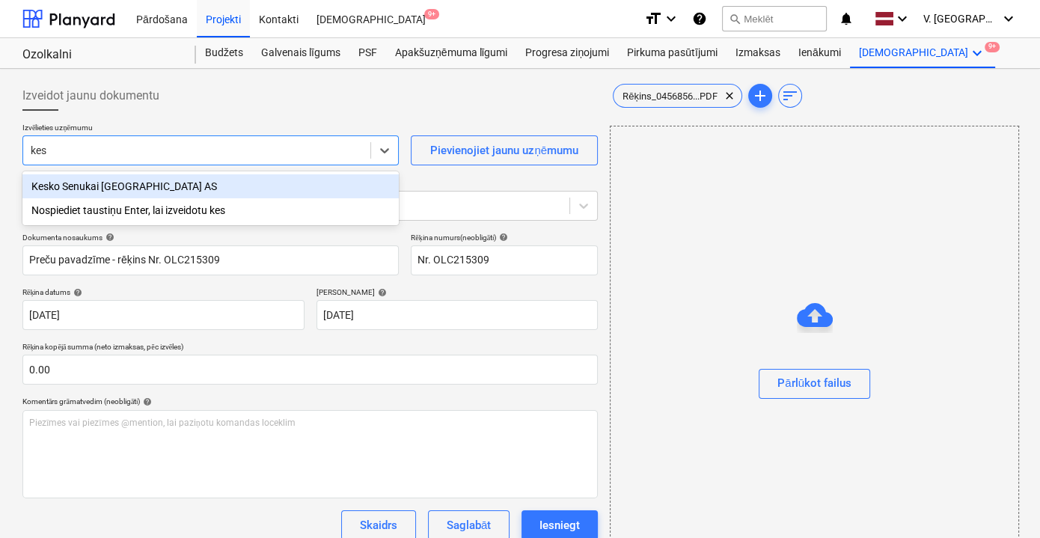
type input "kesk"
click at [271, 190] on div "Kesko Senukai [GEOGRAPHIC_DATA] AS" at bounding box center [210, 186] width 376 height 24
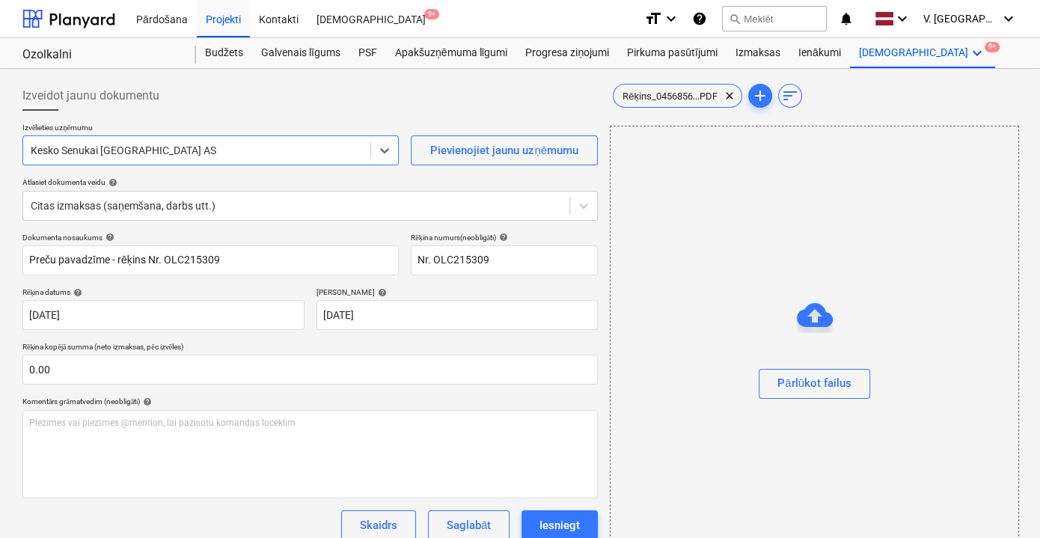
click at [364, 145] on div "Kesko Senukai [GEOGRAPHIC_DATA] AS" at bounding box center [196, 150] width 347 height 21
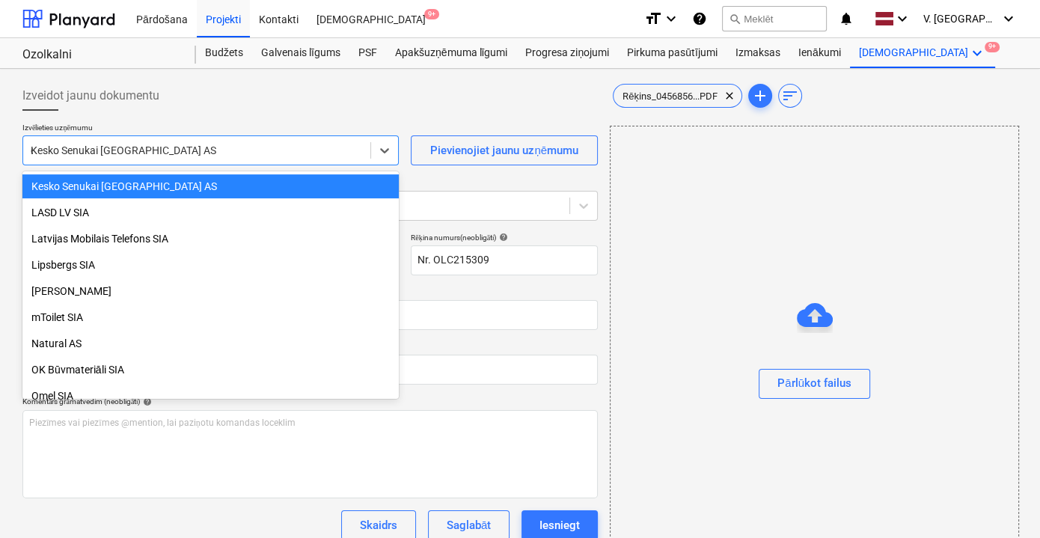
scroll to position [534, 0]
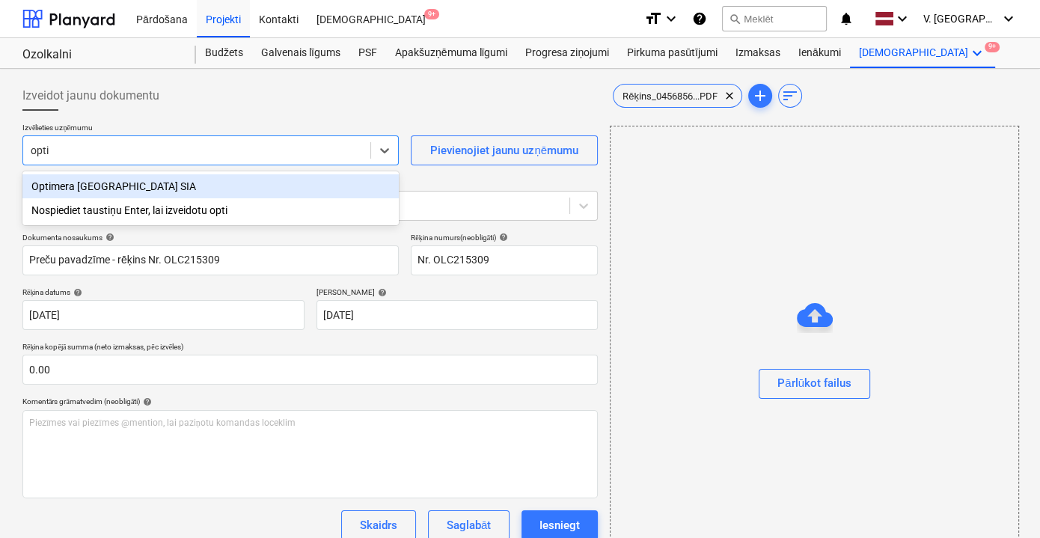
type input "optim"
click at [299, 193] on div "Optimera [GEOGRAPHIC_DATA] SIA" at bounding box center [210, 186] width 376 height 24
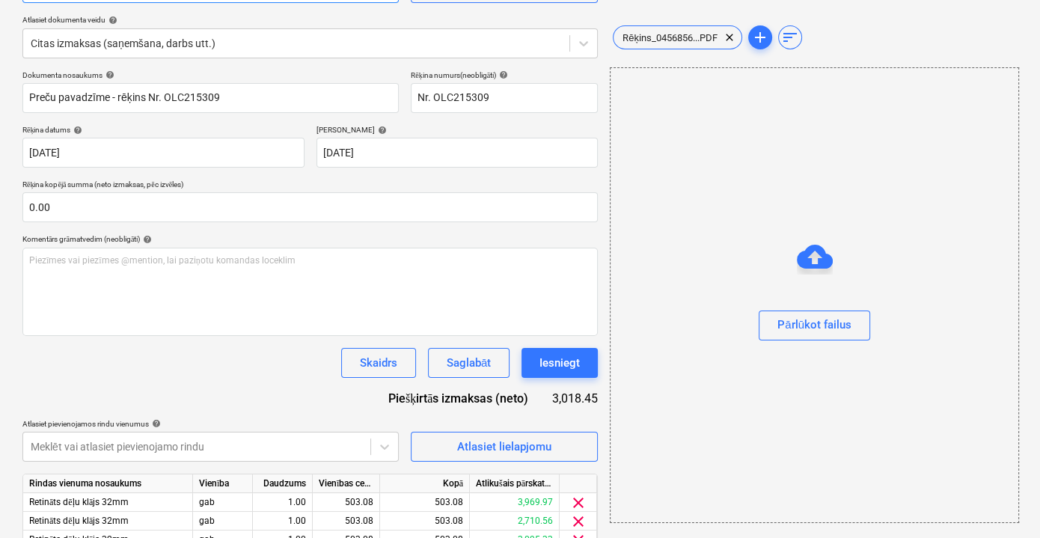
scroll to position [153, 0]
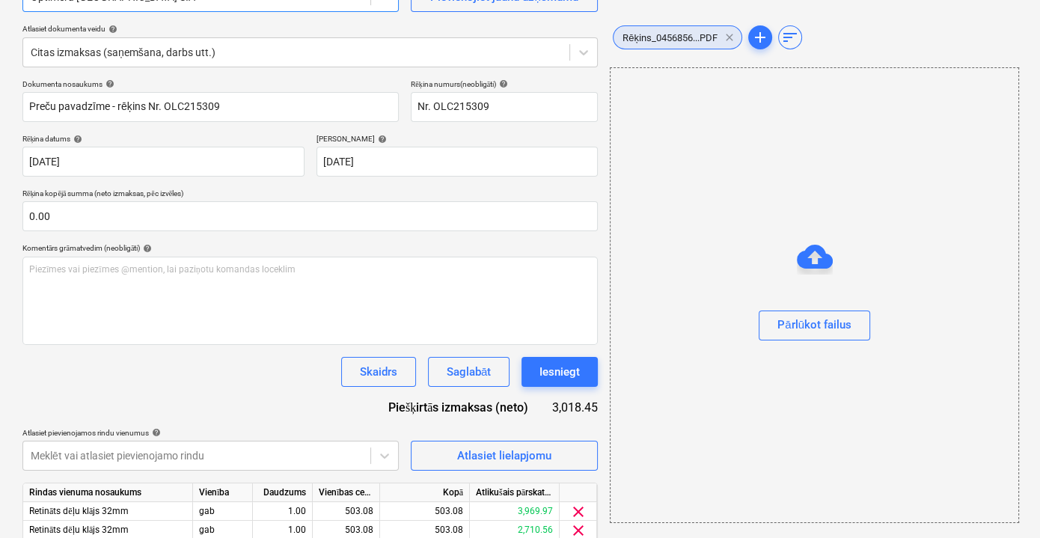
click at [735, 34] on span "clear" at bounding box center [729, 37] width 18 height 18
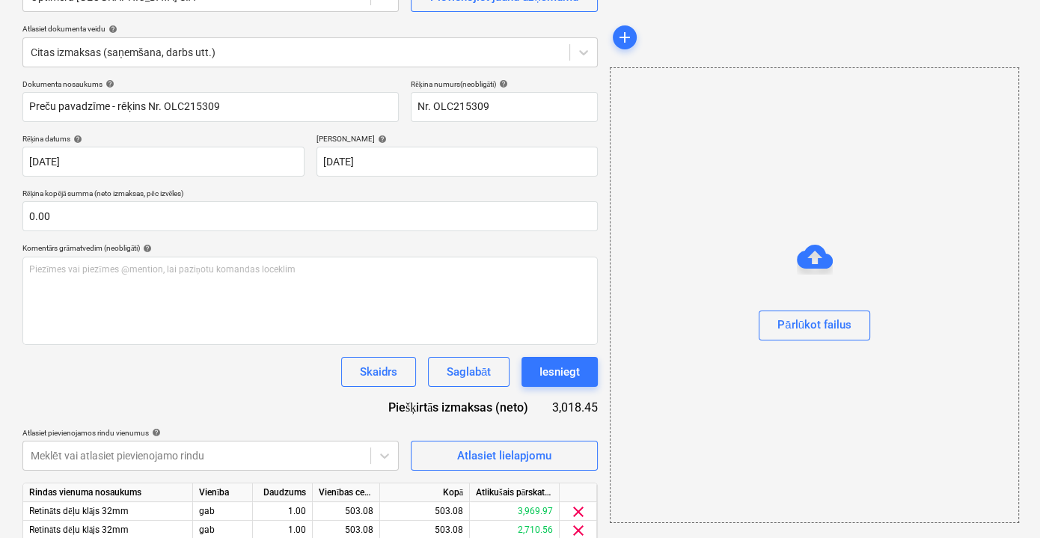
click at [835, 343] on div at bounding box center [814, 346] width 408 height 12
click at [833, 329] on div "Pārlūkot failus" at bounding box center [814, 324] width 74 height 19
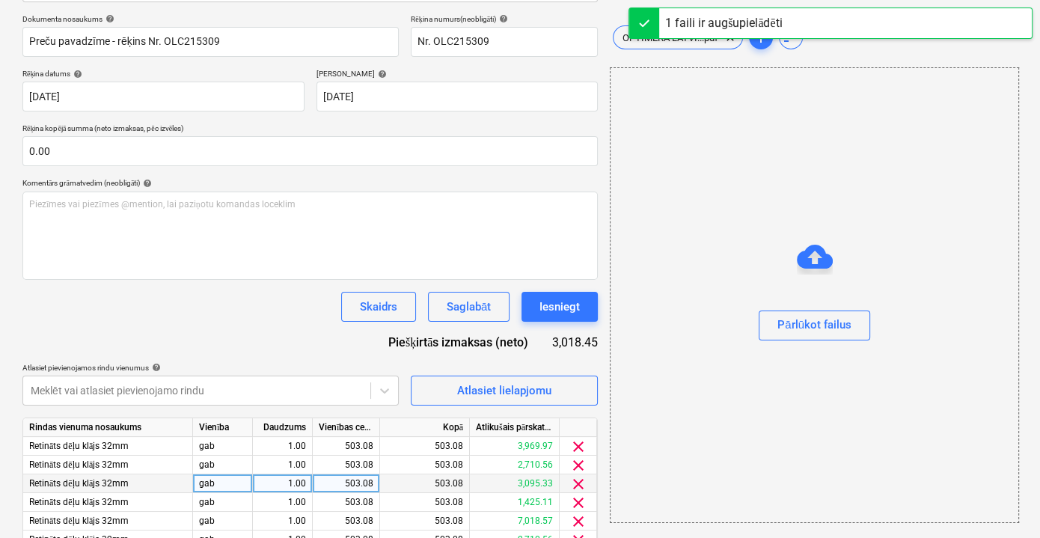
scroll to position [289, 0]
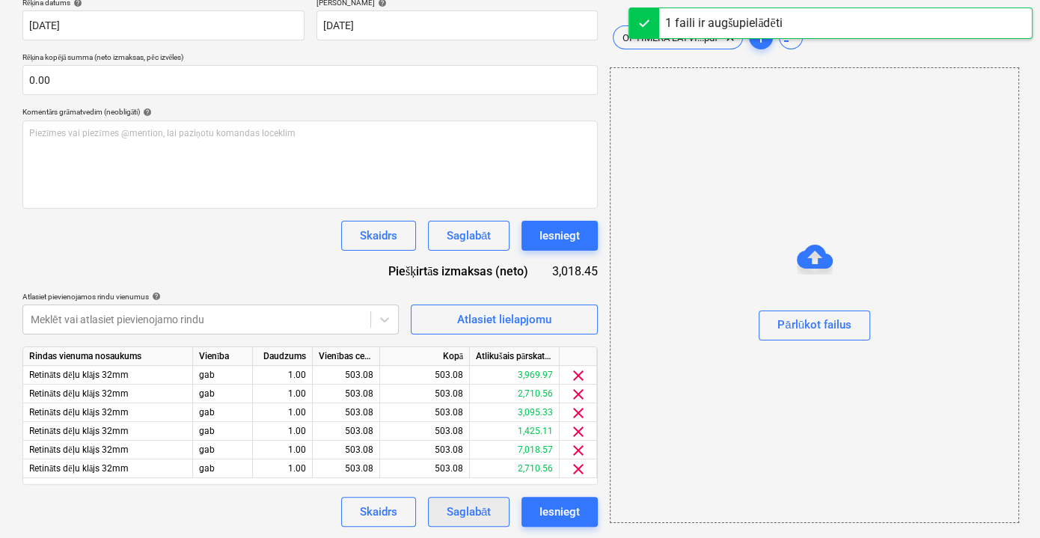
click at [464, 512] on div "Saglabāt" at bounding box center [468, 511] width 44 height 19
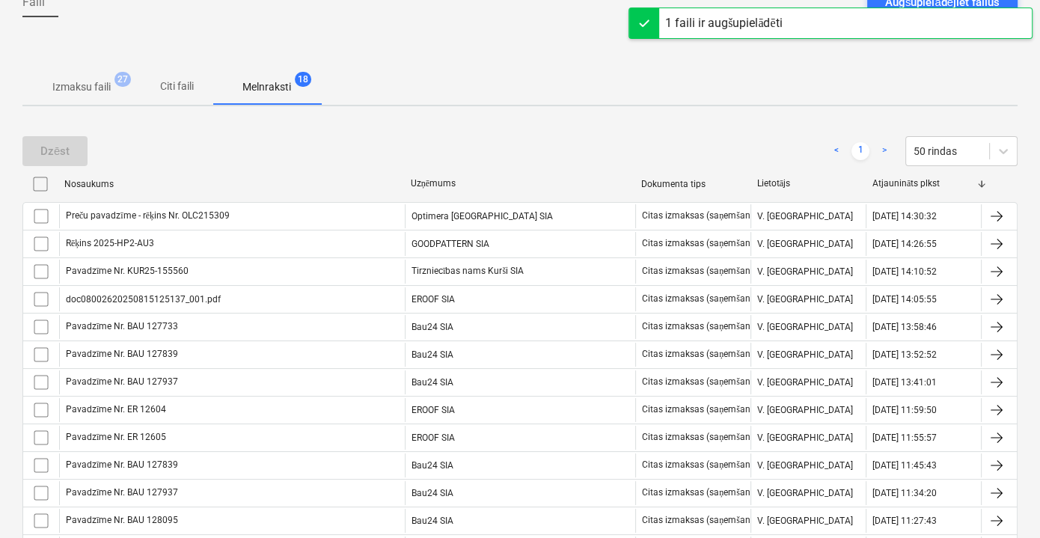
scroll to position [153, 0]
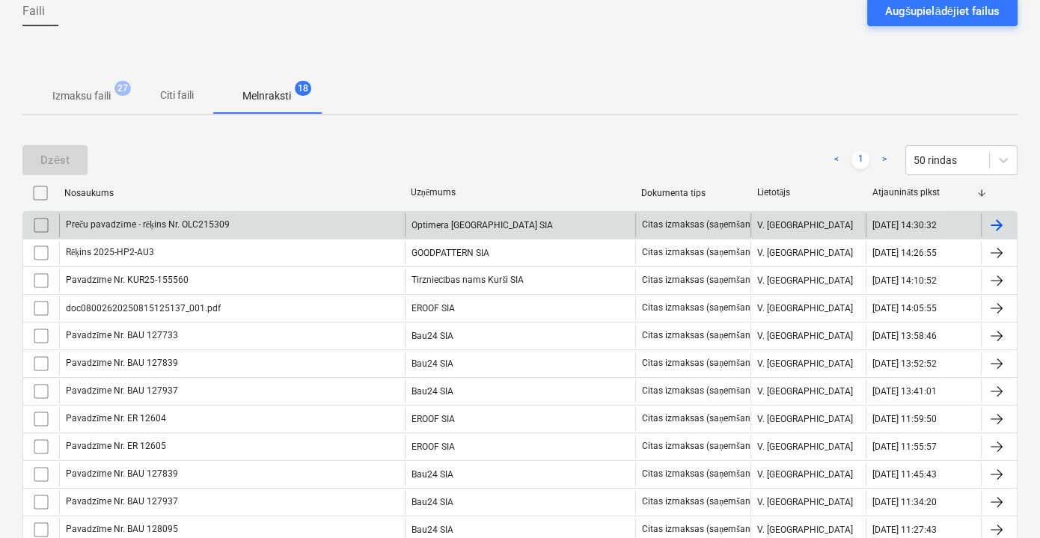
click at [540, 223] on div "Optimera [GEOGRAPHIC_DATA] SIA" at bounding box center [520, 225] width 230 height 24
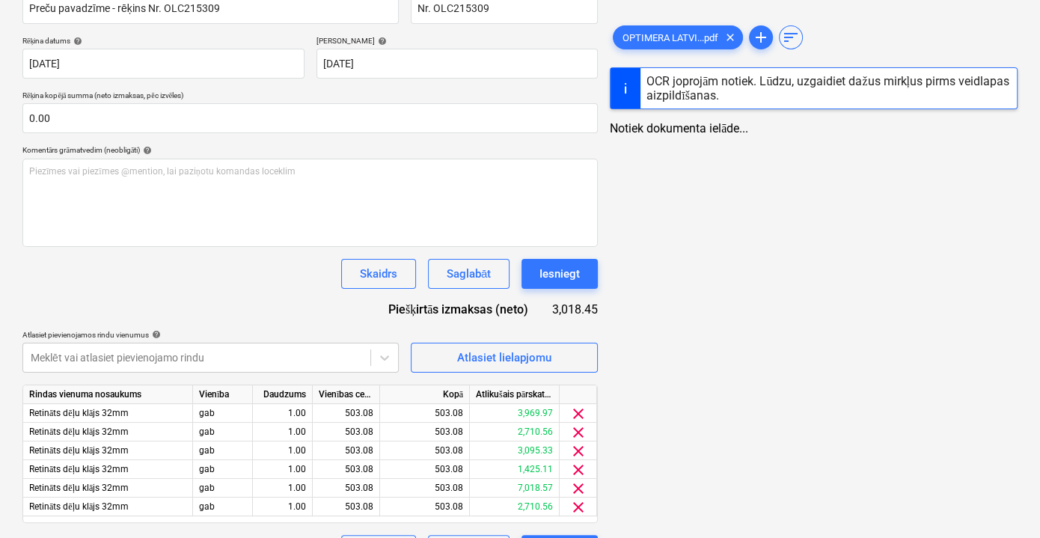
scroll to position [289, 0]
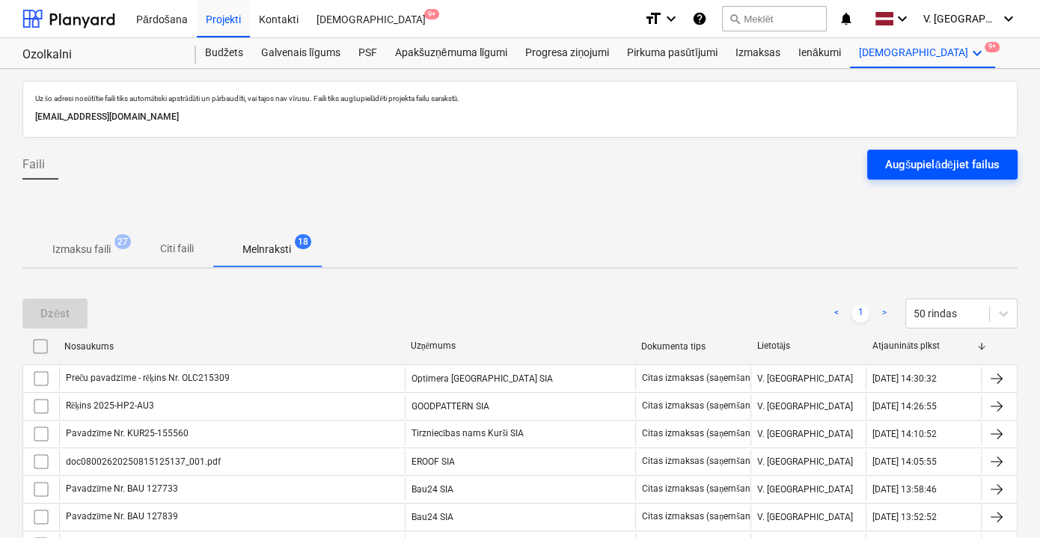
click at [939, 171] on div "Augšupielādējiet failus" at bounding box center [942, 164] width 114 height 19
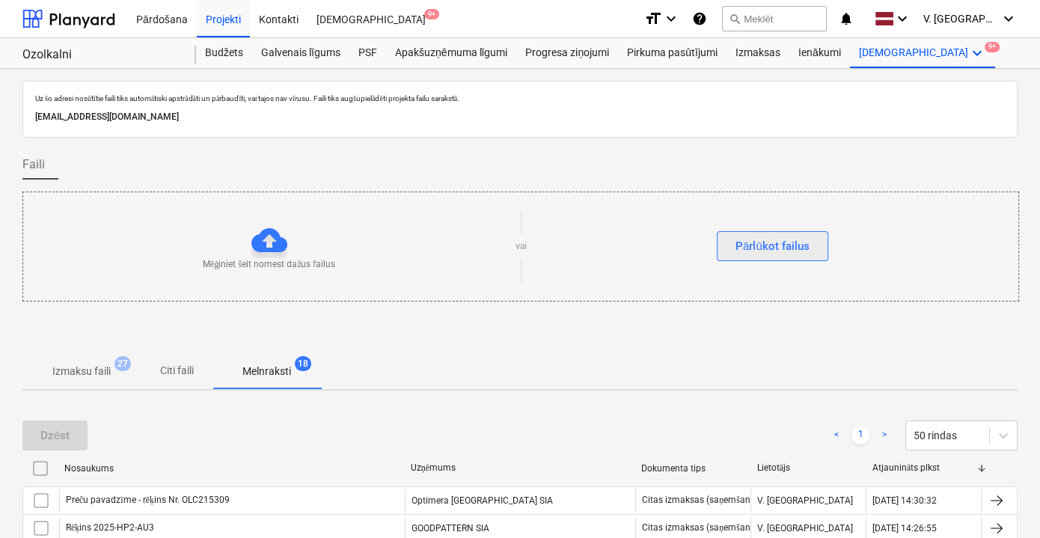
click at [782, 239] on div "Pārlūkot failus" at bounding box center [772, 245] width 74 height 19
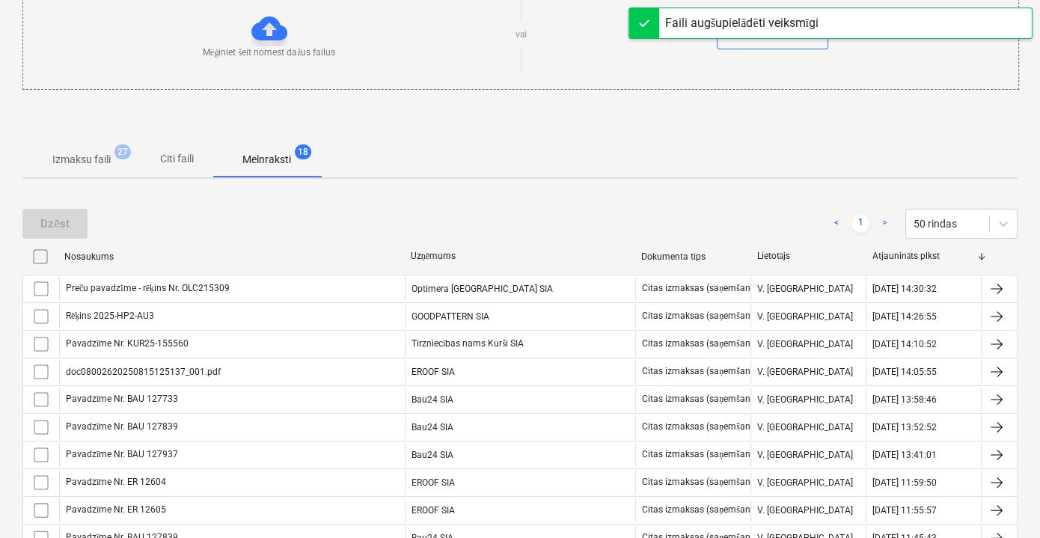
scroll to position [135, 0]
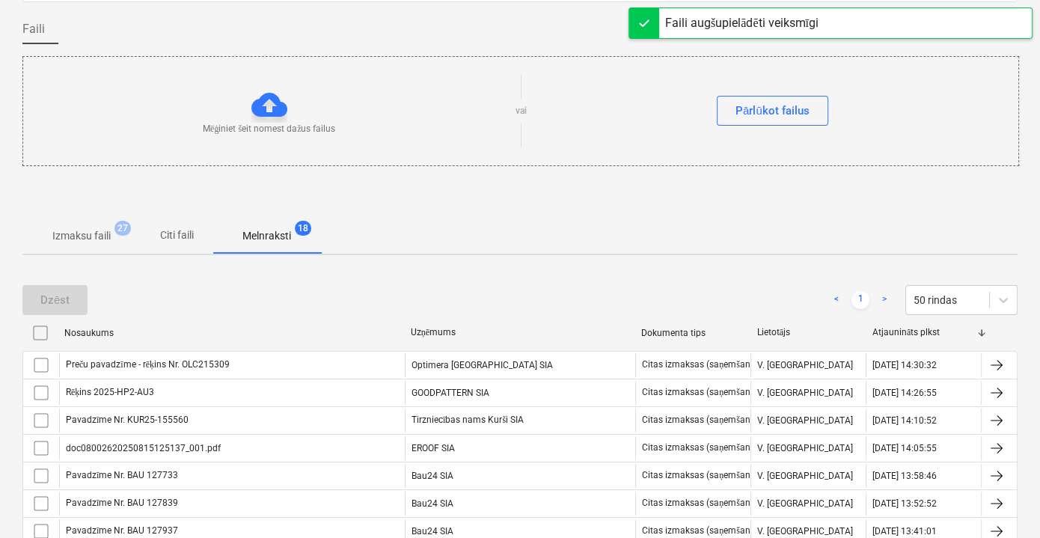
click at [188, 220] on button "Citi faili" at bounding box center [177, 236] width 72 height 36
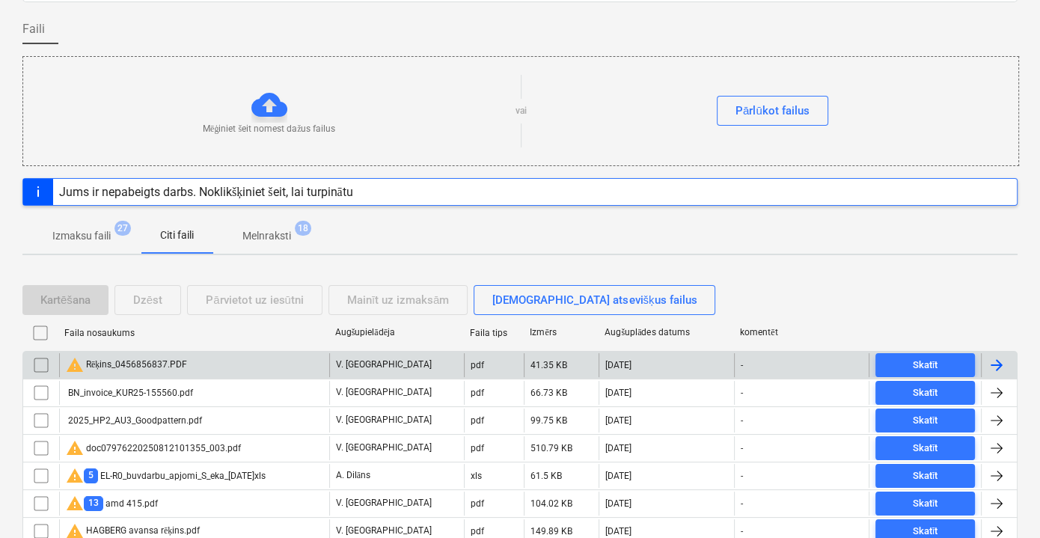
click at [251, 356] on div "warning Rēķins_0456856837.PDF" at bounding box center [194, 365] width 270 height 24
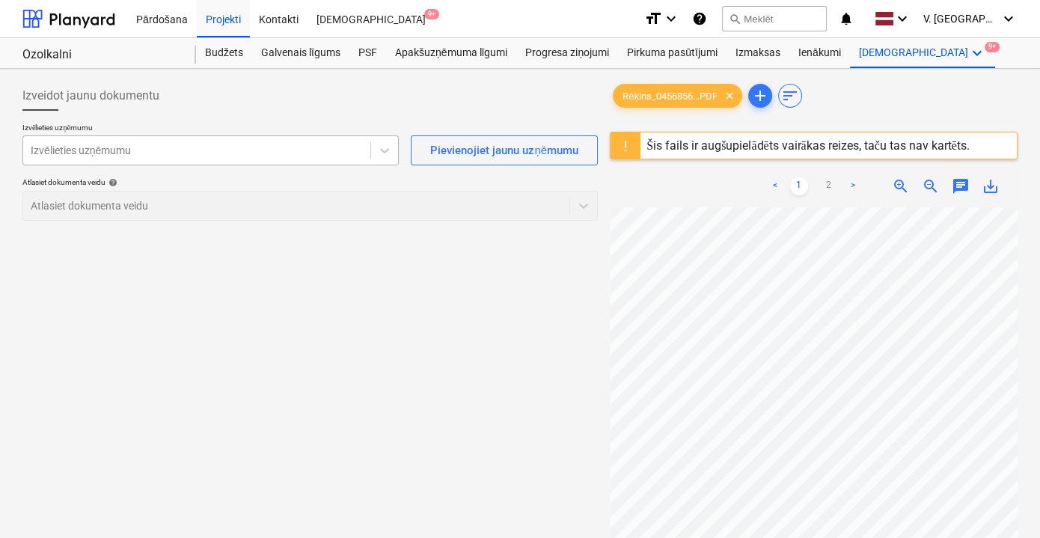
click at [240, 153] on div at bounding box center [197, 150] width 332 height 15
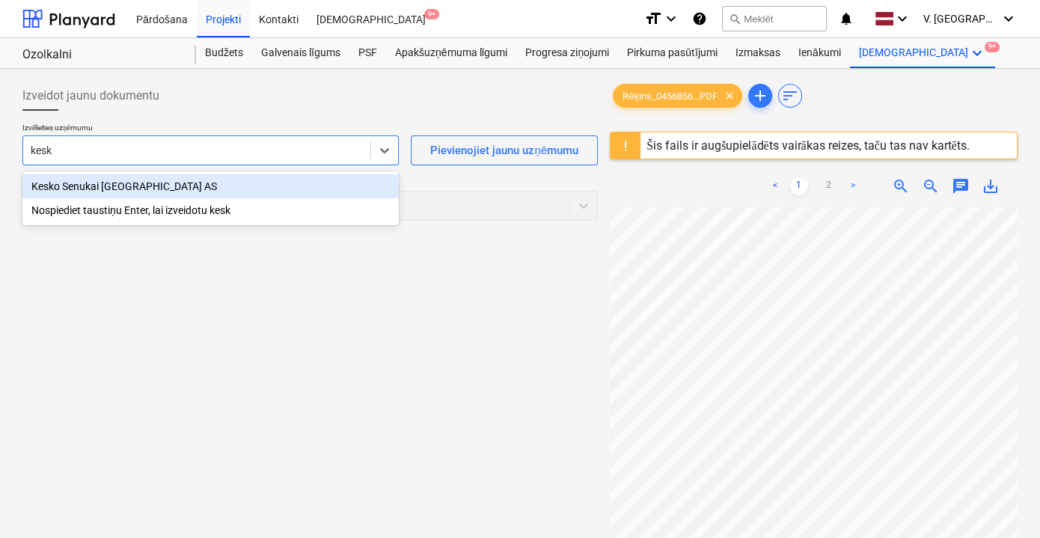
type input "kesko"
click at [238, 179] on div "Kesko Senukai [GEOGRAPHIC_DATA] AS" at bounding box center [210, 186] width 376 height 24
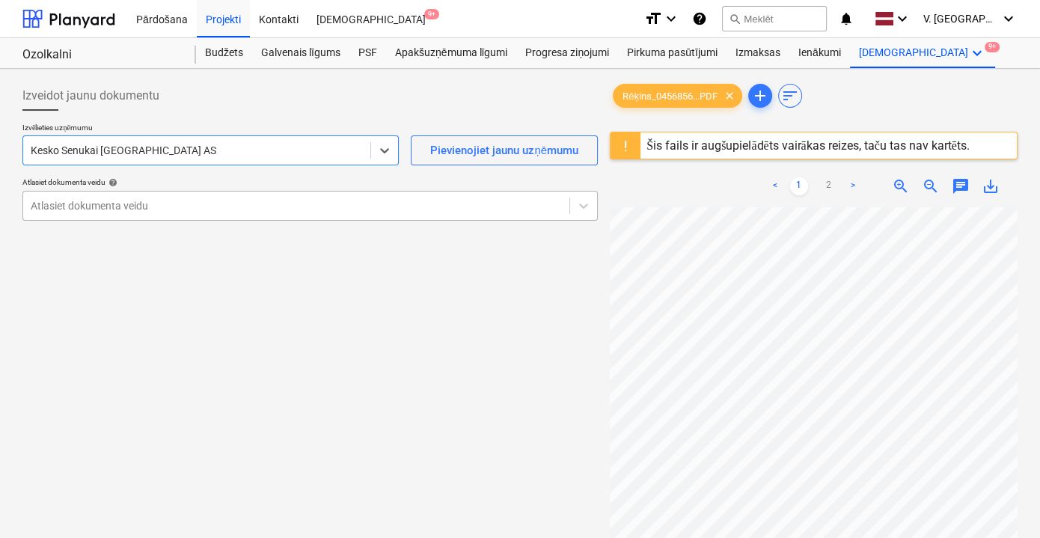
click at [268, 206] on div at bounding box center [296, 205] width 531 height 15
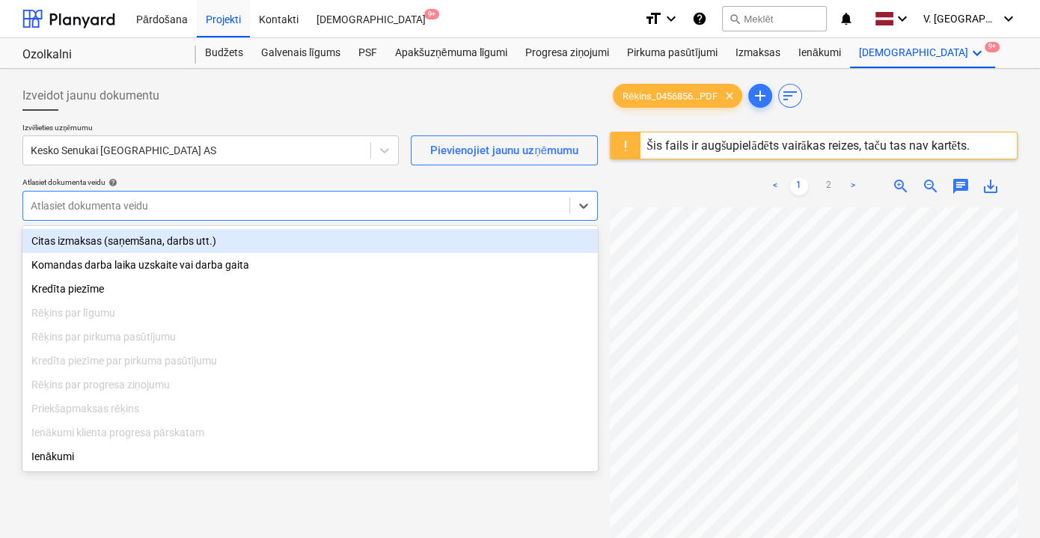
click at [249, 241] on div "Citas izmaksas (saņemšana, darbs utt.)" at bounding box center [309, 241] width 575 height 24
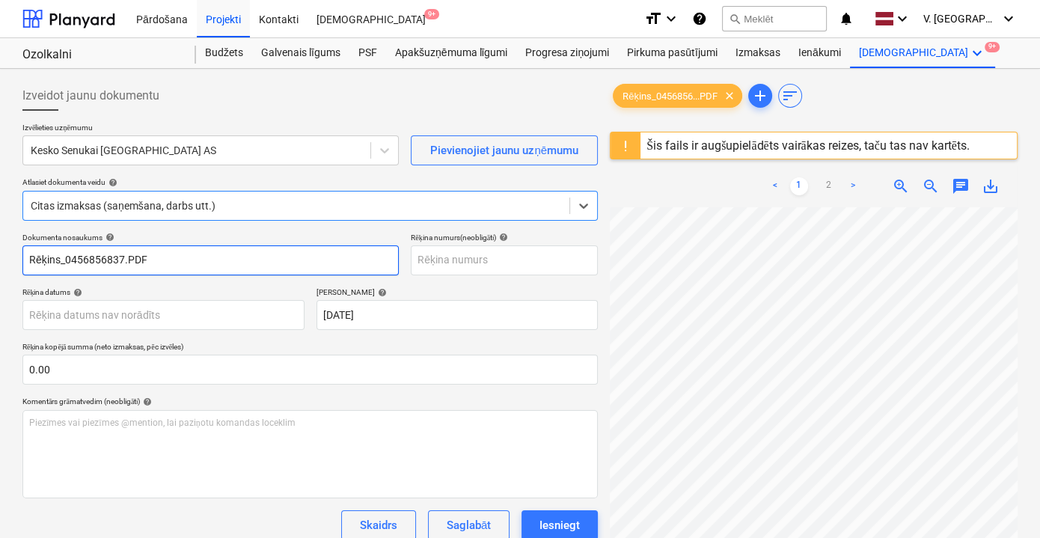
click at [251, 255] on input "Rēķins_0456856837.PDF" at bounding box center [210, 260] width 376 height 30
drag, startPoint x: 204, startPoint y: 257, endPoint x: 124, endPoint y: 257, distance: 80.0
click at [124, 257] on input "Rēķins_0456856837.PDF" at bounding box center [210, 260] width 376 height 30
click at [66, 259] on input "Rēķins_0456856837" at bounding box center [210, 260] width 376 height 30
drag, startPoint x: 165, startPoint y: 260, endPoint x: 63, endPoint y: 254, distance: 102.6
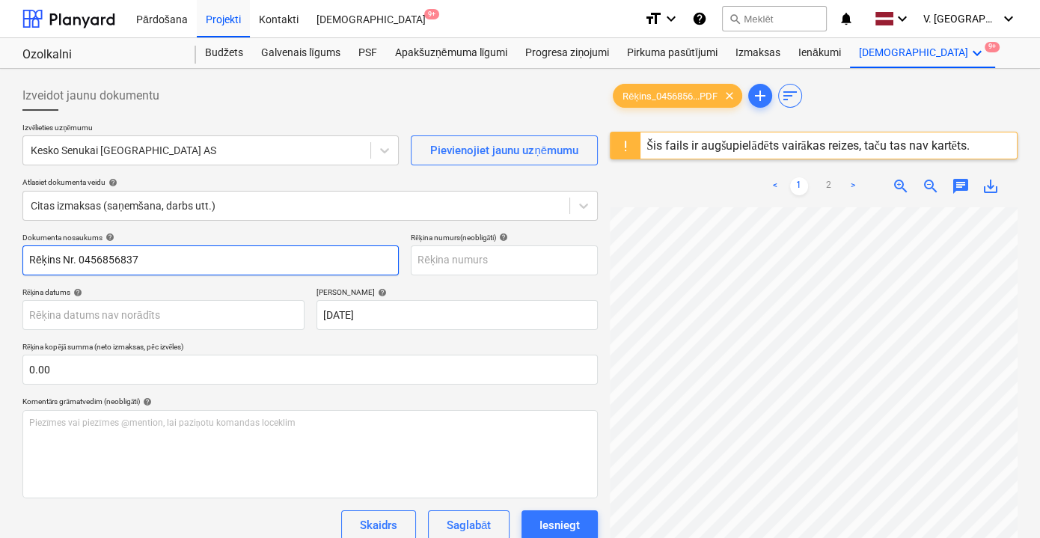
click at [63, 254] on input "Rēķins Nr. 0456856837" at bounding box center [210, 260] width 376 height 30
type input "Rēķins Nr. 0456856837"
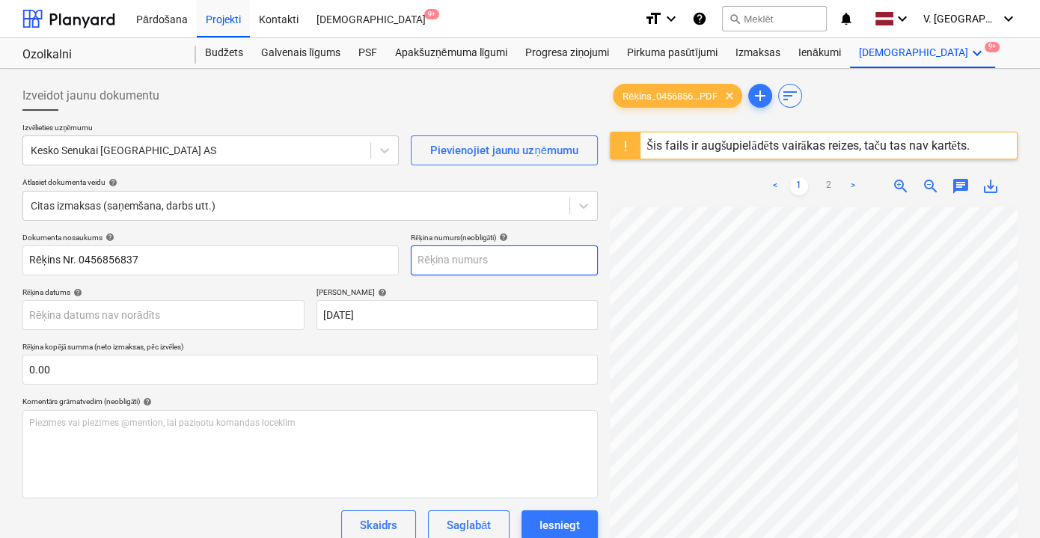
click at [467, 265] on input "text" at bounding box center [504, 260] width 187 height 30
paste input "Nr. 0456856837"
type input "Nr. 0456856837"
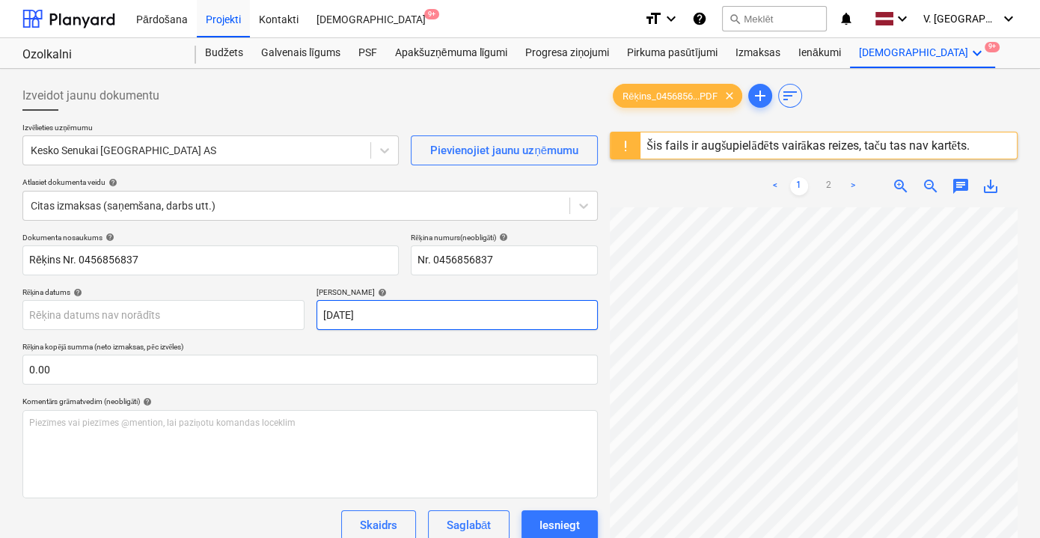
scroll to position [0, 46]
click at [165, 312] on body "Pārdošana Projekti Kontakti Iesūtne 9+ format_size keyboard_arrow_down help sea…" at bounding box center [520, 269] width 1040 height 538
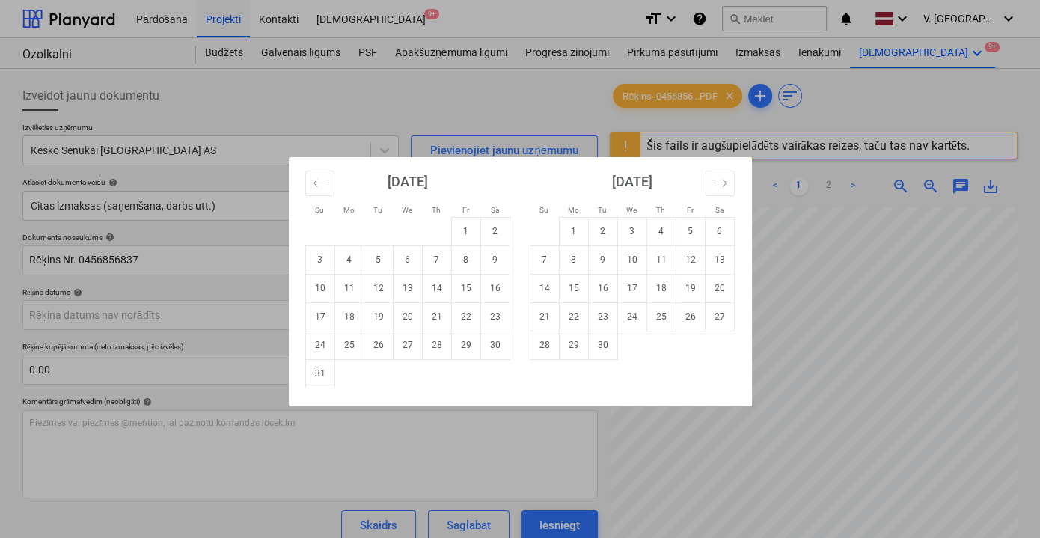
click at [470, 286] on td "15" at bounding box center [465, 288] width 29 height 28
type input "[DATE]"
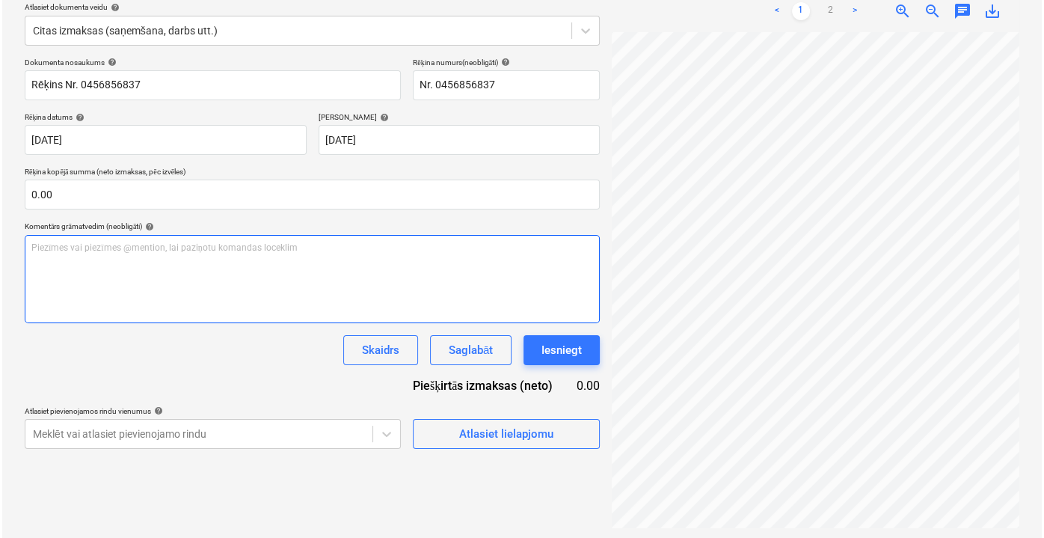
scroll to position [176, 0]
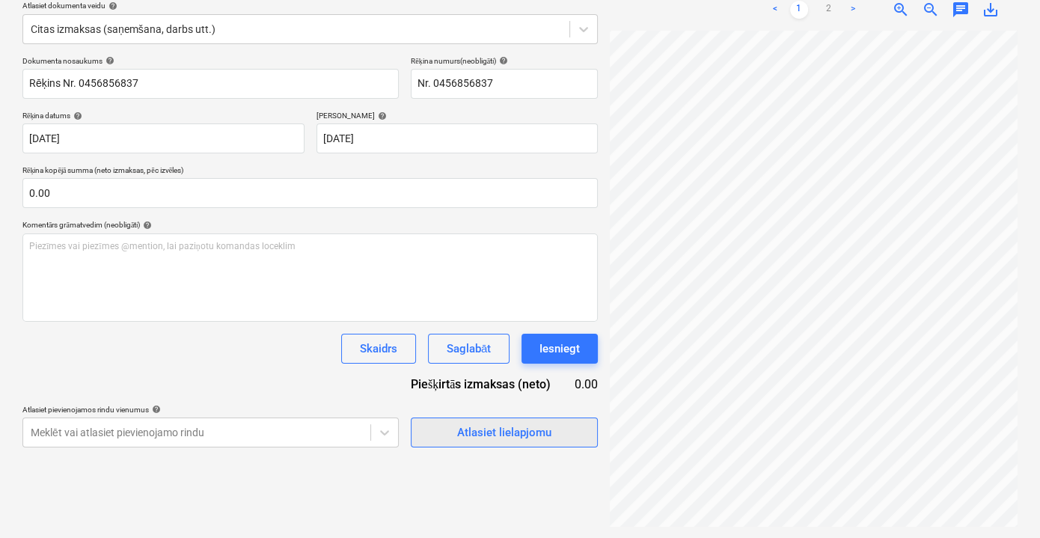
click at [544, 428] on div "Atlasiet lielapjomu" at bounding box center [504, 432] width 94 height 19
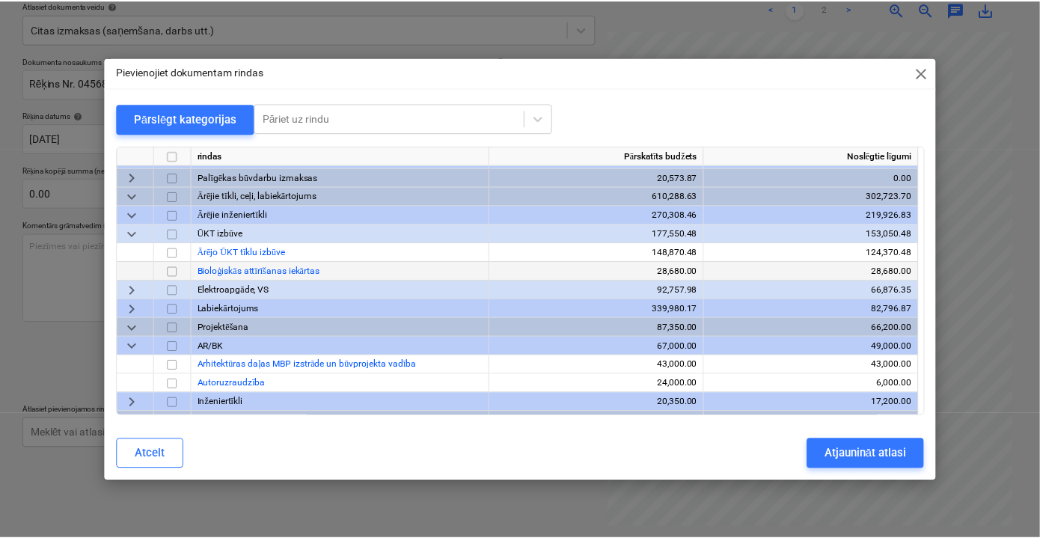
scroll to position [3377, 0]
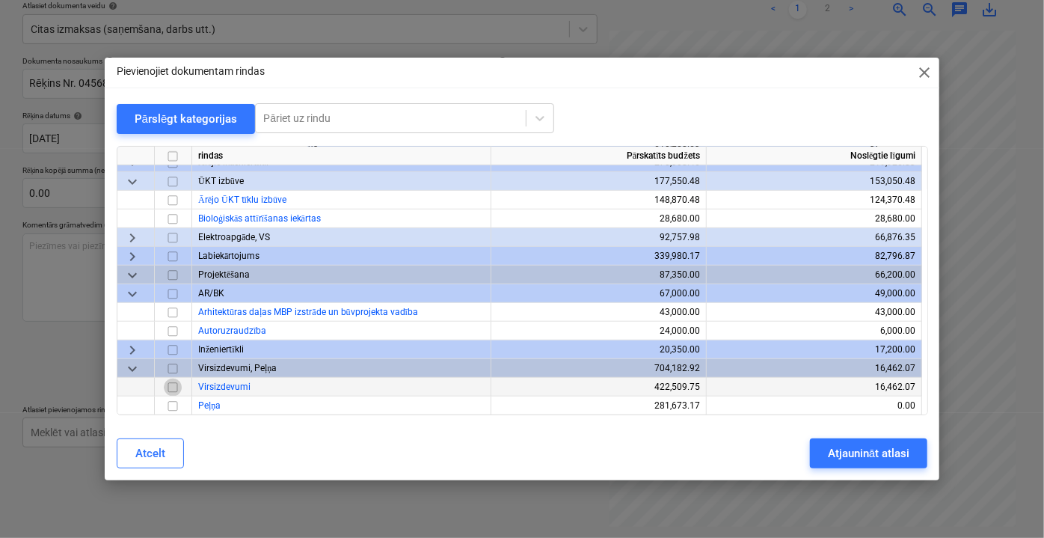
click at [172, 384] on input "checkbox" at bounding box center [173, 387] width 18 height 18
click at [851, 454] on div "Atjaunināt atlasi" at bounding box center [869, 452] width 82 height 19
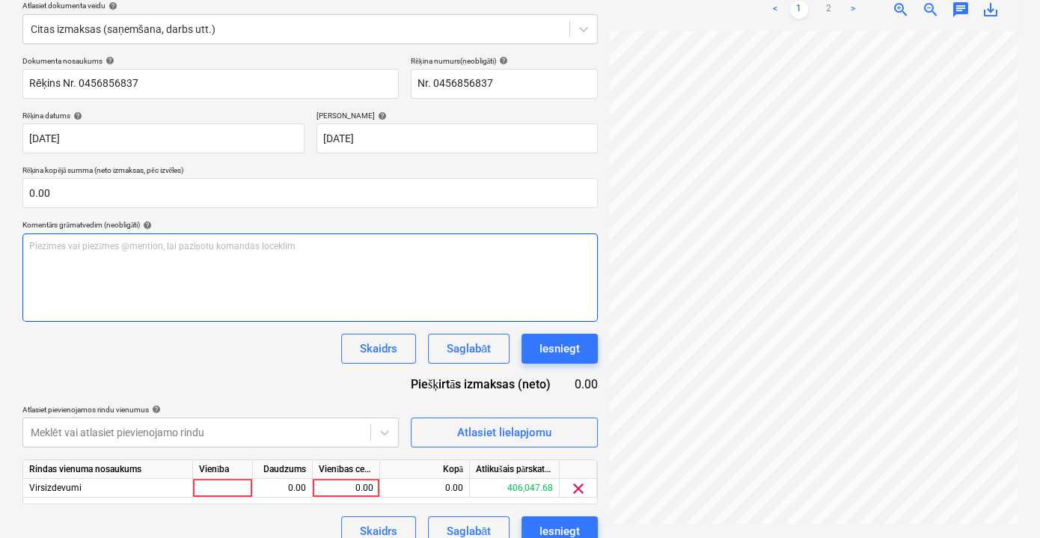
scroll to position [145, 31]
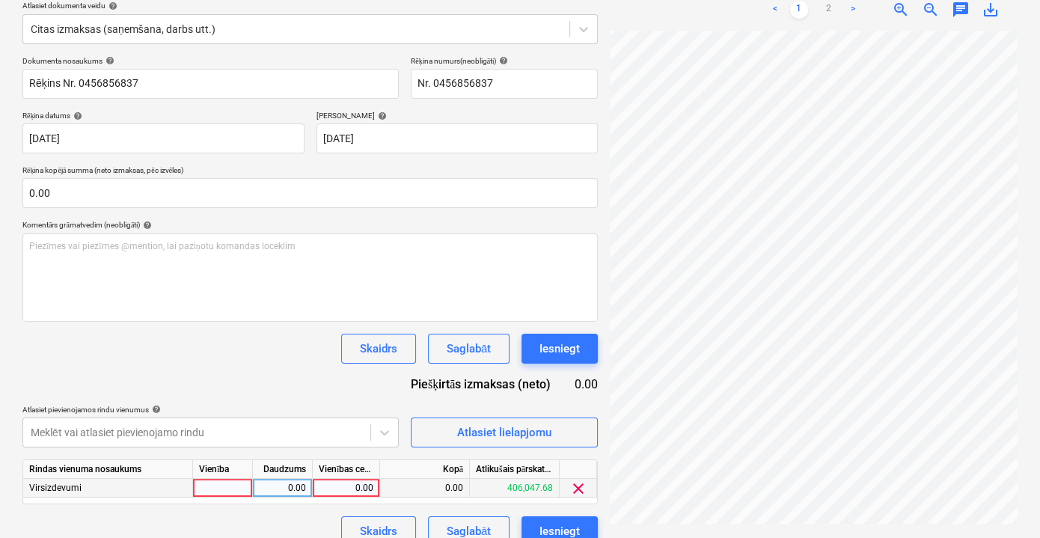
click at [351, 488] on div "0.00" at bounding box center [346, 488] width 55 height 19
type input "9.79"
click at [269, 369] on div "Dokumenta nosaukums help Rēķins Nr. 0456856837 Rēķina numurs (neobligāti) help …" at bounding box center [309, 301] width 575 height 490
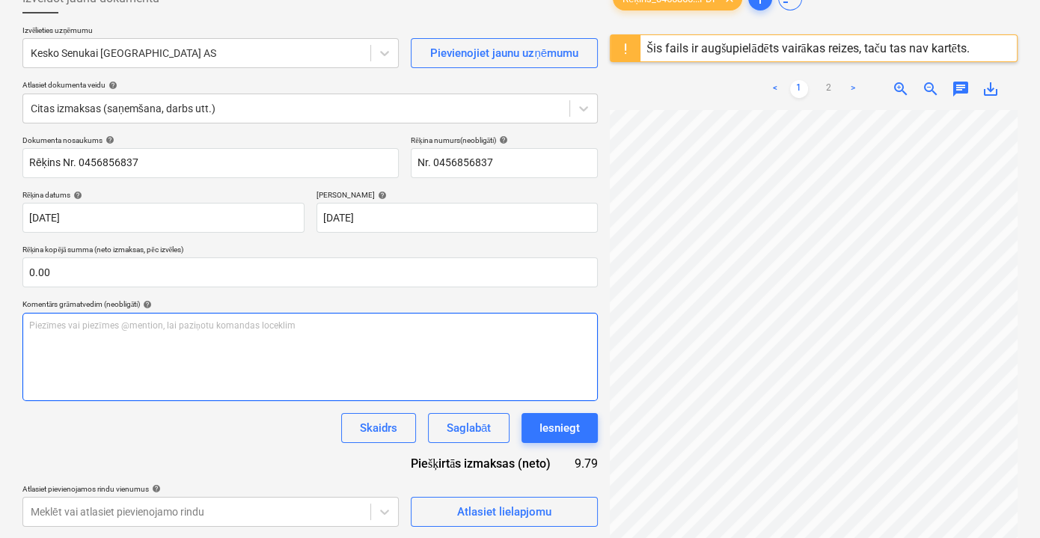
scroll to position [196, 0]
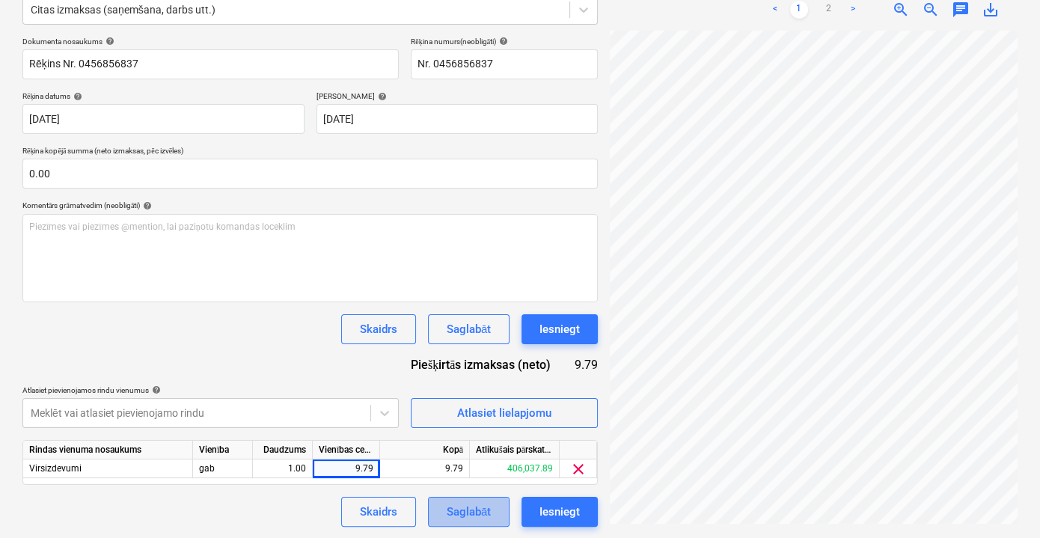
click at [470, 503] on div "Saglabāt" at bounding box center [468, 511] width 44 height 19
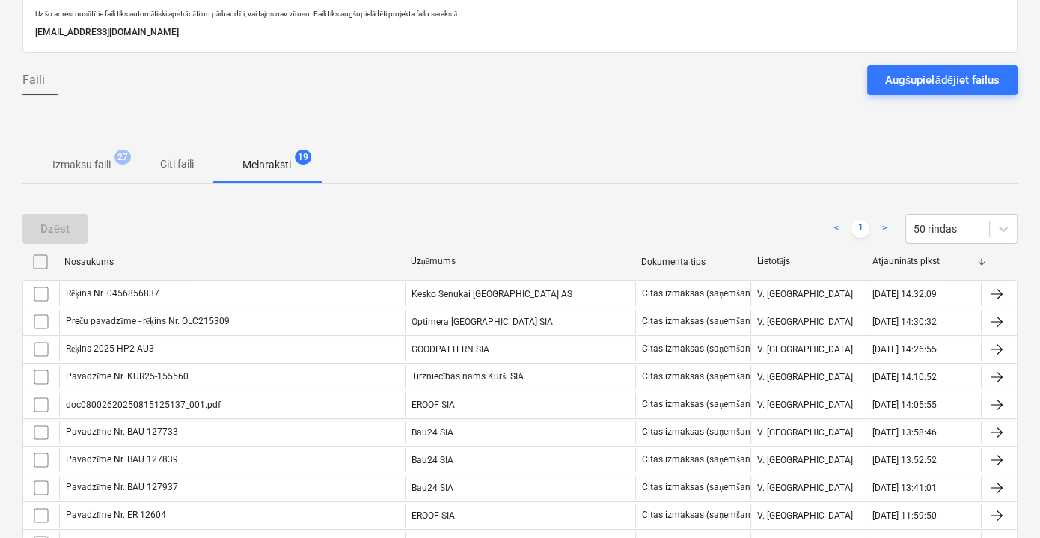
scroll to position [60, 0]
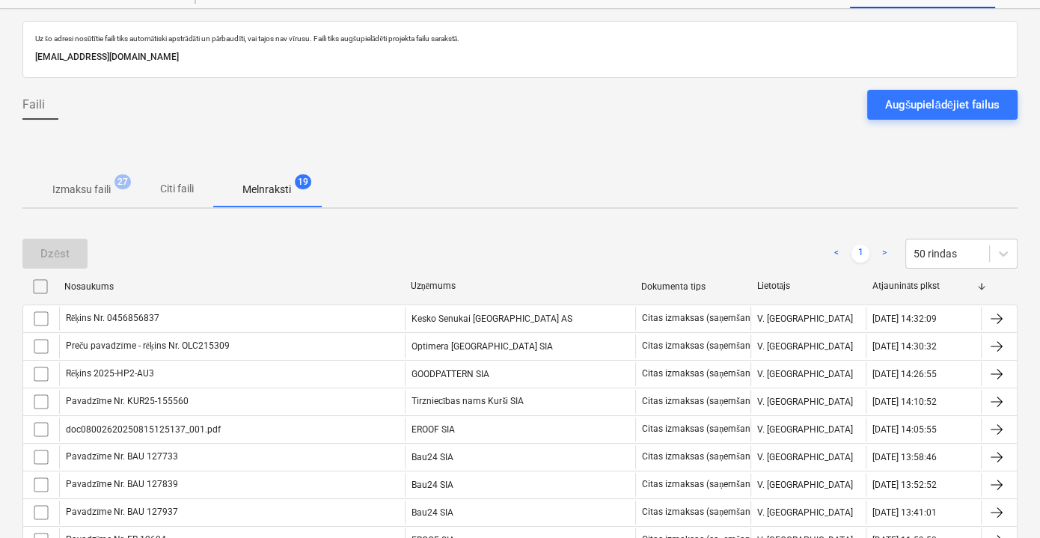
click at [927, 99] on div "Augšupielādējiet failus" at bounding box center [942, 104] width 114 height 19
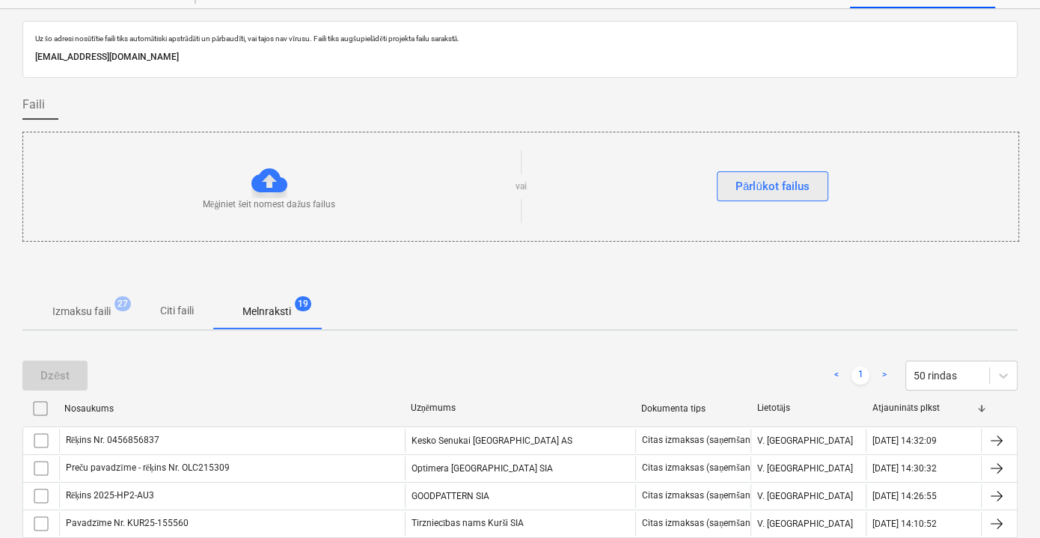
click at [761, 181] on div "Pārlūkot failus" at bounding box center [772, 185] width 74 height 19
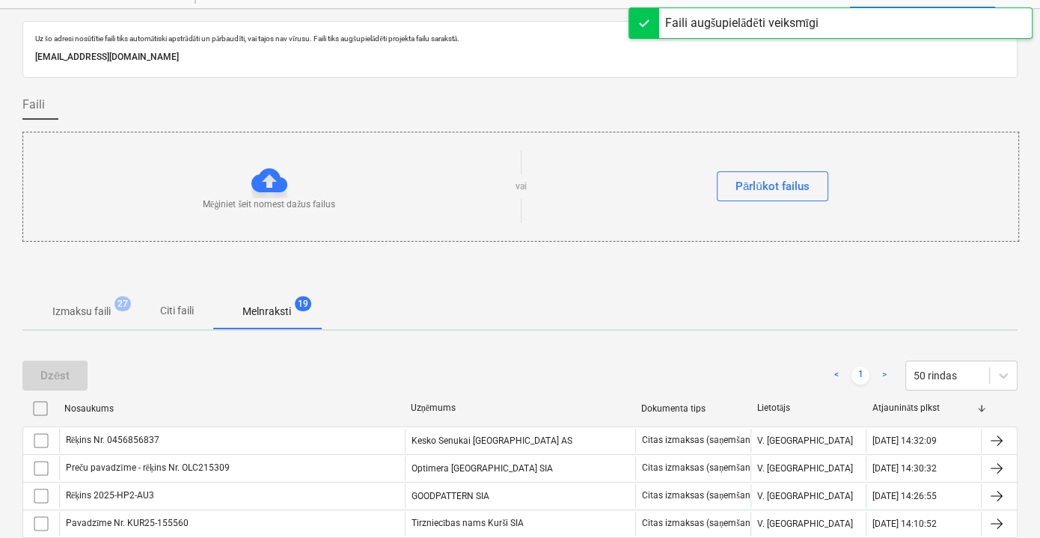
click at [156, 299] on span "Citi faili" at bounding box center [177, 310] width 72 height 25
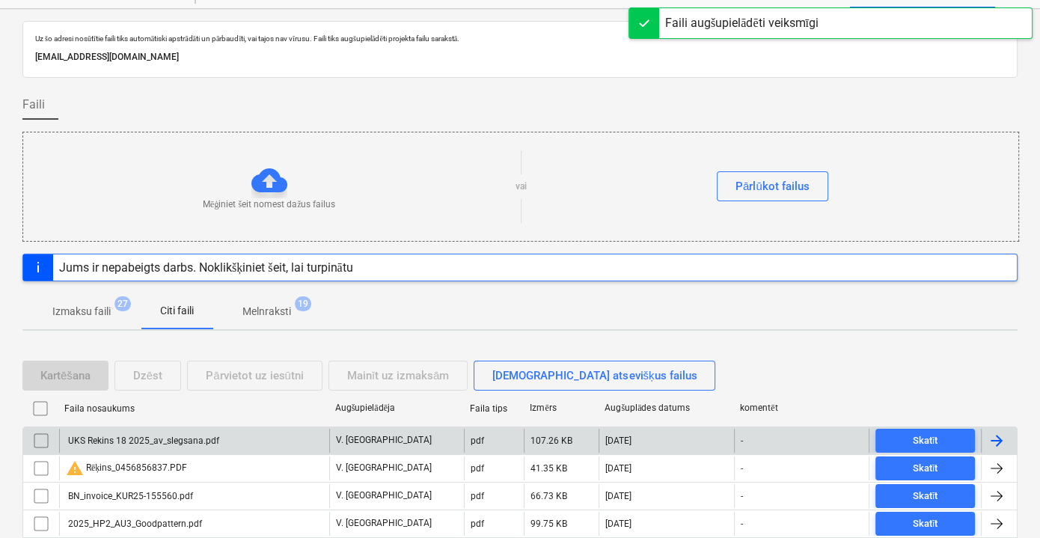
click at [254, 439] on div "UKS Rekins 18 2025_av_slegsana.pdf" at bounding box center [194, 441] width 270 height 24
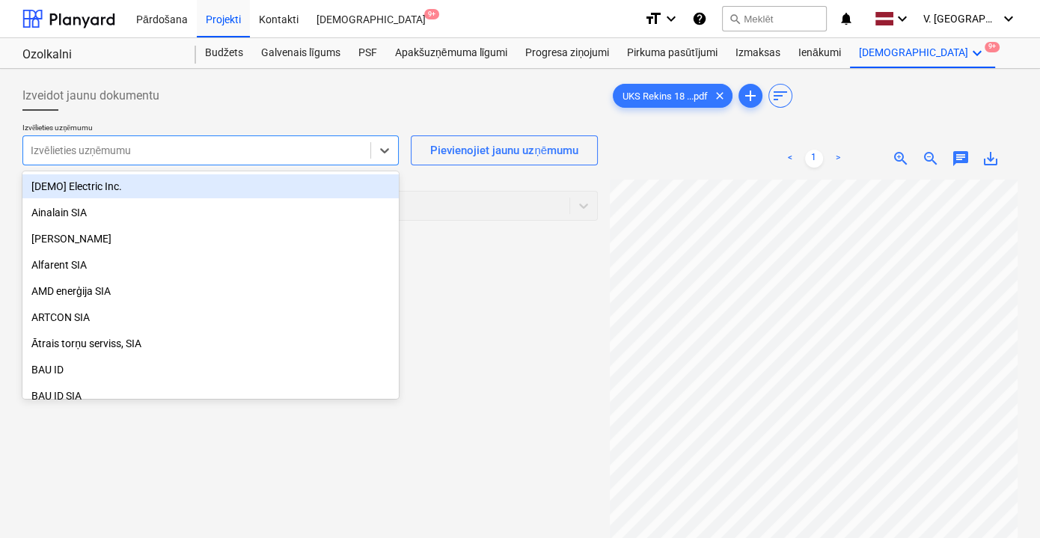
click at [273, 157] on div at bounding box center [197, 150] width 332 height 15
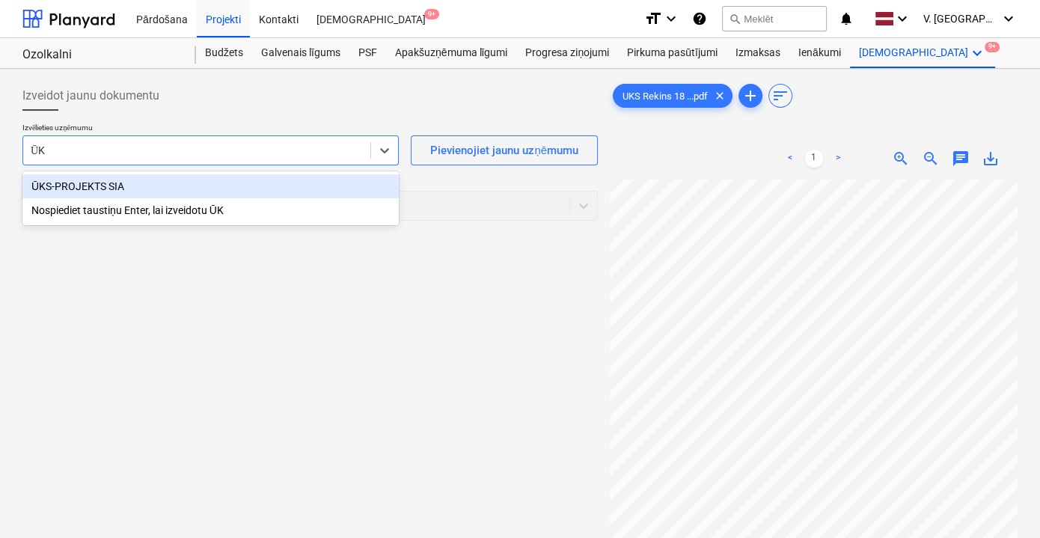
type input "ŪKS"
click at [253, 185] on div "ŪKS-PROJEKTS SIA" at bounding box center [210, 186] width 376 height 24
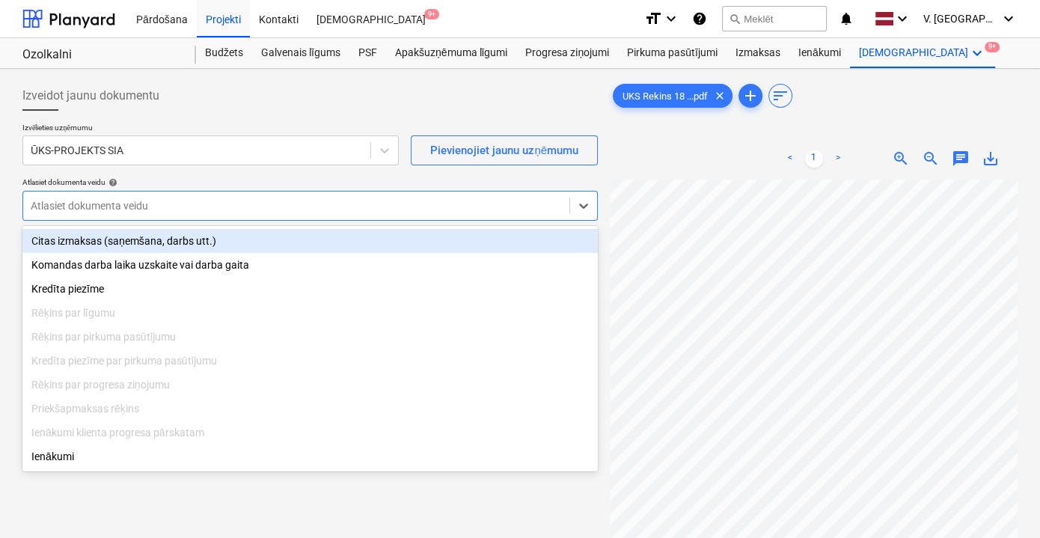
click at [201, 202] on div at bounding box center [296, 205] width 531 height 15
click at [187, 239] on div "Citas izmaksas (saņemšana, darbs utt.)" at bounding box center [309, 241] width 575 height 24
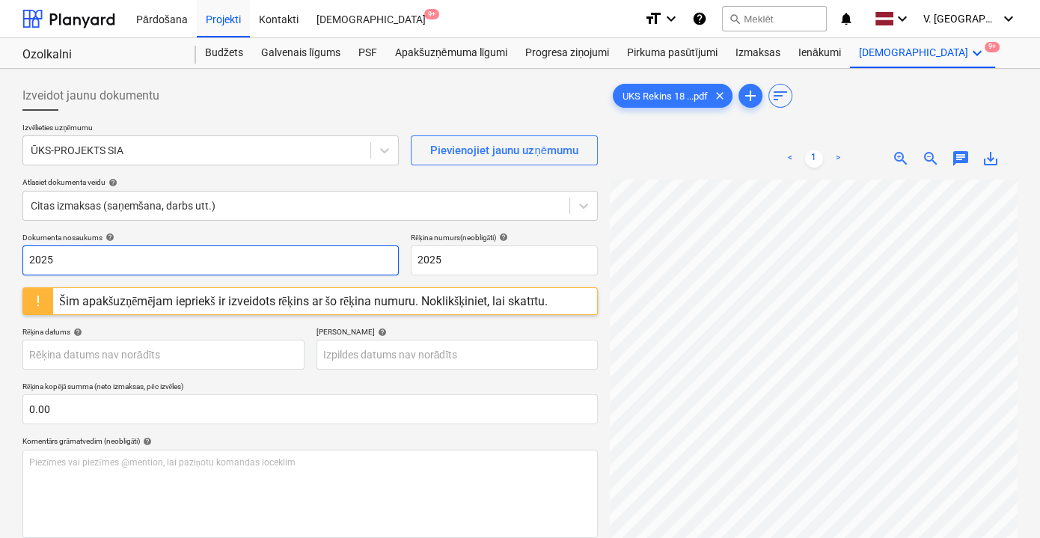
click at [179, 267] on input "2025" at bounding box center [210, 260] width 376 height 30
drag, startPoint x: 144, startPoint y: 253, endPoint x: 63, endPoint y: 256, distance: 80.8
click at [63, 256] on input "Rēķins Nr.18/2025" at bounding box center [210, 260] width 376 height 30
type input "Rēķins Nr.18/2025"
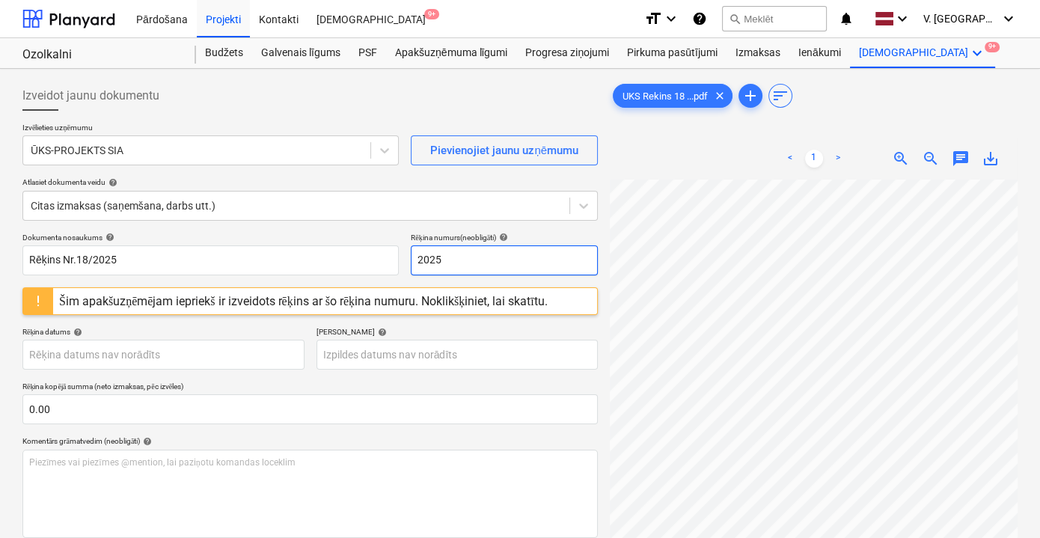
click at [449, 265] on input "2025" at bounding box center [504, 260] width 187 height 30
paste input "Nr.18/"
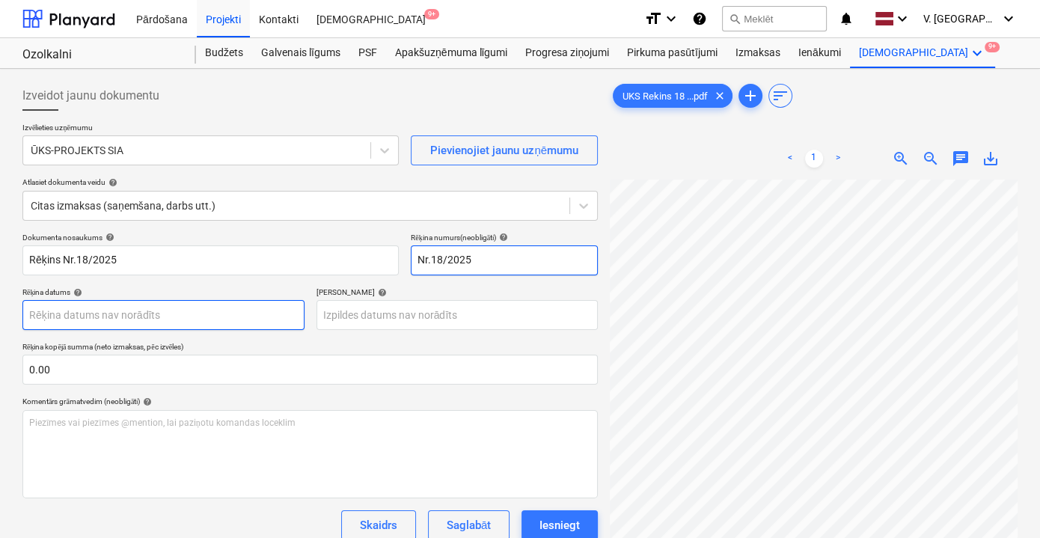
type input "Nr.18/2025"
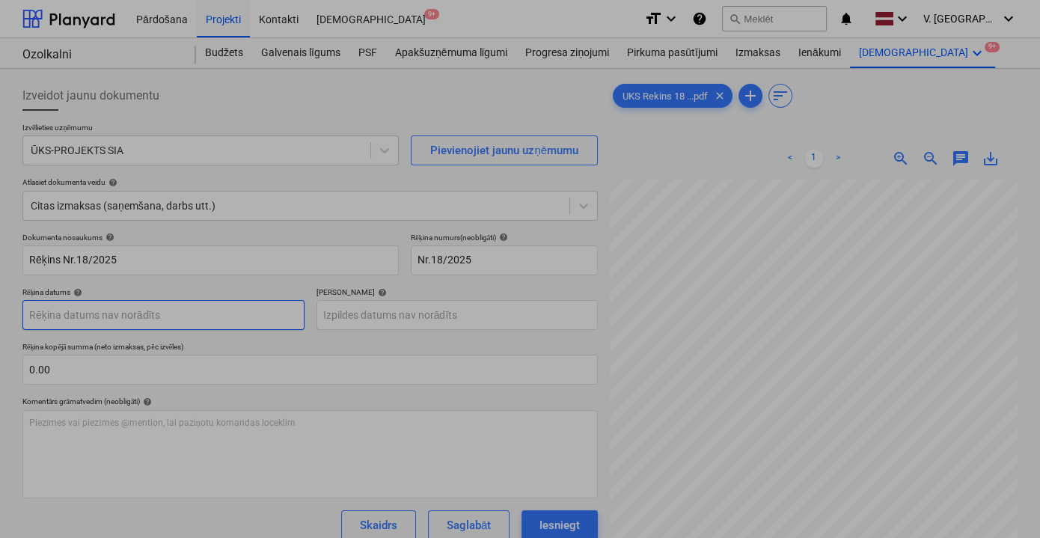
click at [201, 307] on body "Pārdošana Projekti Kontakti Iesūtne 9+ format_size keyboard_arrow_down help sea…" at bounding box center [520, 269] width 1040 height 538
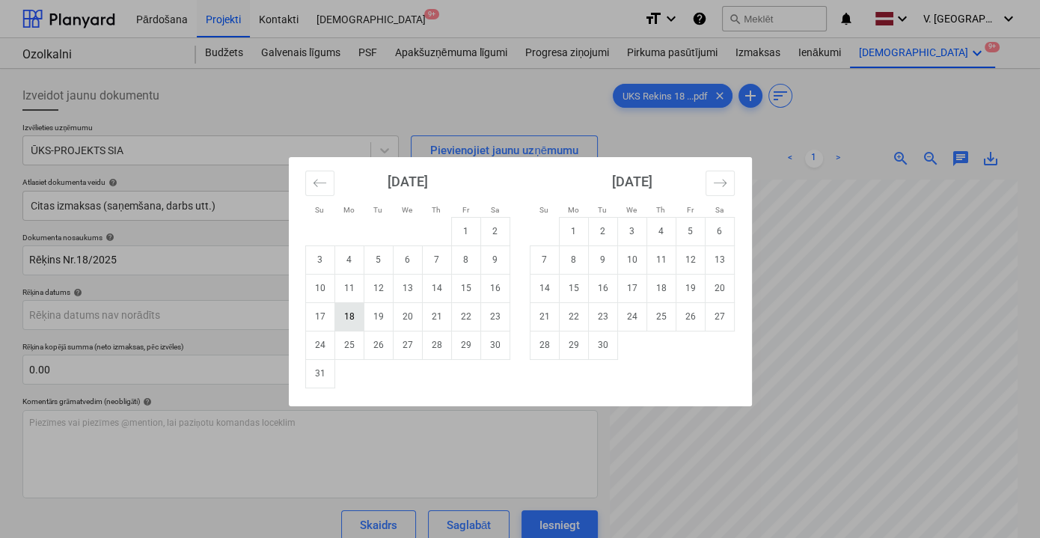
click at [344, 314] on td "18" at bounding box center [348, 316] width 29 height 28
type input "[DATE]"
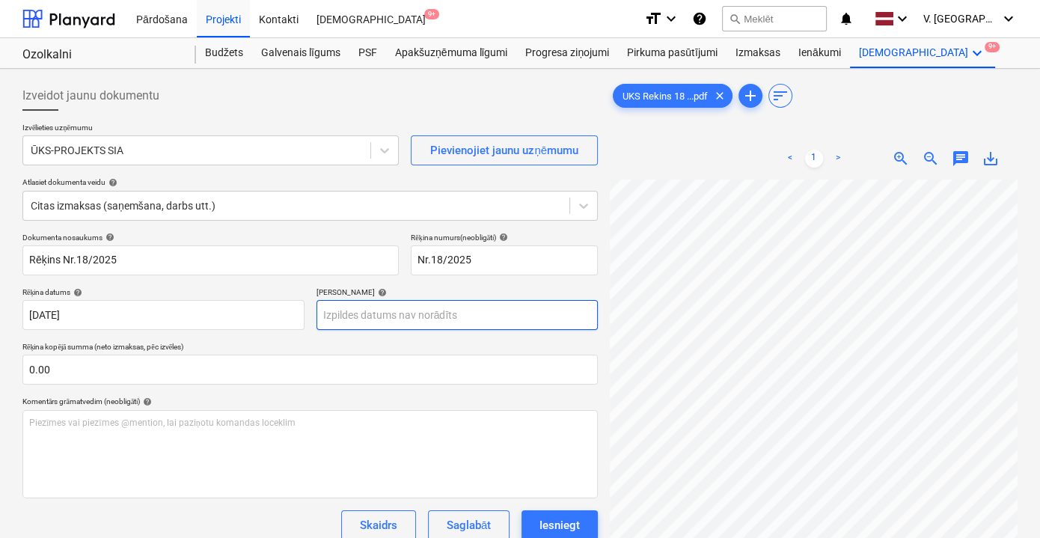
scroll to position [9, 0]
click at [438, 318] on body "Pārdošana Projekti Kontakti Iesūtne 9+ format_size keyboard_arrow_down help sea…" at bounding box center [520, 269] width 1040 height 538
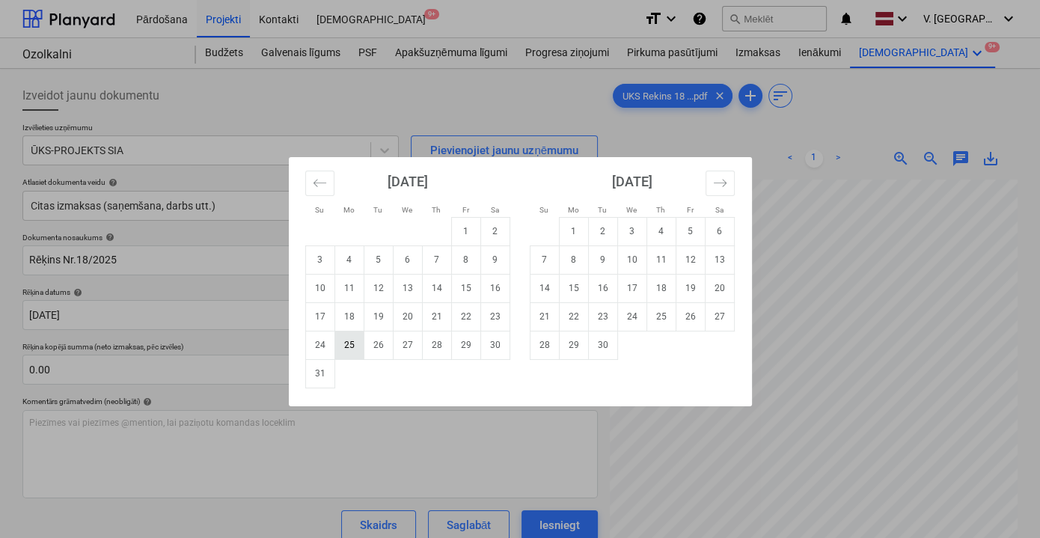
click at [358, 343] on td "25" at bounding box center [348, 345] width 29 height 28
type input "[DATE]"
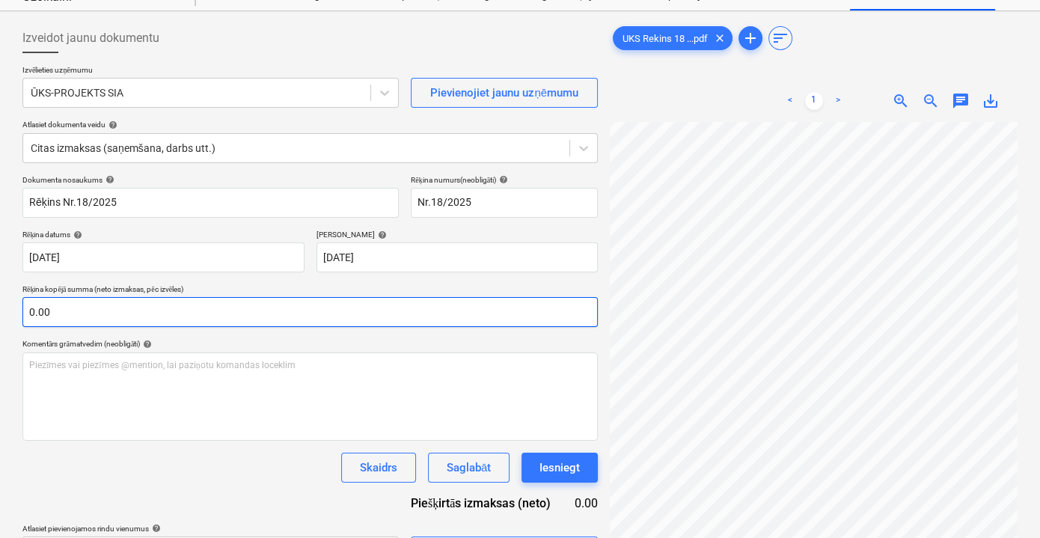
scroll to position [135, 0]
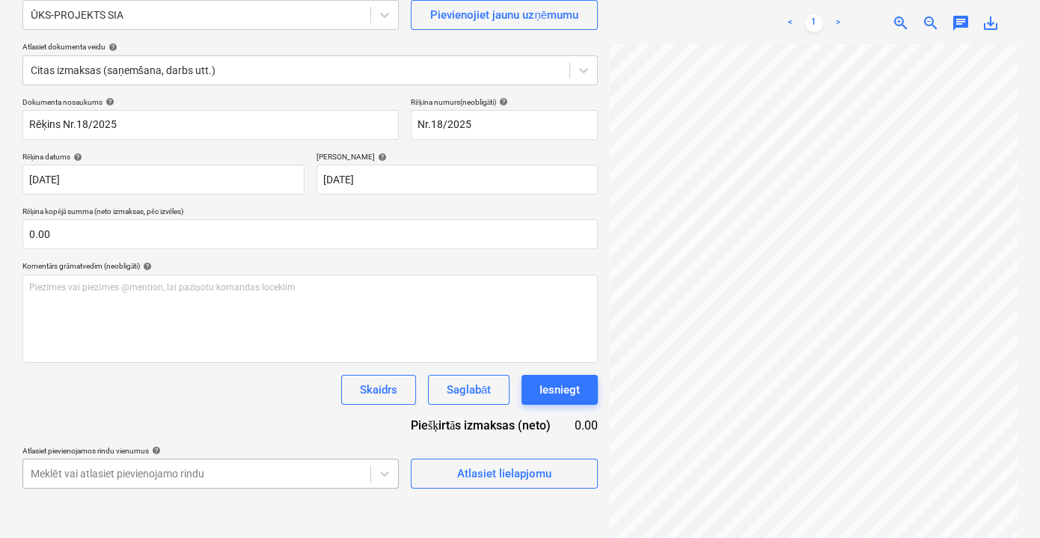
click at [315, 402] on body "Pārdošana Projekti Kontakti Iesūtne 9+ format_size keyboard_arrow_down help sea…" at bounding box center [520, 134] width 1040 height 538
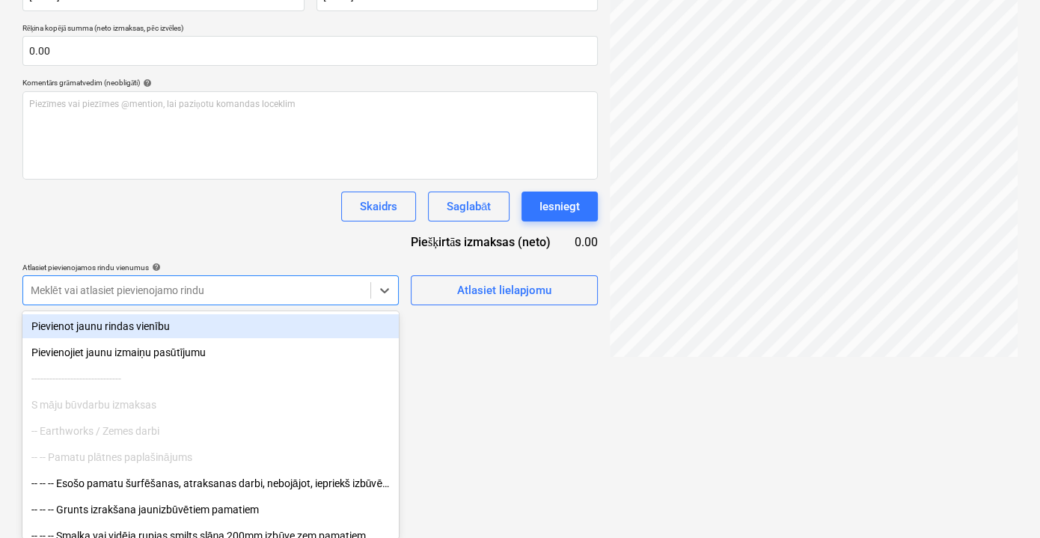
click at [190, 240] on div "Dokumenta nosaukums help Rēķins Nr.18/2025 Rēķina numurs (neobligāti) help Nr.1…" at bounding box center [309, 109] width 575 height 391
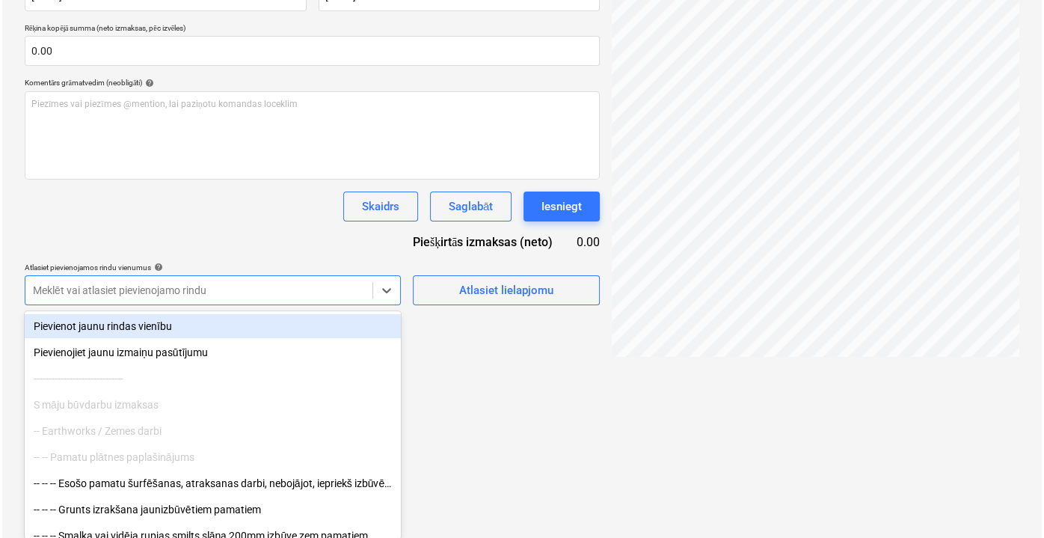
scroll to position [149, 0]
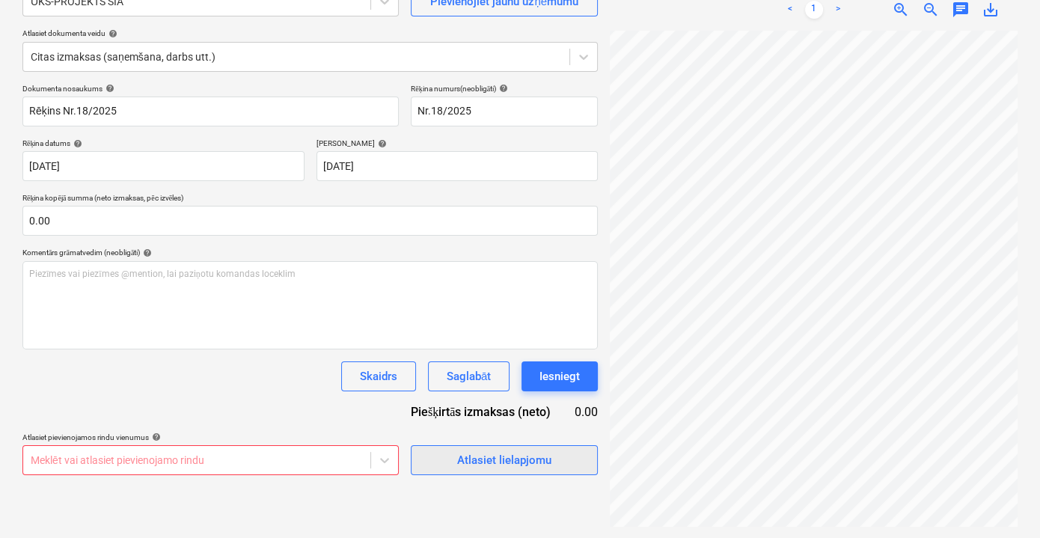
click at [491, 473] on button "Atlasiet lielapjomu" at bounding box center [504, 460] width 187 height 30
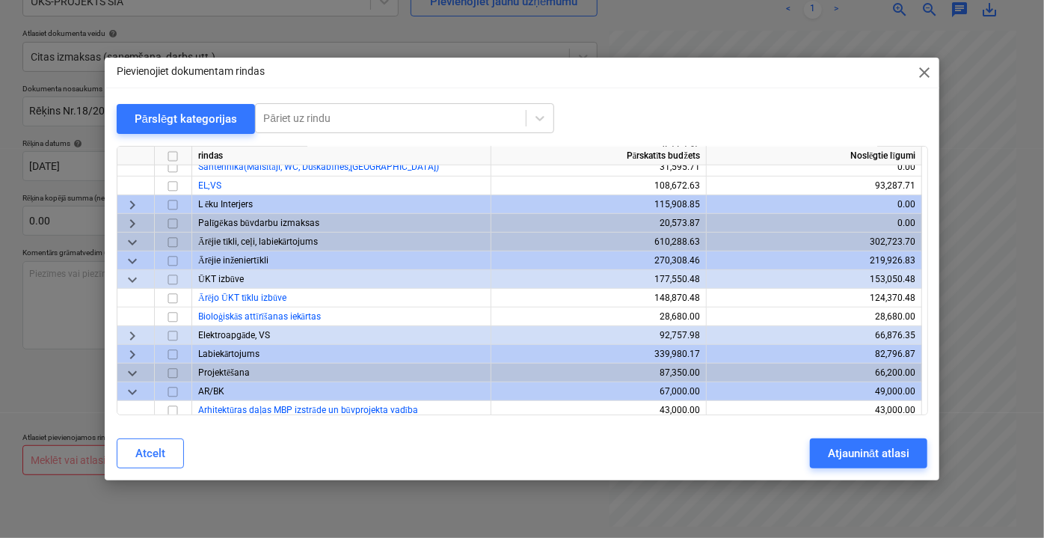
scroll to position [3377, 0]
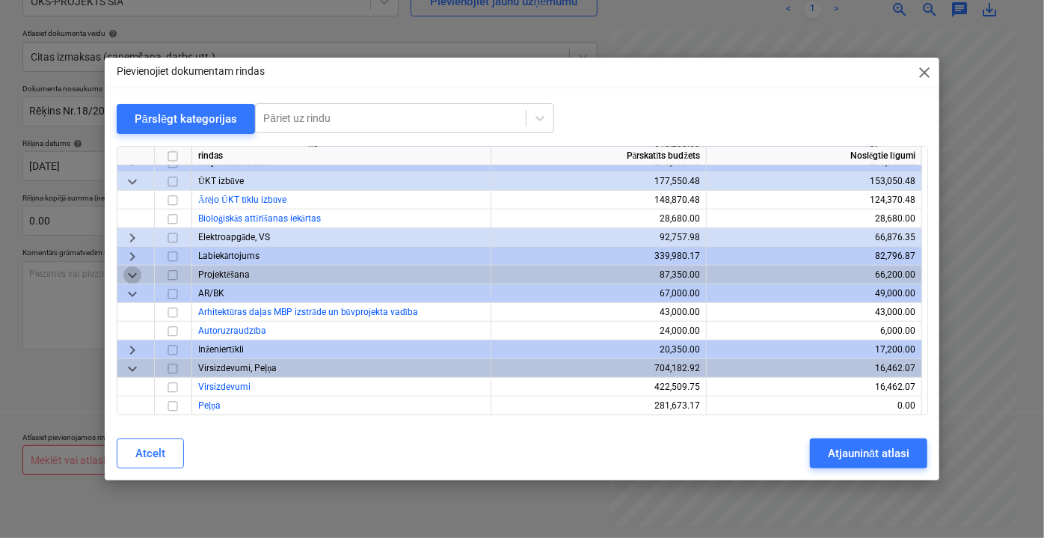
click at [129, 273] on span "keyboard_arrow_down" at bounding box center [132, 274] width 18 height 18
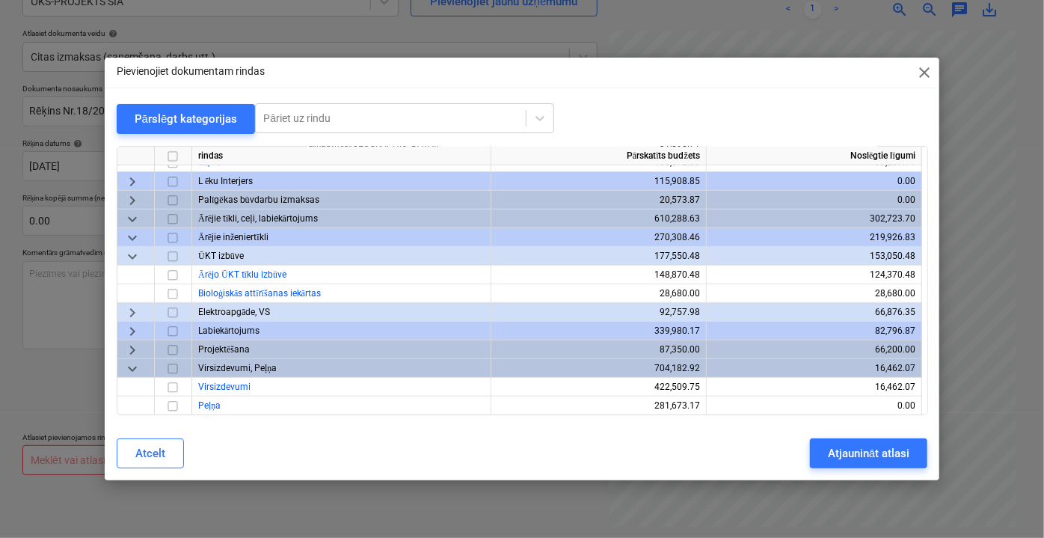
click at [127, 348] on span "keyboard_arrow_right" at bounding box center [132, 349] width 18 height 18
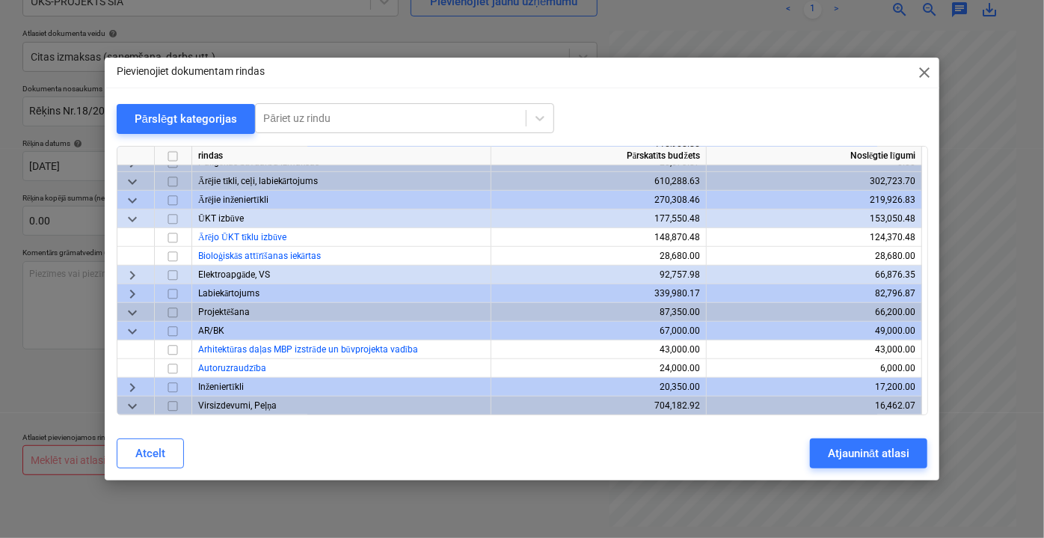
scroll to position [3371, 0]
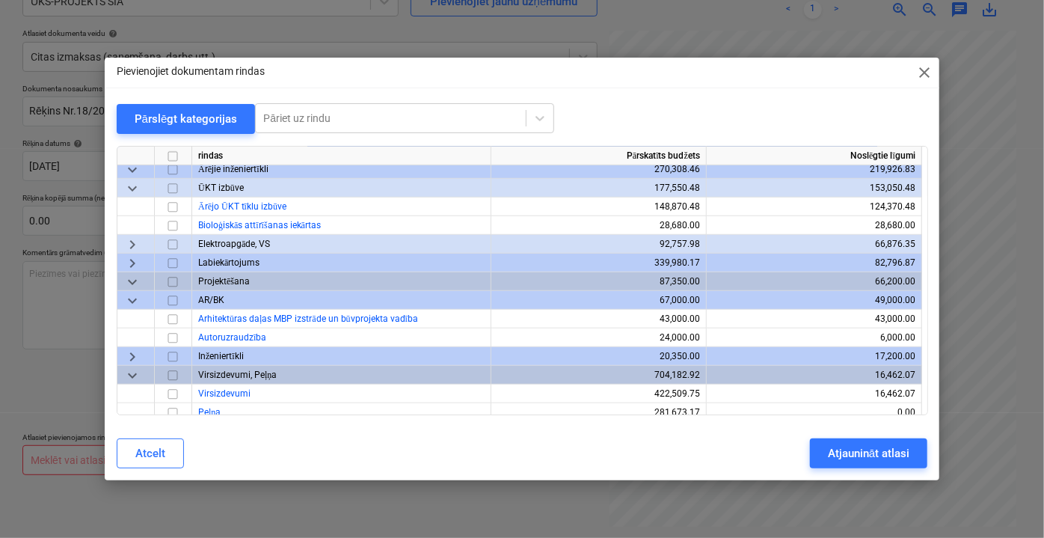
click at [126, 354] on span "keyboard_arrow_right" at bounding box center [132, 356] width 18 height 18
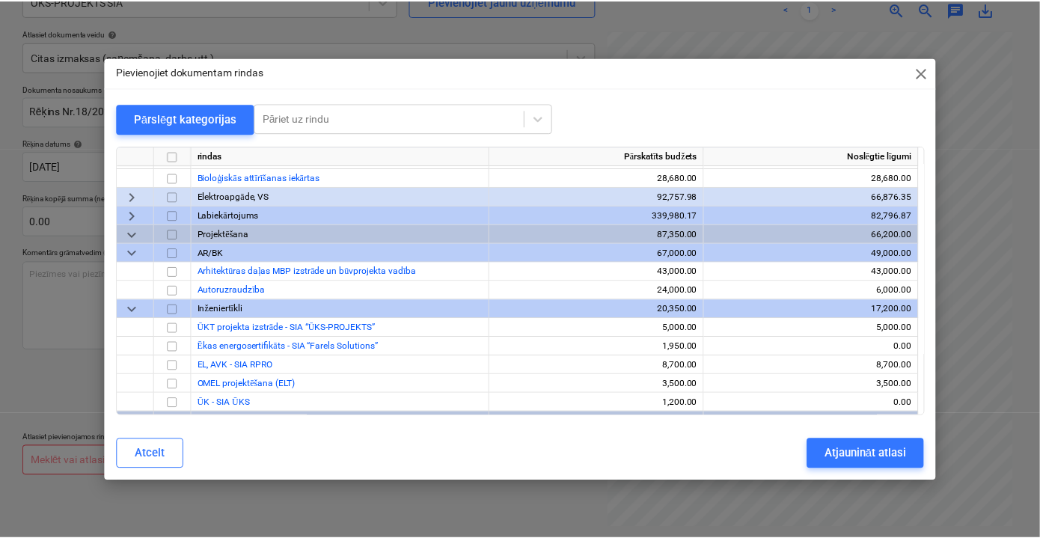
scroll to position [3439, 0]
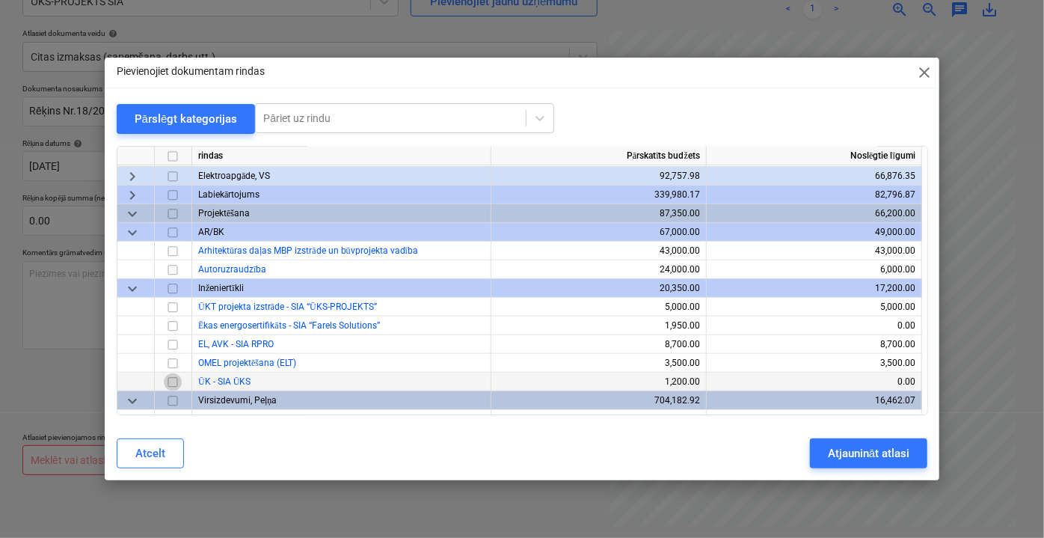
click at [173, 379] on input "checkbox" at bounding box center [173, 381] width 18 height 18
click at [841, 454] on div "Atjaunināt atlasi" at bounding box center [869, 452] width 82 height 19
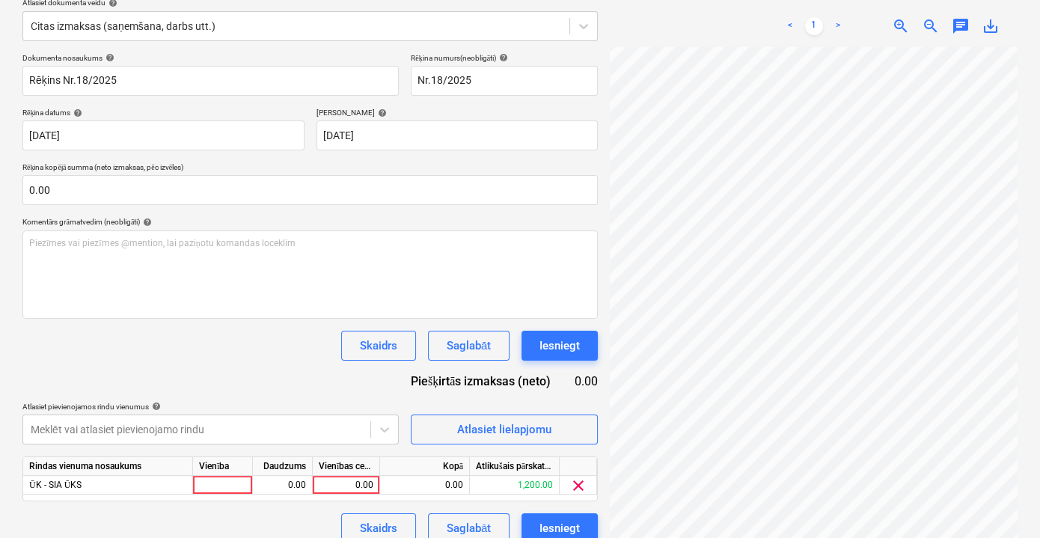
scroll to position [196, 0]
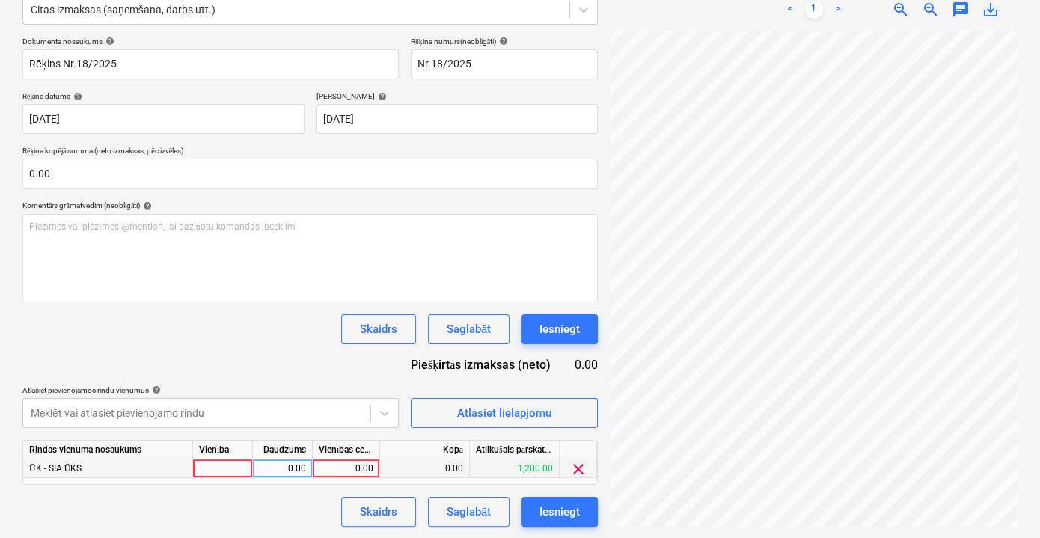
click at [362, 471] on div "0.00" at bounding box center [346, 468] width 55 height 19
type input "1200"
click at [473, 506] on div "Saglabāt" at bounding box center [468, 511] width 44 height 19
